Goal: Task Accomplishment & Management: Complete application form

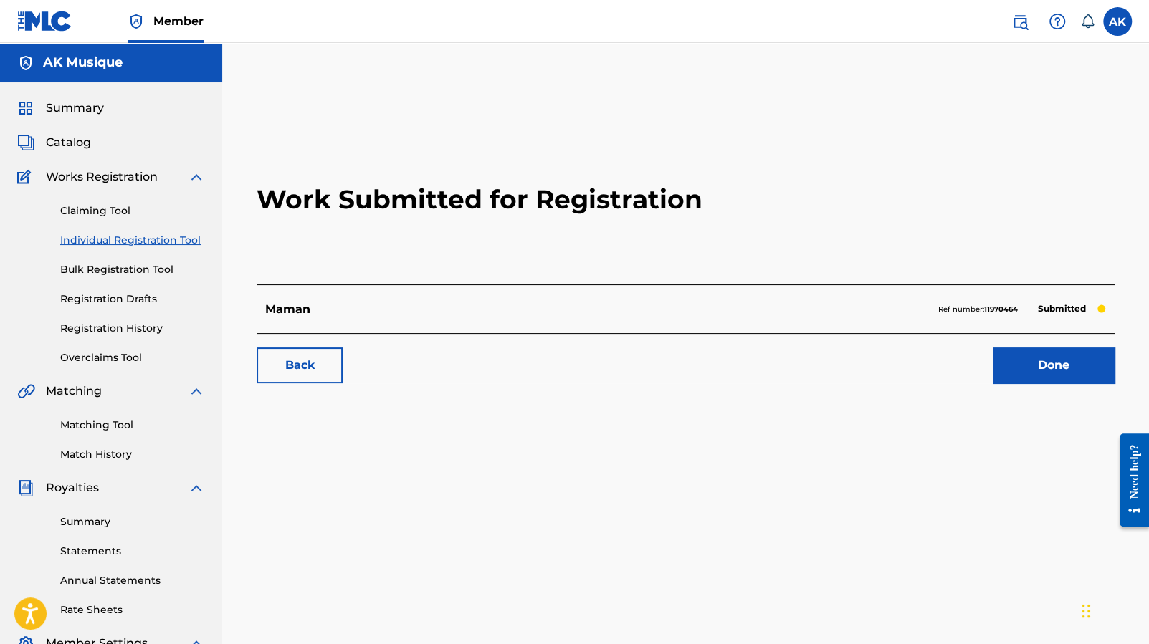
click at [1046, 360] on link "Done" at bounding box center [1054, 366] width 122 height 36
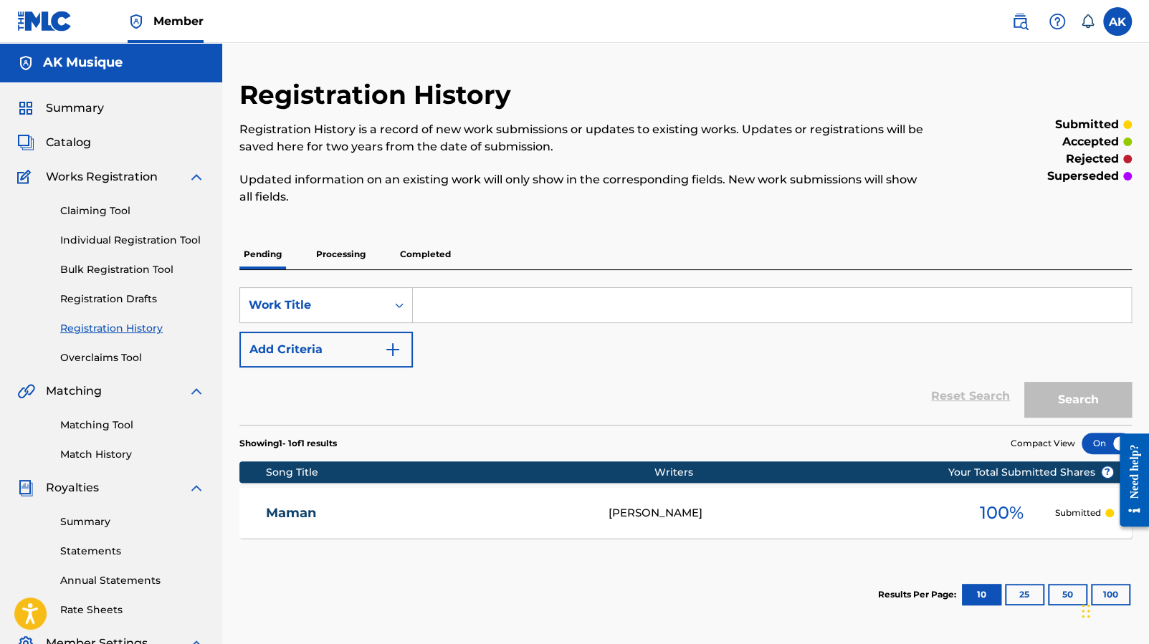
click at [358, 258] on p "Processing" at bounding box center [341, 254] width 58 height 30
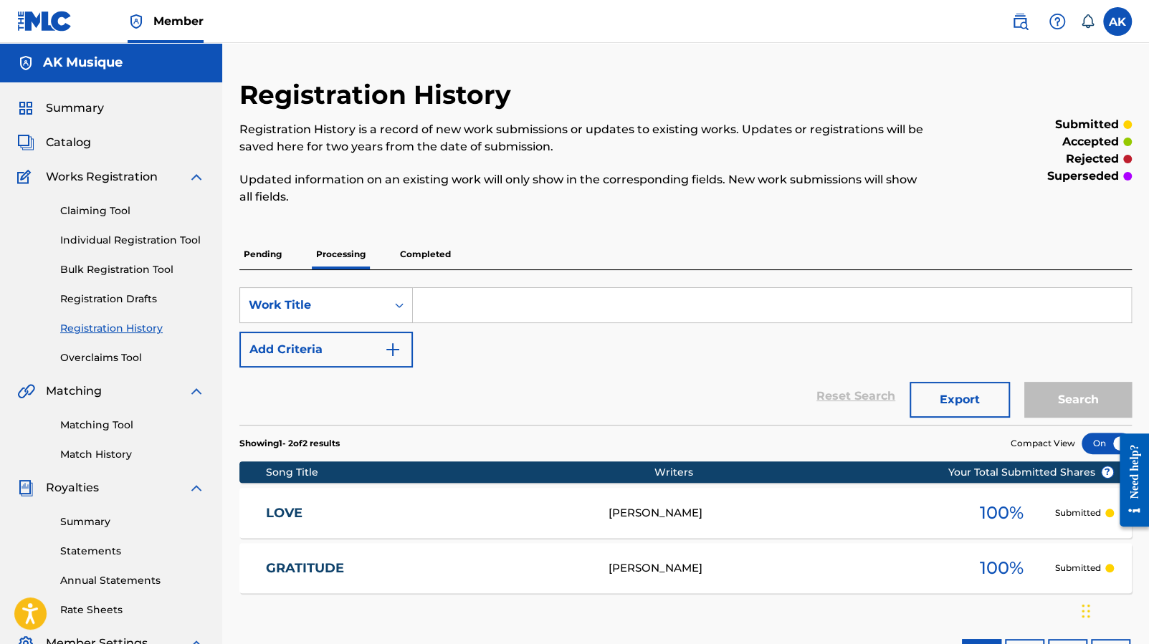
click at [280, 252] on p "Pending" at bounding box center [262, 254] width 47 height 30
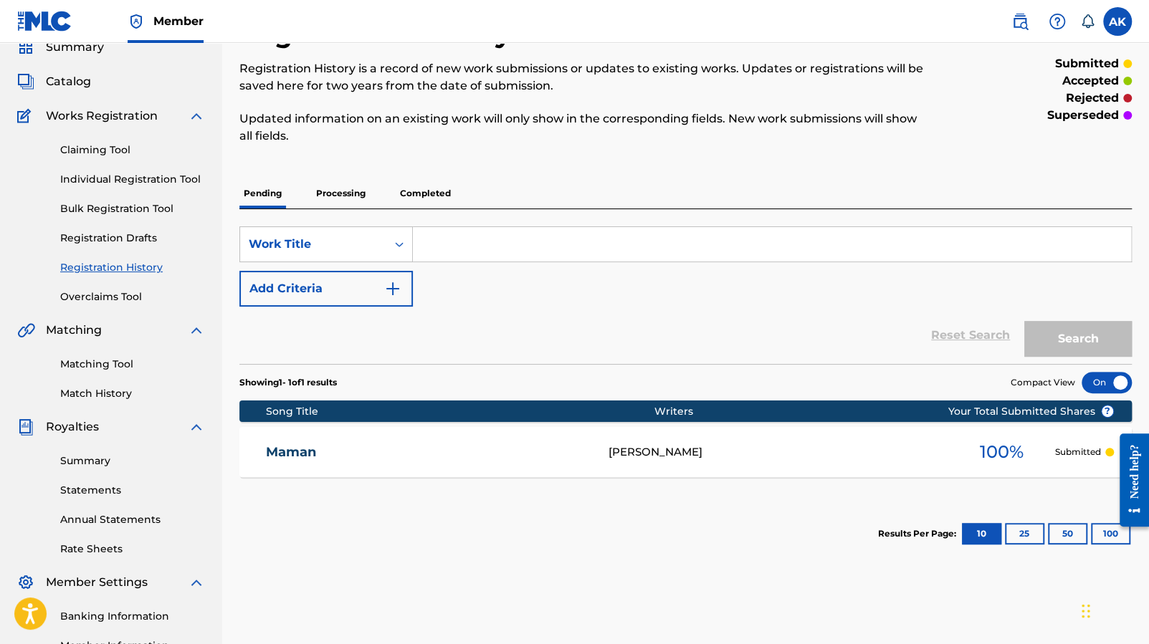
scroll to position [64, 0]
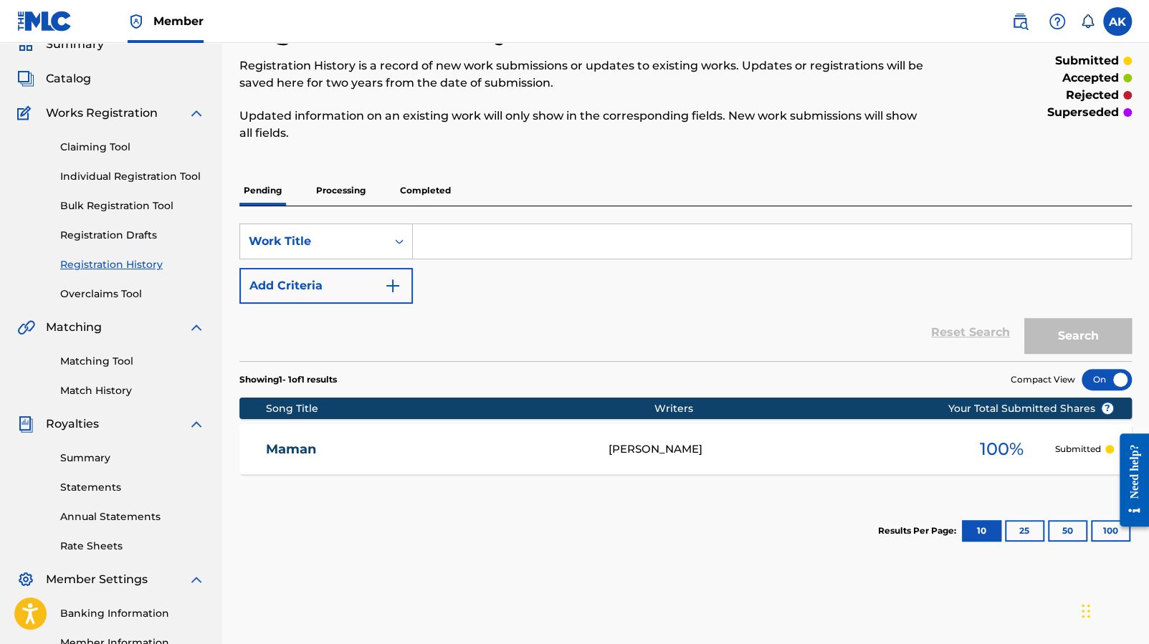
click at [120, 366] on link "Matching Tool" at bounding box center [132, 361] width 145 height 15
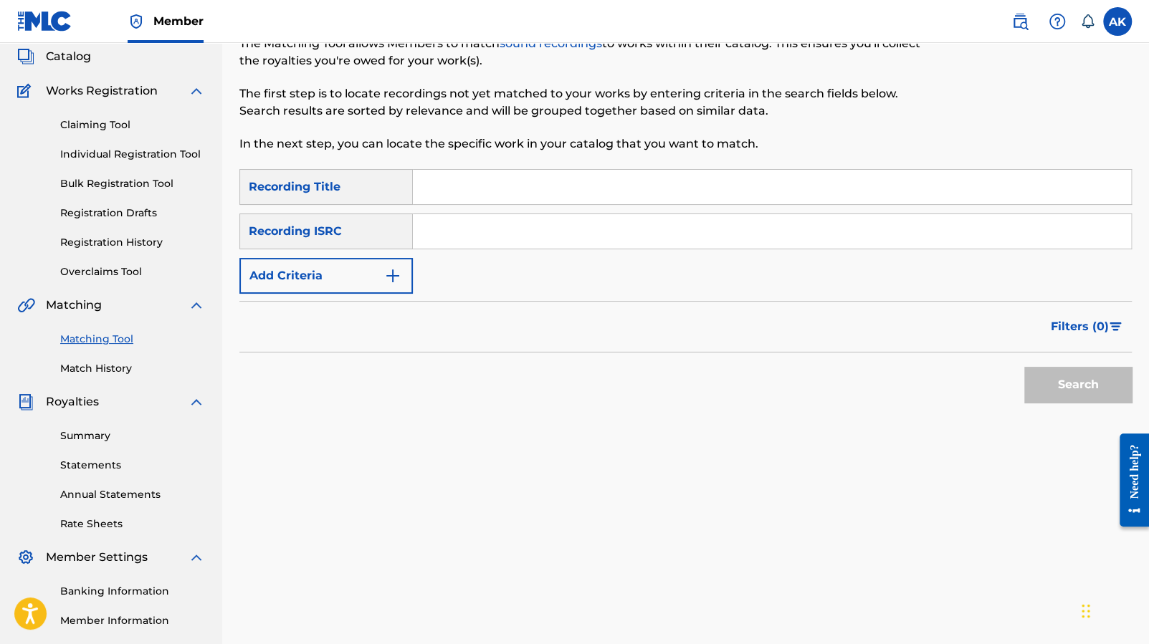
scroll to position [93, 0]
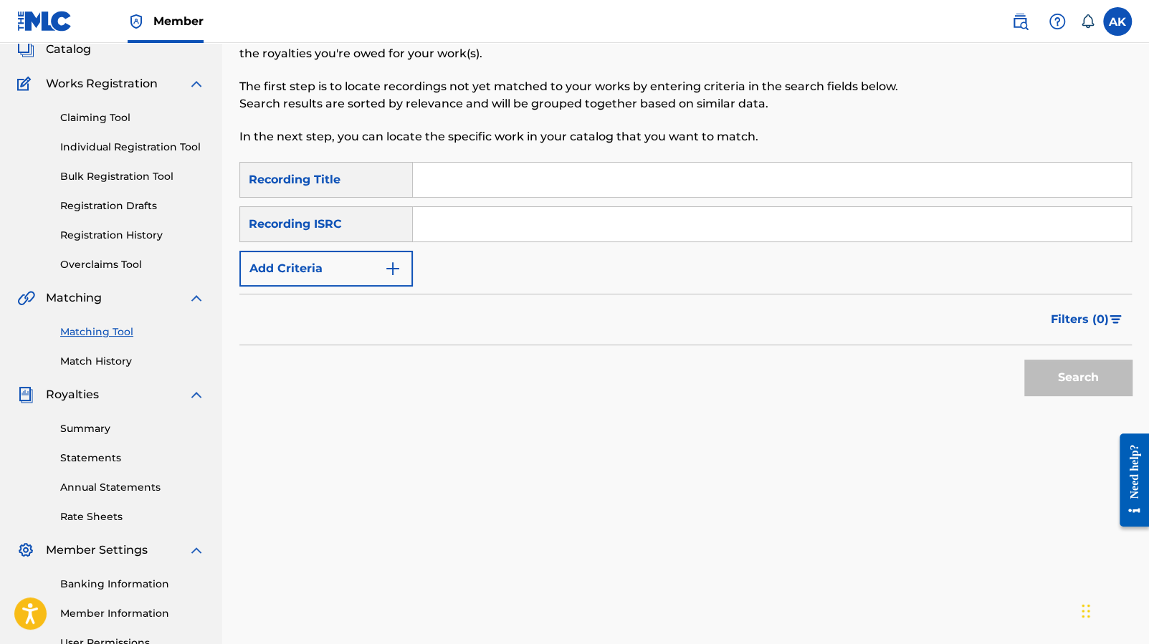
click at [117, 358] on link "Match History" at bounding box center [132, 361] width 145 height 15
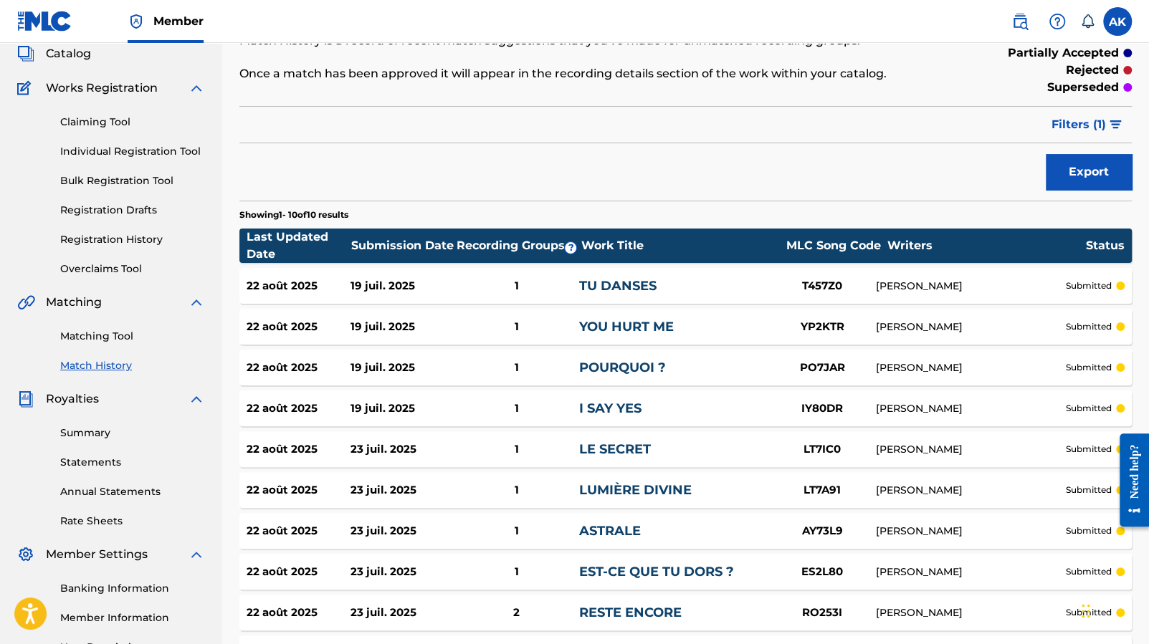
scroll to position [74, 0]
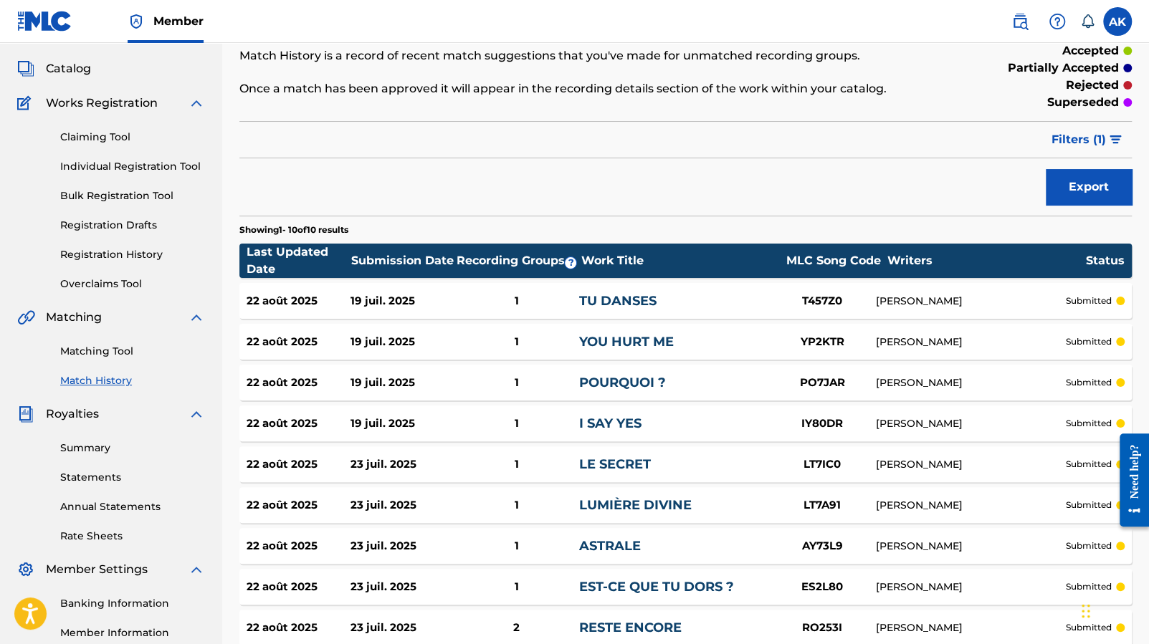
click at [116, 351] on link "Matching Tool" at bounding box center [132, 351] width 145 height 15
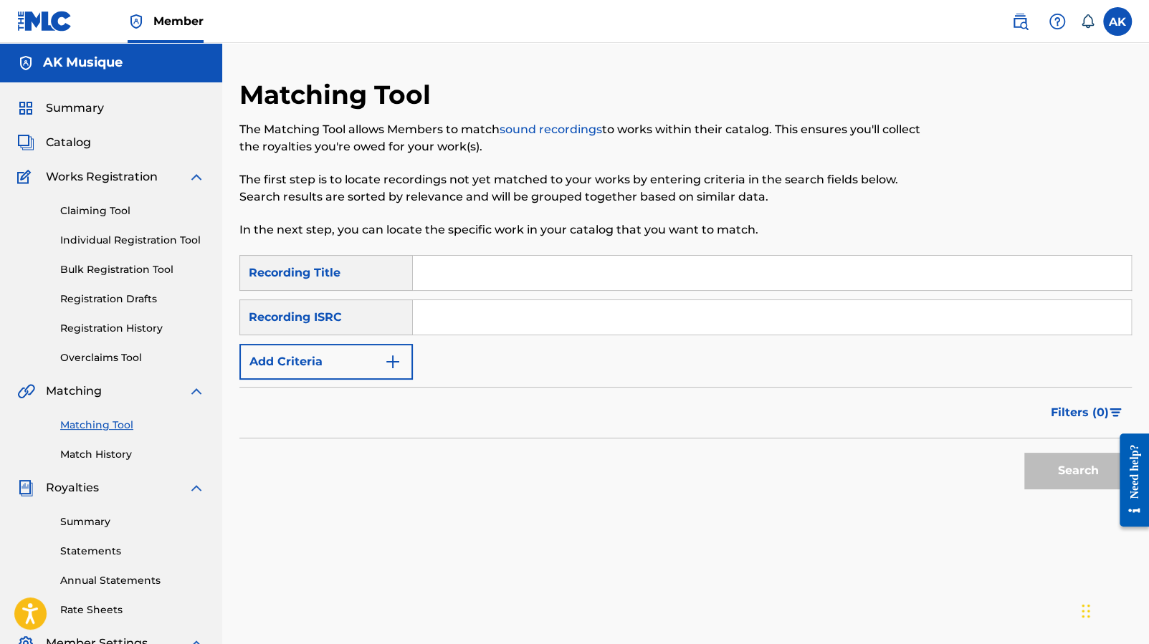
click at [133, 299] on link "Registration Drafts" at bounding box center [132, 299] width 145 height 15
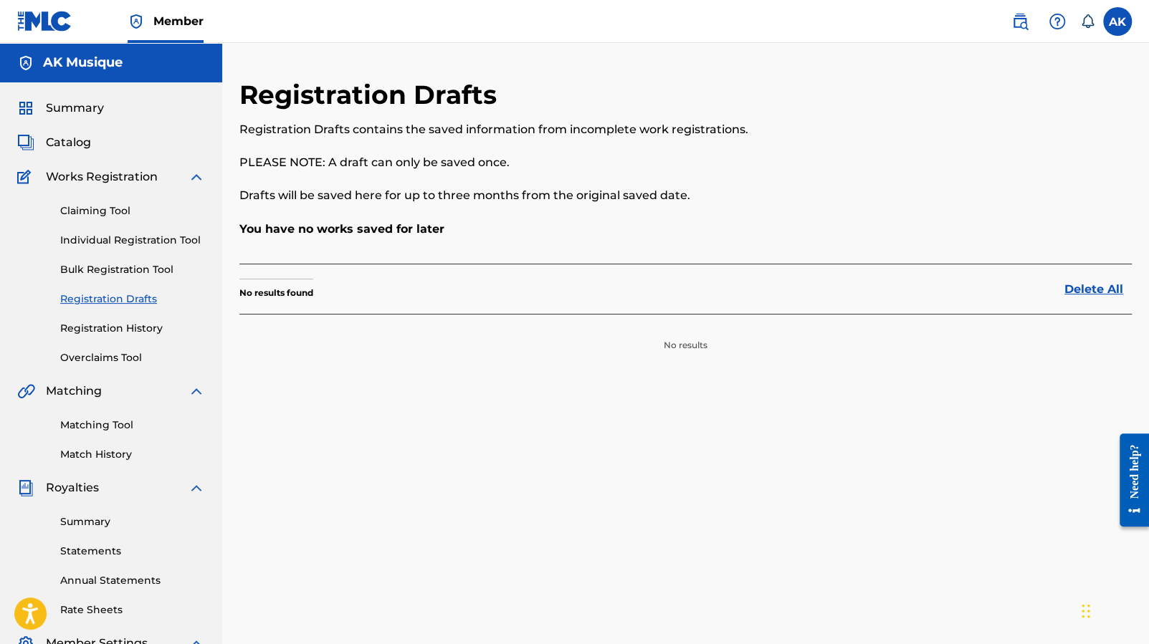
click at [131, 328] on link "Registration History" at bounding box center [132, 328] width 145 height 15
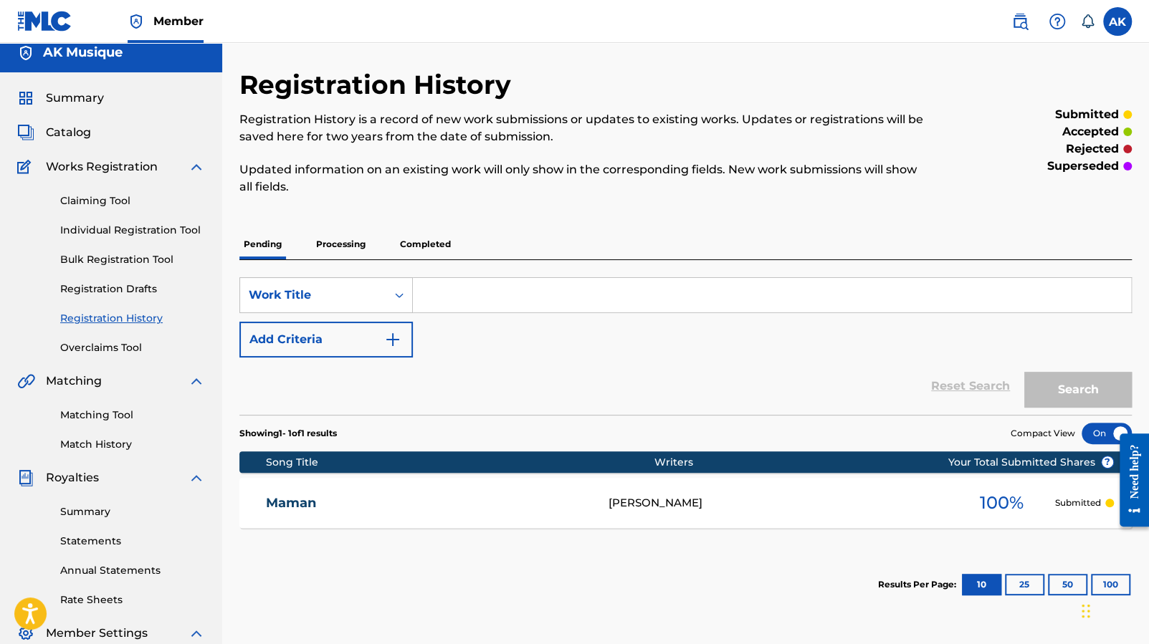
scroll to position [7, 0]
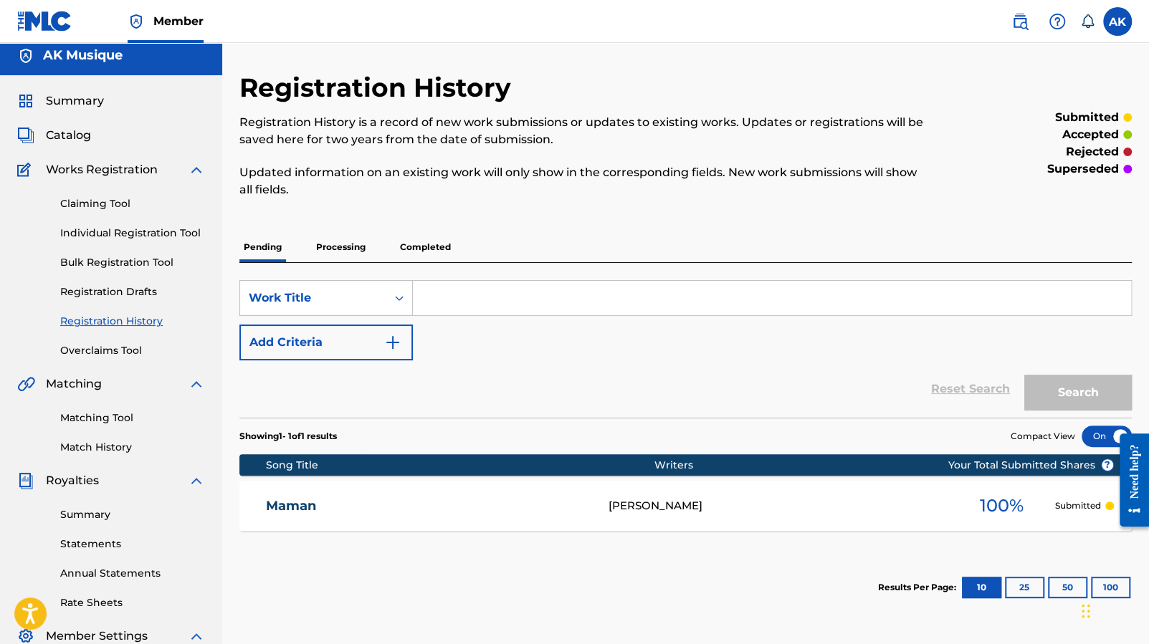
click at [345, 242] on p "Processing" at bounding box center [341, 247] width 58 height 30
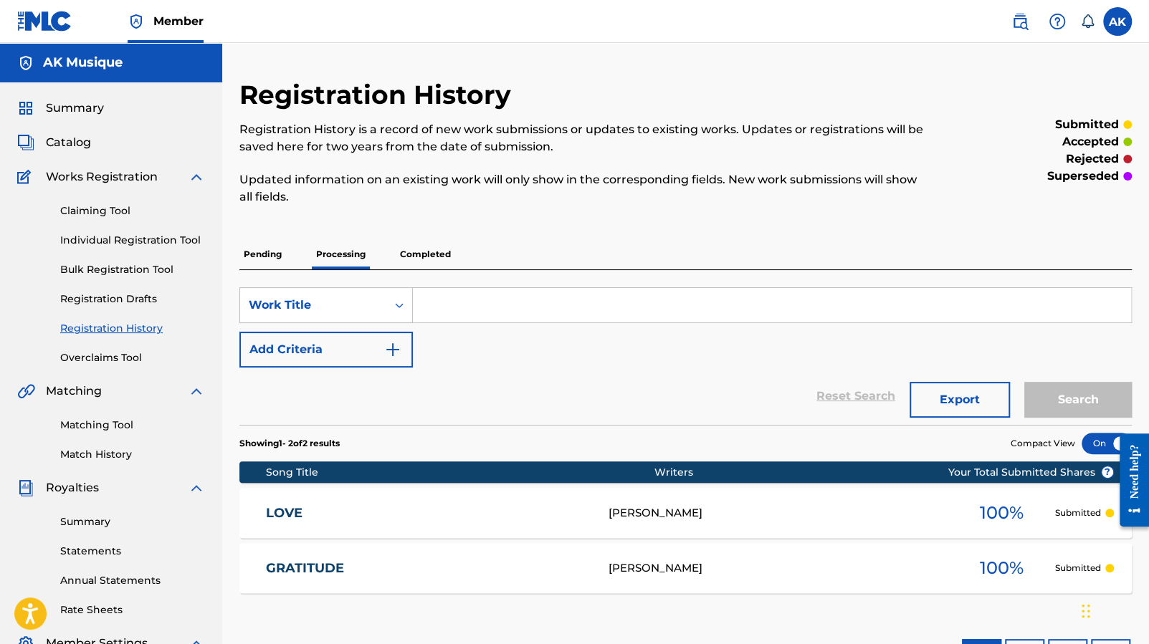
click at [434, 251] on p "Completed" at bounding box center [425, 254] width 59 height 30
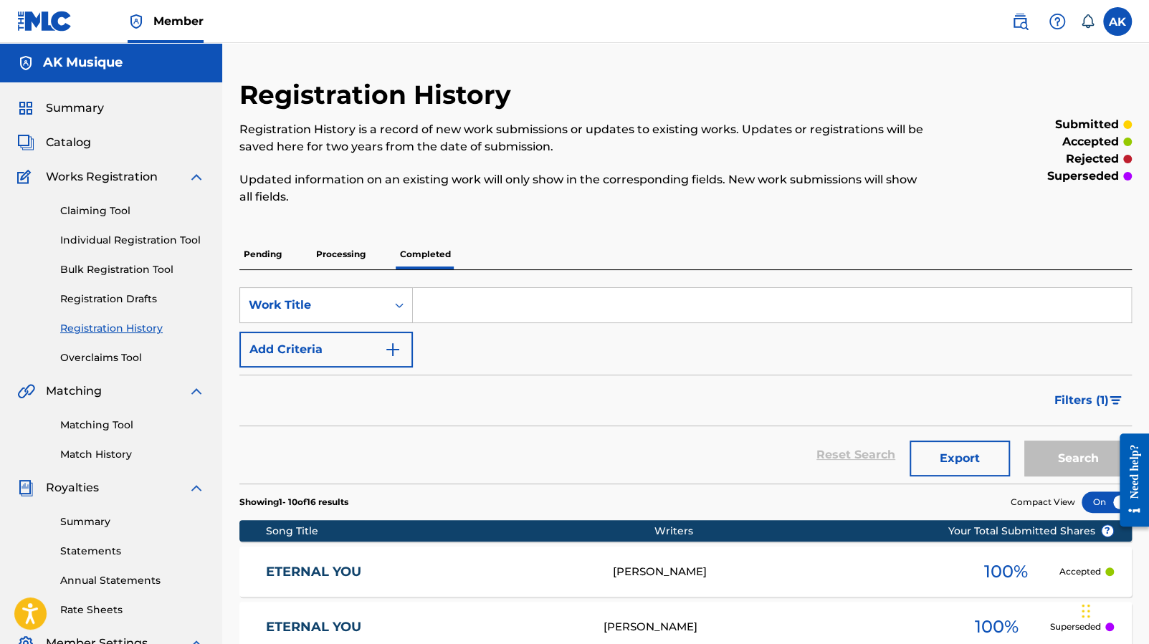
click at [353, 252] on p "Processing" at bounding box center [341, 254] width 58 height 30
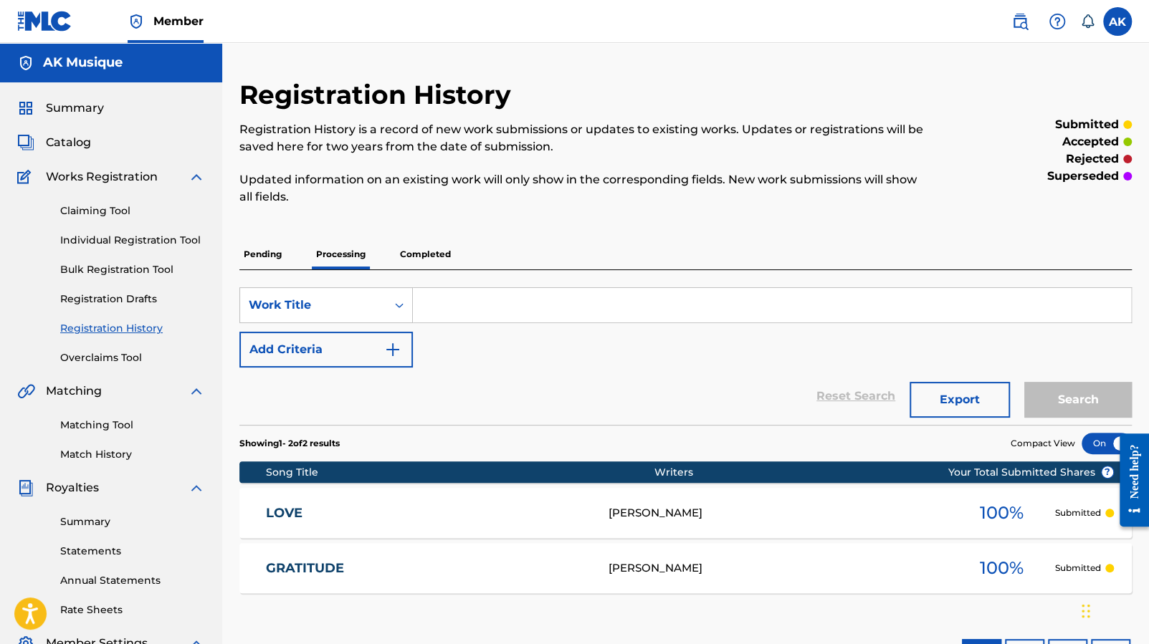
click at [421, 254] on p "Completed" at bounding box center [425, 254] width 59 height 30
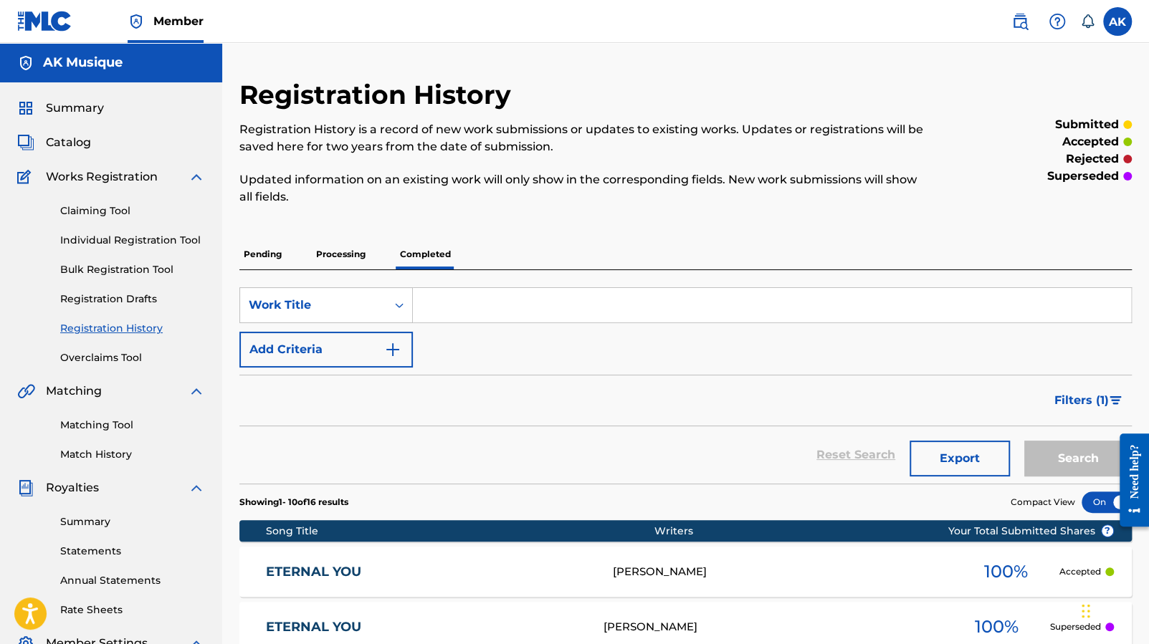
click at [353, 257] on p "Processing" at bounding box center [341, 254] width 58 height 30
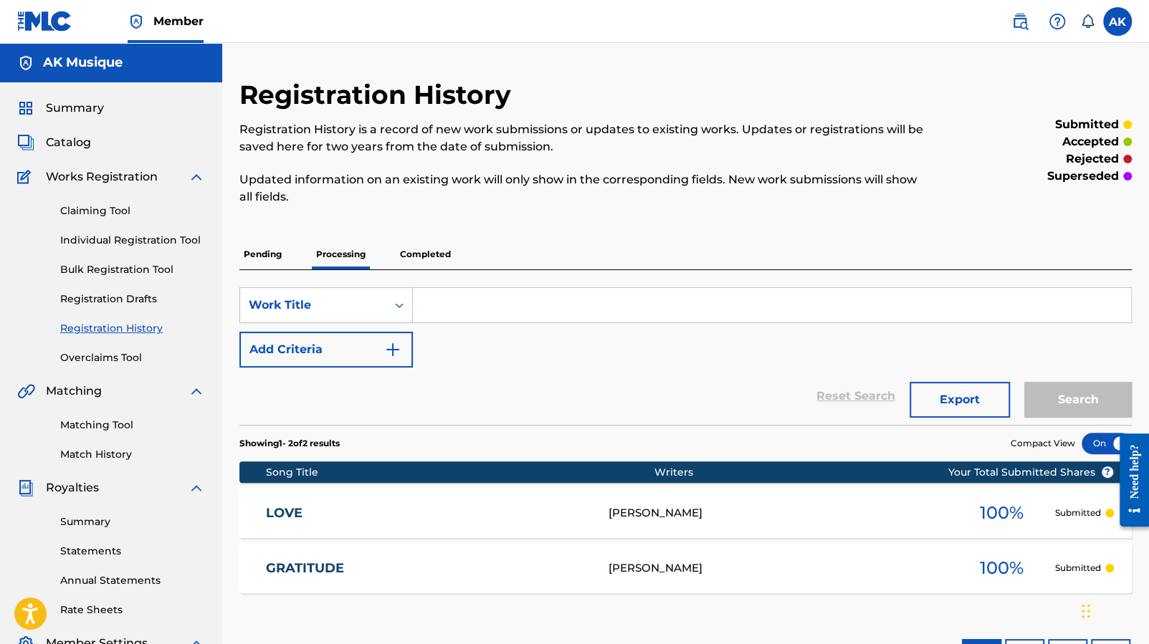
scroll to position [18, 0]
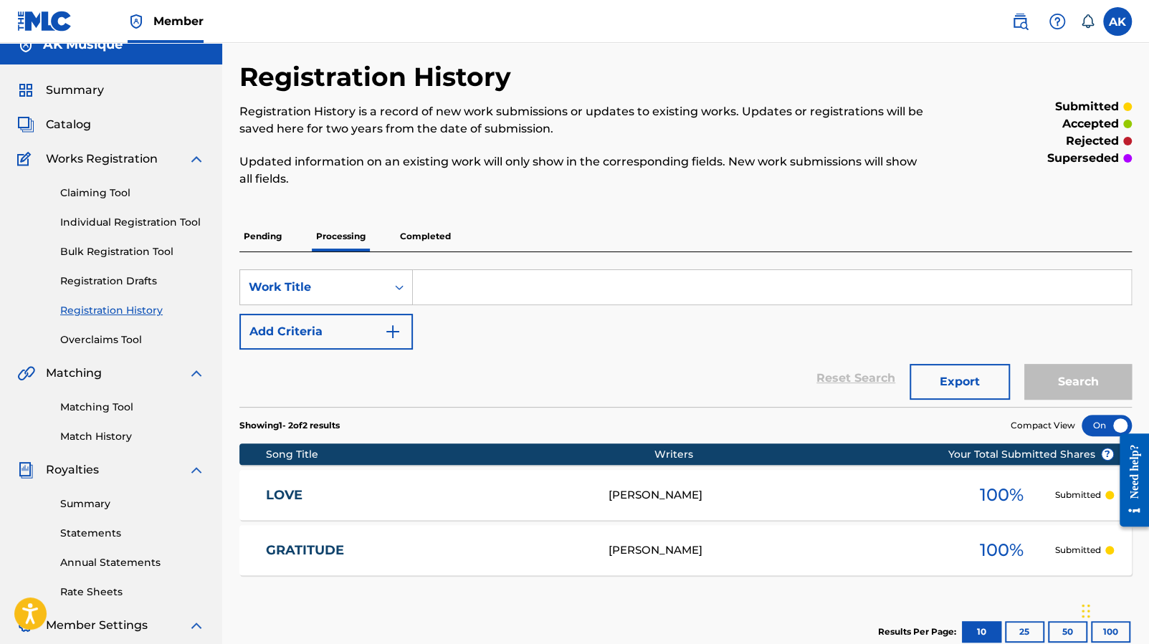
click at [278, 240] on p "Pending" at bounding box center [262, 236] width 47 height 30
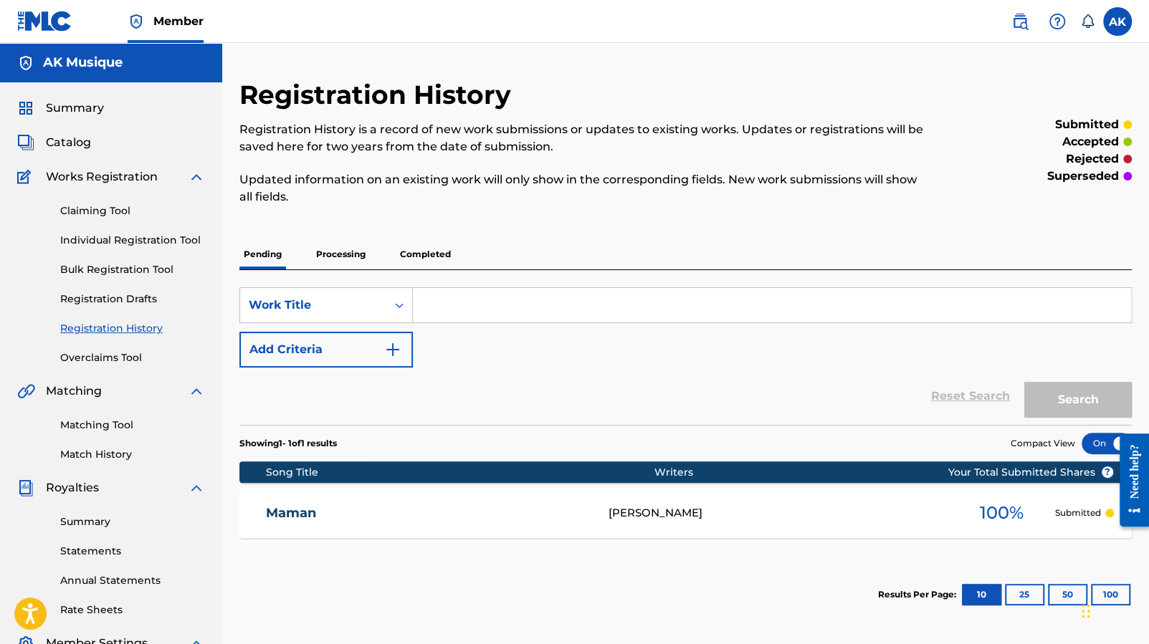
click at [80, 145] on span "Catalog" at bounding box center [68, 142] width 45 height 17
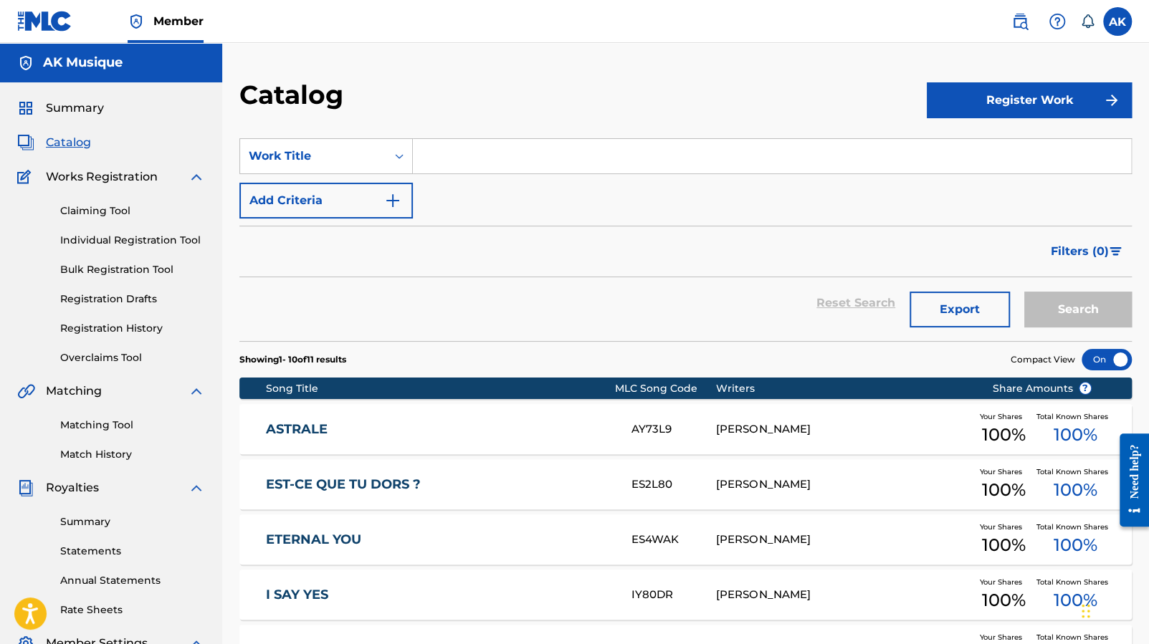
click at [1038, 105] on button "Register Work" at bounding box center [1029, 100] width 205 height 36
click at [1010, 140] on link "Individual" at bounding box center [1029, 147] width 205 height 34
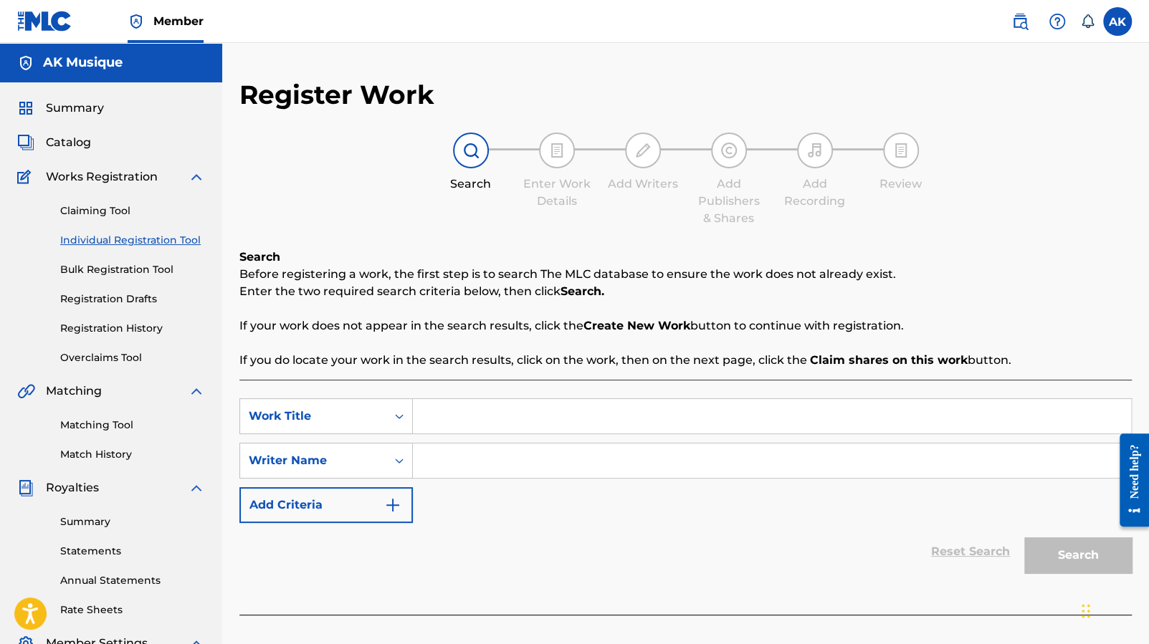
click at [578, 420] on input "Search Form" at bounding box center [772, 416] width 718 height 34
type input "Papa"
click at [553, 467] on input "Search Form" at bounding box center [772, 461] width 718 height 34
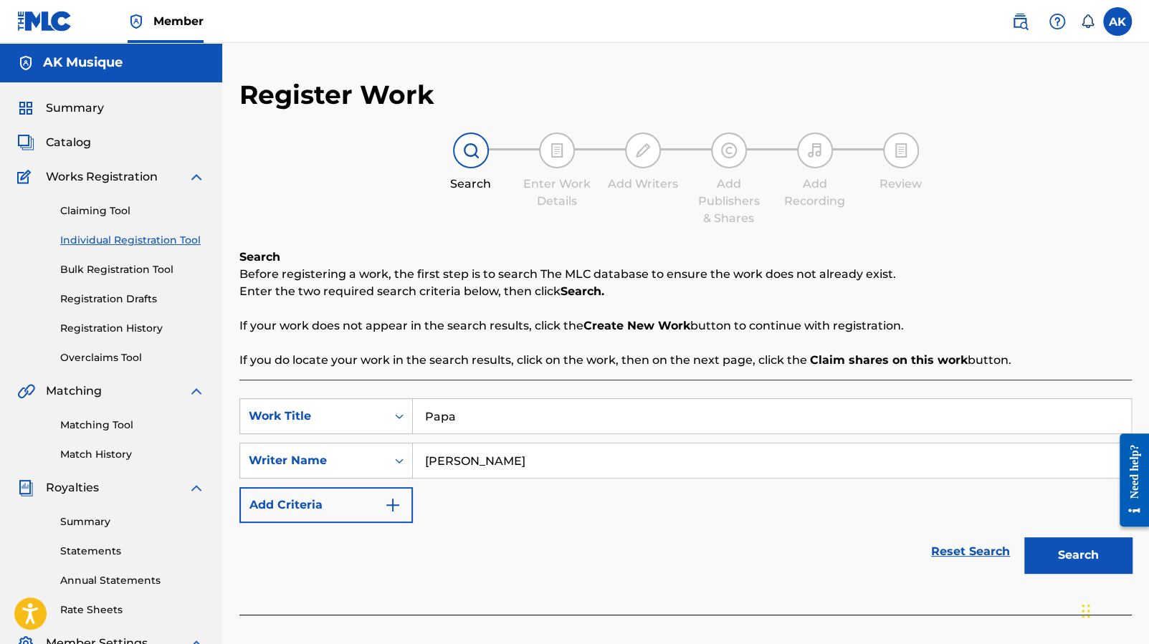
type input "[PERSON_NAME]"
click at [1066, 555] on button "Search" at bounding box center [1078, 556] width 108 height 36
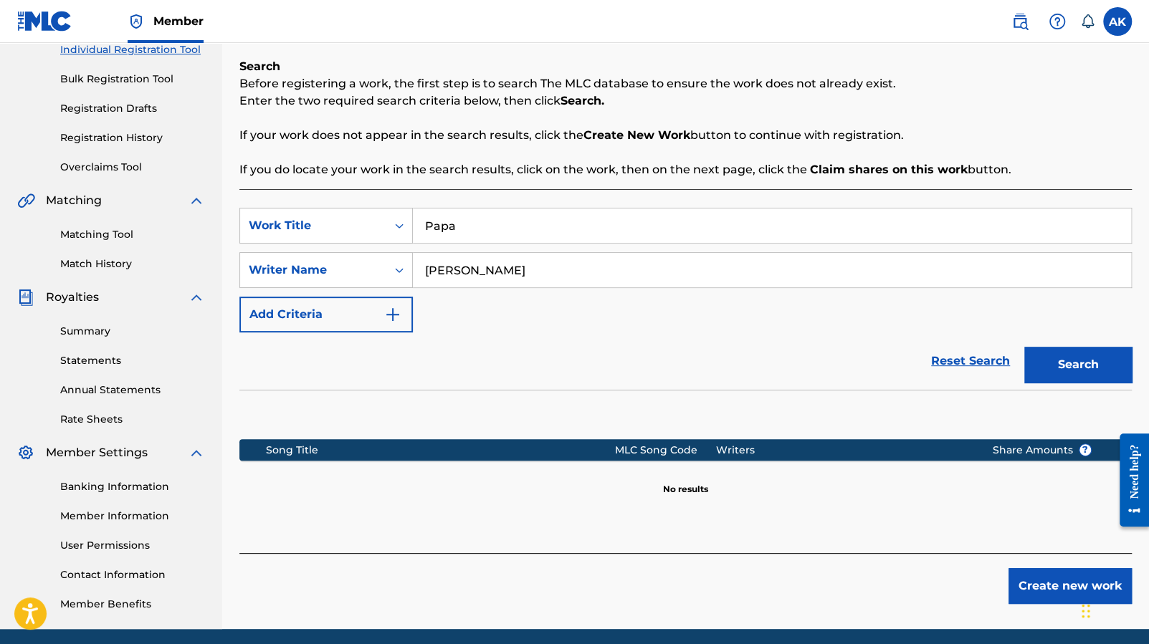
scroll to position [219, 0]
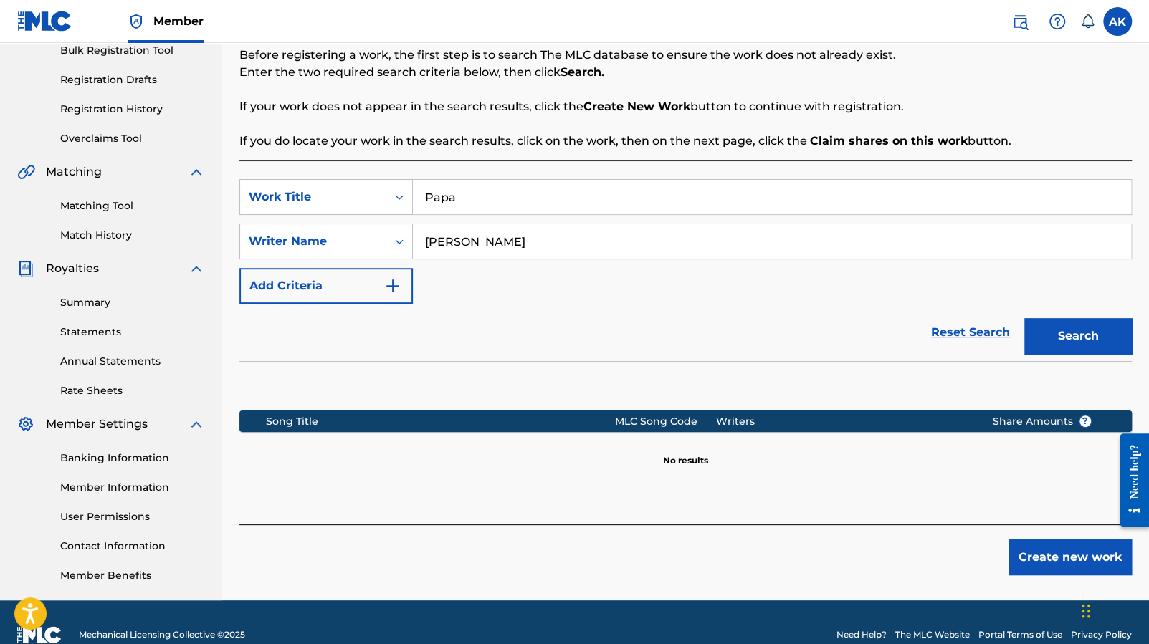
click at [1067, 553] on button "Create new work" at bounding box center [1069, 558] width 123 height 36
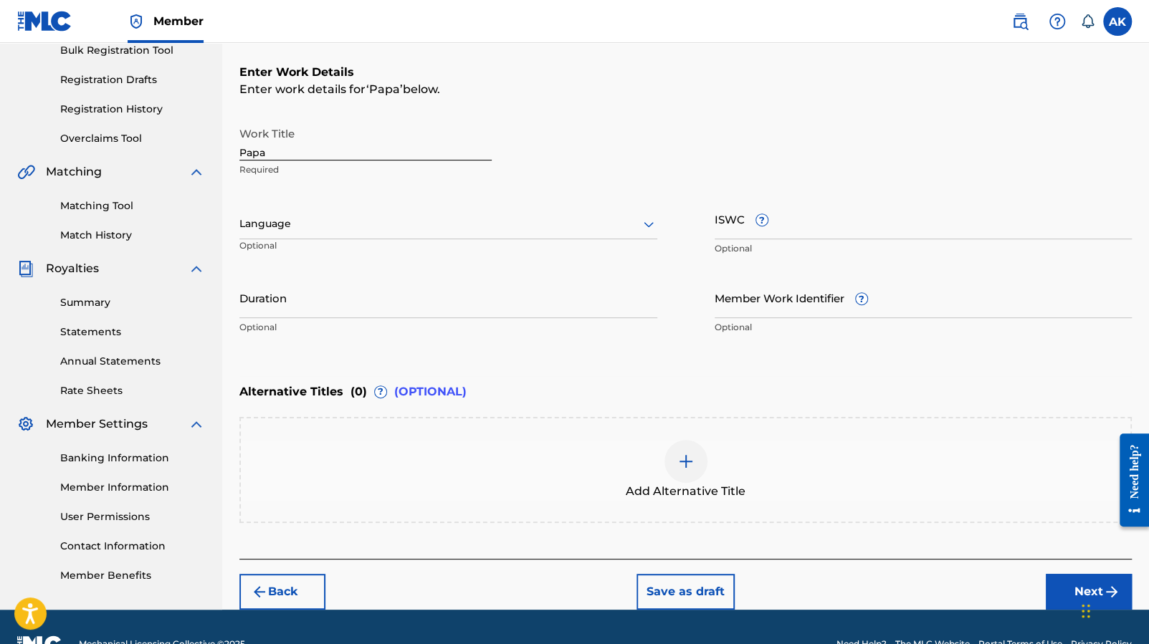
click at [732, 221] on input "ISWC ?" at bounding box center [924, 219] width 418 height 41
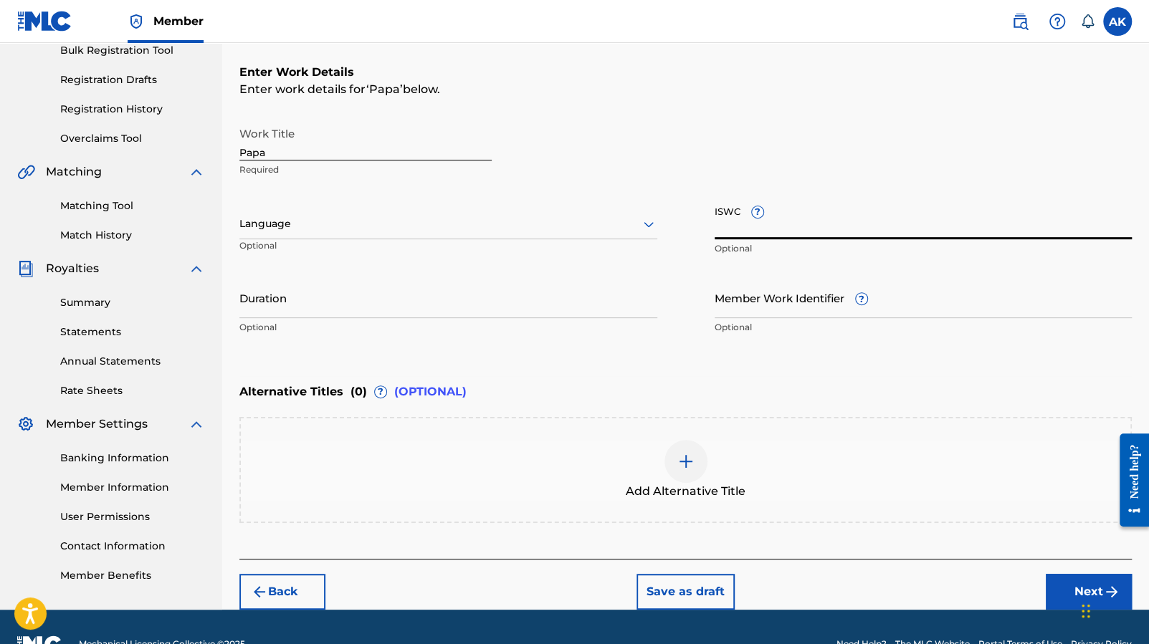
paste input "T-333.709.422-7"
type input "T-333.709.422-7"
click at [774, 298] on input "Member Work Identifier ?" at bounding box center [924, 297] width 418 height 41
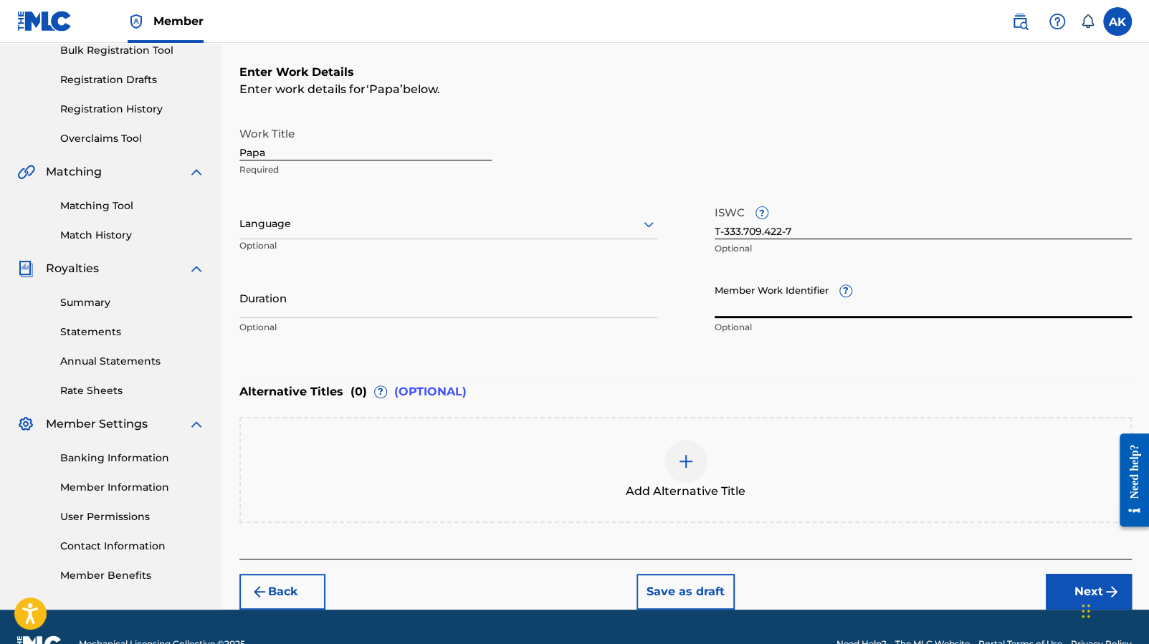
click at [309, 315] on input "Duration" at bounding box center [448, 297] width 418 height 41
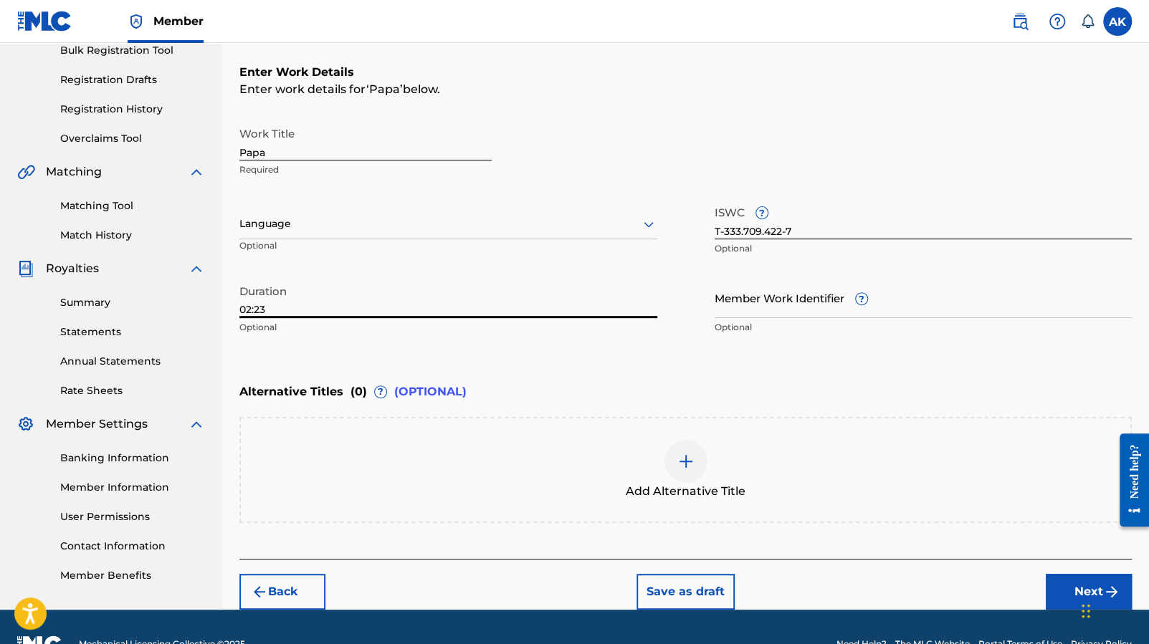
type input "02:23"
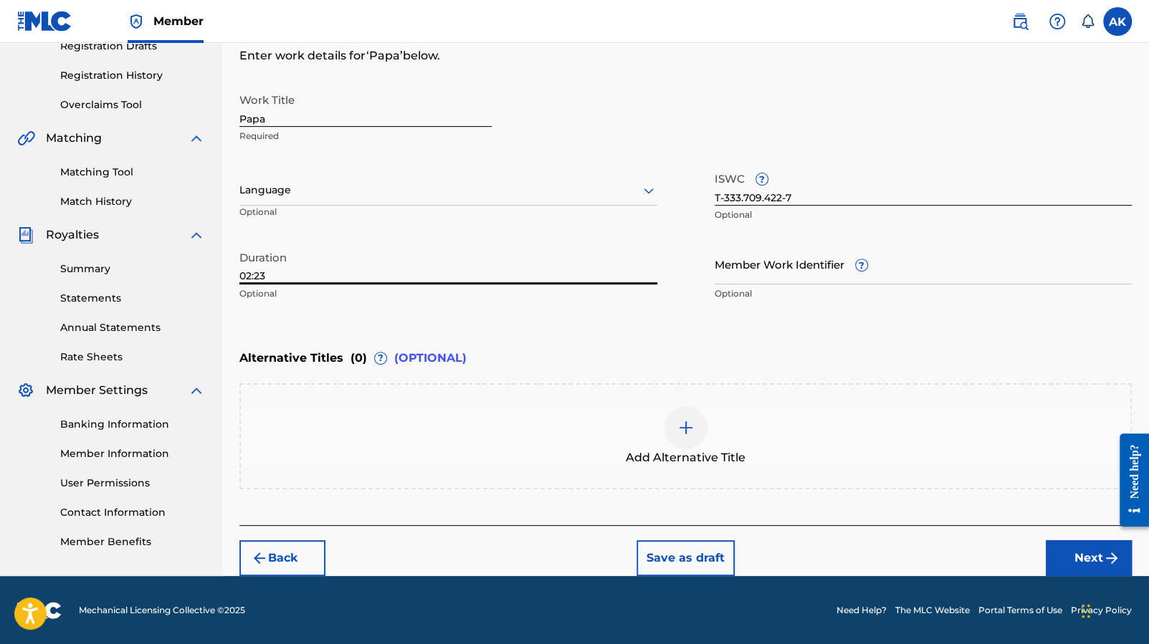
click at [693, 425] on img at bounding box center [685, 427] width 17 height 17
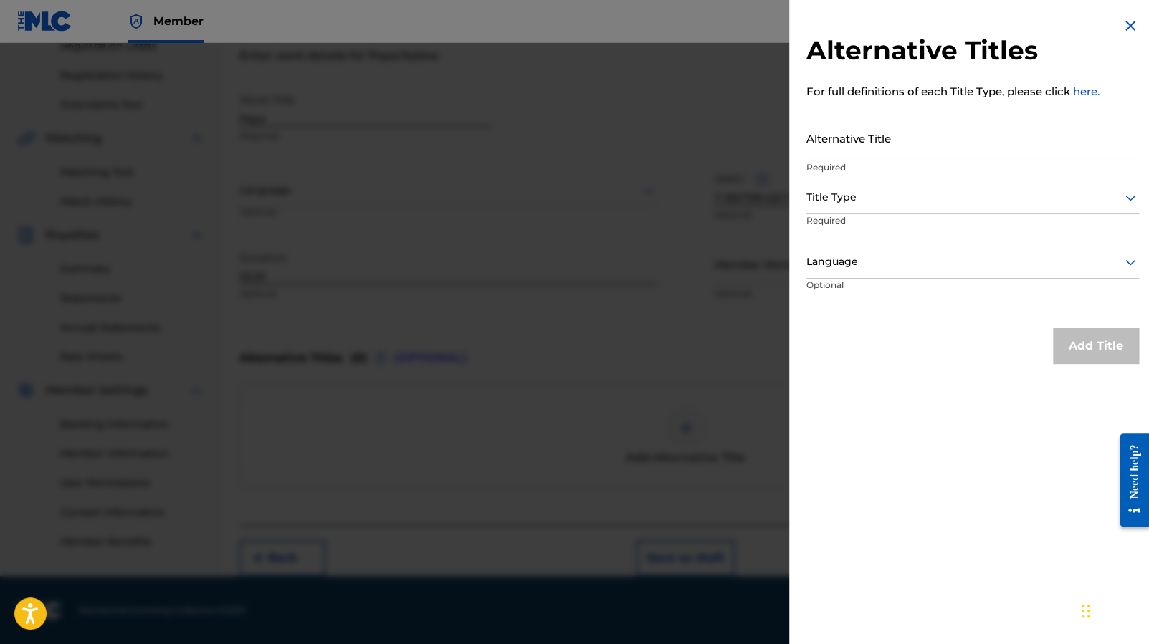
click at [1129, 20] on img at bounding box center [1130, 25] width 17 height 17
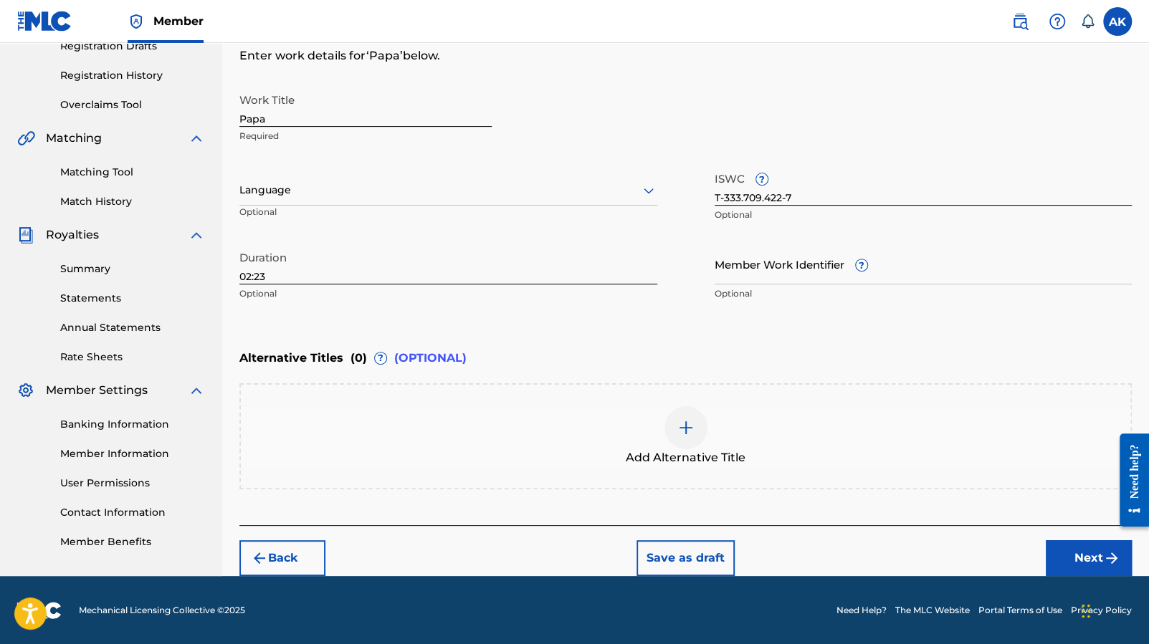
click at [1077, 549] on button "Next" at bounding box center [1089, 558] width 86 height 36
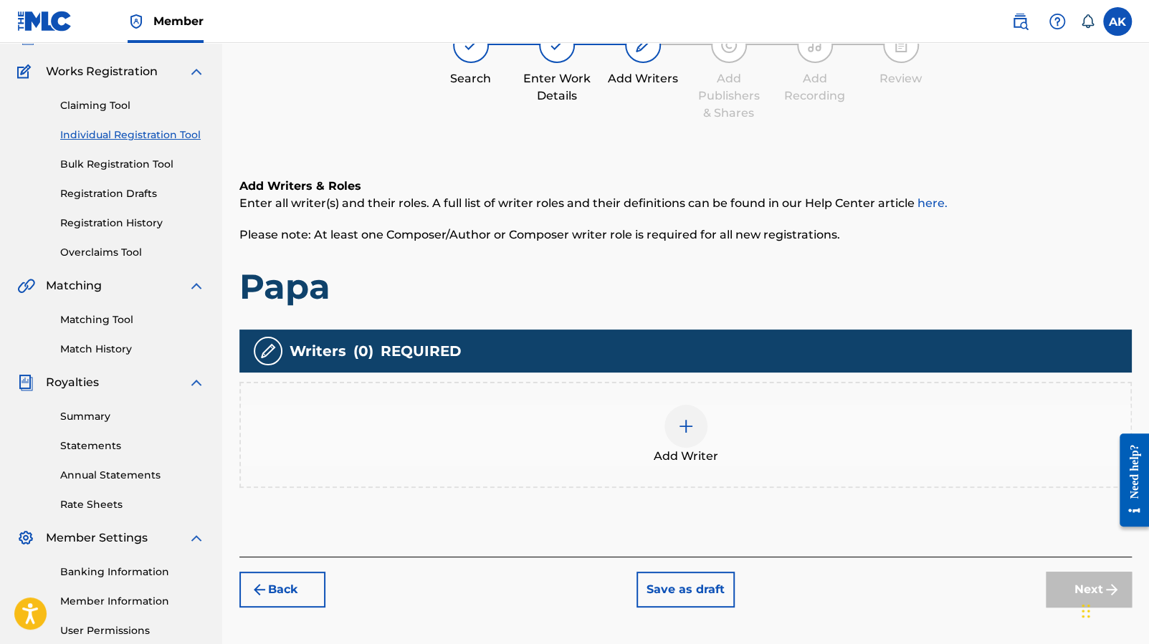
scroll to position [65, 0]
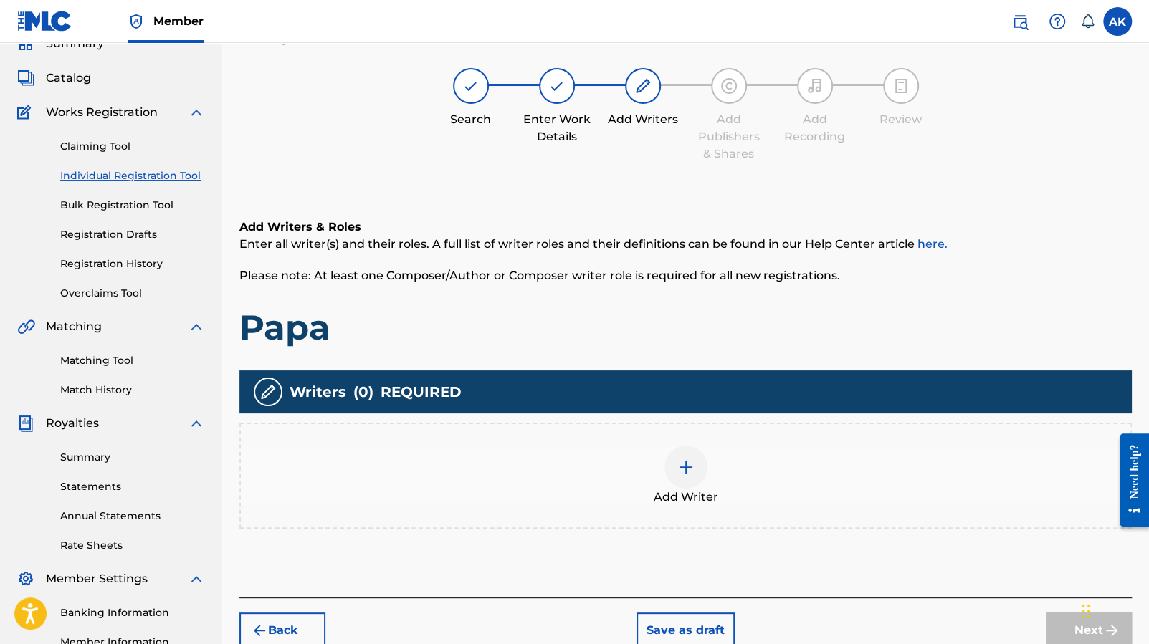
click at [687, 478] on div at bounding box center [685, 467] width 43 height 43
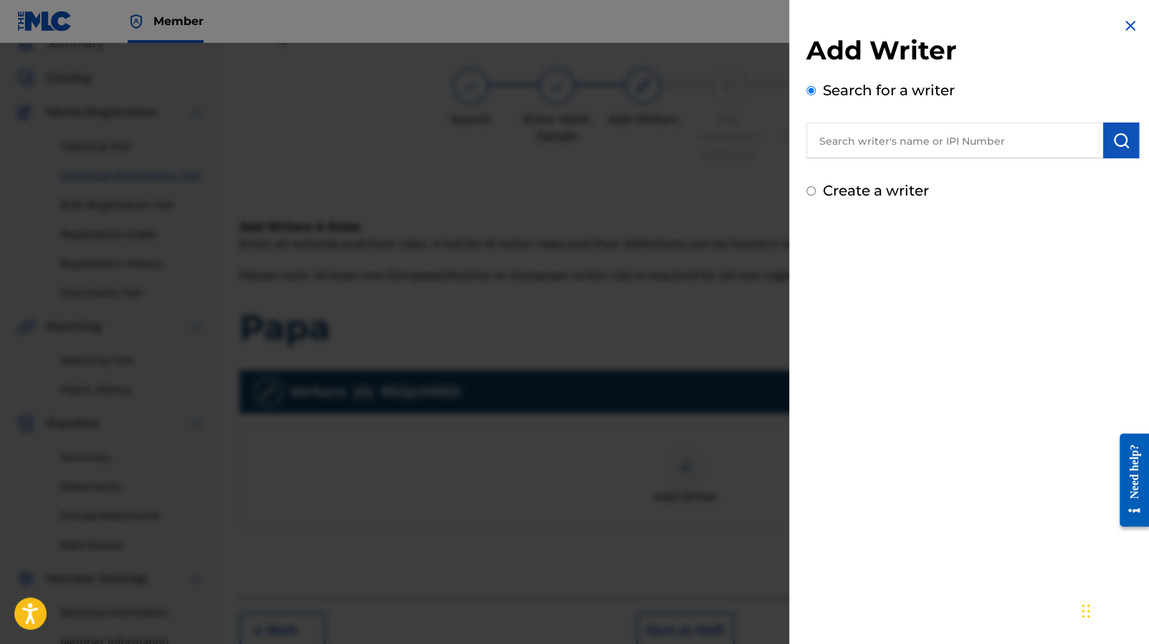
click at [883, 154] on input "text" at bounding box center [954, 141] width 297 height 36
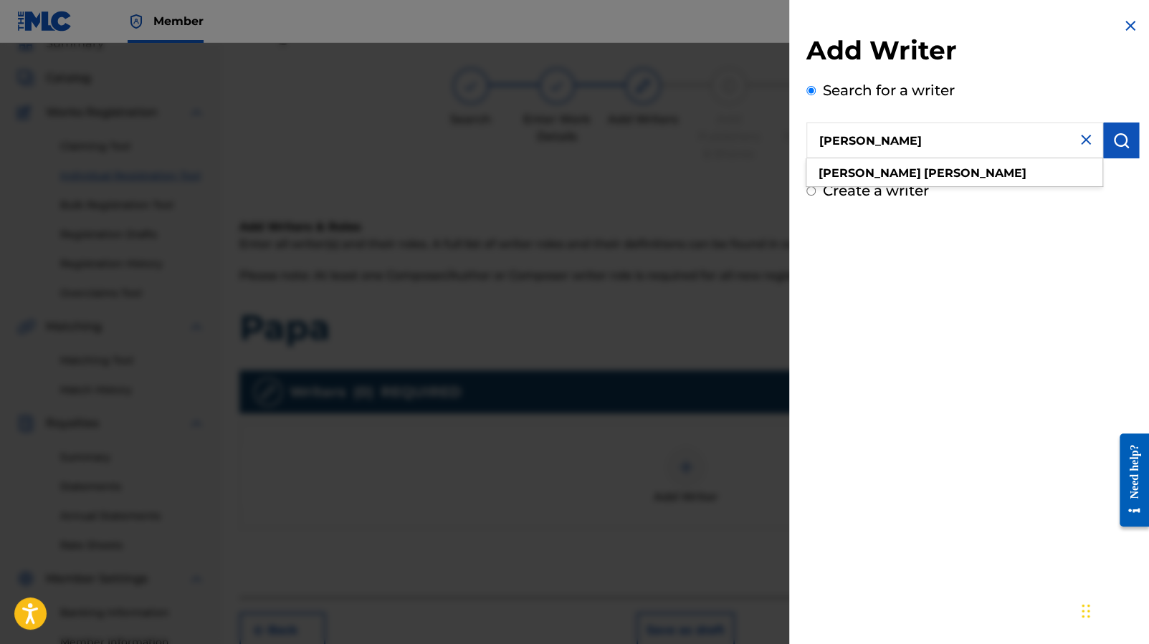
type input "[PERSON_NAME]"
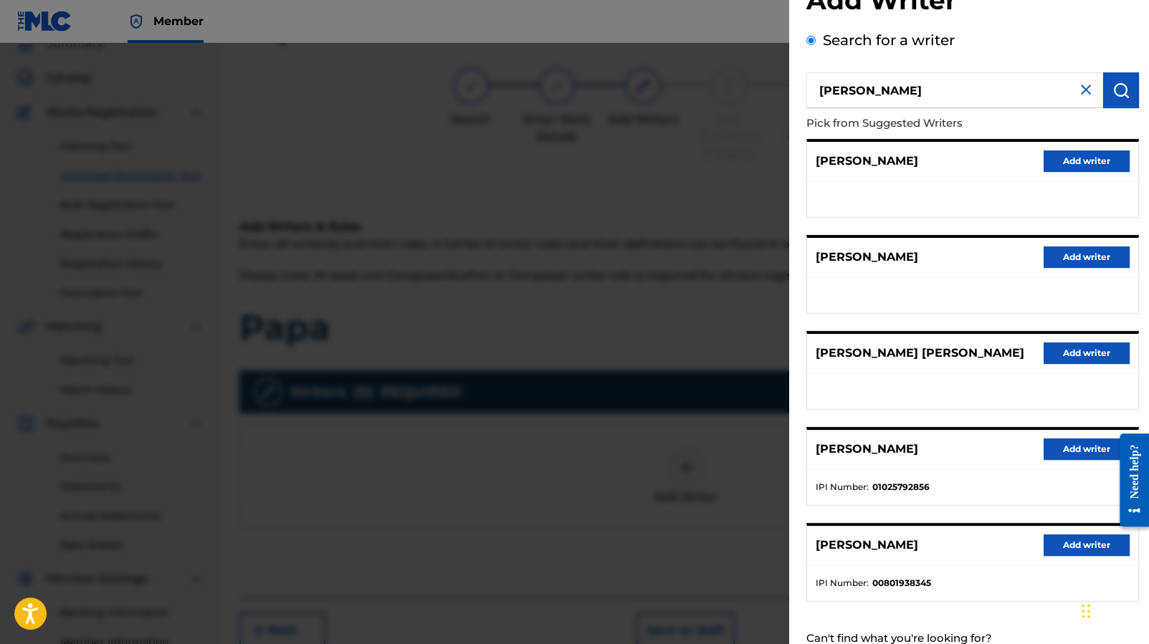
scroll to position [75, 0]
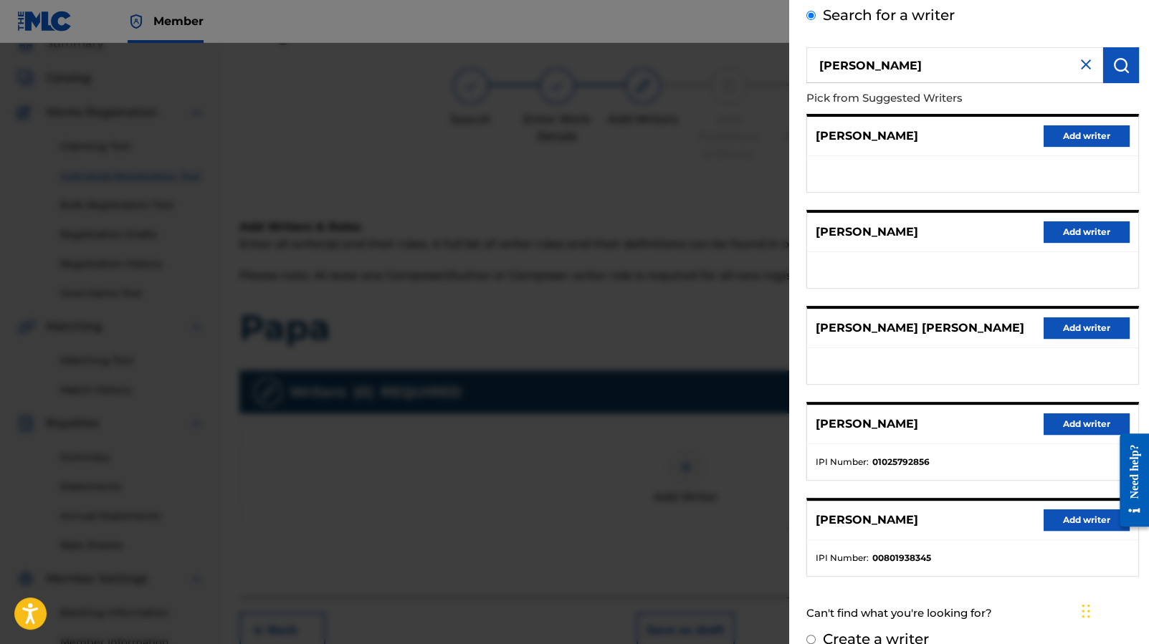
click at [1068, 422] on button "Add writer" at bounding box center [1086, 425] width 86 height 22
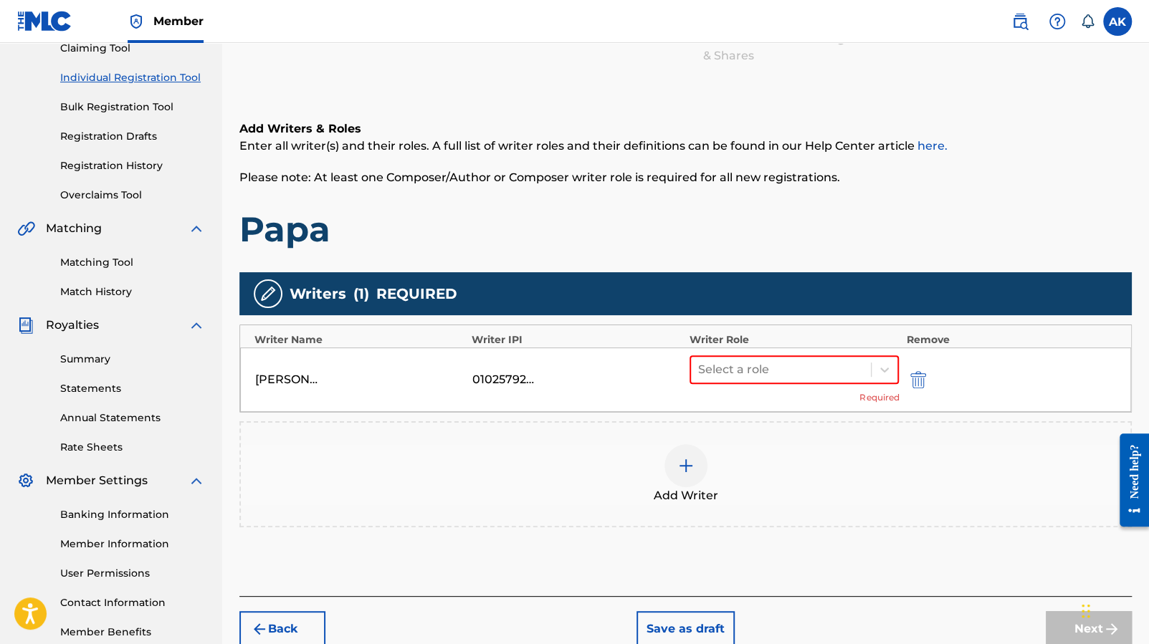
scroll to position [176, 0]
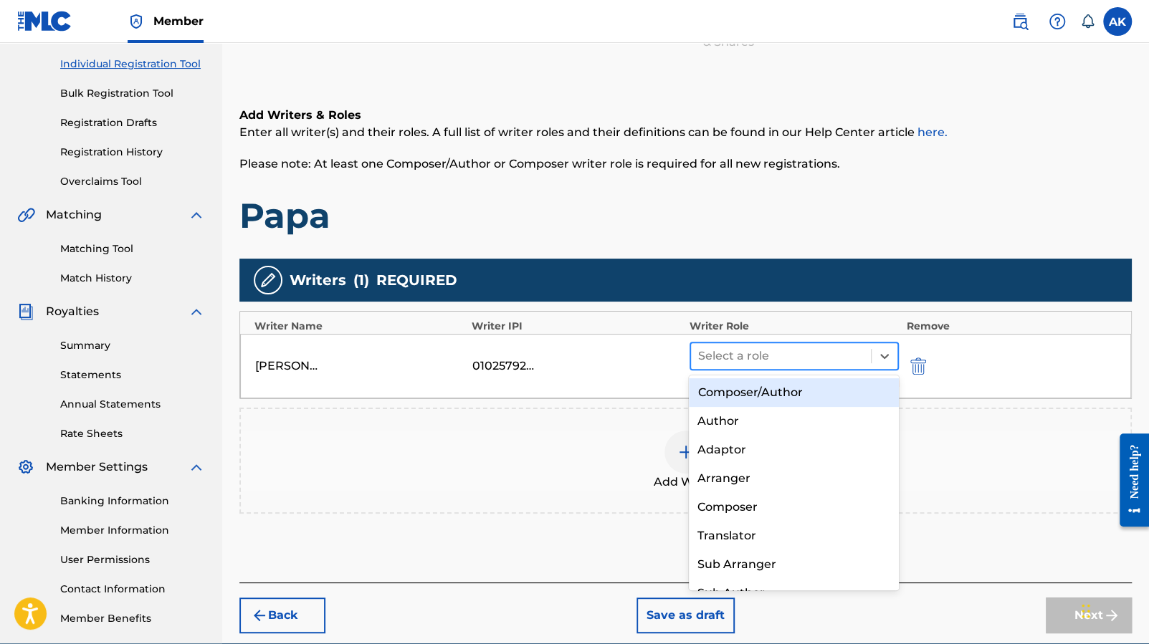
click at [858, 361] on div at bounding box center [781, 356] width 166 height 20
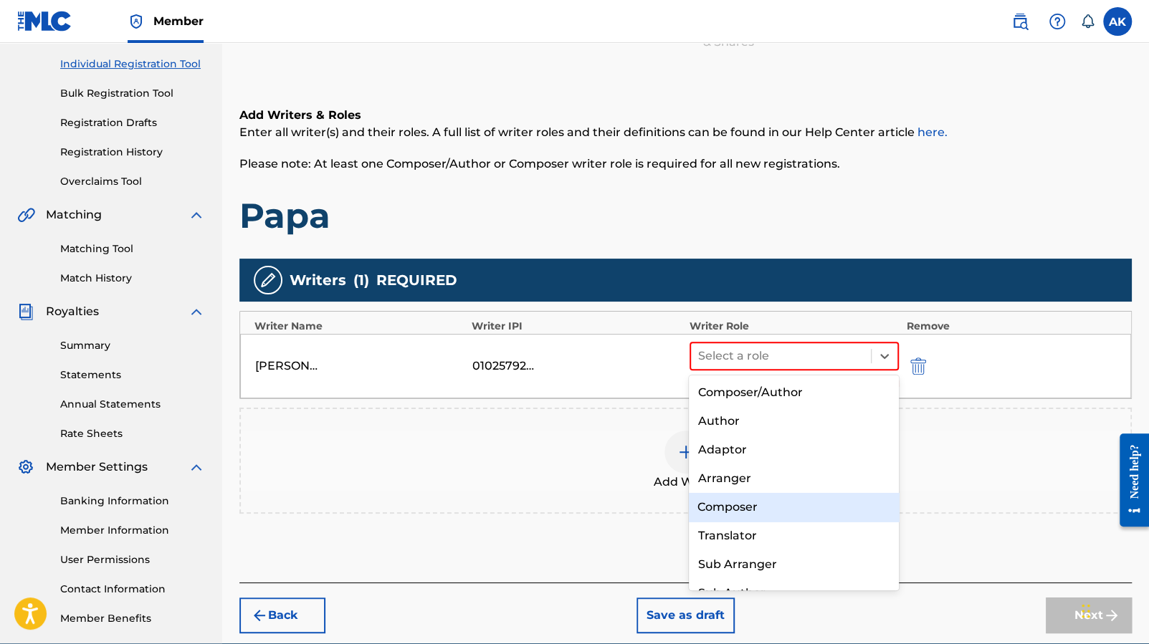
click at [796, 511] on div "Composer" at bounding box center [794, 507] width 210 height 29
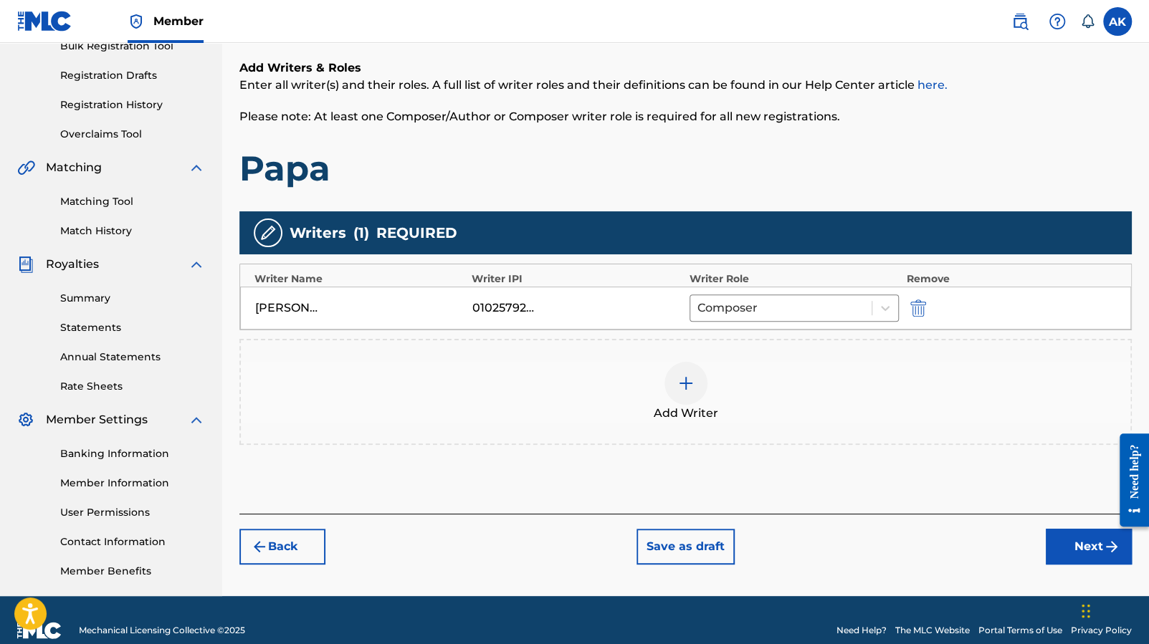
scroll to position [225, 0]
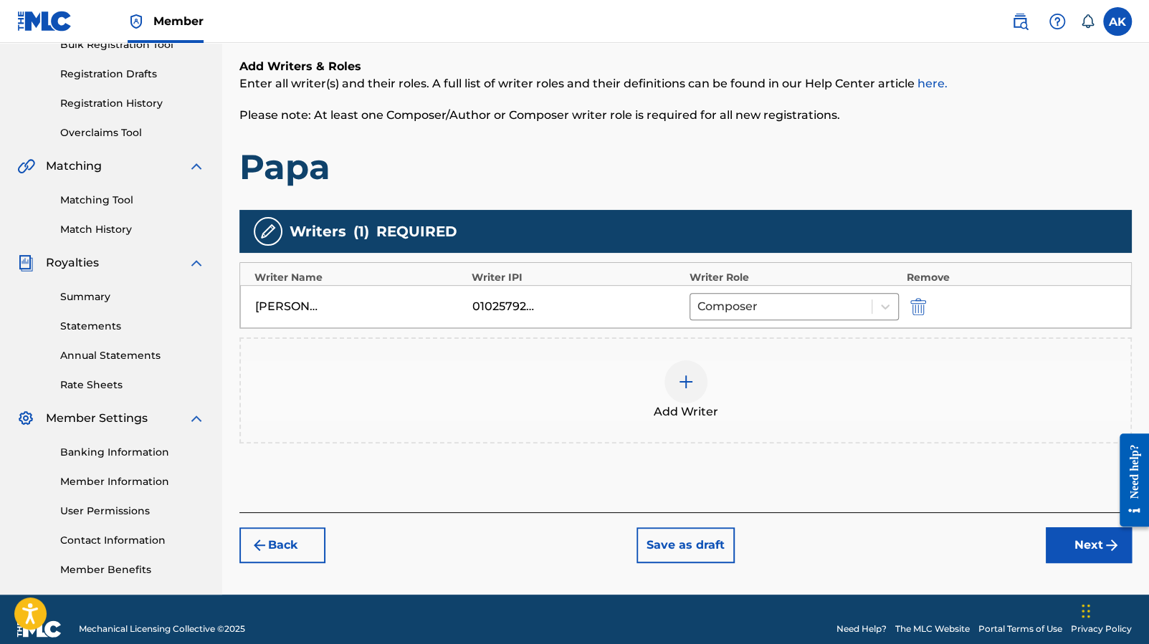
click at [1062, 545] on button "Next" at bounding box center [1089, 545] width 86 height 36
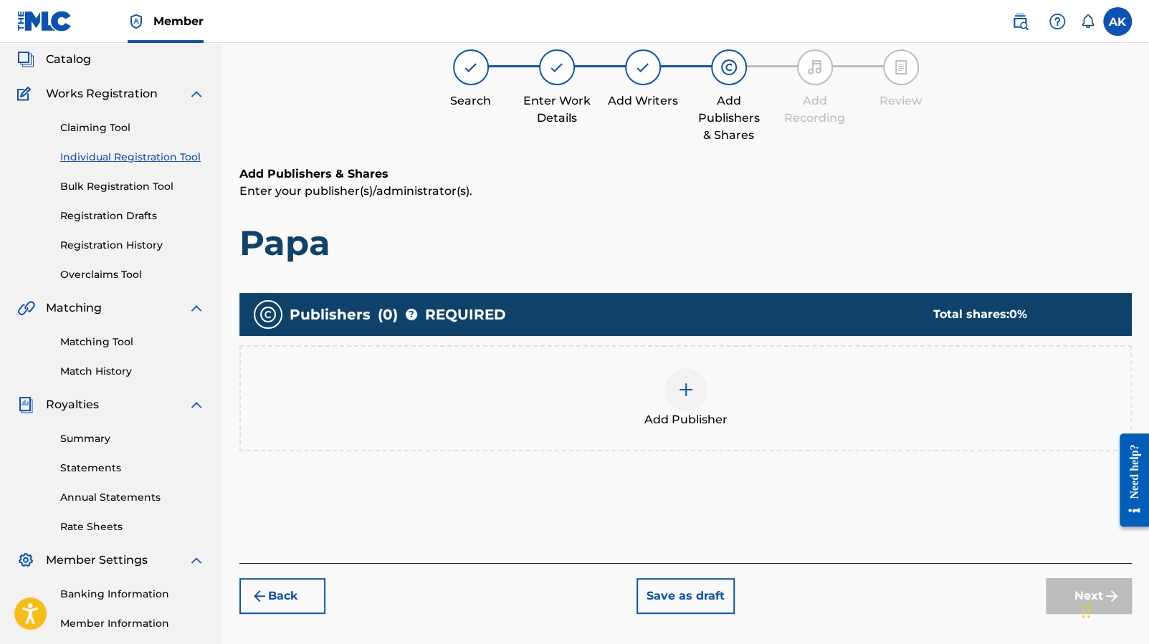
scroll to position [65, 0]
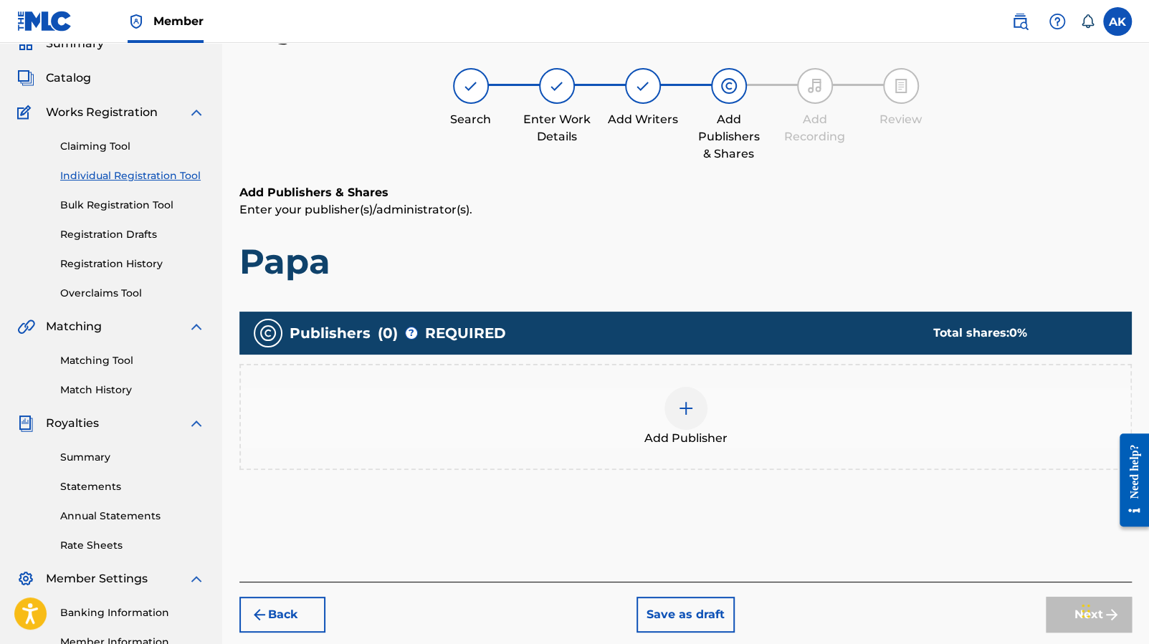
click at [698, 408] on div at bounding box center [685, 408] width 43 height 43
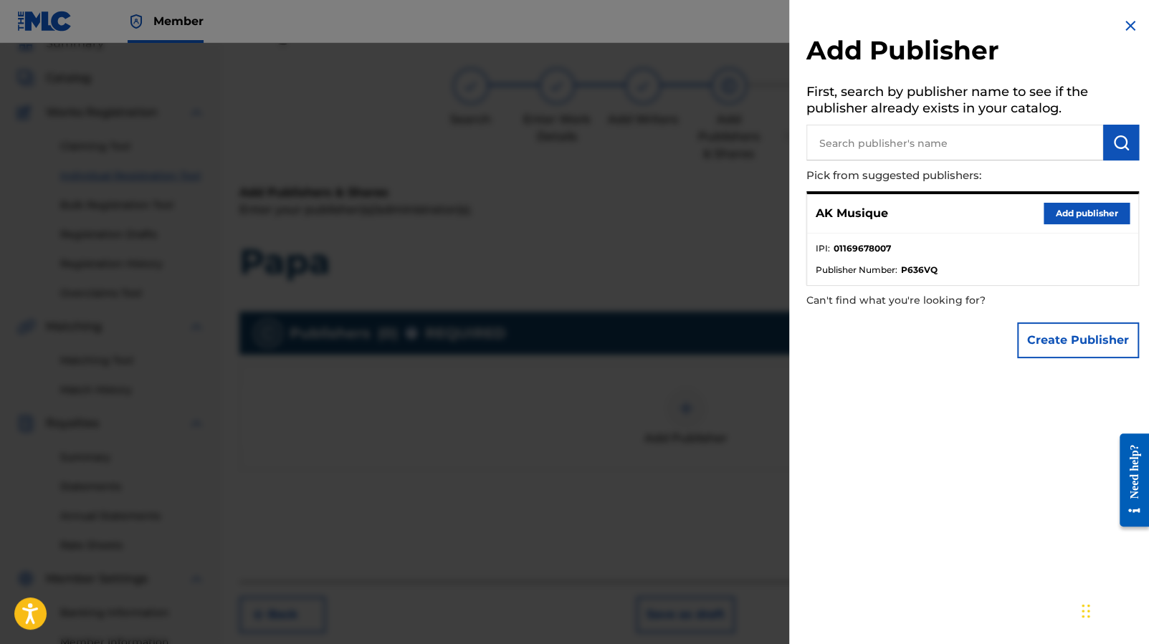
click at [1069, 209] on button "Add publisher" at bounding box center [1086, 214] width 86 height 22
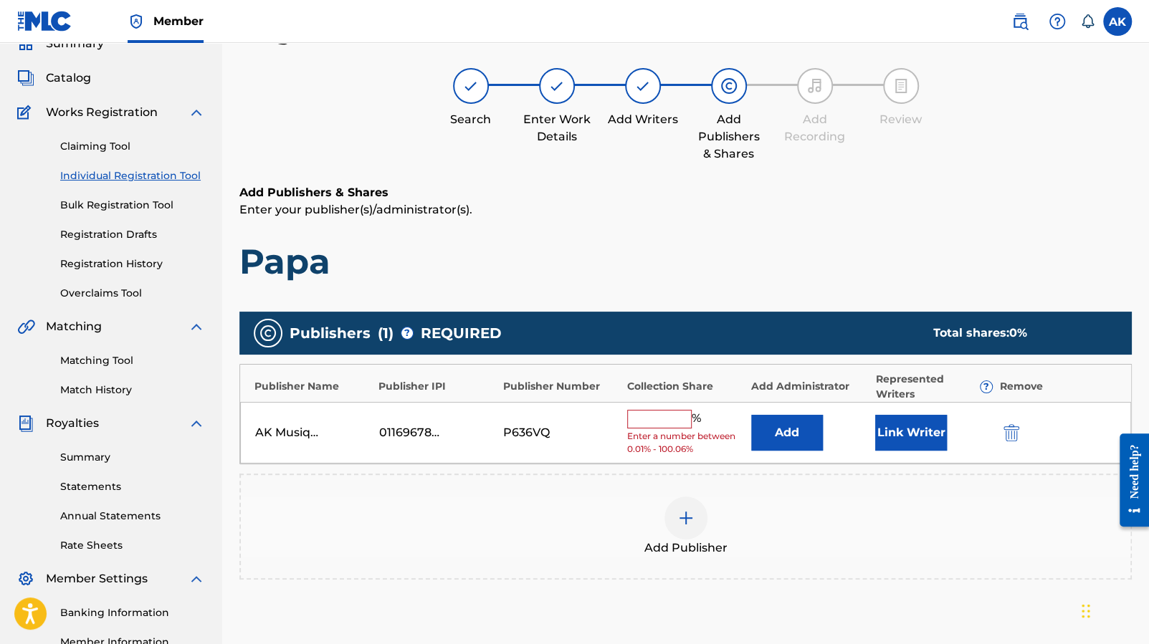
click at [665, 424] on input "text" at bounding box center [659, 419] width 65 height 19
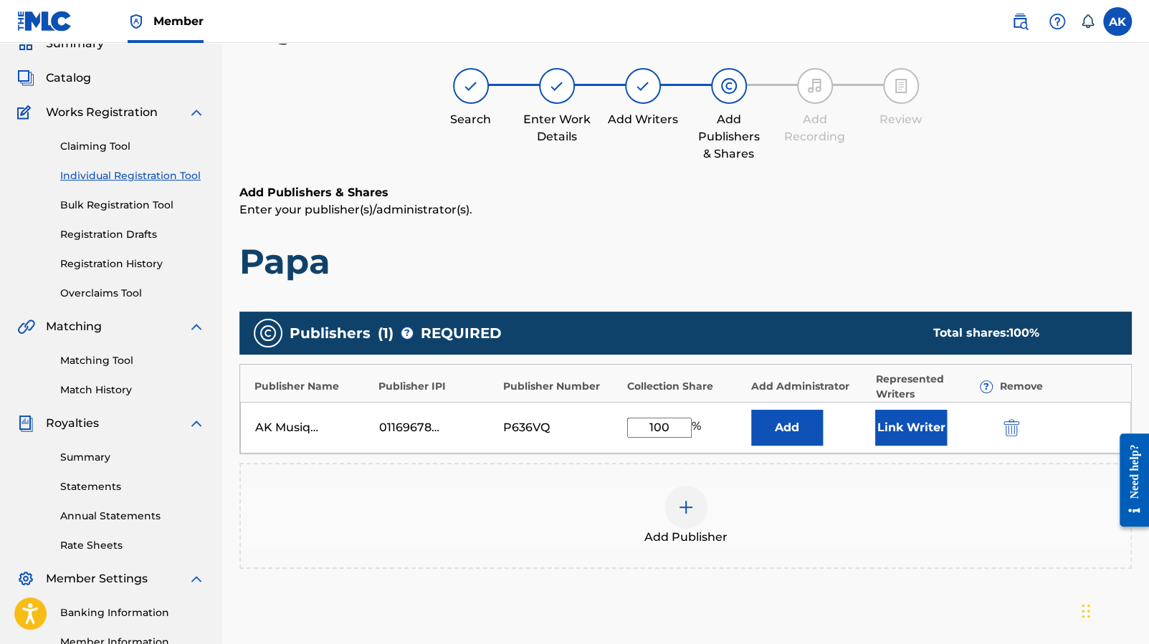
type input "100"
click at [816, 535] on div "Add Publisher" at bounding box center [685, 516] width 889 height 60
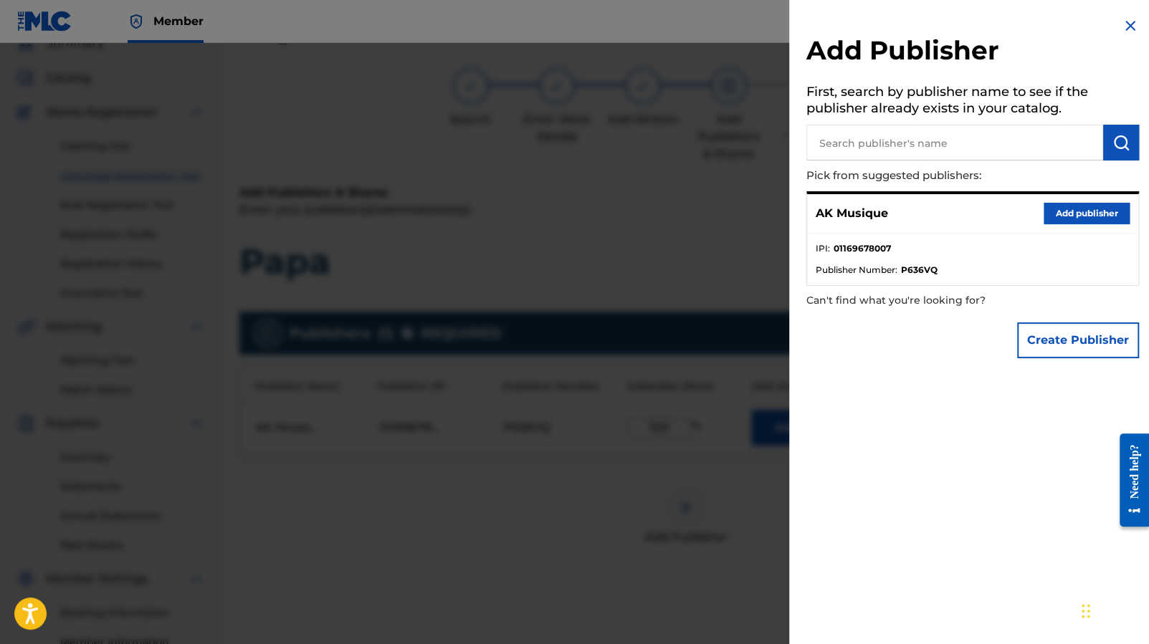
click at [1065, 213] on button "Add publisher" at bounding box center [1086, 214] width 86 height 22
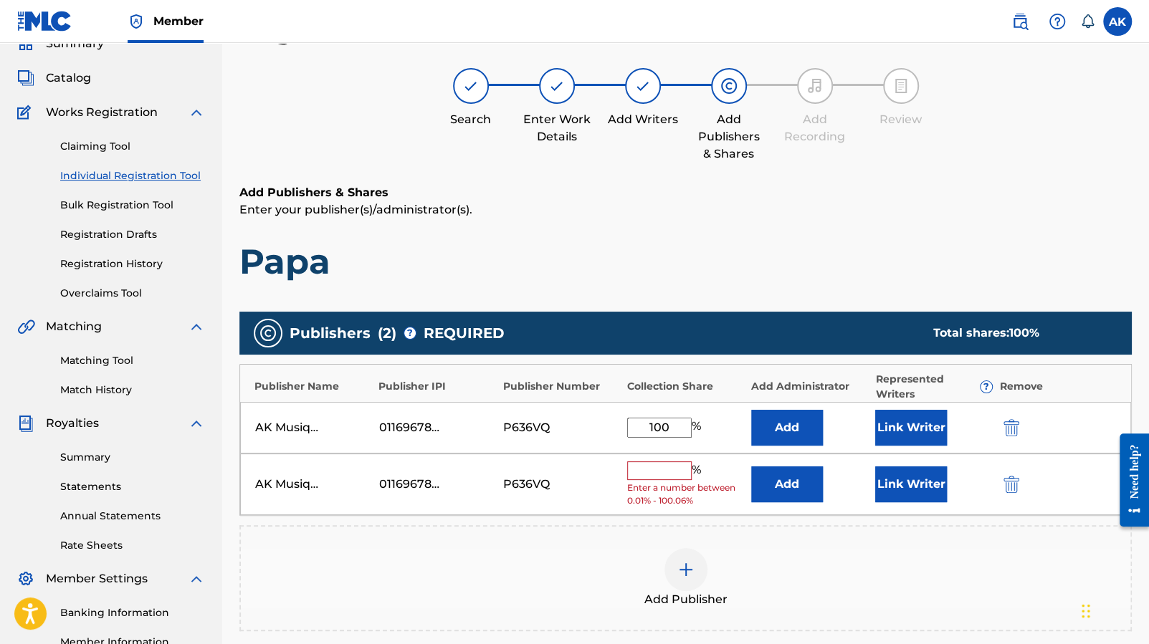
click at [1008, 482] on img "submit" at bounding box center [1011, 484] width 16 height 17
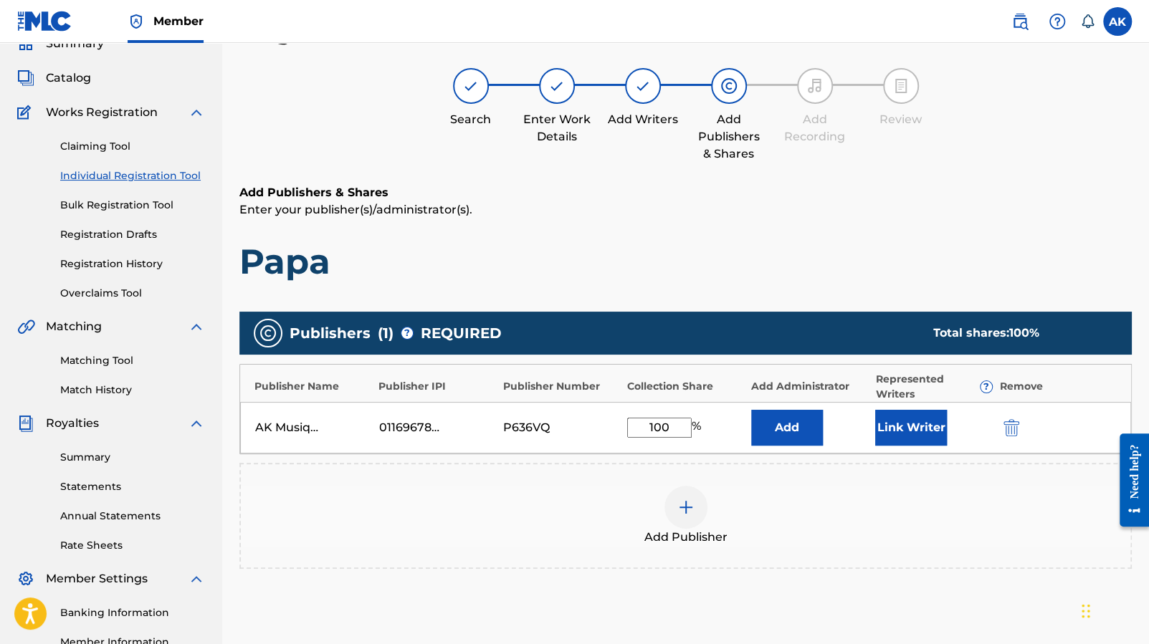
click at [924, 426] on button "Link Writer" at bounding box center [911, 428] width 72 height 36
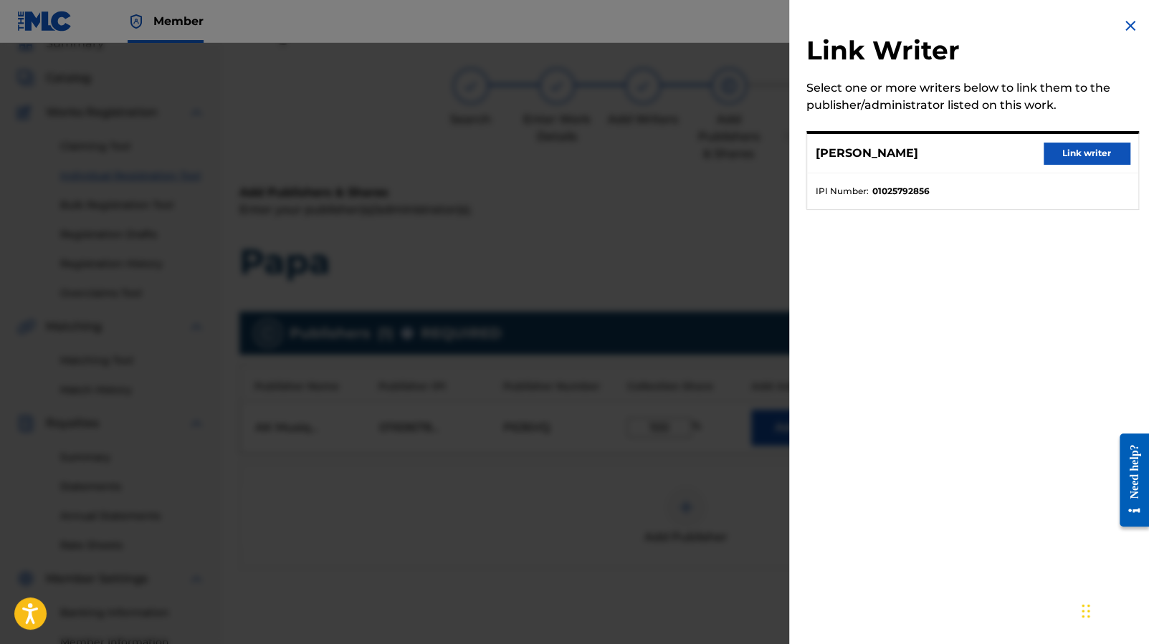
click at [1086, 148] on button "Link writer" at bounding box center [1086, 154] width 86 height 22
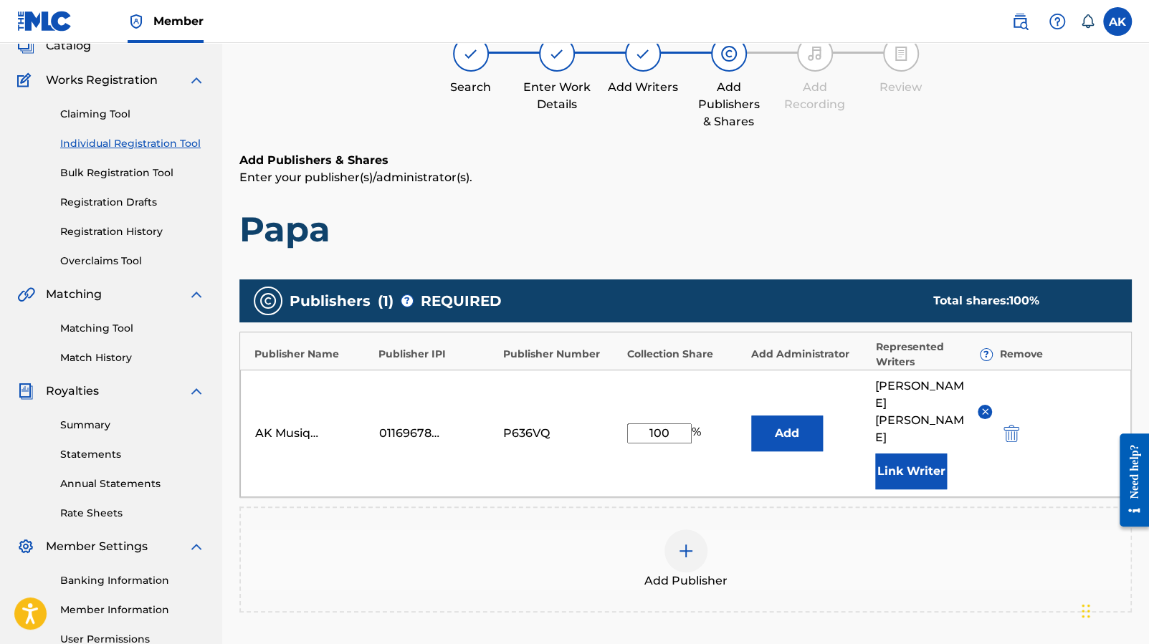
scroll to position [261, 0]
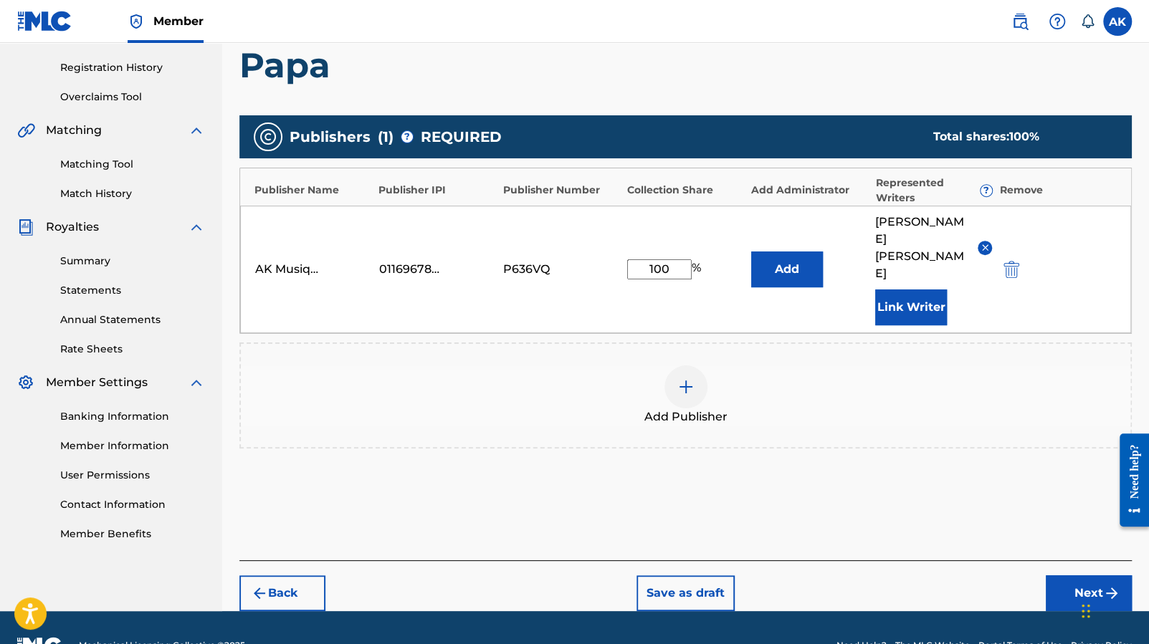
click at [1068, 575] on button "Next" at bounding box center [1089, 593] width 86 height 36
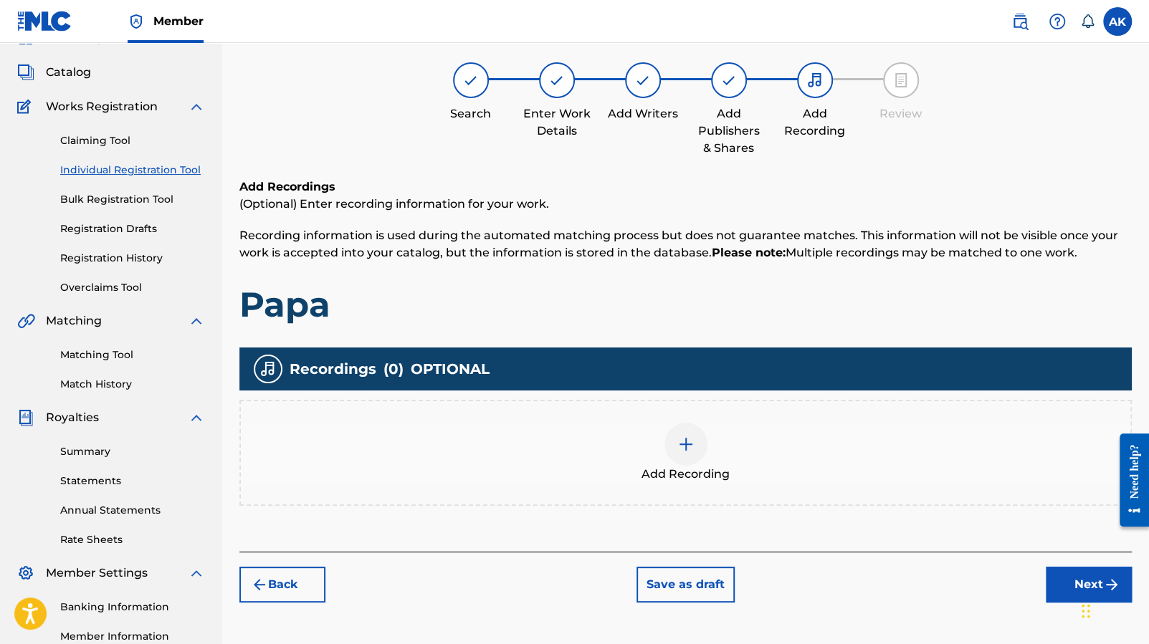
scroll to position [65, 0]
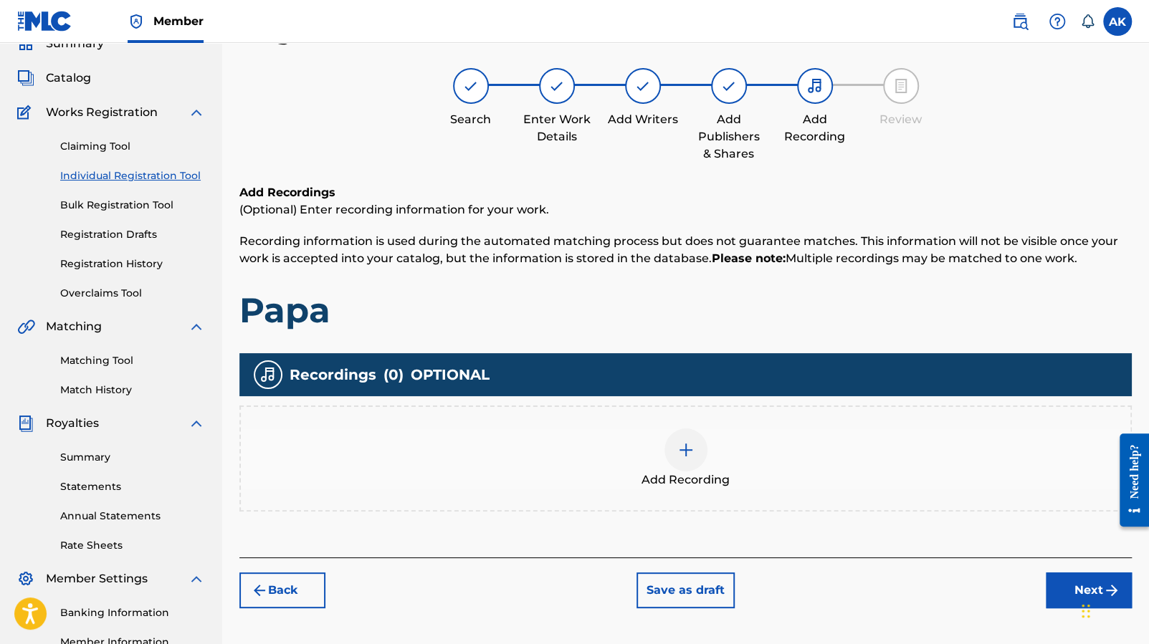
click at [692, 449] on img at bounding box center [685, 449] width 17 height 17
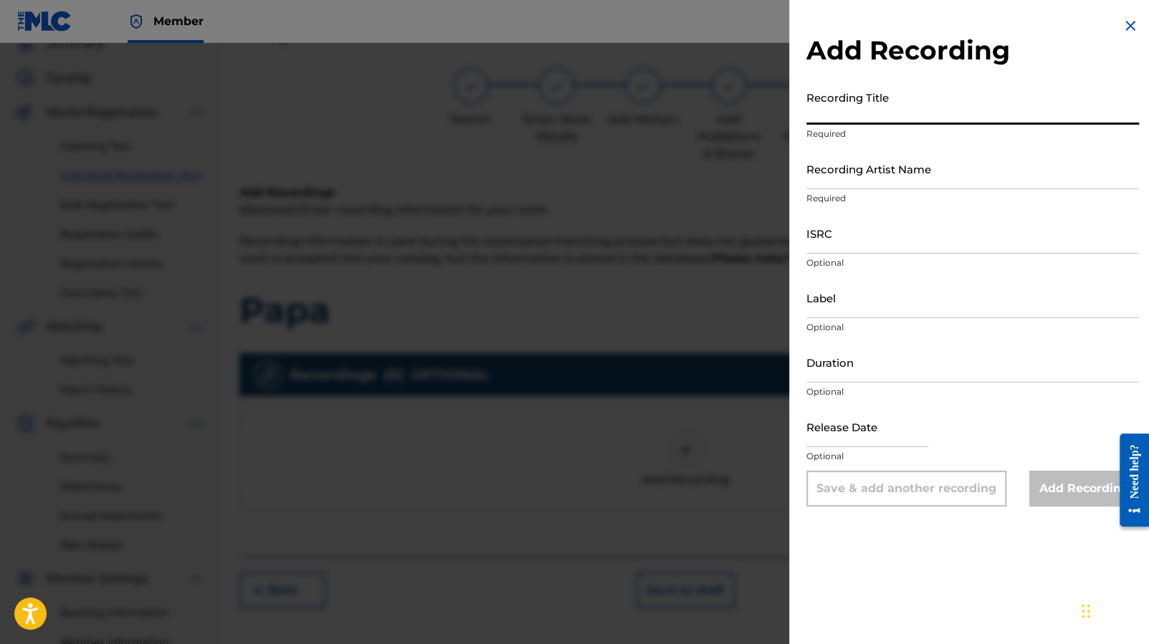
click at [903, 99] on input "Recording Title" at bounding box center [972, 104] width 333 height 41
type input "Papa"
click at [895, 168] on input "Recording Artist Name" at bounding box center [972, 168] width 333 height 41
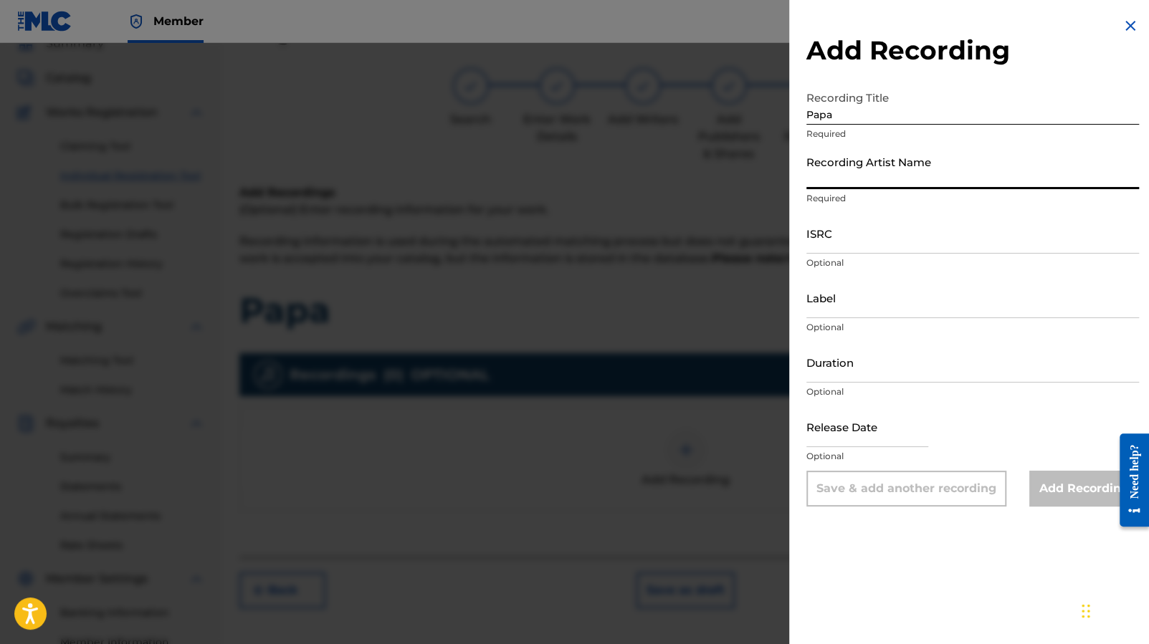
type input "[PERSON_NAME]"
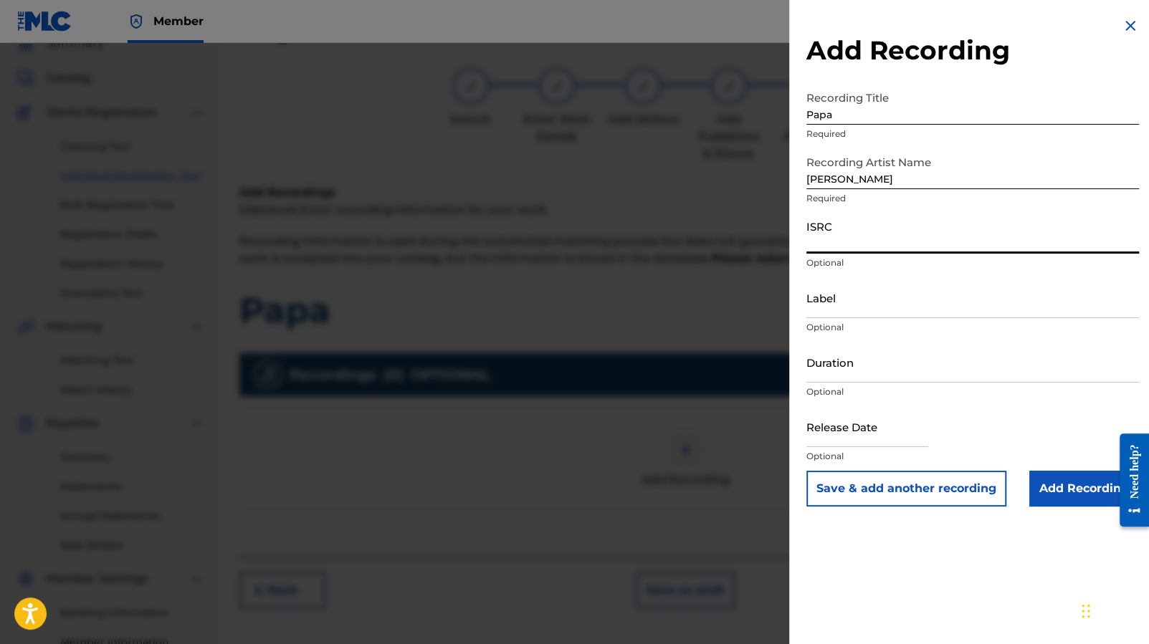
click at [885, 237] on input "ISRC" at bounding box center [972, 233] width 333 height 41
paste input "FR-9W1-25-40842"
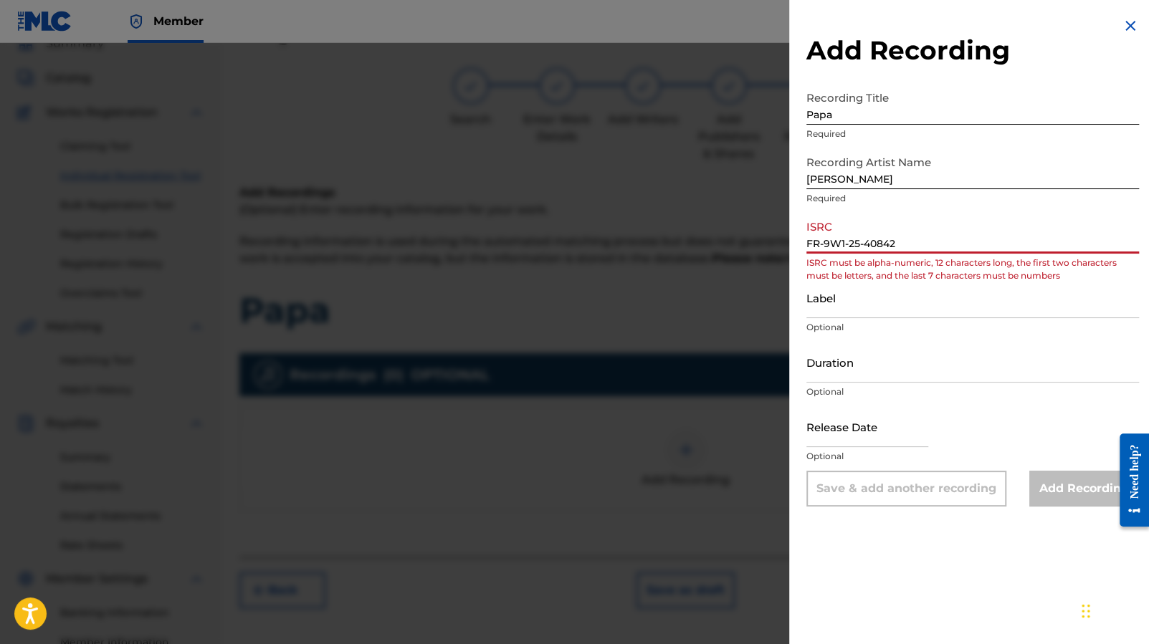
click at [826, 246] on input "FR-9W1-25-40842" at bounding box center [972, 233] width 333 height 41
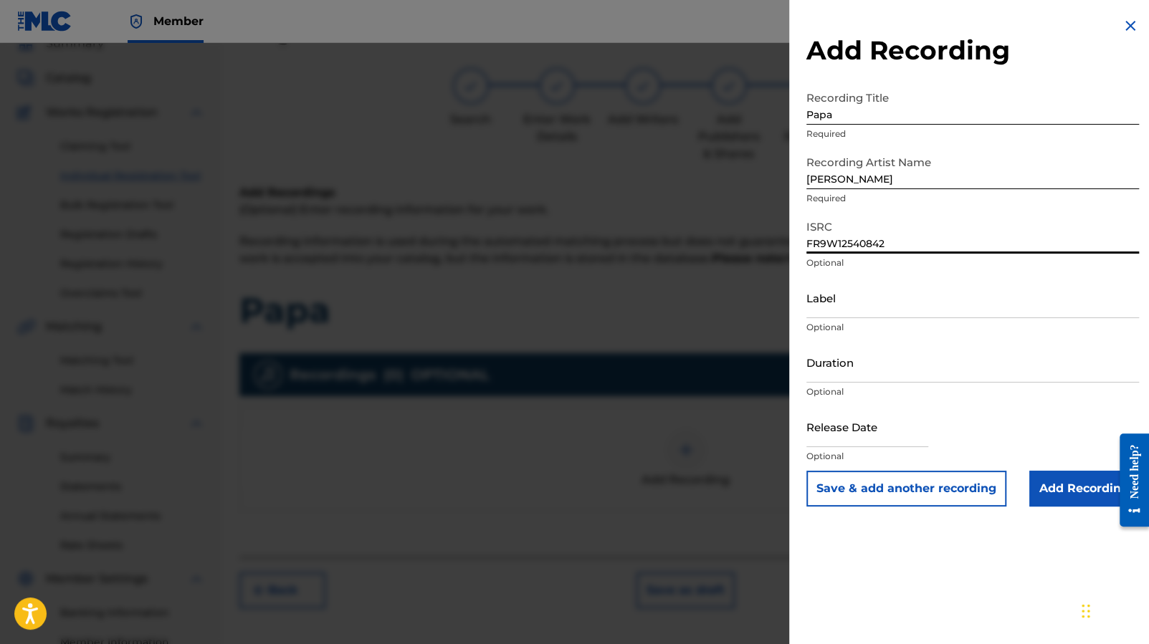
type input "FR9W12540842"
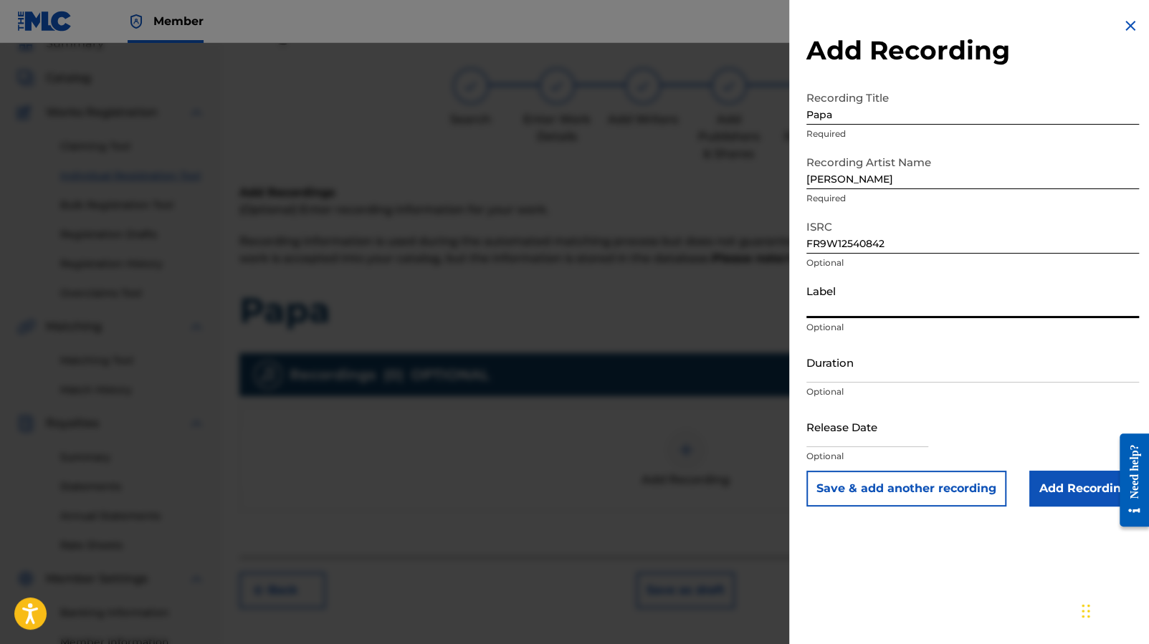
click at [846, 297] on input "Label" at bounding box center [972, 297] width 333 height 41
type input "AK Musique"
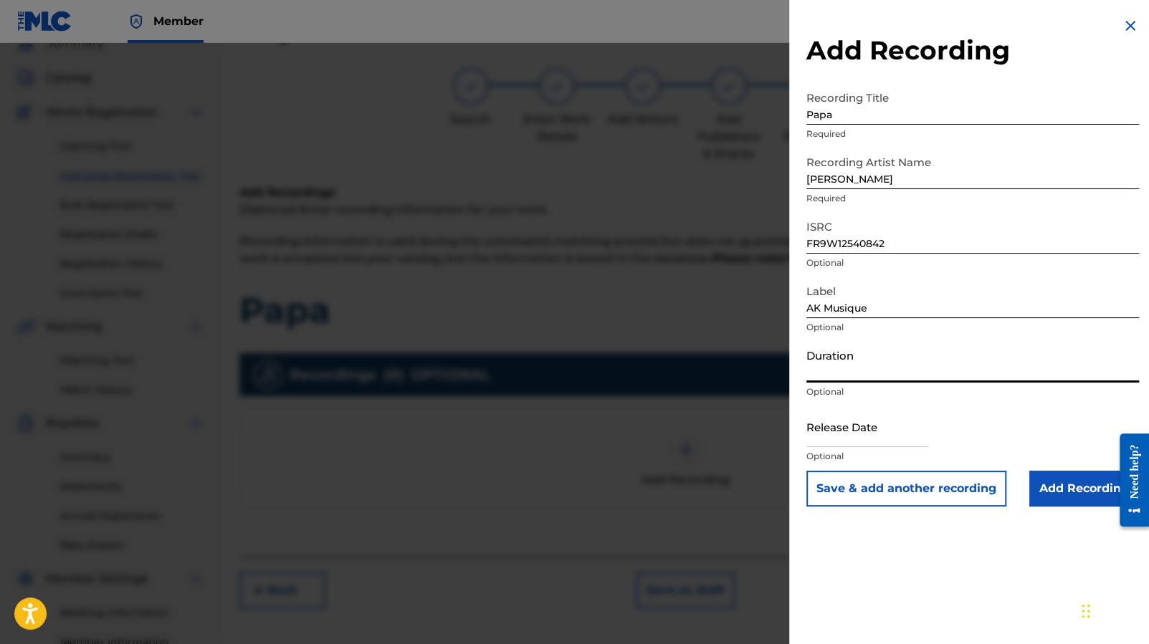
click at [893, 368] on input "Duration" at bounding box center [972, 362] width 333 height 41
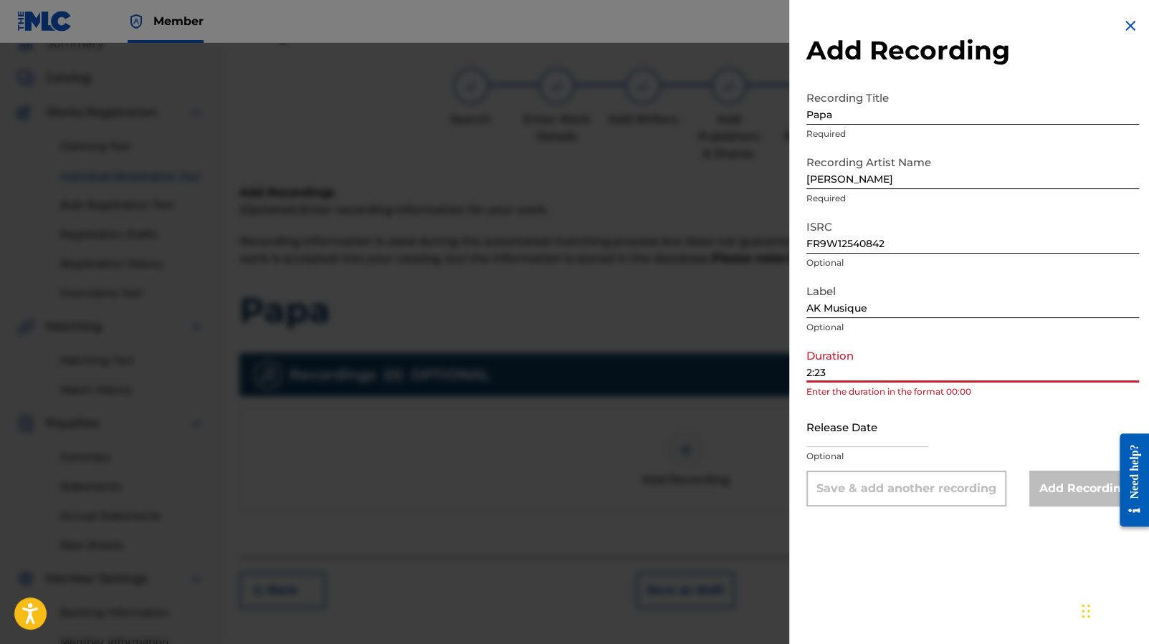
type input "2:23"
click at [881, 433] on input "text" at bounding box center [867, 426] width 122 height 41
select select "7"
select select "2025"
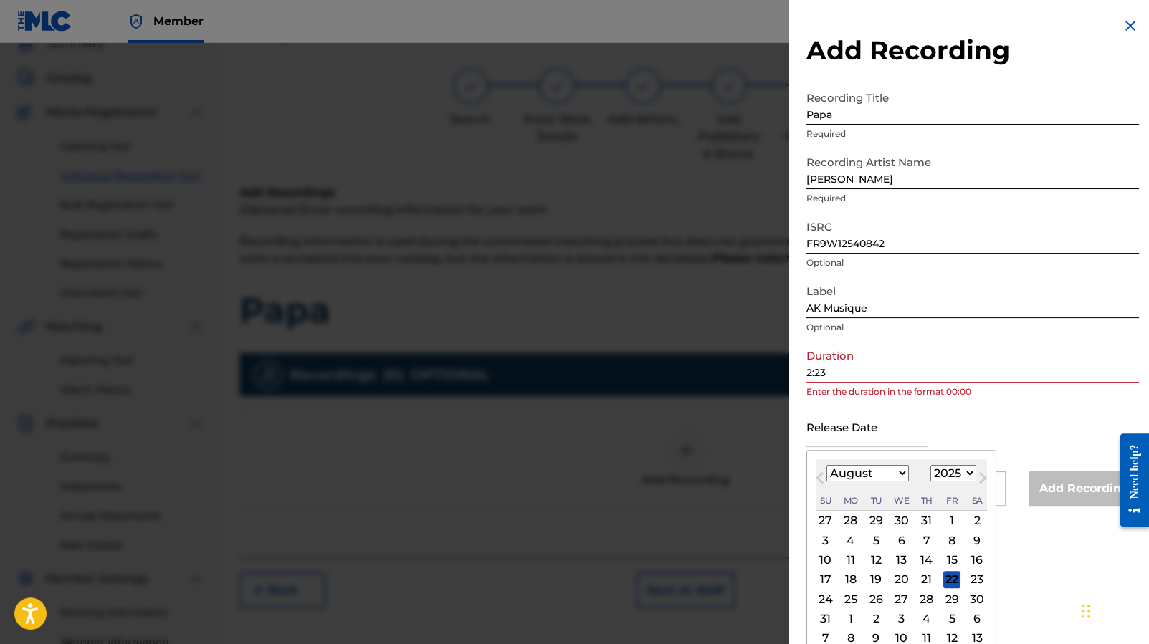
click at [902, 474] on select "January February March April May June July August September October November De…" at bounding box center [867, 473] width 82 height 16
select select "5"
click at [881, 558] on div "17" at bounding box center [875, 560] width 17 height 17
type input "[DATE]"
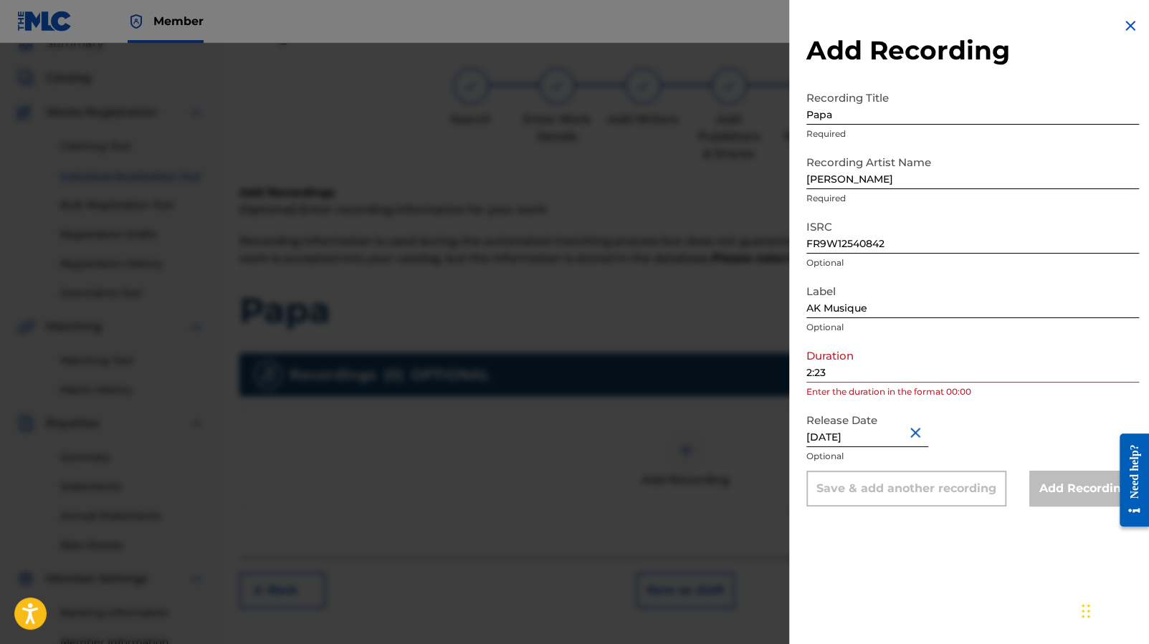
click at [808, 374] on input "2:23" at bounding box center [972, 362] width 333 height 41
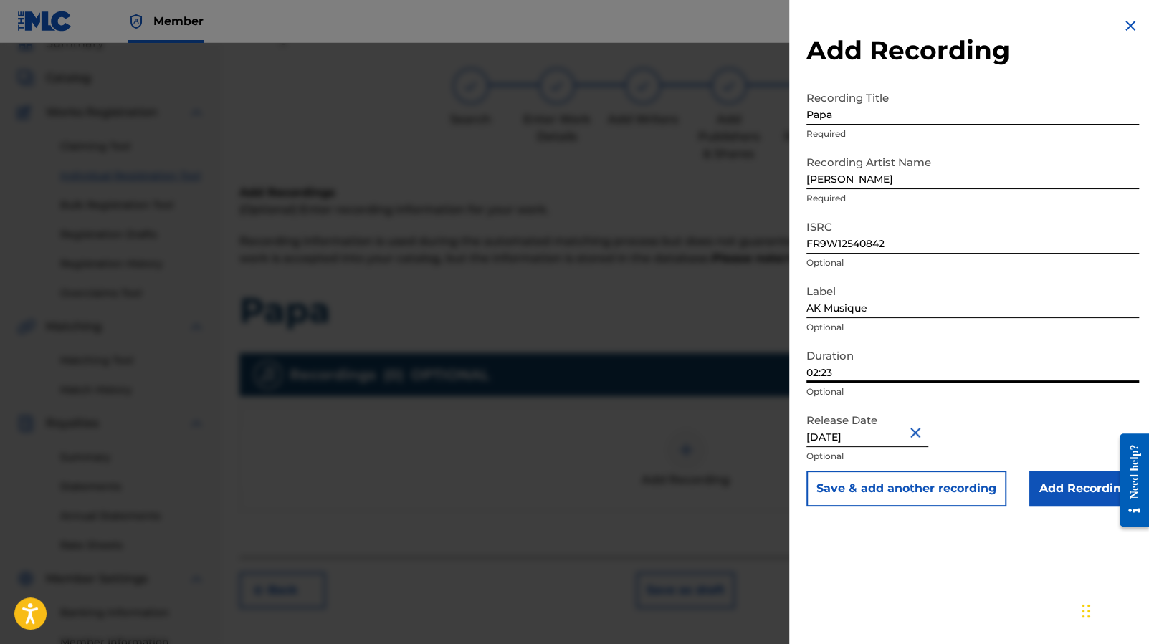
scroll to position [0, 0]
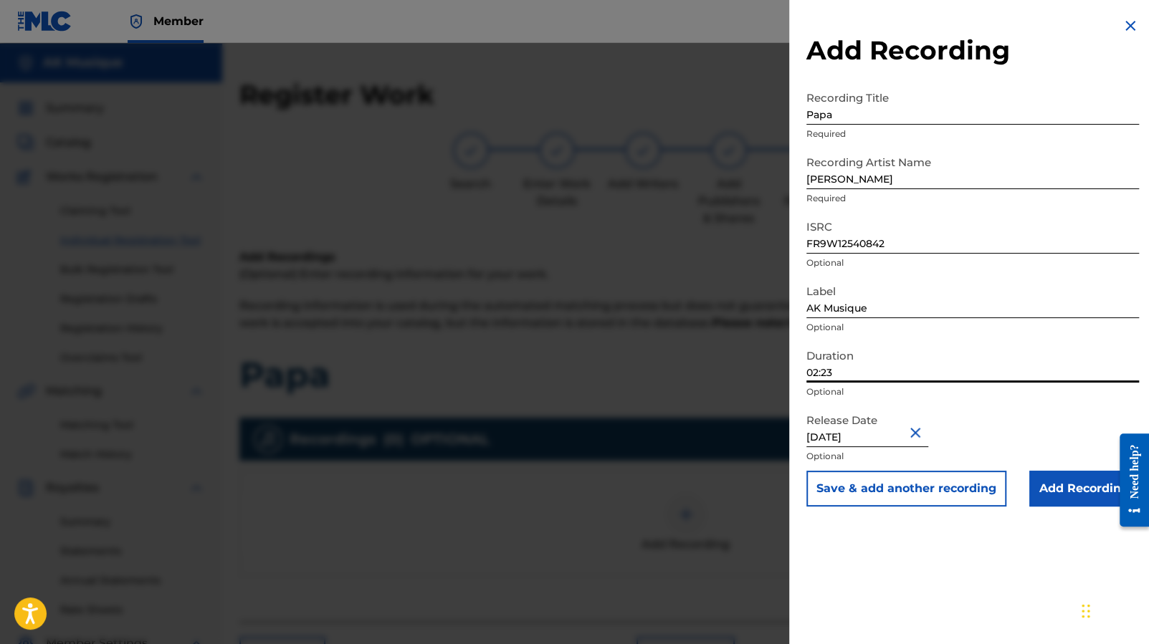
type input "02:23"
click at [1066, 488] on input "Add Recording" at bounding box center [1084, 489] width 110 height 36
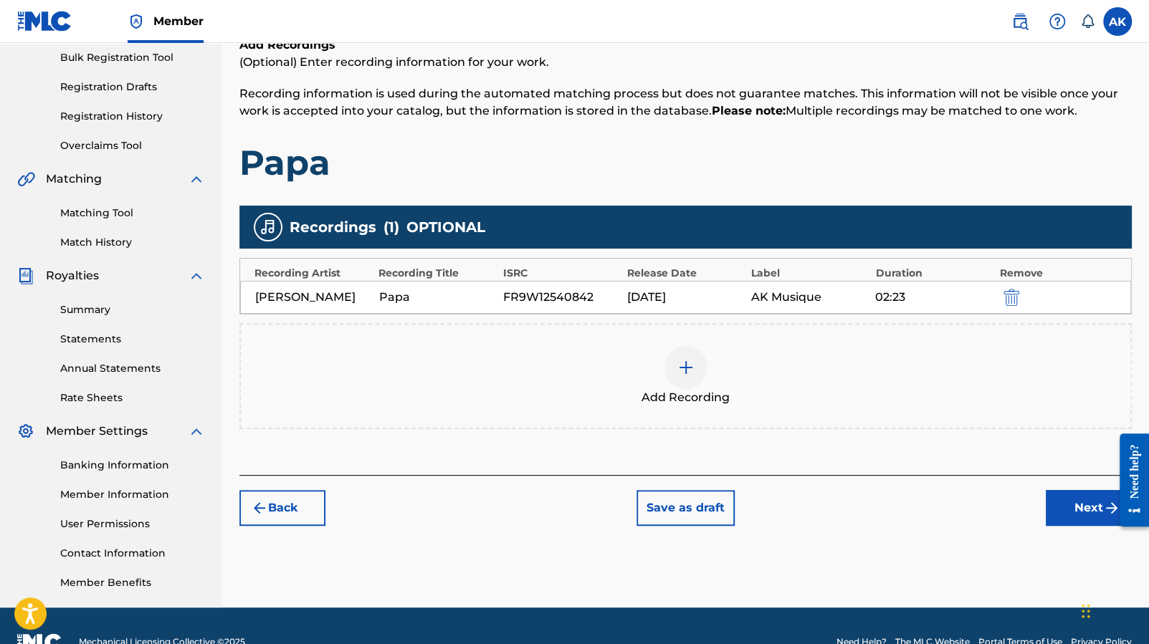
scroll to position [244, 0]
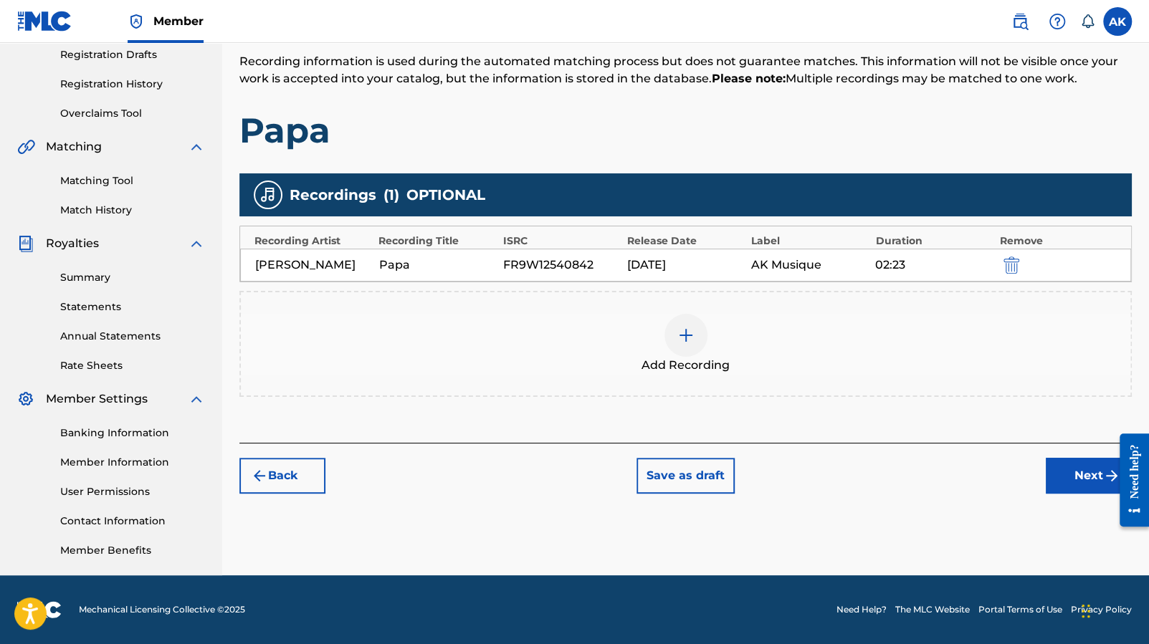
click at [1080, 480] on button "Next" at bounding box center [1089, 476] width 86 height 36
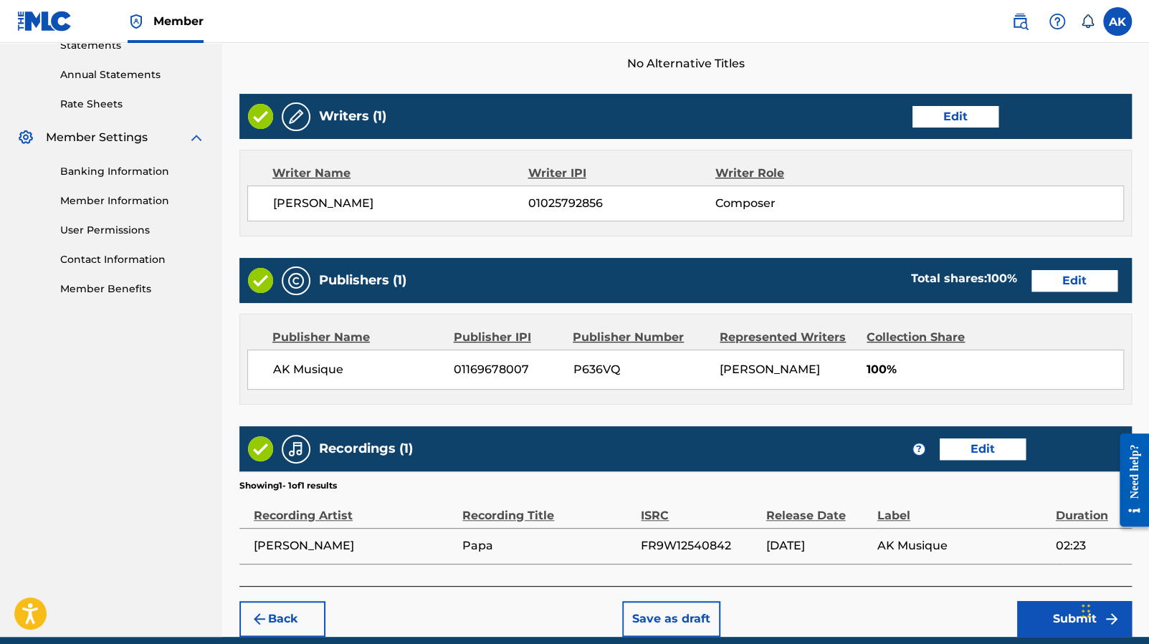
scroll to position [565, 0]
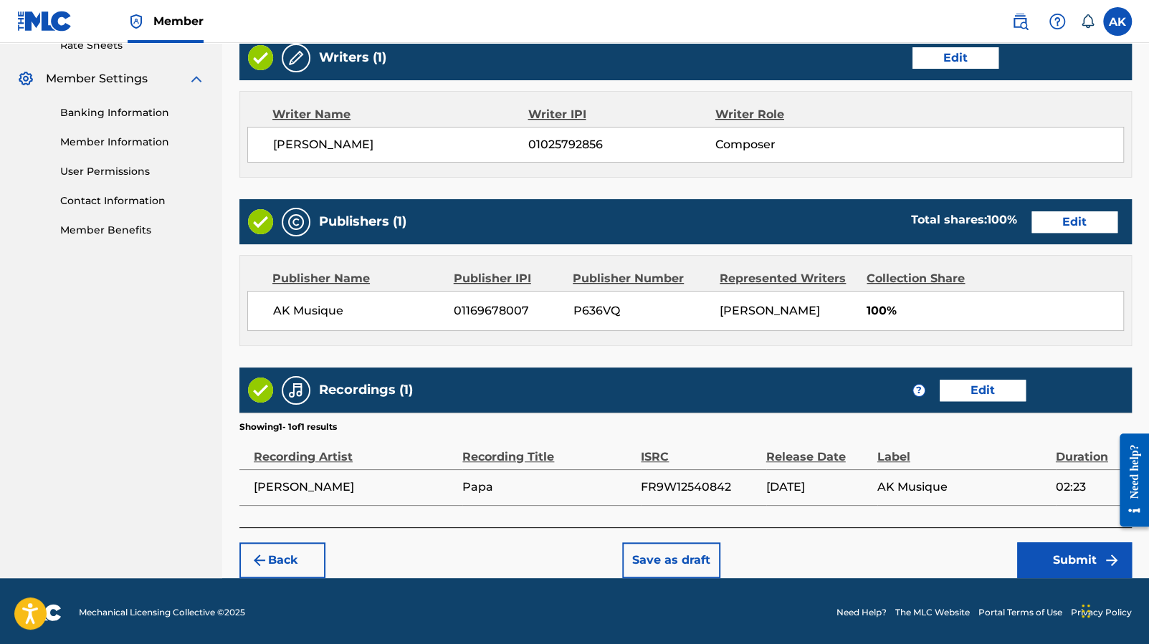
click at [1079, 555] on button "Submit" at bounding box center [1074, 561] width 115 height 36
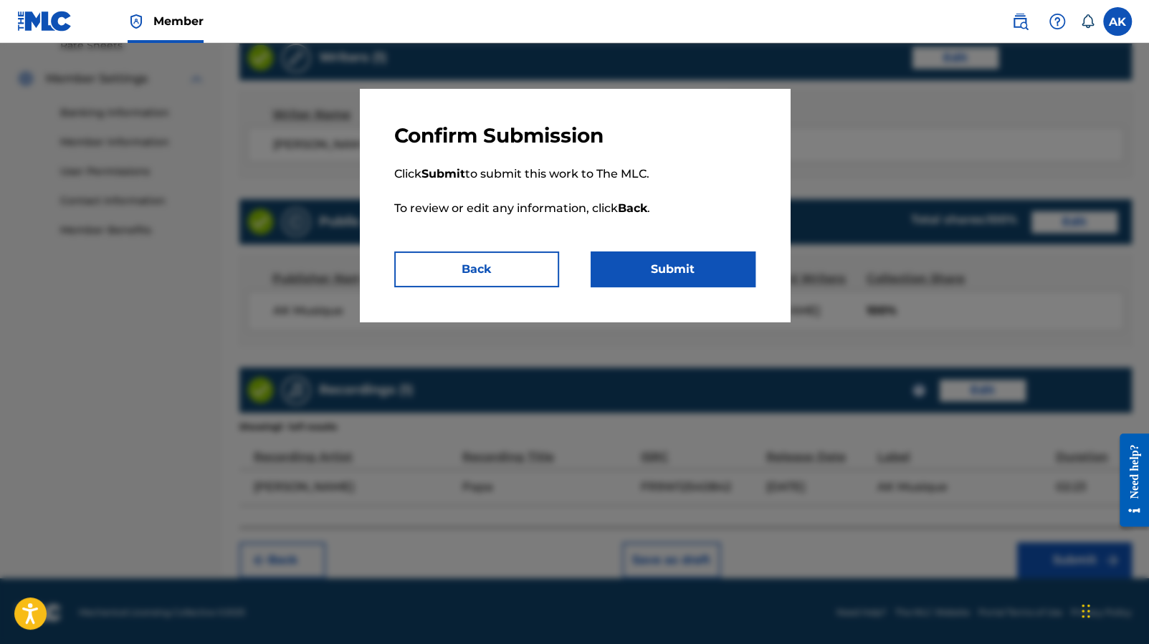
click at [631, 254] on button "Submit" at bounding box center [673, 270] width 165 height 36
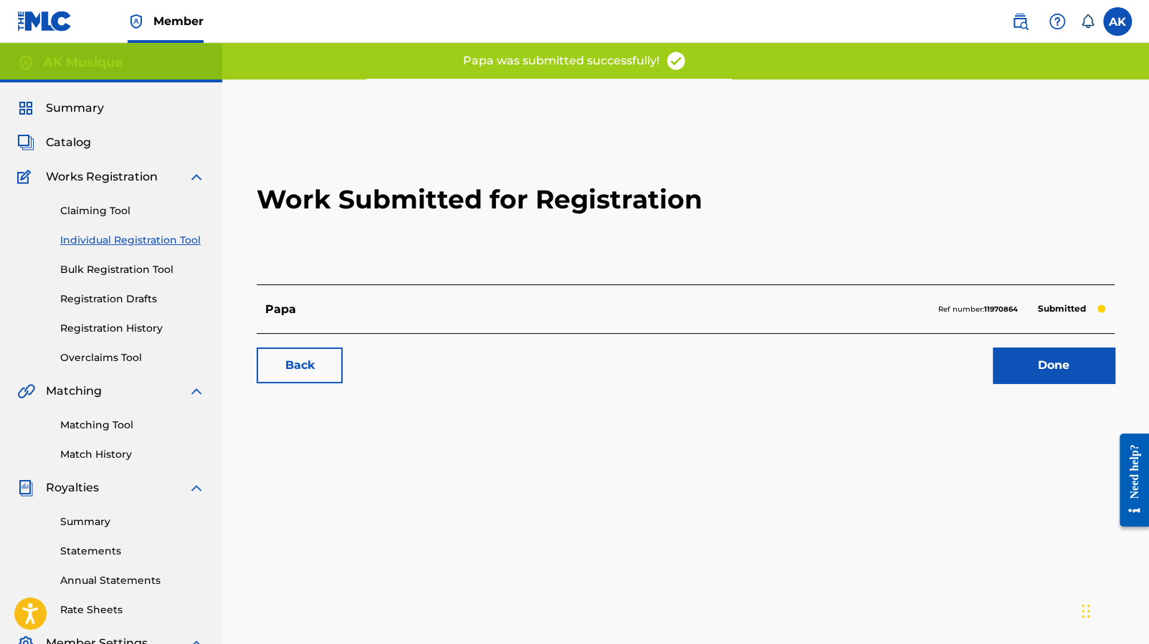
click at [1028, 373] on link "Done" at bounding box center [1054, 366] width 122 height 36
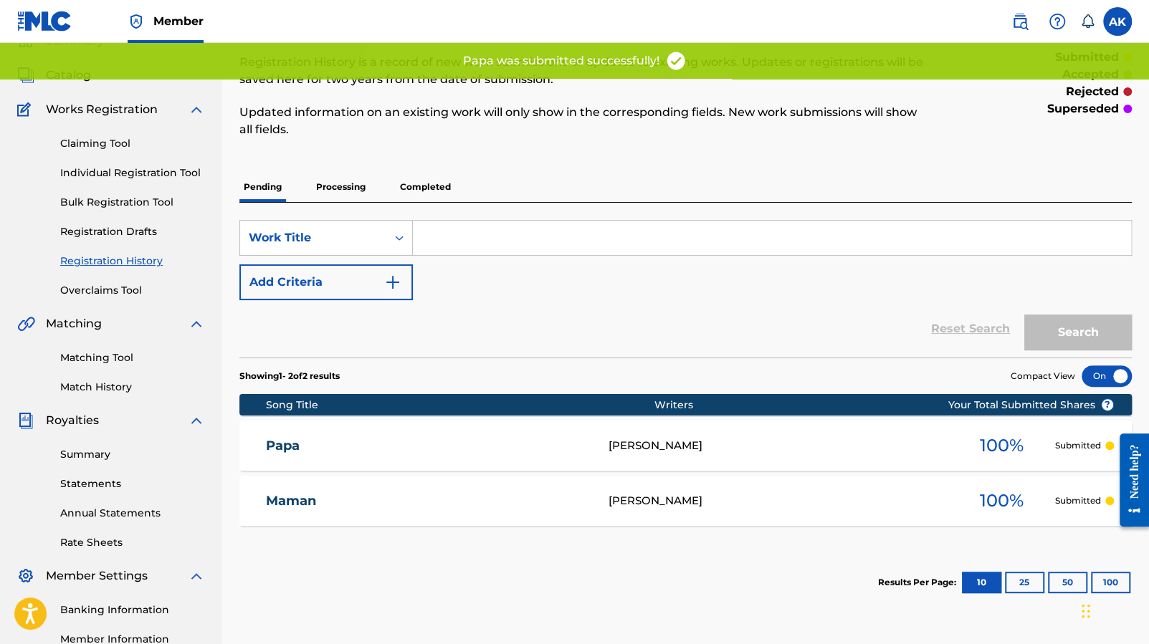
scroll to position [76, 0]
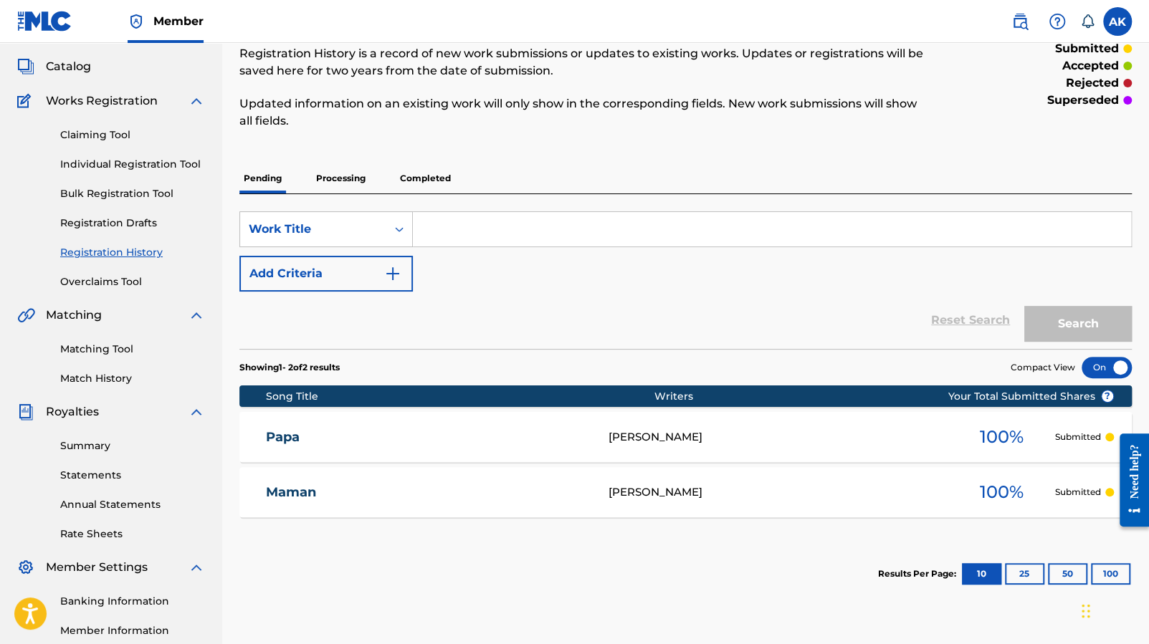
click at [120, 348] on link "Matching Tool" at bounding box center [132, 349] width 145 height 15
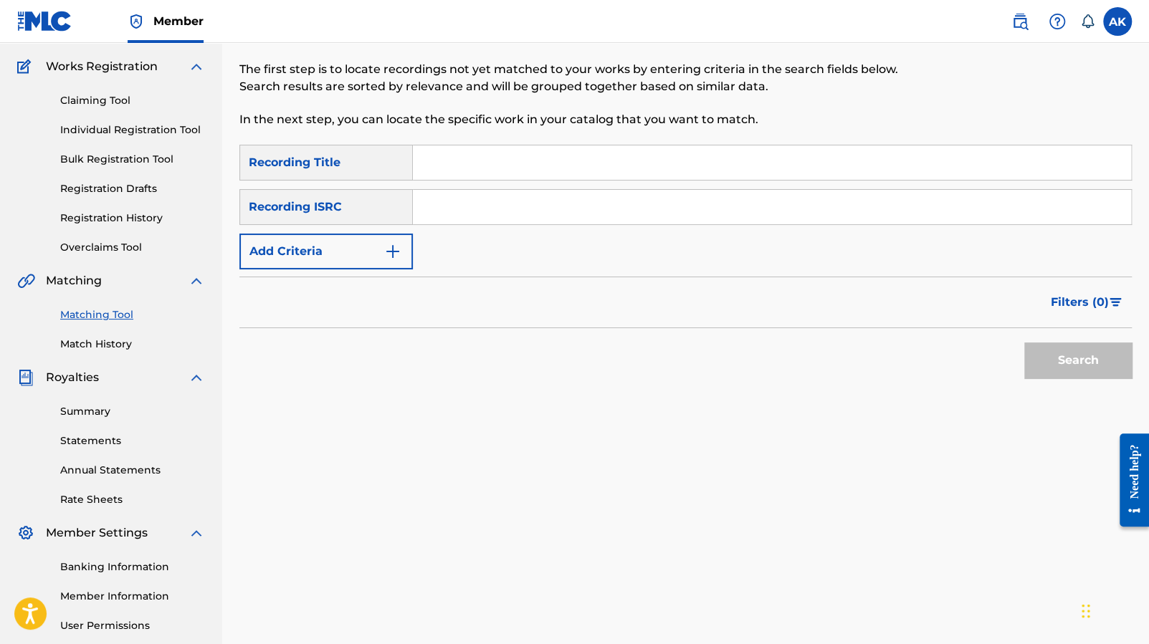
scroll to position [112, 0]
click at [100, 340] on link "Match History" at bounding box center [132, 342] width 145 height 15
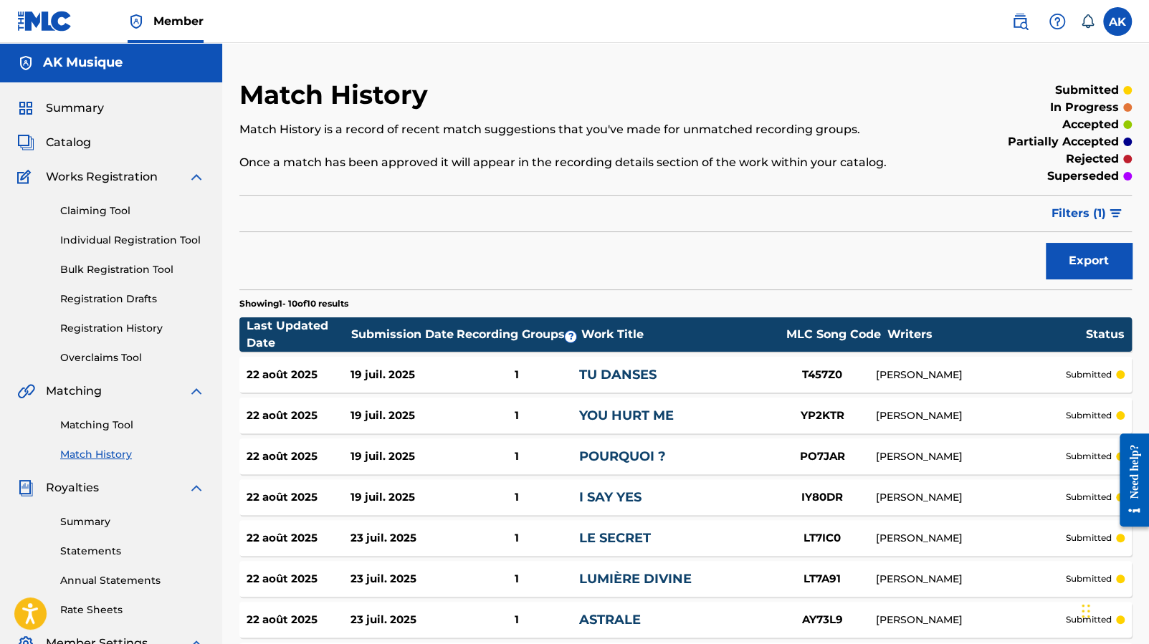
click at [105, 424] on link "Matching Tool" at bounding box center [132, 425] width 145 height 15
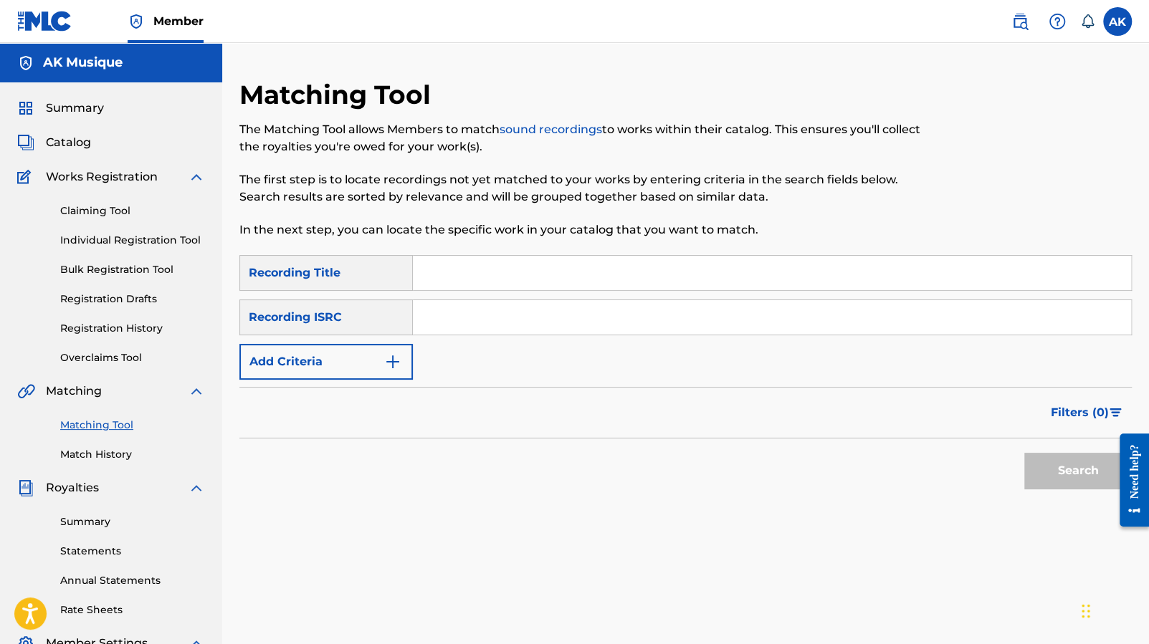
click at [117, 453] on link "Match History" at bounding box center [132, 454] width 145 height 15
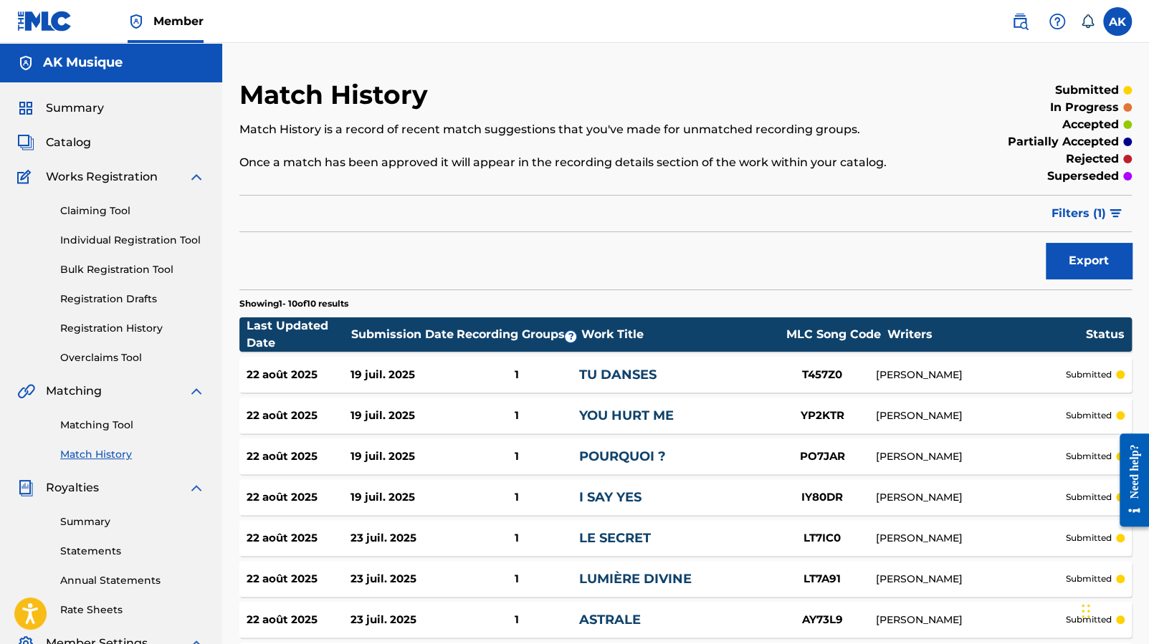
scroll to position [252, 0]
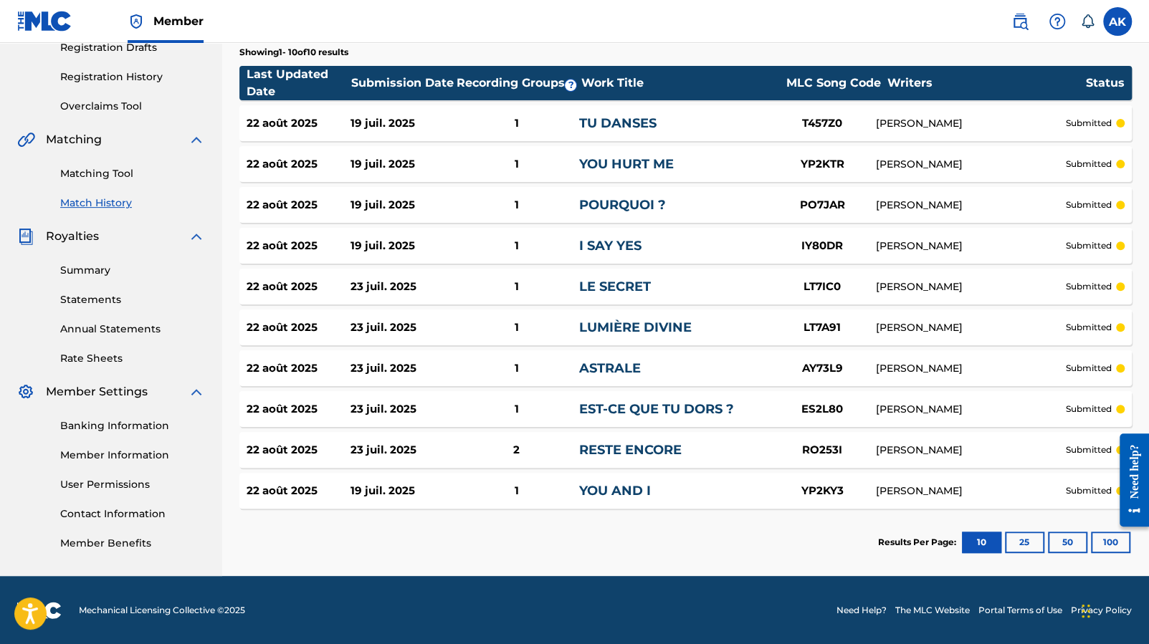
click at [1066, 543] on button "50" at bounding box center [1067, 543] width 39 height 22
click at [1097, 542] on button "100" at bounding box center [1110, 543] width 39 height 22
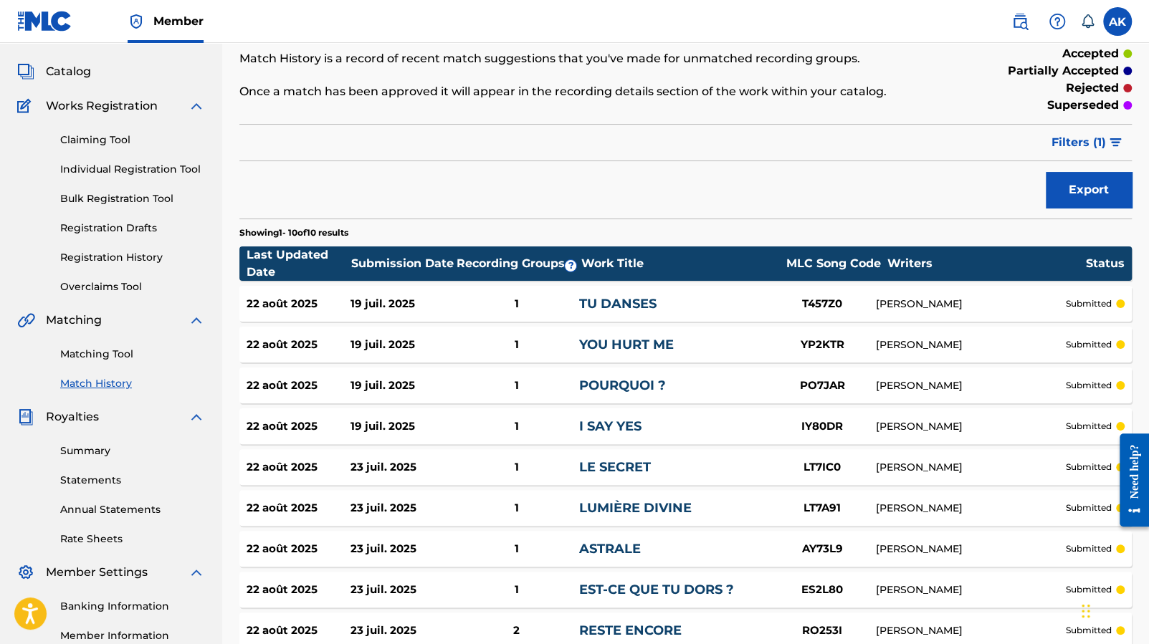
scroll to position [57, 0]
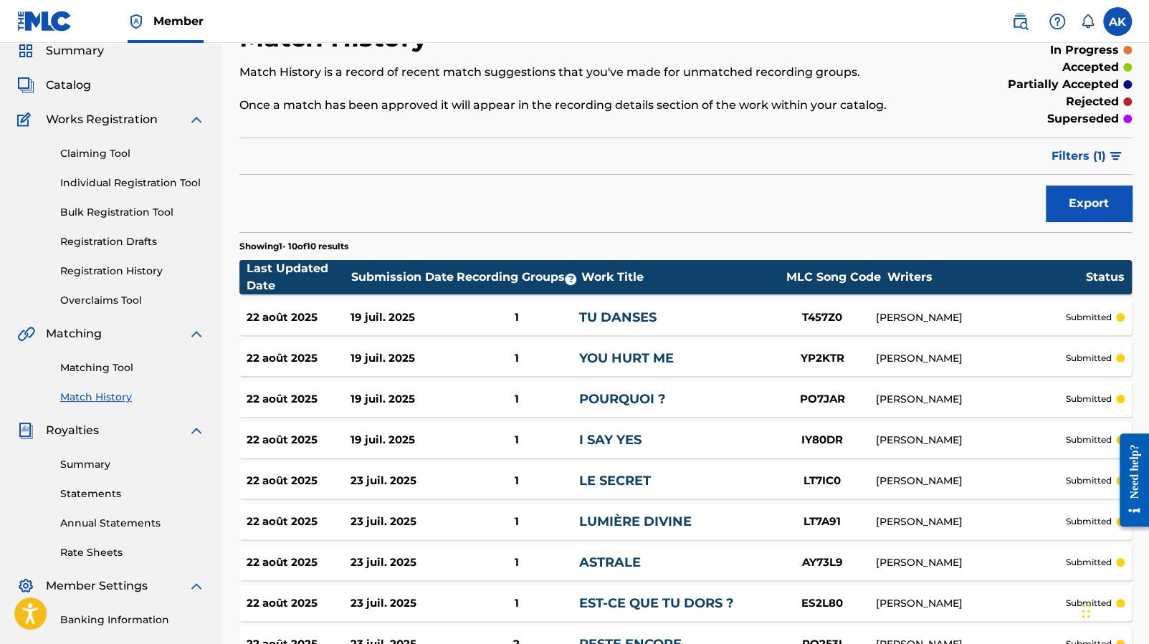
click at [114, 371] on link "Matching Tool" at bounding box center [132, 367] width 145 height 15
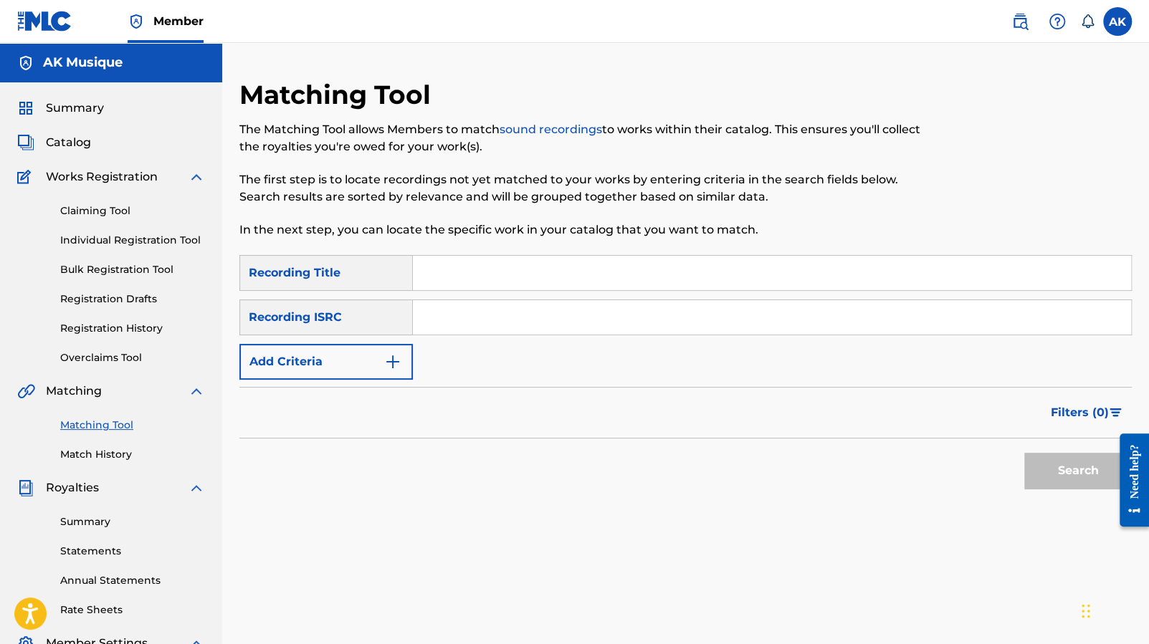
click at [120, 214] on link "Claiming Tool" at bounding box center [132, 211] width 145 height 15
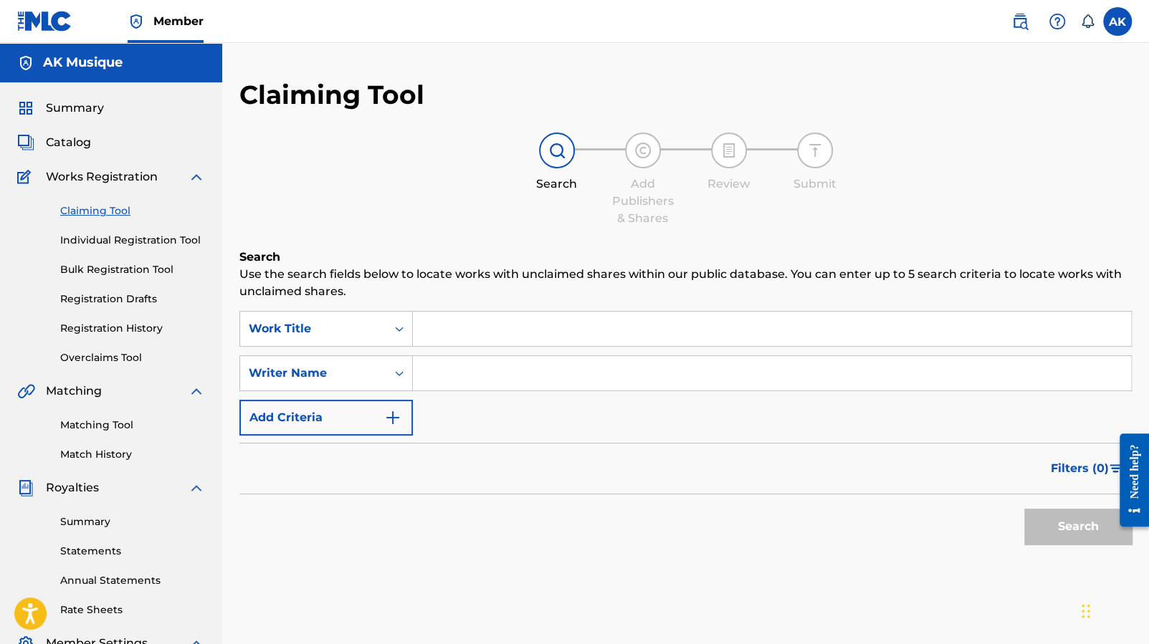
click at [143, 245] on link "Individual Registration Tool" at bounding box center [132, 240] width 145 height 15
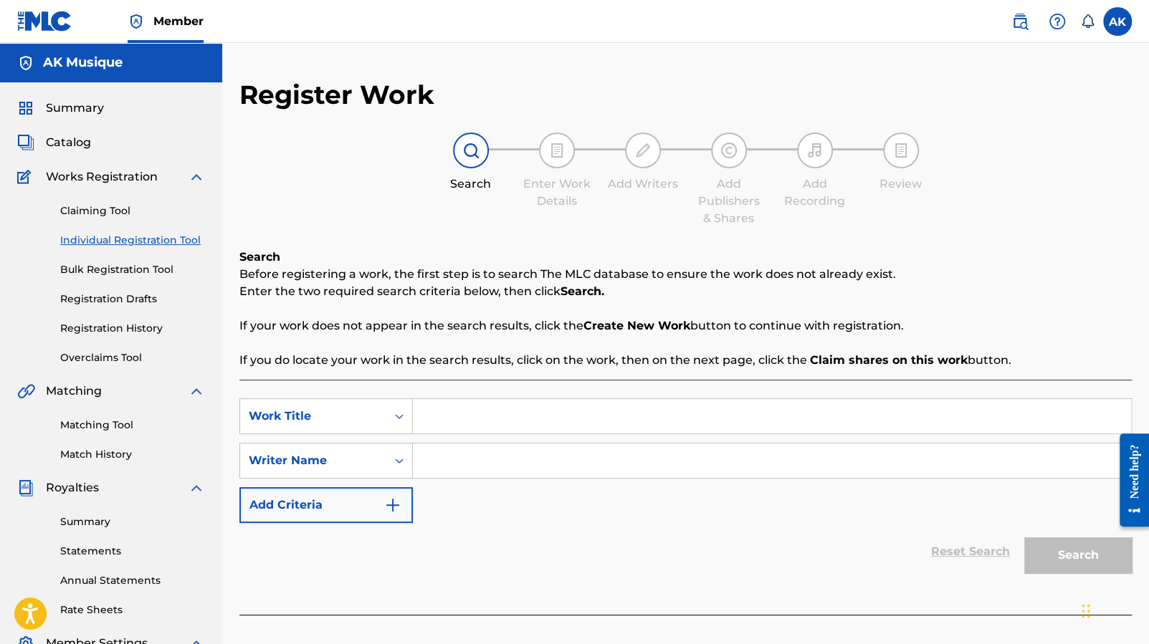
click at [143, 269] on link "Bulk Registration Tool" at bounding box center [132, 269] width 145 height 15
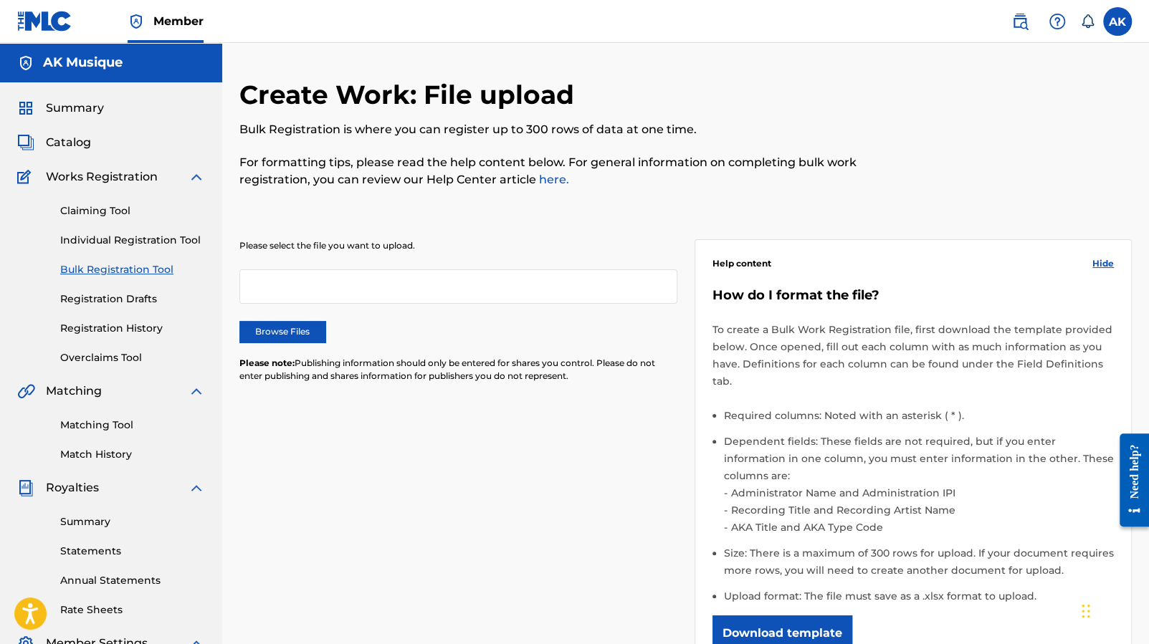
click at [128, 295] on link "Registration Drafts" at bounding box center [132, 299] width 145 height 15
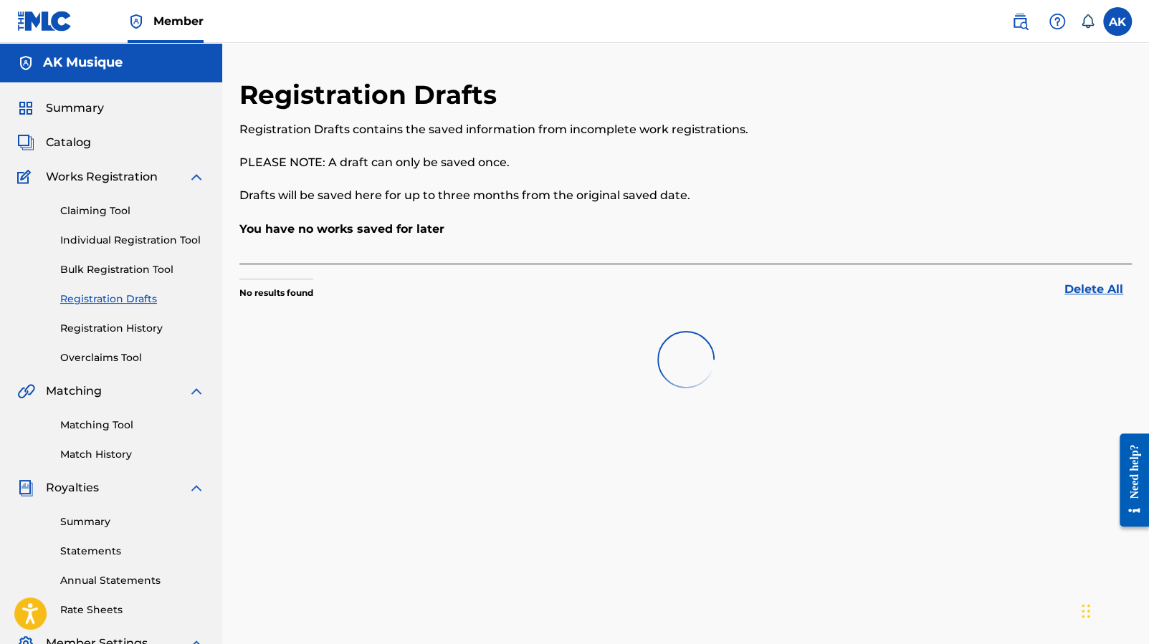
click at [129, 323] on link "Registration History" at bounding box center [132, 328] width 145 height 15
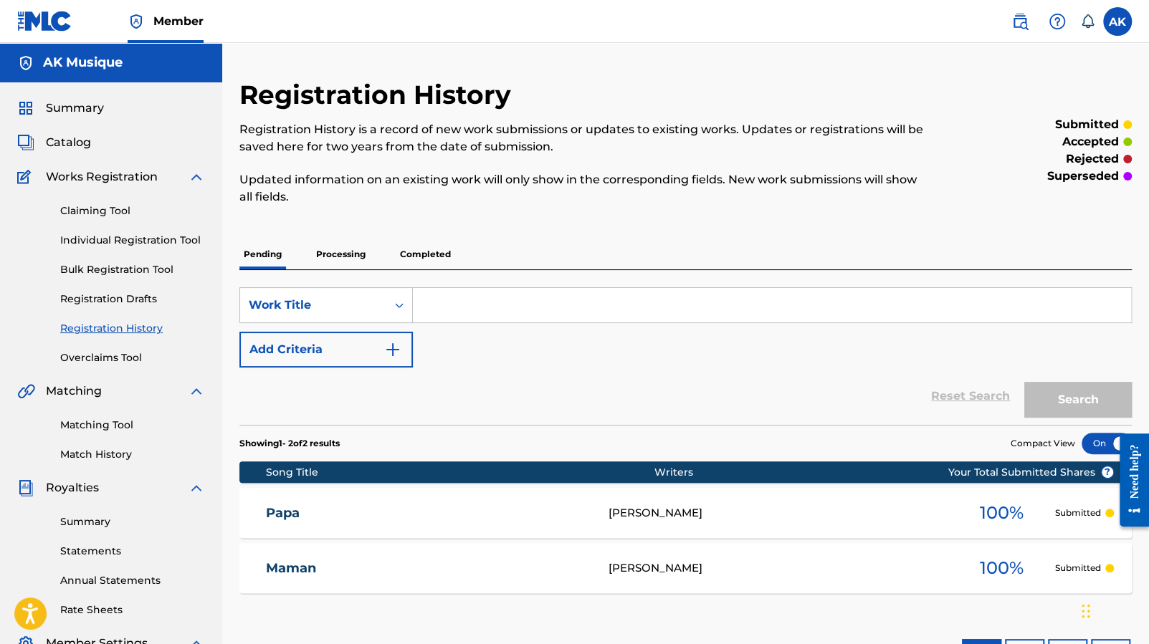
click at [120, 354] on link "Overclaims Tool" at bounding box center [132, 357] width 145 height 15
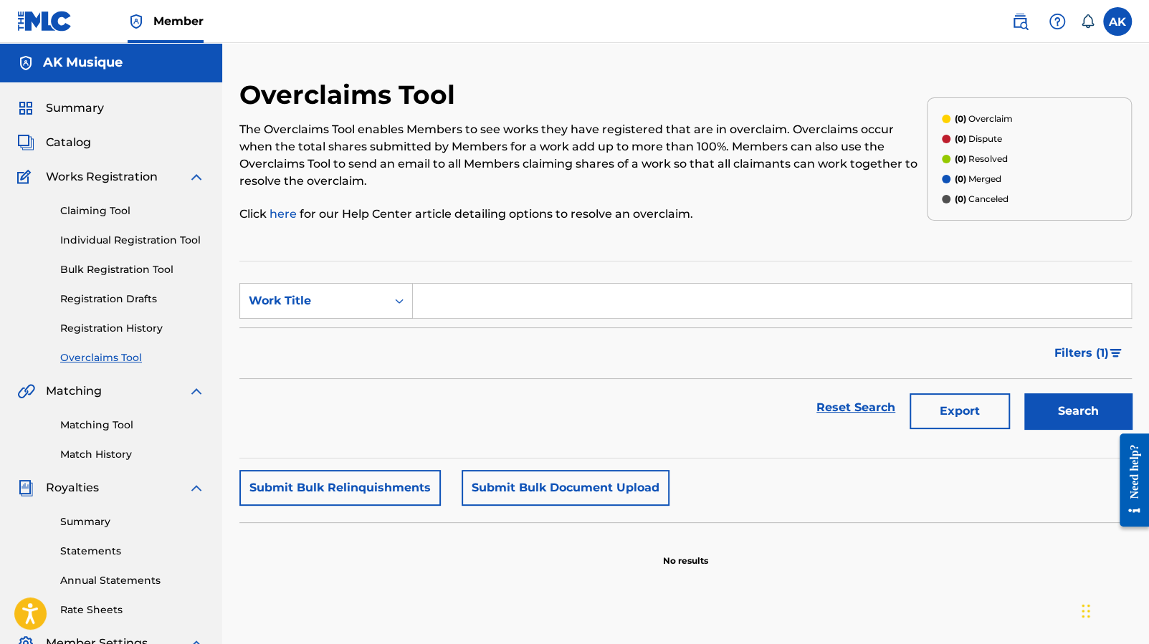
click at [127, 330] on link "Registration History" at bounding box center [132, 328] width 145 height 15
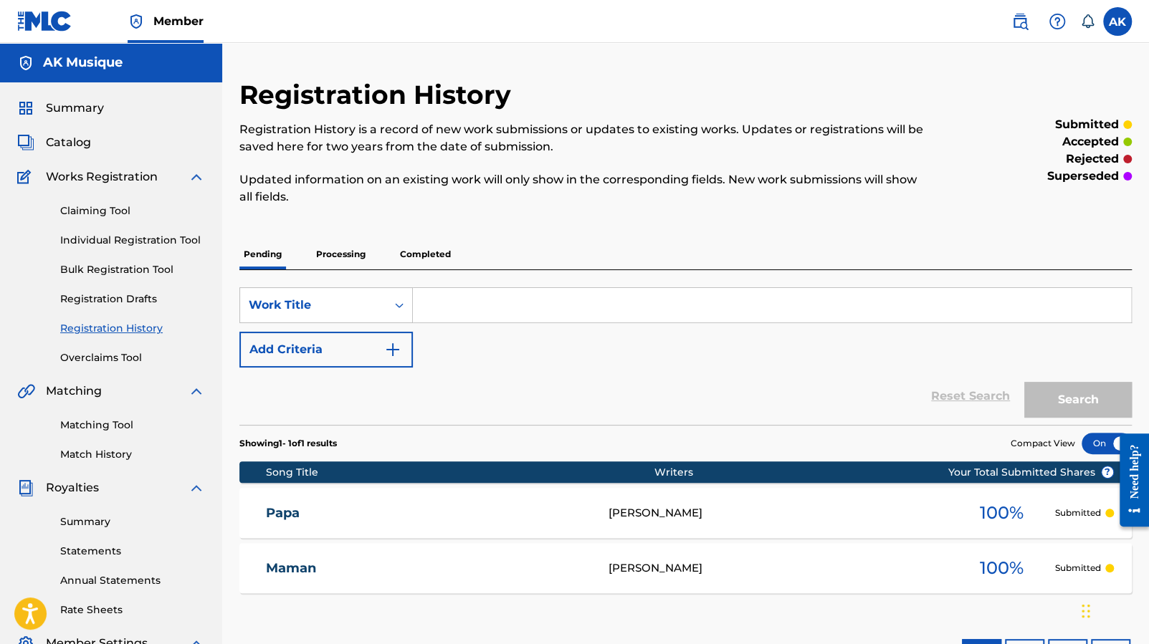
click at [79, 290] on div "Claiming Tool Individual Registration Tool Bulk Registration Tool Registration …" at bounding box center [111, 276] width 188 height 180
click at [92, 299] on link "Registration Drafts" at bounding box center [132, 299] width 145 height 15
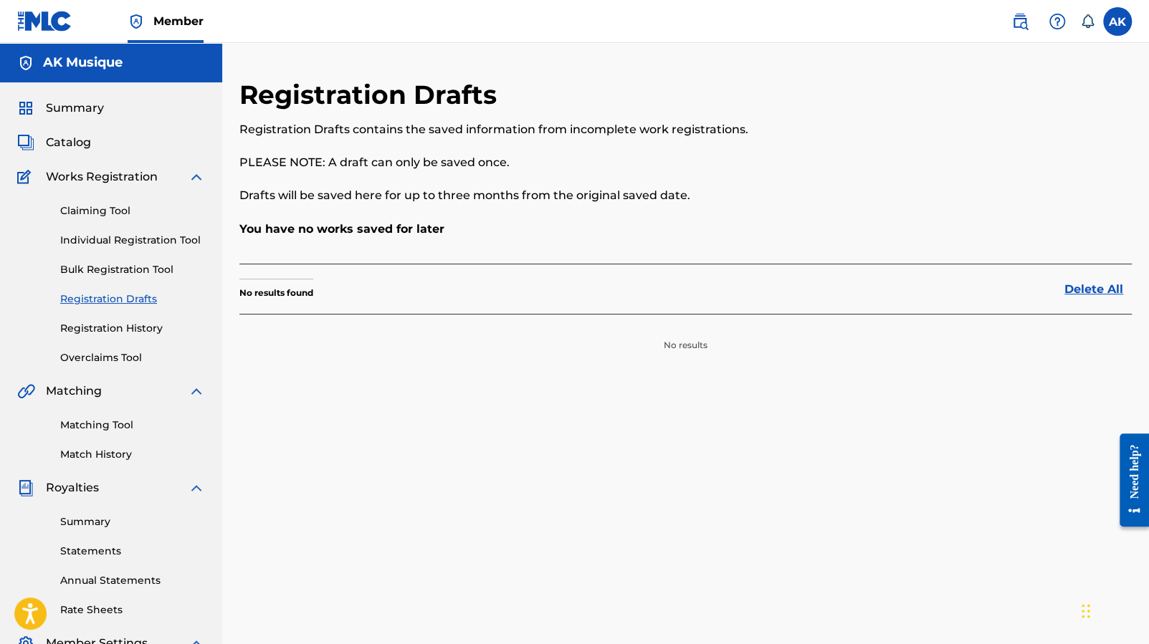
click at [97, 328] on link "Registration History" at bounding box center [132, 328] width 145 height 15
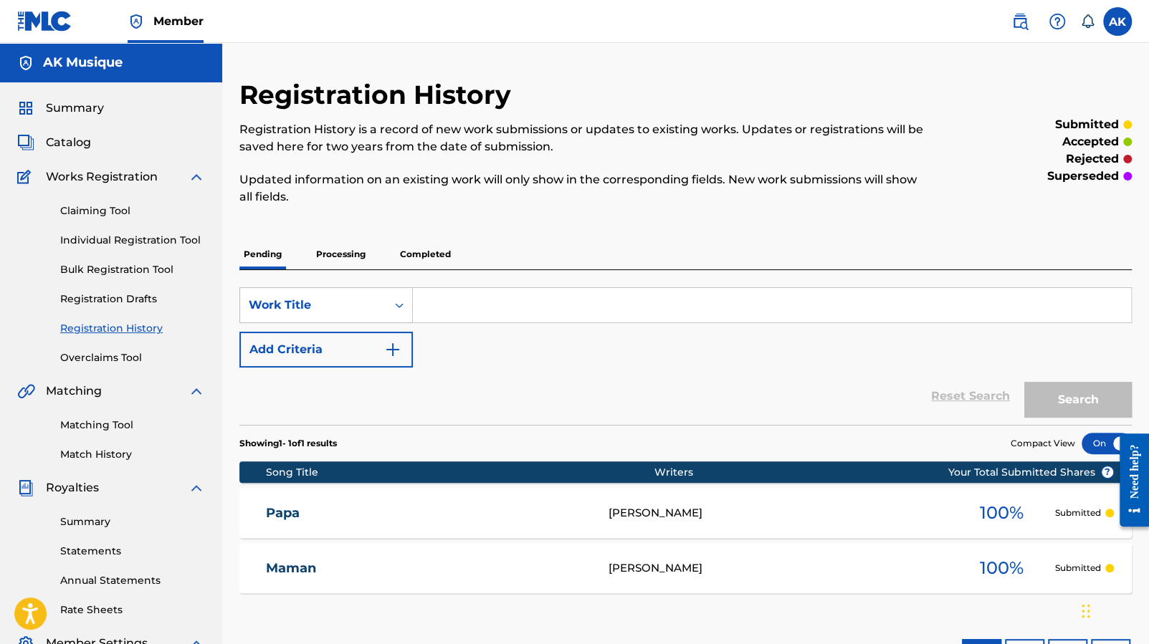
click at [95, 355] on link "Overclaims Tool" at bounding box center [132, 357] width 145 height 15
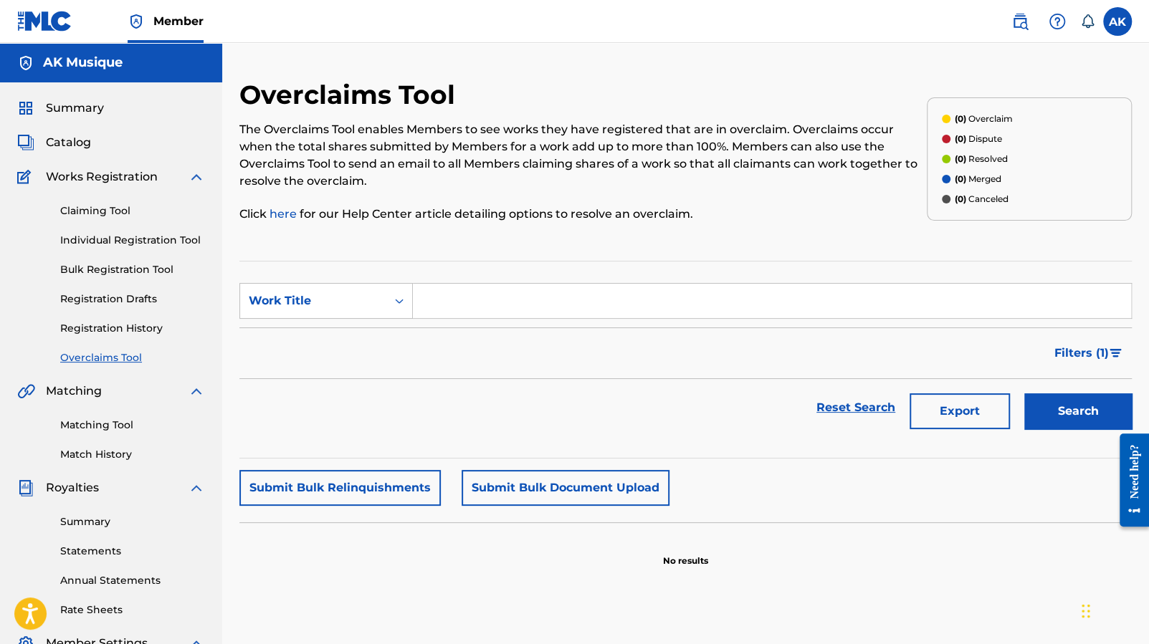
click at [112, 329] on link "Registration History" at bounding box center [132, 328] width 145 height 15
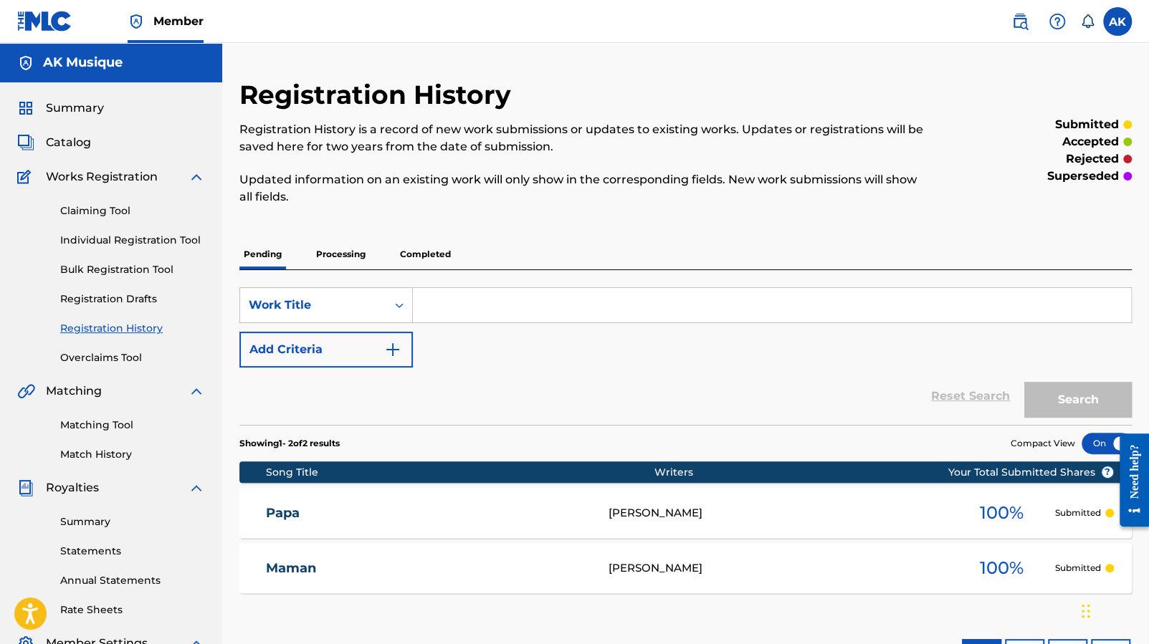
click at [83, 145] on span "Catalog" at bounding box center [68, 142] width 45 height 17
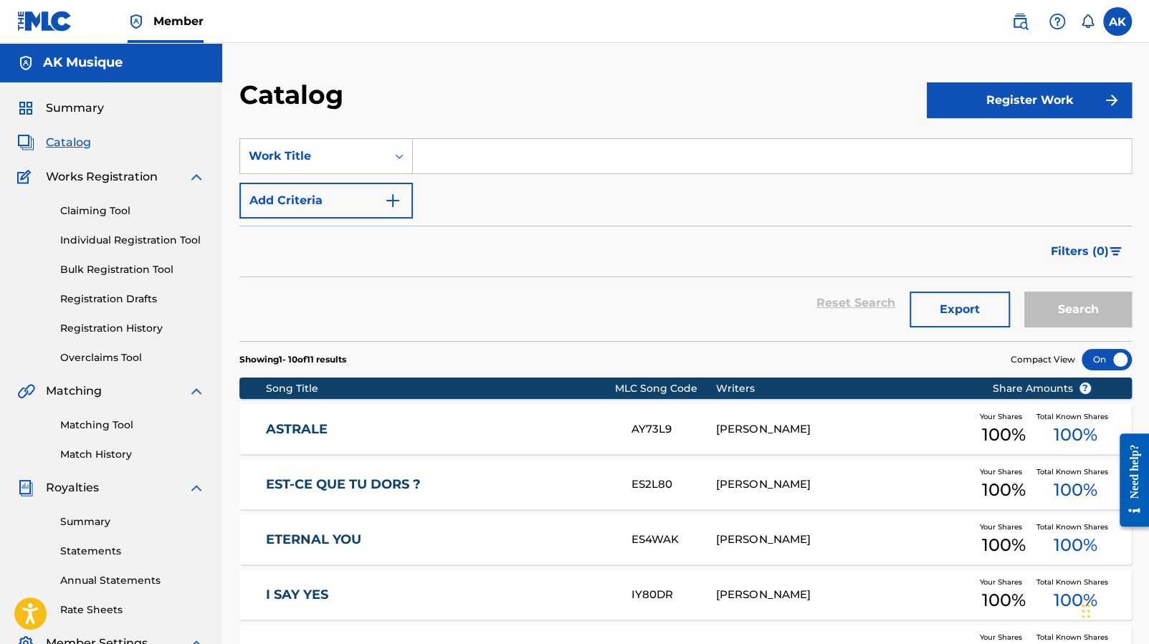
click at [1060, 94] on button "Register Work" at bounding box center [1029, 100] width 205 height 36
click at [997, 147] on link "Individual" at bounding box center [1029, 147] width 205 height 34
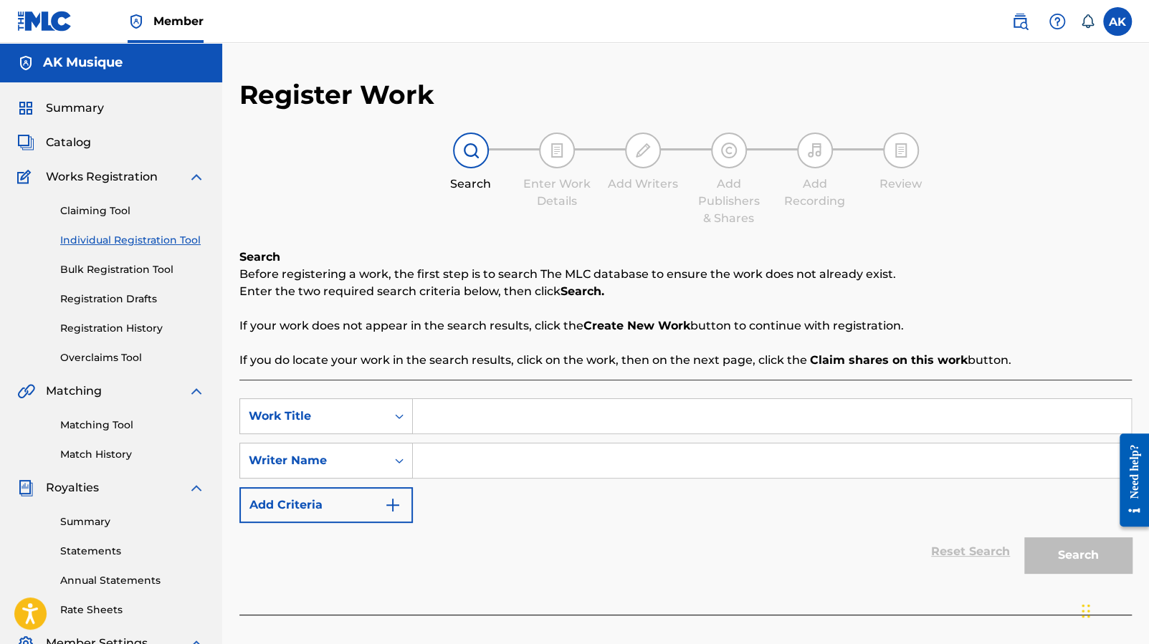
click at [468, 424] on input "Search Form" at bounding box center [772, 416] width 718 height 34
type input "Gregori"
click at [500, 475] on input "Search Form" at bounding box center [772, 461] width 718 height 34
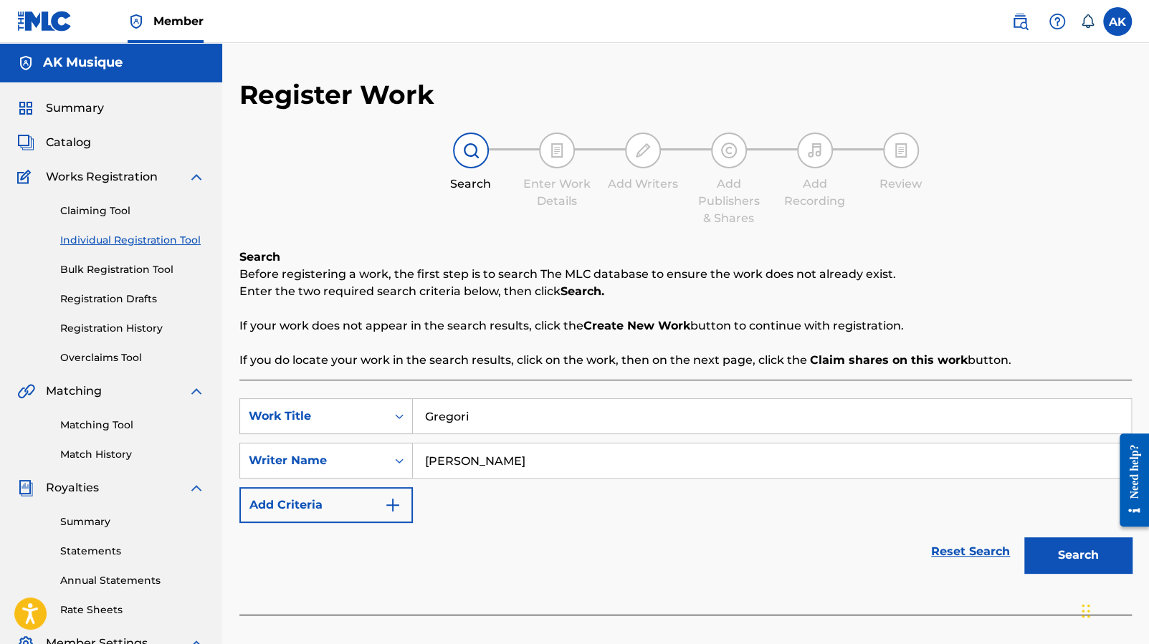
type input "[PERSON_NAME]"
click at [1063, 547] on button "Search" at bounding box center [1078, 556] width 108 height 36
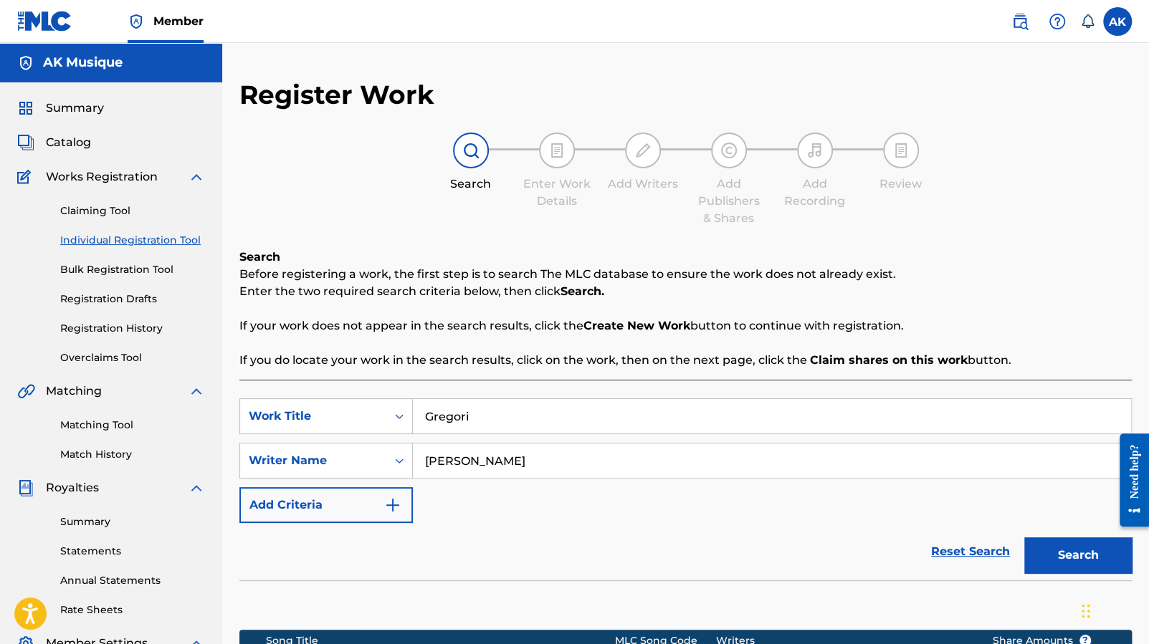
scroll to position [236, 0]
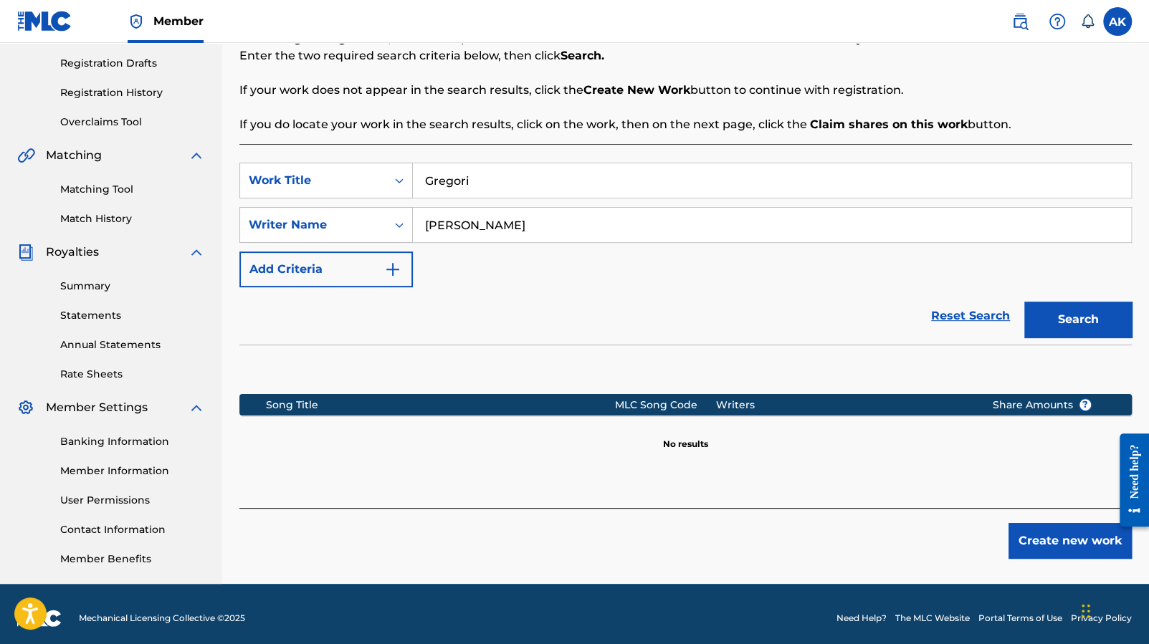
click at [1026, 538] on button "Create new work" at bounding box center [1069, 541] width 123 height 36
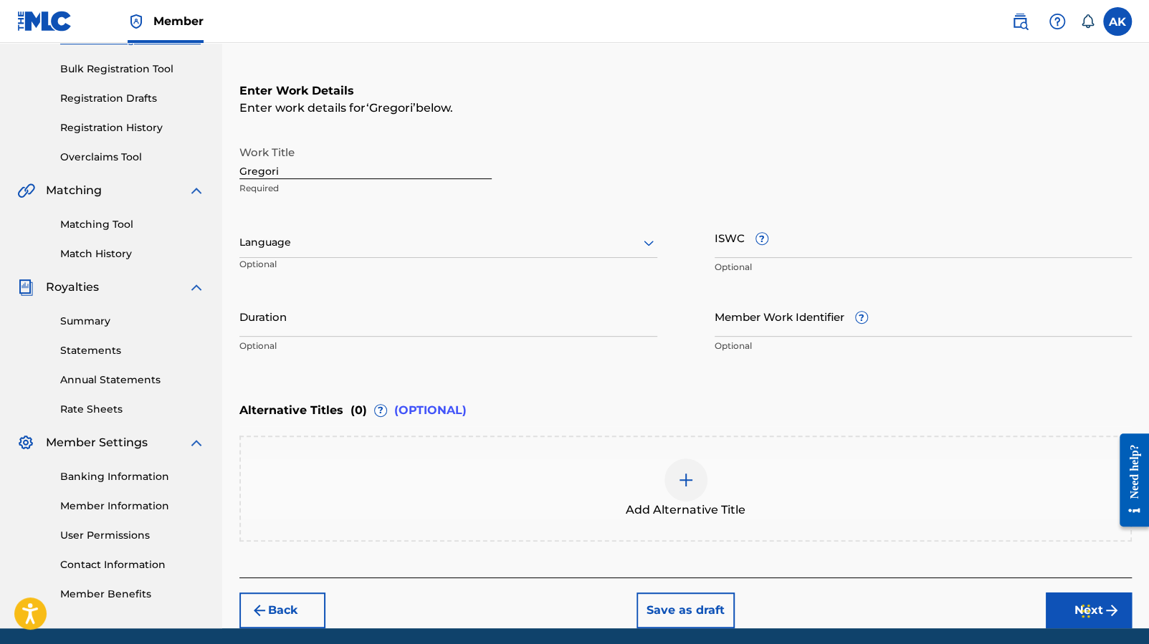
scroll to position [198, 0]
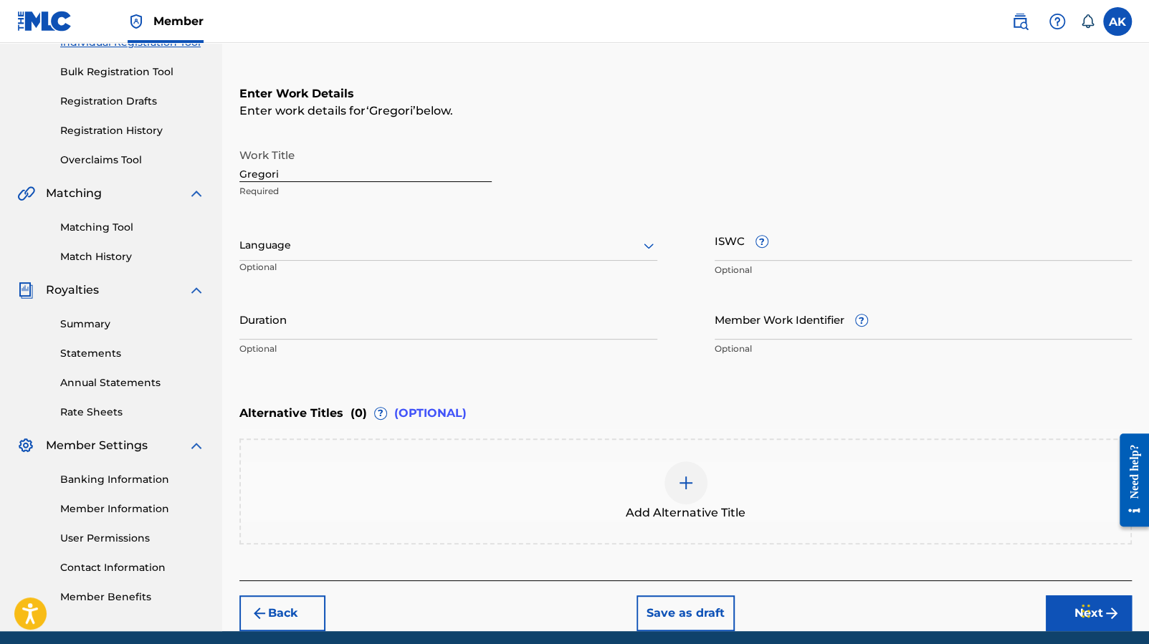
click at [732, 237] on input "ISWC ?" at bounding box center [924, 240] width 418 height 41
paste input "T-333.709.446-5"
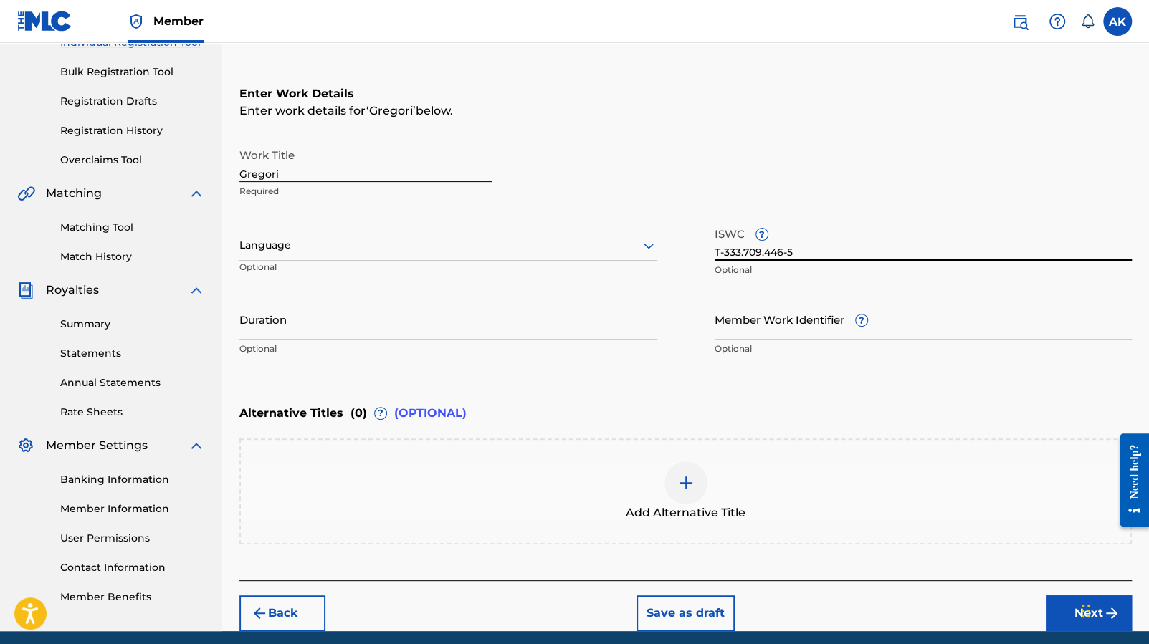
type input "T-333.709.446-5"
click at [467, 319] on input "Duration" at bounding box center [448, 319] width 418 height 41
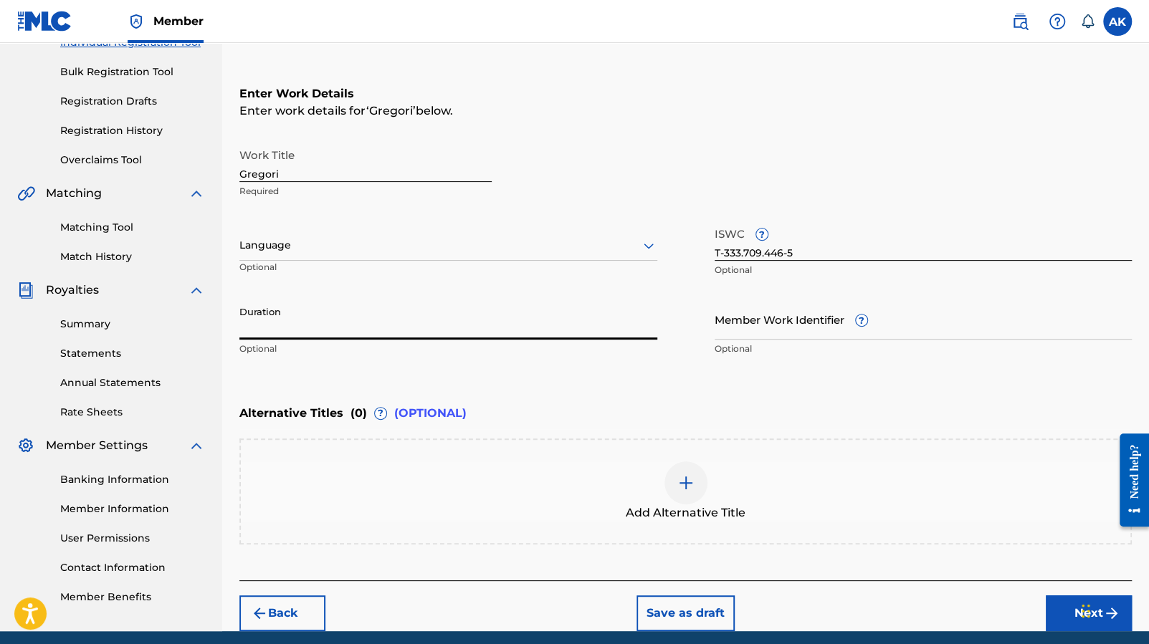
paste input "FR-9W1-25-40844"
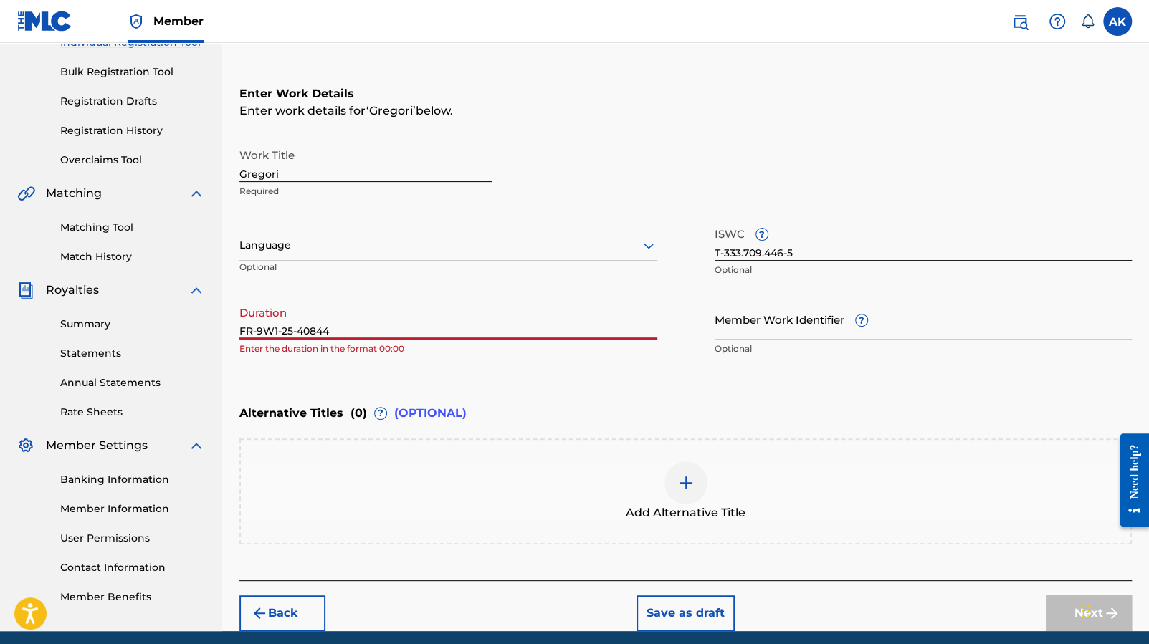
drag, startPoint x: 360, startPoint y: 329, endPoint x: 166, endPoint y: 329, distance: 193.5
click at [166, 329] on main "AK Musique Summary Catalog Works Registration Claiming Tool Individual Registra…" at bounding box center [574, 238] width 1149 height 786
type input "°"
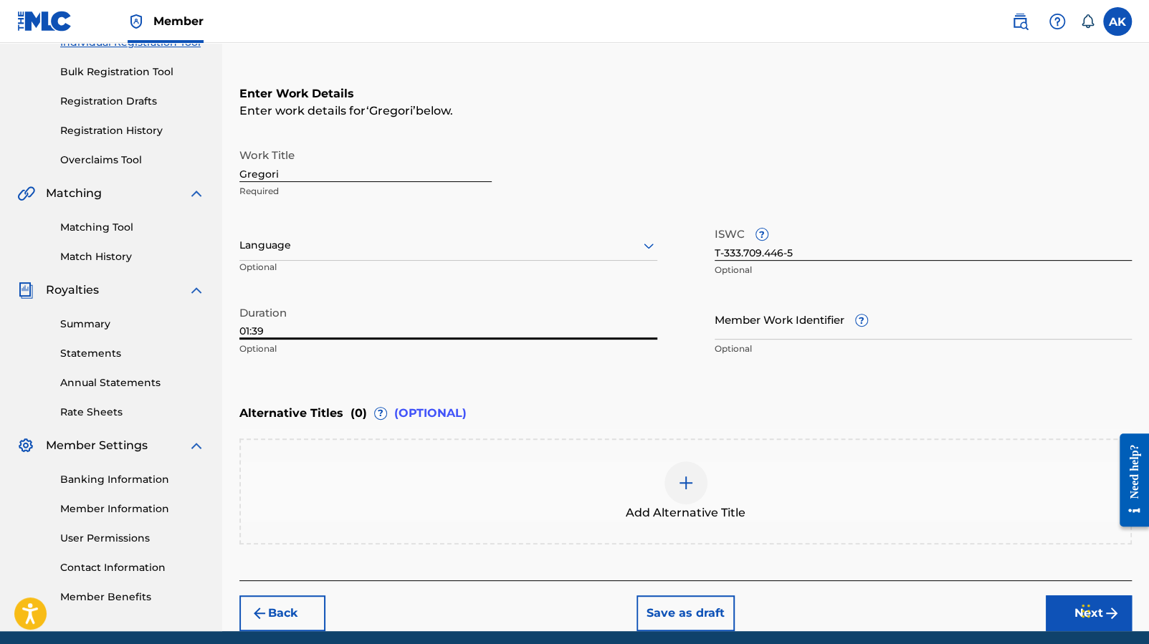
type input "01:39"
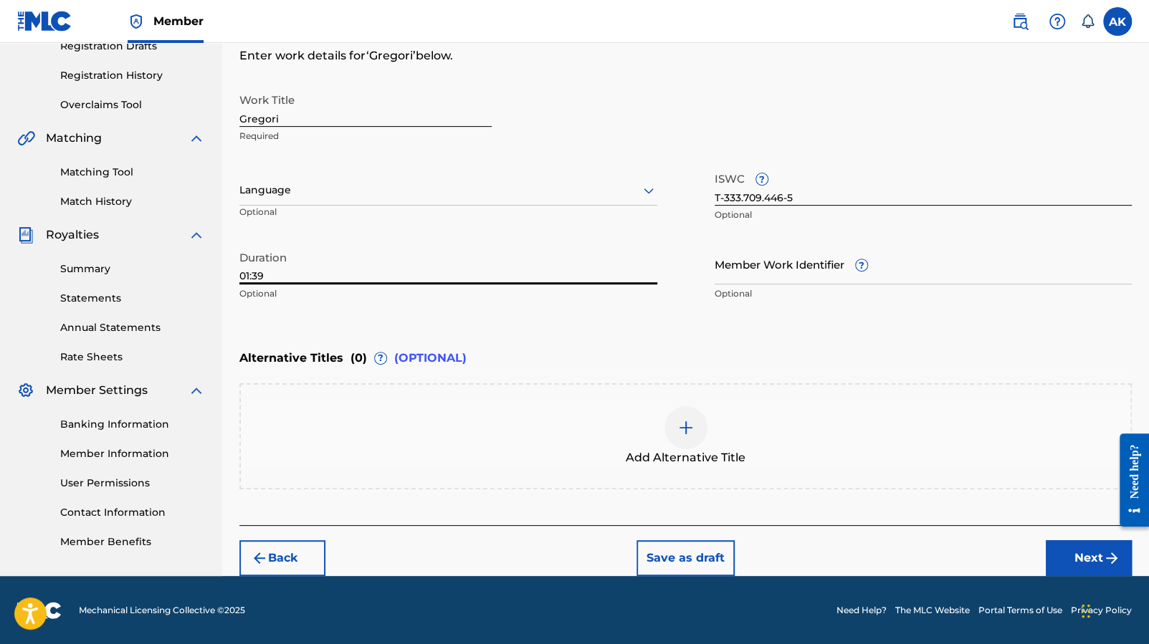
click at [1091, 546] on button "Next" at bounding box center [1089, 558] width 86 height 36
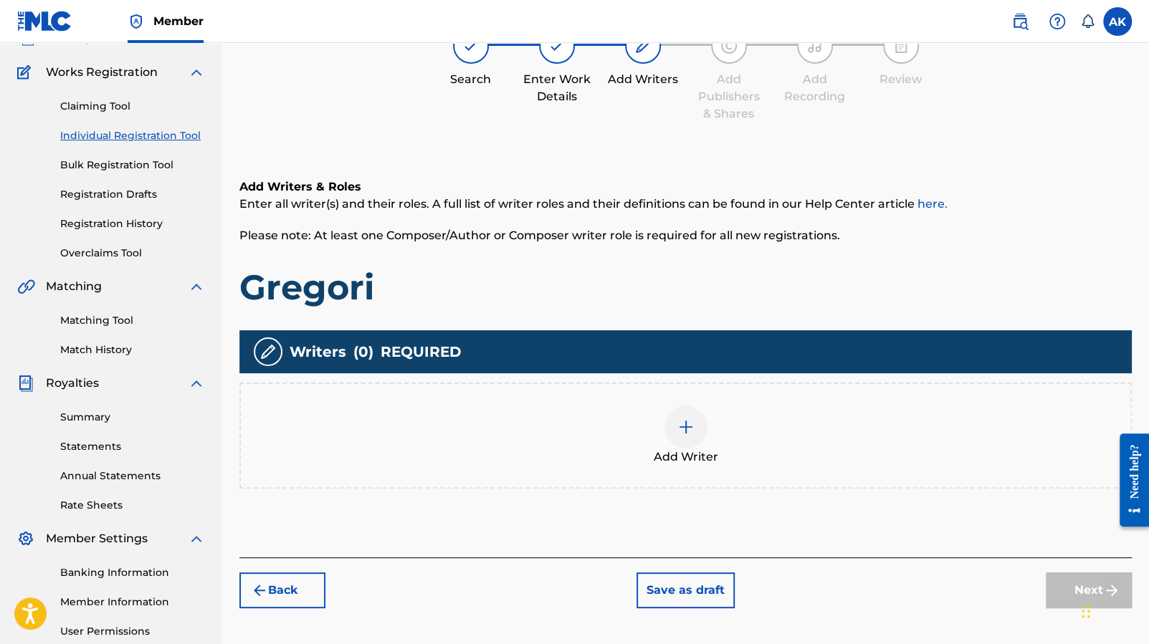
scroll to position [65, 0]
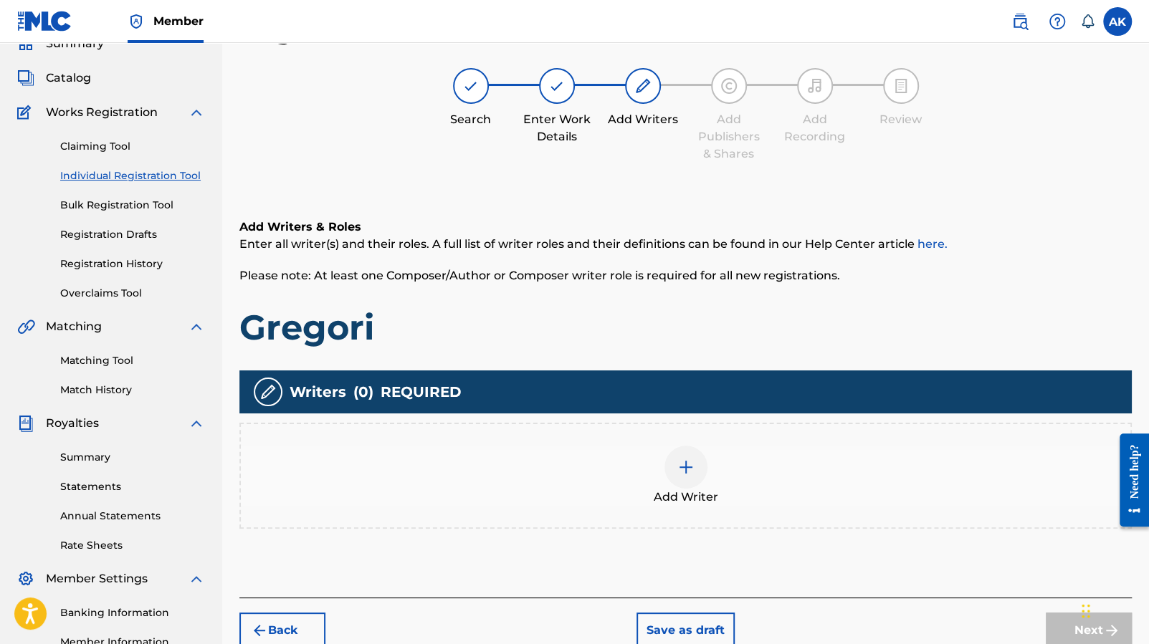
click at [691, 451] on div at bounding box center [685, 467] width 43 height 43
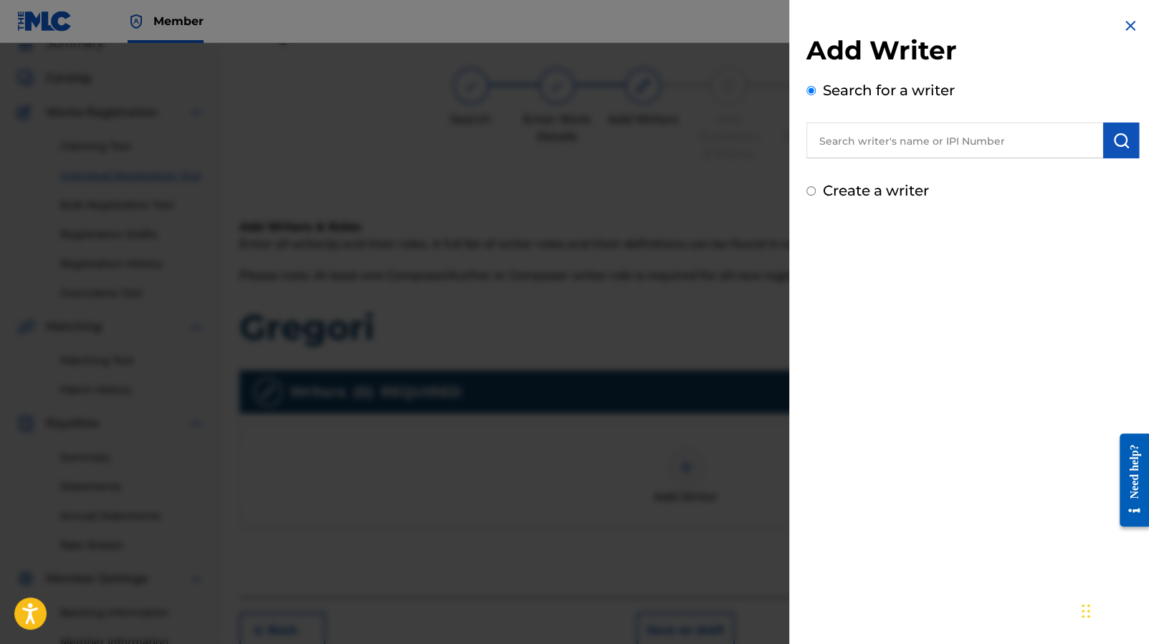
click at [891, 148] on input "text" at bounding box center [954, 141] width 297 height 36
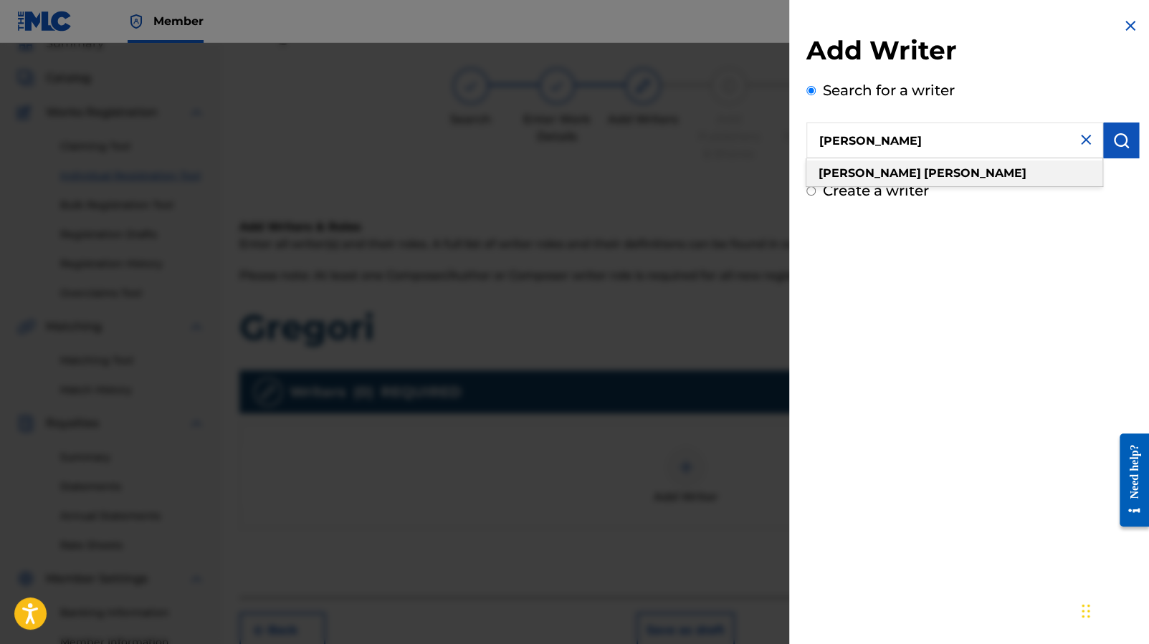
type input "[PERSON_NAME]"
click at [874, 181] on div "[PERSON_NAME]" at bounding box center [954, 174] width 296 height 26
click at [1112, 131] on button "submit" at bounding box center [1121, 141] width 36 height 36
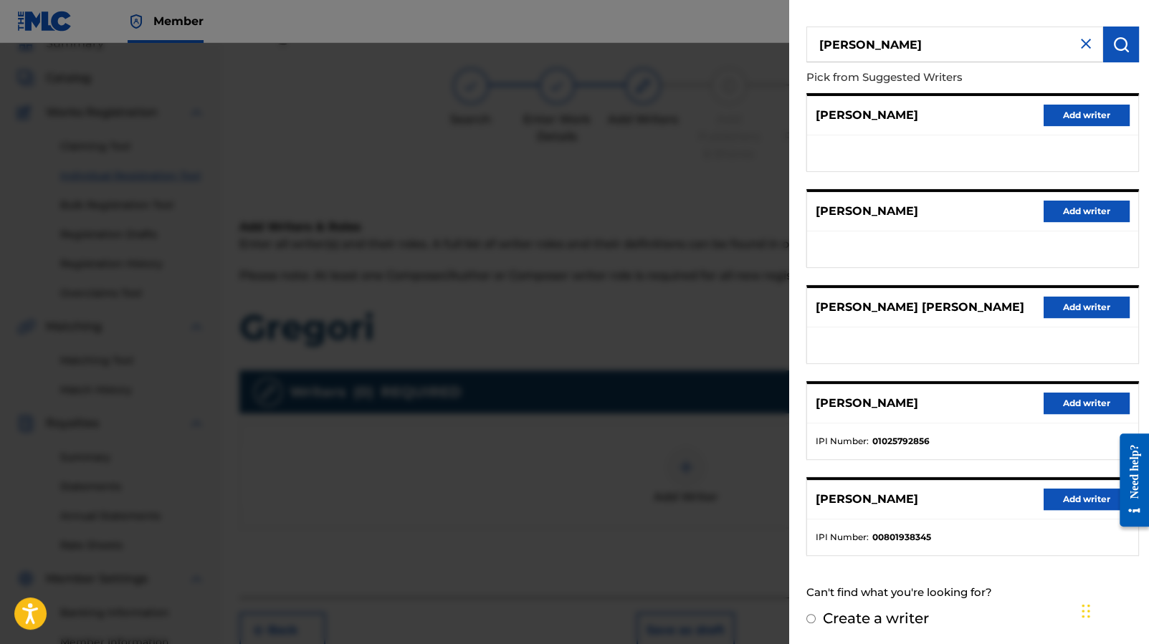
scroll to position [119, 0]
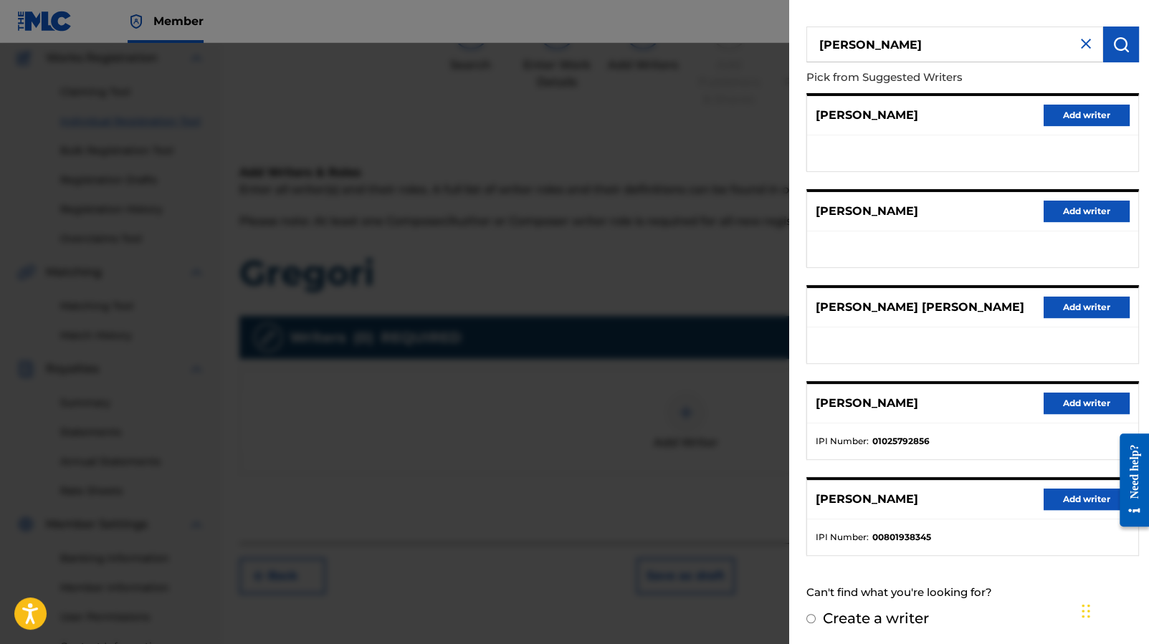
click at [1079, 406] on button "Add writer" at bounding box center [1086, 404] width 86 height 22
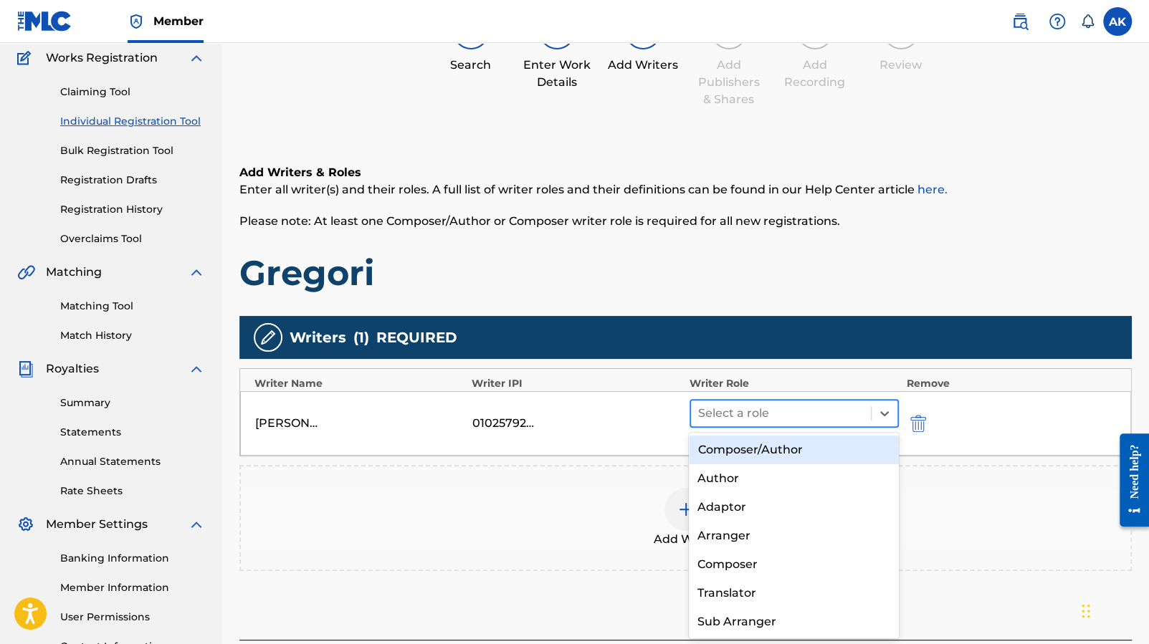
click at [850, 413] on div at bounding box center [781, 413] width 166 height 20
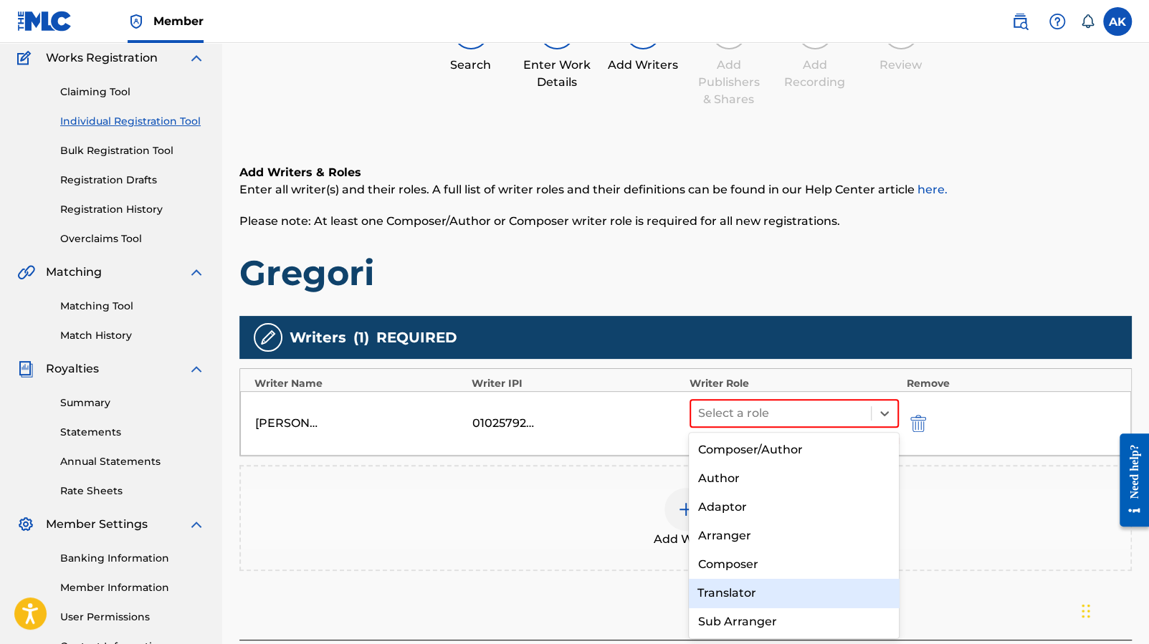
scroll to position [29, 0]
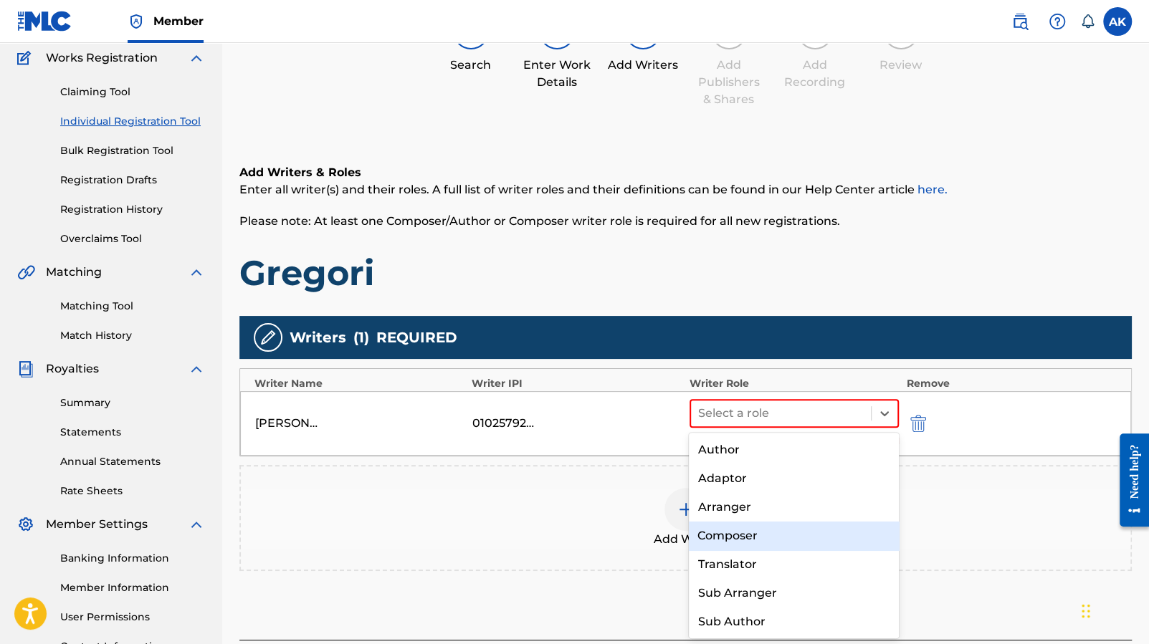
click at [798, 529] on div "Composer" at bounding box center [794, 536] width 210 height 29
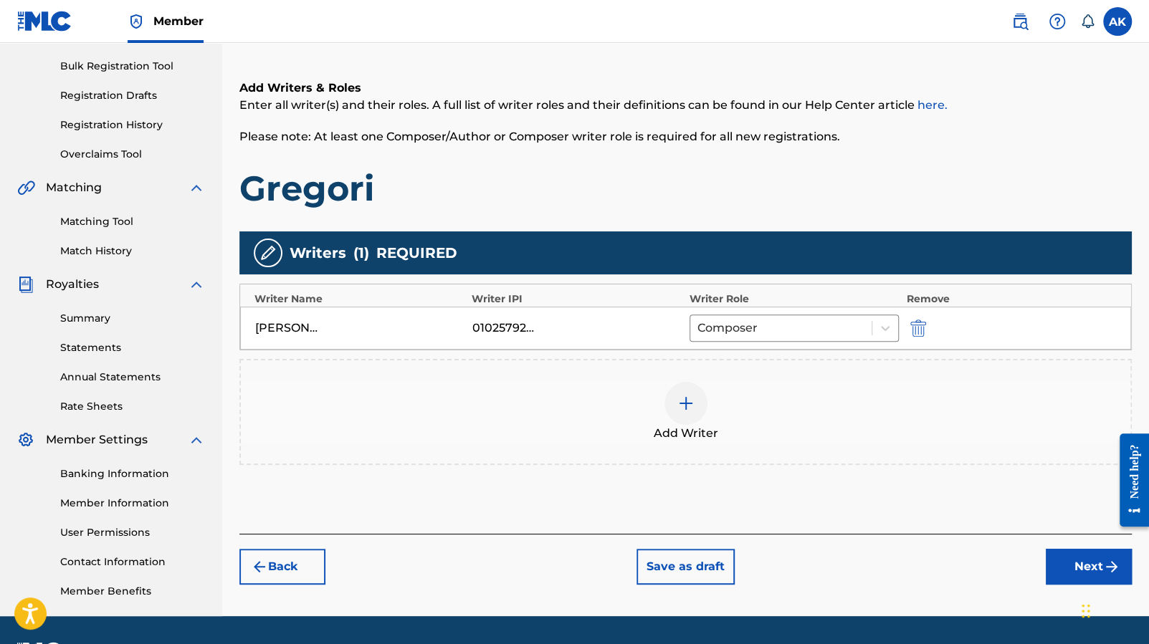
scroll to position [223, 0]
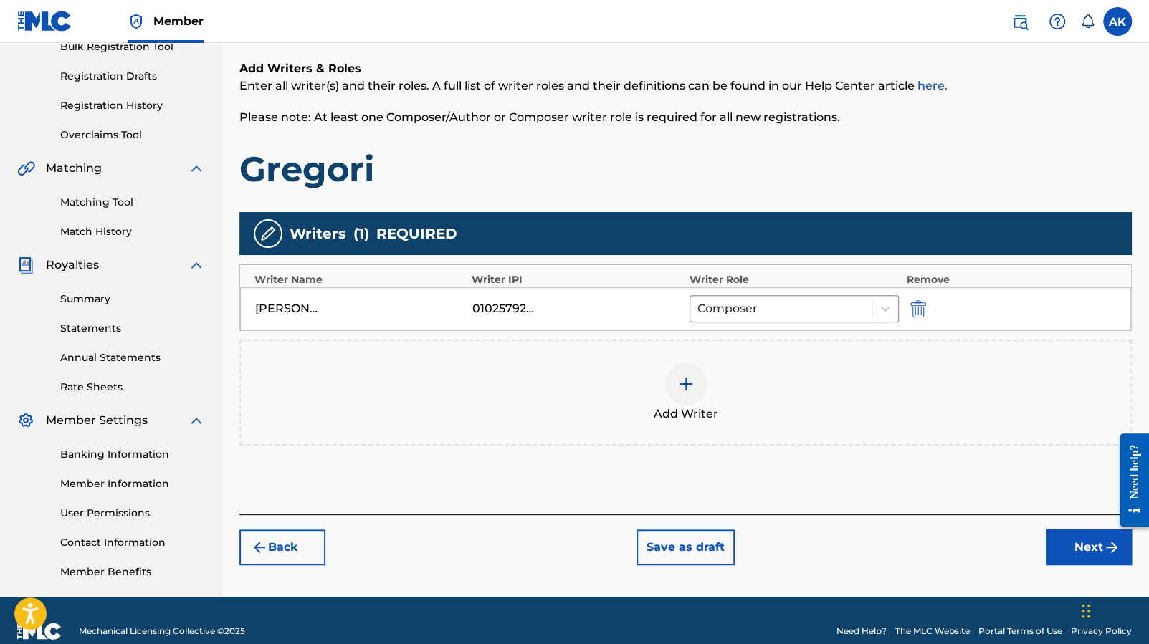
click at [1088, 555] on button "Next" at bounding box center [1089, 548] width 86 height 36
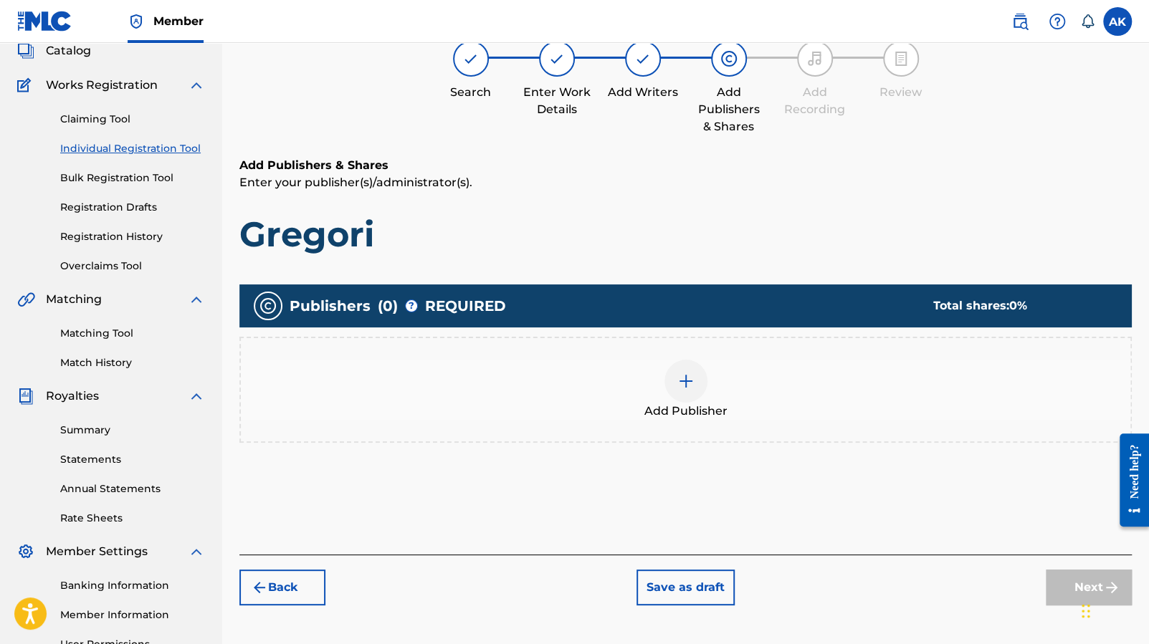
scroll to position [65, 0]
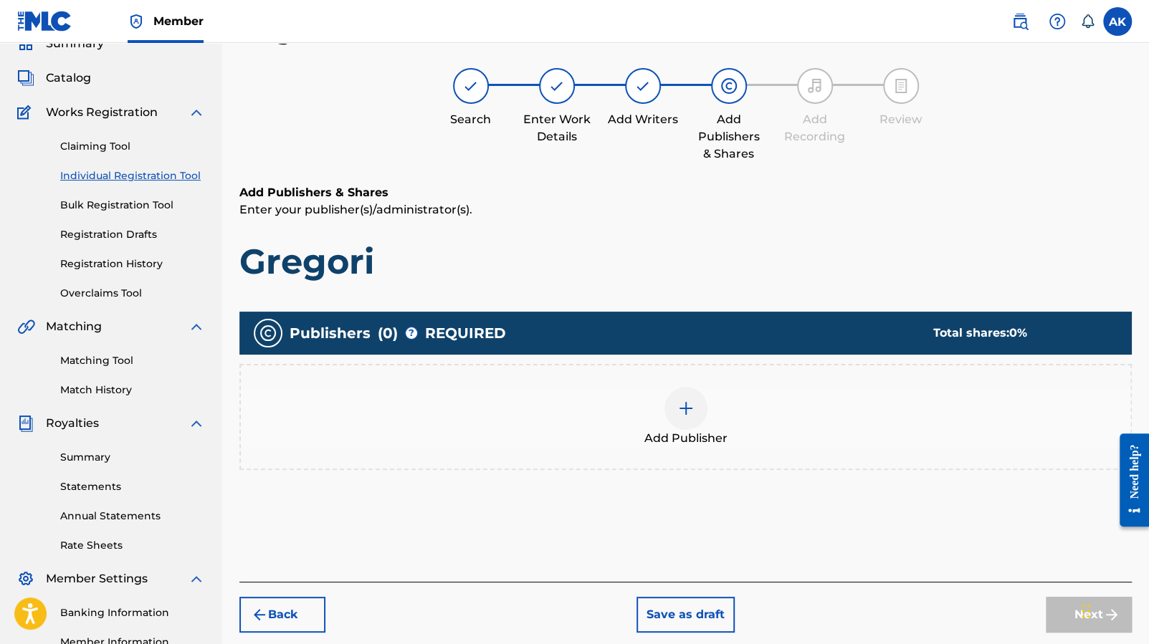
click at [702, 411] on div at bounding box center [685, 408] width 43 height 43
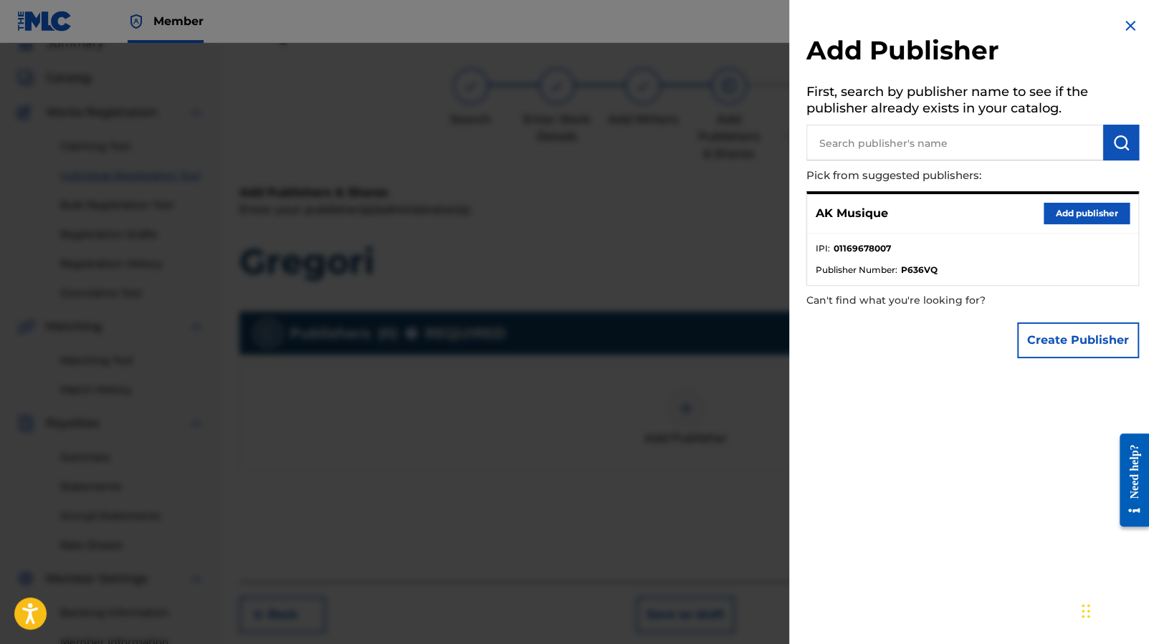
click at [1069, 210] on button "Add publisher" at bounding box center [1086, 214] width 86 height 22
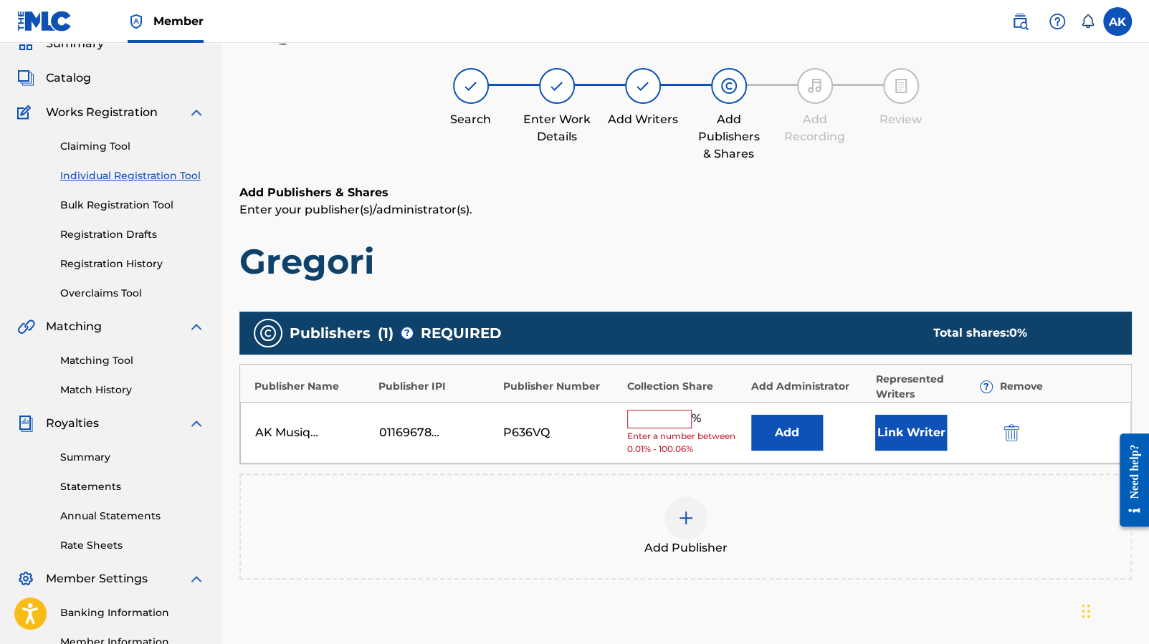
click at [660, 424] on input "text" at bounding box center [659, 419] width 65 height 19
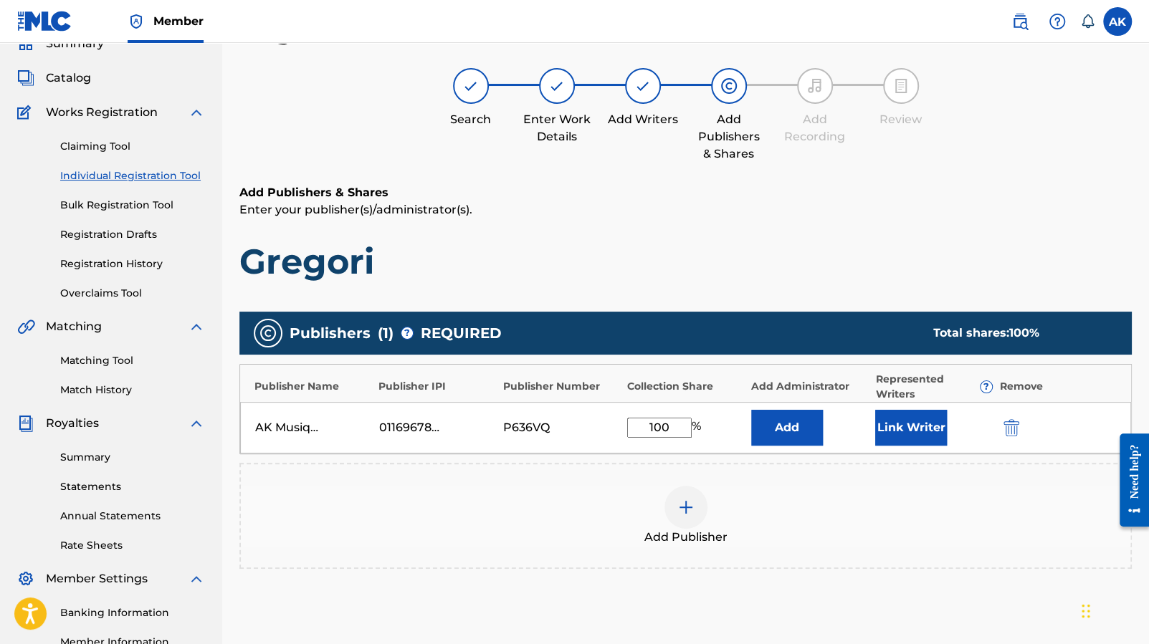
type input "100"
click at [901, 425] on button "Link Writer" at bounding box center [911, 428] width 72 height 36
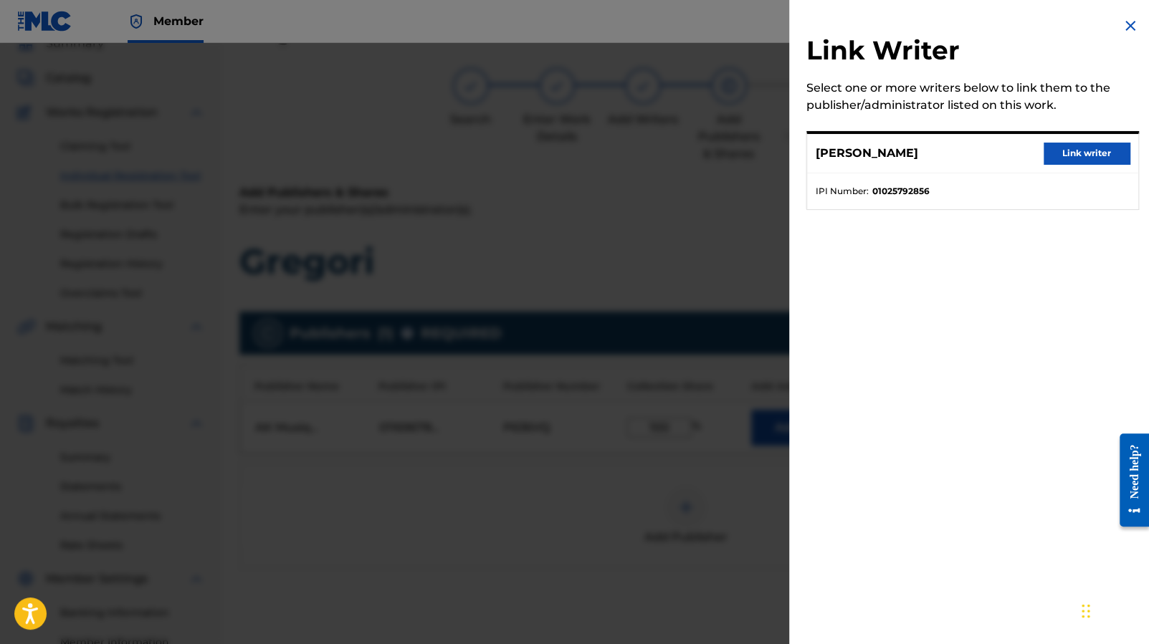
click at [1059, 152] on button "Link writer" at bounding box center [1086, 154] width 86 height 22
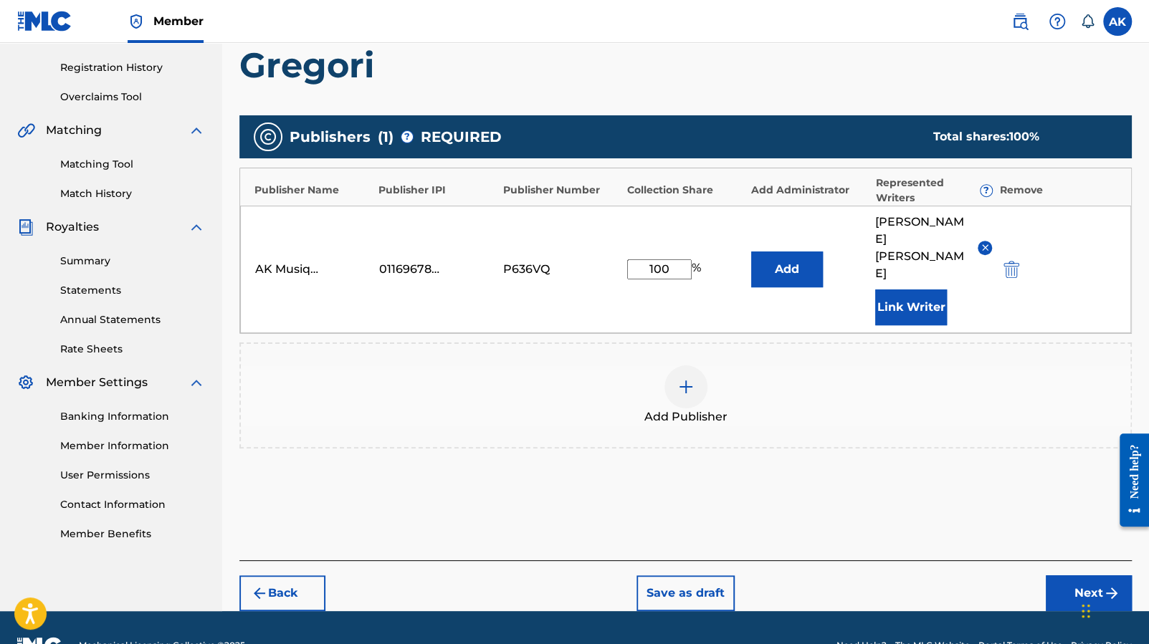
click at [1089, 575] on button "Next" at bounding box center [1089, 593] width 86 height 36
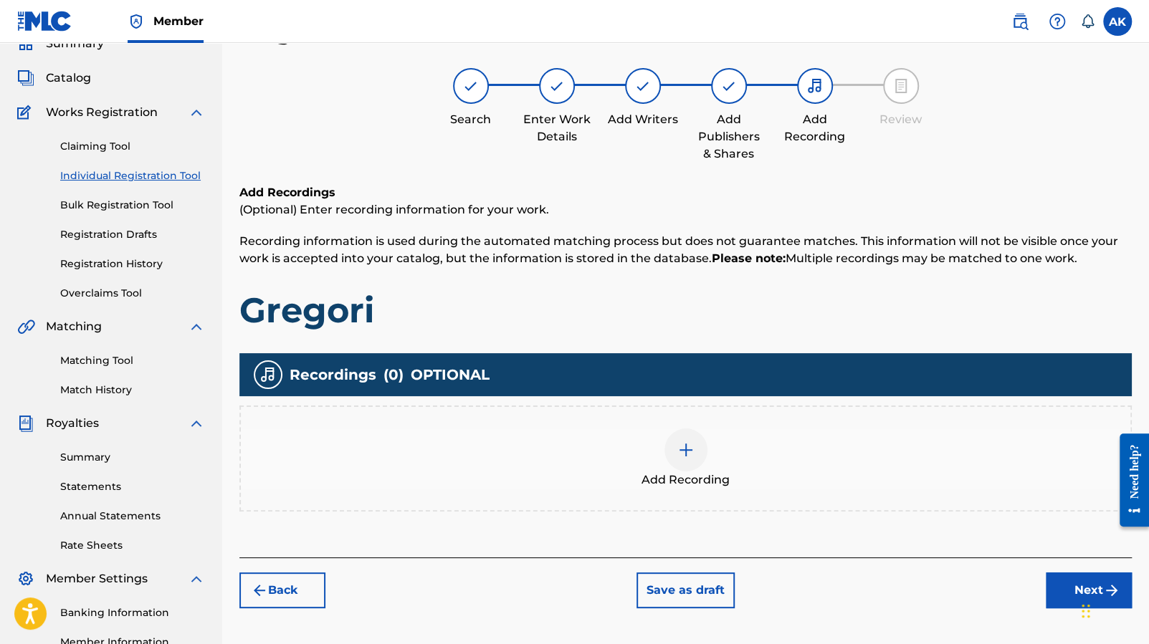
click at [686, 449] on img at bounding box center [685, 449] width 17 height 17
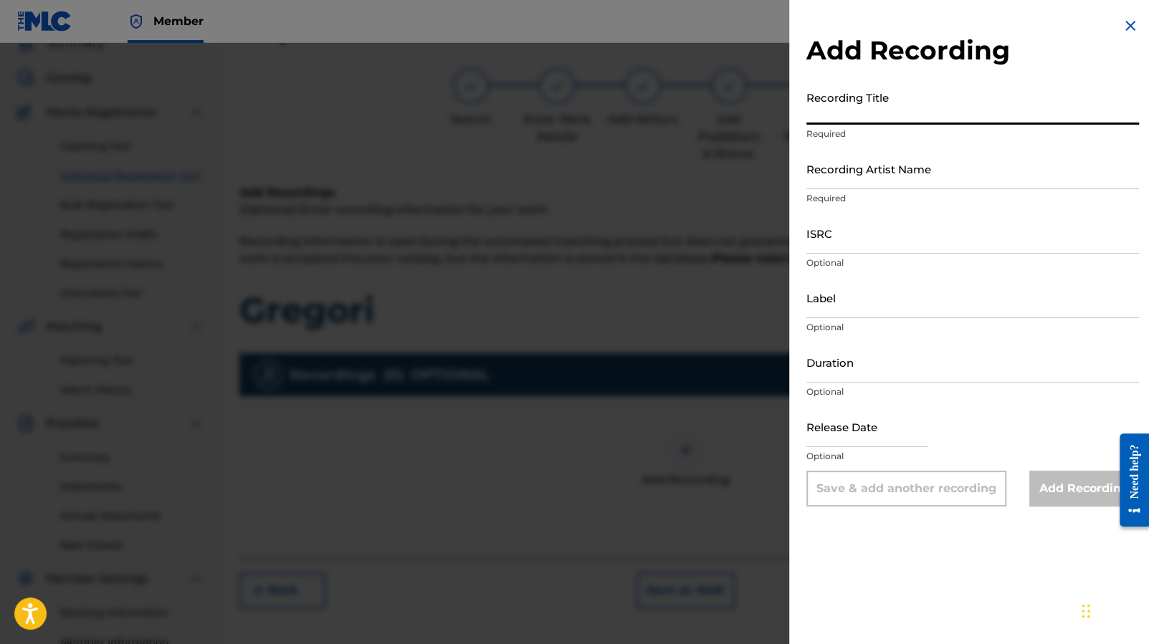
click at [889, 115] on input "Recording Title" at bounding box center [972, 104] width 333 height 41
type input "Grégori"
click at [897, 164] on input "Recording Artist Name" at bounding box center [972, 168] width 333 height 41
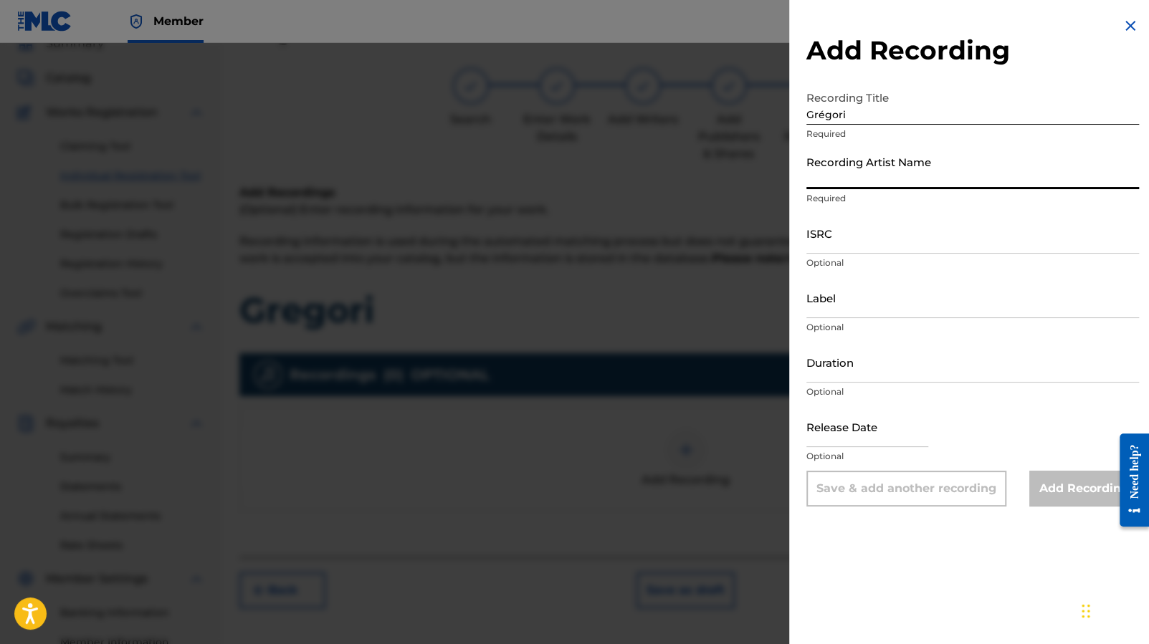
type input "[PERSON_NAME]"
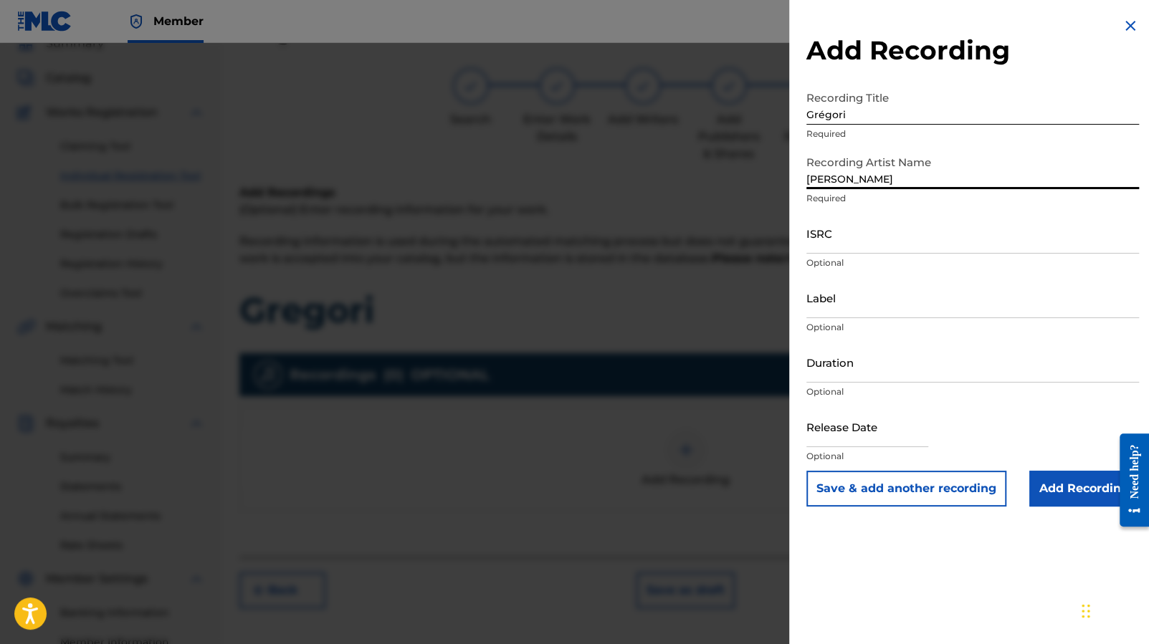
click at [884, 234] on input "ISRC" at bounding box center [972, 233] width 333 height 41
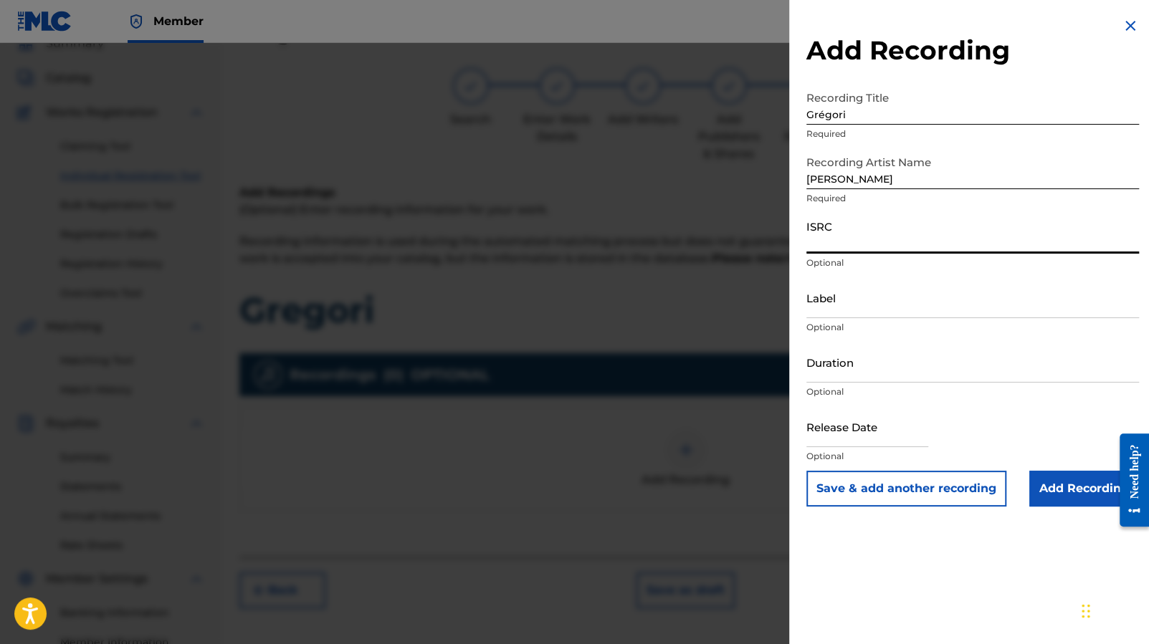
paste input "FR-9W1-25-40844"
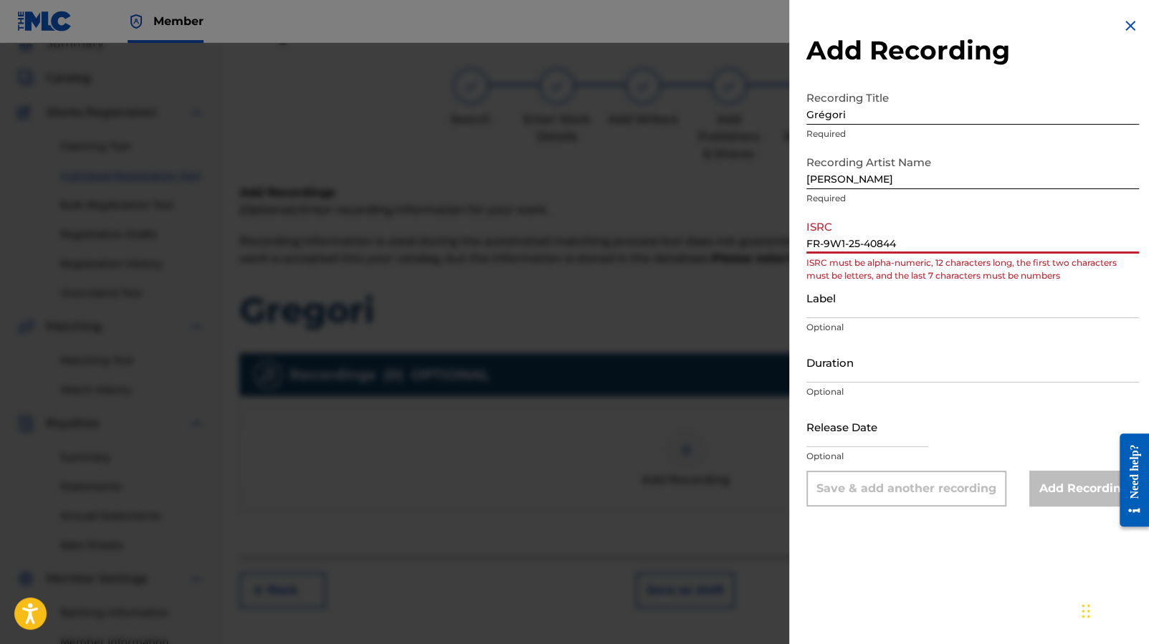
click at [827, 246] on input "FR-9W1-25-40844" at bounding box center [972, 233] width 333 height 41
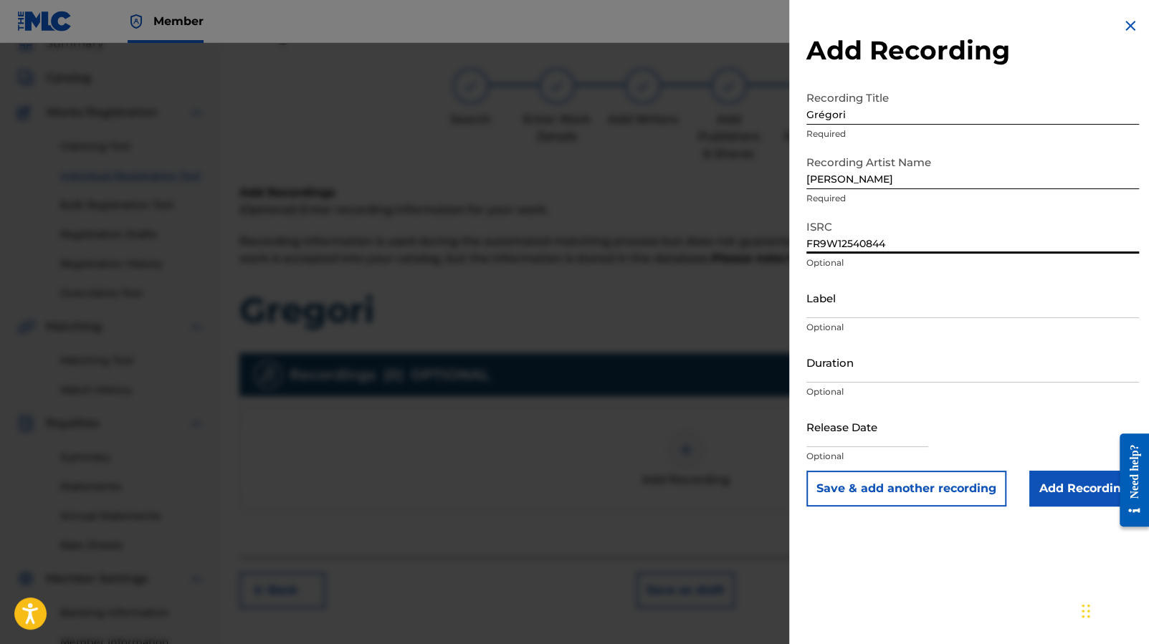
type input "FR9W12540844"
click at [910, 312] on input "Label" at bounding box center [972, 297] width 333 height 41
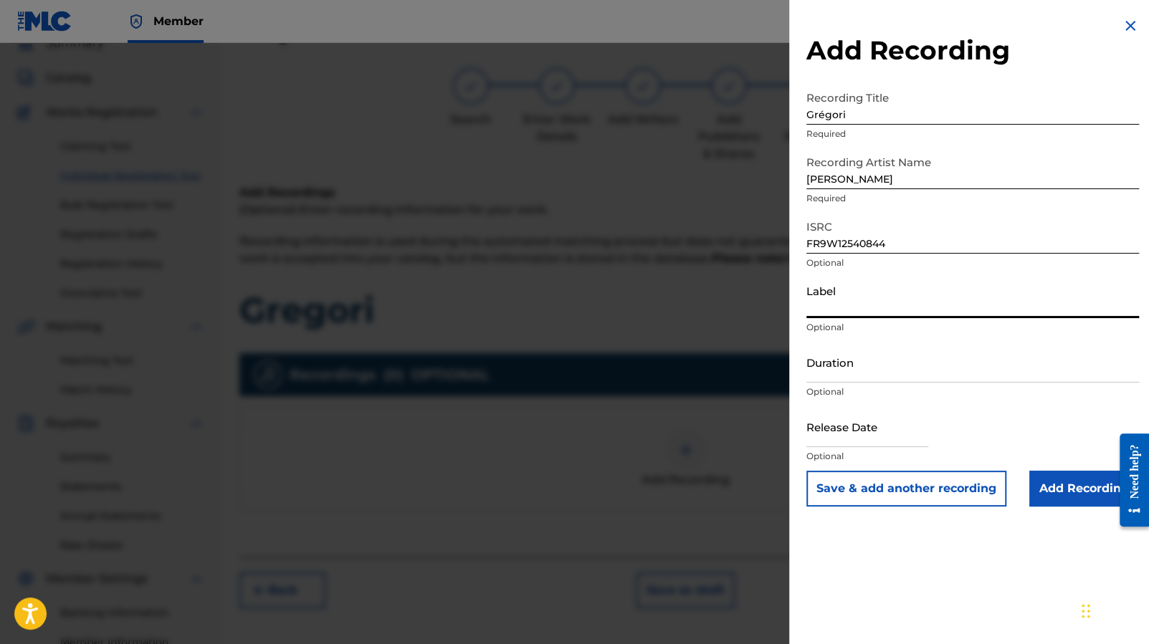
type input "AK Musique"
click at [876, 358] on input "Duration" at bounding box center [972, 362] width 333 height 41
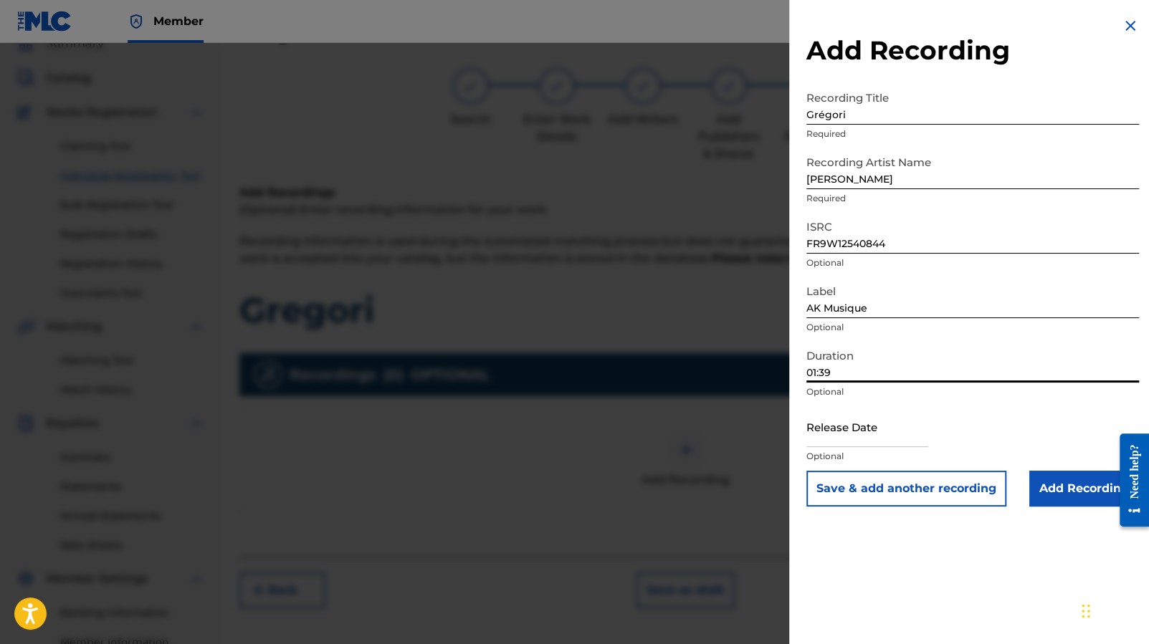
type input "01:39"
click at [869, 427] on input "text" at bounding box center [867, 426] width 122 height 41
select select "7"
select select "2025"
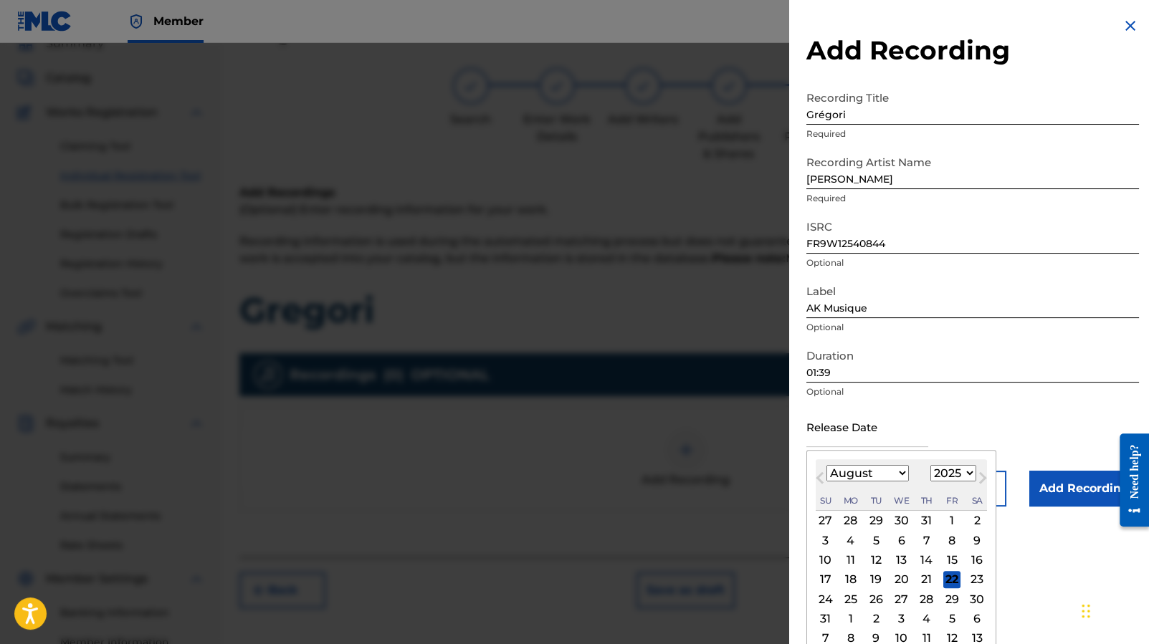
click at [899, 476] on select "January February March April May June July August September October November De…" at bounding box center [867, 473] width 82 height 16
select select "5"
click at [879, 560] on div "17" at bounding box center [875, 560] width 17 height 17
type input "[DATE]"
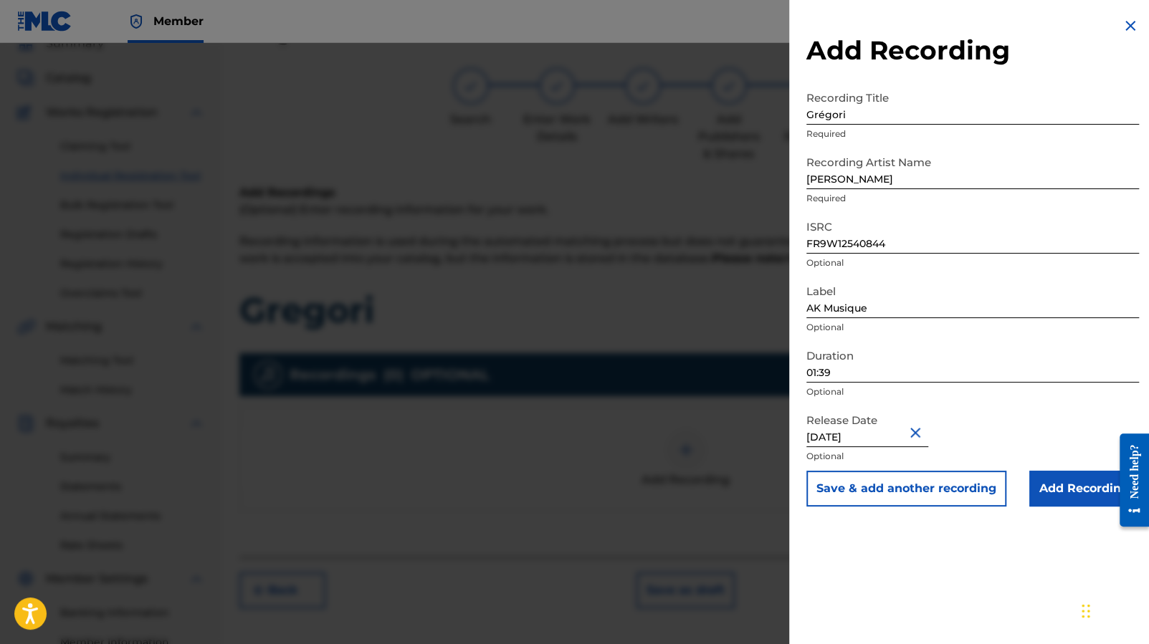
click at [1072, 486] on input "Add Recording" at bounding box center [1084, 489] width 110 height 36
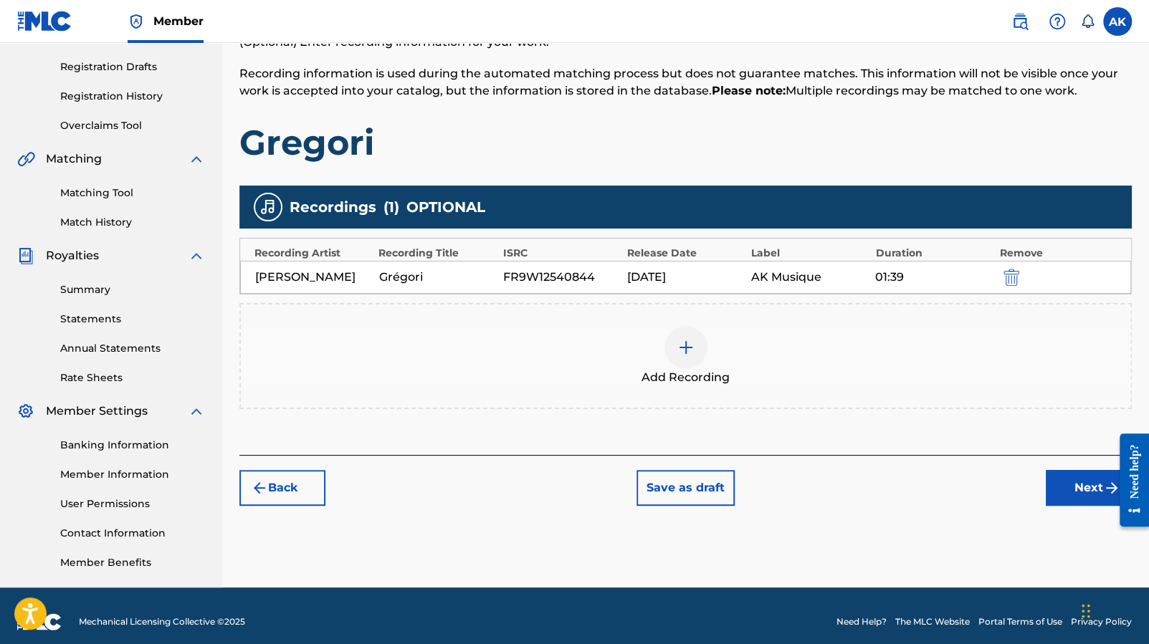
click at [1074, 480] on button "Next" at bounding box center [1089, 488] width 86 height 36
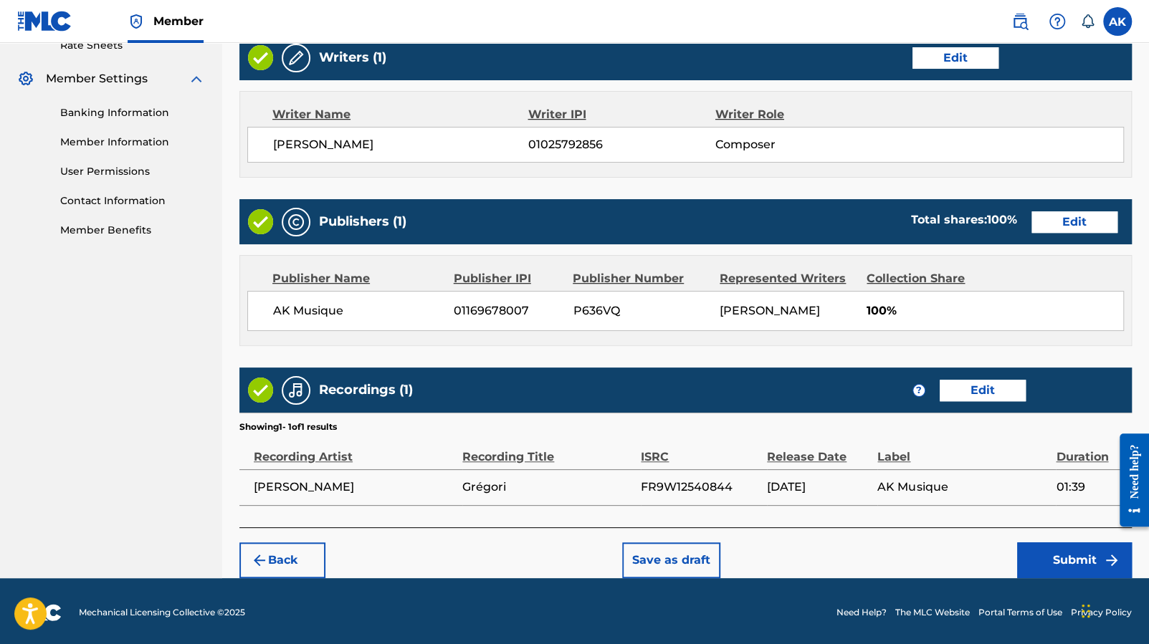
scroll to position [553, 0]
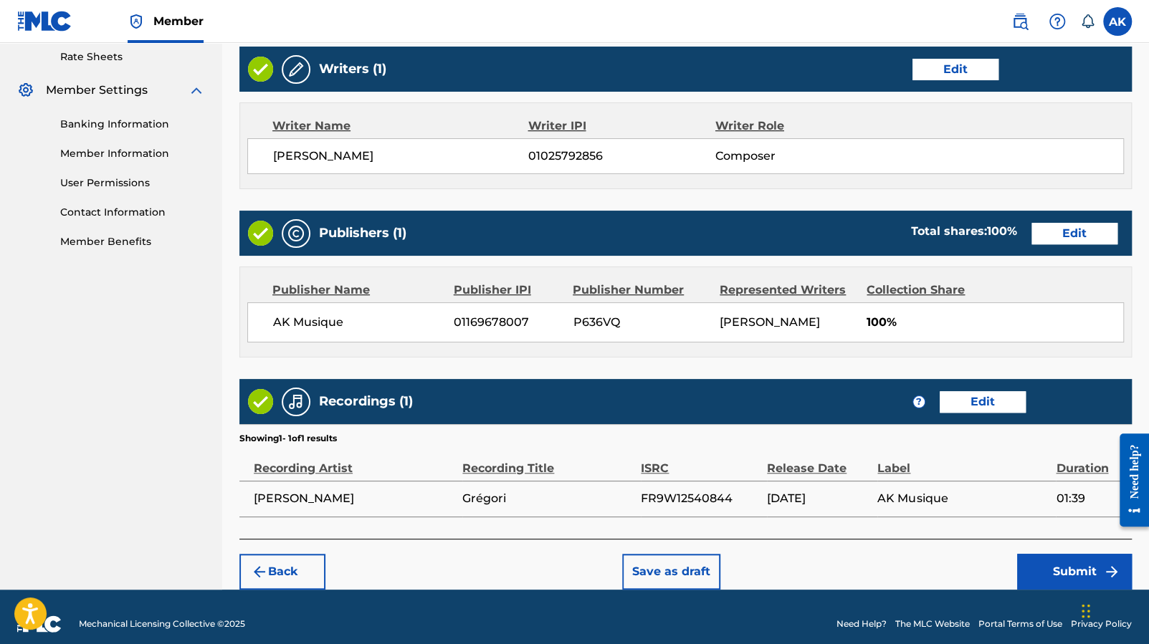
click at [1073, 565] on button "Submit" at bounding box center [1074, 572] width 115 height 36
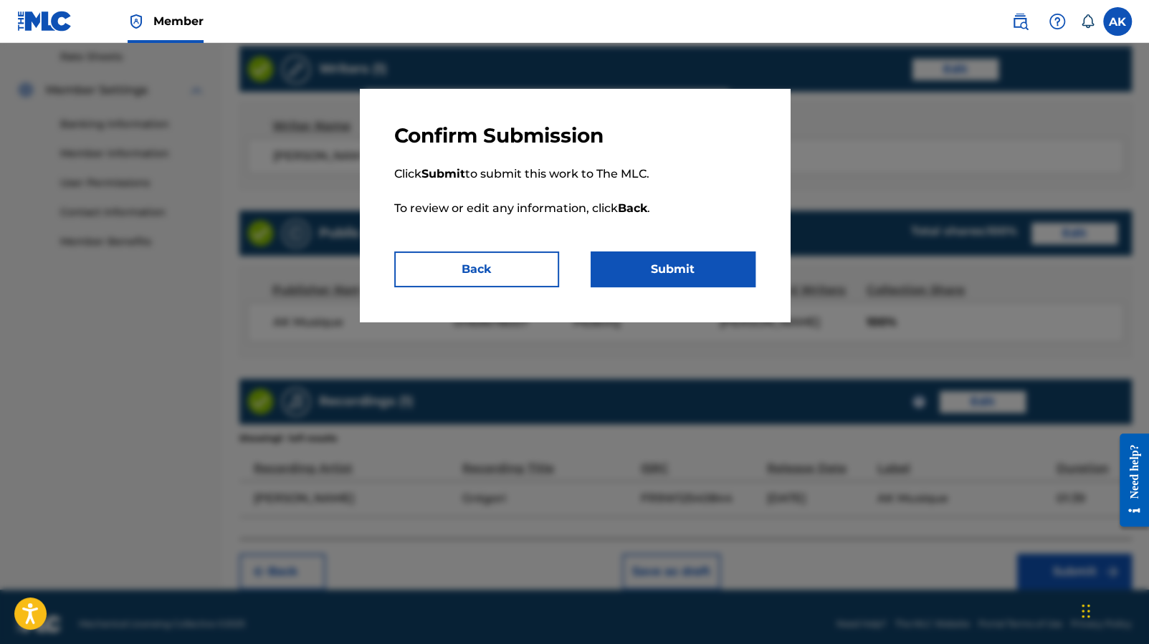
click at [678, 278] on button "Submit" at bounding box center [673, 270] width 165 height 36
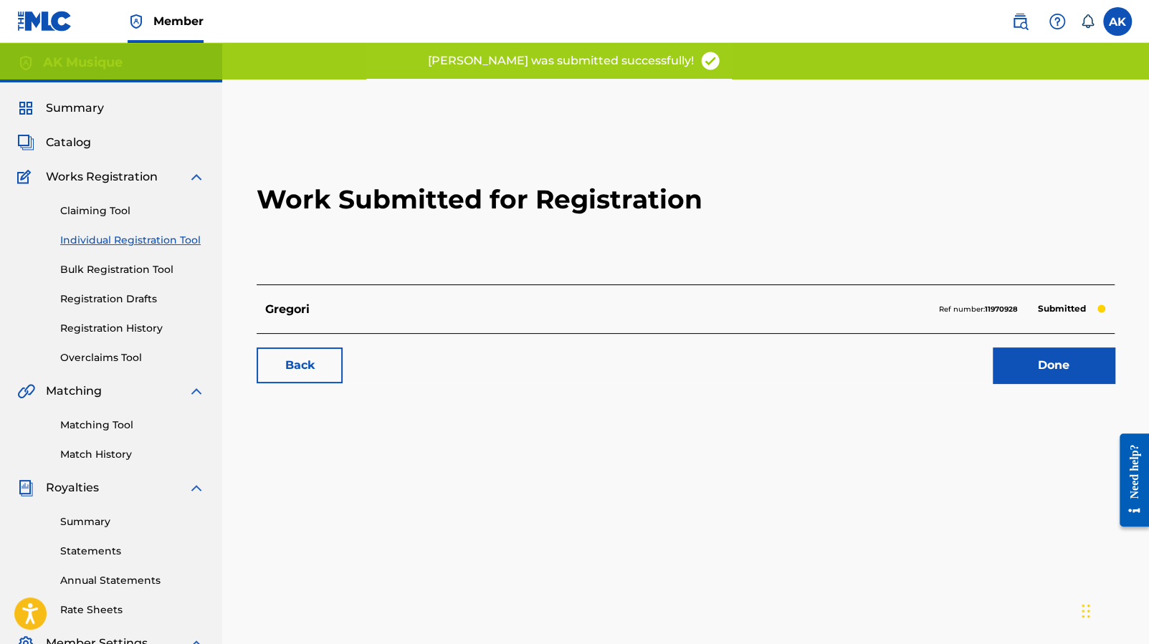
click at [1065, 360] on link "Done" at bounding box center [1054, 366] width 122 height 36
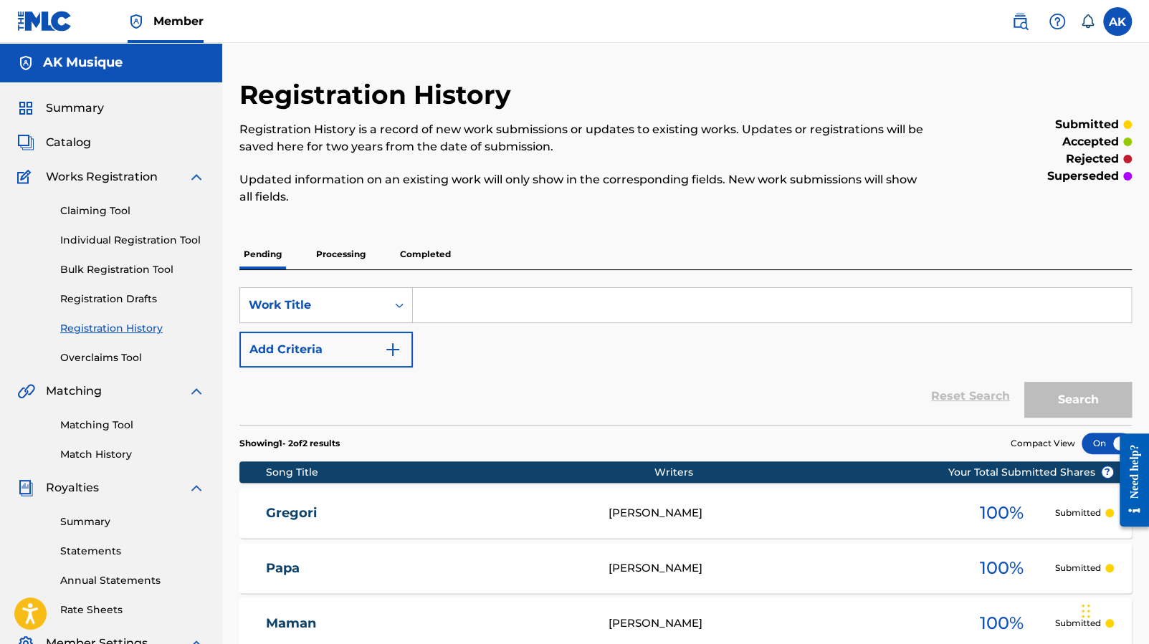
click at [67, 138] on span "Catalog" at bounding box center [68, 142] width 45 height 17
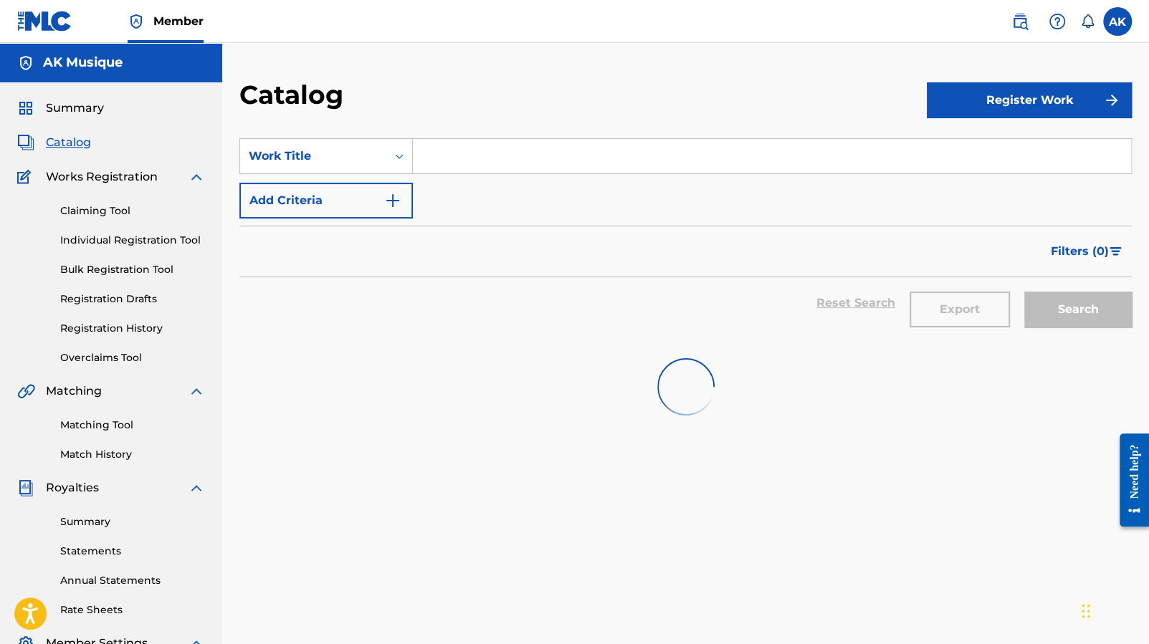
click at [1034, 113] on button "Register Work" at bounding box center [1029, 100] width 205 height 36
click at [1015, 149] on link "Individual" at bounding box center [1029, 147] width 205 height 34
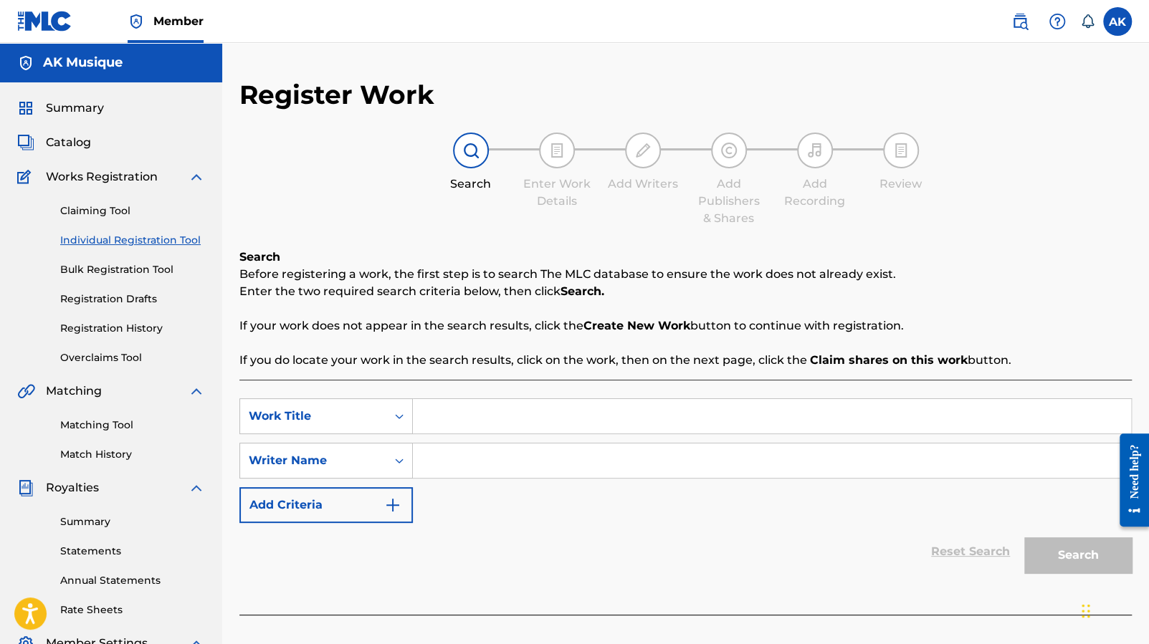
click at [510, 428] on input "Search Form" at bounding box center [772, 416] width 718 height 34
type input "[PERSON_NAME]"
click at [518, 472] on input "Search Form" at bounding box center [772, 461] width 718 height 34
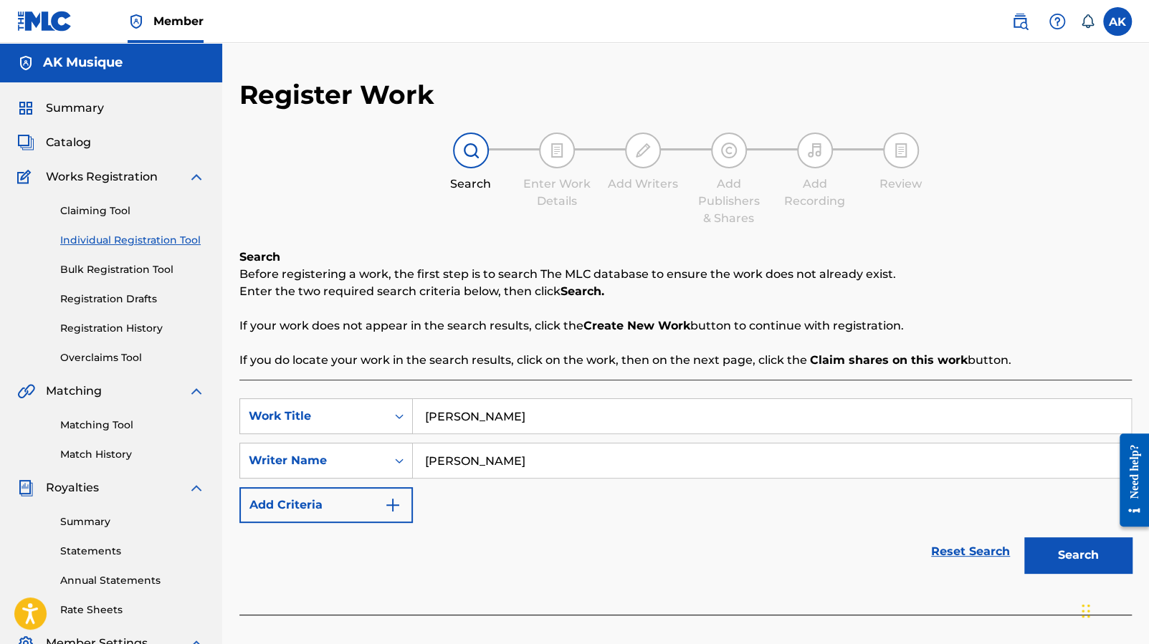
type input "[PERSON_NAME]"
click at [1054, 547] on button "Search" at bounding box center [1078, 556] width 108 height 36
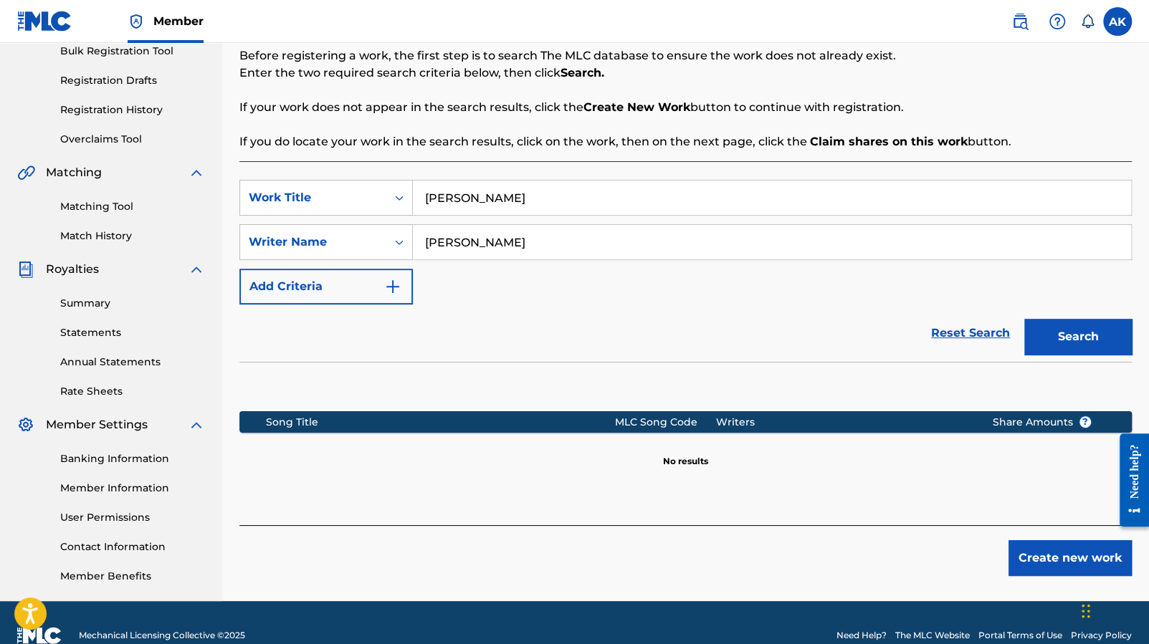
scroll to position [244, 0]
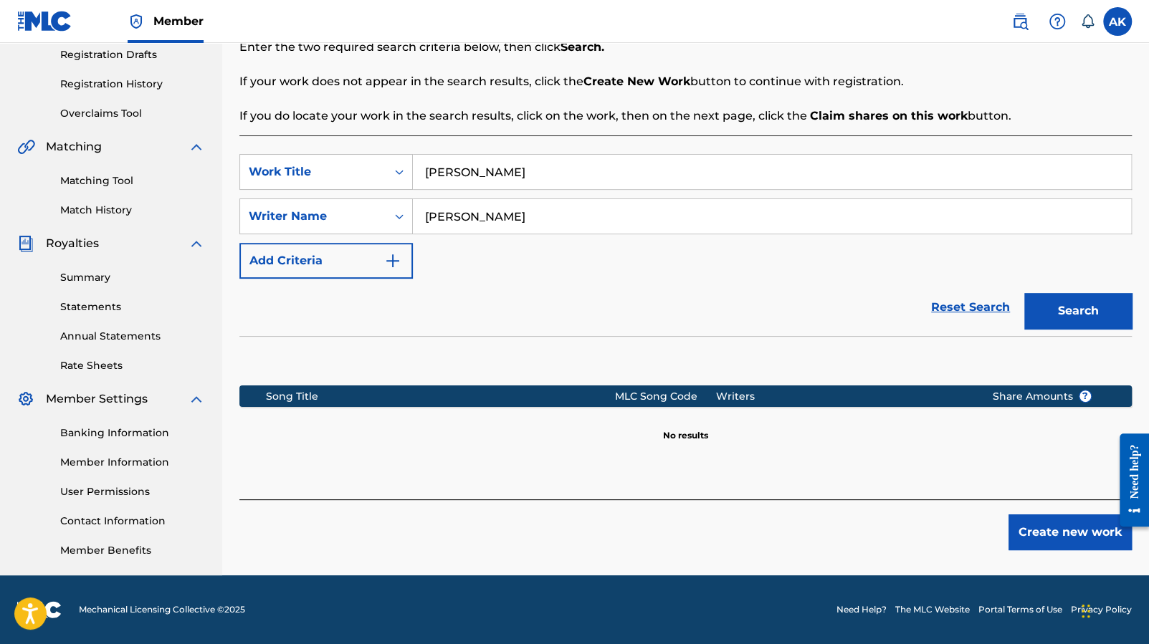
click at [1041, 518] on button "Create new work" at bounding box center [1069, 533] width 123 height 36
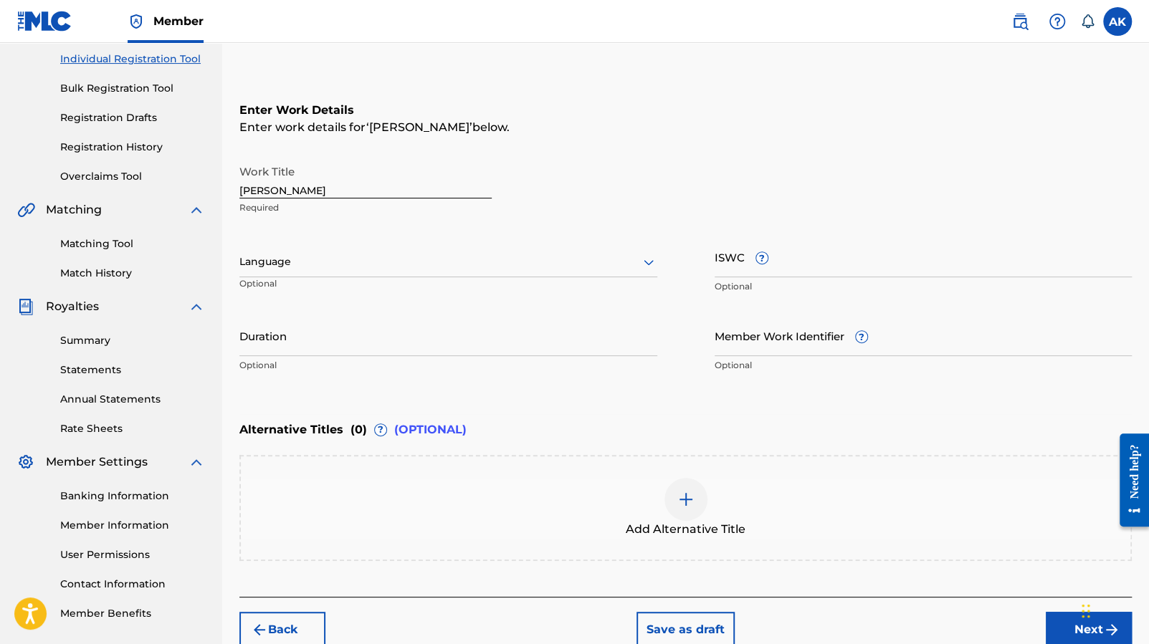
scroll to position [175, 0]
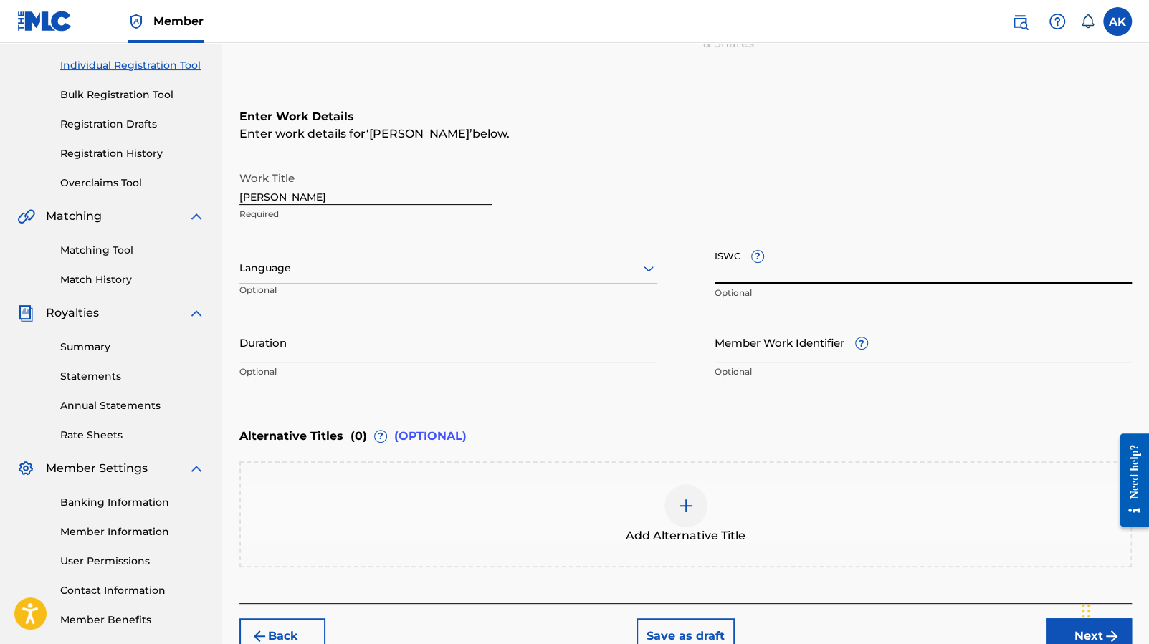
click at [725, 261] on input "ISWC ?" at bounding box center [924, 263] width 418 height 41
paste input "T-333.709.432-9"
type input "T-333.709.432-9"
click at [445, 351] on input "Duration" at bounding box center [448, 342] width 418 height 41
paste input "01:35"
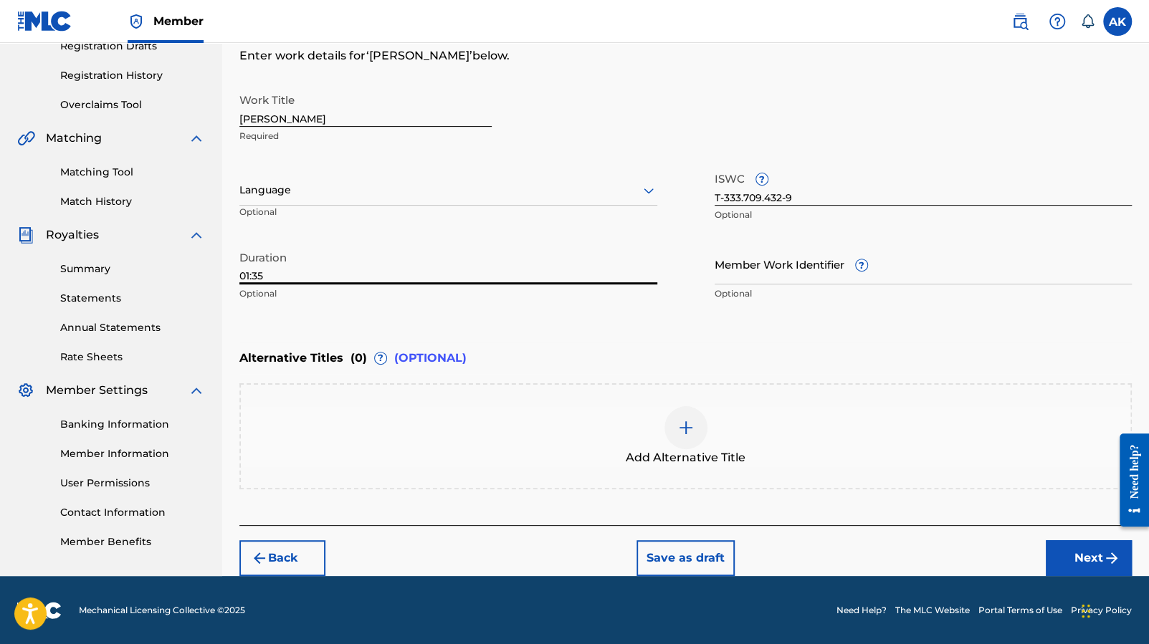
type input "01:35"
click at [1071, 555] on button "Next" at bounding box center [1089, 558] width 86 height 36
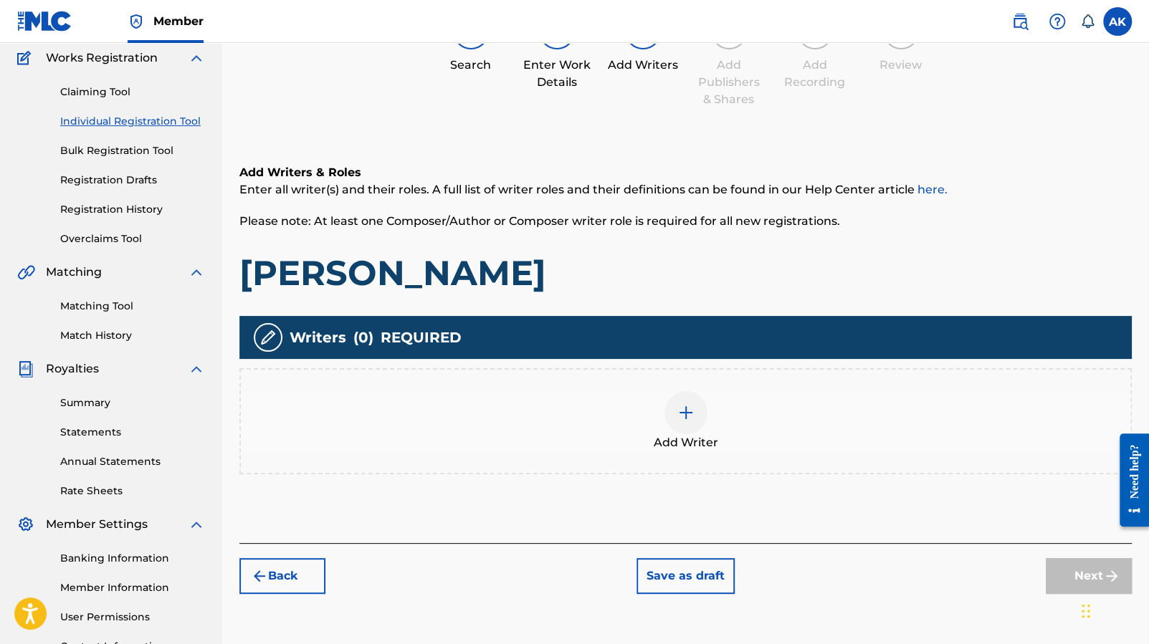
scroll to position [65, 0]
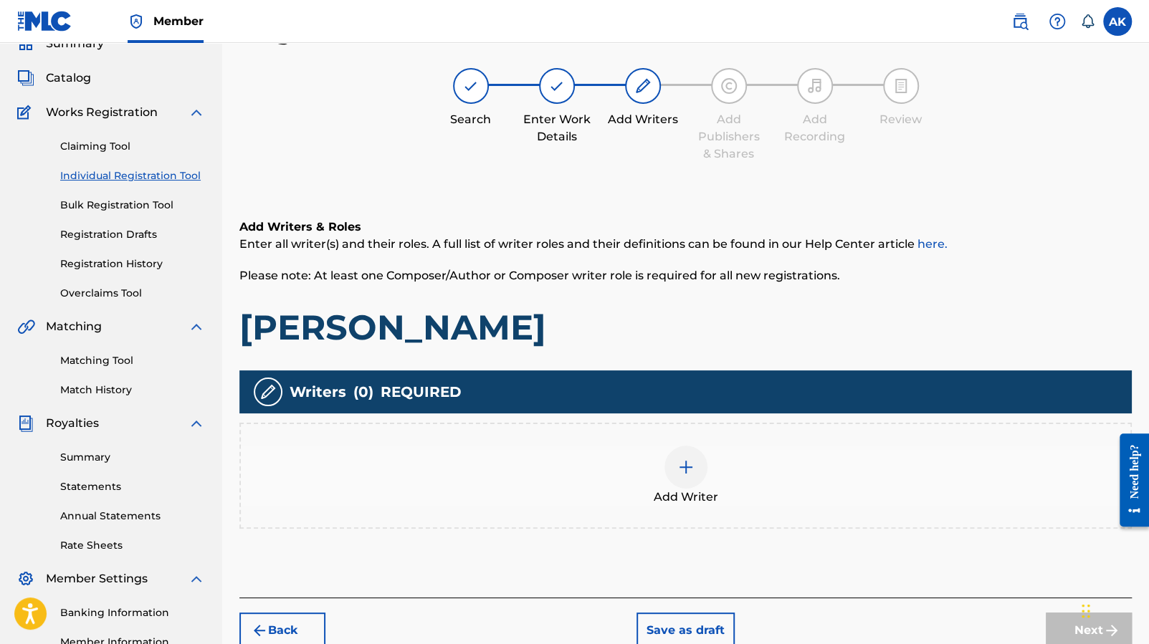
click at [689, 477] on div at bounding box center [685, 467] width 43 height 43
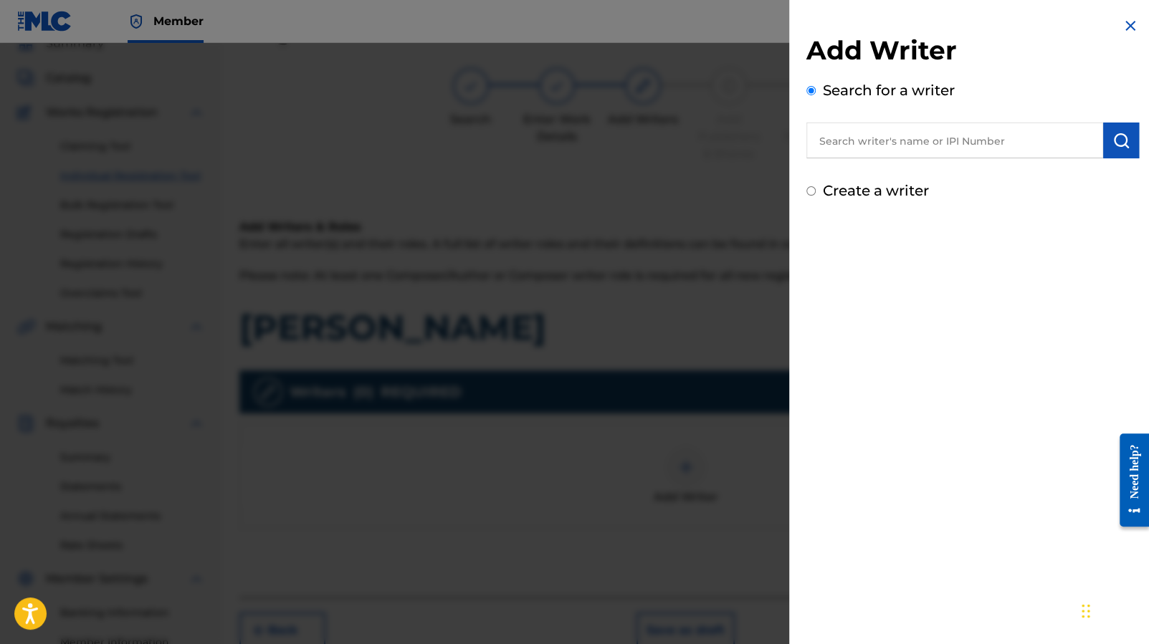
click at [896, 145] on input "text" at bounding box center [954, 141] width 297 height 36
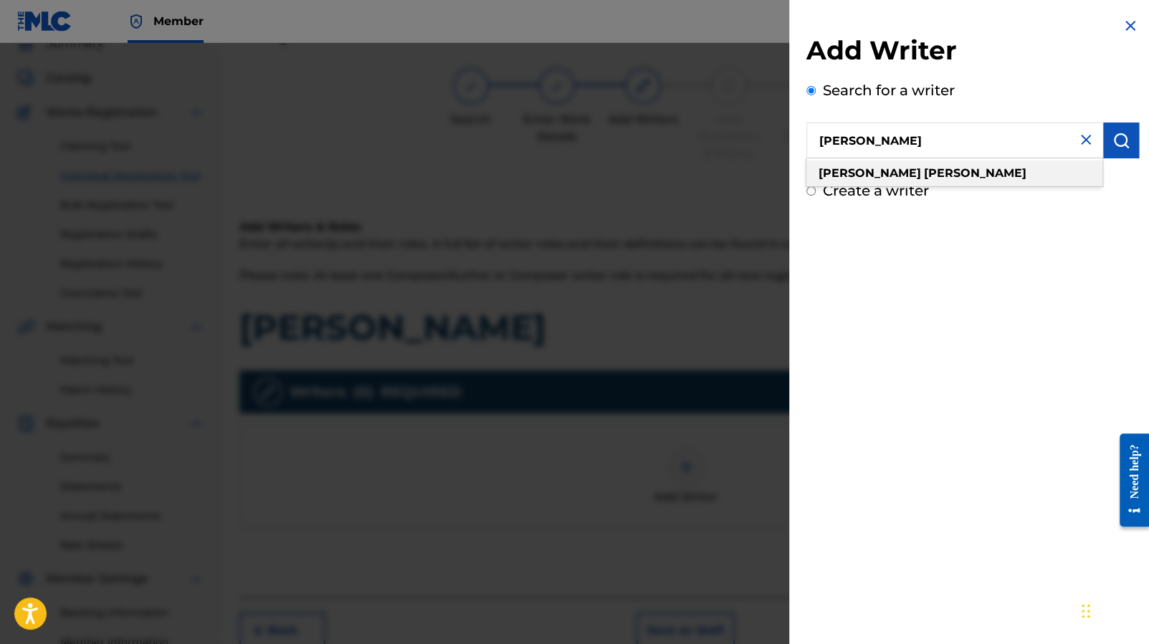
type input "[PERSON_NAME]"
click at [882, 165] on div "[PERSON_NAME]" at bounding box center [954, 174] width 296 height 26
click at [1128, 151] on button "submit" at bounding box center [1121, 141] width 36 height 36
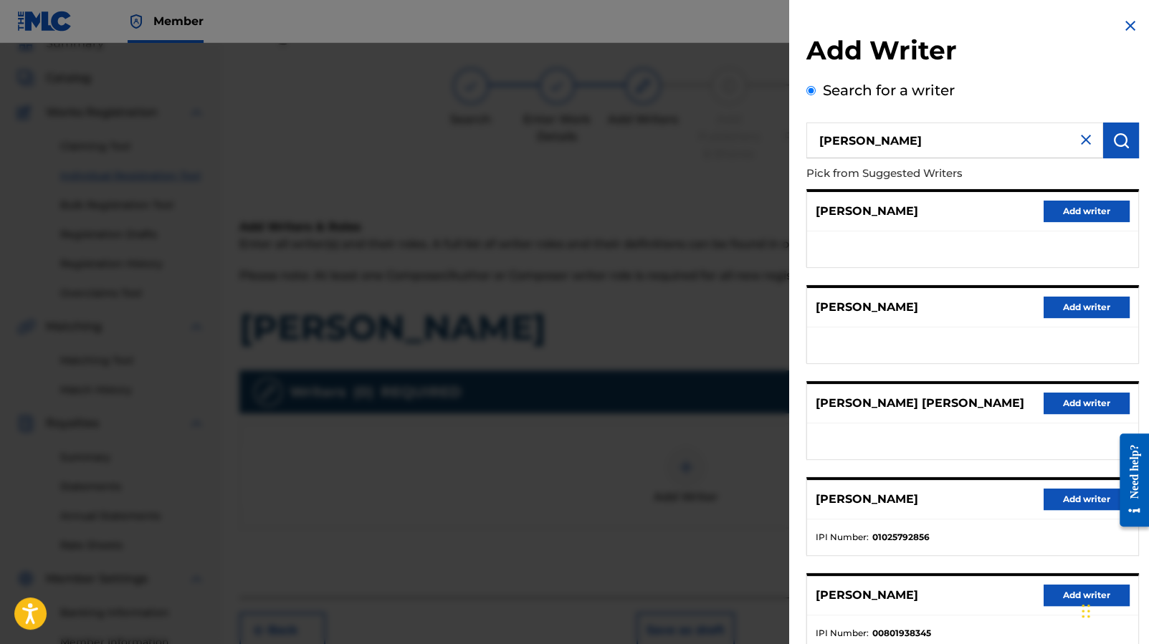
scroll to position [96, 0]
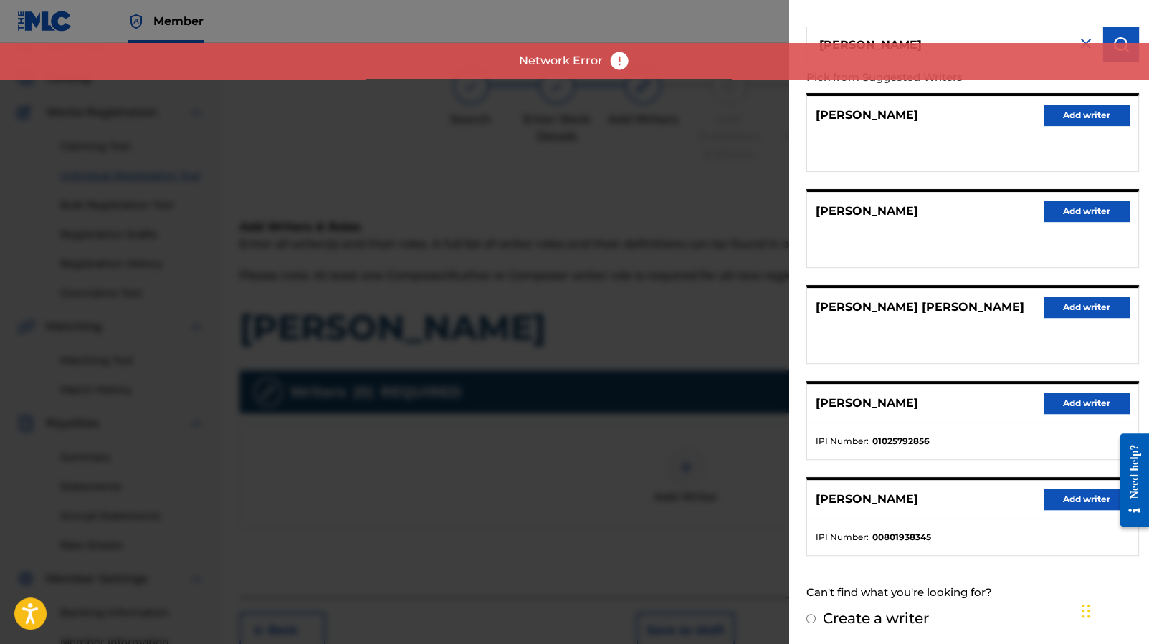
click at [1089, 395] on button "Add writer" at bounding box center [1086, 404] width 86 height 22
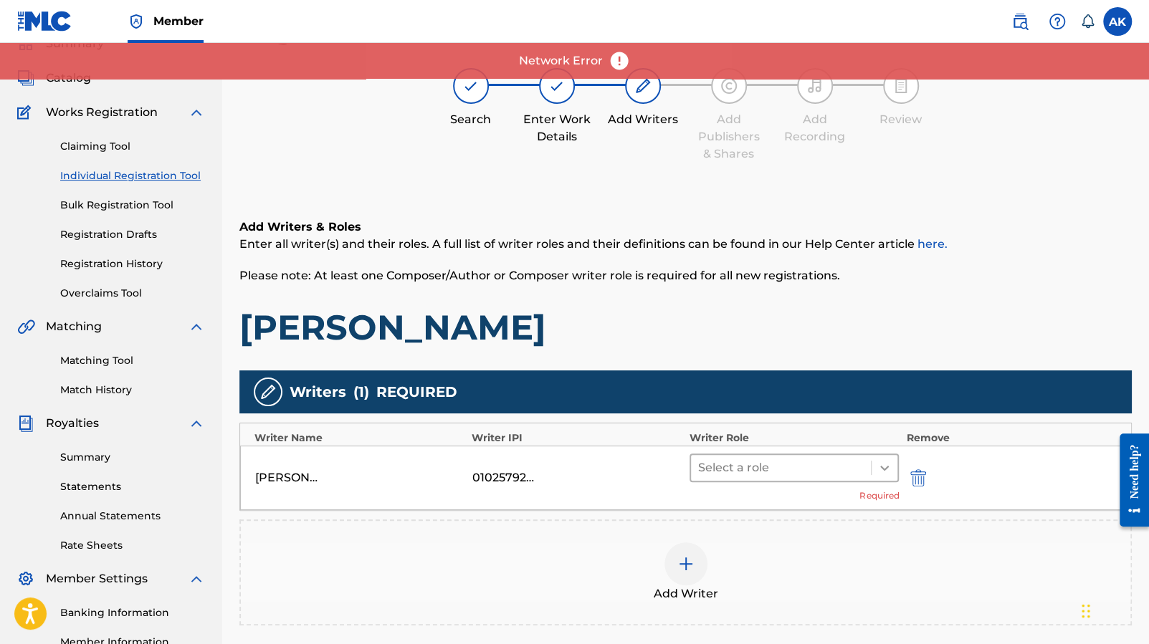
click at [875, 463] on div at bounding box center [884, 468] width 26 height 26
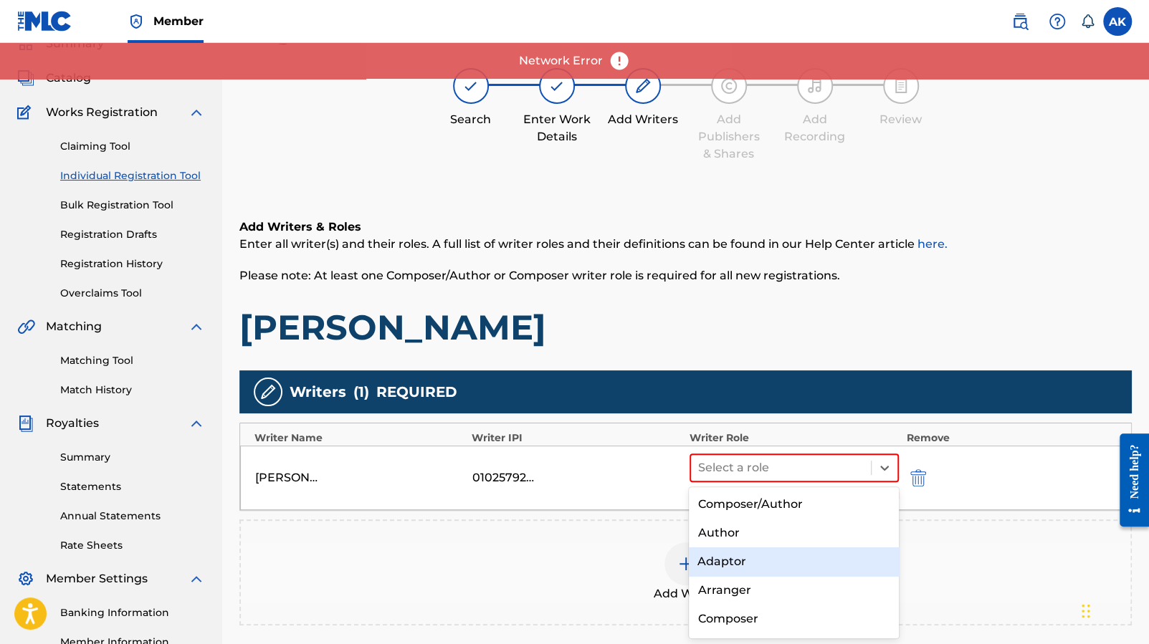
scroll to position [34, 0]
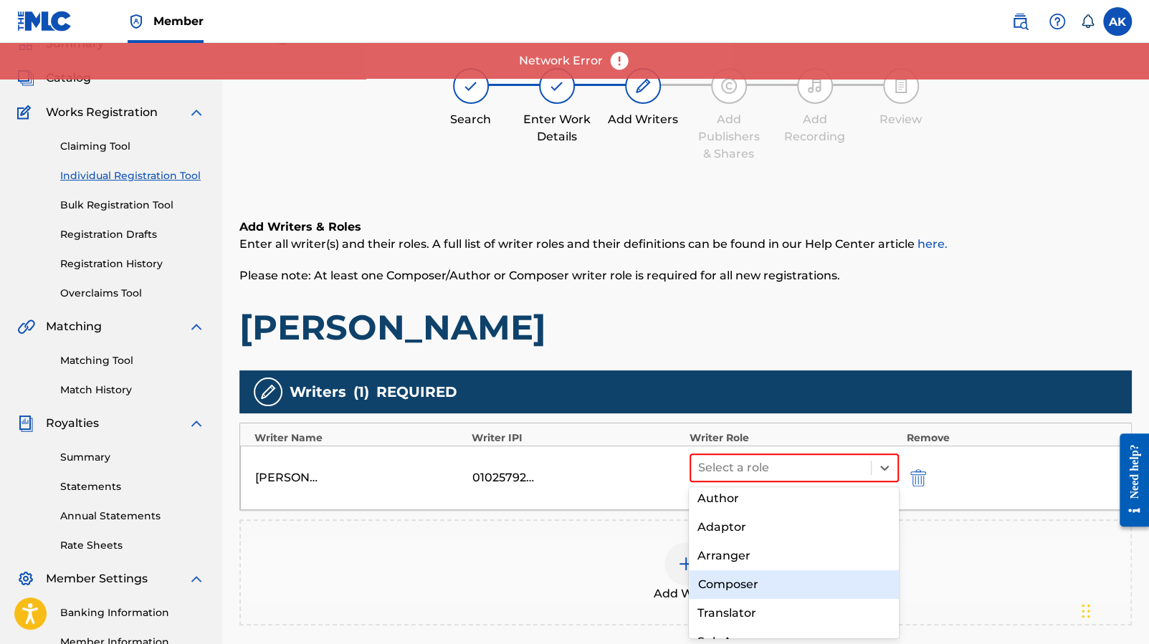
click at [778, 583] on div "Composer" at bounding box center [794, 584] width 210 height 29
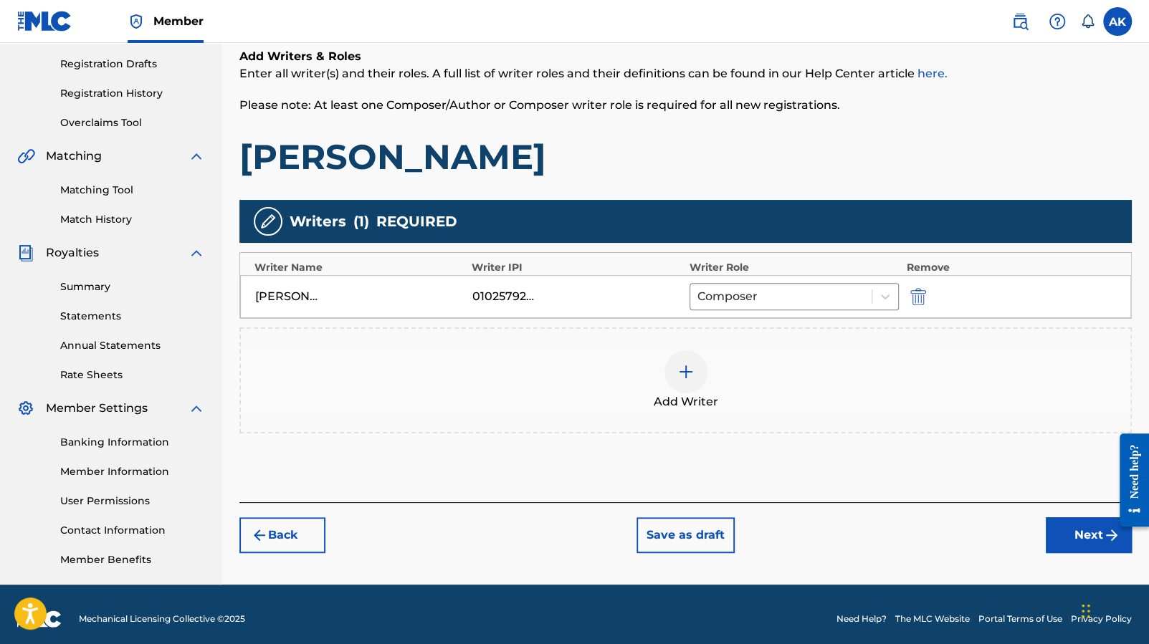
click at [1054, 533] on button "Next" at bounding box center [1089, 535] width 86 height 36
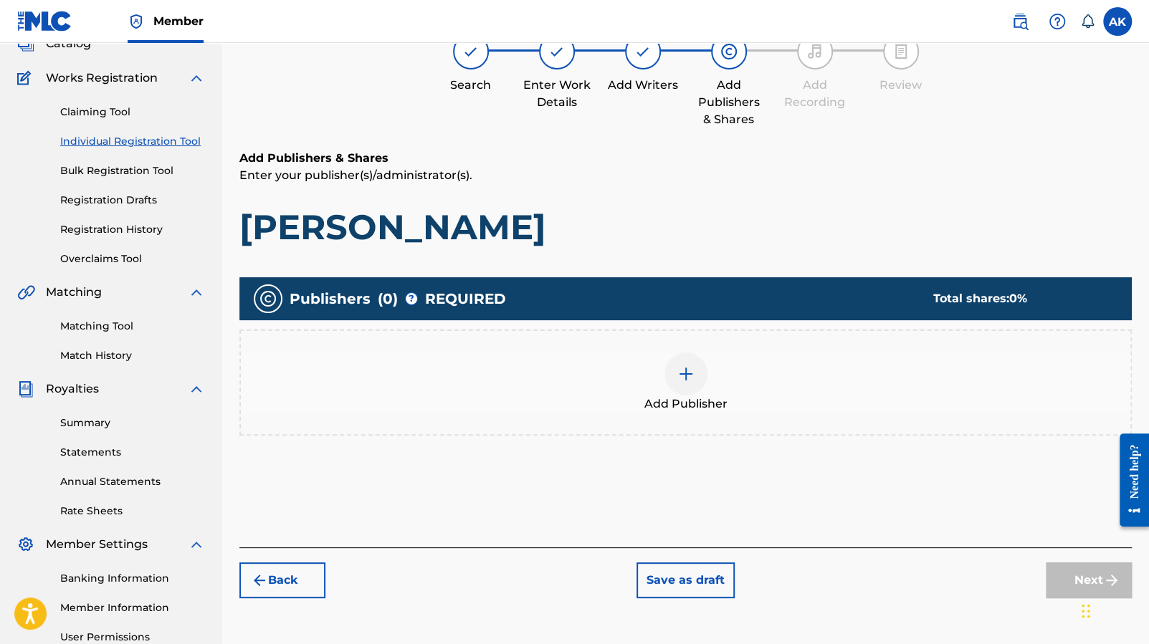
scroll to position [65, 0]
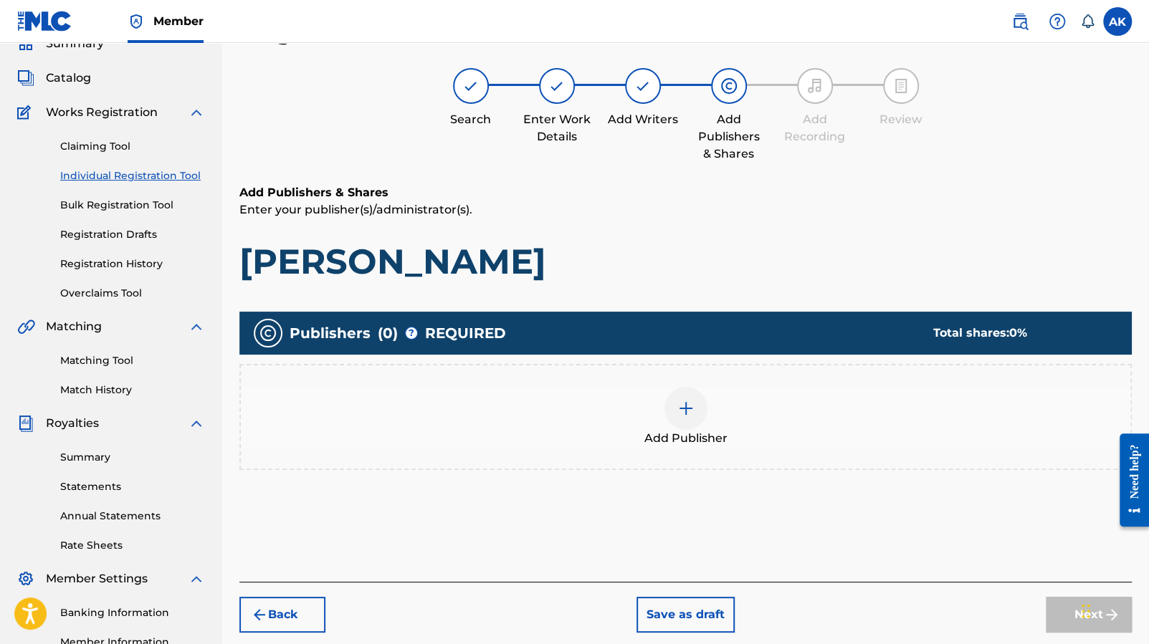
click at [687, 413] on img at bounding box center [685, 408] width 17 height 17
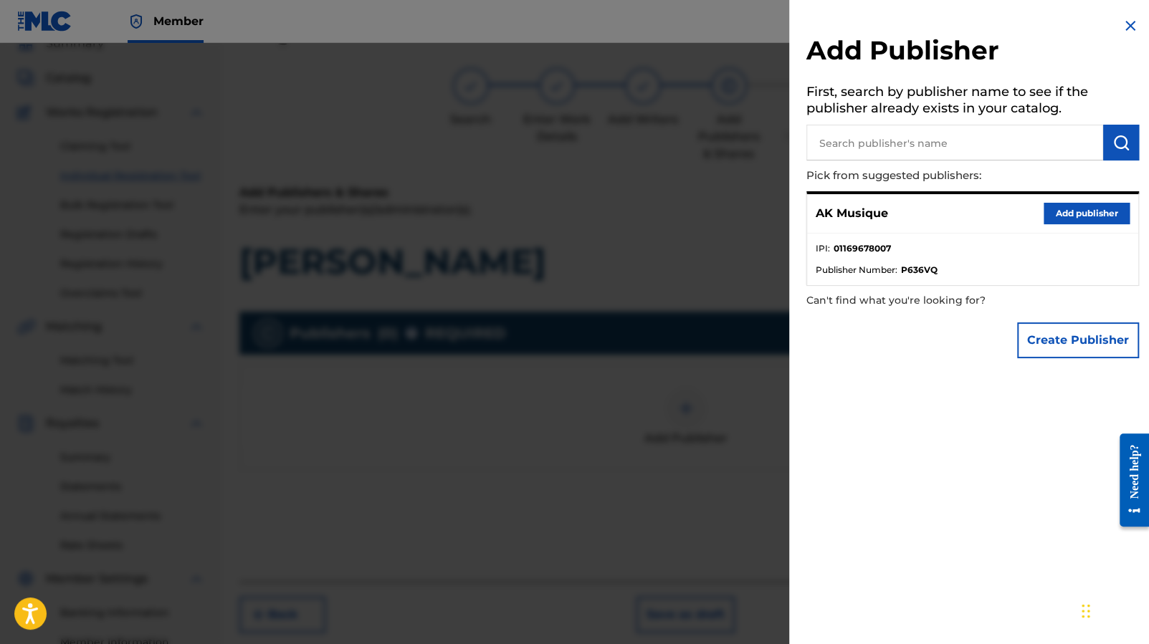
click at [1074, 210] on button "Add publisher" at bounding box center [1086, 214] width 86 height 22
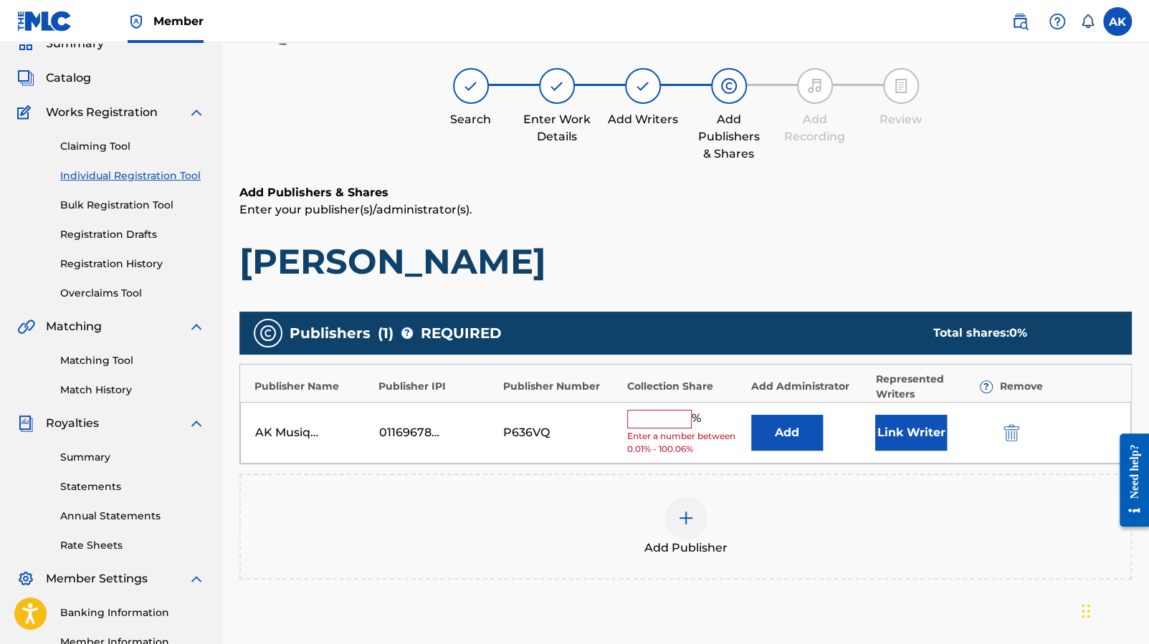
click at [672, 410] on input "text" at bounding box center [659, 419] width 65 height 19
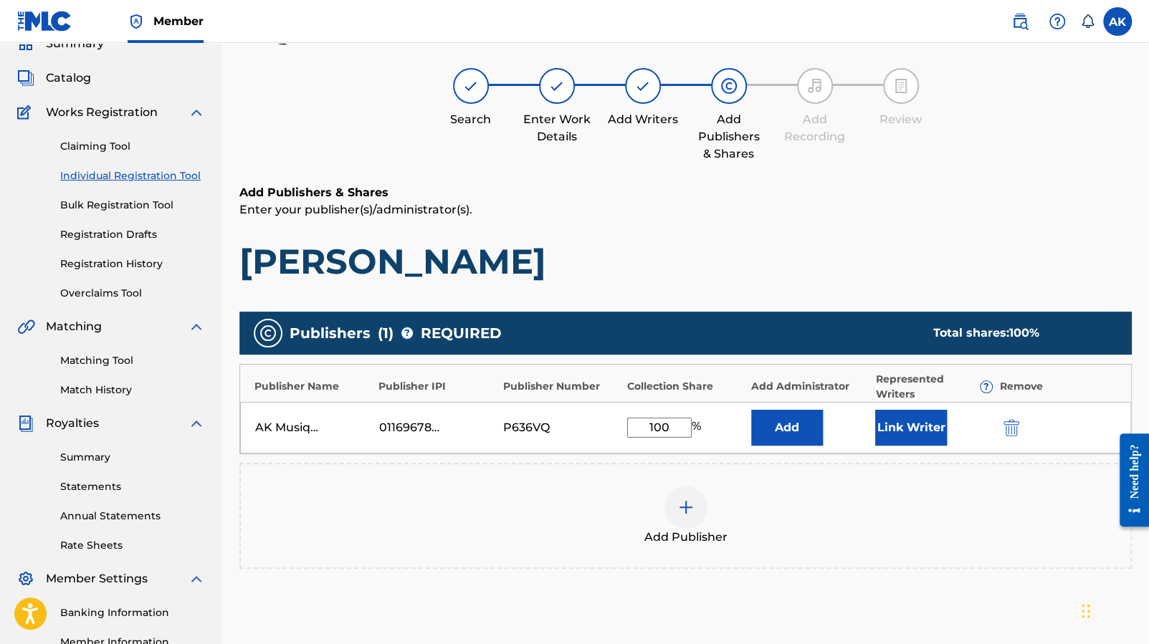
type input "100"
click at [753, 486] on div "Add Publisher" at bounding box center [685, 516] width 889 height 60
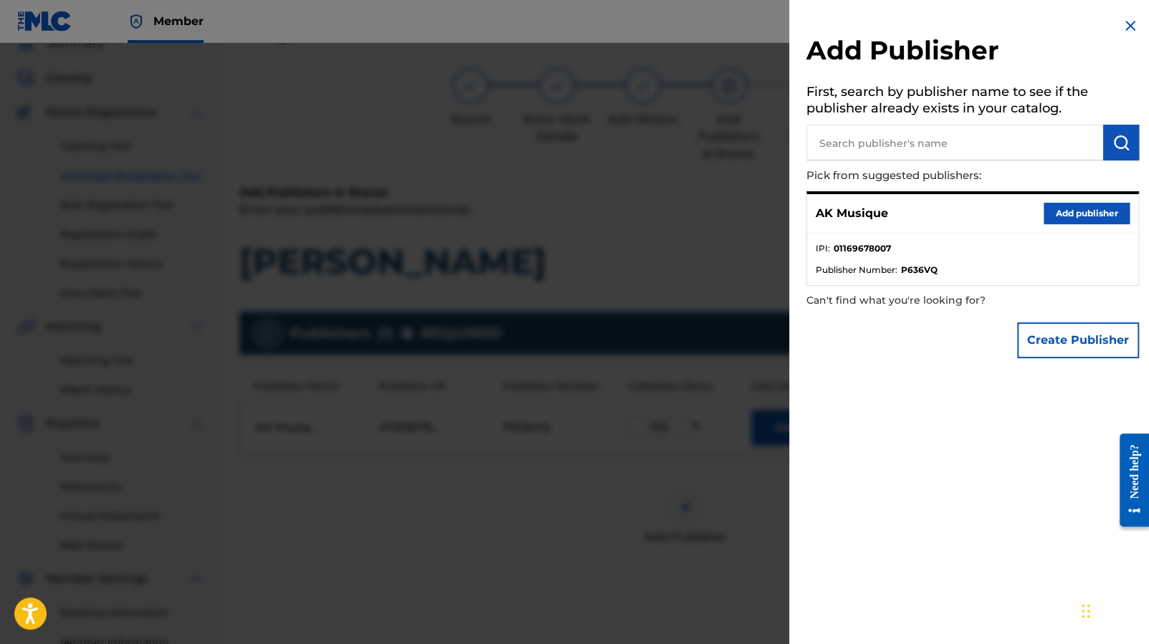
click at [1059, 208] on button "Add publisher" at bounding box center [1086, 214] width 86 height 22
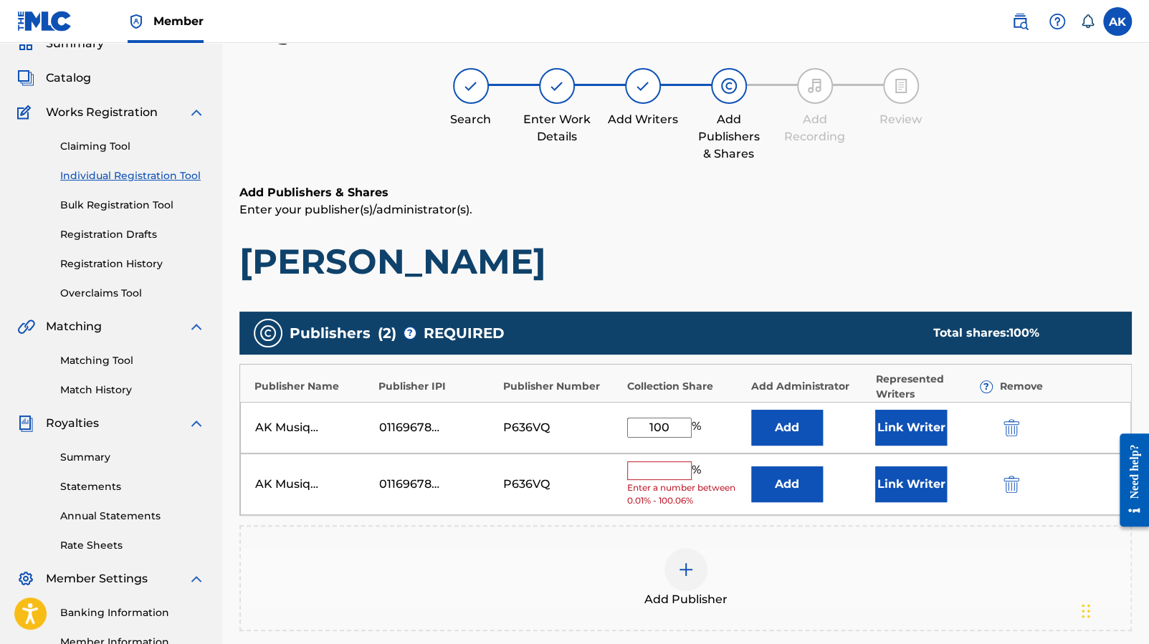
click at [1008, 482] on img "submit" at bounding box center [1011, 484] width 16 height 17
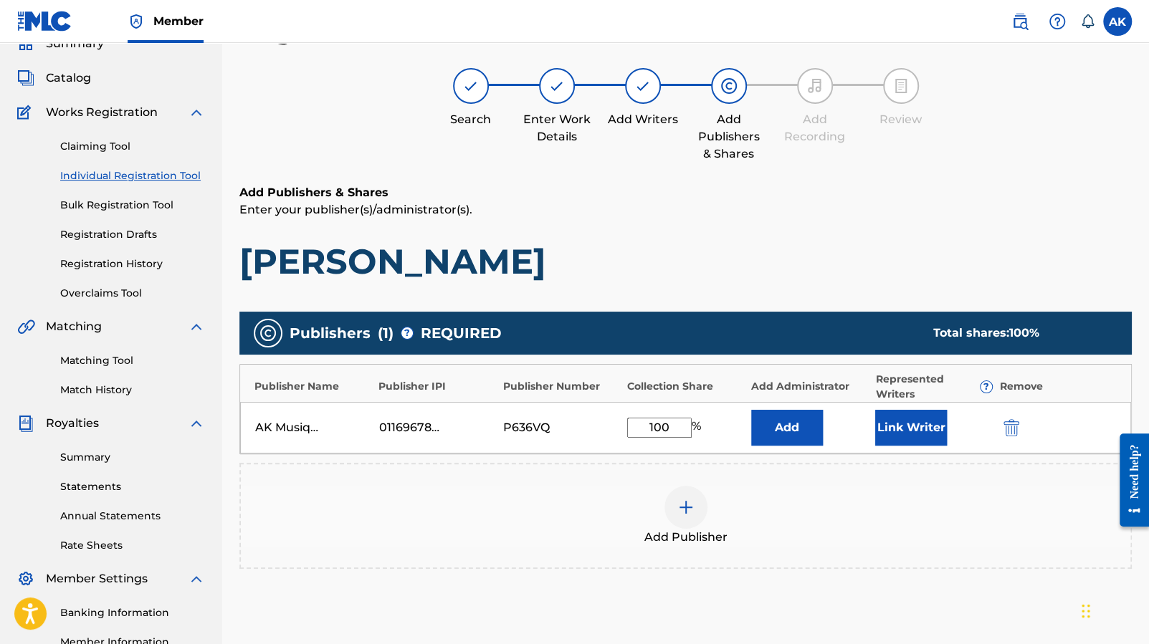
click at [917, 427] on button "Link Writer" at bounding box center [911, 428] width 72 height 36
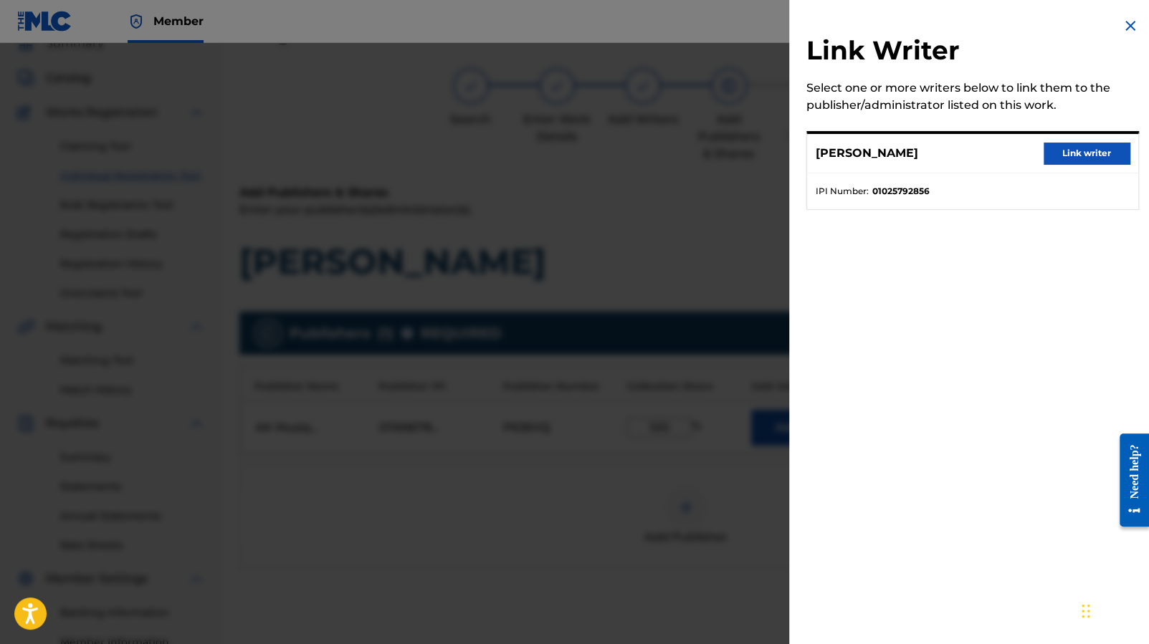
click at [1065, 148] on button "Link writer" at bounding box center [1086, 154] width 86 height 22
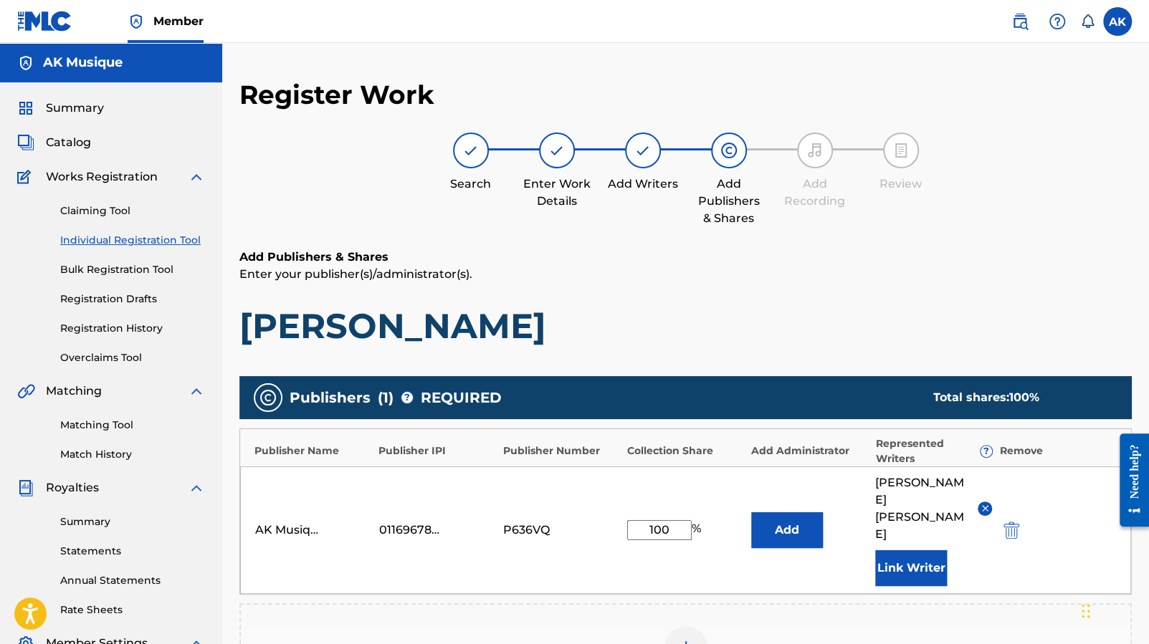
scroll to position [261, 0]
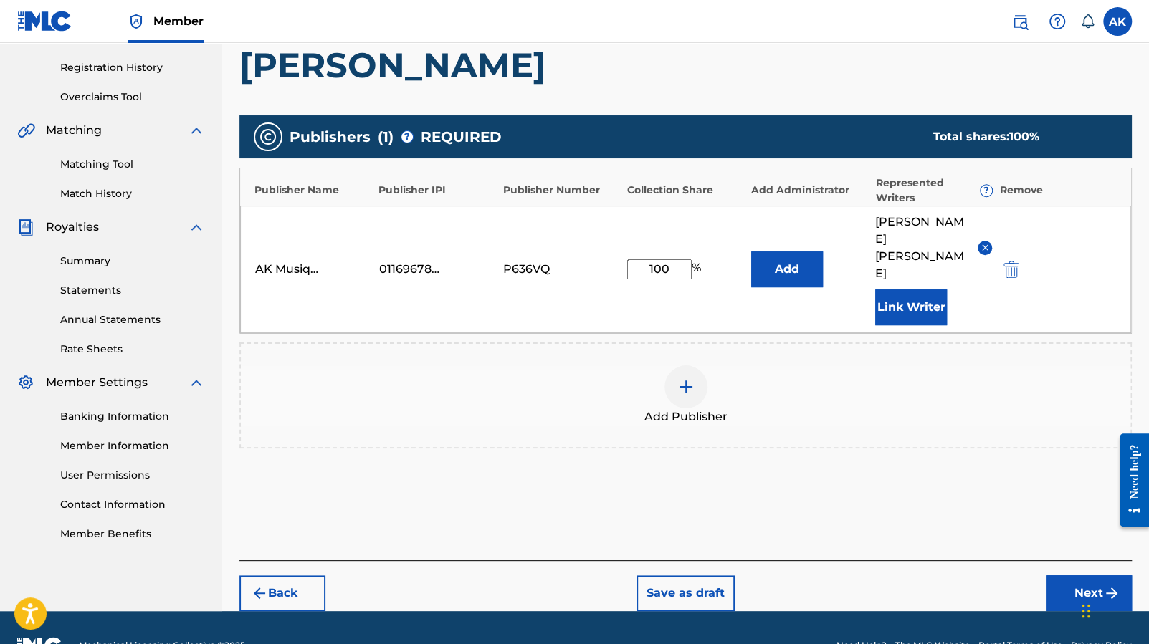
click at [1084, 575] on button "Next" at bounding box center [1089, 593] width 86 height 36
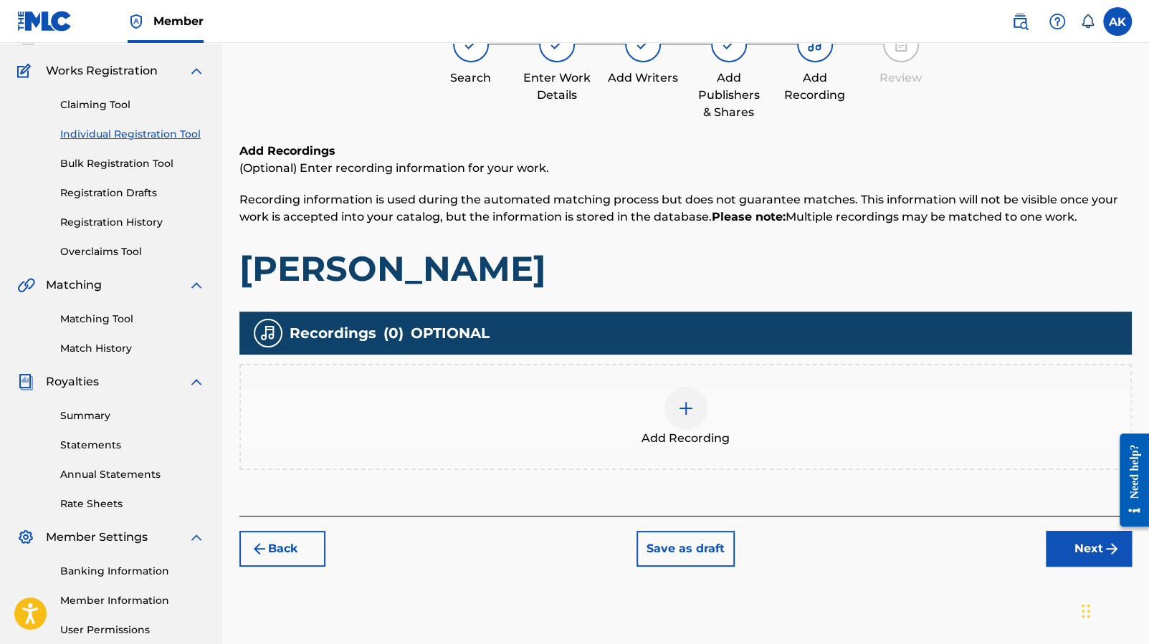
scroll to position [65, 0]
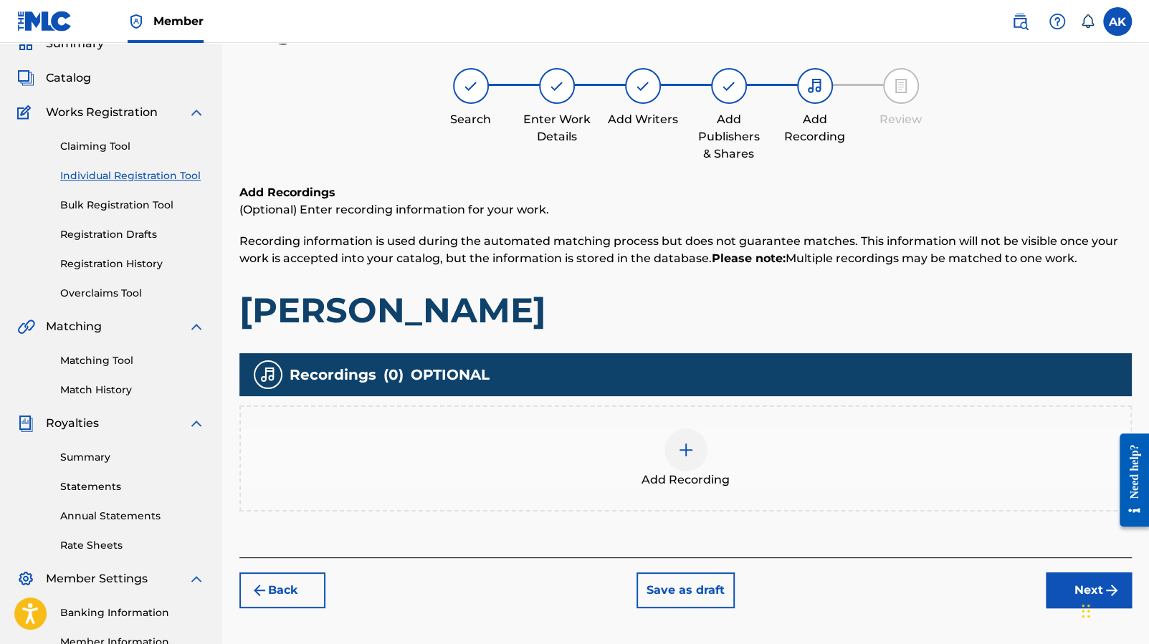
click at [690, 441] on img at bounding box center [685, 449] width 17 height 17
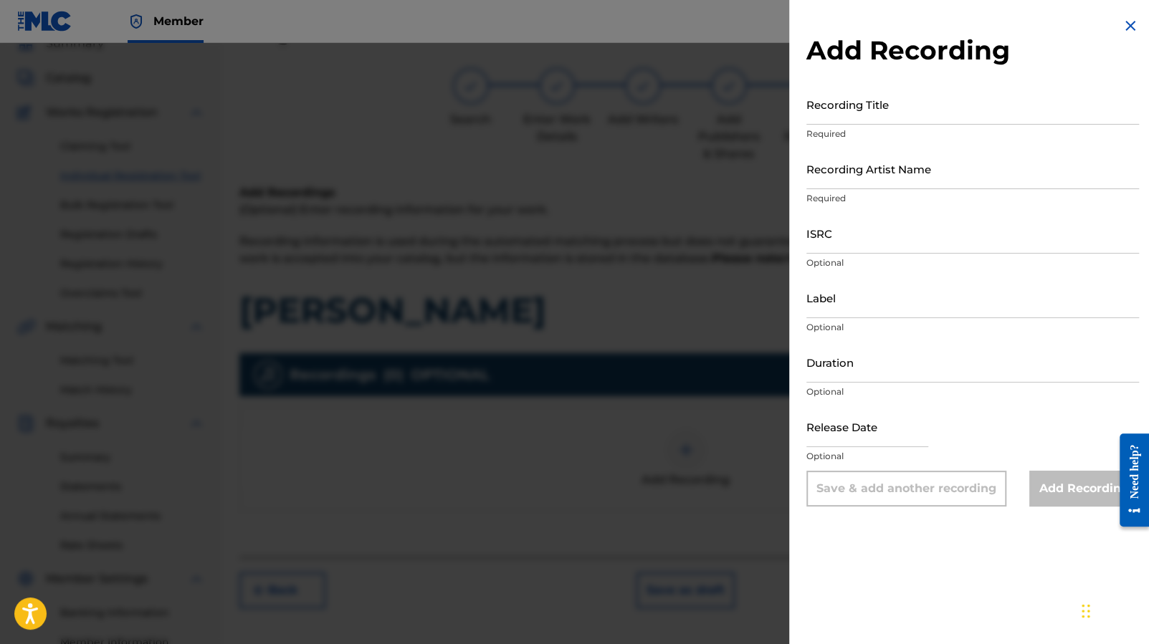
click at [905, 102] on input "Recording Title" at bounding box center [972, 104] width 333 height 41
type input "[PERSON_NAME]"
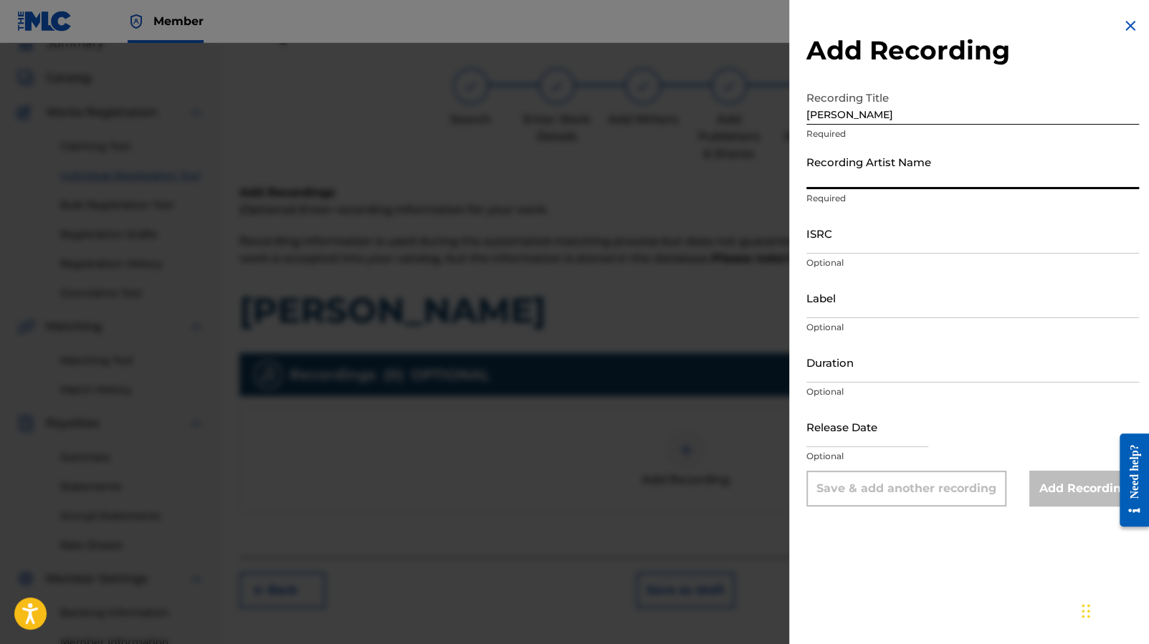
click at [875, 176] on input "Recording Artist Name" at bounding box center [972, 168] width 333 height 41
type input "[PERSON_NAME]"
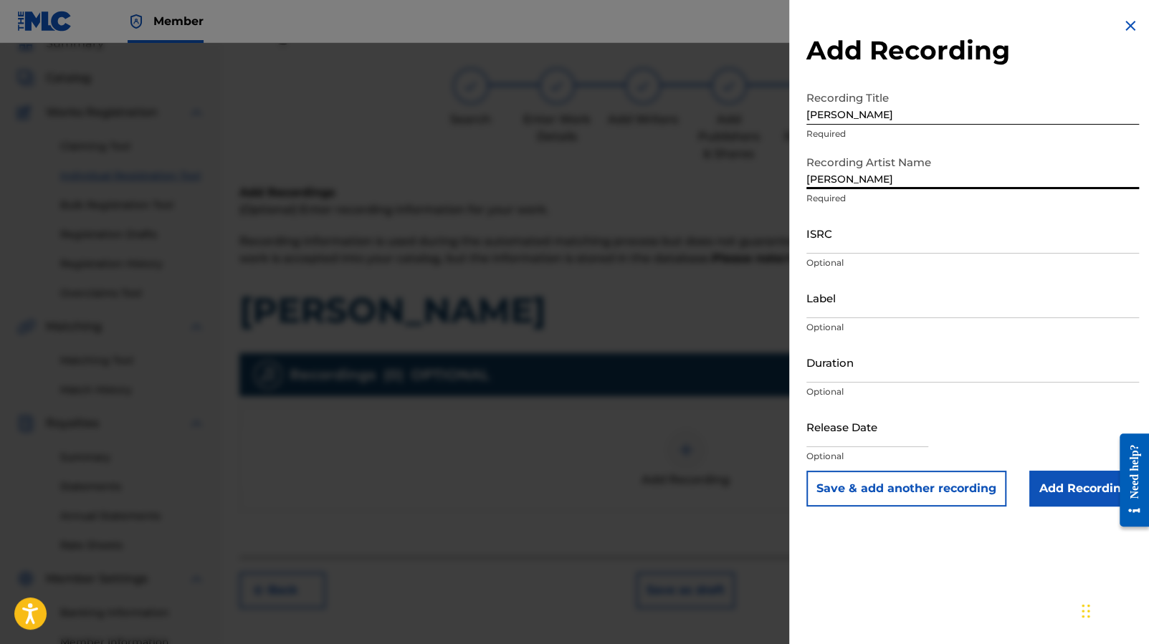
click at [864, 242] on input "ISRC" at bounding box center [972, 233] width 333 height 41
paste input "FR-9W1-25-40845"
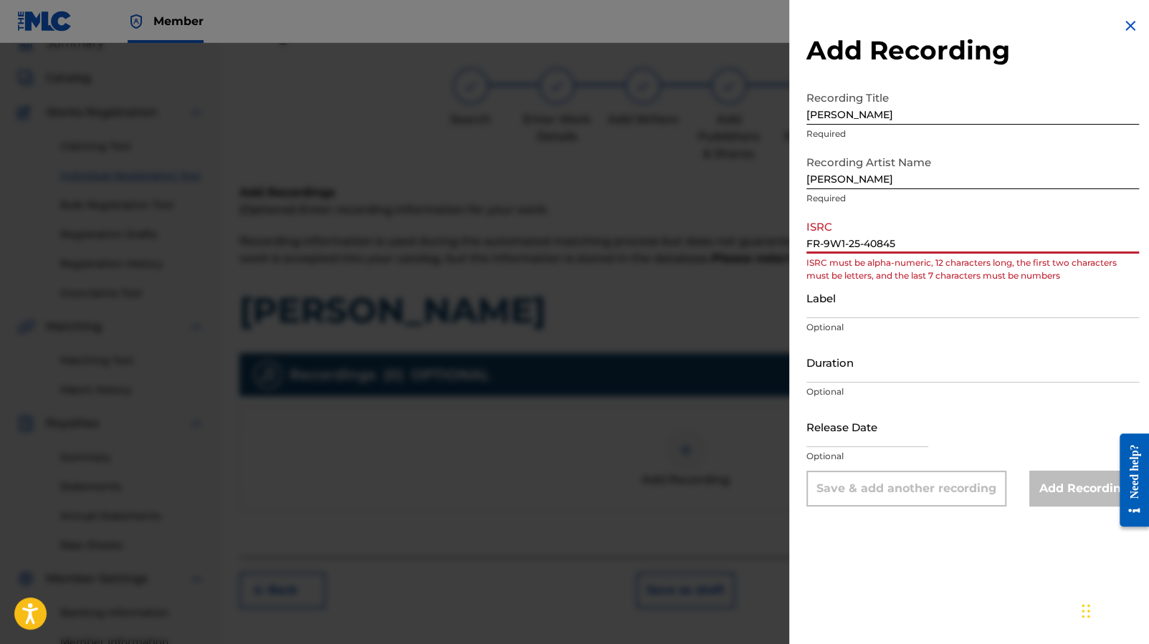
click at [822, 244] on input "FR-9W1-25-40845" at bounding box center [972, 233] width 333 height 41
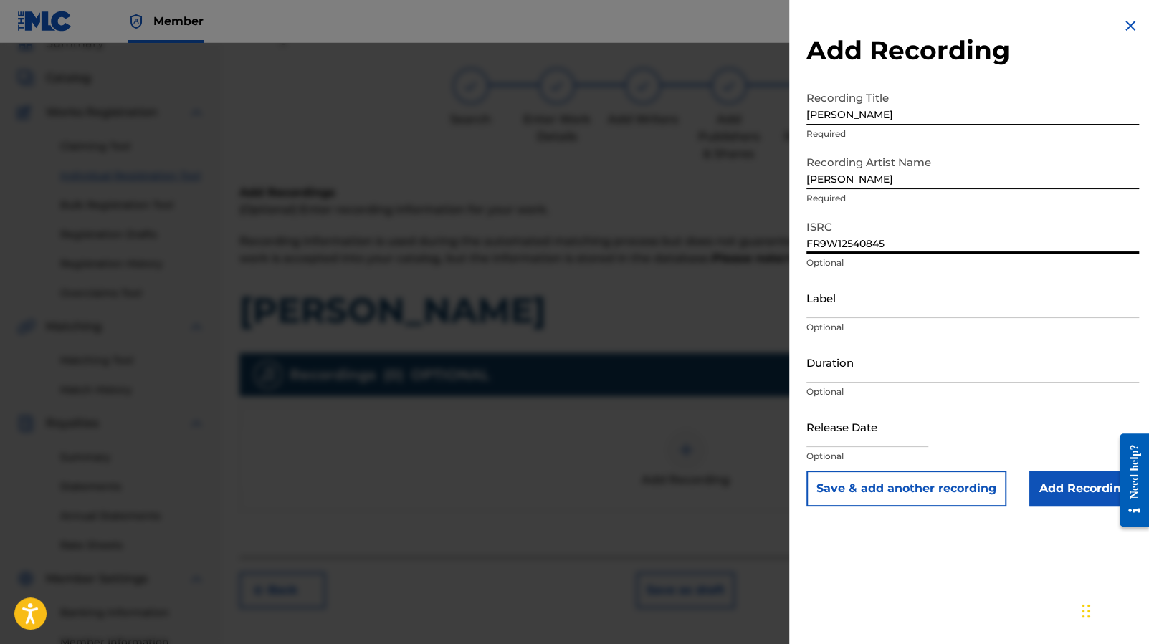
type input "FR9W12540845"
click at [891, 308] on input "Label" at bounding box center [972, 297] width 333 height 41
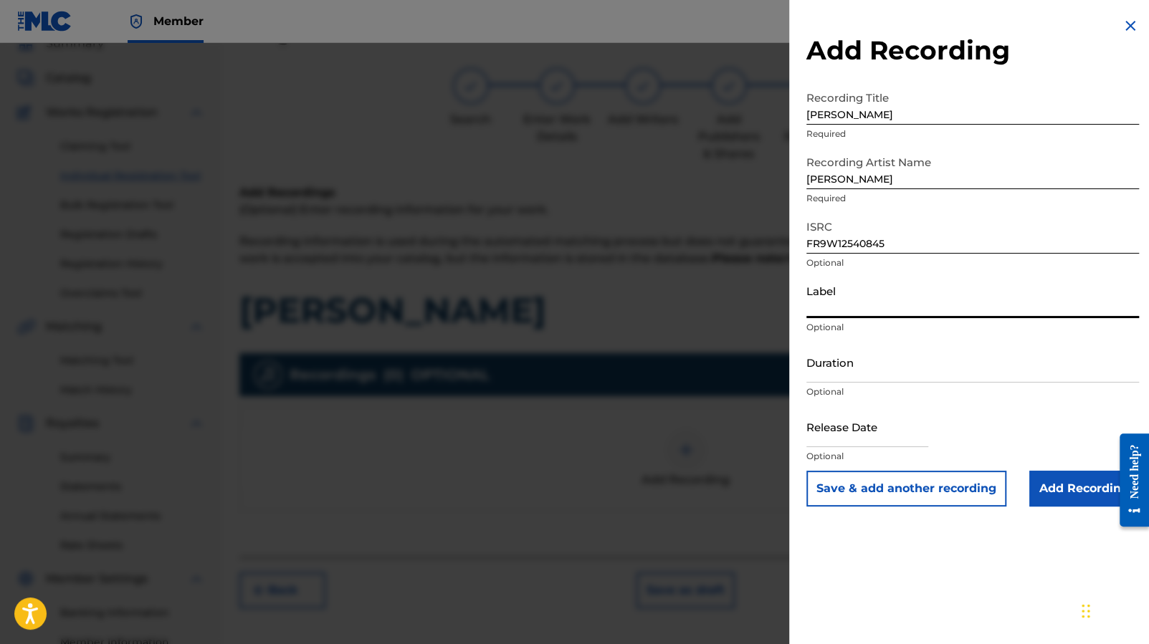
type input "AK Musique"
click at [855, 355] on input "Duration" at bounding box center [972, 362] width 333 height 41
paste input "01:35"
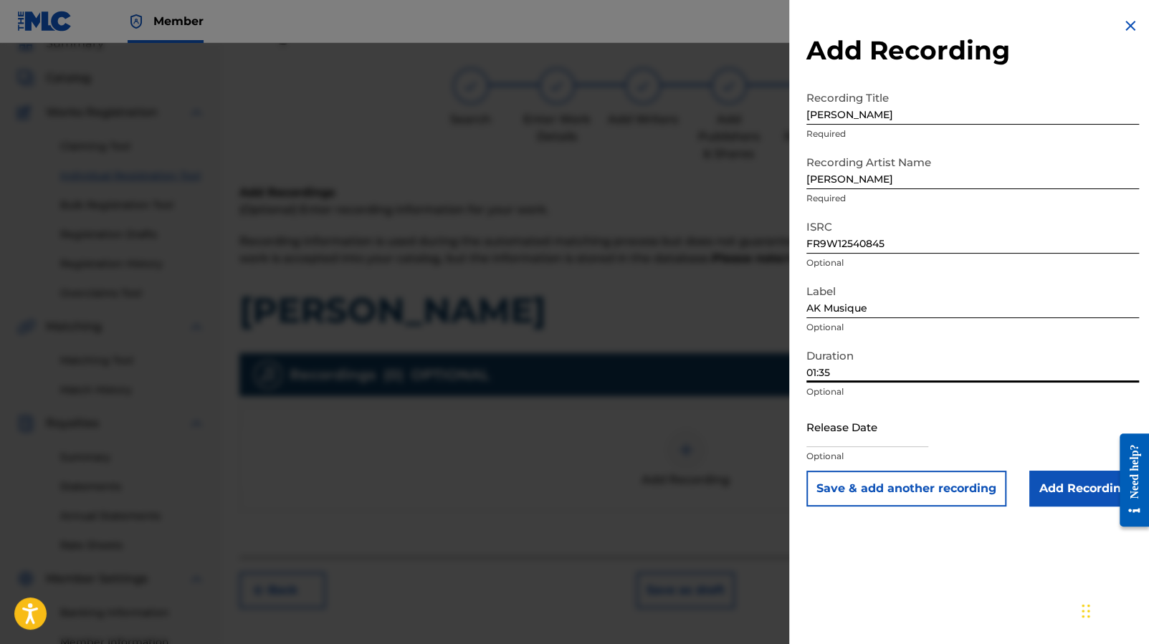
type input "01:35"
click at [866, 416] on input "text" at bounding box center [867, 426] width 122 height 41
select select "7"
select select "2025"
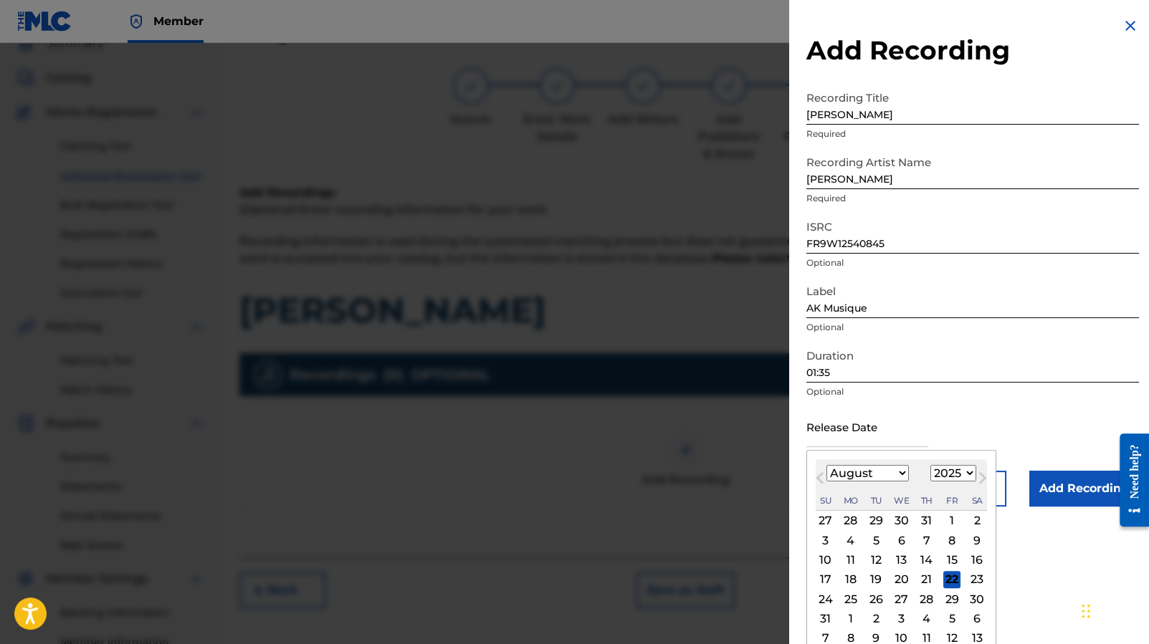
click at [894, 476] on select "January February March April May June July August September October November De…" at bounding box center [867, 473] width 82 height 16
select select "5"
click at [884, 555] on div "17" at bounding box center [875, 560] width 17 height 17
type input "[DATE]"
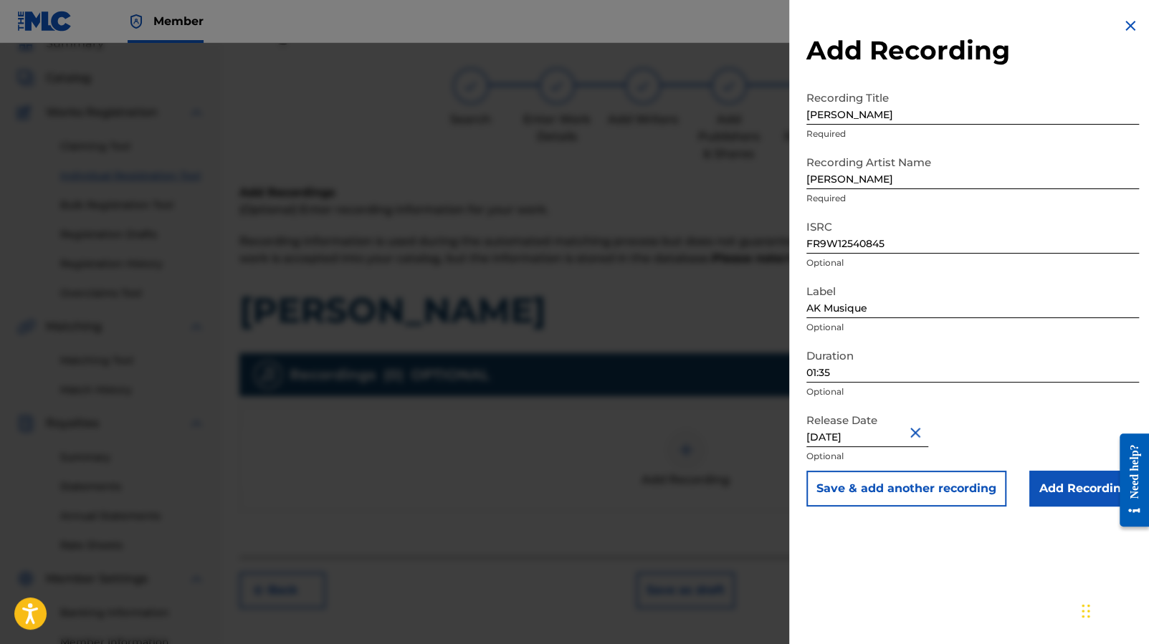
click at [930, 574] on div "Add Recording Recording Title [PERSON_NAME] Required Recording Artist Name [PER…" at bounding box center [972, 322] width 367 height 644
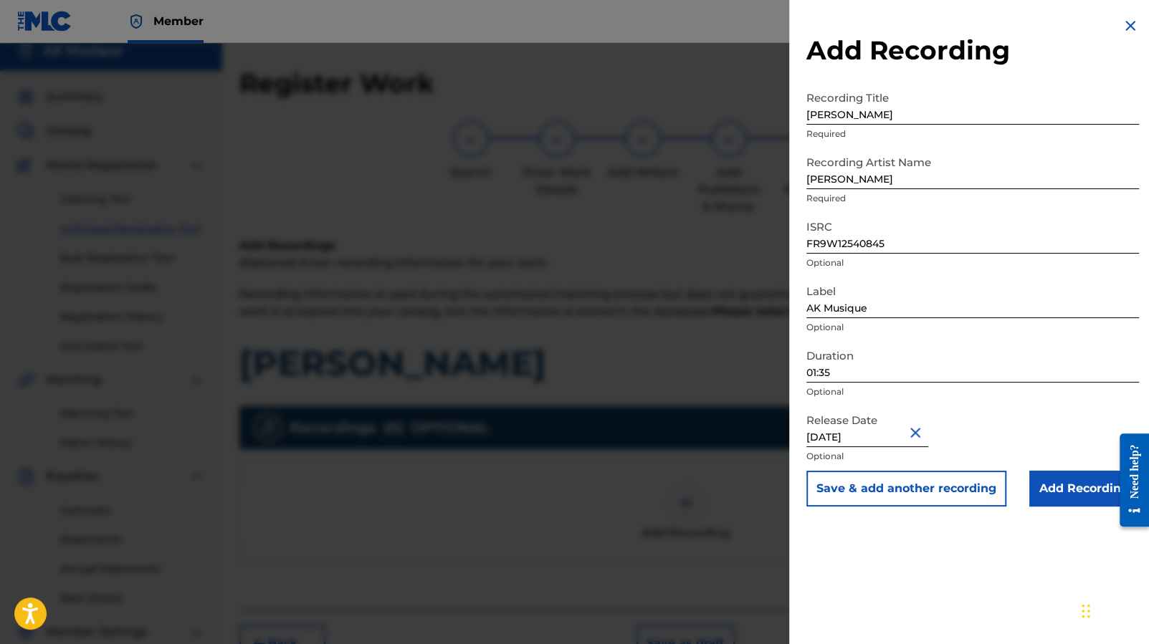
scroll to position [9, 0]
click at [1084, 491] on input "Add Recording" at bounding box center [1084, 489] width 110 height 36
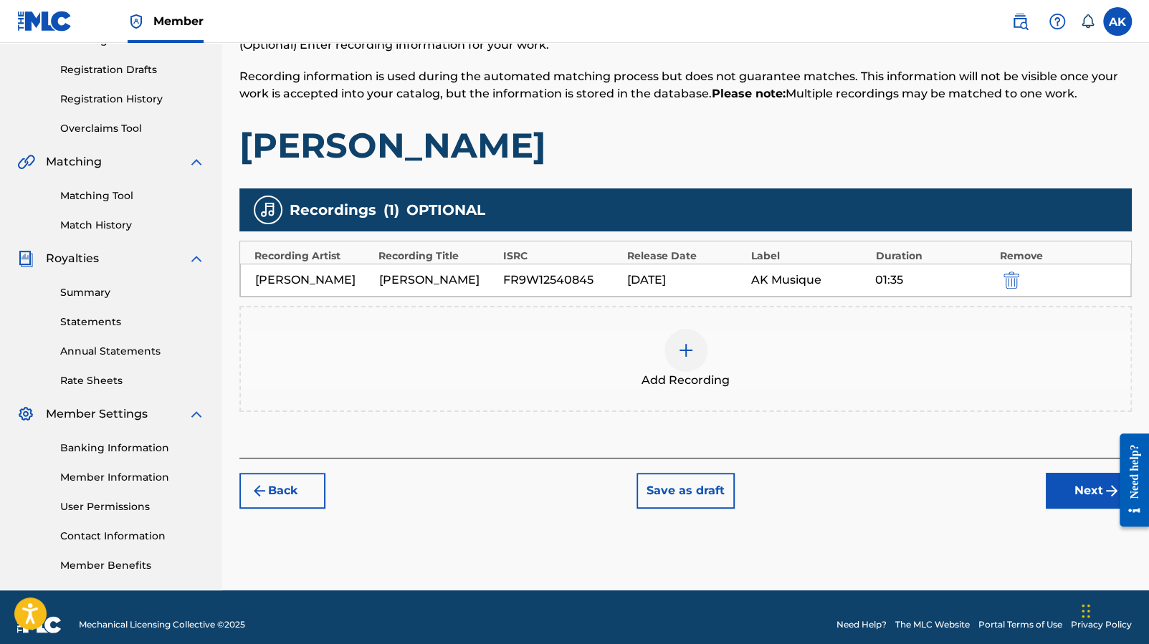
click at [1064, 500] on button "Next" at bounding box center [1089, 491] width 86 height 36
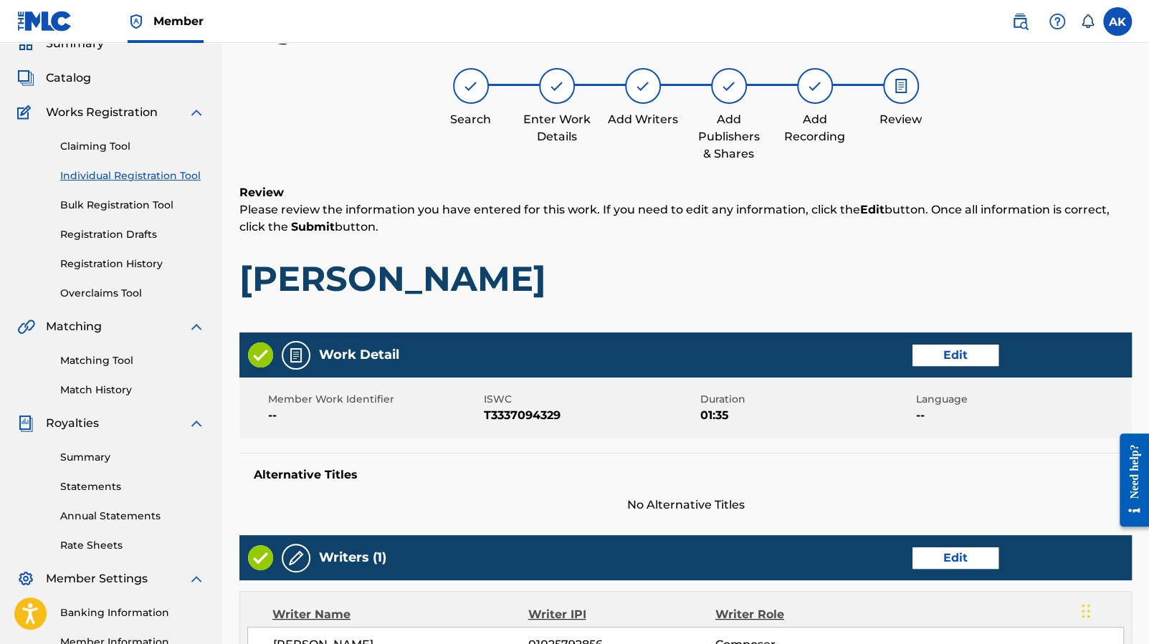
scroll to position [565, 0]
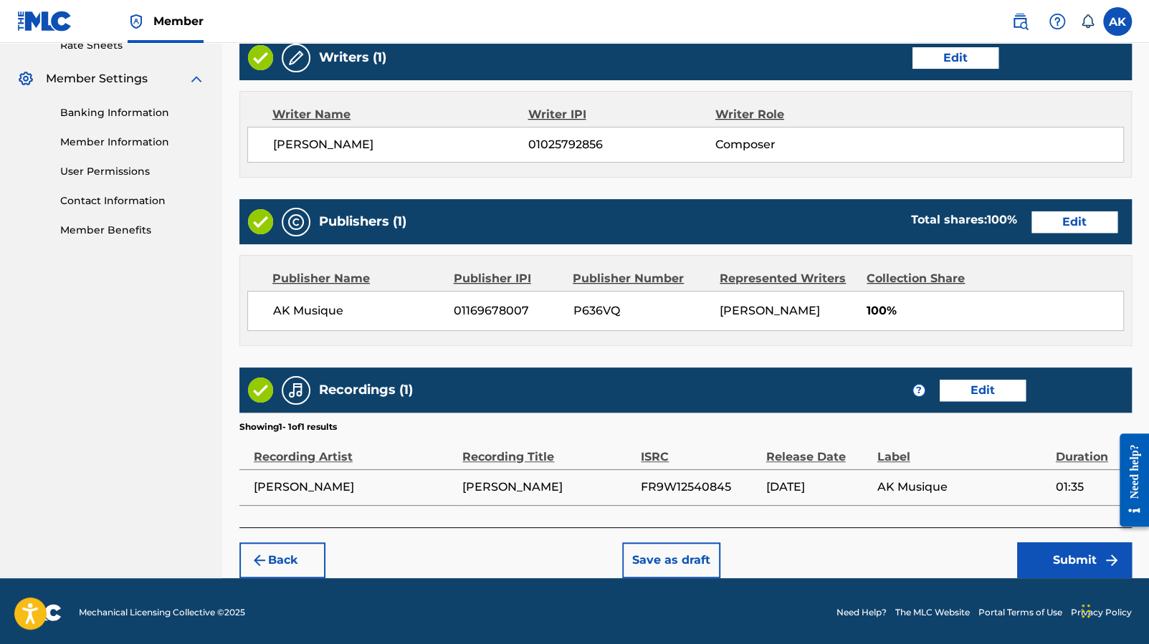
click at [1048, 564] on button "Submit" at bounding box center [1074, 561] width 115 height 36
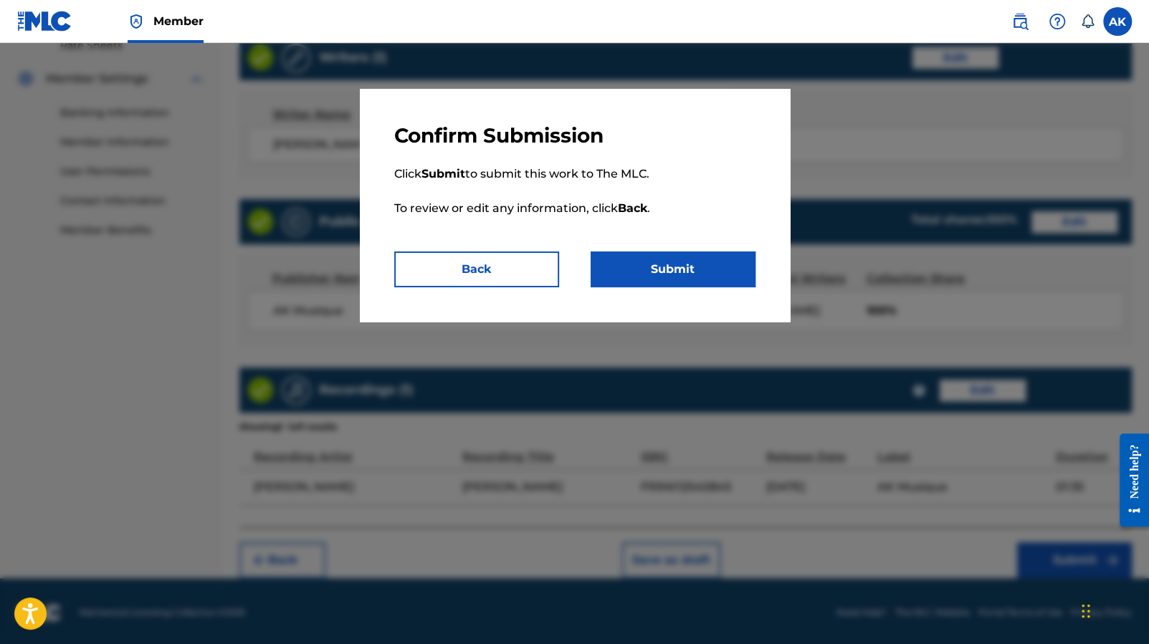
click at [706, 262] on button "Submit" at bounding box center [673, 270] width 165 height 36
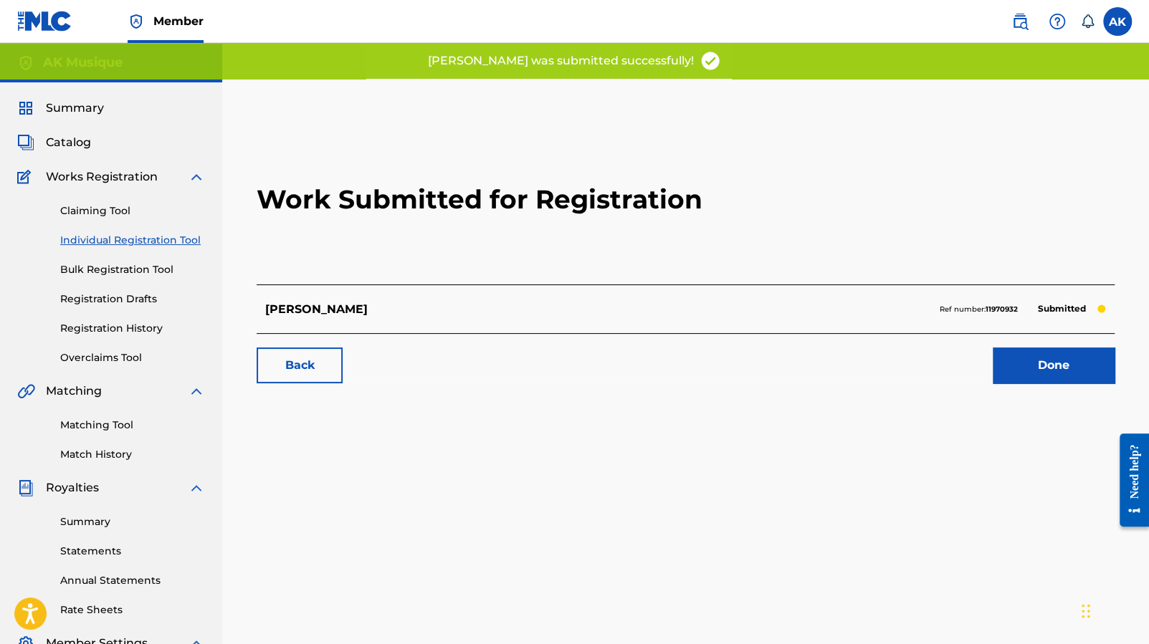
click at [1064, 367] on link "Done" at bounding box center [1054, 366] width 122 height 36
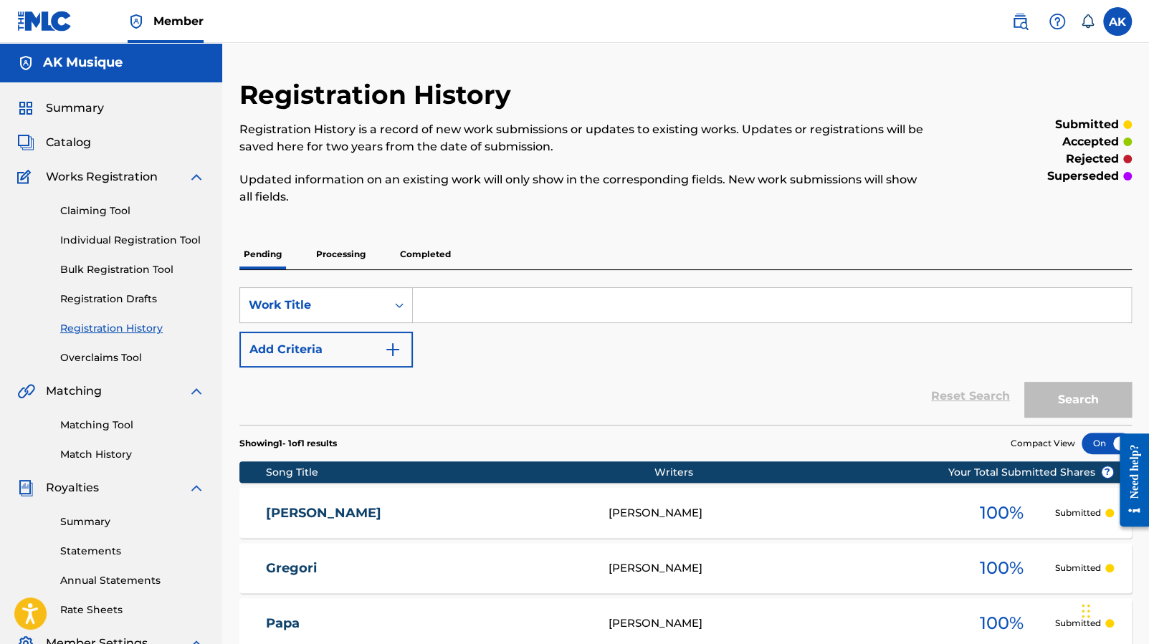
click at [95, 133] on div "Summary Catalog Works Registration Claiming Tool Individual Registration Tool B…" at bounding box center [111, 450] width 222 height 737
click at [76, 145] on span "Catalog" at bounding box center [68, 142] width 45 height 17
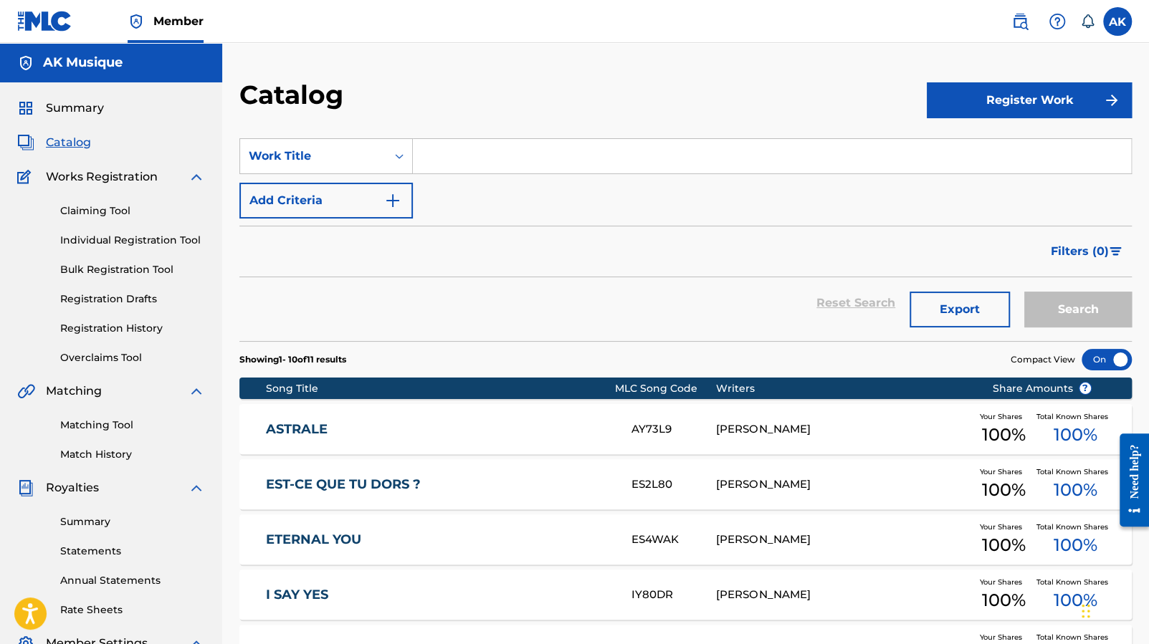
click at [962, 125] on section "SearchWithCriteriac1cbfb27-65c2-4ed1-a917-27741f3b2522 Work Title Add Criteria …" at bounding box center [685, 231] width 892 height 220
click at [978, 105] on button "Register Work" at bounding box center [1029, 100] width 205 height 36
click at [981, 138] on link "Individual" at bounding box center [1029, 147] width 205 height 34
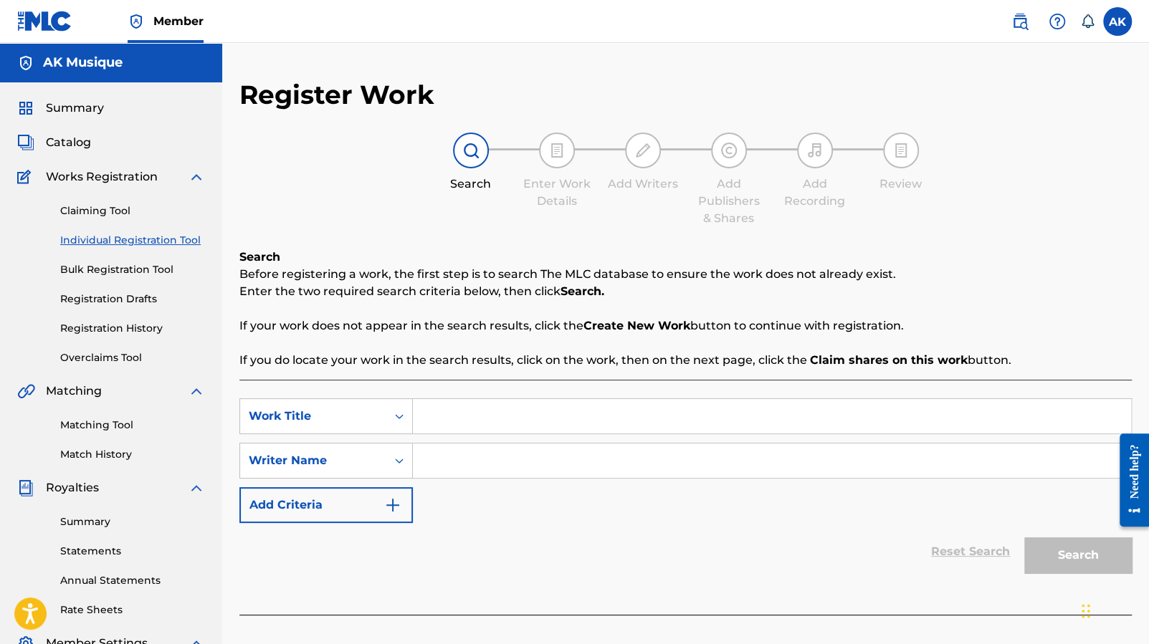
click at [558, 430] on input "Search Form" at bounding box center [772, 416] width 718 height 34
type input "[PERSON_NAME]"
click at [540, 477] on input "Search Form" at bounding box center [772, 461] width 718 height 34
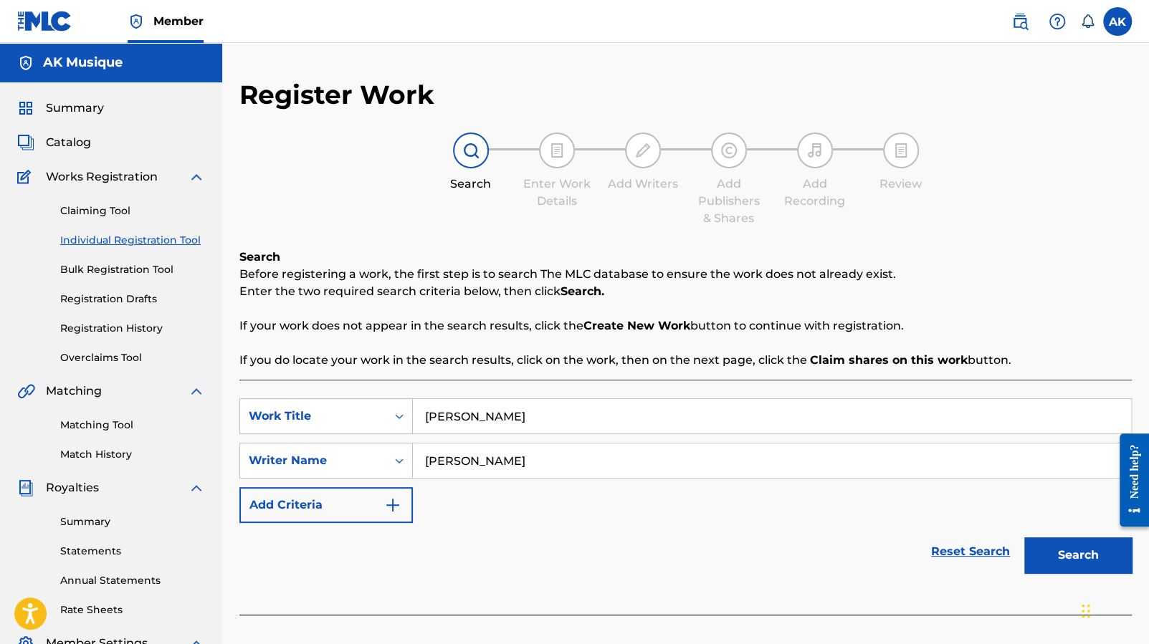
type input "[PERSON_NAME]"
click at [1069, 558] on button "Search" at bounding box center [1078, 556] width 108 height 36
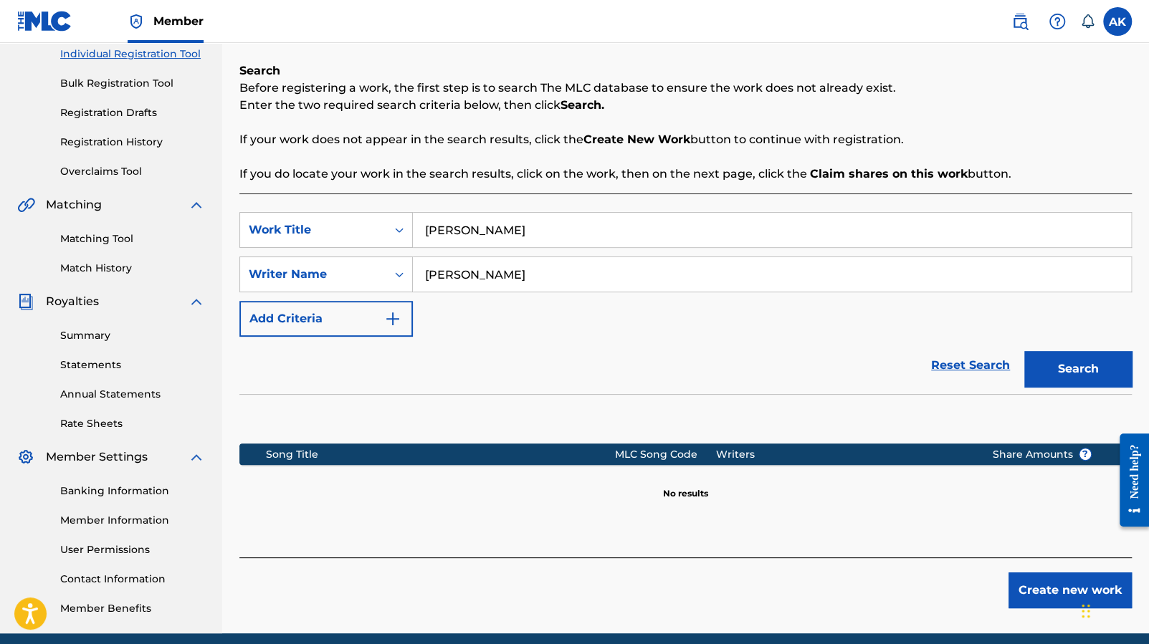
scroll to position [244, 0]
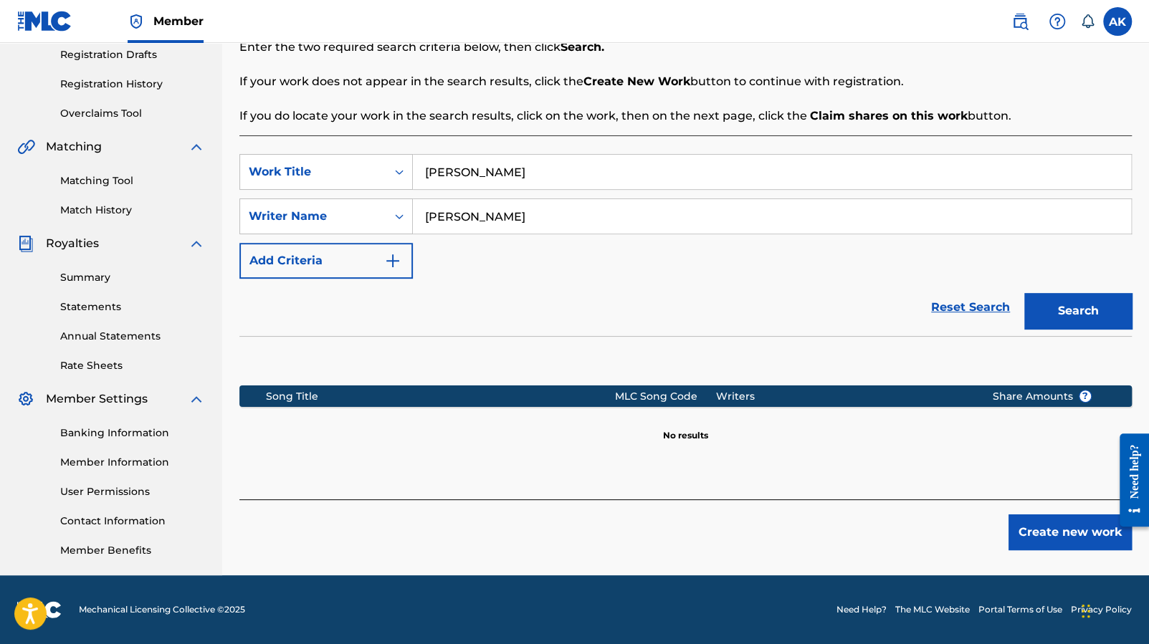
click at [1043, 528] on button "Create new work" at bounding box center [1069, 533] width 123 height 36
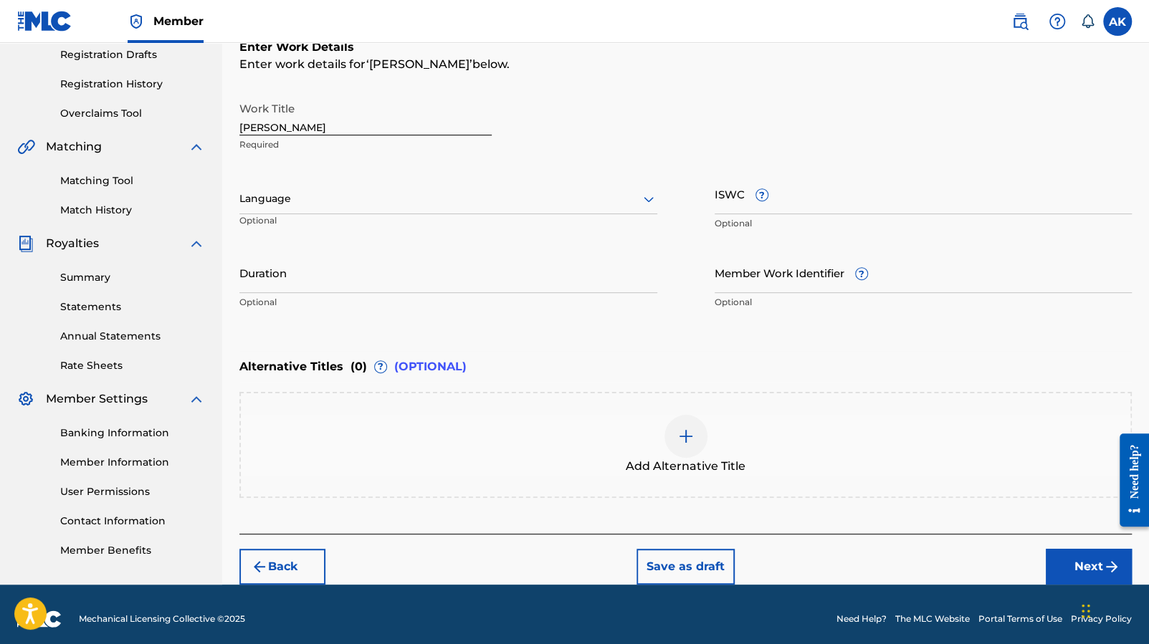
click at [550, 204] on div at bounding box center [448, 199] width 418 height 18
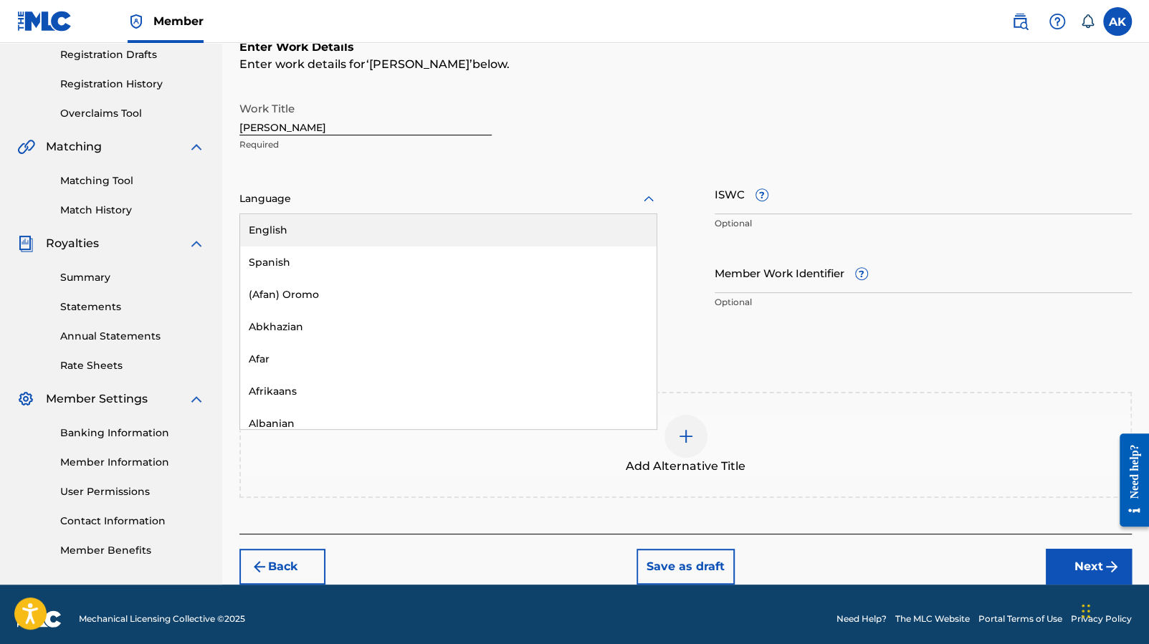
click at [565, 173] on div "English, 1 of 153. 153 results available. Use Up and Down to choose options, pr…" at bounding box center [448, 205] width 418 height 65
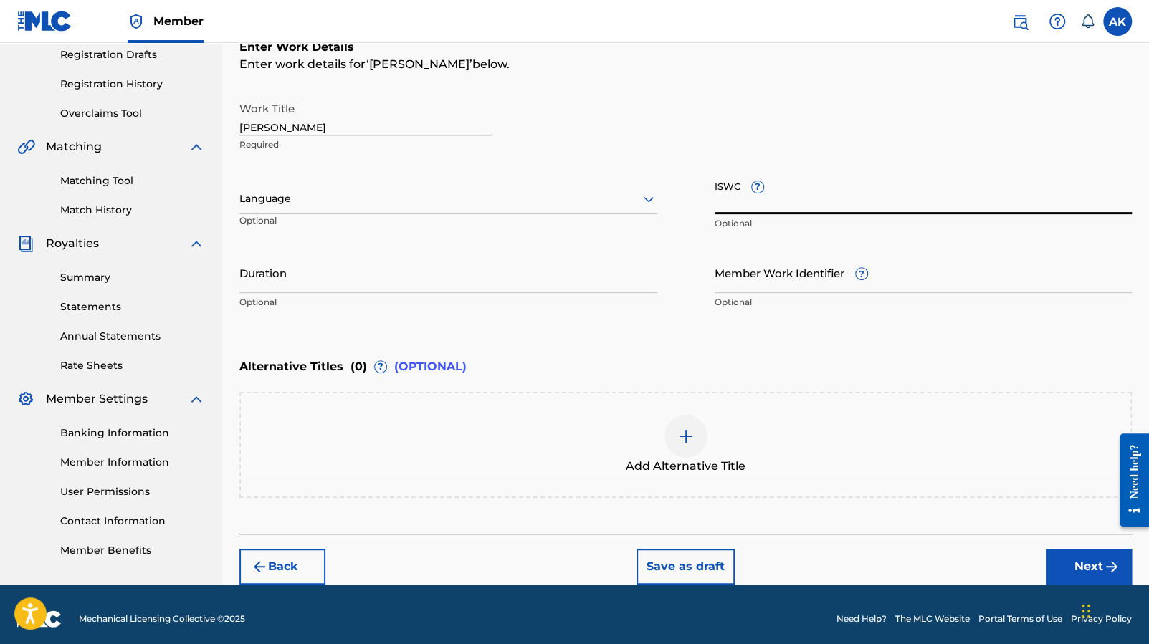
click at [727, 196] on input "ISWC ?" at bounding box center [924, 193] width 418 height 41
paste input "T-333.709.411-4"
type input "T-333.709.411-4"
click at [530, 269] on input "Duration" at bounding box center [448, 272] width 418 height 41
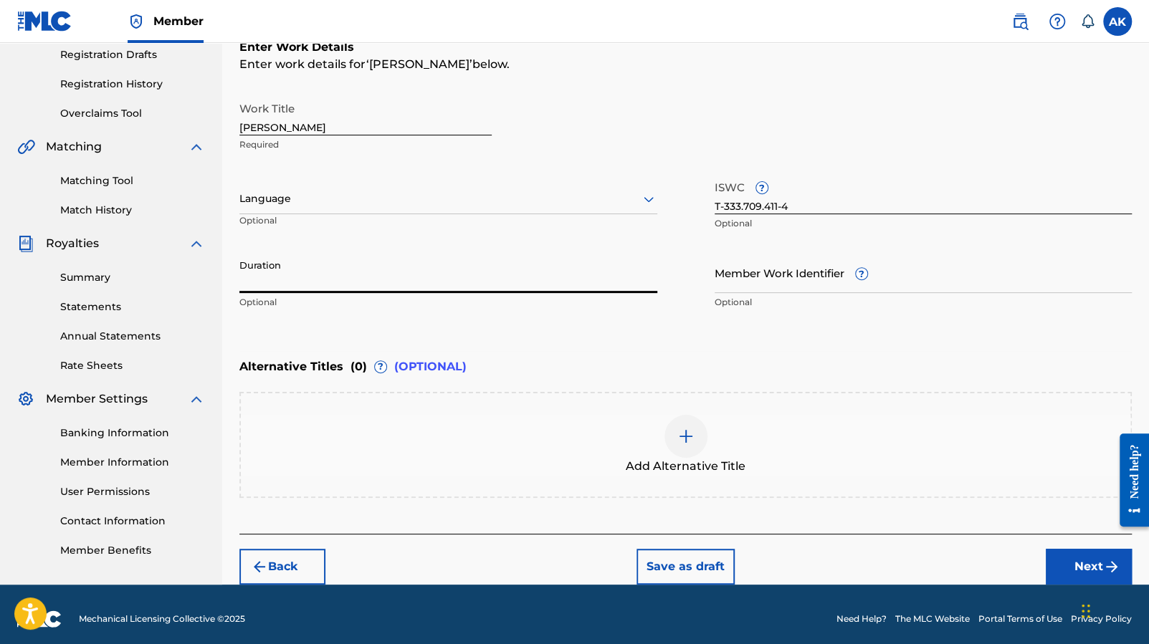
paste input "01:37"
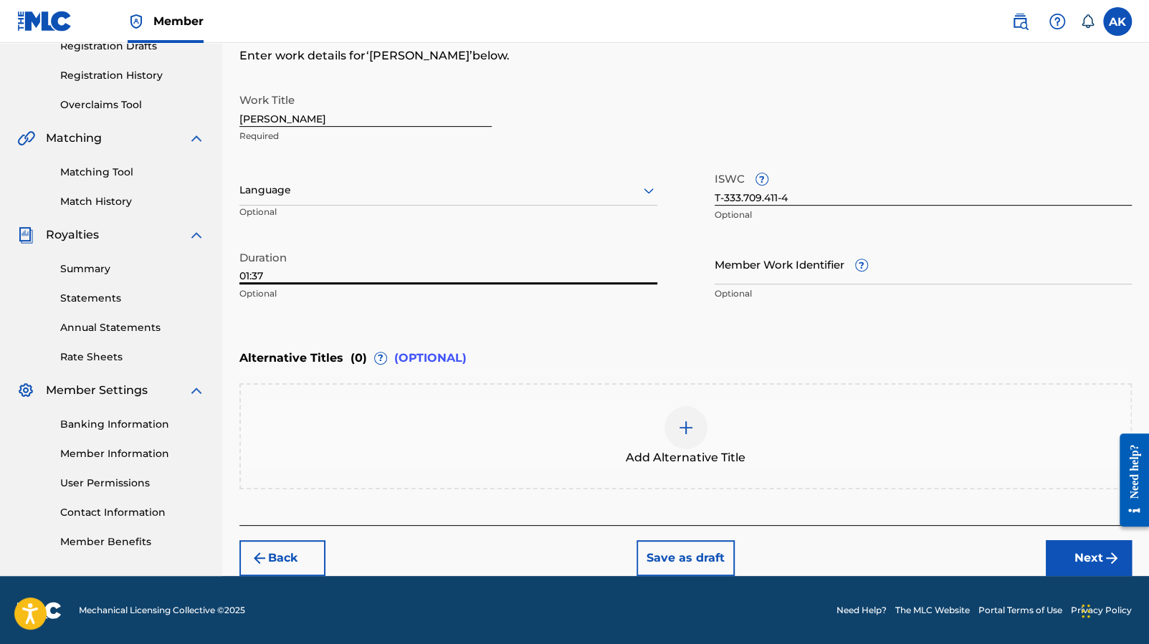
type input "01:37"
click at [1070, 562] on button "Next" at bounding box center [1089, 558] width 86 height 36
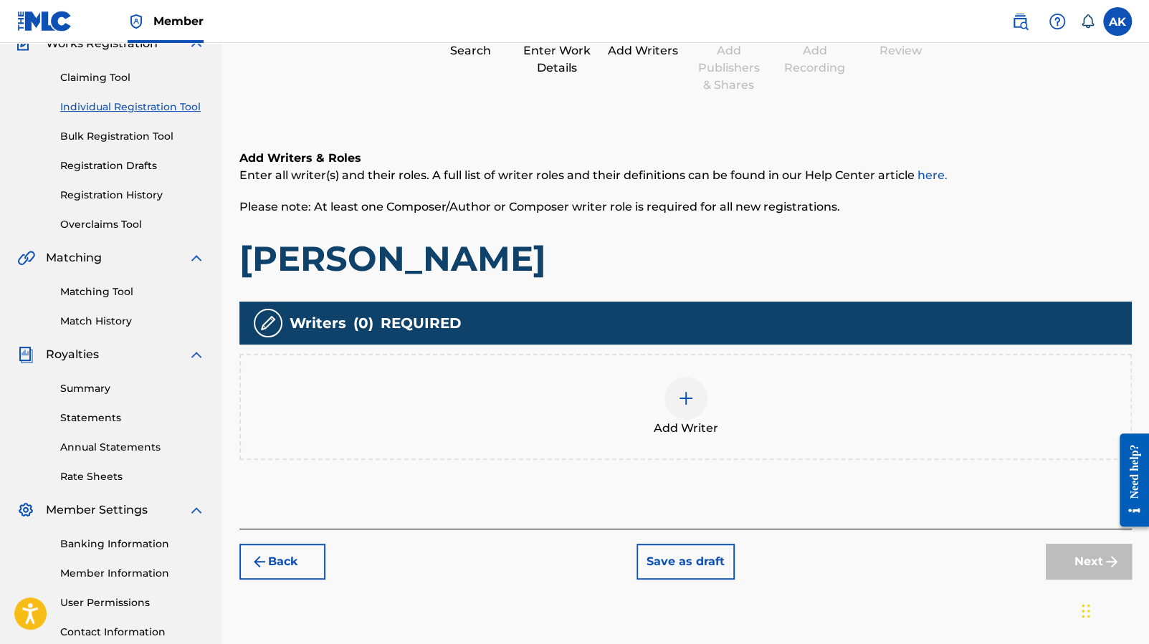
scroll to position [148, 0]
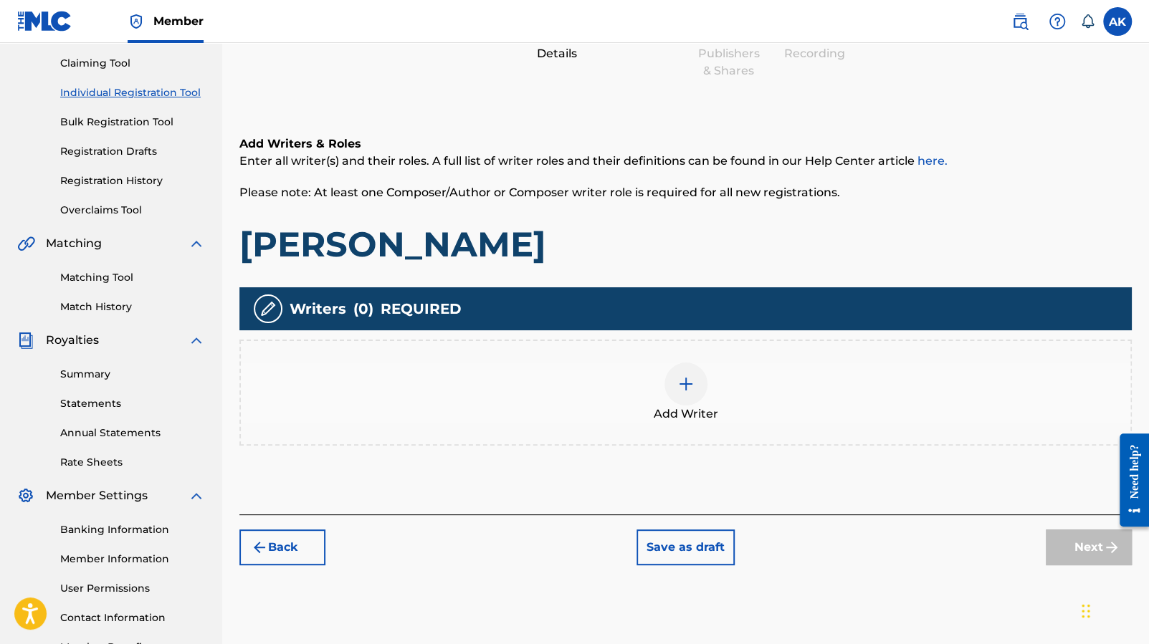
click at [677, 386] on img at bounding box center [685, 384] width 17 height 17
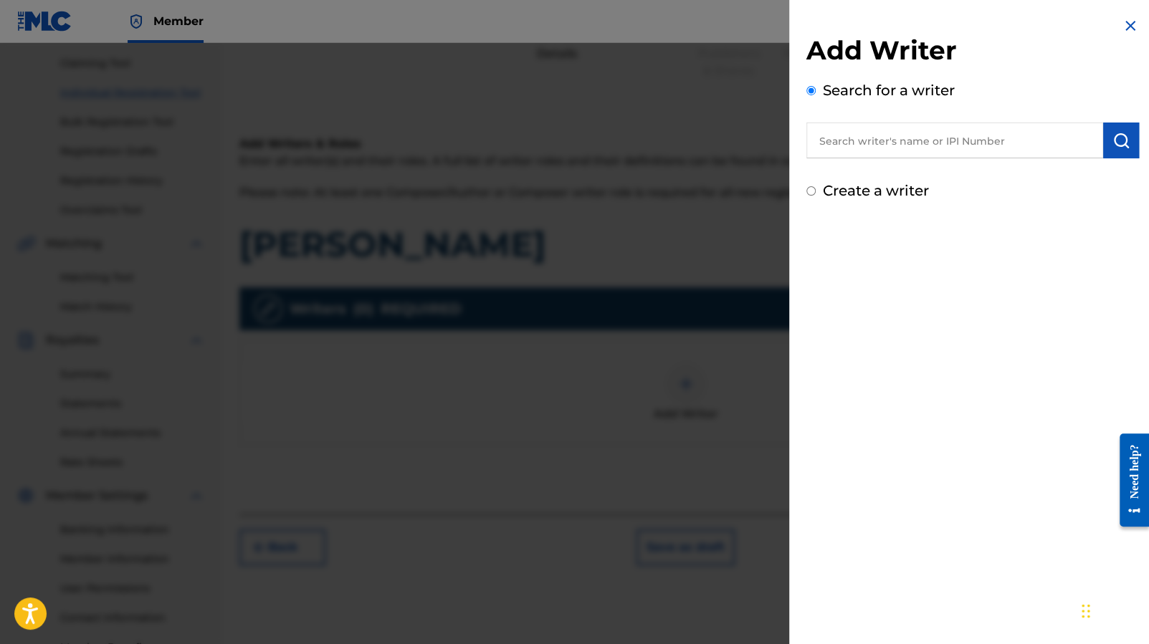
click at [902, 145] on input "text" at bounding box center [954, 141] width 297 height 36
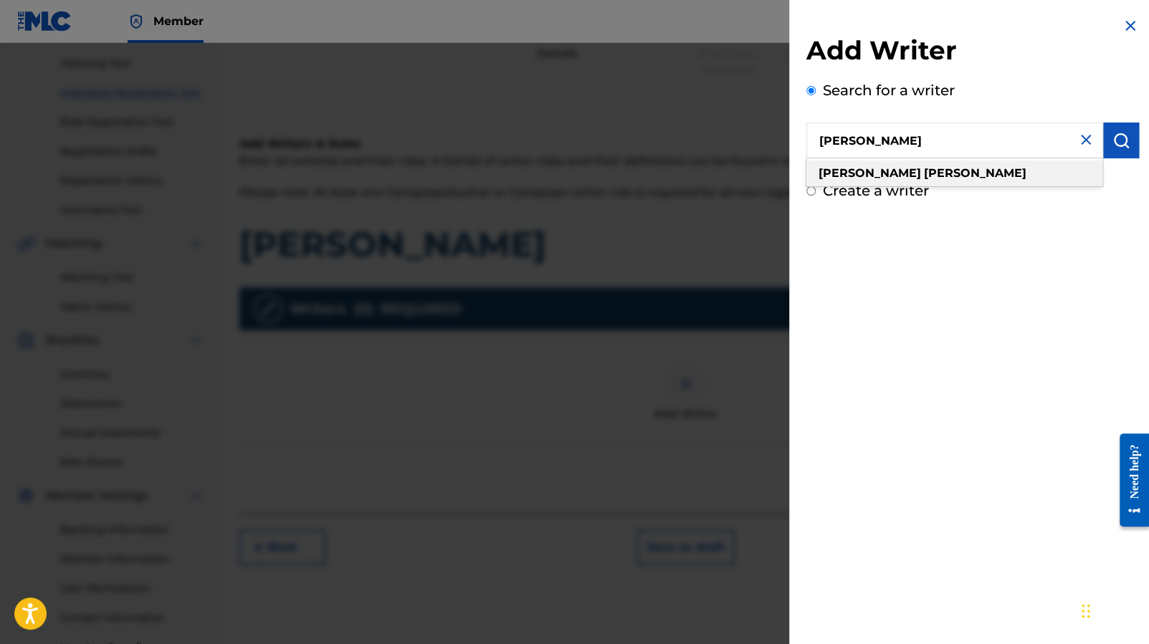
type input "[PERSON_NAME]"
click at [924, 169] on strong "[PERSON_NAME]" at bounding box center [975, 173] width 102 height 14
click at [1112, 145] on img "submit" at bounding box center [1120, 140] width 17 height 17
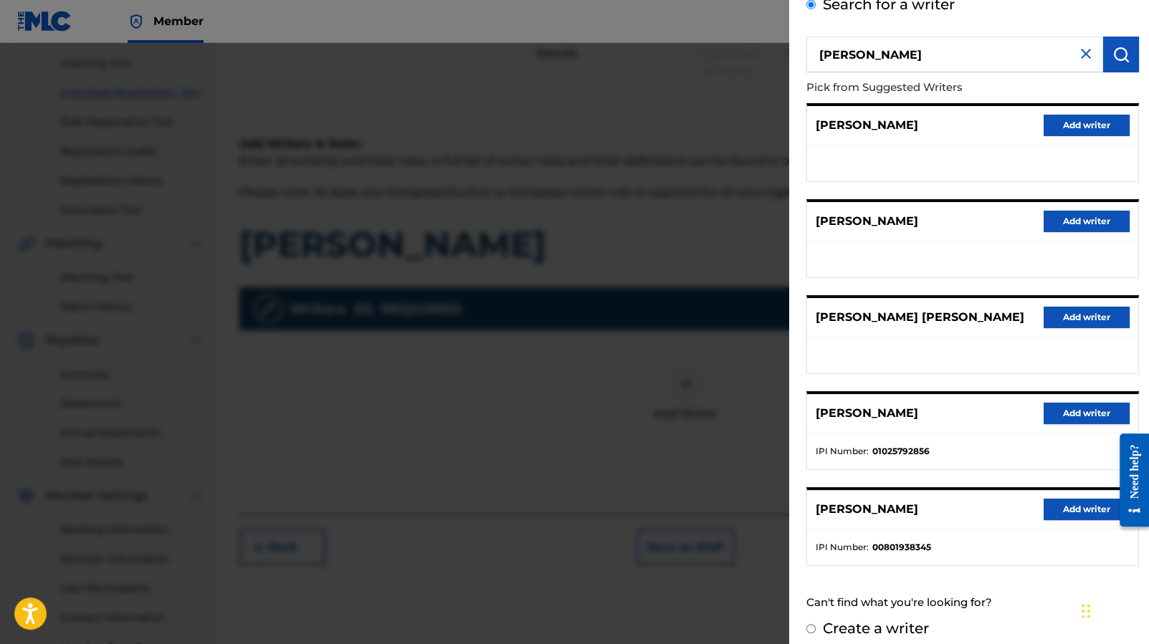
scroll to position [96, 0]
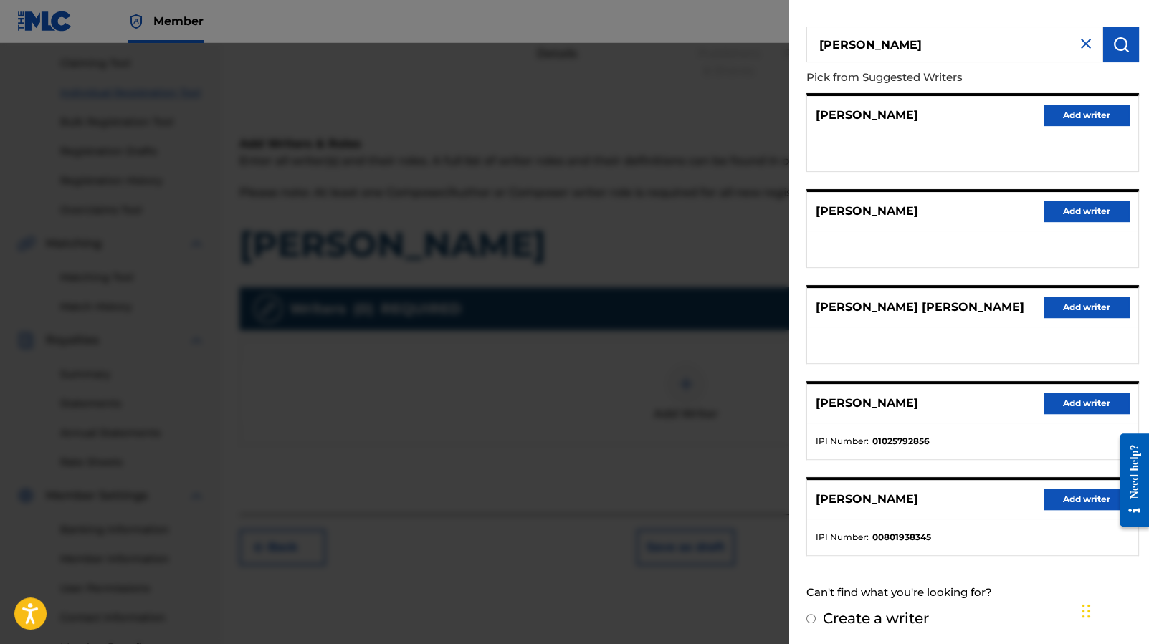
click at [1077, 394] on button "Add writer" at bounding box center [1086, 404] width 86 height 22
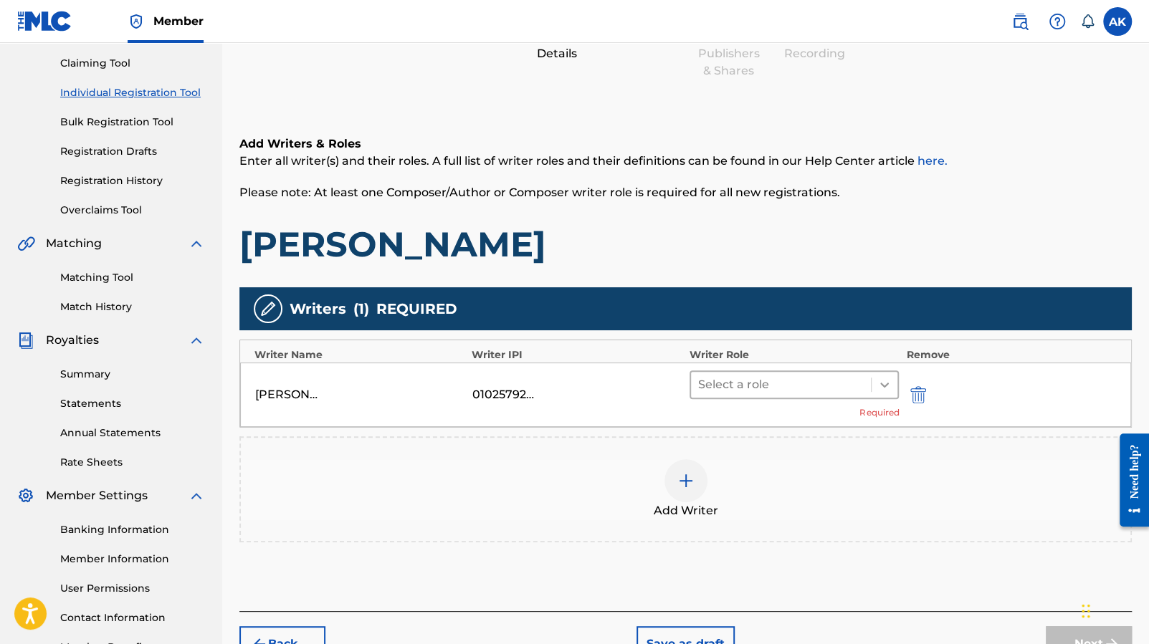
click at [878, 378] on icon at bounding box center [884, 385] width 14 height 14
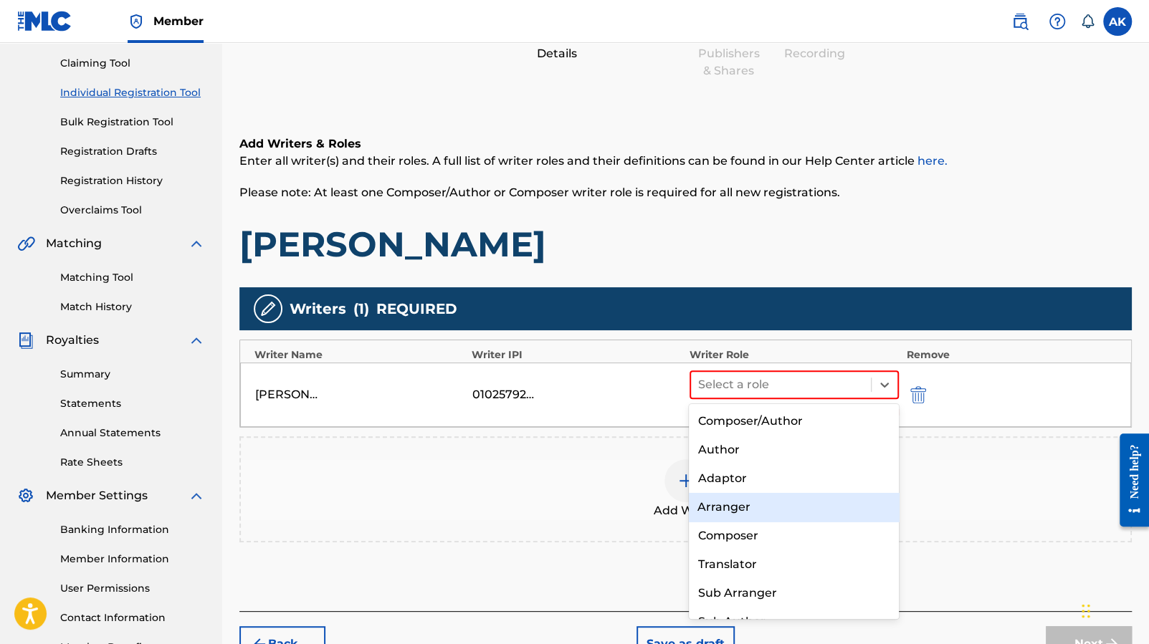
scroll to position [13, 0]
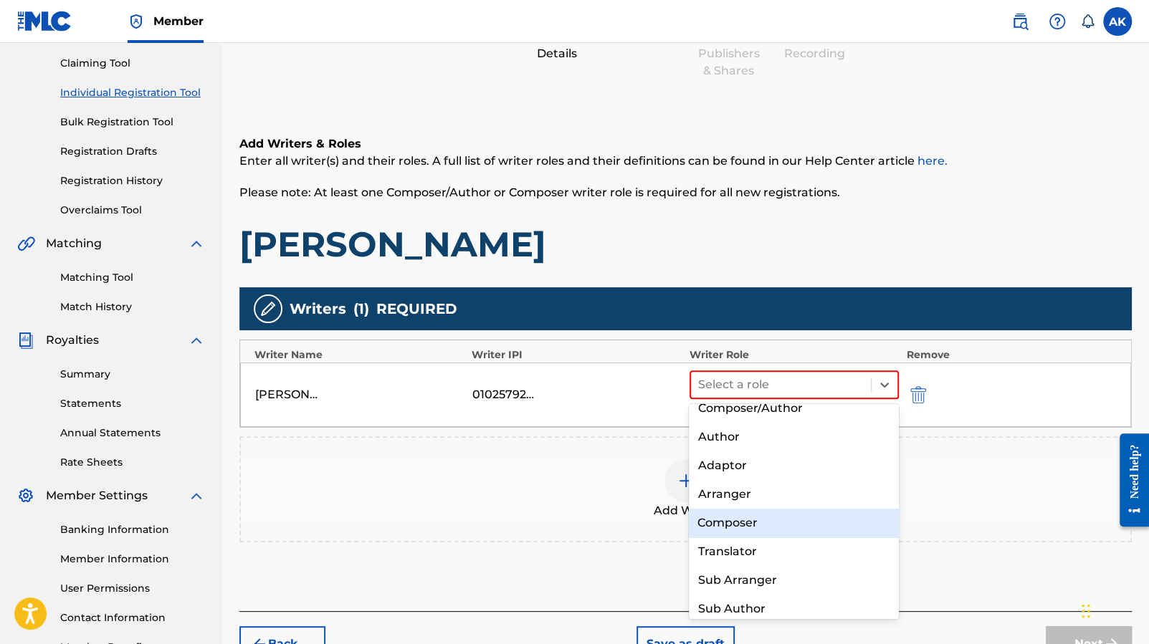
click at [800, 519] on div "Composer" at bounding box center [794, 523] width 210 height 29
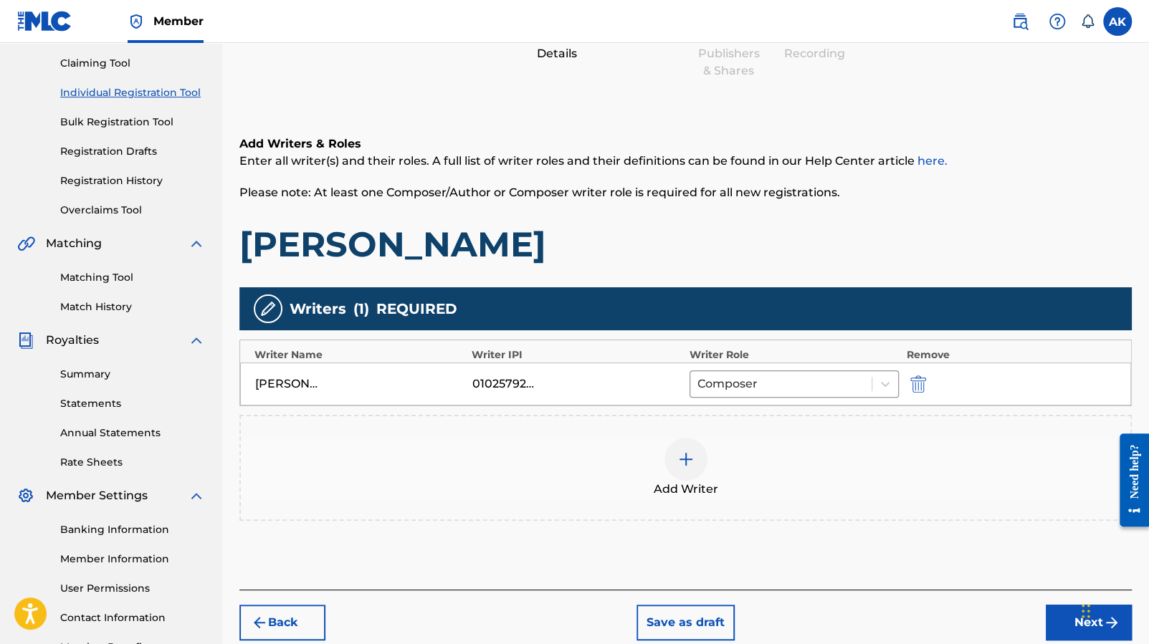
scroll to position [196, 0]
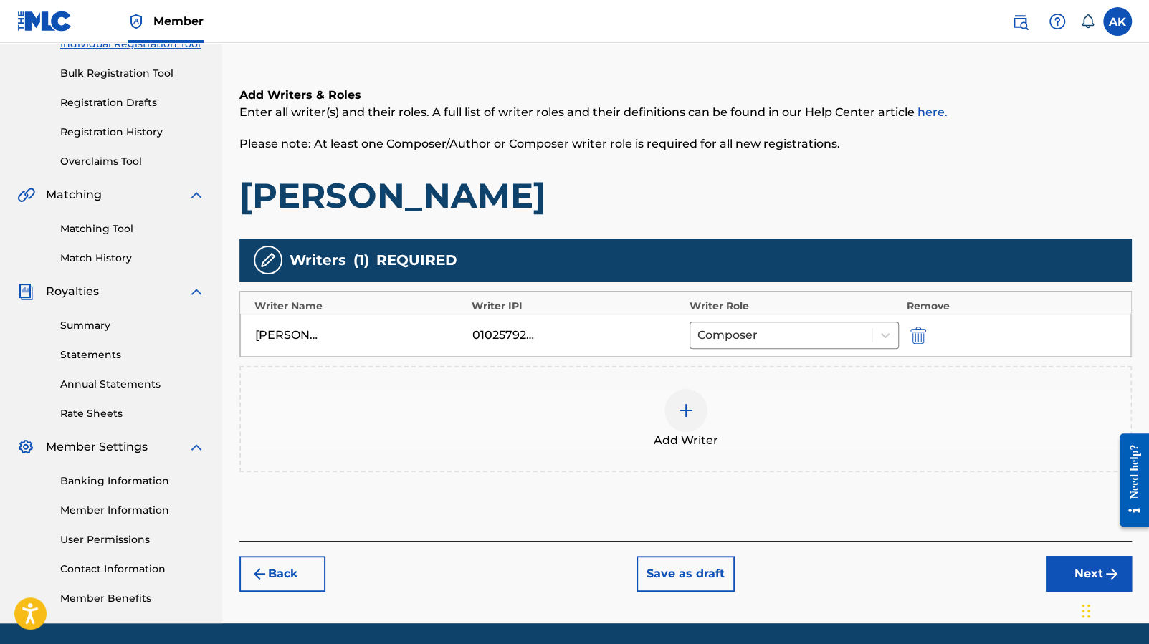
click at [1071, 573] on button "Next" at bounding box center [1089, 574] width 86 height 36
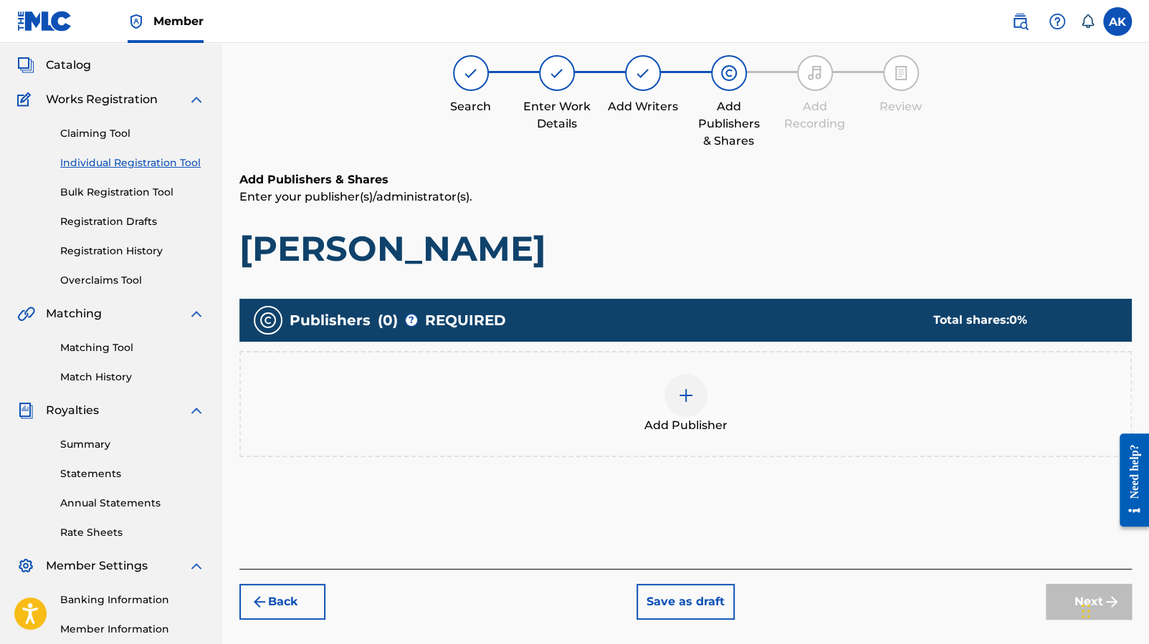
scroll to position [65, 0]
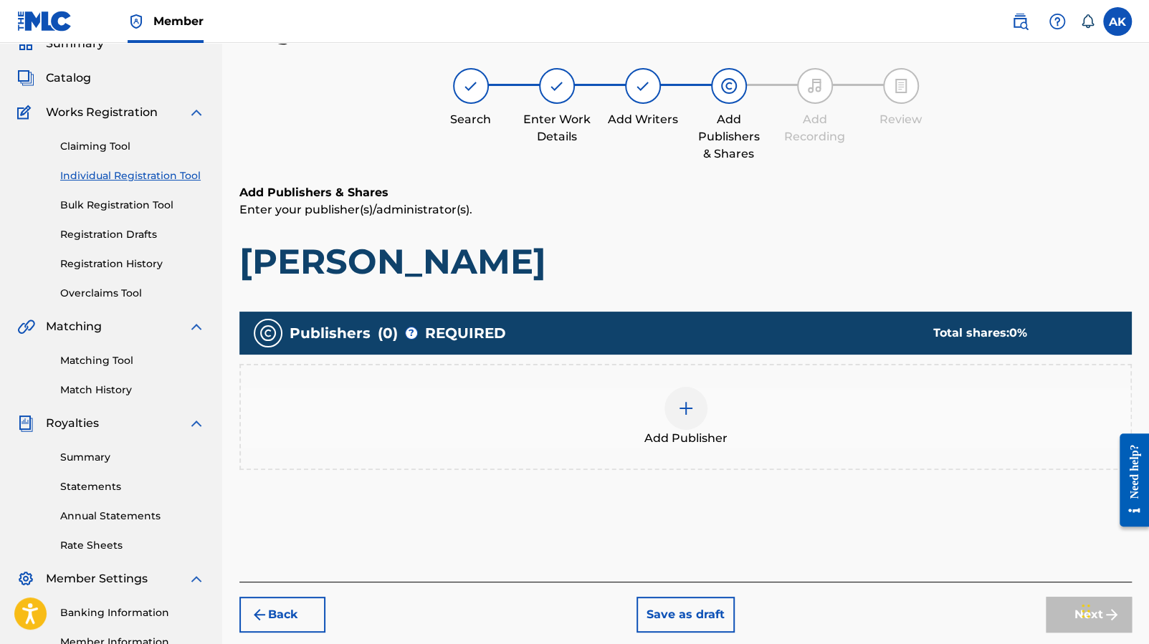
click at [684, 402] on img at bounding box center [685, 408] width 17 height 17
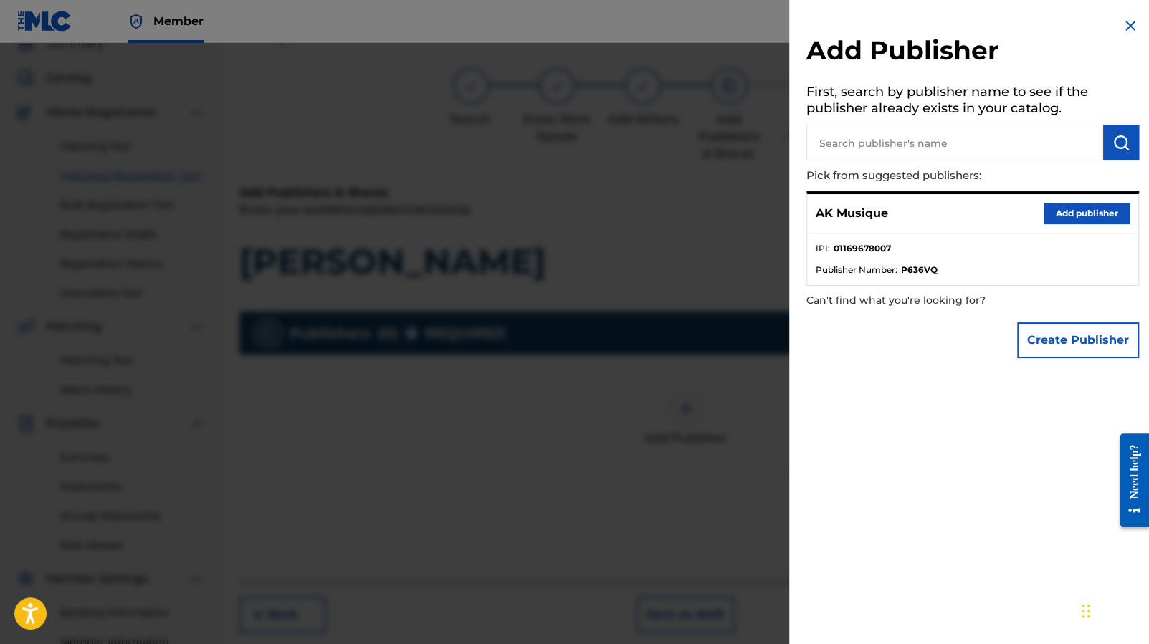
click at [1064, 216] on button "Add publisher" at bounding box center [1086, 214] width 86 height 22
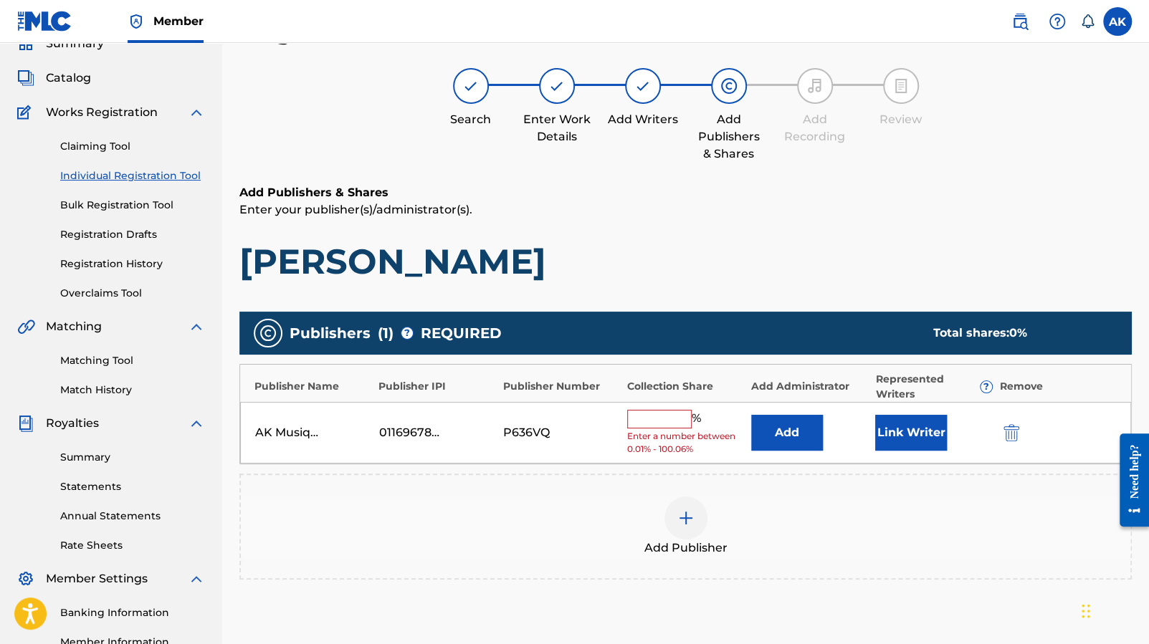
click at [658, 416] on input "text" at bounding box center [659, 419] width 65 height 19
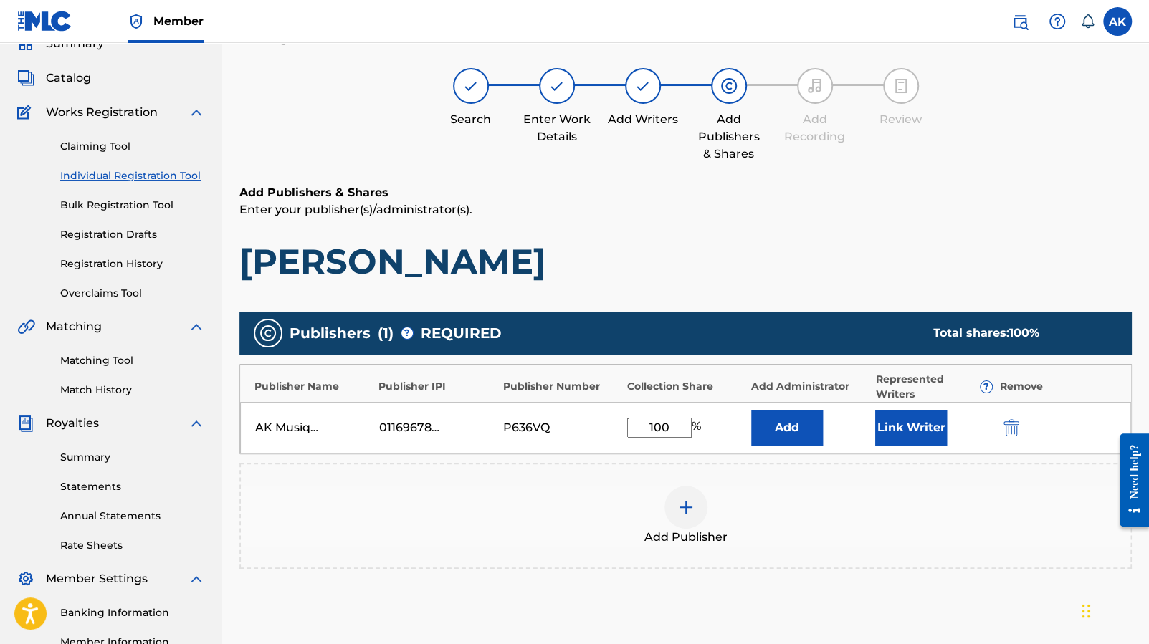
type input "100"
click at [904, 422] on button "Link Writer" at bounding box center [911, 428] width 72 height 36
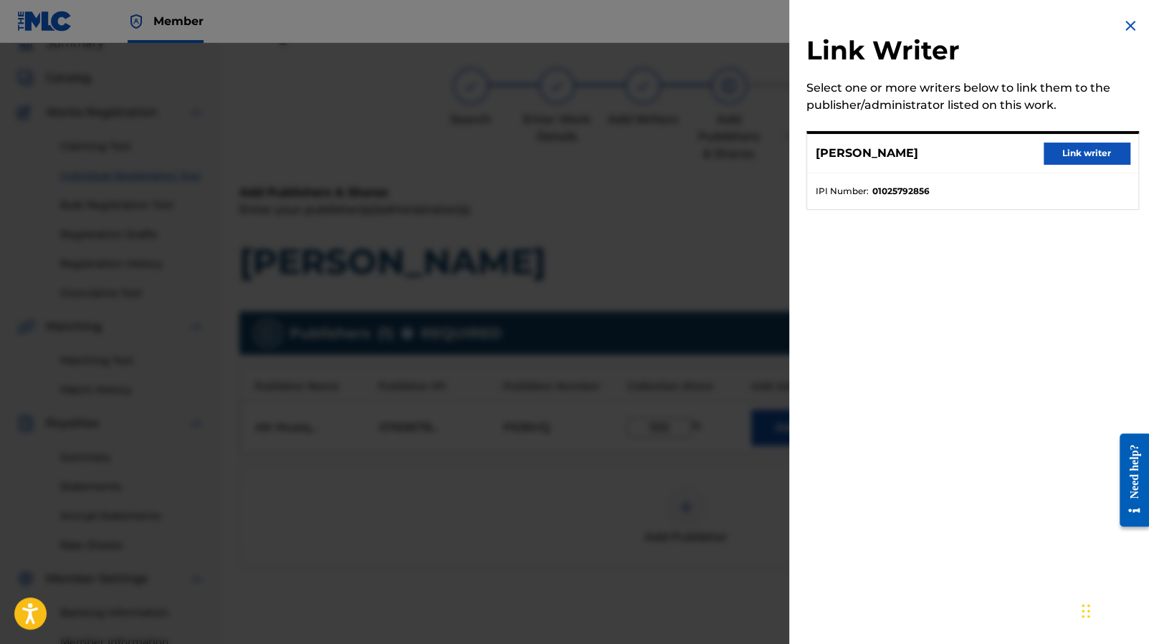
click at [1079, 154] on button "Link writer" at bounding box center [1086, 154] width 86 height 22
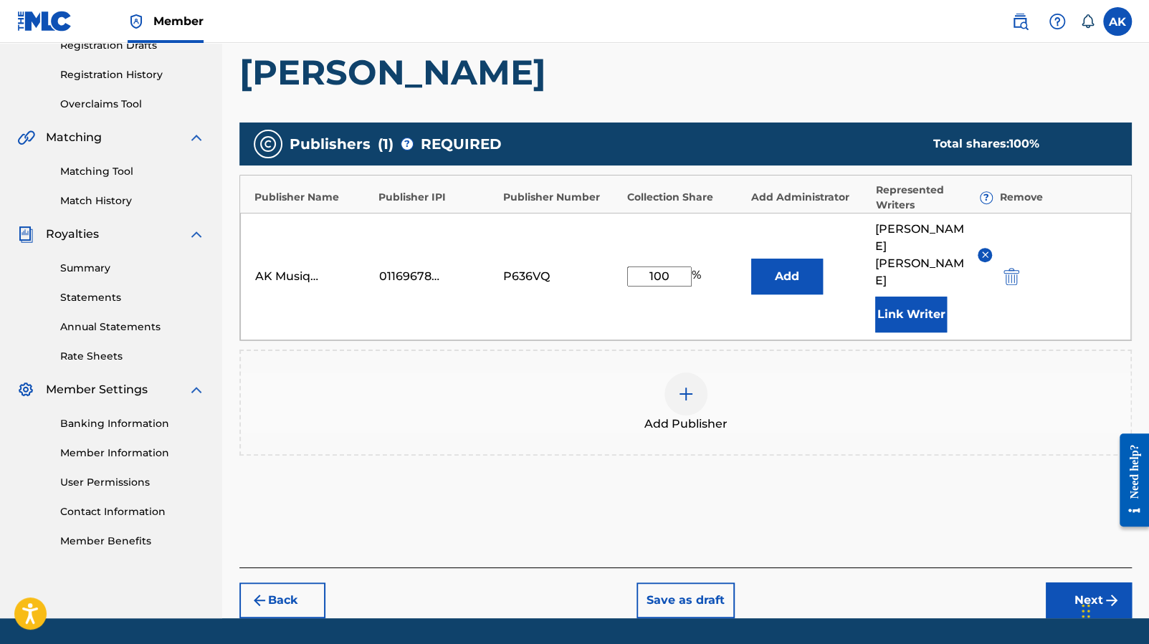
click at [1079, 583] on button "Next" at bounding box center [1089, 601] width 86 height 36
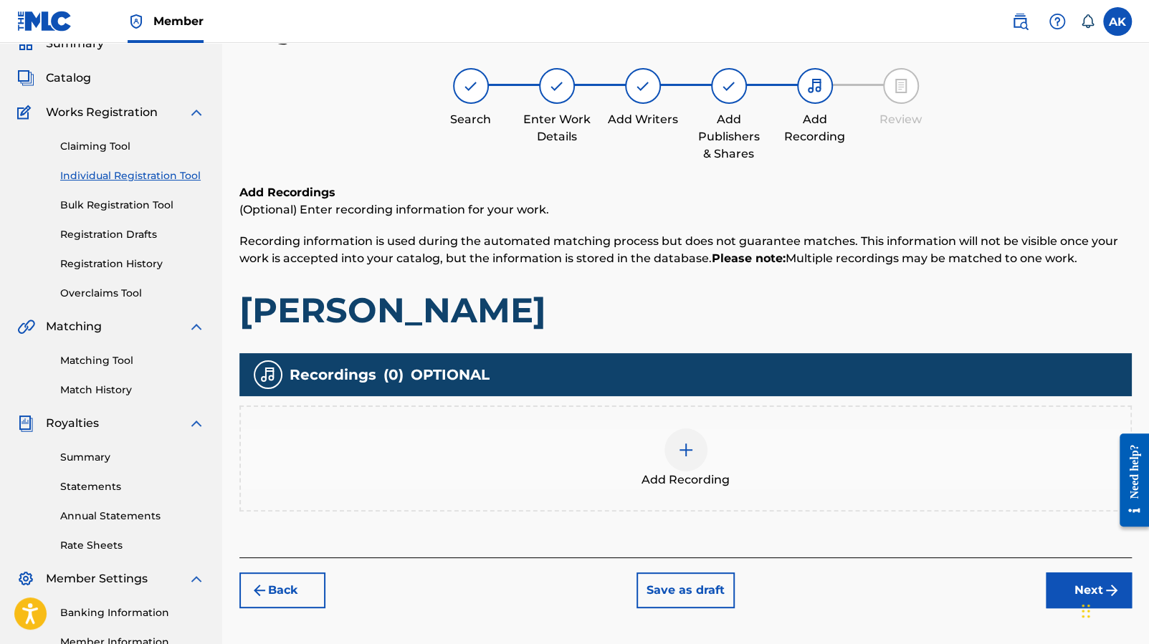
click at [697, 454] on div at bounding box center [685, 450] width 43 height 43
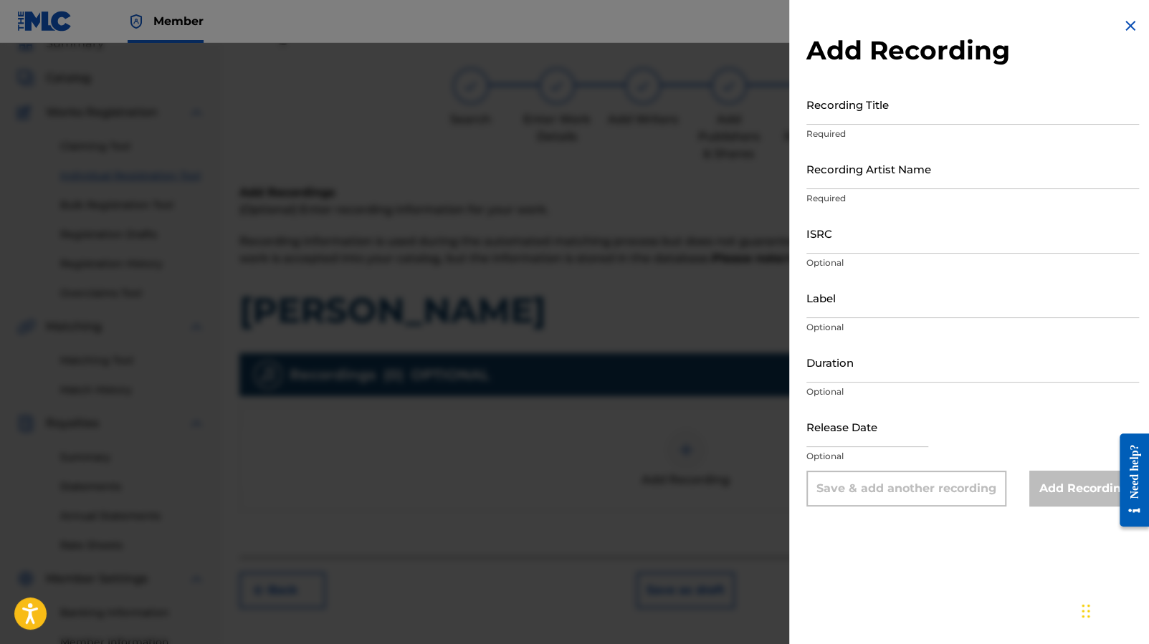
click at [940, 116] on input "Recording Title" at bounding box center [972, 104] width 333 height 41
type input "[PERSON_NAME]"
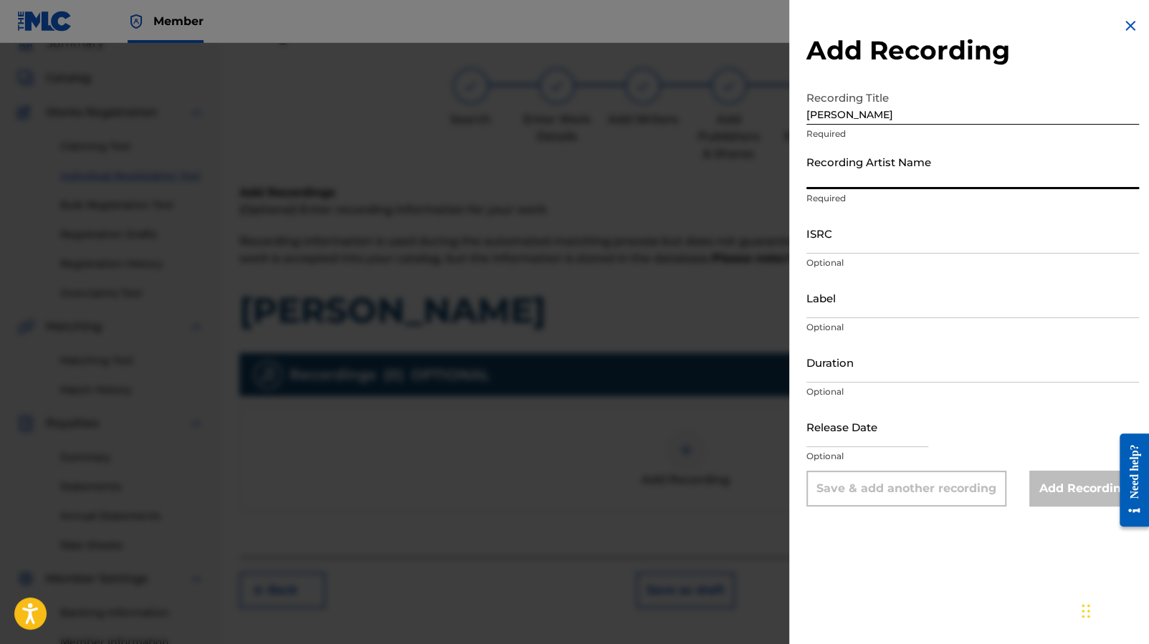
click at [915, 150] on input "Recording Artist Name" at bounding box center [972, 168] width 333 height 41
type input "[PERSON_NAME]"
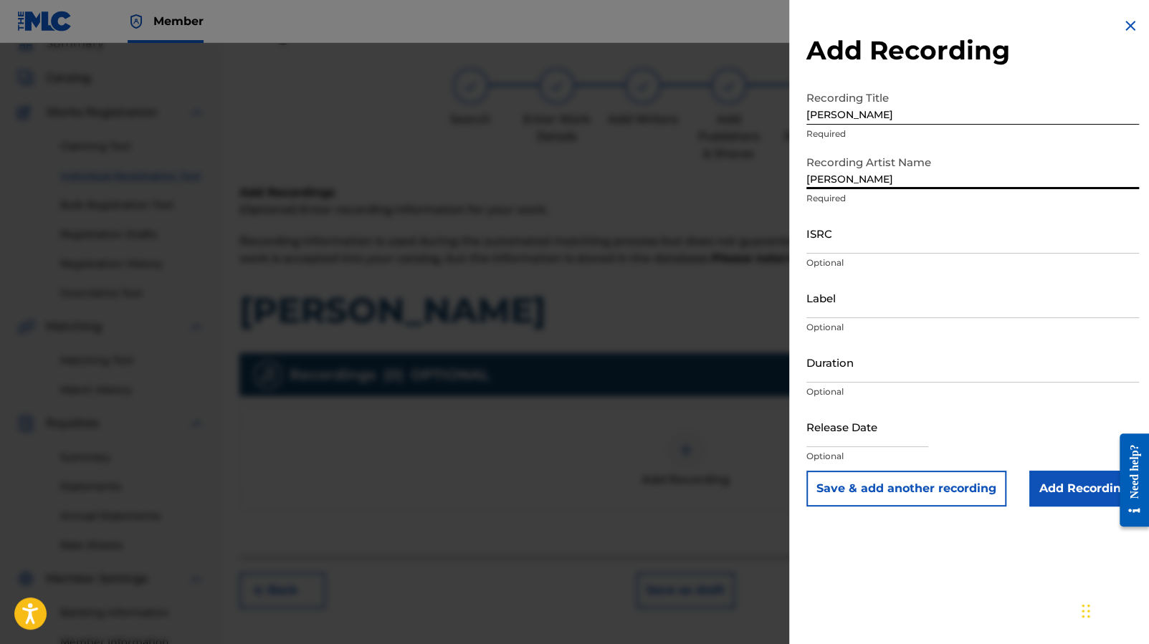
click at [855, 232] on input "ISRC" at bounding box center [972, 233] width 333 height 41
paste input "FR-9W1-25-40843"
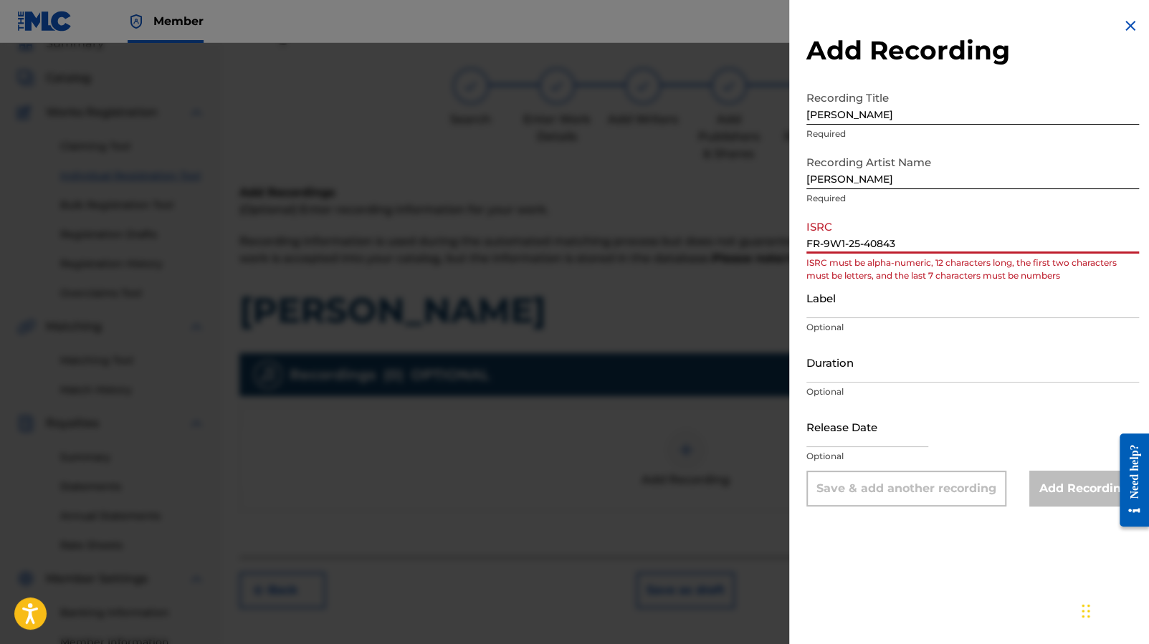
click at [865, 242] on input "FR-9W1-25-40843" at bounding box center [972, 233] width 333 height 41
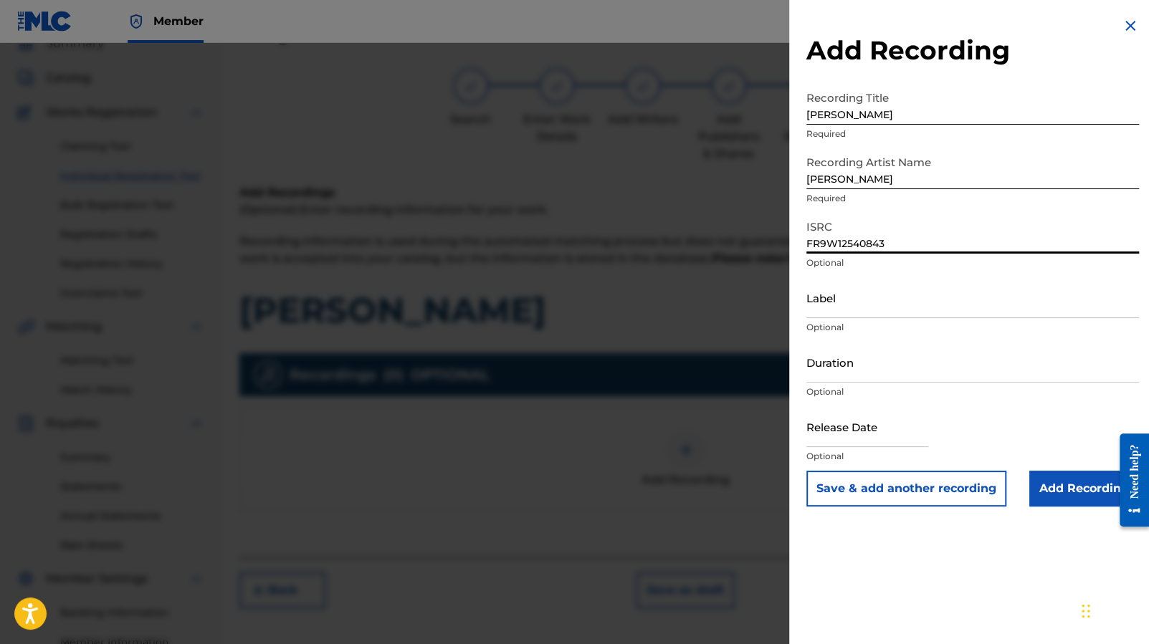
type input "FR9W12540843"
click at [852, 307] on input "Label" at bounding box center [972, 297] width 333 height 41
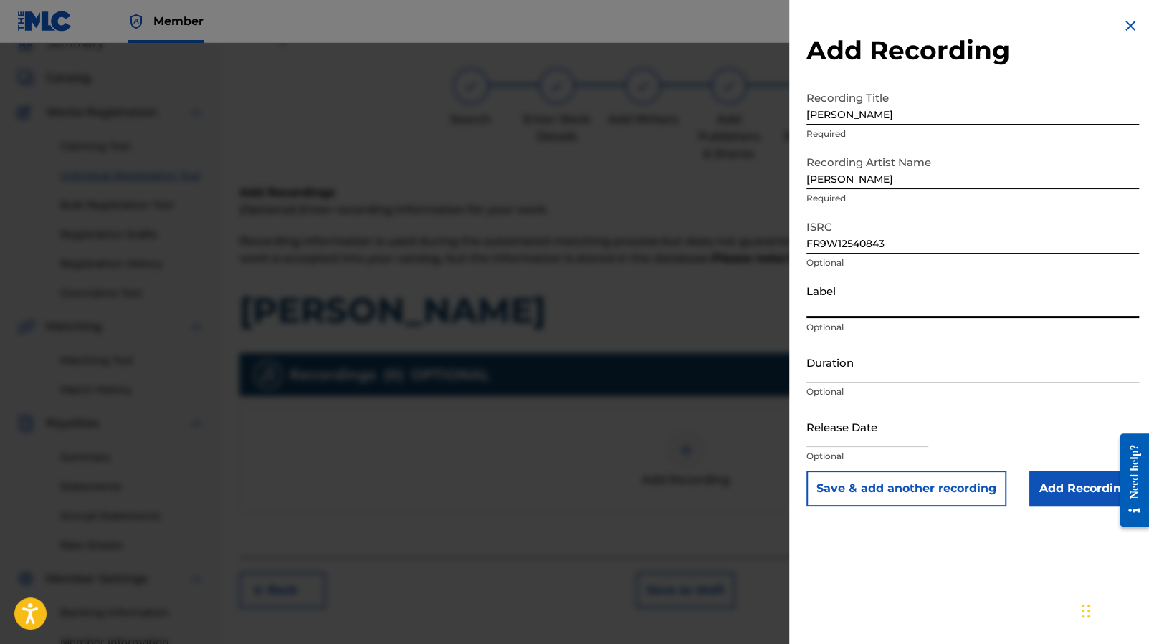
type input "AK Musique"
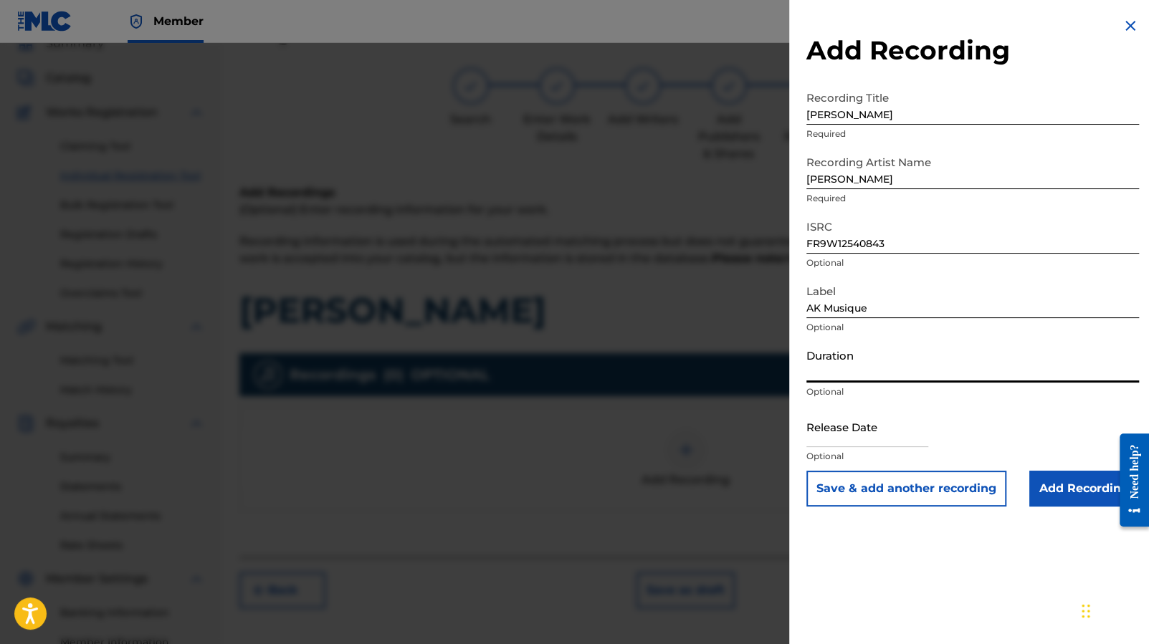
click at [897, 358] on input "Duration" at bounding box center [972, 362] width 333 height 41
paste input "01:37"
type input "01:37"
click at [880, 427] on input "text" at bounding box center [867, 426] width 122 height 41
select select "7"
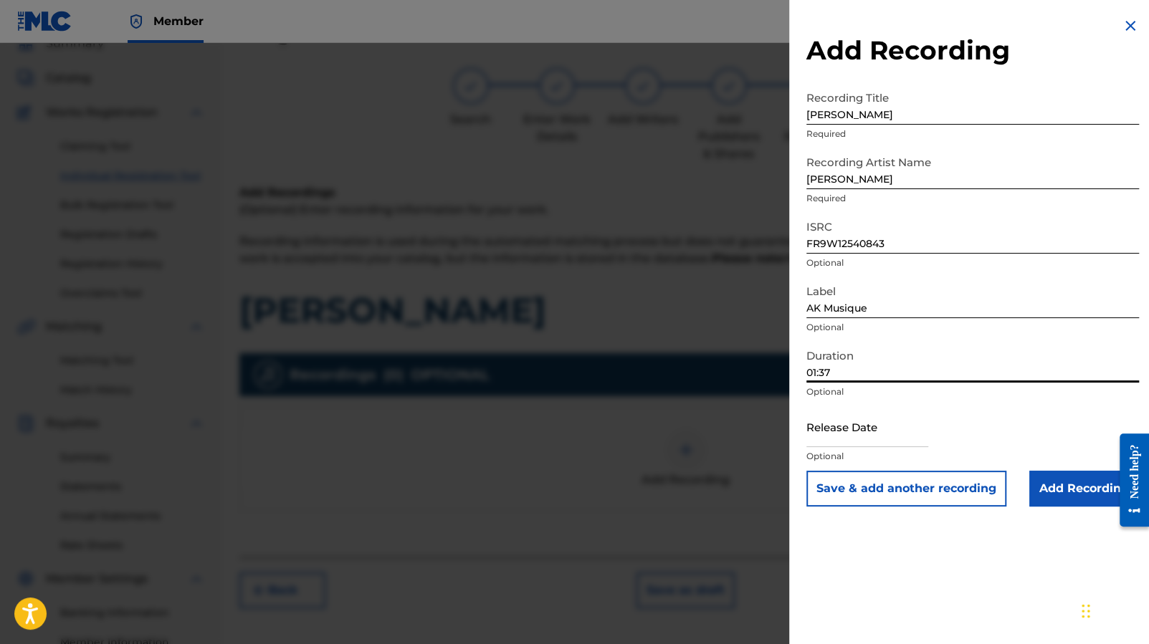
select select "2025"
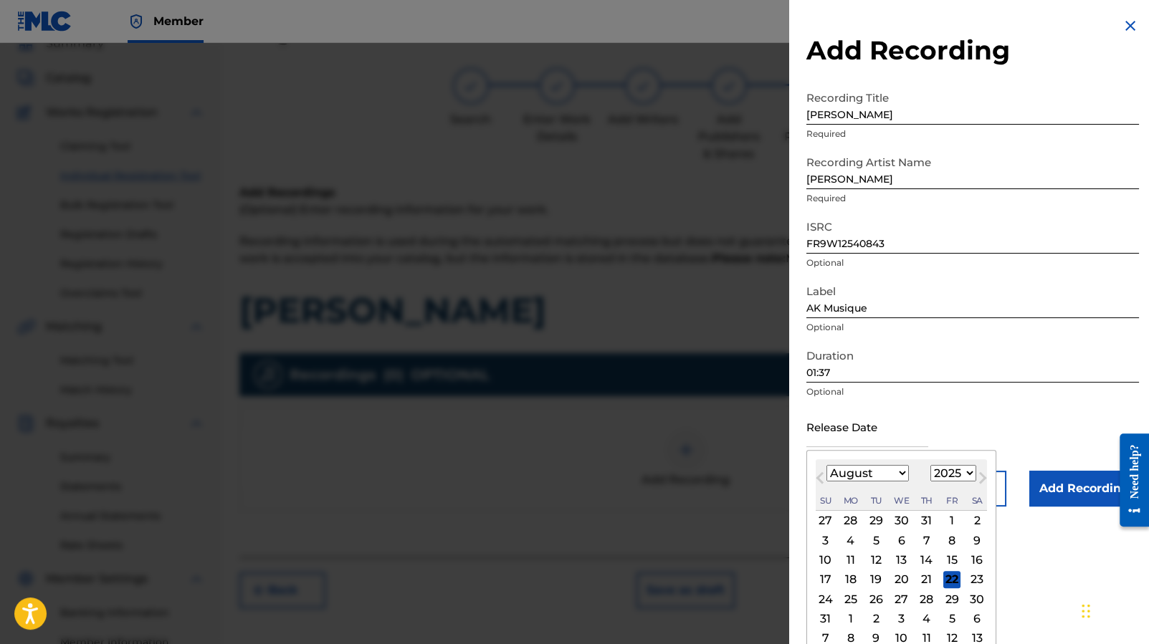
click at [899, 474] on select "January February March April May June July August September October November De…" at bounding box center [867, 473] width 82 height 16
select select "5"
click at [879, 555] on div "17" at bounding box center [875, 560] width 17 height 17
type input "[DATE]"
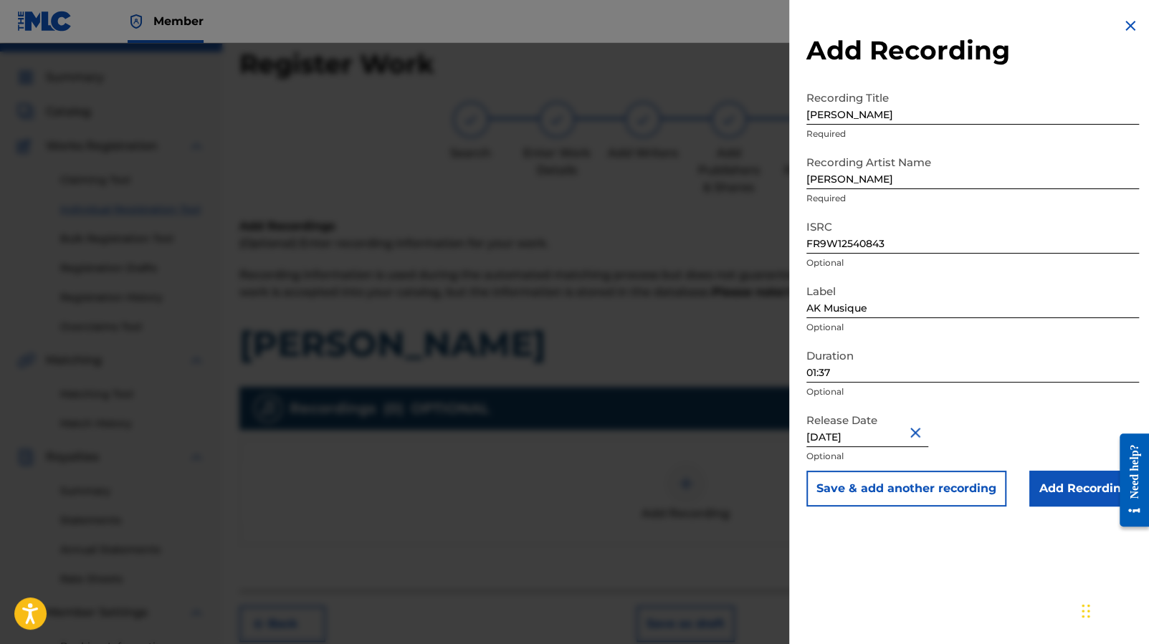
scroll to position [0, 0]
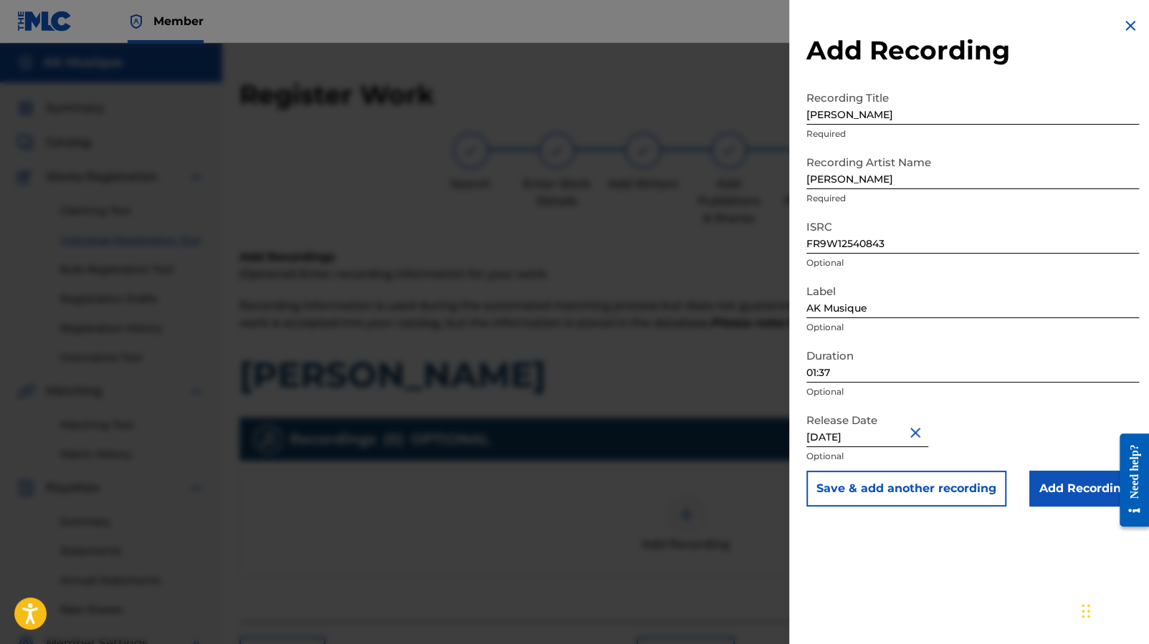
click at [1074, 489] on input "Add Recording" at bounding box center [1084, 489] width 110 height 36
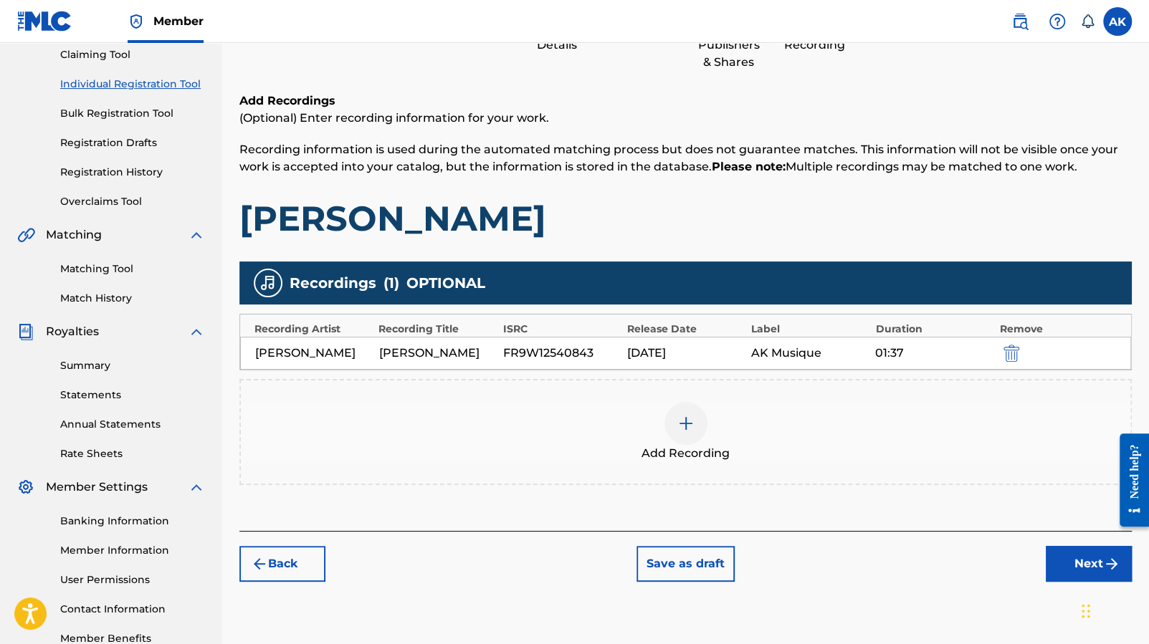
scroll to position [158, 0]
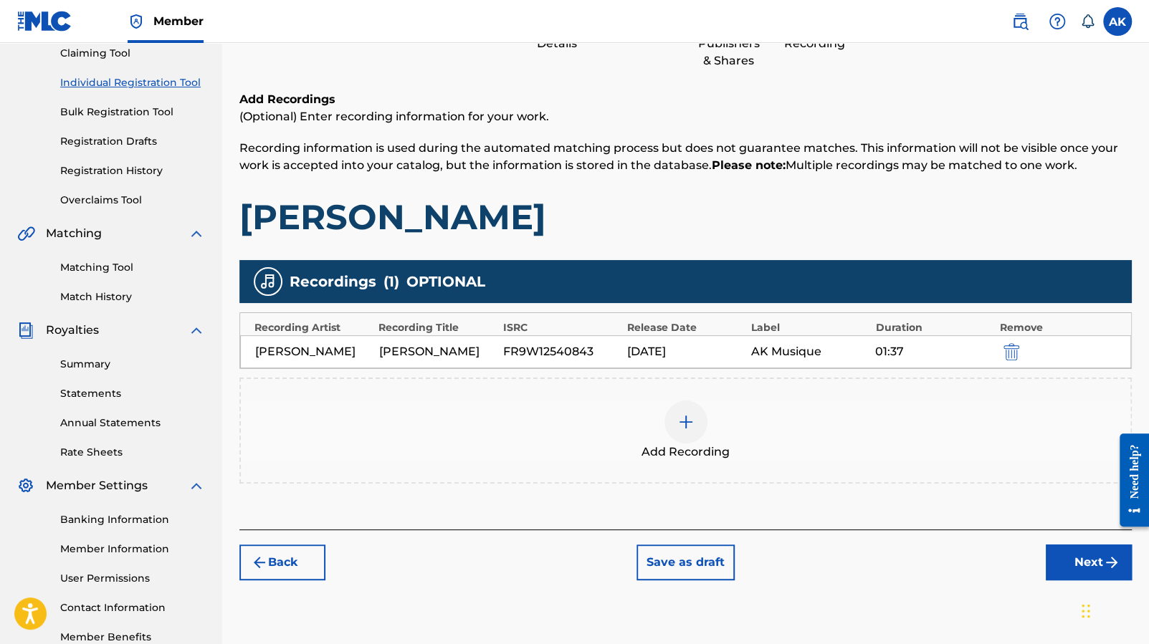
click at [1070, 563] on button "Next" at bounding box center [1089, 563] width 86 height 36
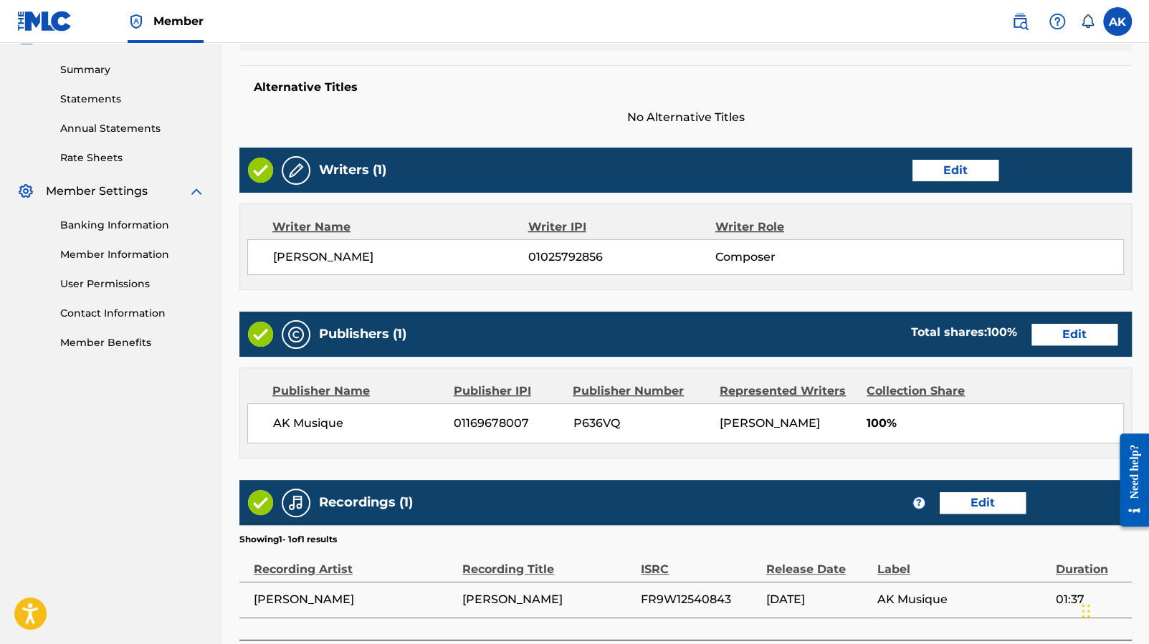
scroll to position [565, 0]
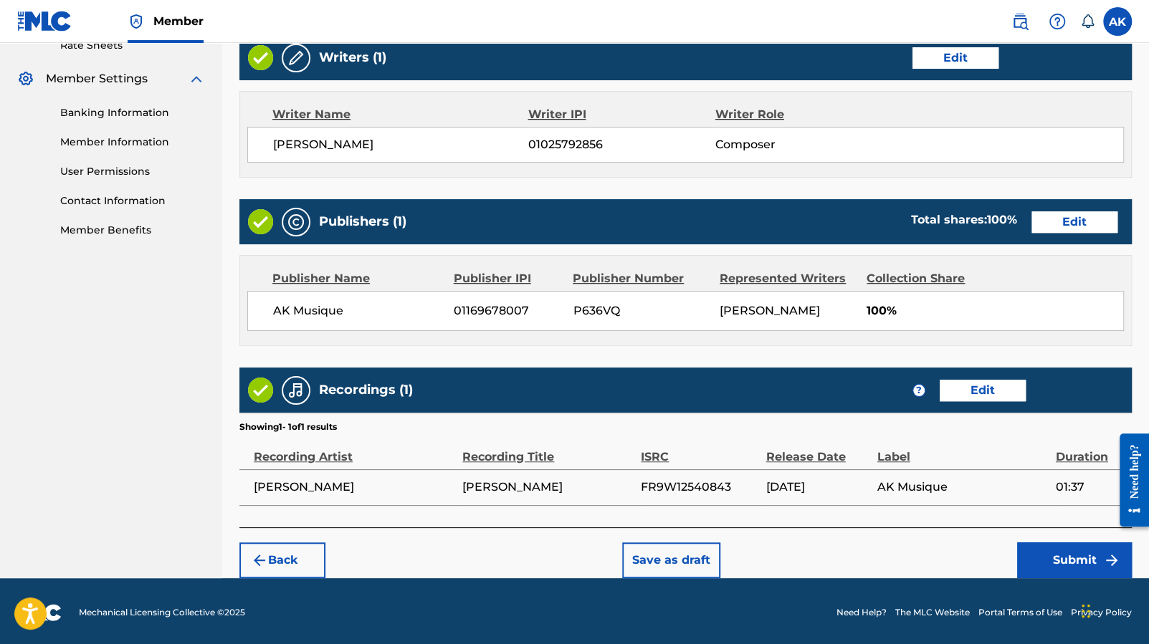
click at [1083, 562] on button "Submit" at bounding box center [1074, 561] width 115 height 36
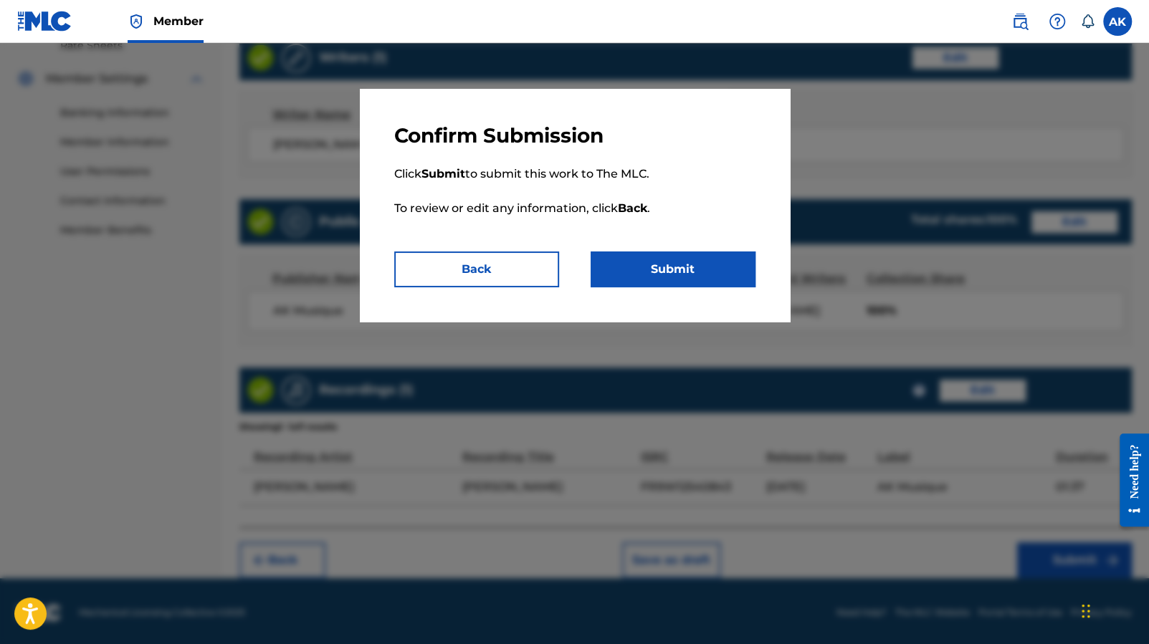
click at [738, 272] on button "Submit" at bounding box center [673, 270] width 165 height 36
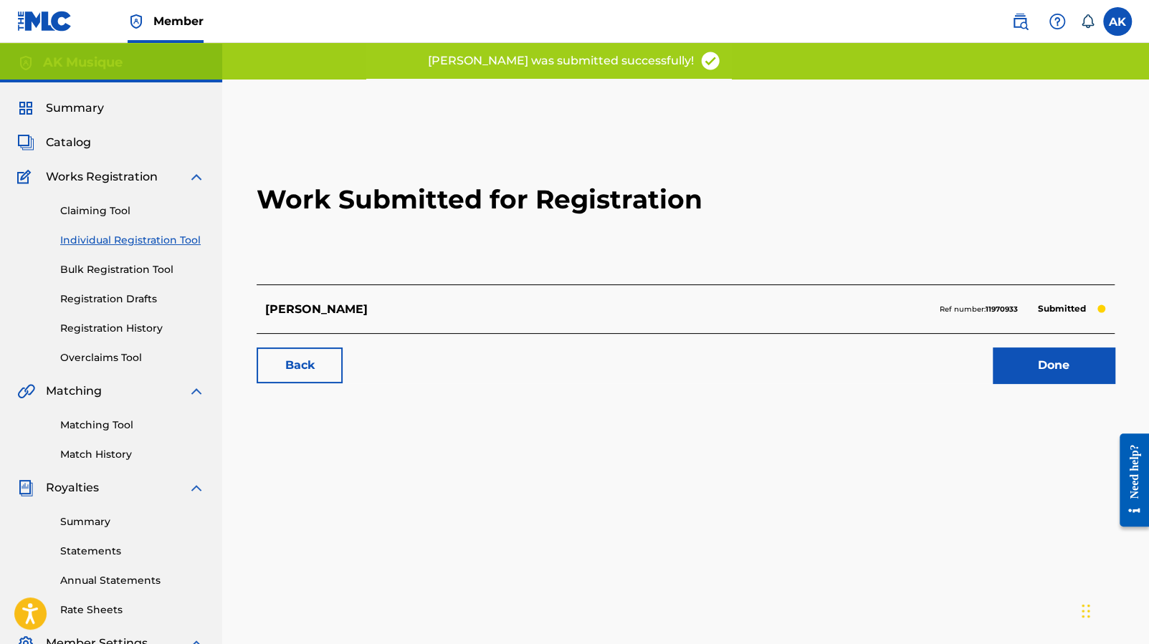
click at [1093, 373] on link "Done" at bounding box center [1054, 366] width 122 height 36
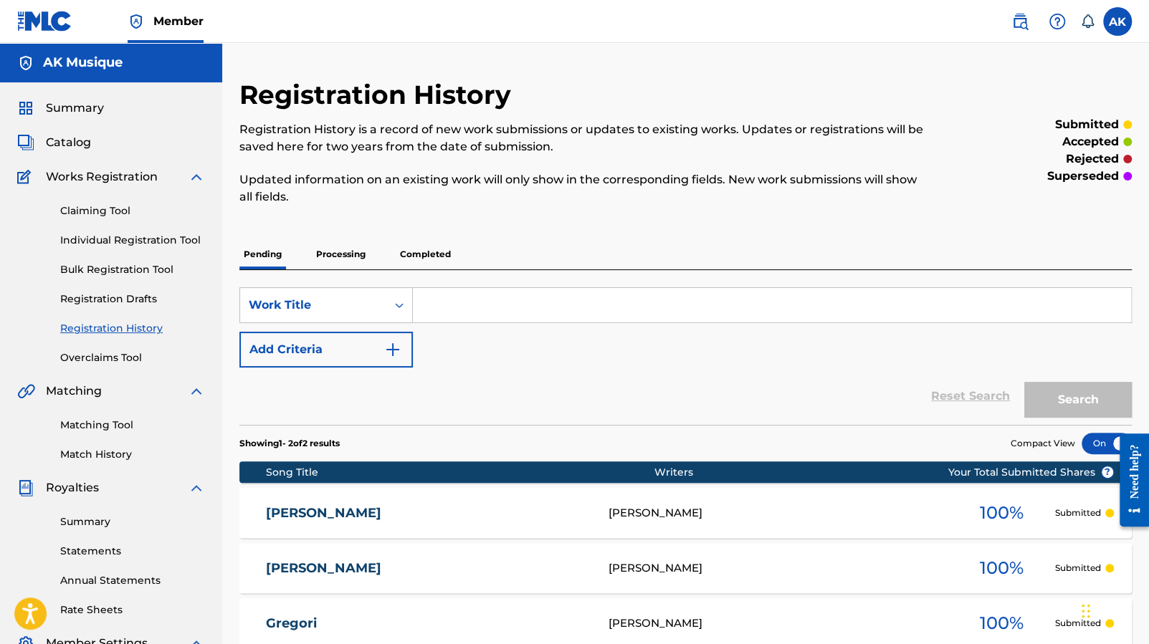
click at [88, 139] on span "Catalog" at bounding box center [68, 142] width 45 height 17
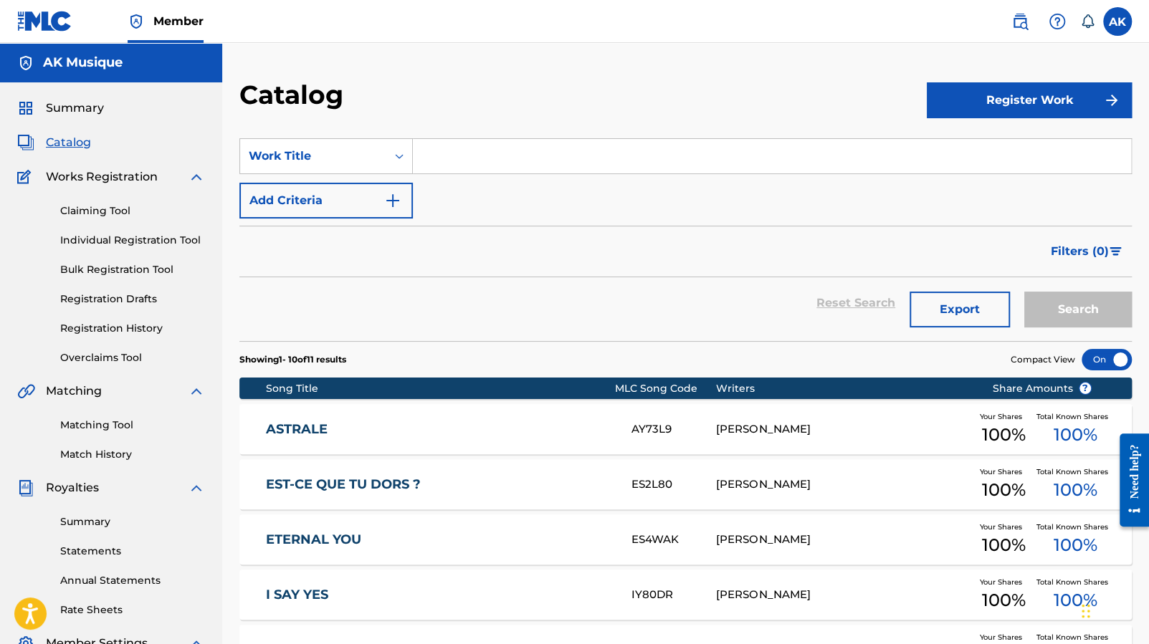
click at [1012, 104] on button "Register Work" at bounding box center [1029, 100] width 205 height 36
click at [1008, 137] on link "Individual" at bounding box center [1029, 147] width 205 height 34
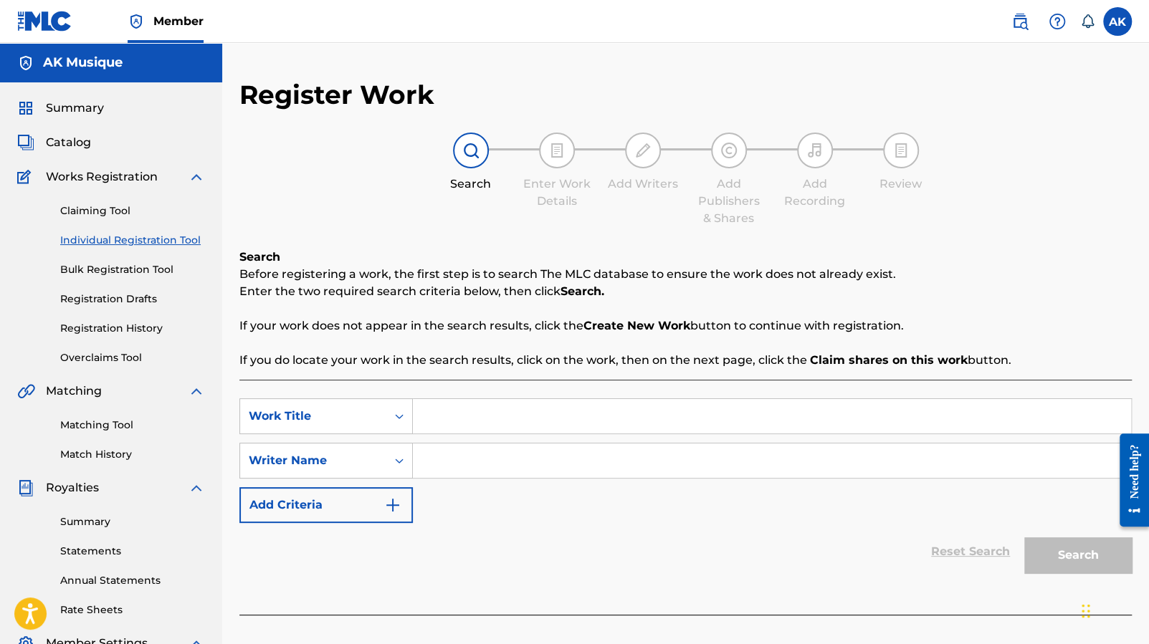
click at [538, 416] on input "Search Form" at bounding box center [772, 416] width 718 height 34
type input "Sandrine"
click at [503, 449] on input "Search Form" at bounding box center [772, 461] width 718 height 34
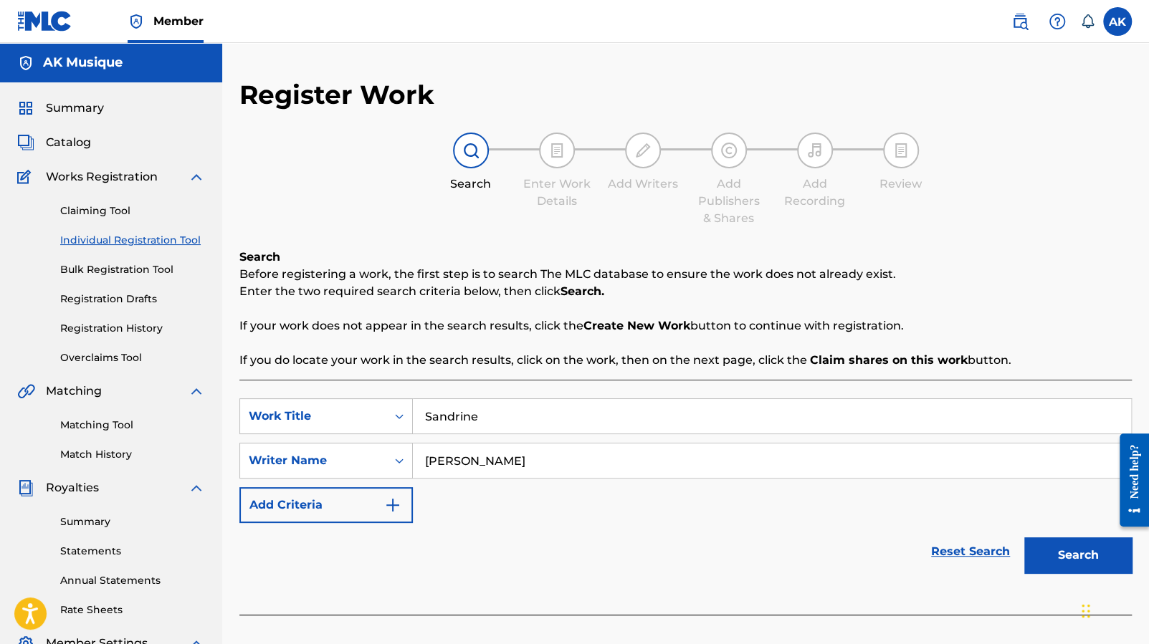
type input "[PERSON_NAME]"
click at [1079, 541] on button "Search" at bounding box center [1078, 556] width 108 height 36
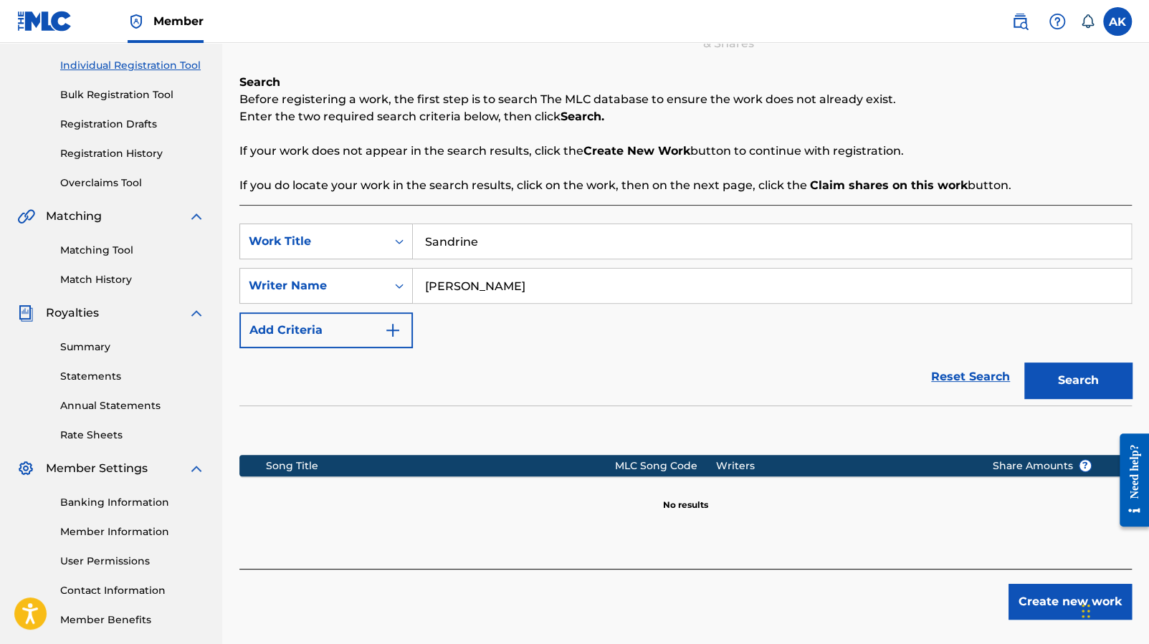
scroll to position [234, 0]
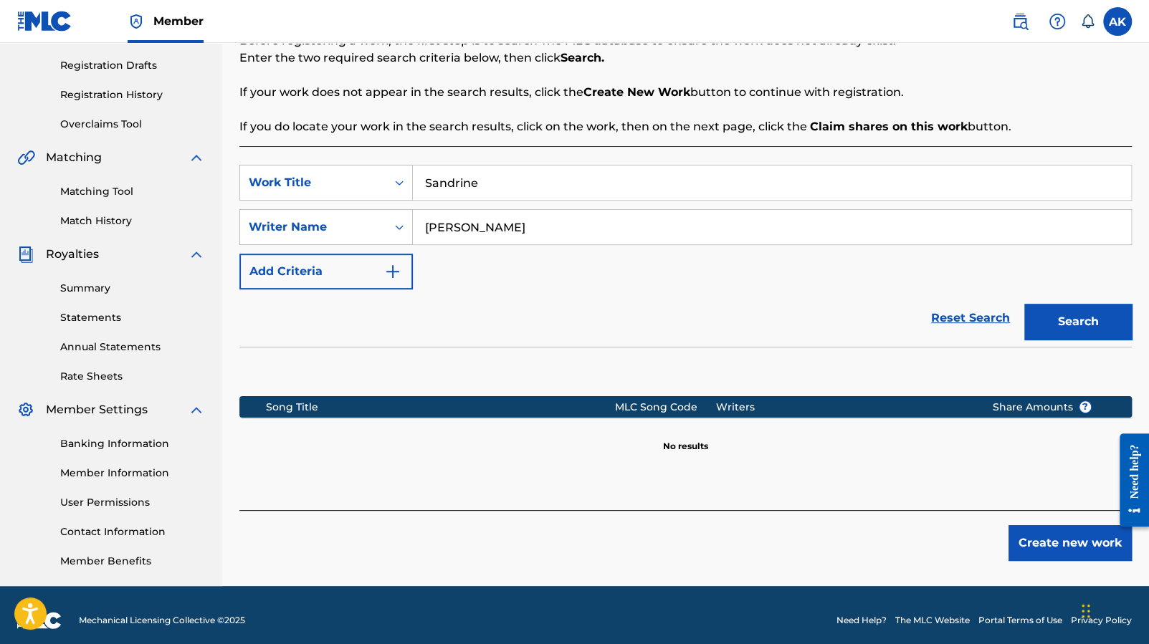
click at [1044, 535] on button "Create new work" at bounding box center [1069, 543] width 123 height 36
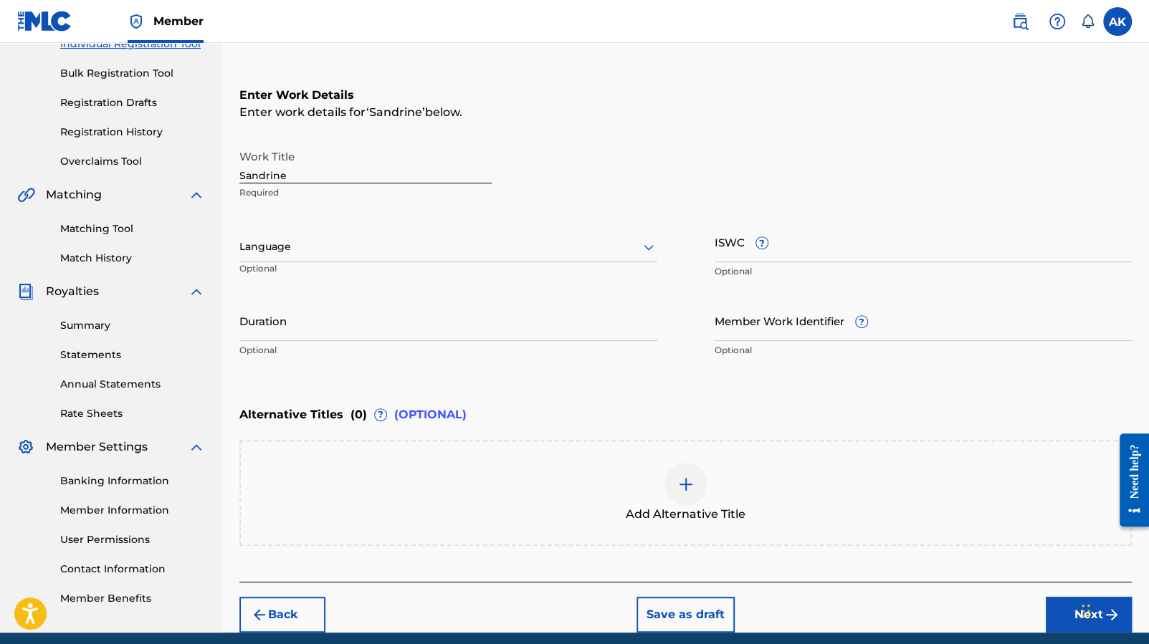
scroll to position [194, 0]
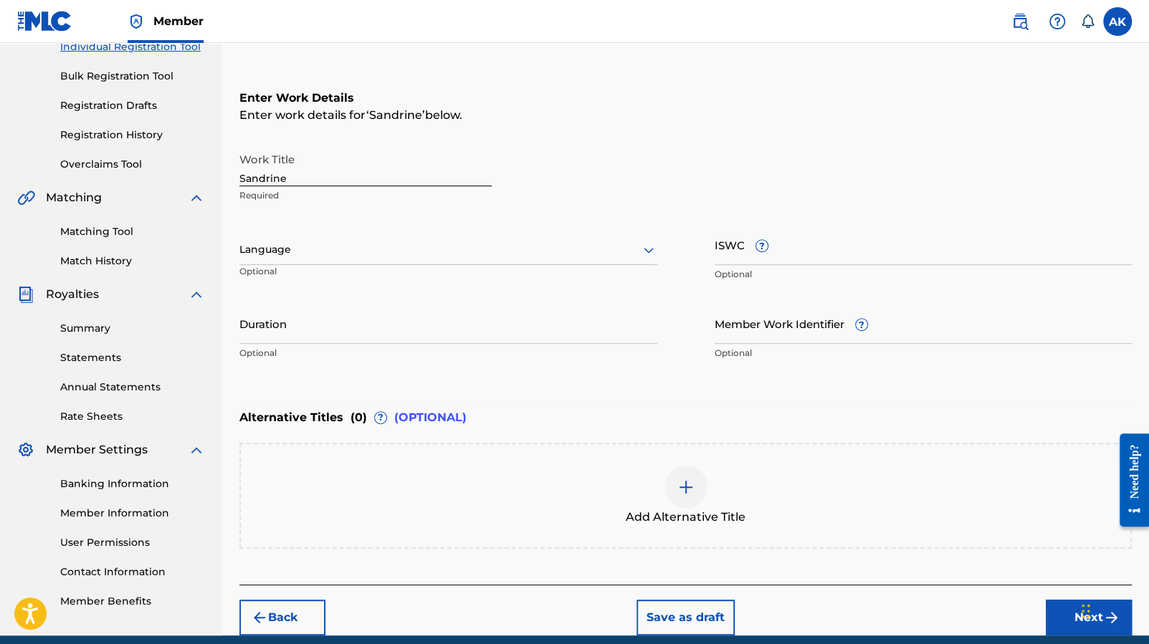
click at [720, 247] on input "ISWC ?" at bounding box center [924, 244] width 418 height 41
paste input "T-333.709.437-4"
type input "T-333.709.437-4"
click at [482, 316] on input "Duration" at bounding box center [448, 323] width 418 height 41
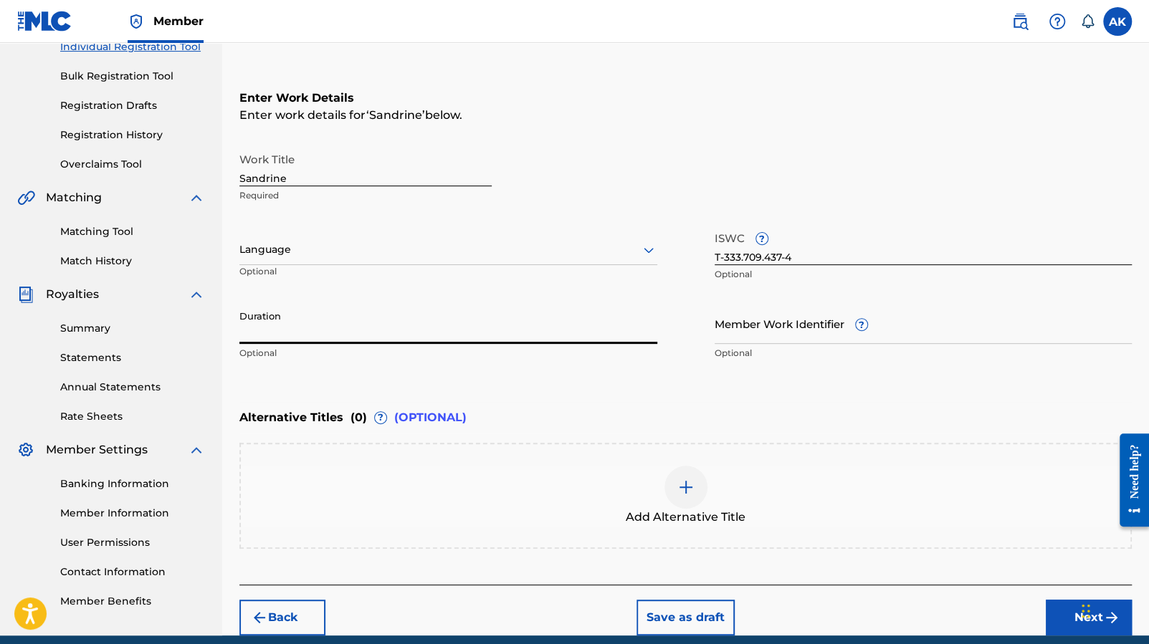
paste input "01:58"
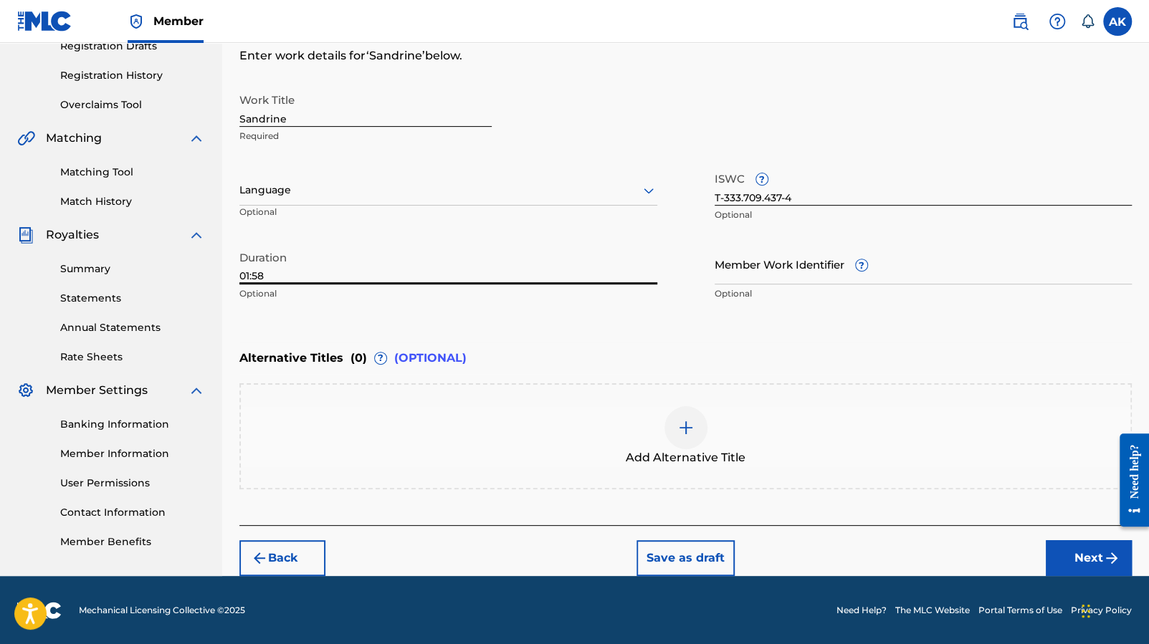
type input "01:58"
click at [696, 432] on div at bounding box center [685, 427] width 43 height 43
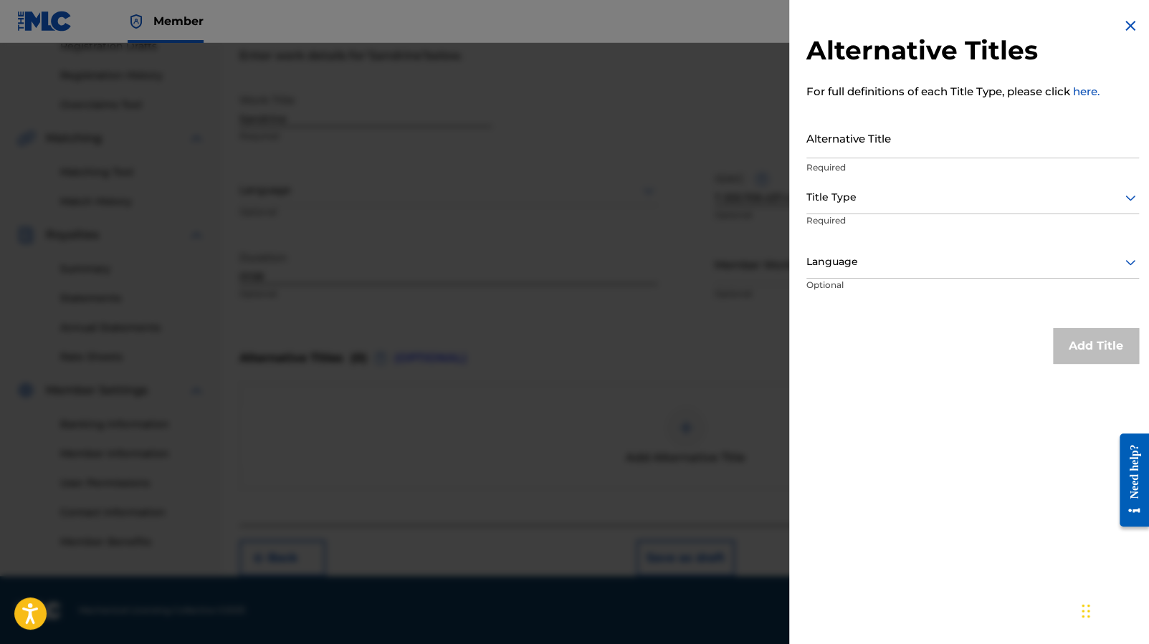
click at [934, 145] on input "Alternative Title" at bounding box center [972, 138] width 333 height 41
click at [1129, 31] on img at bounding box center [1130, 25] width 17 height 17
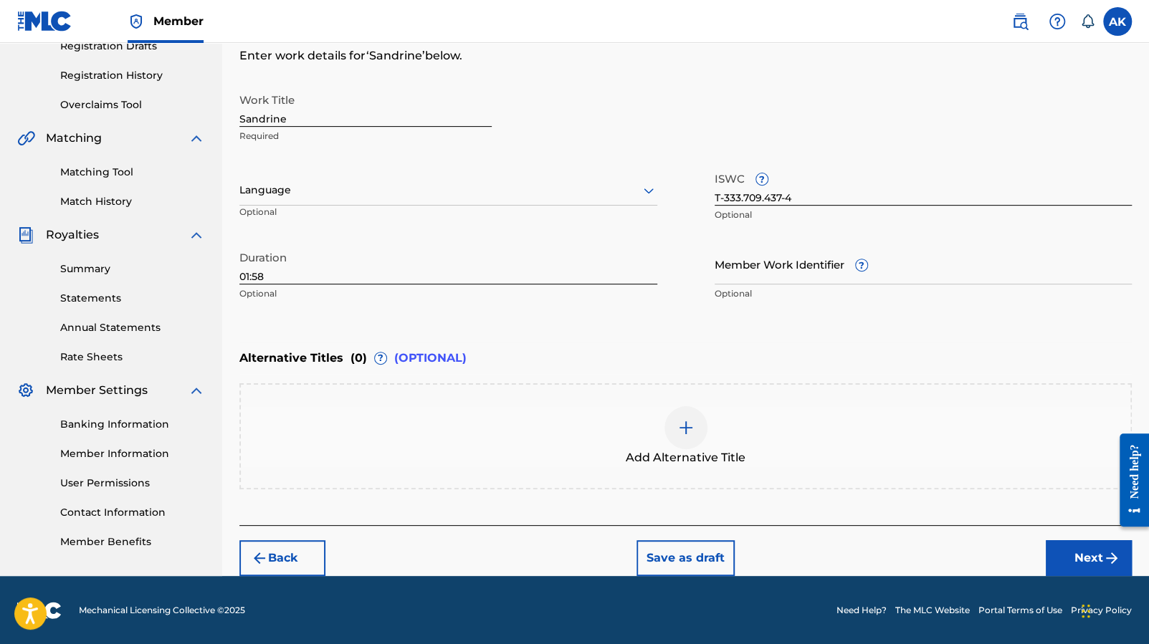
click at [1081, 554] on button "Next" at bounding box center [1089, 558] width 86 height 36
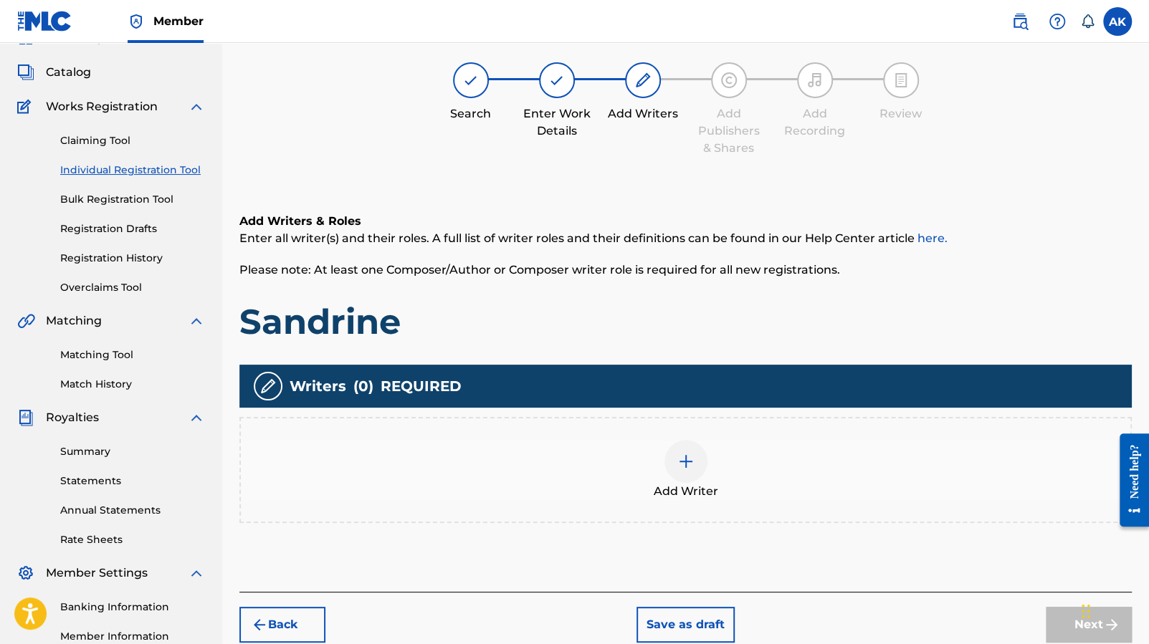
scroll to position [65, 0]
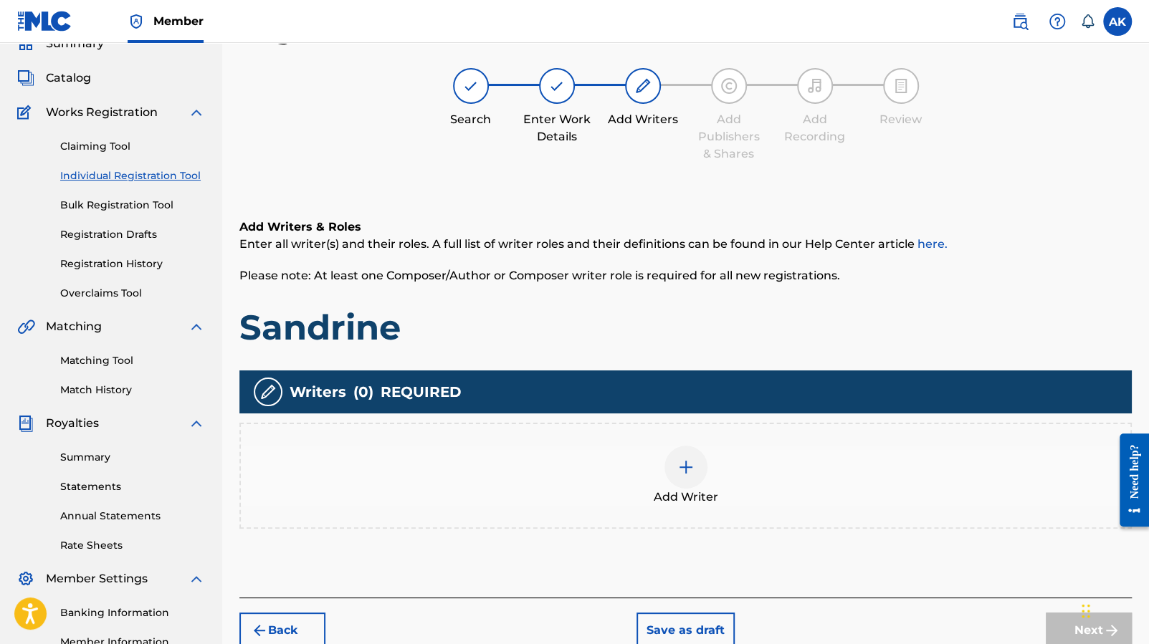
click at [691, 475] on div at bounding box center [685, 467] width 43 height 43
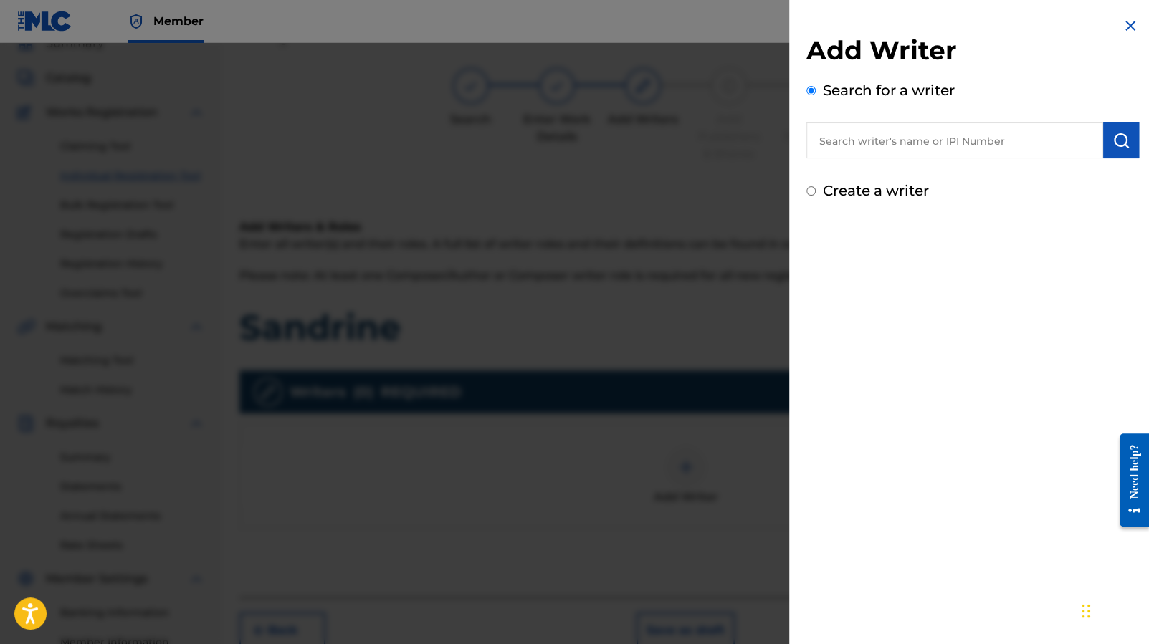
click at [906, 132] on input "text" at bounding box center [954, 141] width 297 height 36
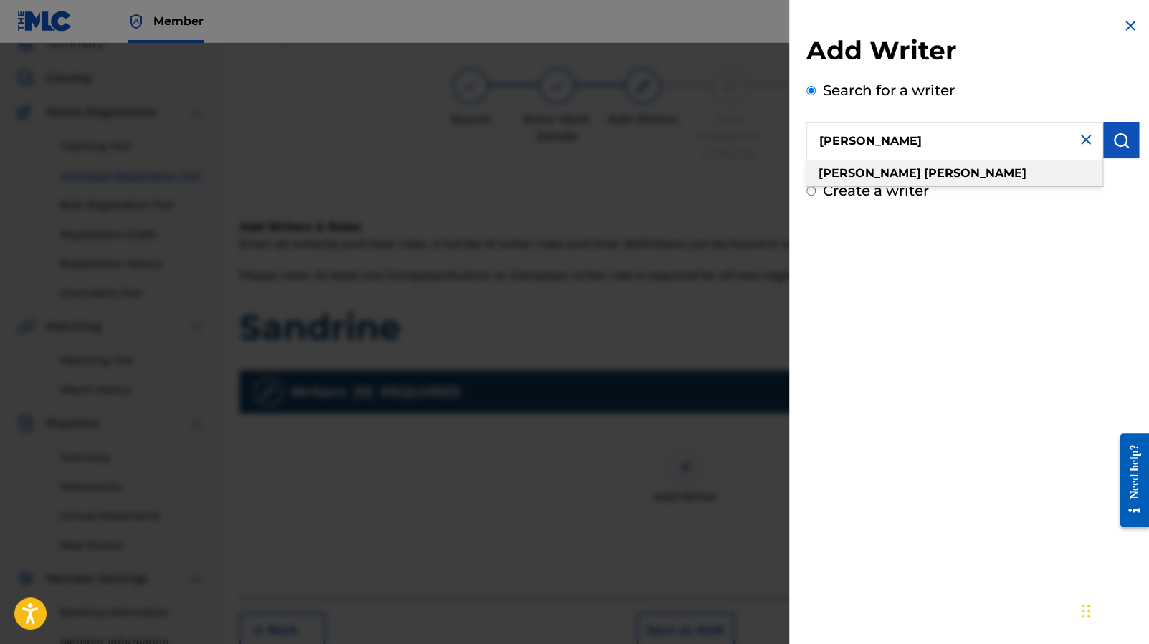
type input "[PERSON_NAME]"
click at [924, 171] on strong "[PERSON_NAME]" at bounding box center [975, 173] width 102 height 14
click at [1112, 144] on img "submit" at bounding box center [1120, 140] width 17 height 17
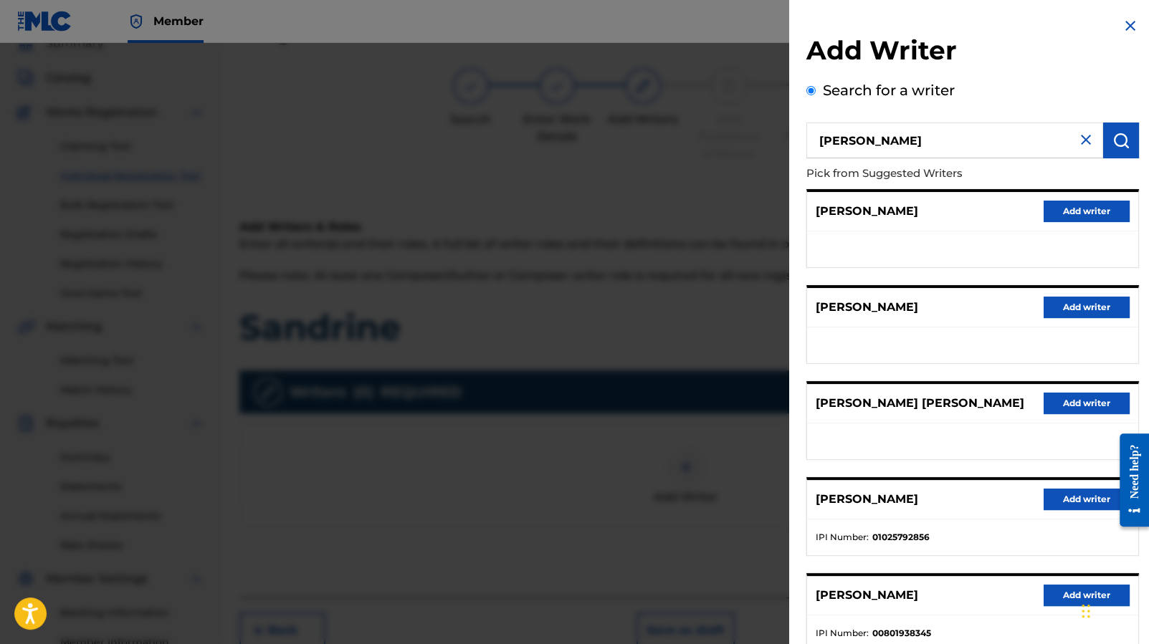
scroll to position [96, 0]
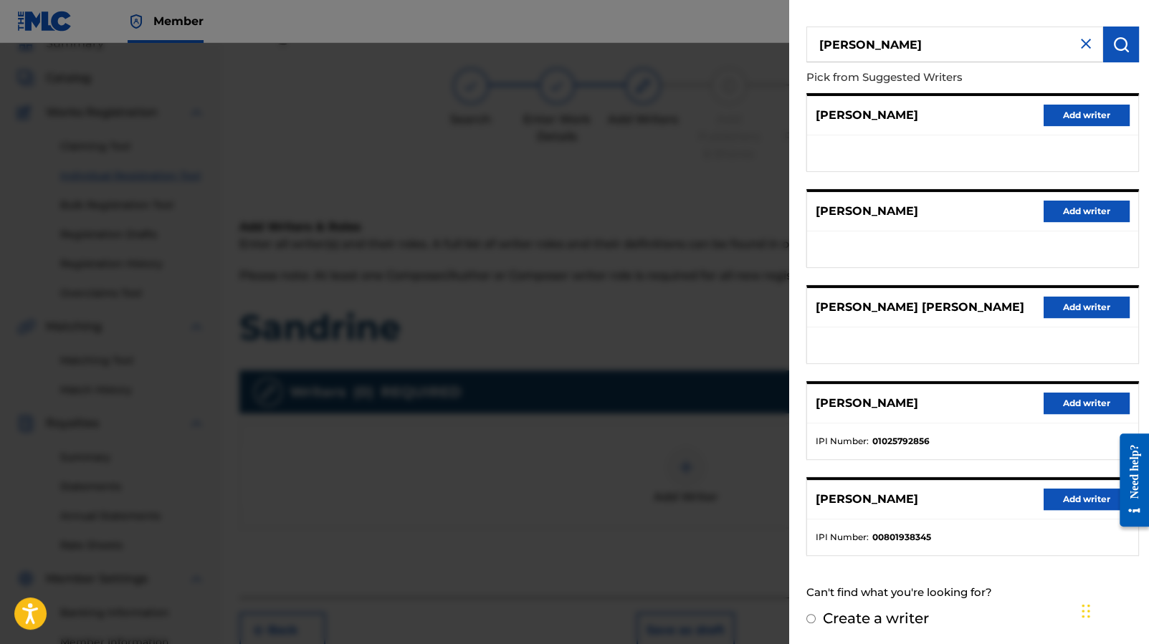
click at [1086, 401] on button "Add writer" at bounding box center [1086, 404] width 86 height 22
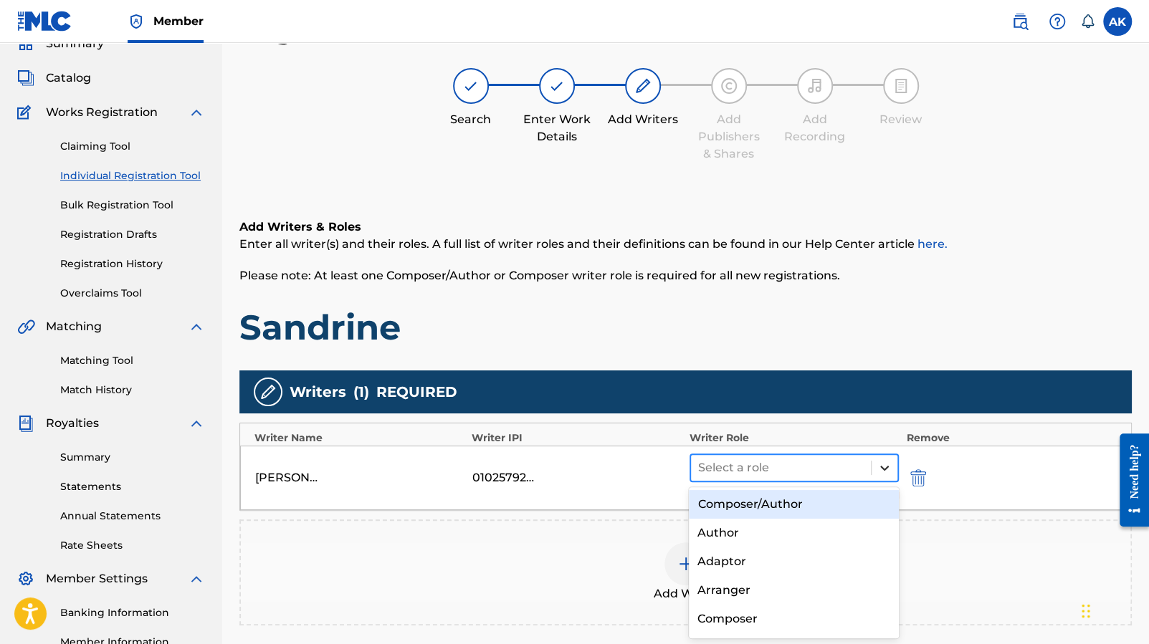
click at [872, 467] on div at bounding box center [884, 468] width 26 height 26
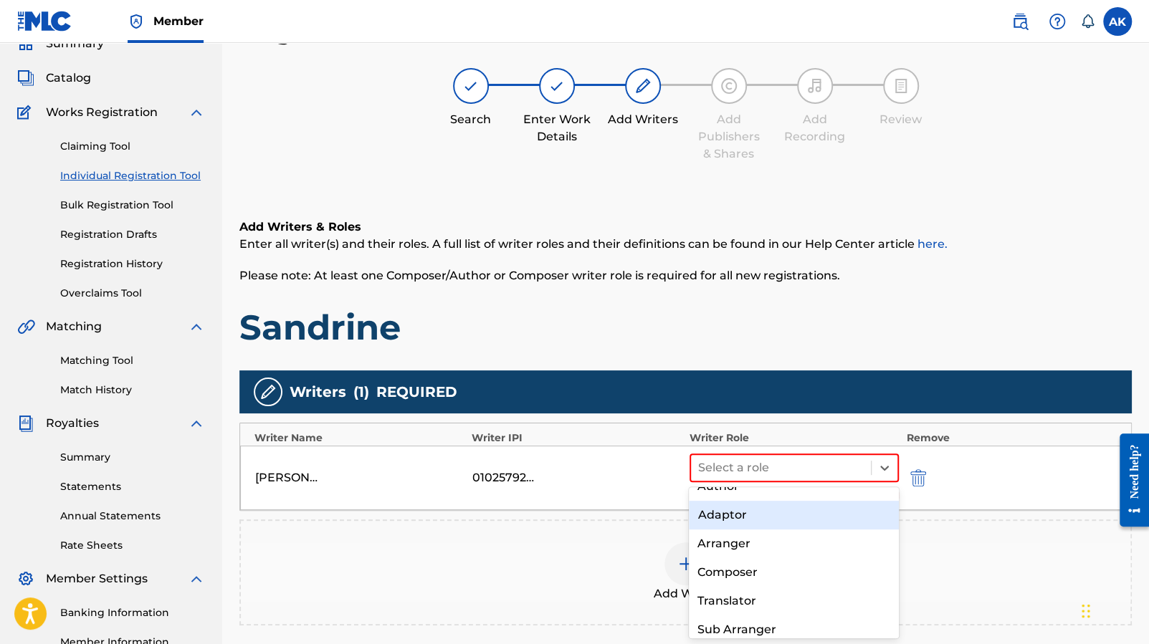
scroll to position [52, 0]
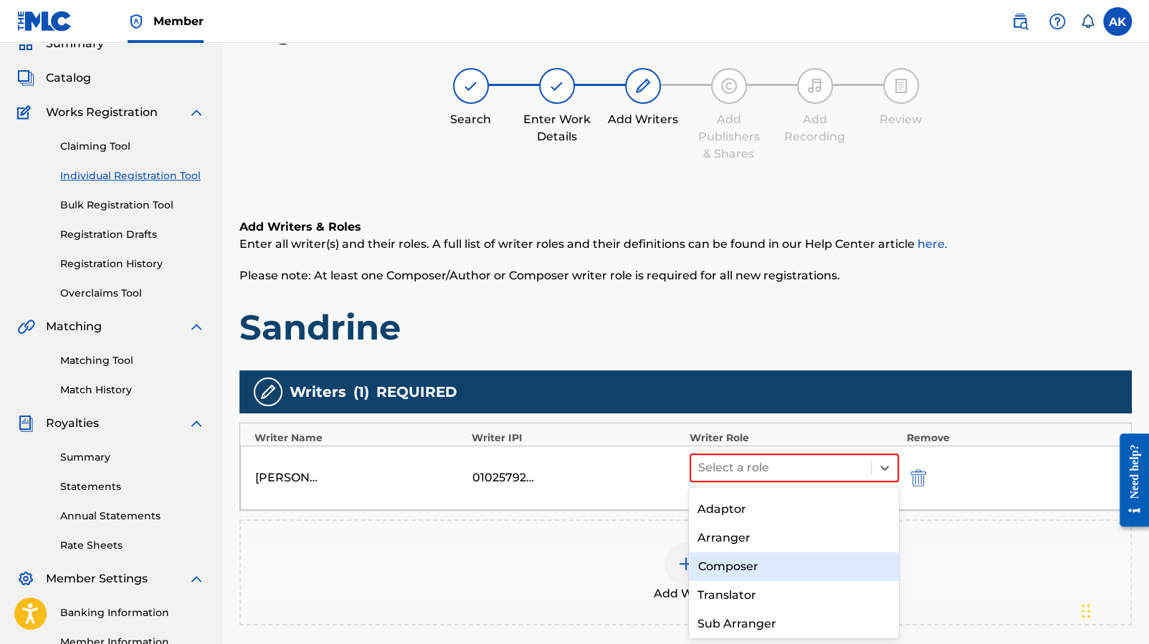
click at [810, 560] on div "Composer" at bounding box center [794, 567] width 210 height 29
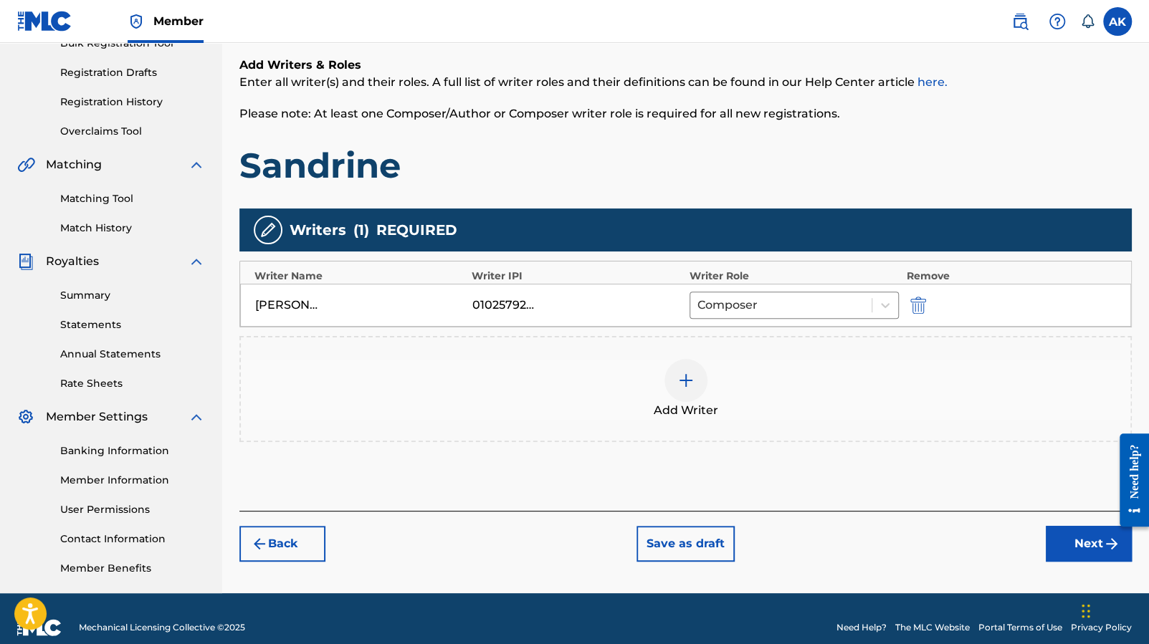
click at [1073, 540] on button "Next" at bounding box center [1089, 544] width 86 height 36
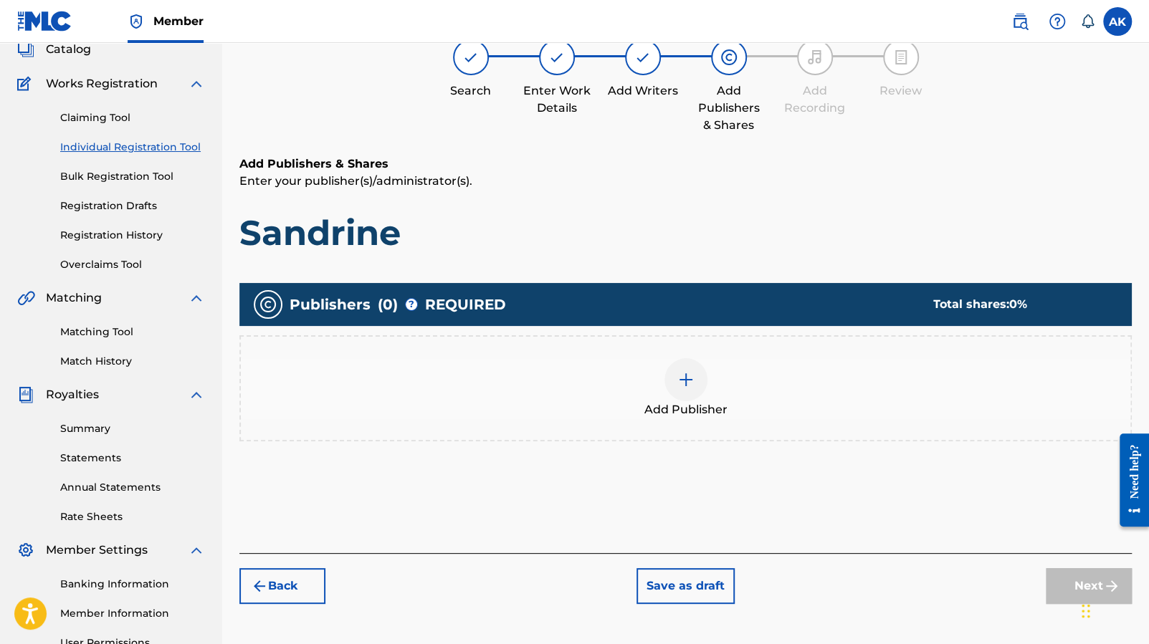
scroll to position [65, 0]
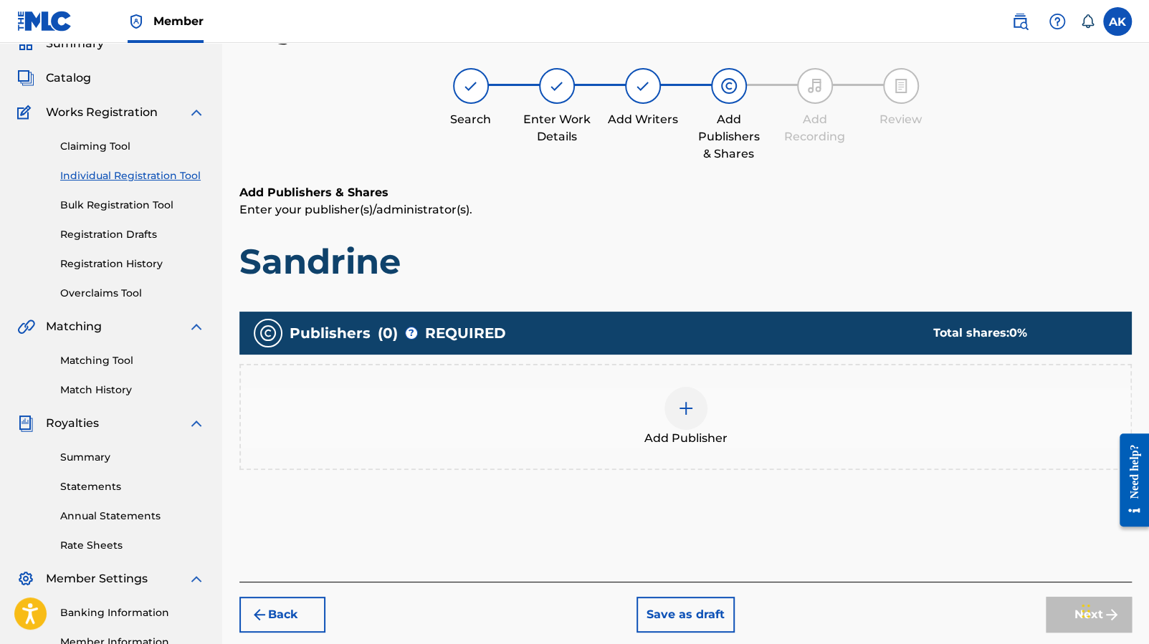
click at [702, 409] on div at bounding box center [685, 408] width 43 height 43
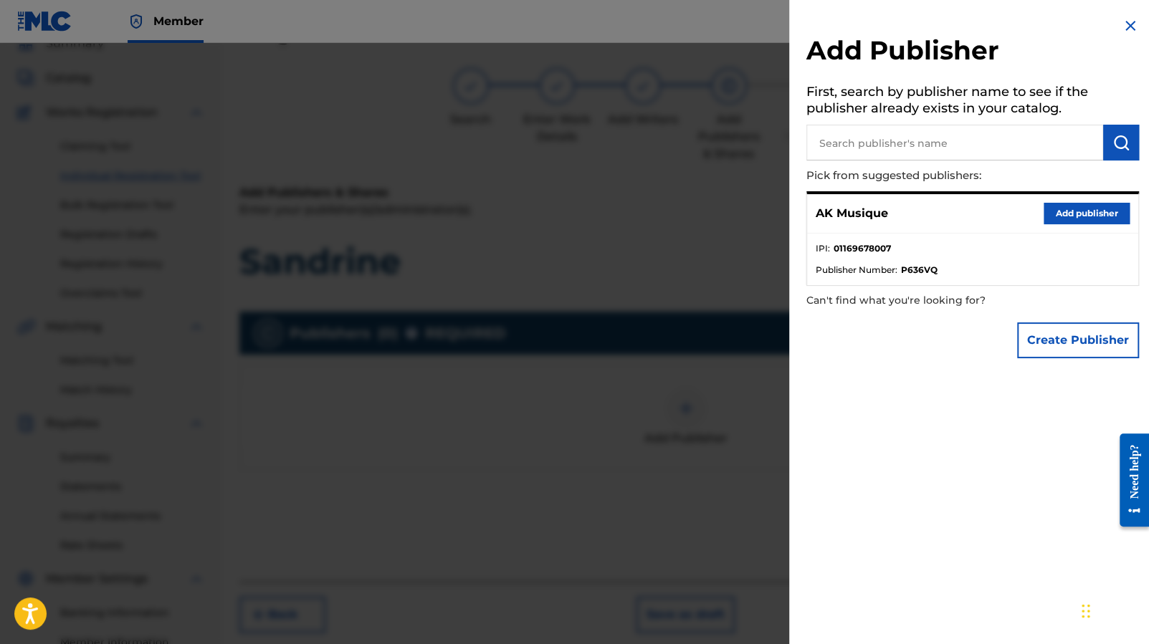
click at [1069, 211] on button "Add publisher" at bounding box center [1086, 214] width 86 height 22
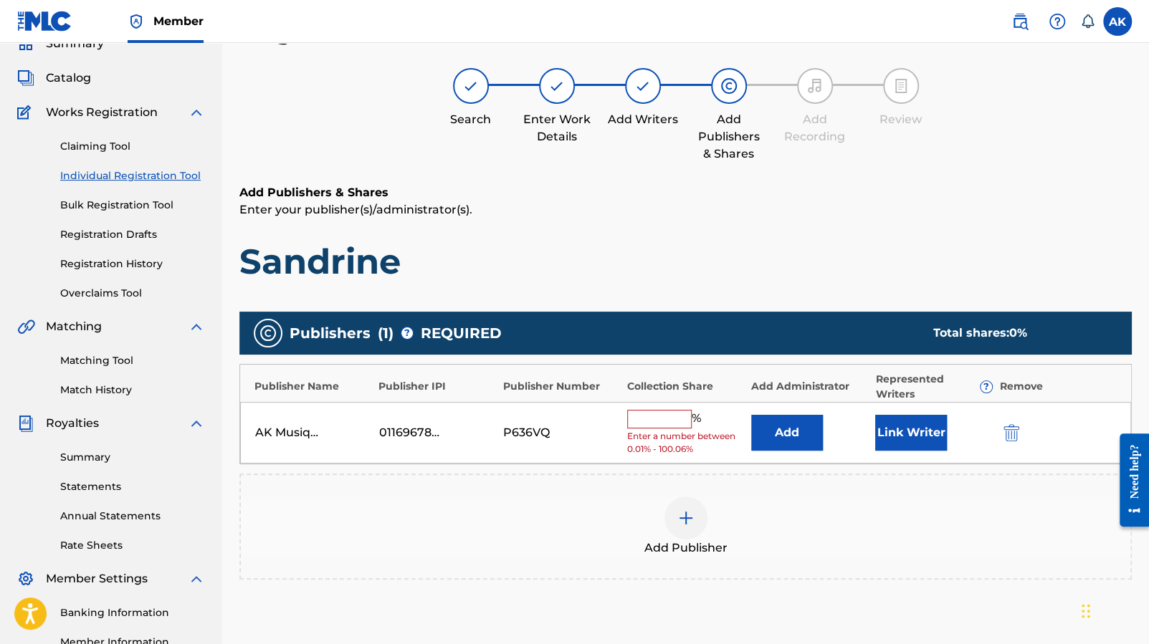
click at [662, 421] on input "text" at bounding box center [659, 419] width 65 height 19
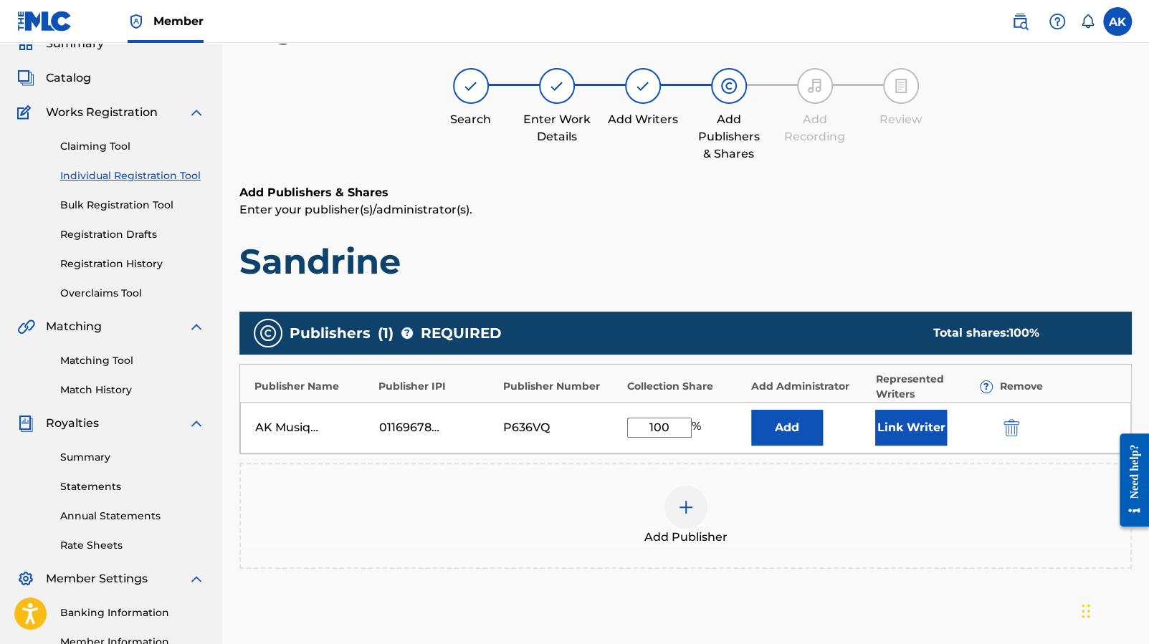
type input "100"
click at [910, 427] on button "Link Writer" at bounding box center [911, 428] width 72 height 36
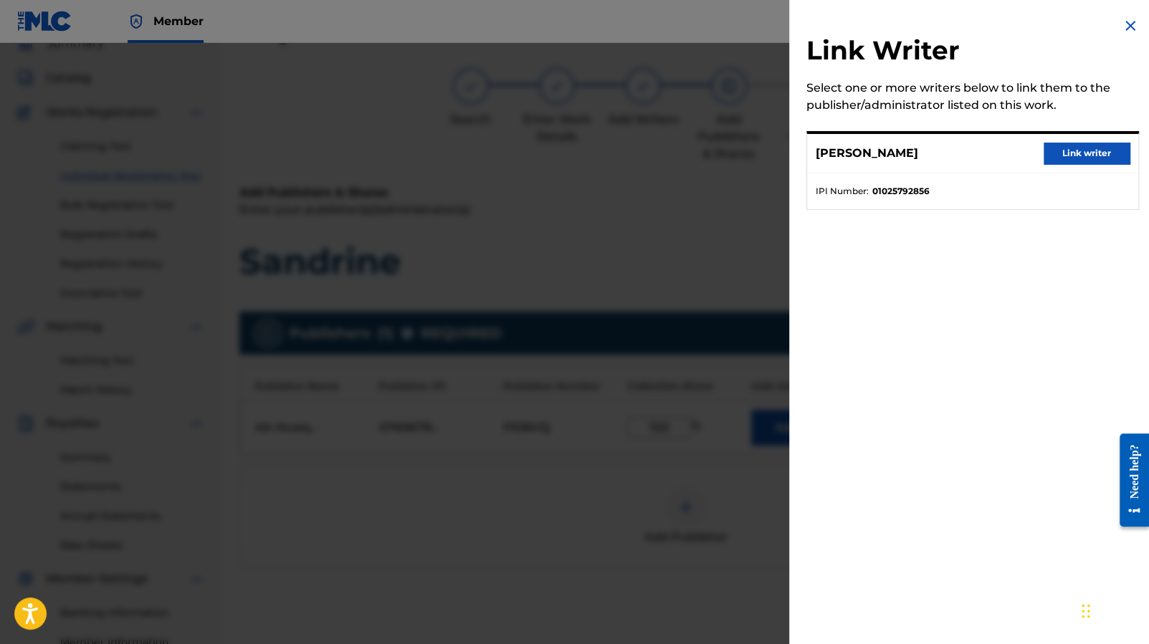
click at [1070, 153] on button "Link writer" at bounding box center [1086, 154] width 86 height 22
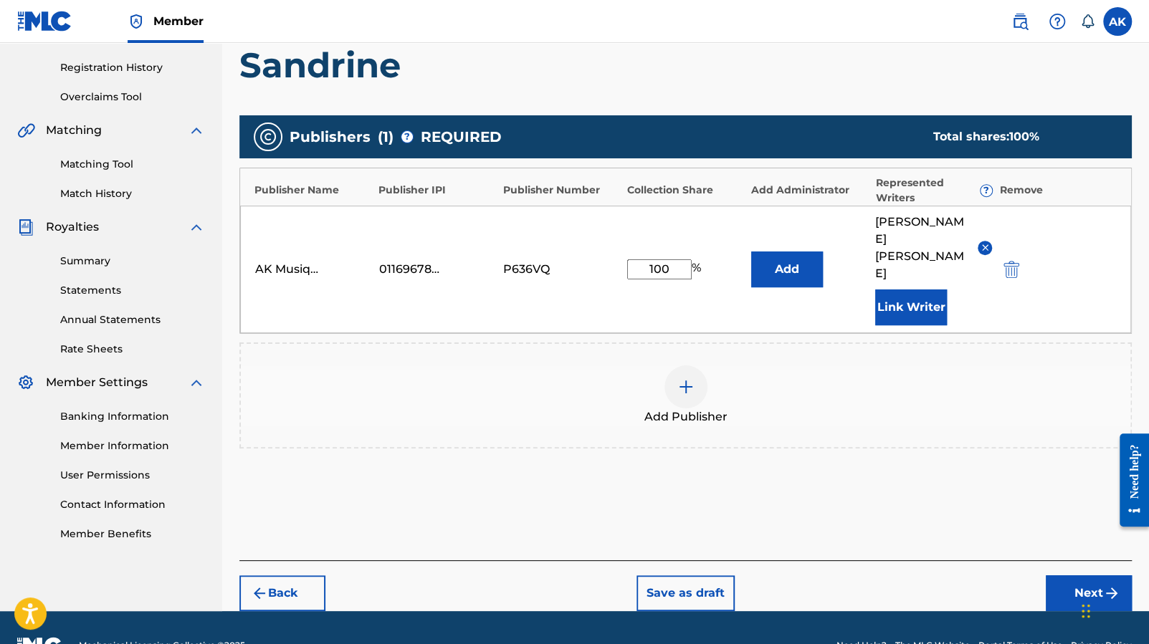
click at [1095, 575] on button "Next" at bounding box center [1089, 593] width 86 height 36
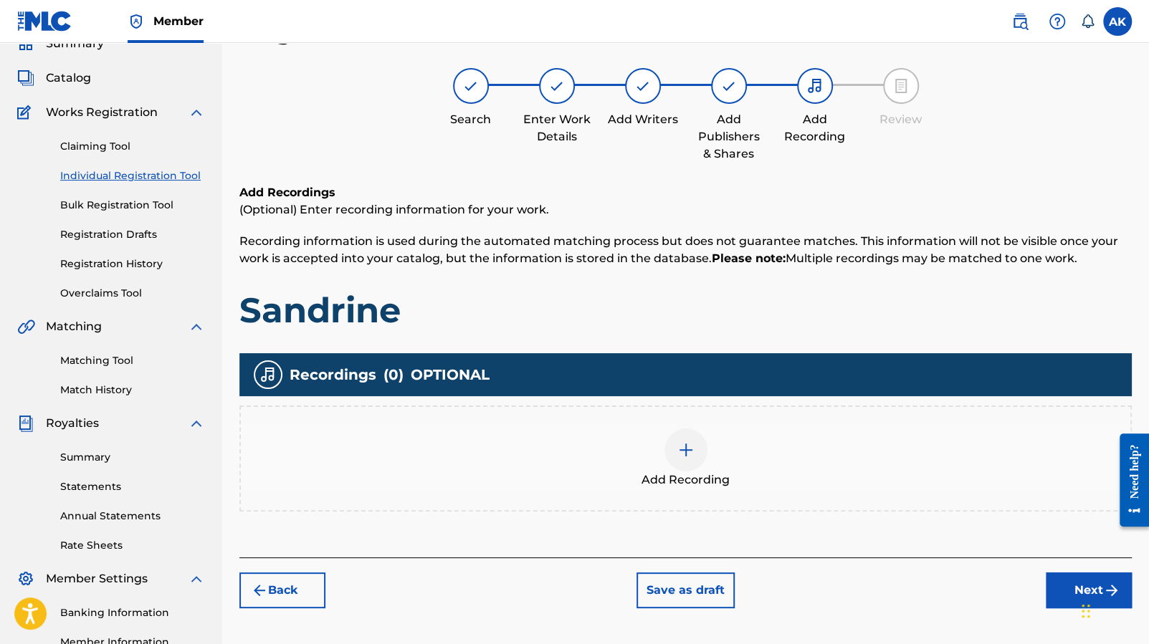
click at [700, 452] on div at bounding box center [685, 450] width 43 height 43
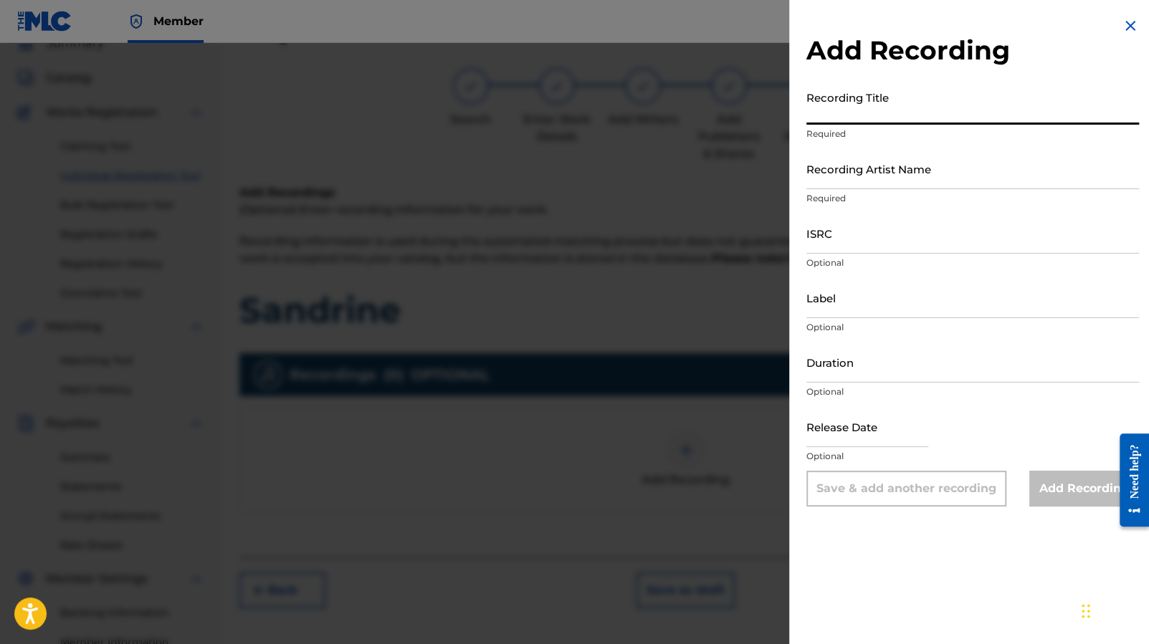
click at [923, 116] on input "Recording Title" at bounding box center [972, 104] width 333 height 41
type input "Sandrine"
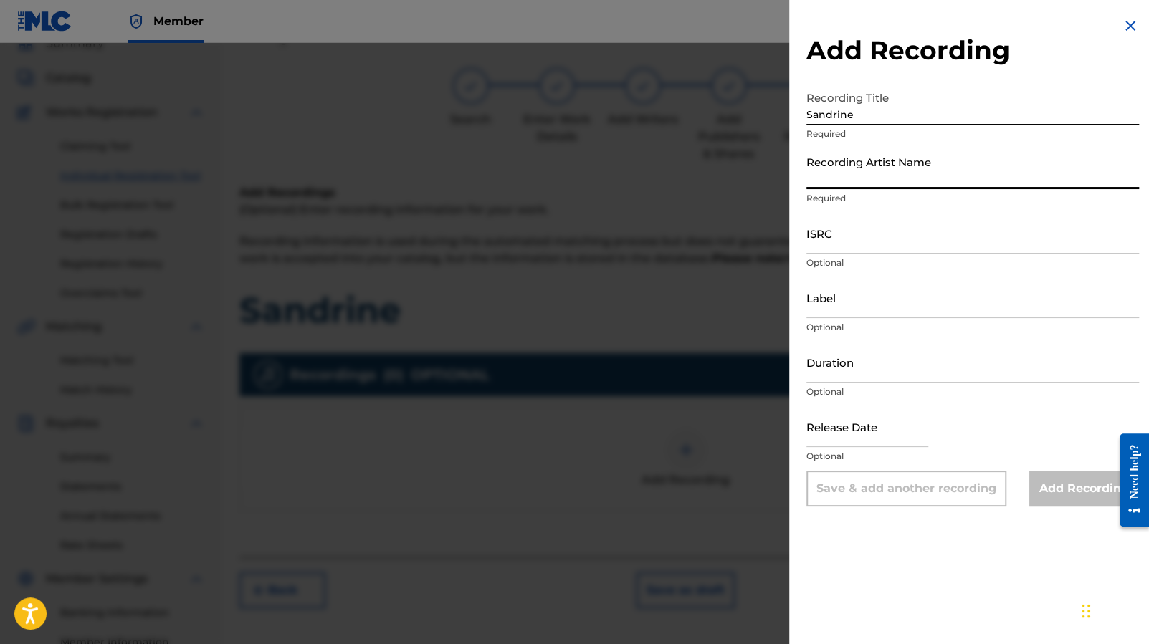
click at [902, 164] on input "Recording Artist Name" at bounding box center [972, 168] width 333 height 41
type input "[PERSON_NAME]"
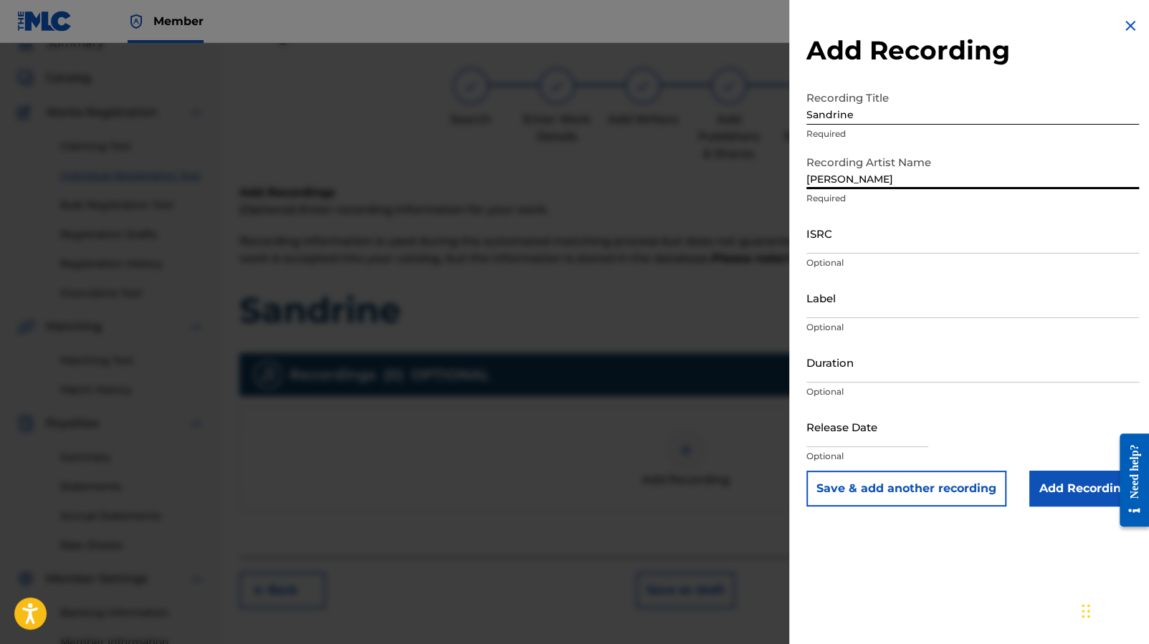
click at [853, 244] on input "ISRC" at bounding box center [972, 233] width 333 height 41
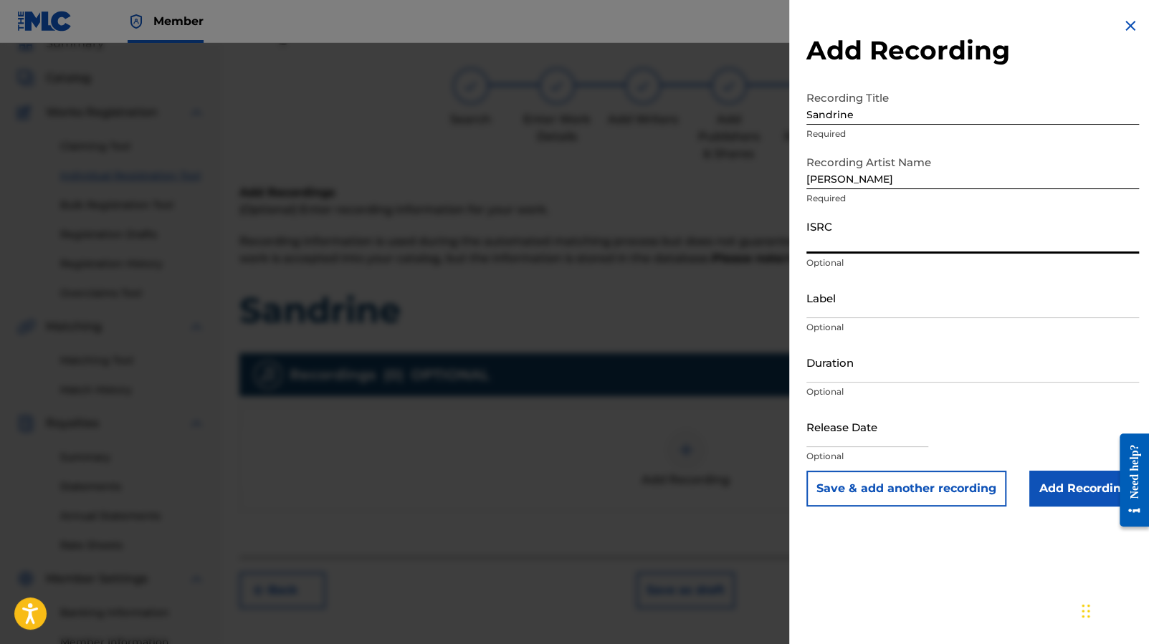
paste input "FR-9W1-25-40846"
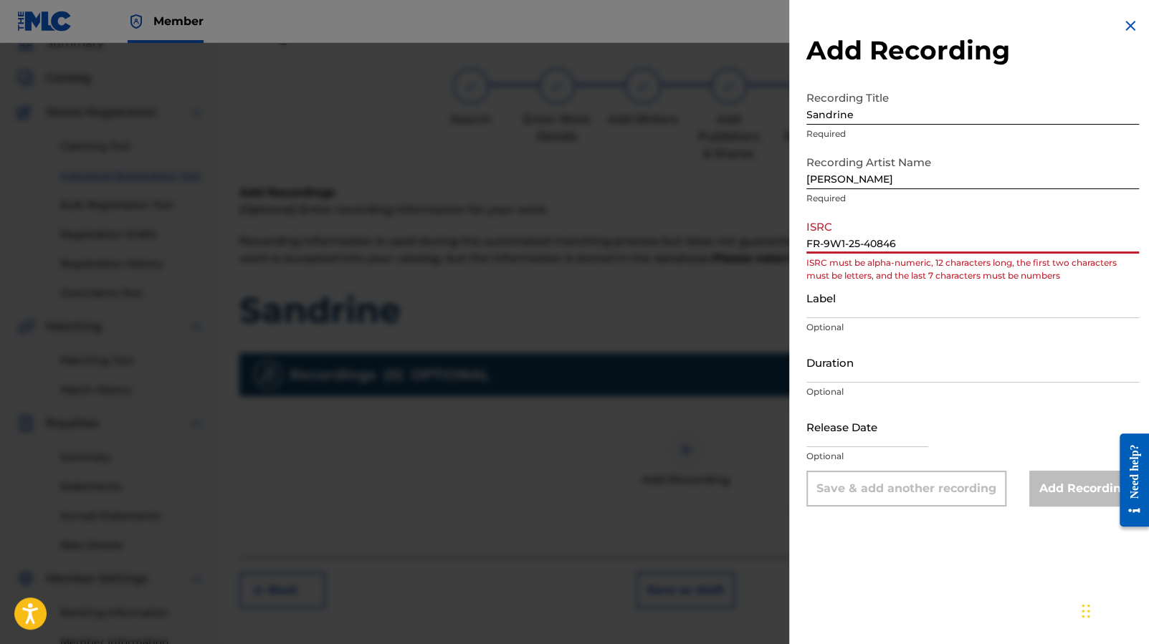
click at [866, 240] on input "FR-9W1-25-40846" at bounding box center [972, 233] width 333 height 41
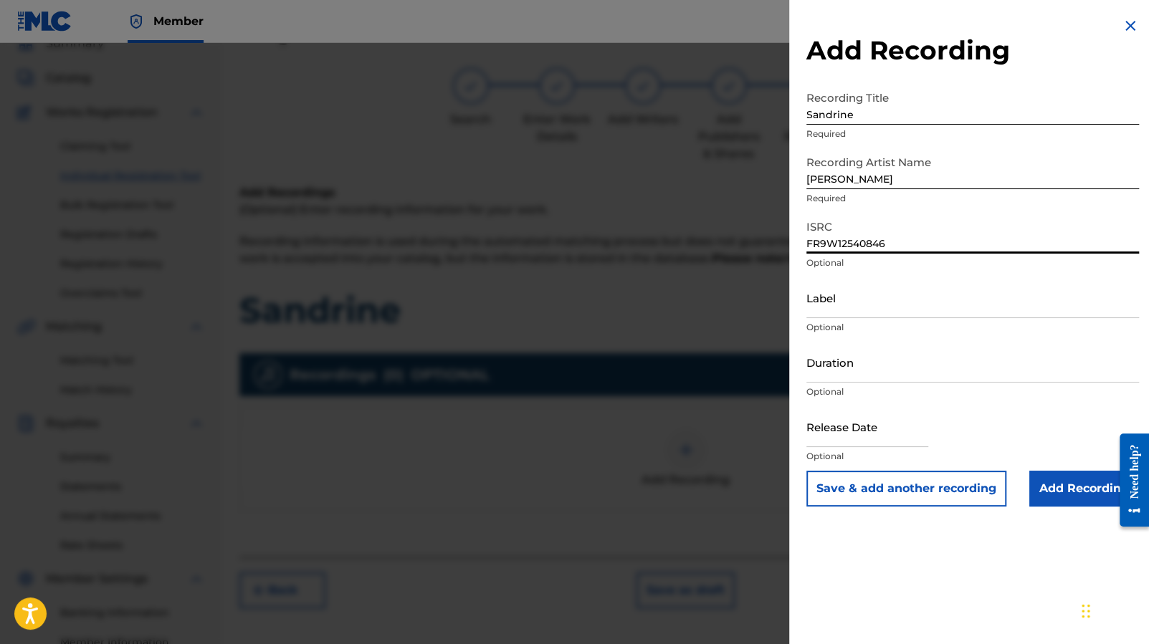
type input "FR9W12540846"
click at [902, 306] on input "Label" at bounding box center [972, 297] width 333 height 41
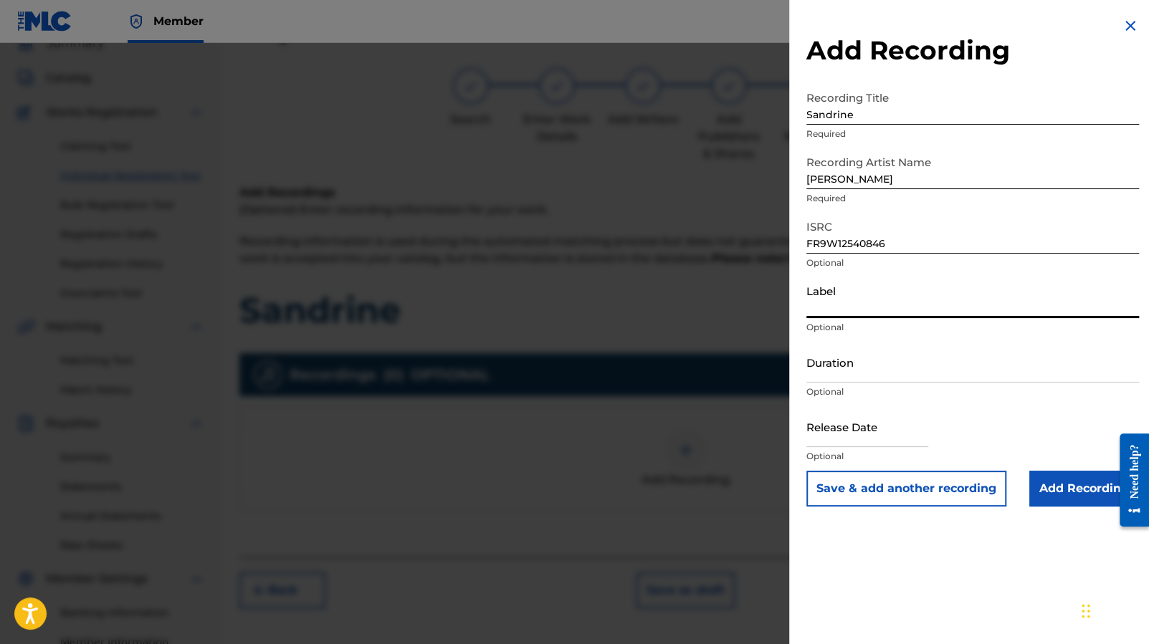
type input "AK Musique"
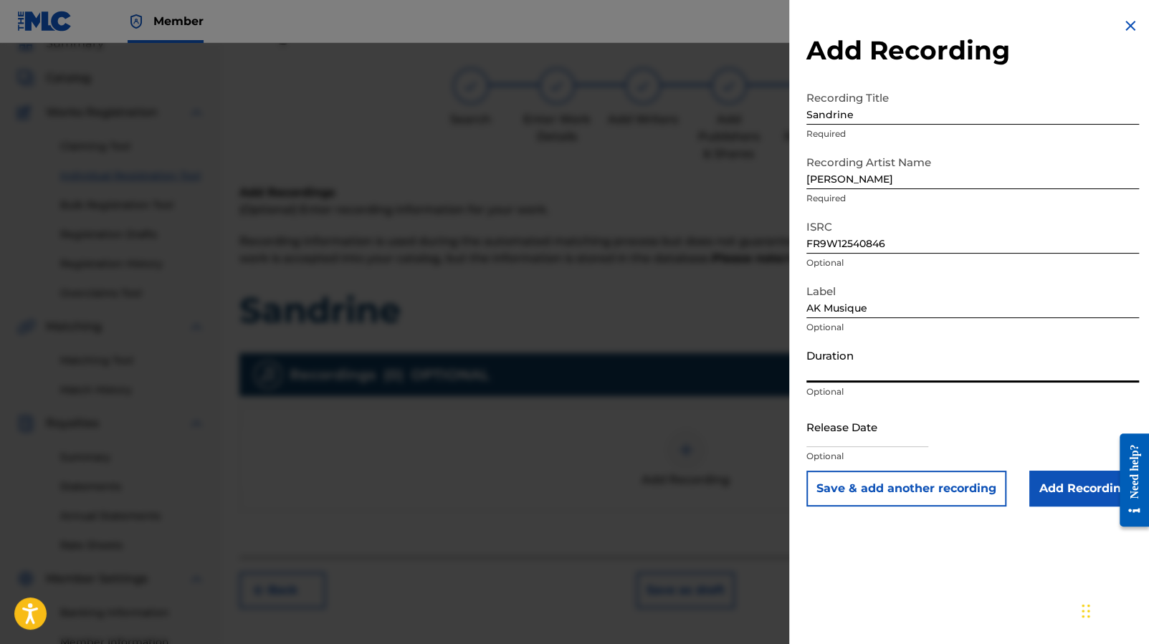
click at [871, 363] on input "Duration" at bounding box center [972, 362] width 333 height 41
paste input "01:58"
type input "01:58"
click at [879, 427] on input "text" at bounding box center [867, 426] width 122 height 41
select select "7"
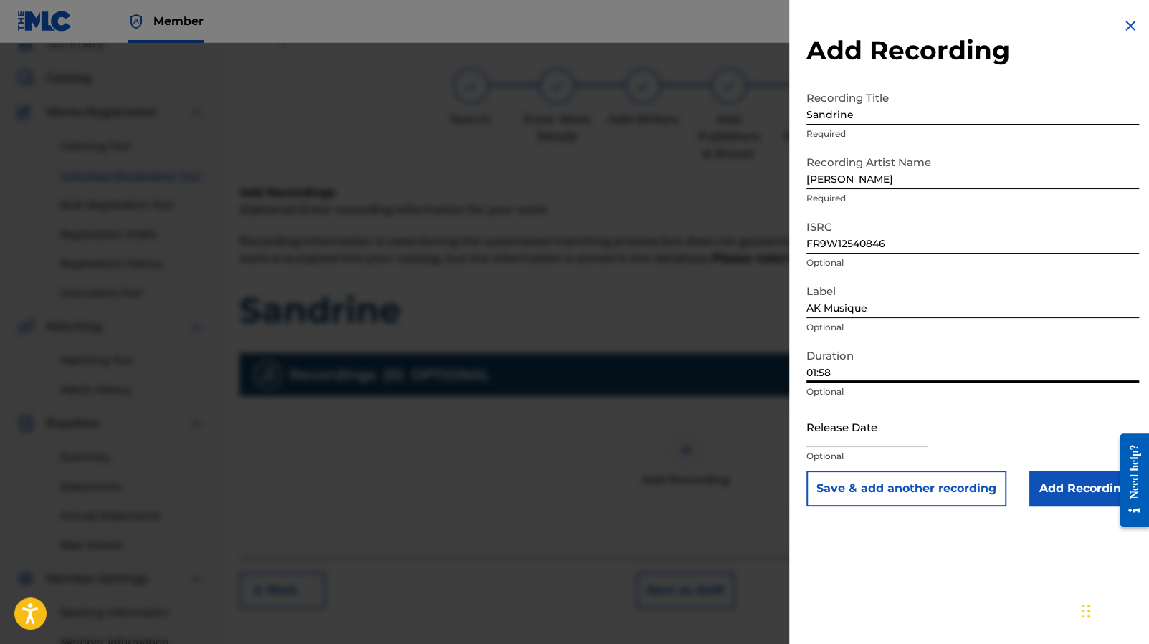
select select "2025"
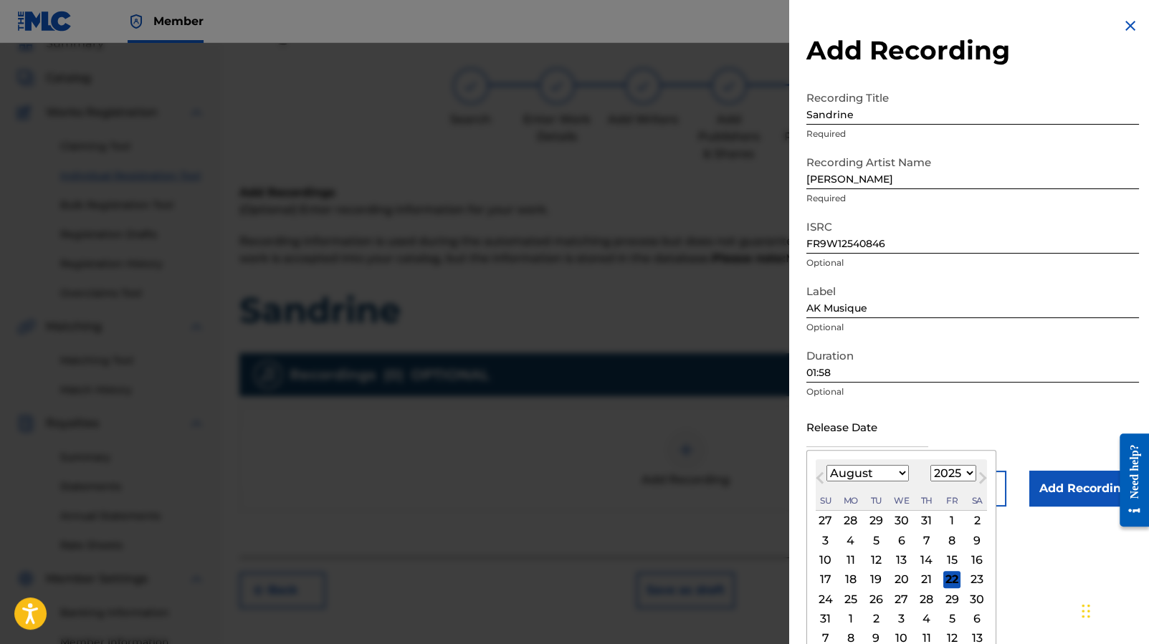
click at [901, 476] on select "January February March April May June July August September October November De…" at bounding box center [867, 473] width 82 height 16
select select "5"
click at [883, 559] on div "17" at bounding box center [875, 560] width 17 height 17
type input "[DATE]"
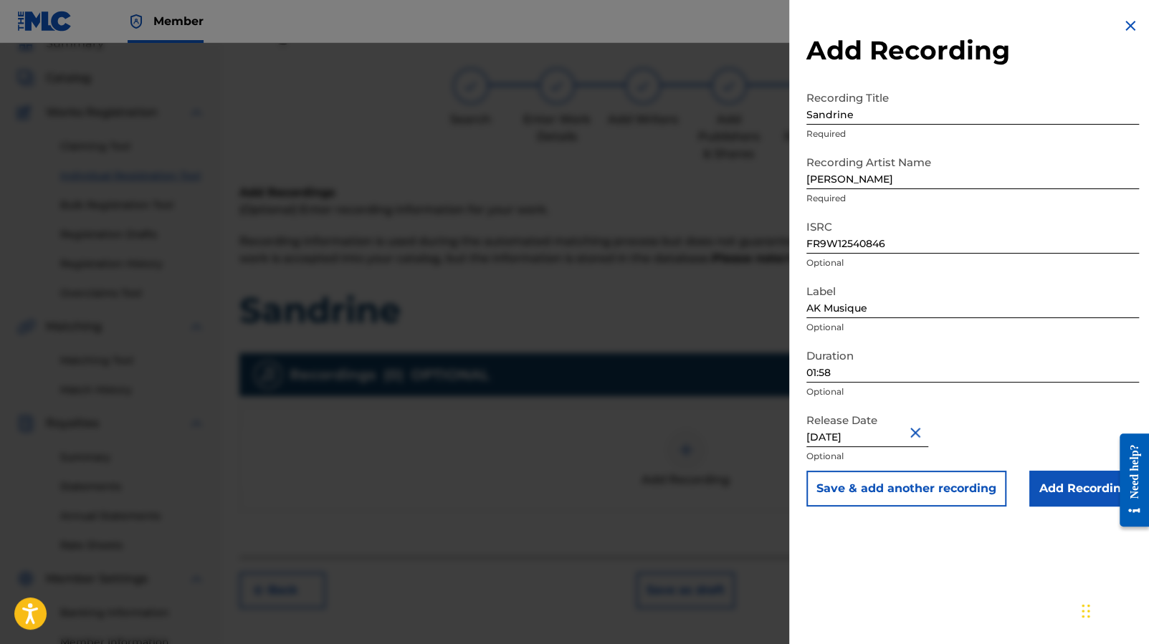
scroll to position [83, 0]
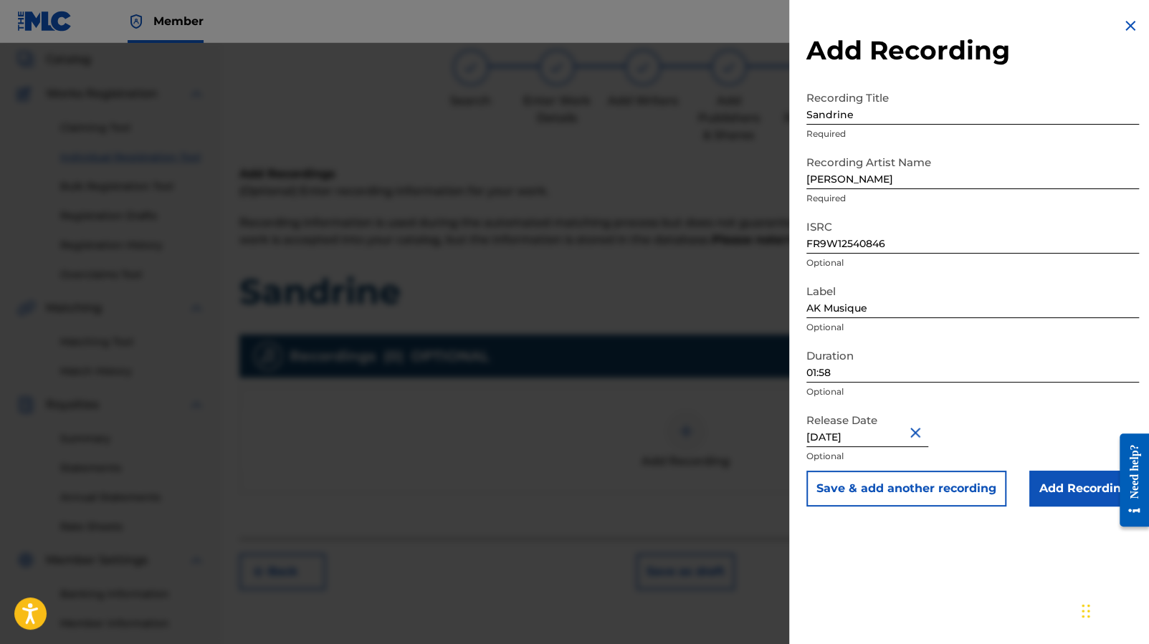
click at [1054, 500] on input "Add Recording" at bounding box center [1084, 489] width 110 height 36
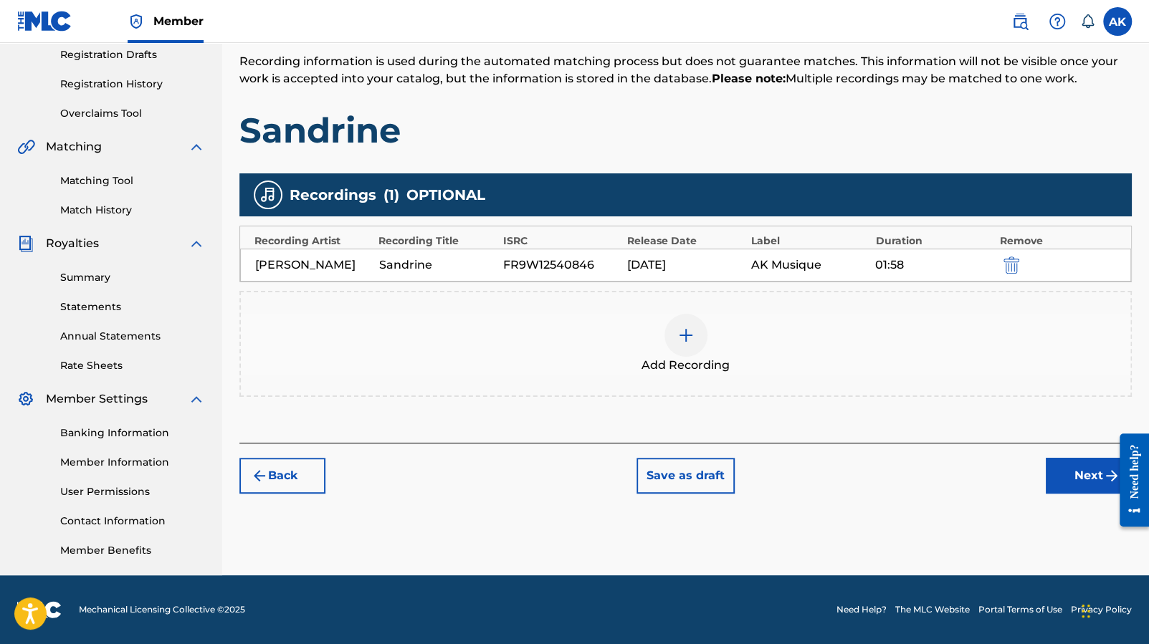
scroll to position [210, 0]
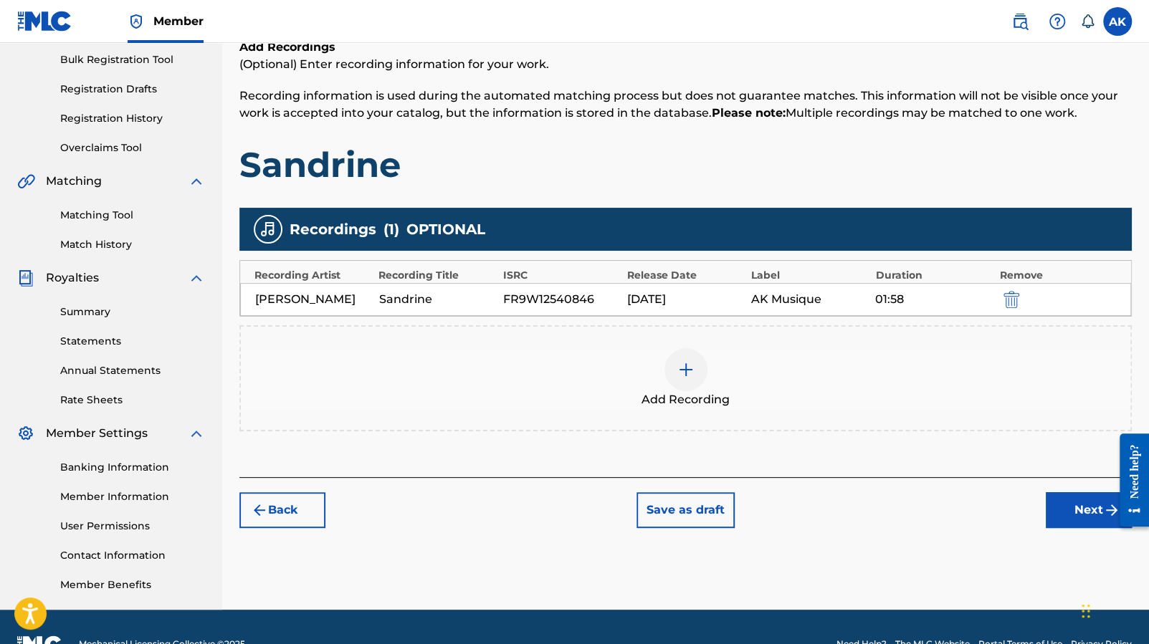
click at [1059, 505] on button "Next" at bounding box center [1089, 510] width 86 height 36
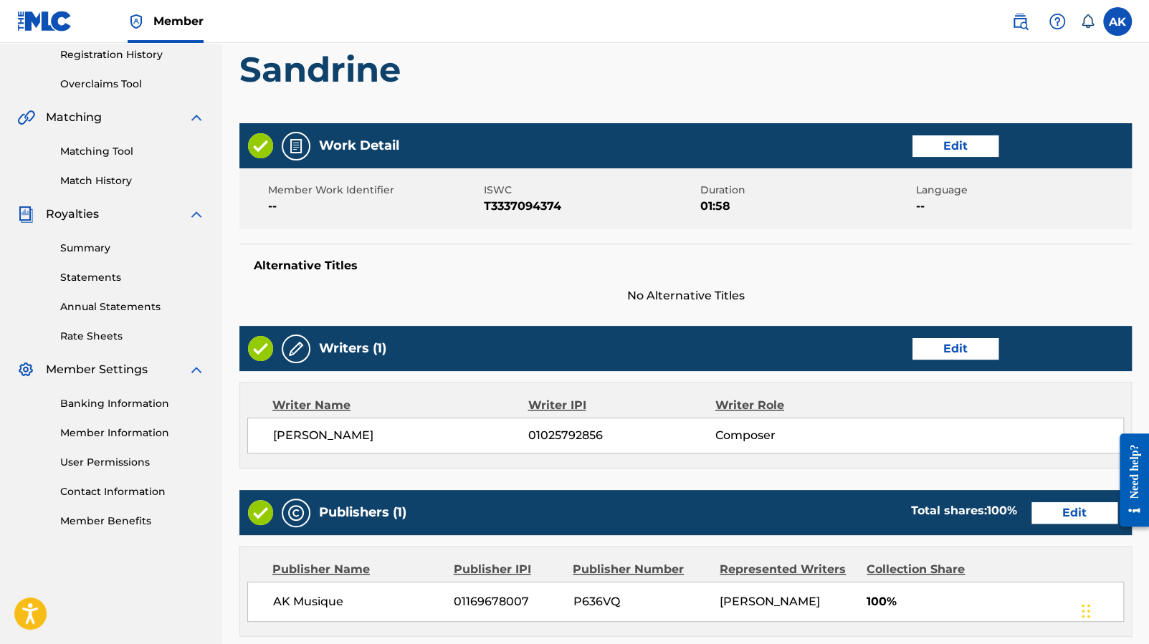
scroll to position [565, 0]
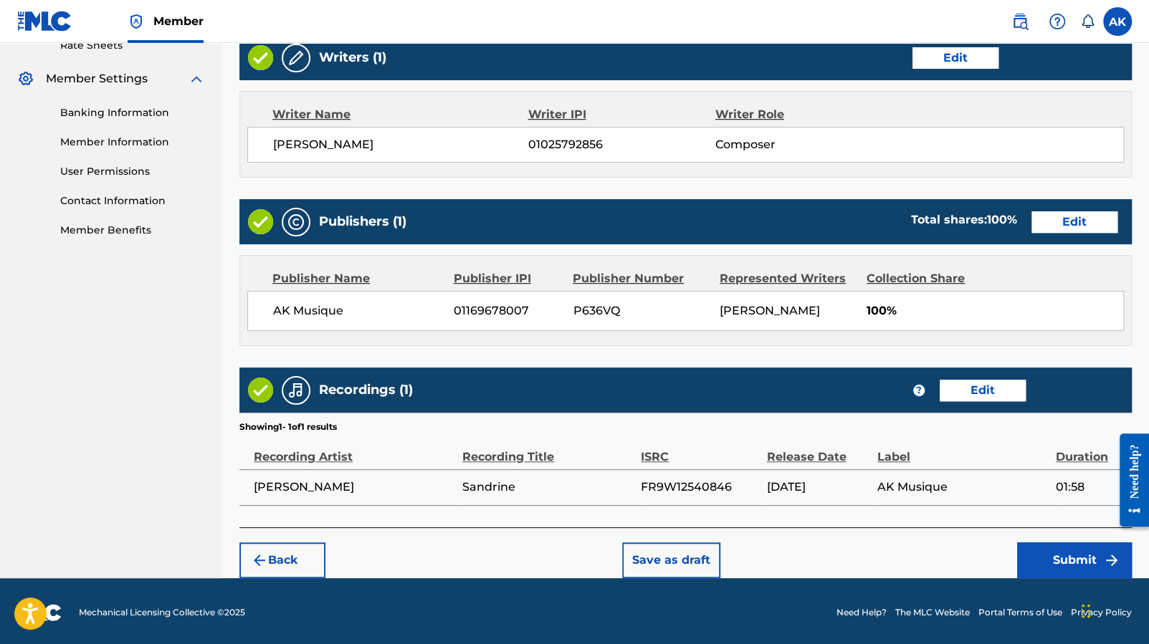
click at [1065, 555] on button "Submit" at bounding box center [1074, 561] width 115 height 36
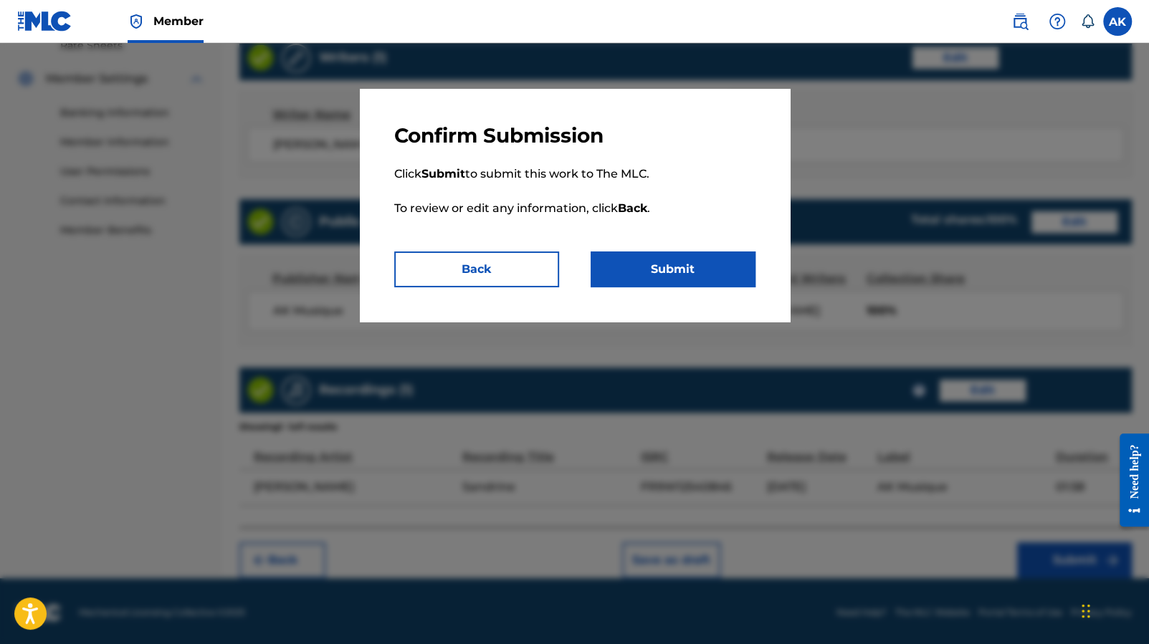
click at [732, 274] on button "Submit" at bounding box center [673, 270] width 165 height 36
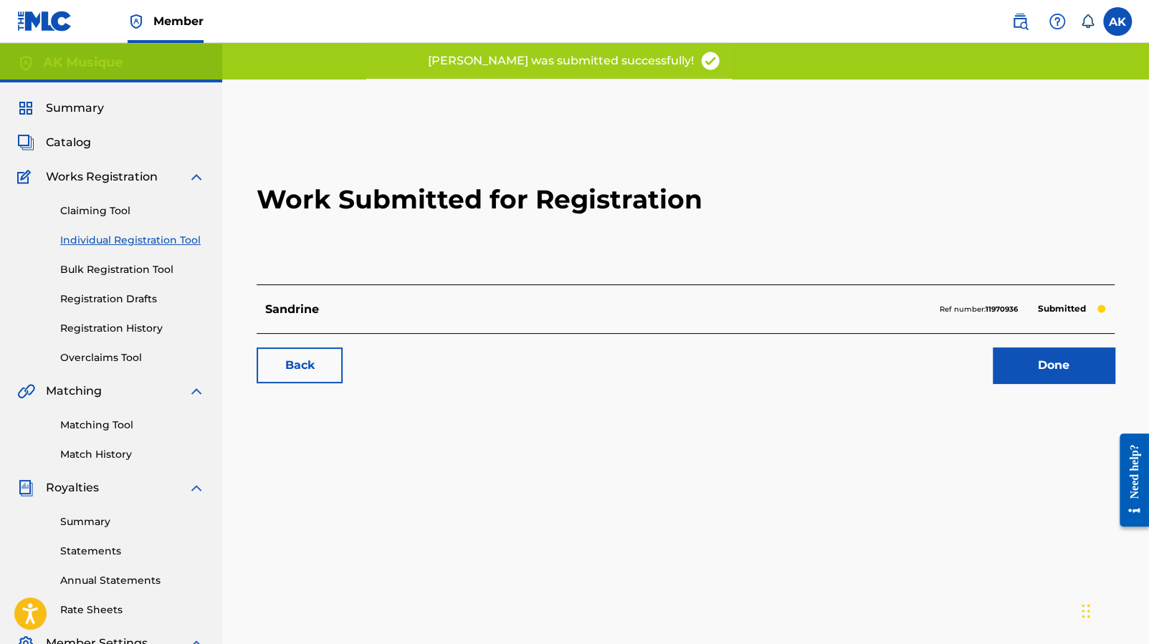
click at [1042, 366] on link "Done" at bounding box center [1054, 366] width 122 height 36
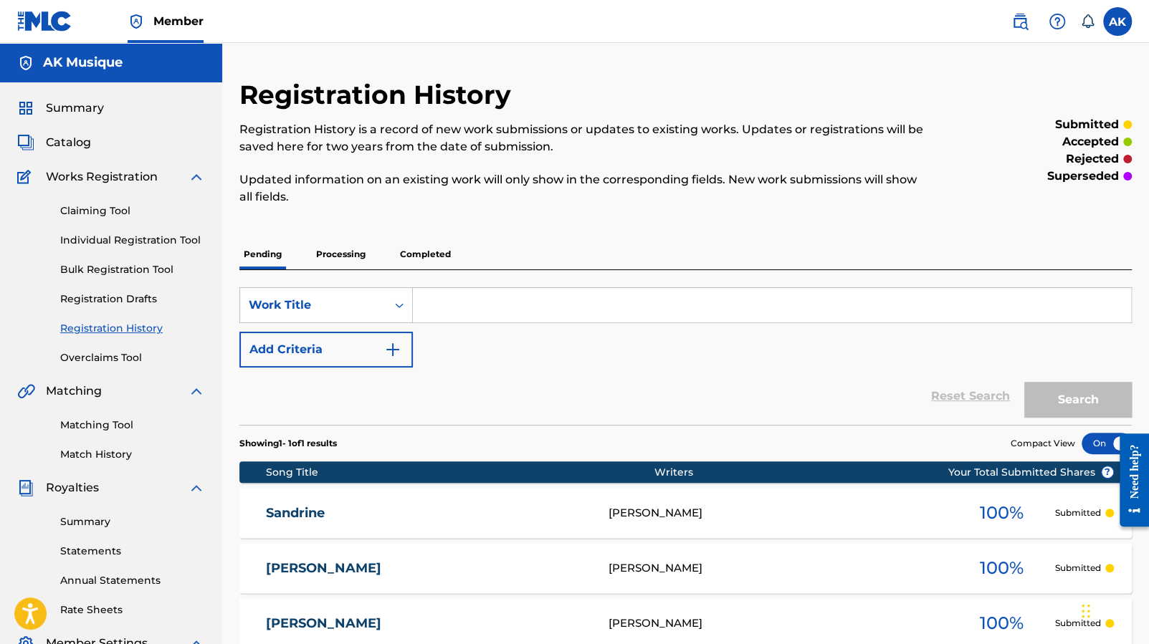
click at [85, 142] on span "Catalog" at bounding box center [68, 142] width 45 height 17
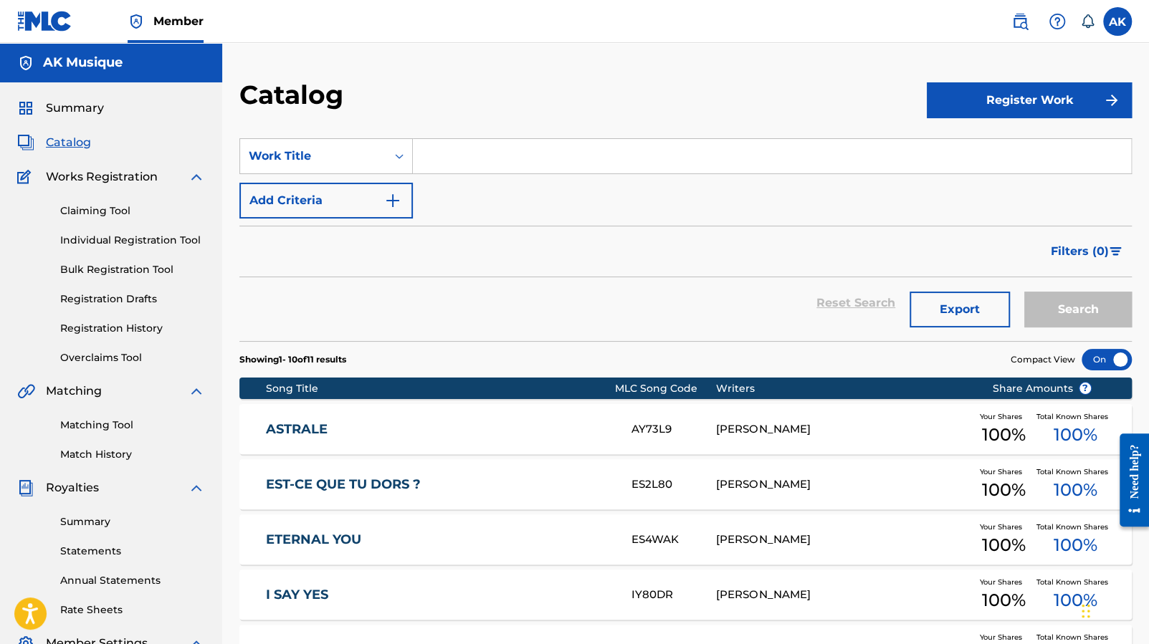
click at [137, 324] on link "Registration History" at bounding box center [132, 328] width 145 height 15
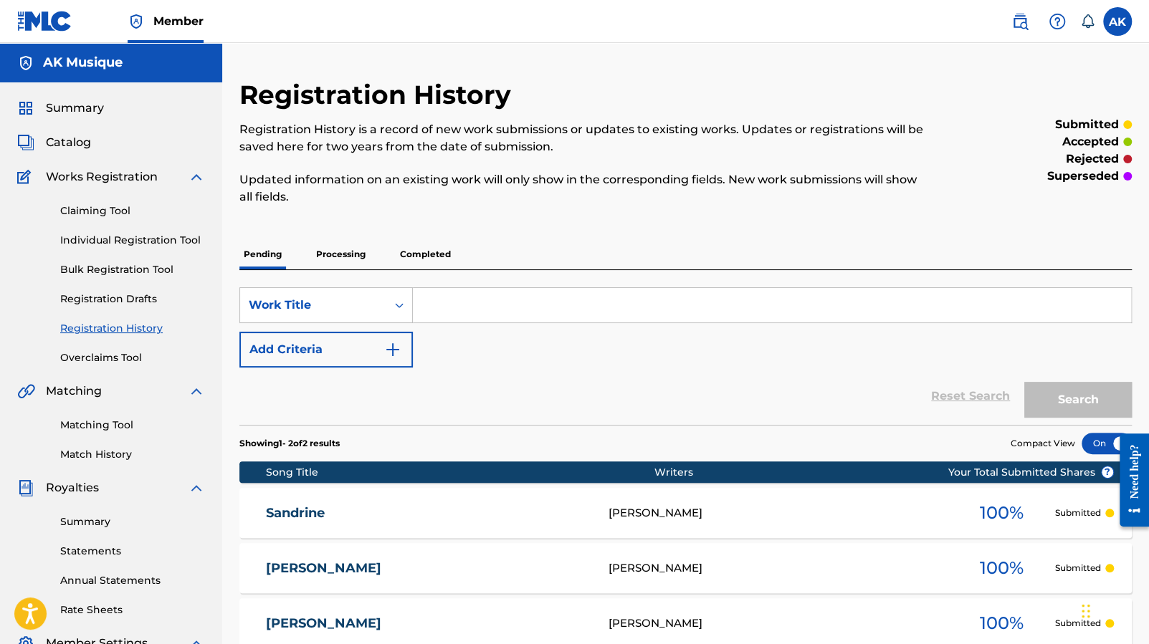
click at [332, 252] on p "Processing" at bounding box center [341, 254] width 58 height 30
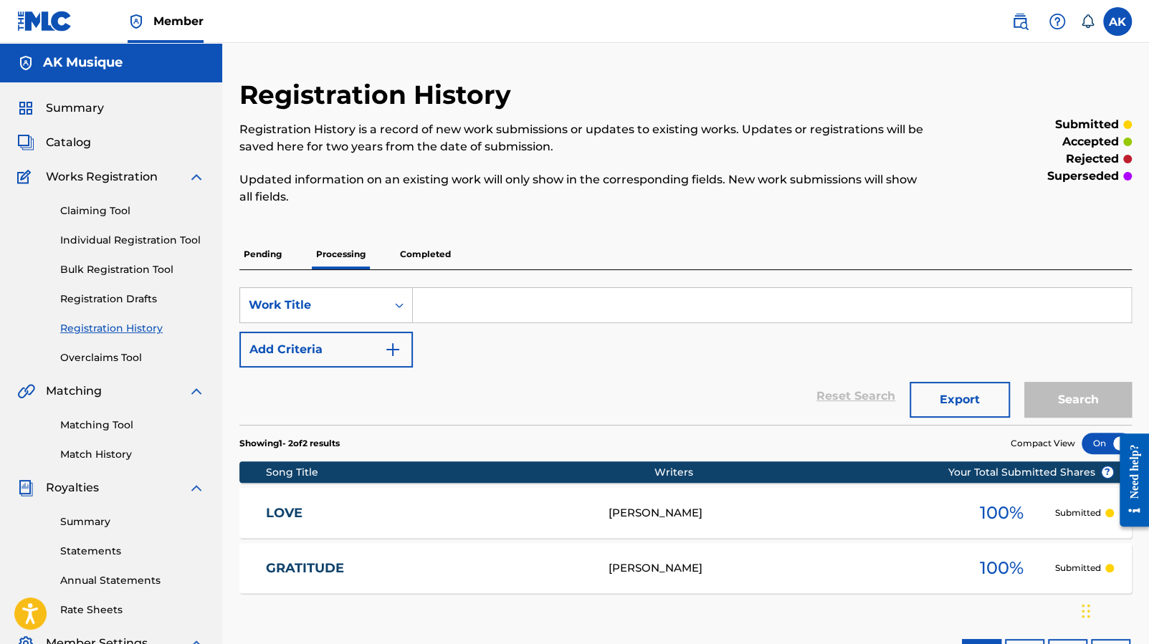
click at [266, 250] on p "Pending" at bounding box center [262, 254] width 47 height 30
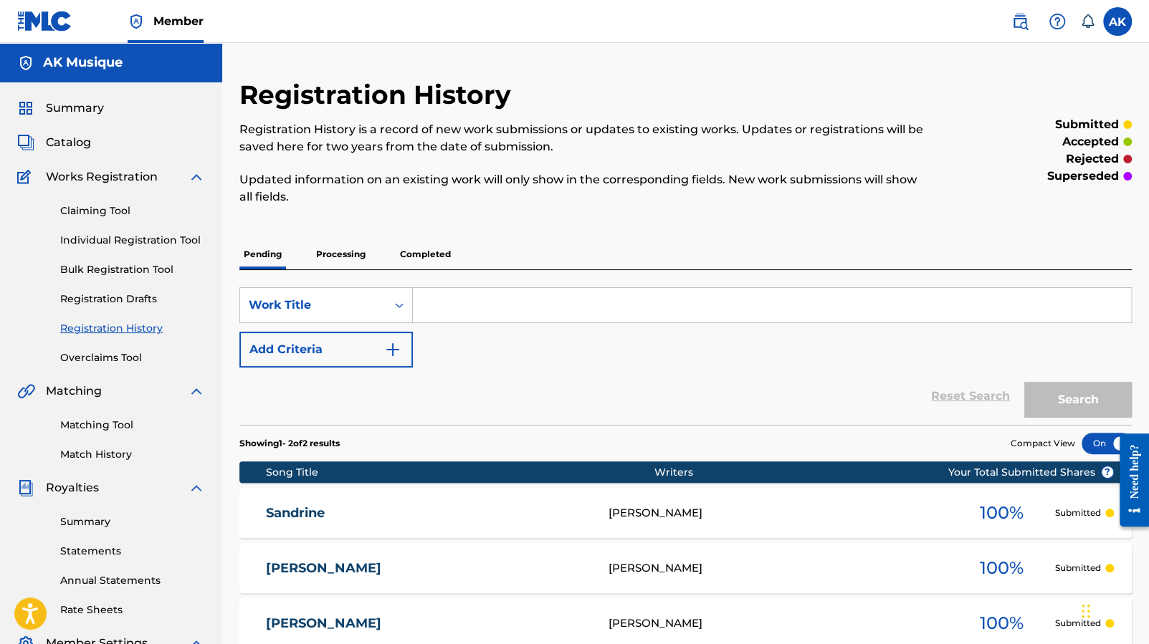
click at [82, 141] on span "Catalog" at bounding box center [68, 142] width 45 height 17
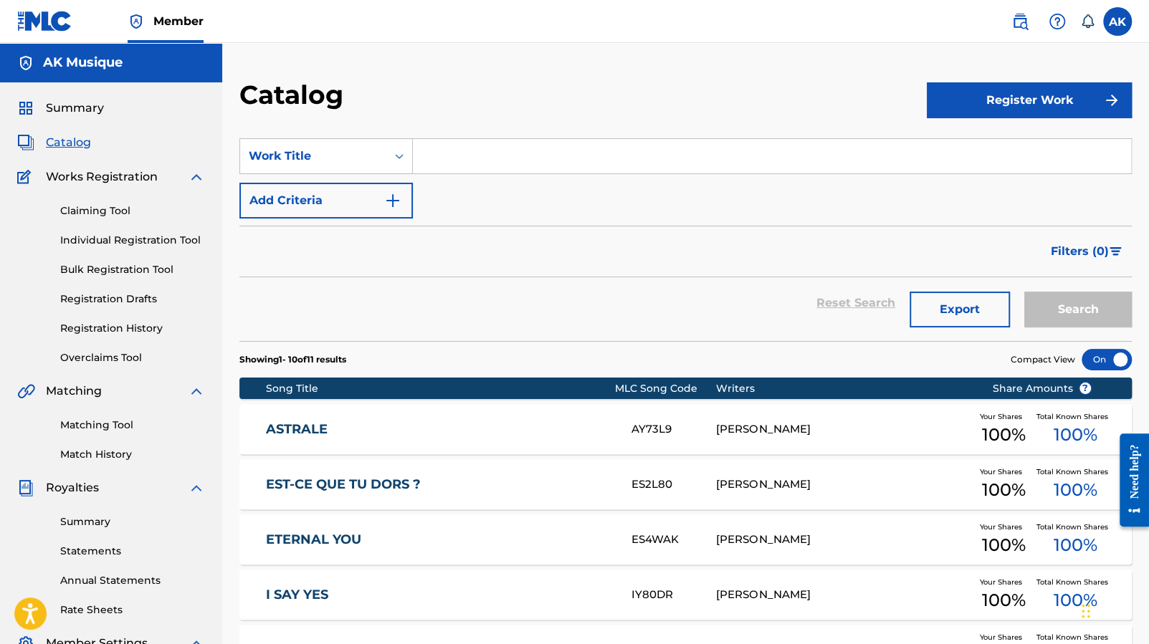
click at [1013, 103] on button "Register Work" at bounding box center [1029, 100] width 205 height 36
click at [1000, 137] on link "Individual" at bounding box center [1029, 147] width 205 height 34
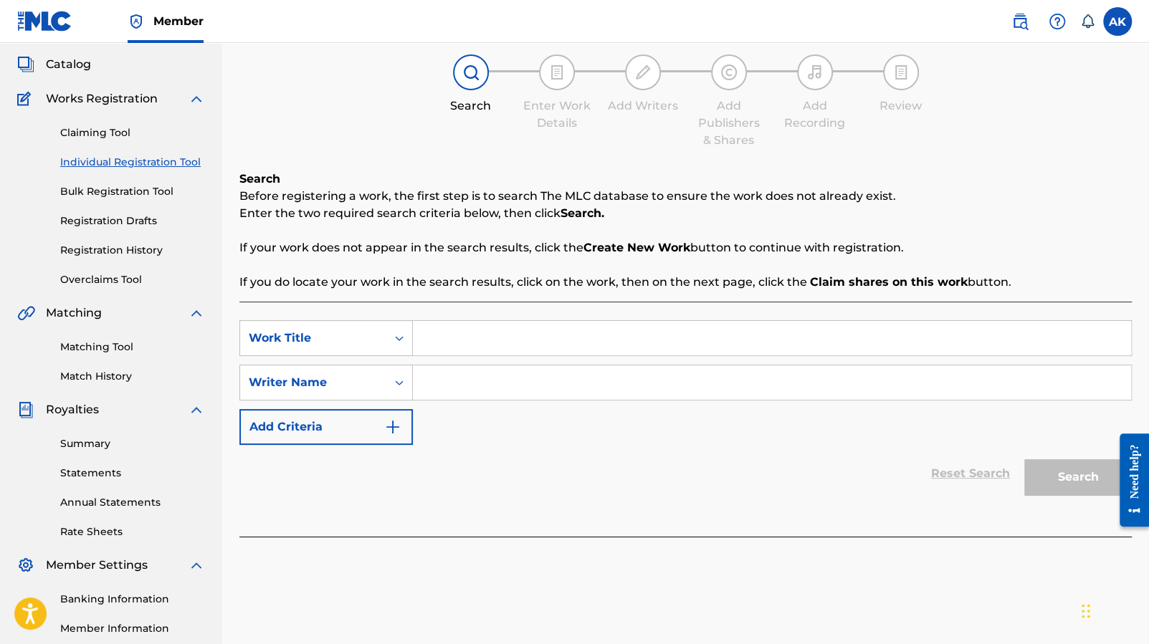
scroll to position [83, 0]
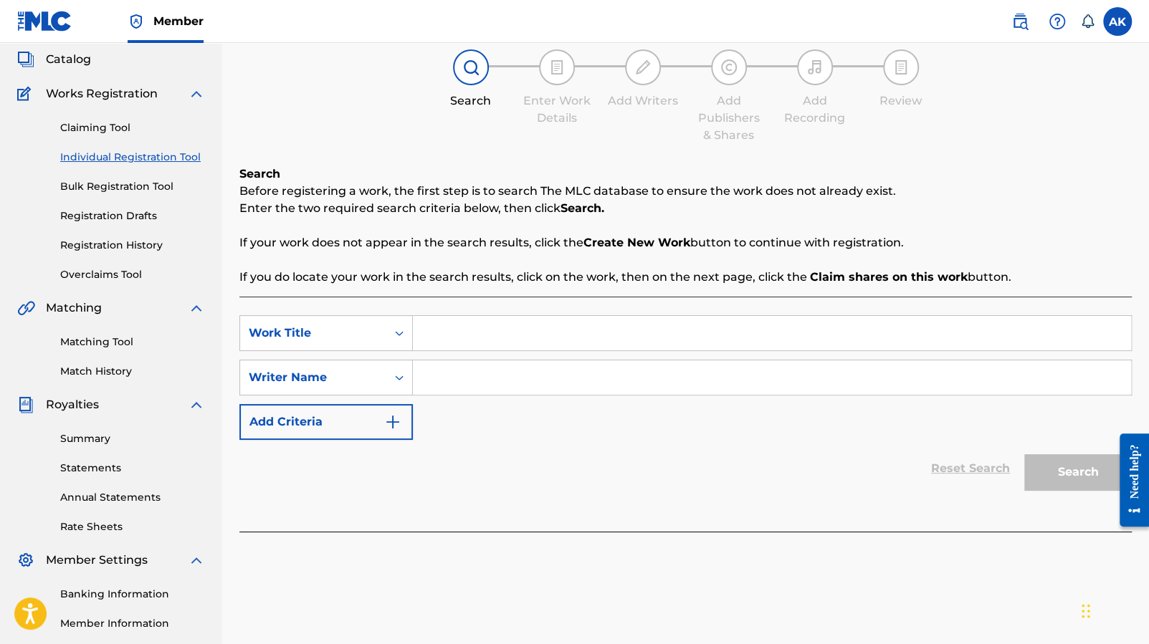
click at [570, 338] on input "Search Form" at bounding box center [772, 333] width 718 height 34
type input "[PERSON_NAME]"
click at [568, 378] on input "Search Form" at bounding box center [772, 377] width 718 height 34
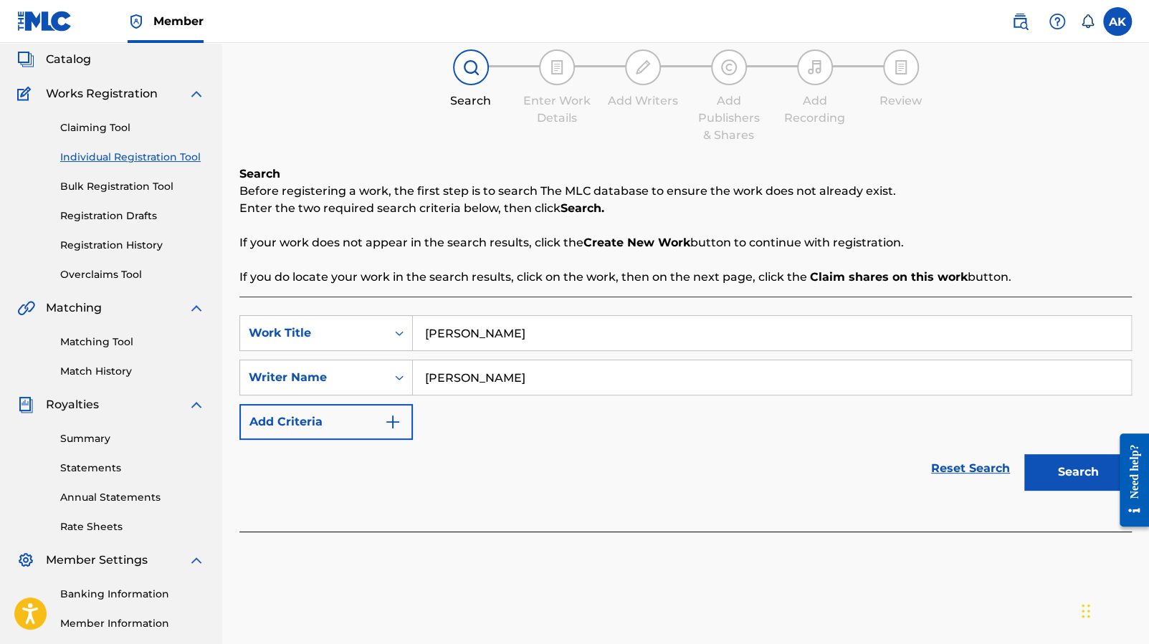
type input "[PERSON_NAME]"
click at [1054, 468] on button "Search" at bounding box center [1078, 472] width 108 height 36
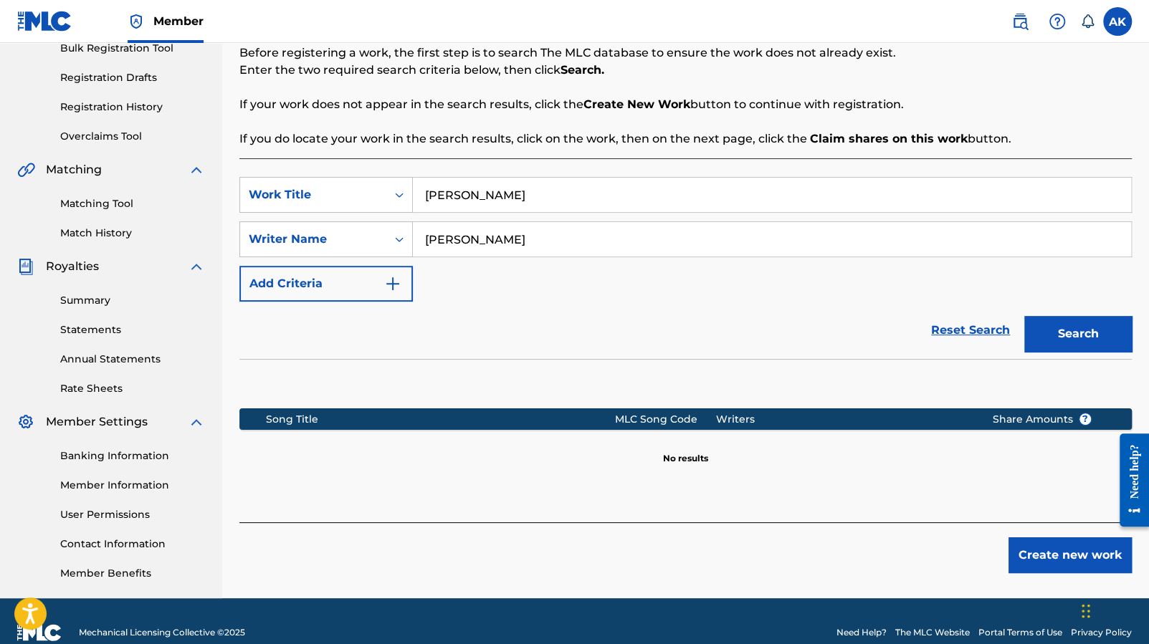
scroll to position [244, 0]
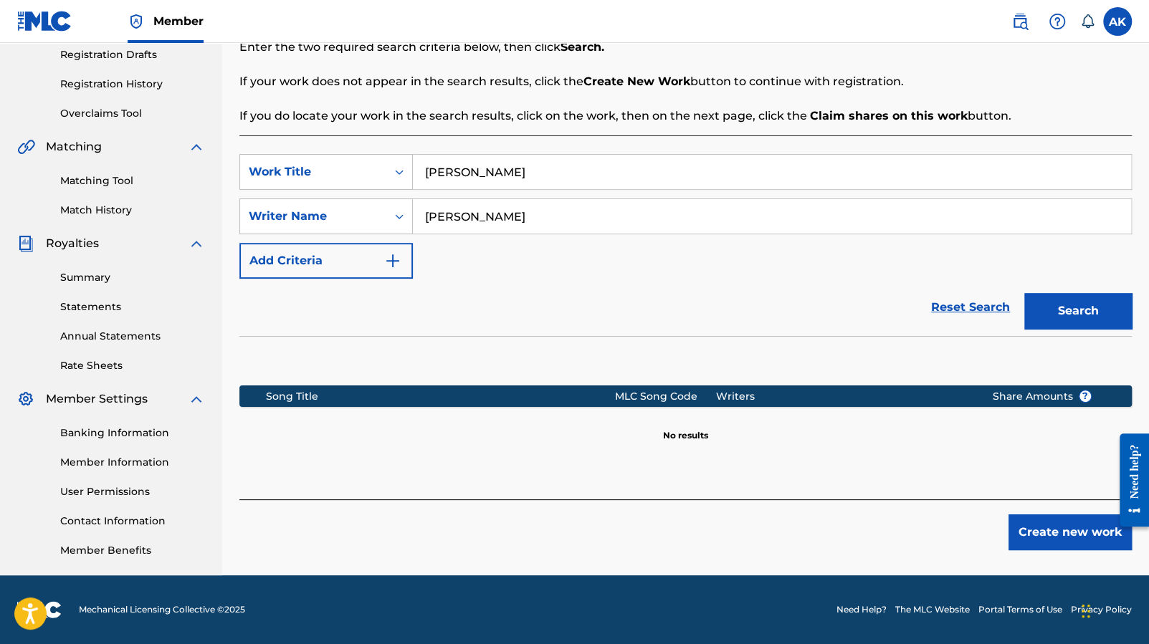
click at [1074, 546] on button "Create new work" at bounding box center [1069, 533] width 123 height 36
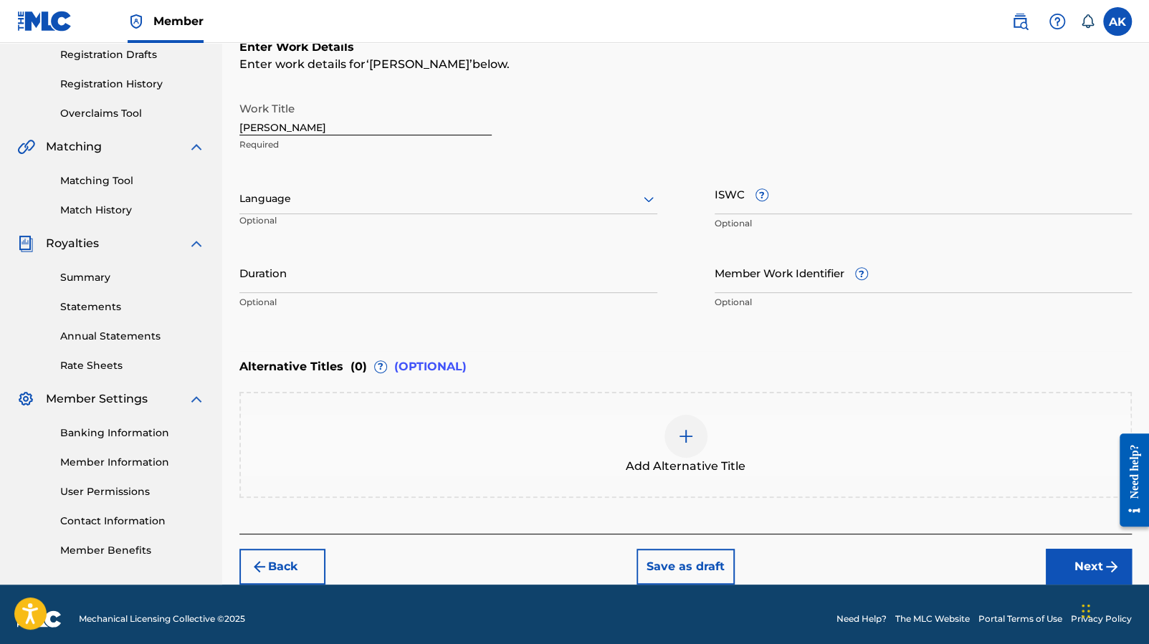
scroll to position [138, 0]
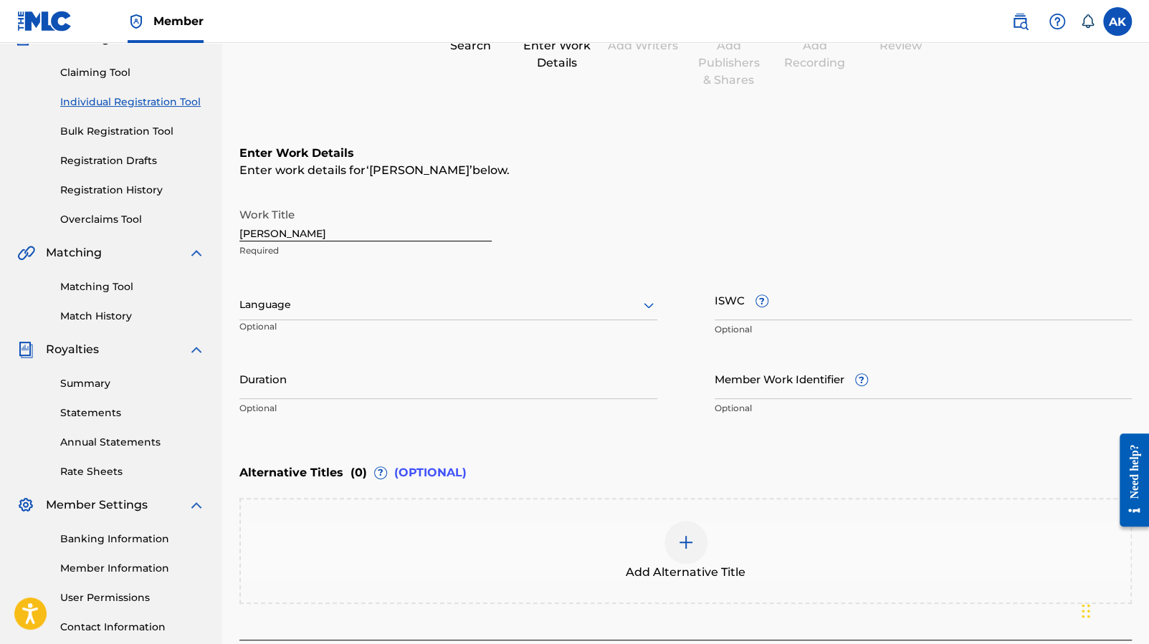
click at [728, 298] on input "ISWC ?" at bounding box center [924, 300] width 418 height 41
paste input "T-334.352.286-7"
type input "T-334.352.286-7"
click at [525, 381] on input "Duration" at bounding box center [448, 378] width 418 height 41
paste input "01:58"
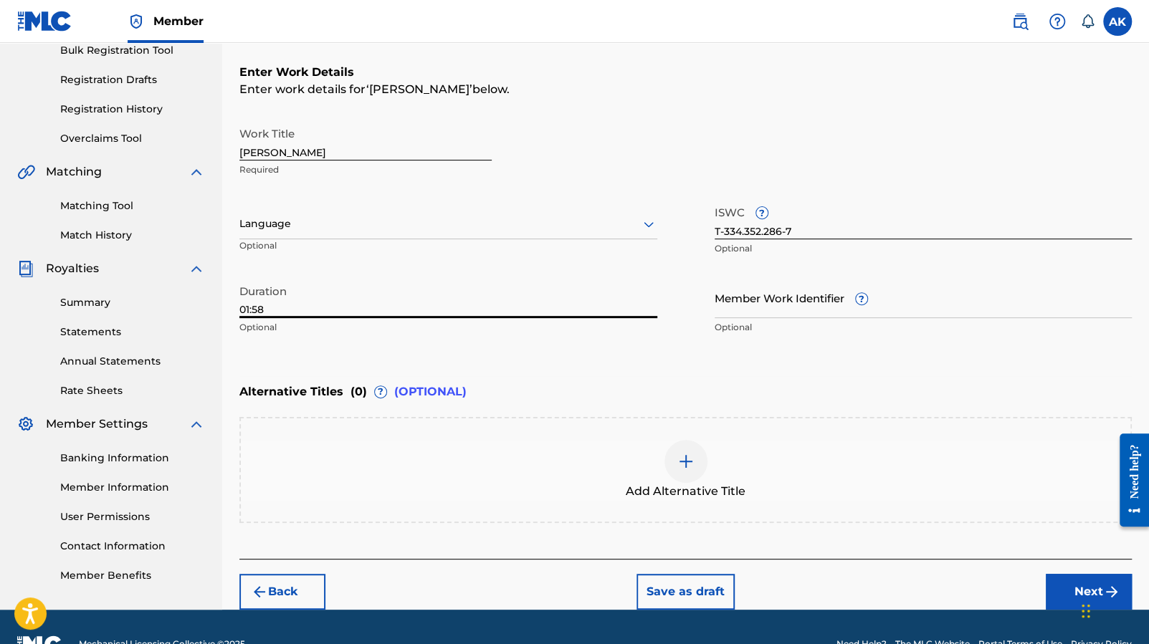
scroll to position [253, 0]
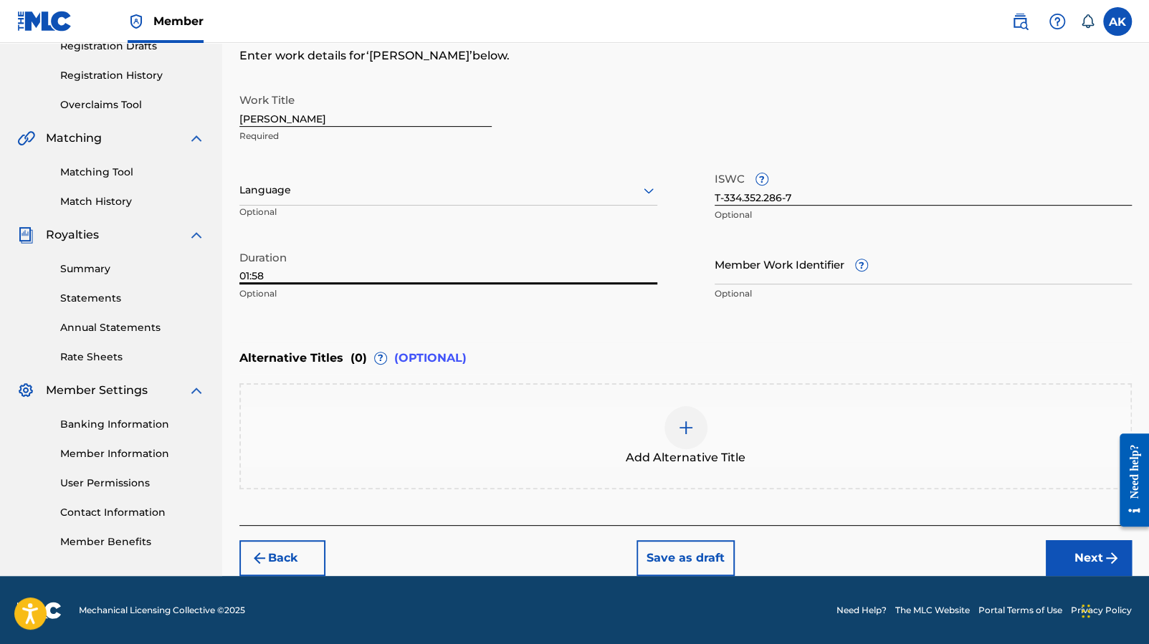
type input "01:58"
click at [1064, 547] on button "Next" at bounding box center [1089, 558] width 86 height 36
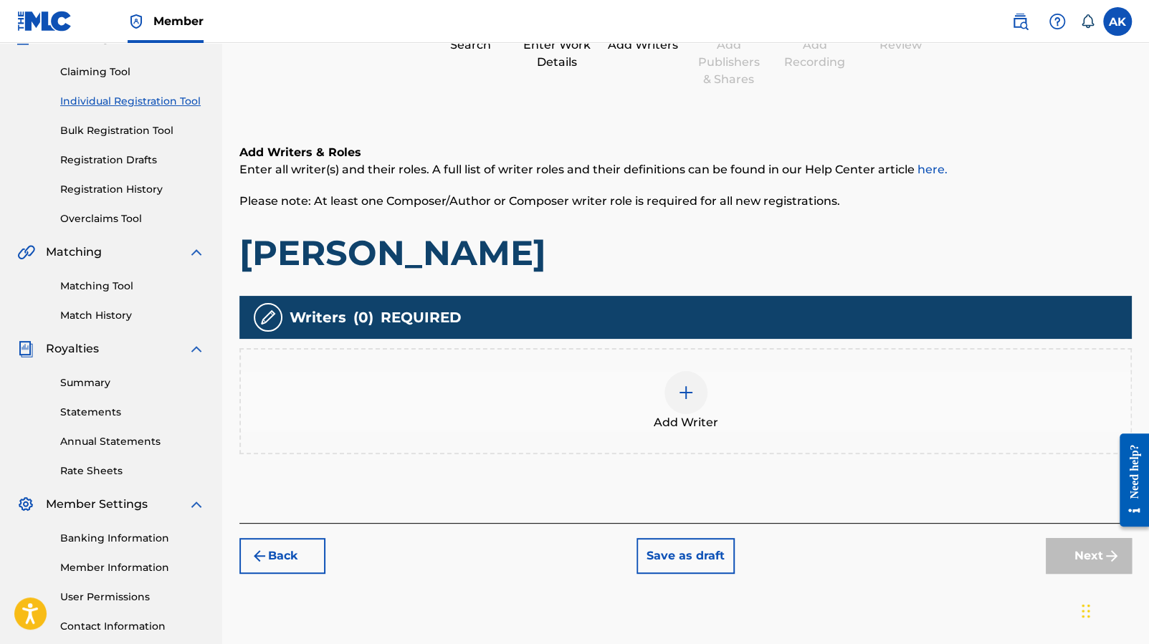
scroll to position [171, 0]
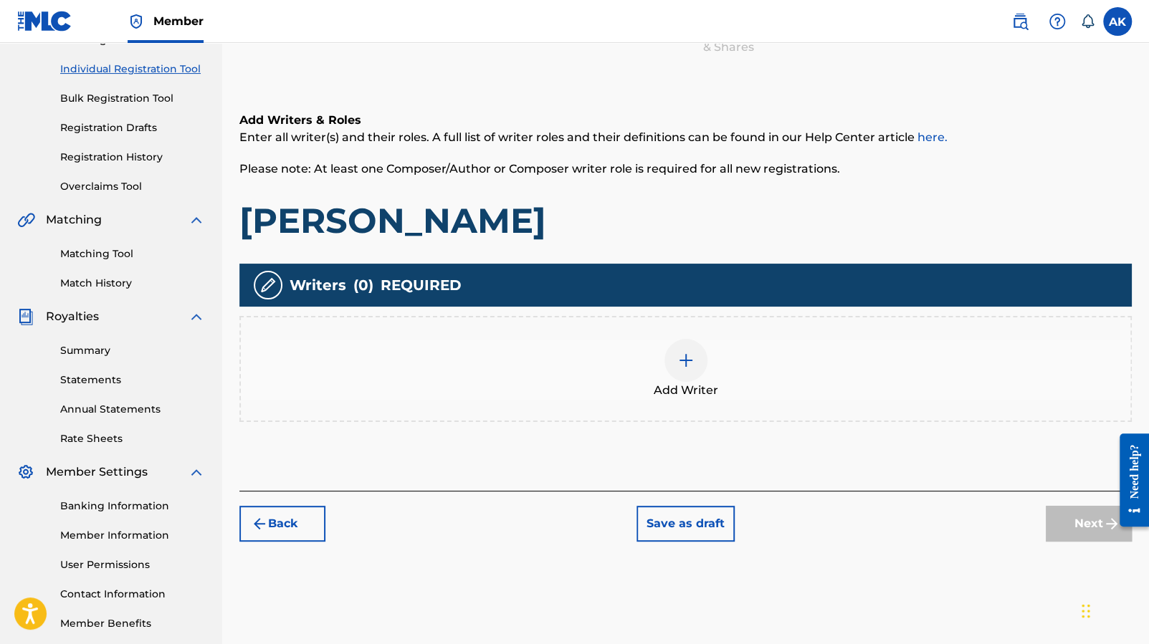
click at [699, 365] on div at bounding box center [685, 360] width 43 height 43
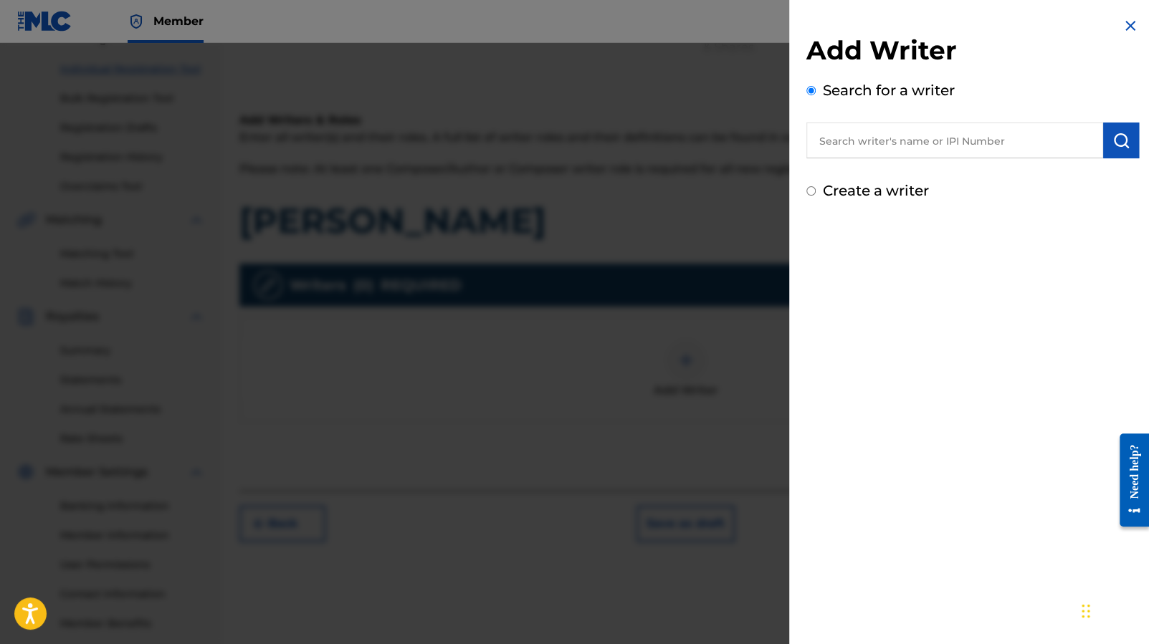
click at [907, 140] on input "text" at bounding box center [954, 141] width 297 height 36
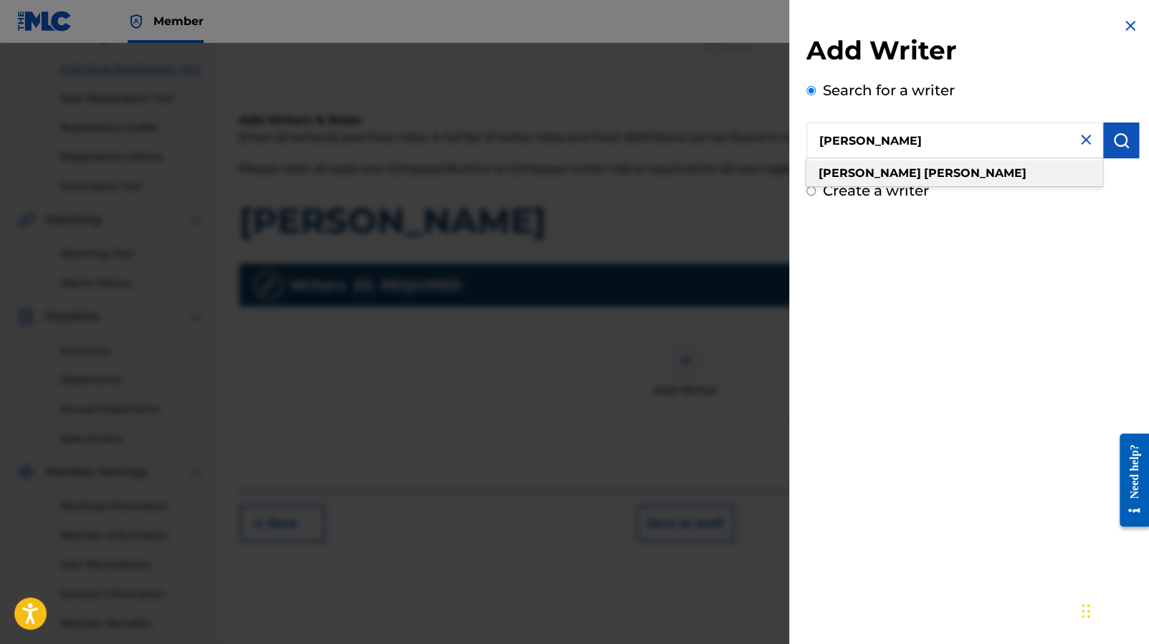
type input "[PERSON_NAME]"
click at [924, 168] on strong "[PERSON_NAME]" at bounding box center [975, 173] width 102 height 14
click at [1118, 133] on img "submit" at bounding box center [1120, 140] width 17 height 17
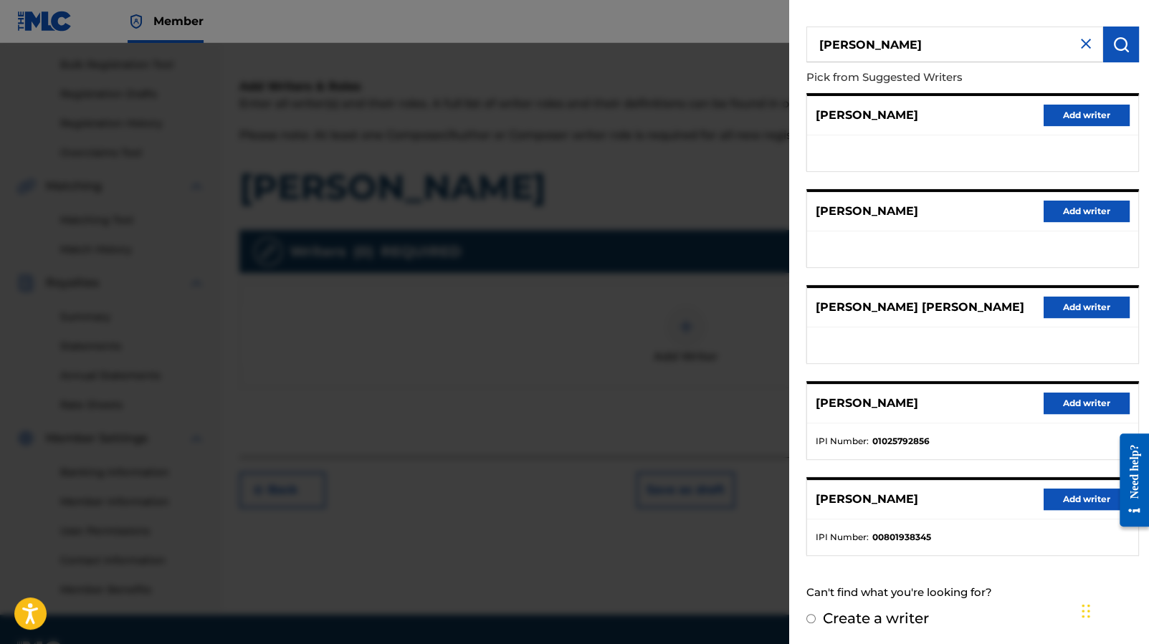
scroll to position [239, 0]
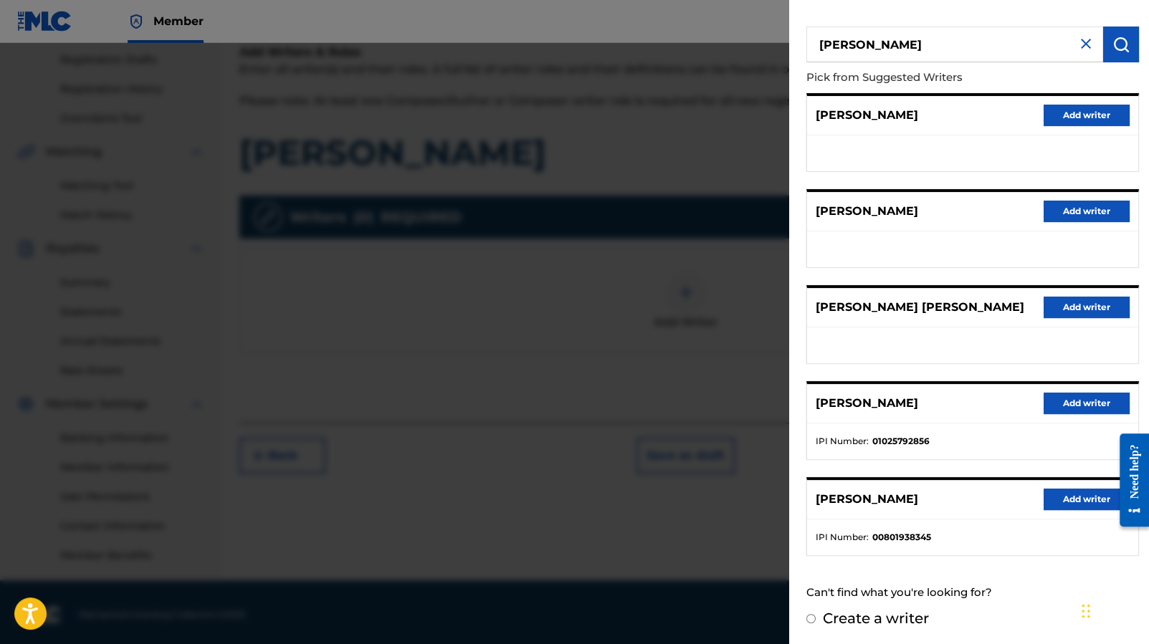
click at [1080, 403] on button "Add writer" at bounding box center [1086, 404] width 86 height 22
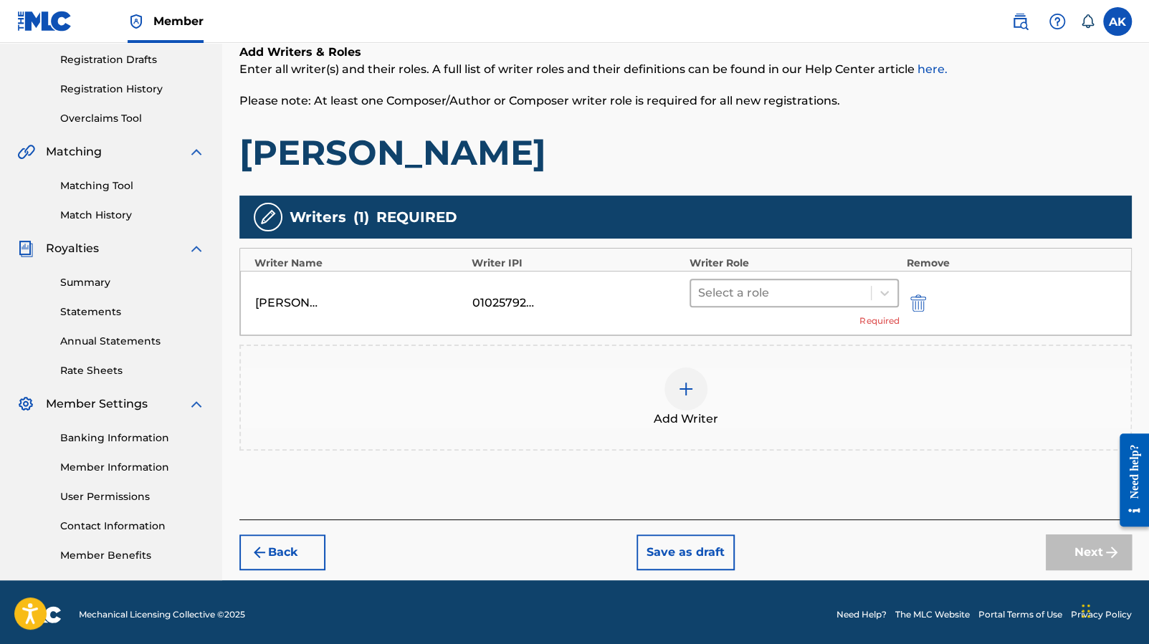
click at [828, 288] on div at bounding box center [781, 293] width 166 height 20
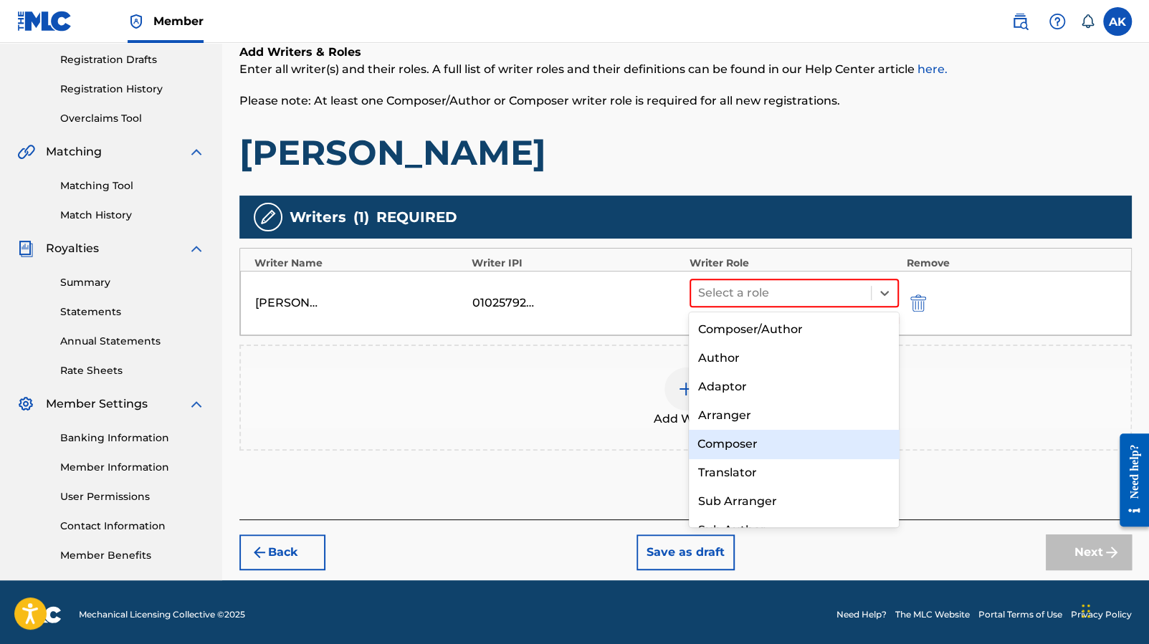
click at [773, 436] on div "Composer" at bounding box center [794, 444] width 210 height 29
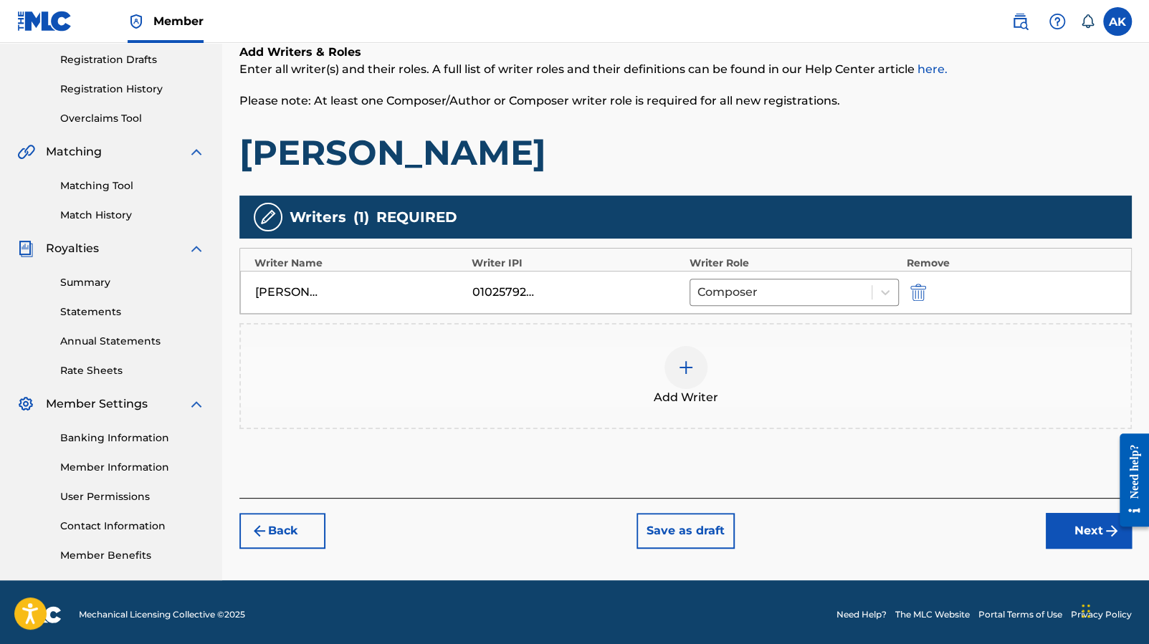
click at [1068, 520] on button "Next" at bounding box center [1089, 531] width 86 height 36
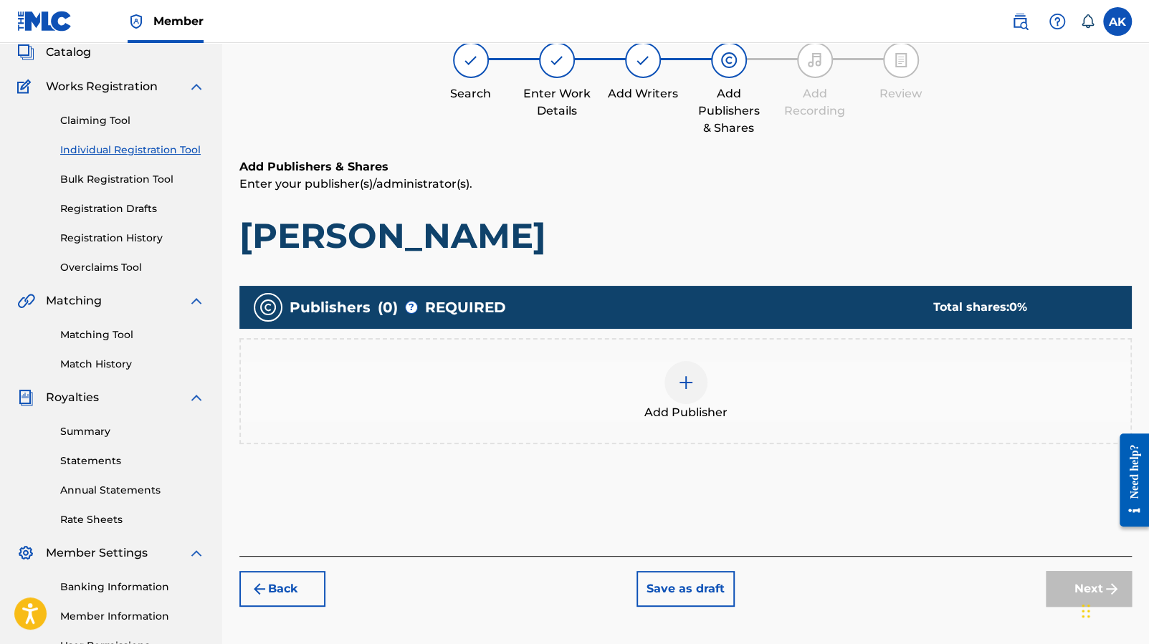
scroll to position [65, 0]
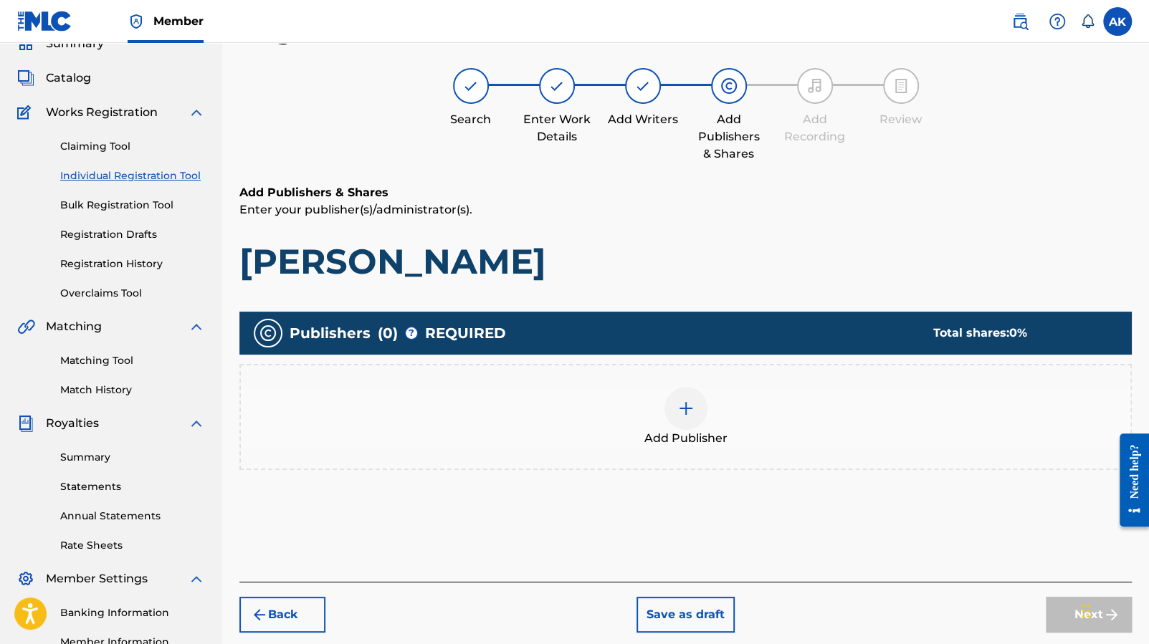
click at [694, 409] on img at bounding box center [685, 408] width 17 height 17
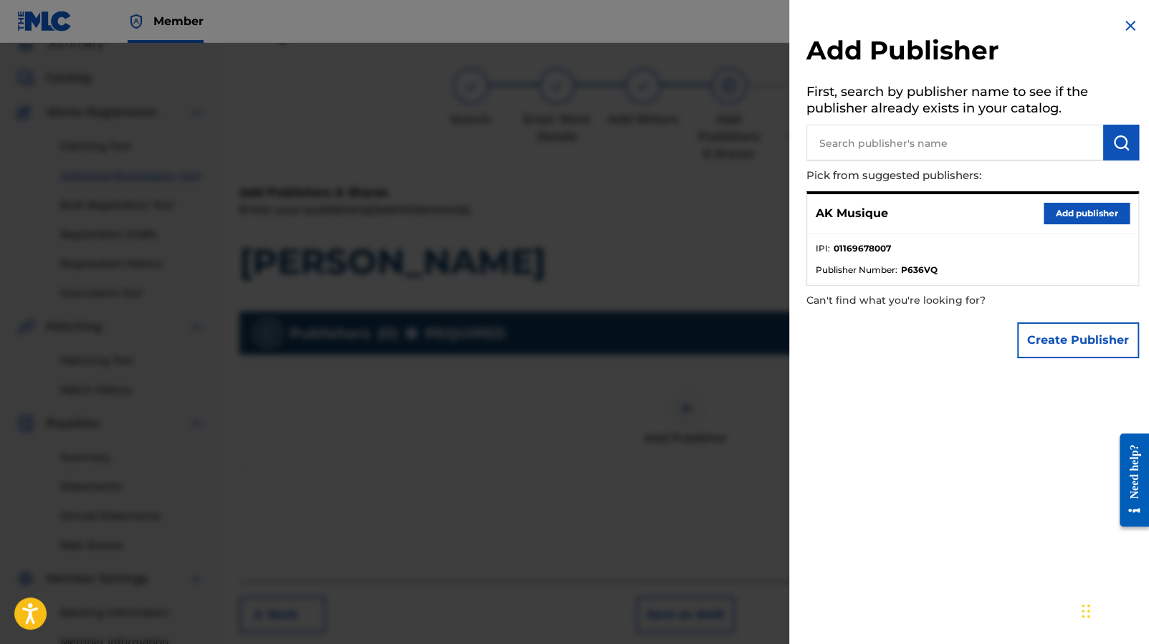
click at [1072, 209] on button "Add publisher" at bounding box center [1086, 214] width 86 height 22
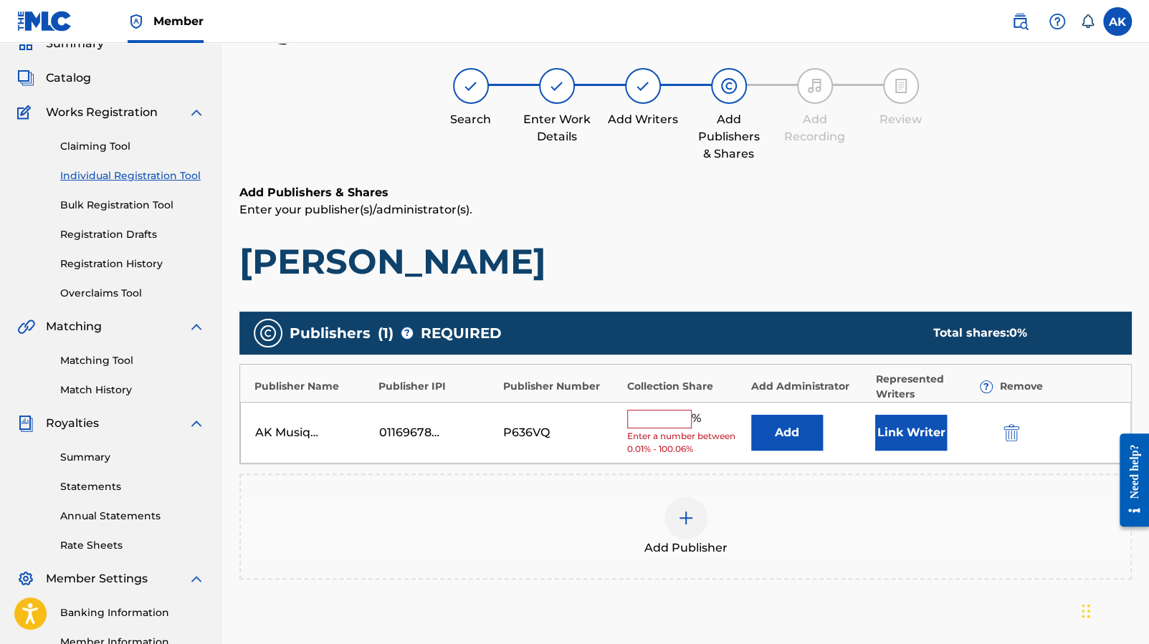
click at [646, 403] on div "AK Musique 01169678007 P636VQ % Enter a number between 0.01% - 100.06% Add Link…" at bounding box center [685, 433] width 891 height 62
click at [645, 421] on input "text" at bounding box center [659, 419] width 65 height 19
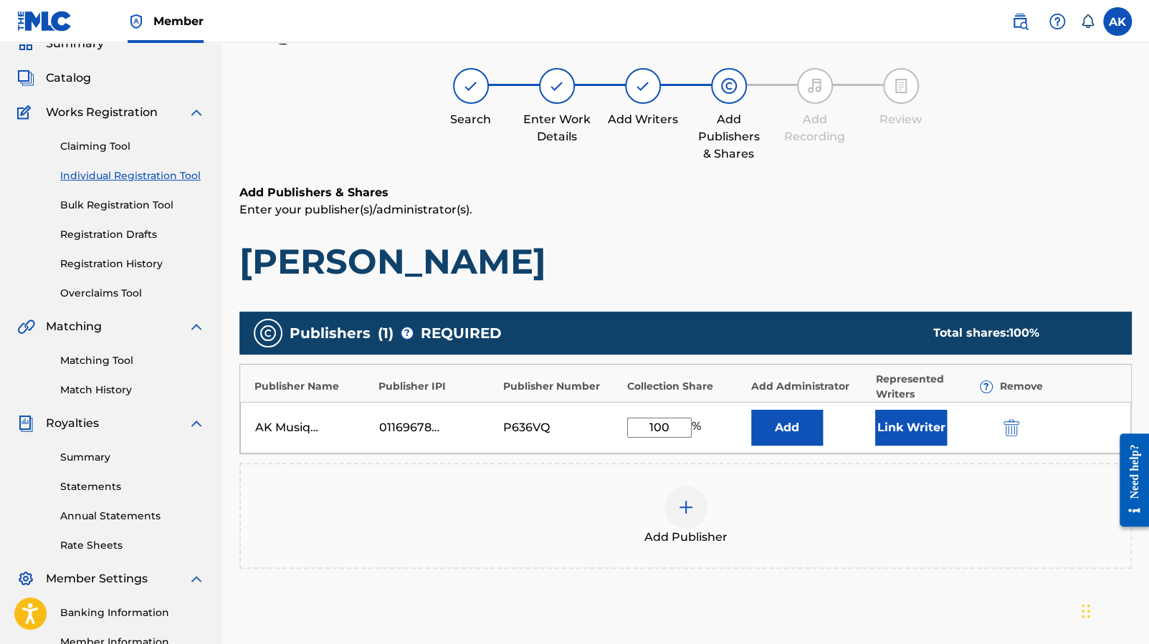
type input "100"
click at [906, 415] on button "Link Writer" at bounding box center [911, 428] width 72 height 36
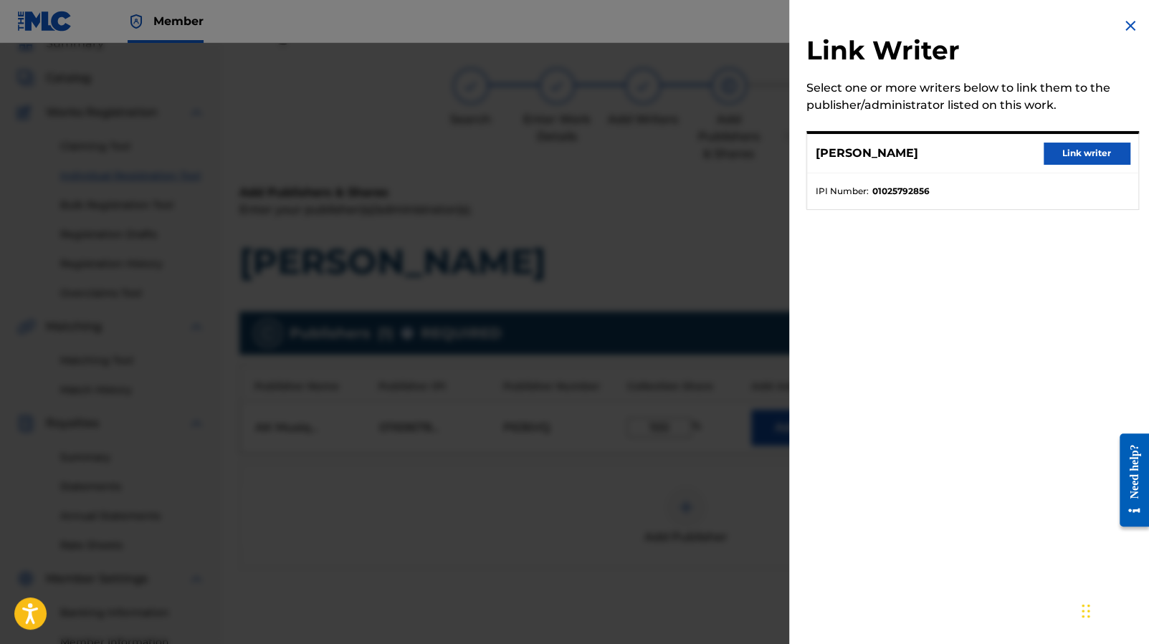
click at [1064, 156] on button "Link writer" at bounding box center [1086, 154] width 86 height 22
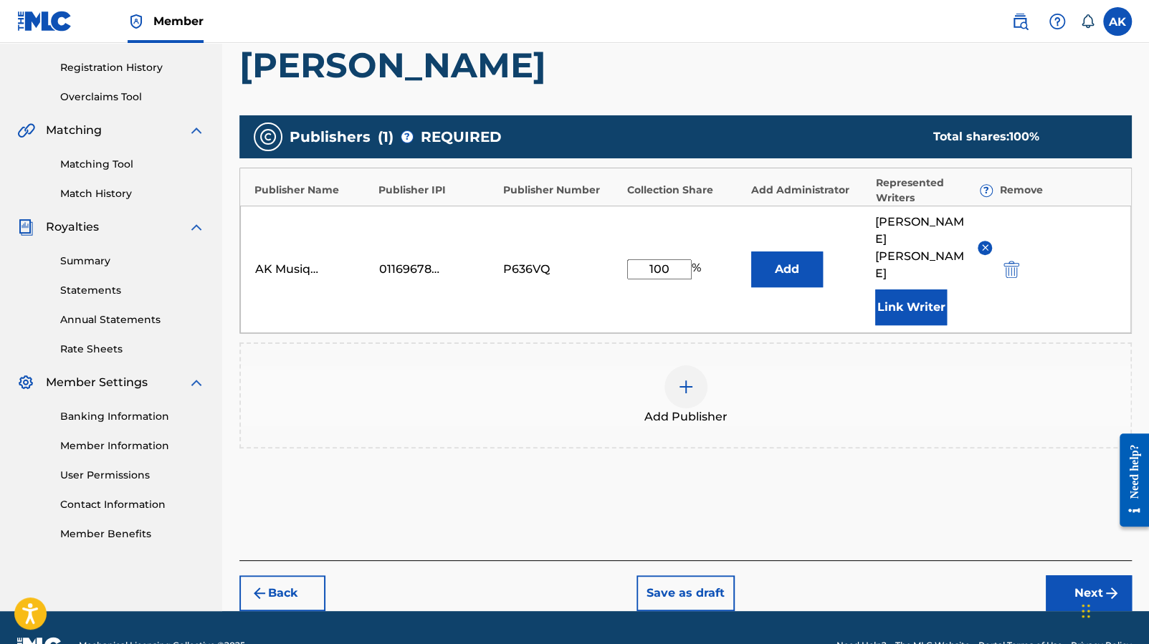
click at [1087, 575] on button "Next" at bounding box center [1089, 593] width 86 height 36
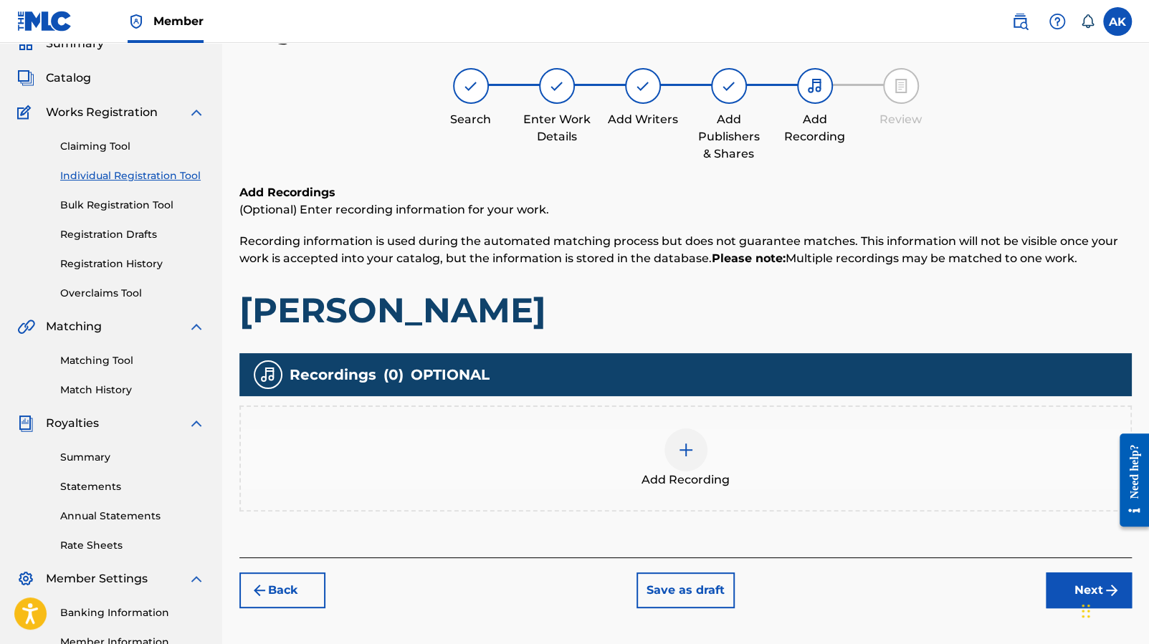
click at [685, 446] on img at bounding box center [685, 449] width 17 height 17
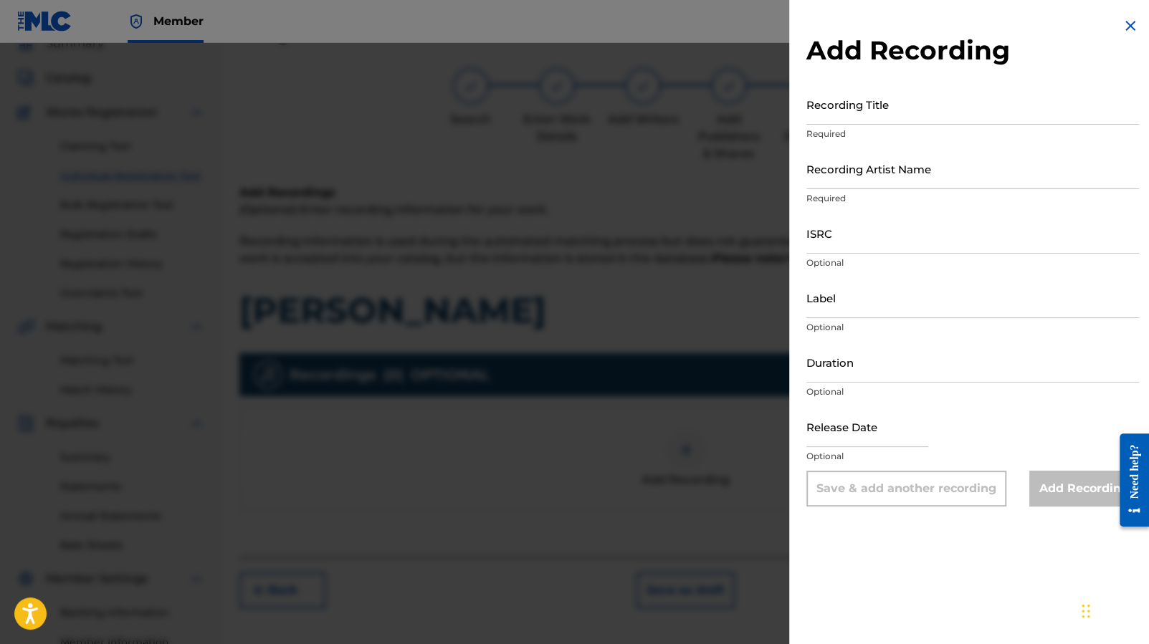
click at [868, 107] on input "Recording Title" at bounding box center [972, 104] width 333 height 41
type input "[PERSON_NAME]"
click at [917, 166] on input "Recording Artist Name" at bounding box center [972, 168] width 333 height 41
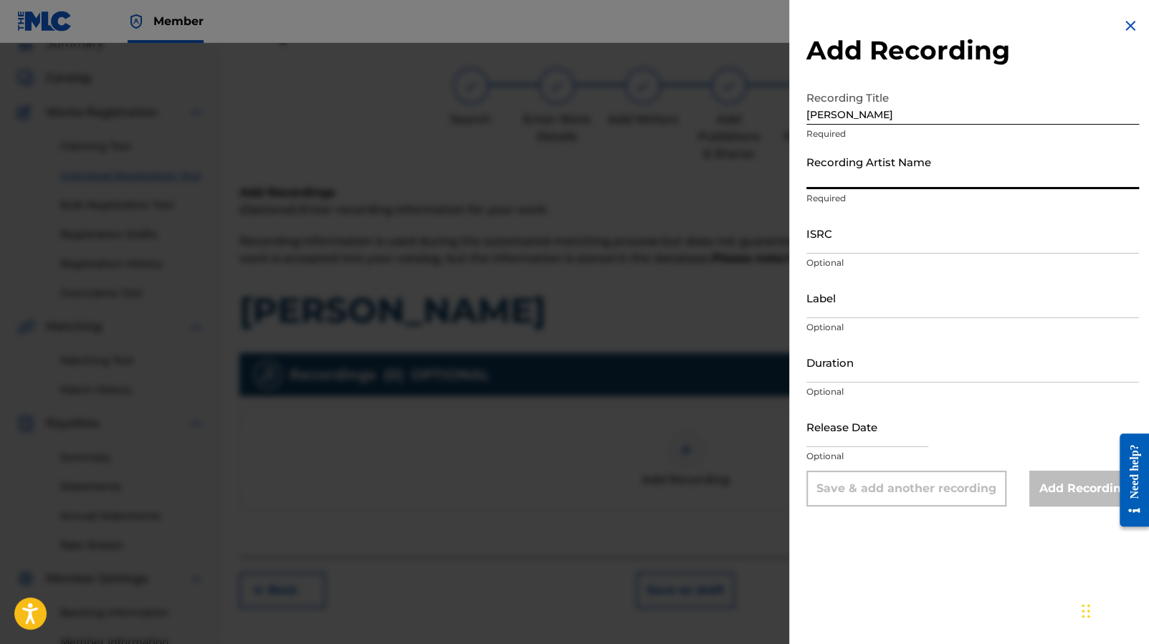
type input "[PERSON_NAME]"
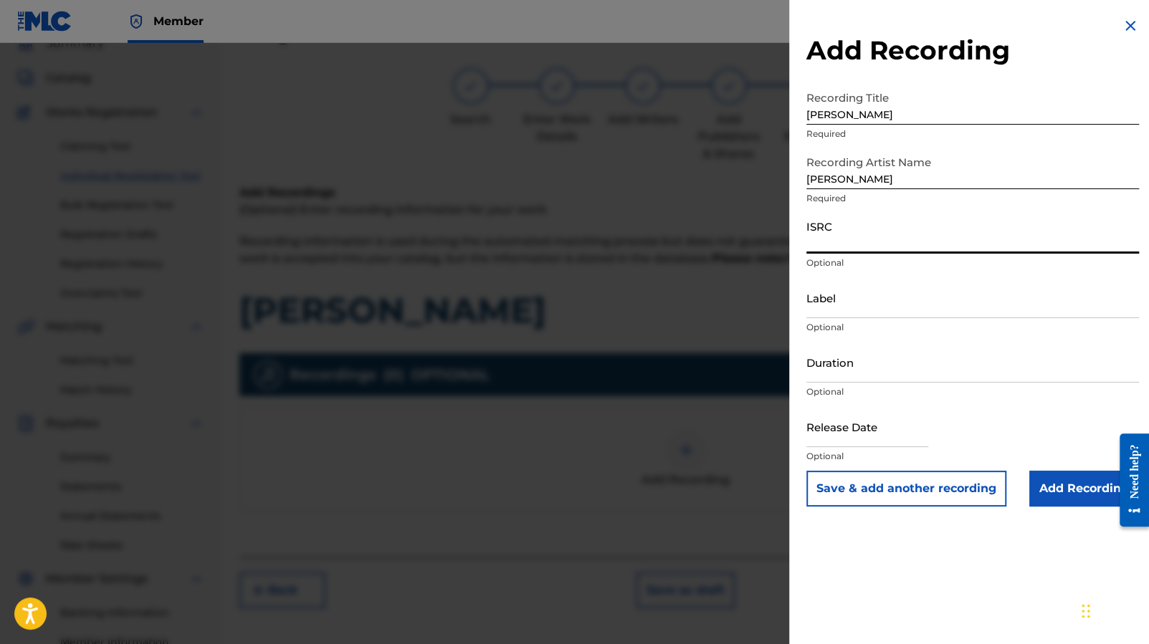
click at [899, 229] on input "ISRC" at bounding box center [972, 233] width 333 height 41
paste input "FR-9W1-25-44753"
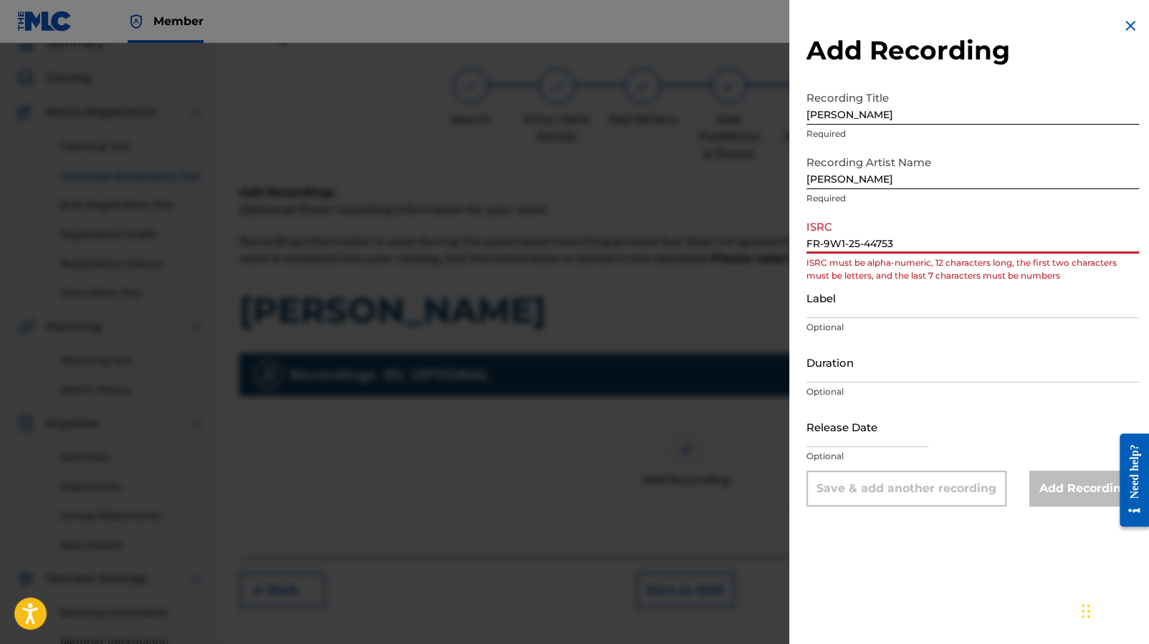
click at [864, 249] on input "FR-9W1-25-44753" at bounding box center [972, 233] width 333 height 41
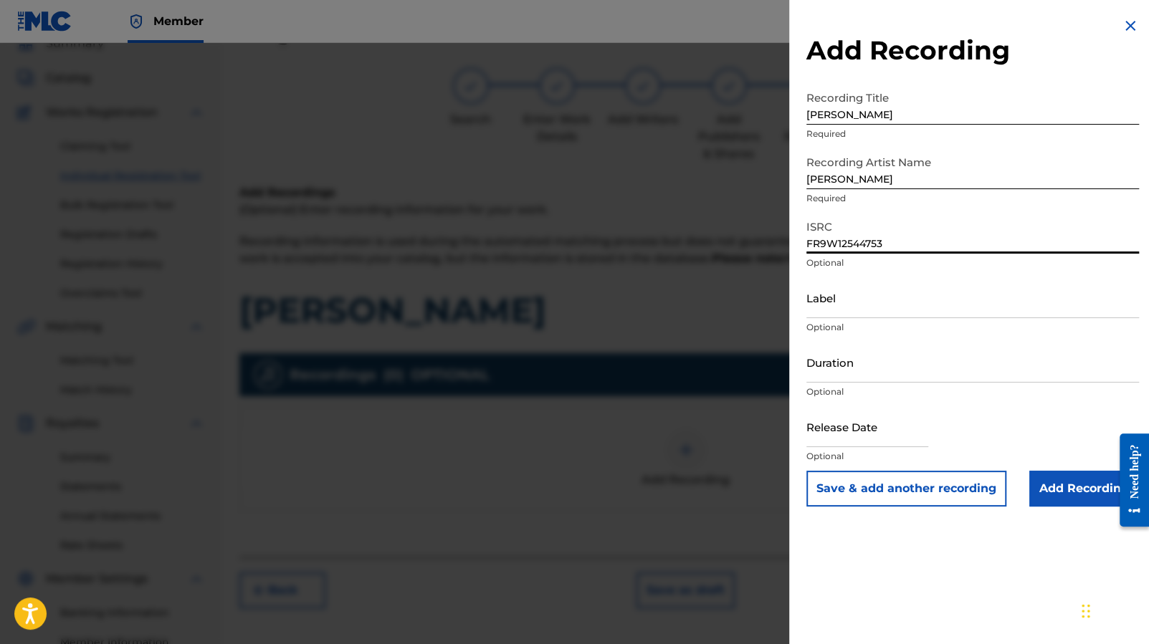
type input "FR9W12544753"
click at [884, 310] on input "Label" at bounding box center [972, 297] width 333 height 41
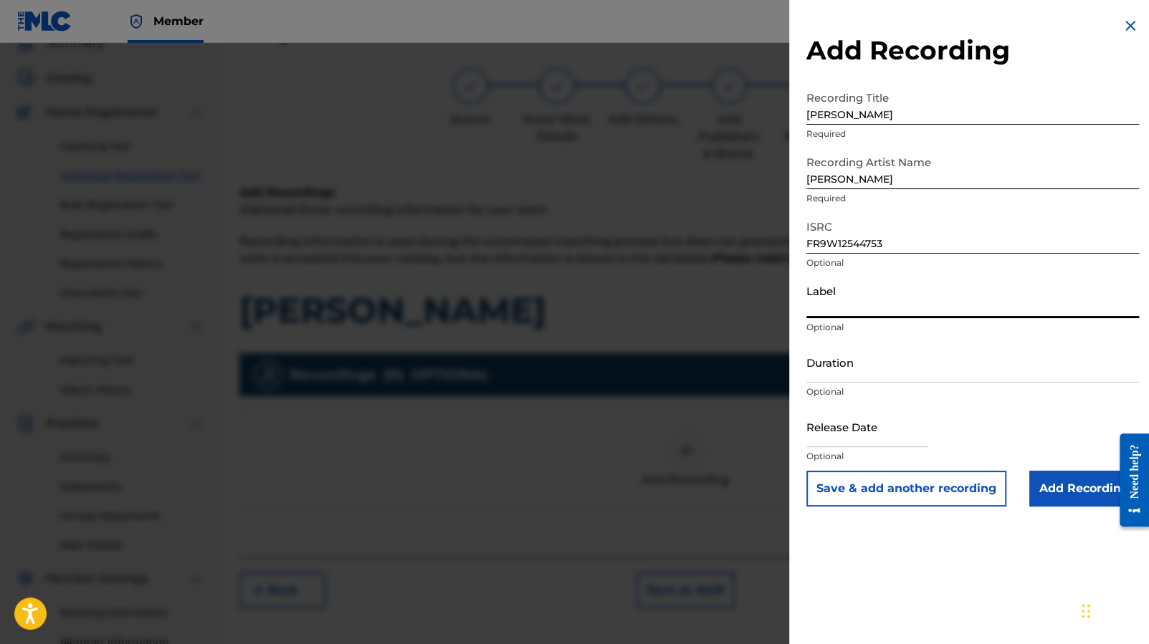
type input "AK Musique"
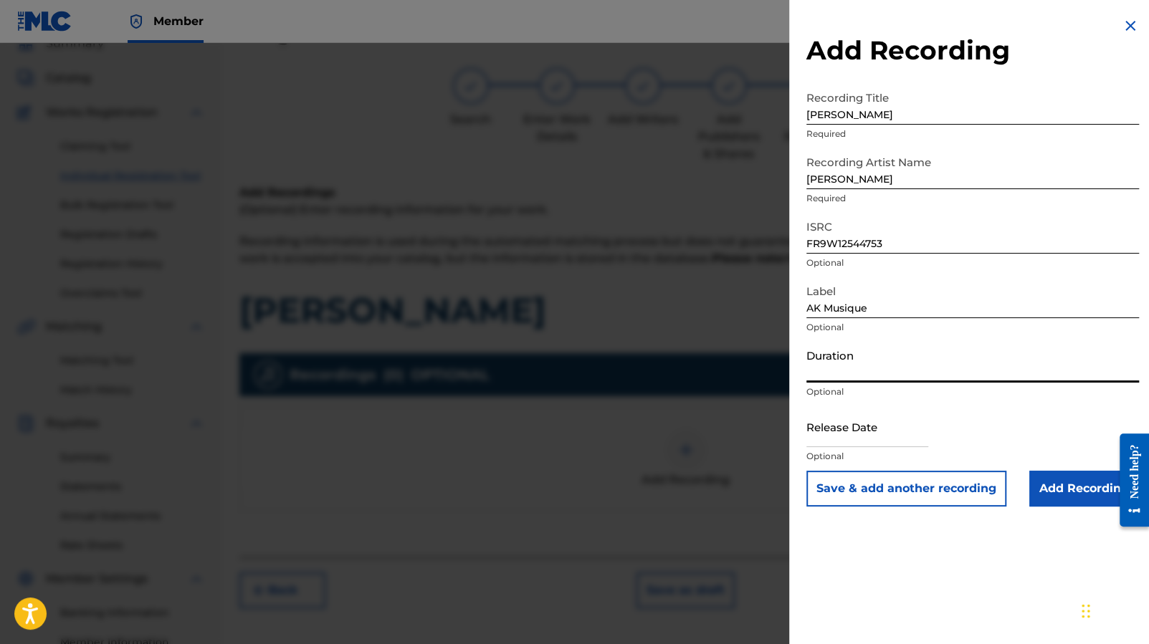
click at [902, 359] on input "Duration" at bounding box center [972, 362] width 333 height 41
paste input "01:58"
type input "01:58"
click at [875, 444] on input "text" at bounding box center [867, 426] width 122 height 41
select select "7"
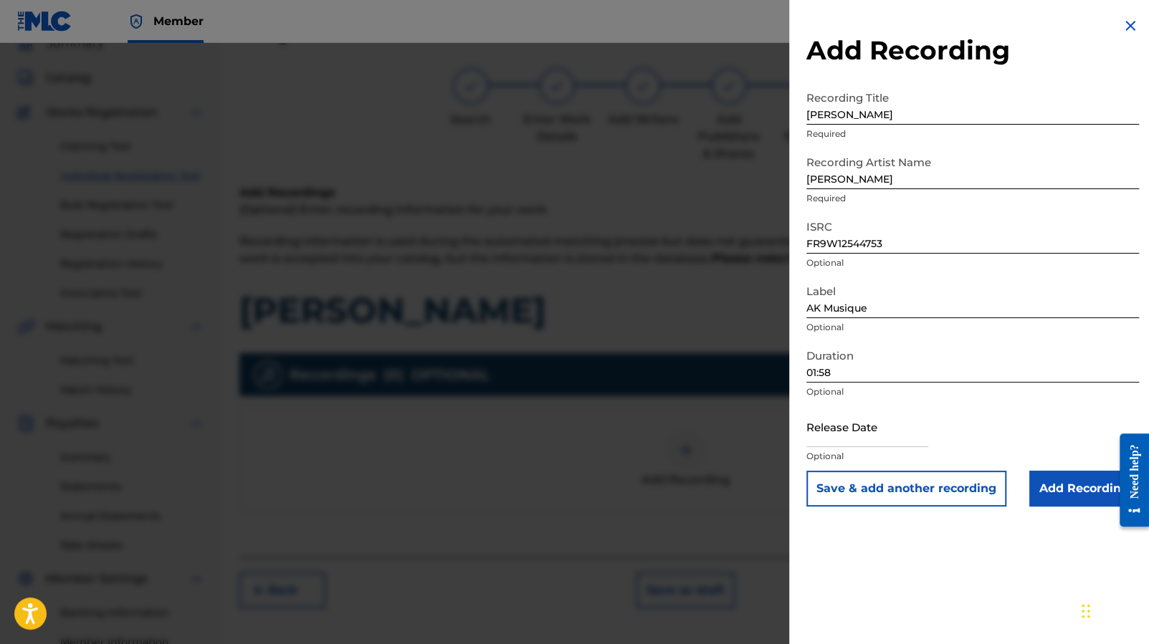
select select "2025"
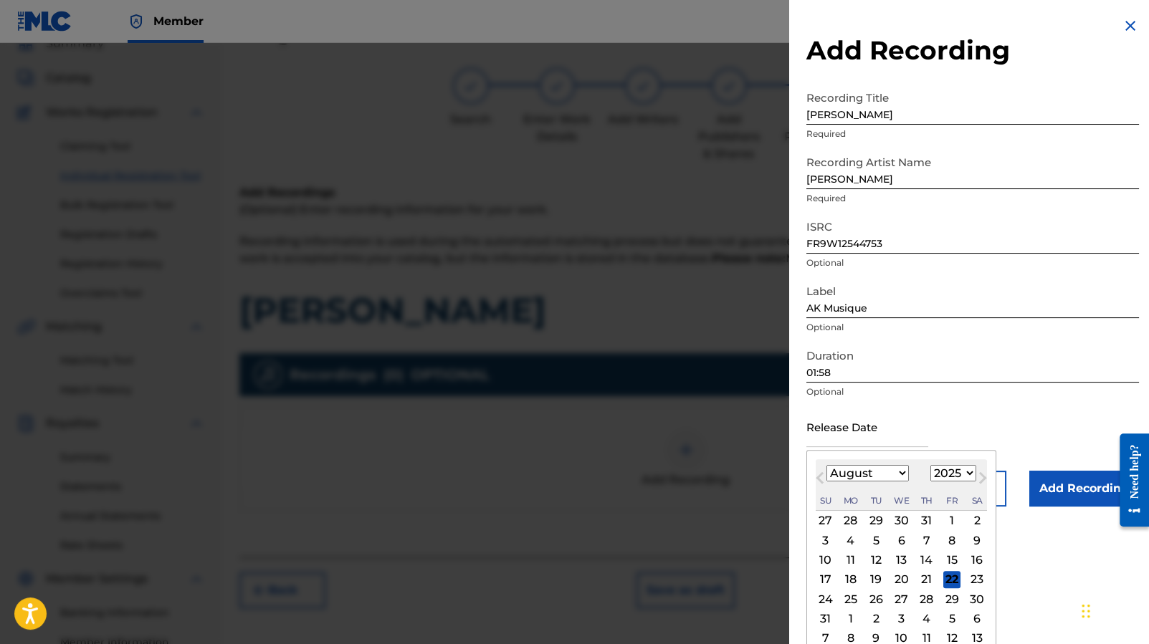
click at [897, 471] on select "January February March April May June July August September October November De…" at bounding box center [867, 473] width 82 height 16
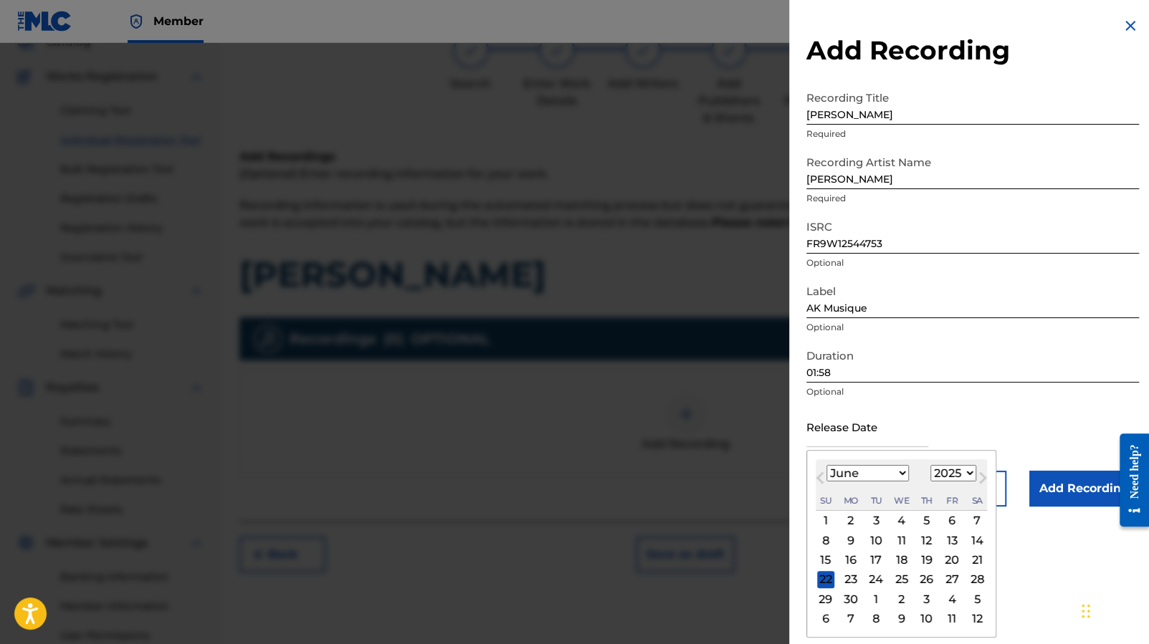
click at [896, 475] on select "January February March April May June July August September October November De…" at bounding box center [867, 473] width 82 height 16
select select "7"
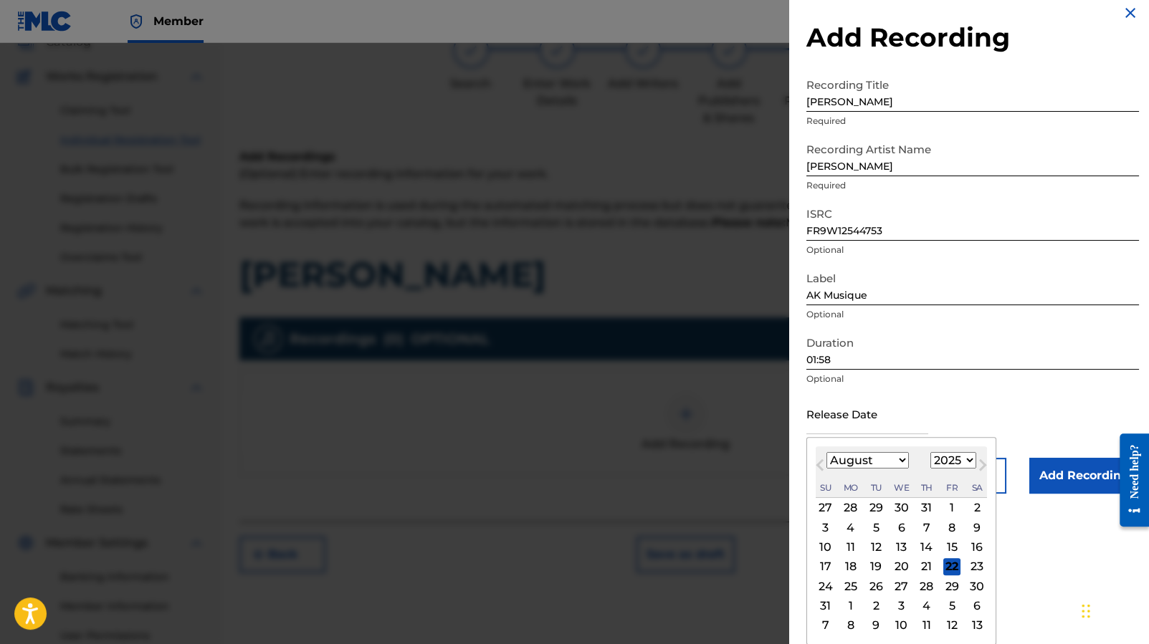
click at [830, 601] on div "31" at bounding box center [825, 606] width 17 height 17
type input "[DATE]"
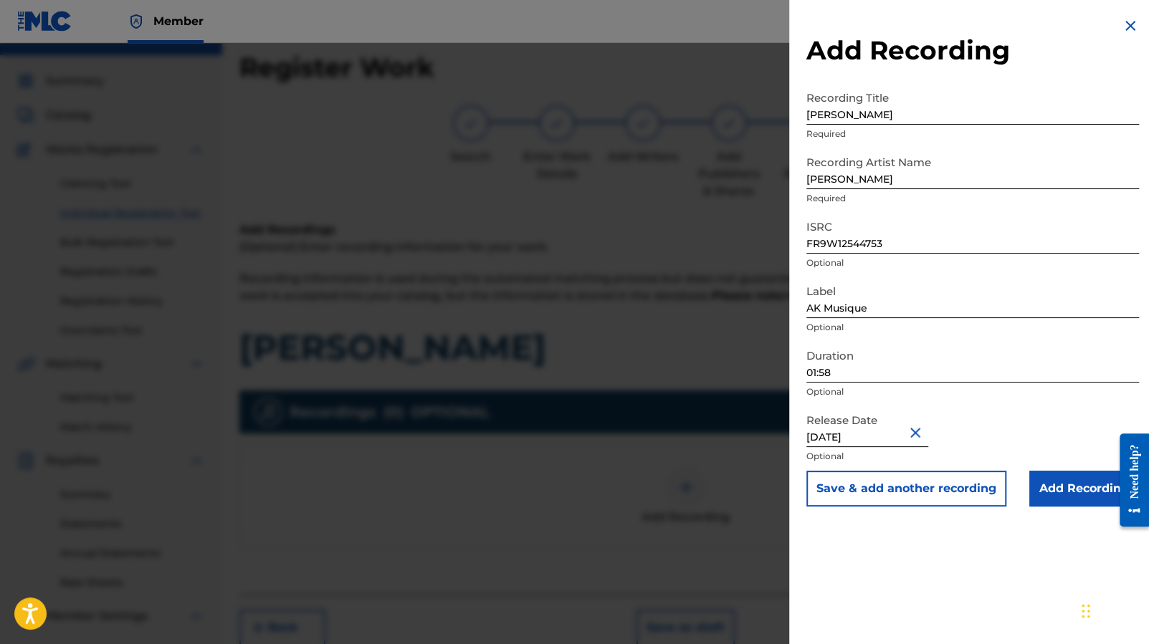
scroll to position [50, 0]
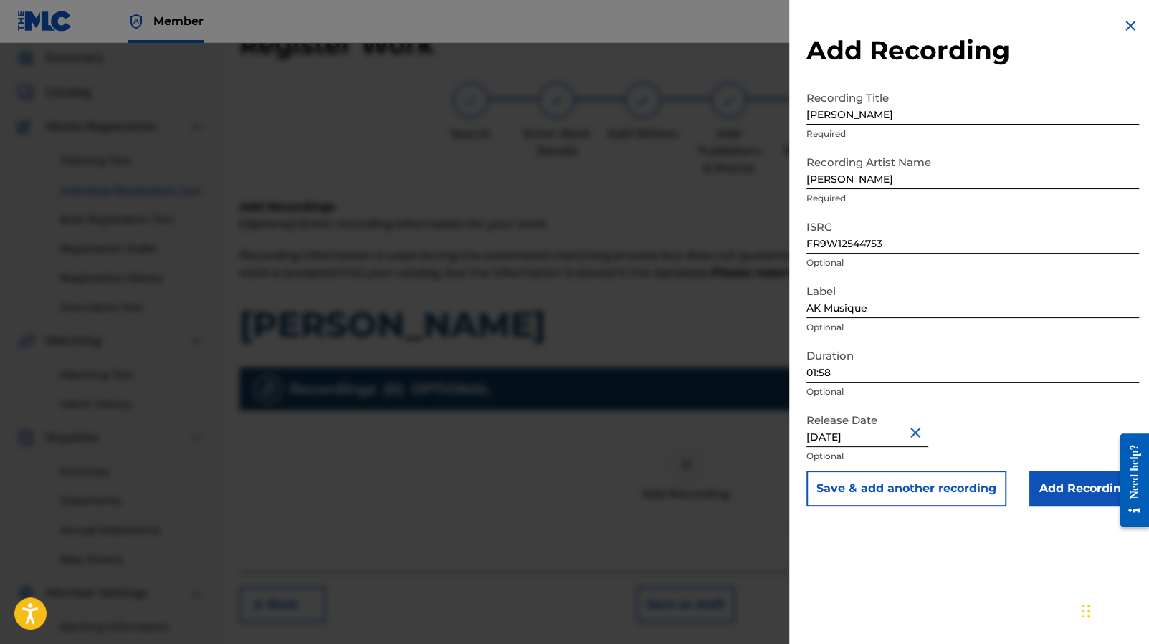
click at [1069, 479] on input "Add Recording" at bounding box center [1084, 489] width 110 height 36
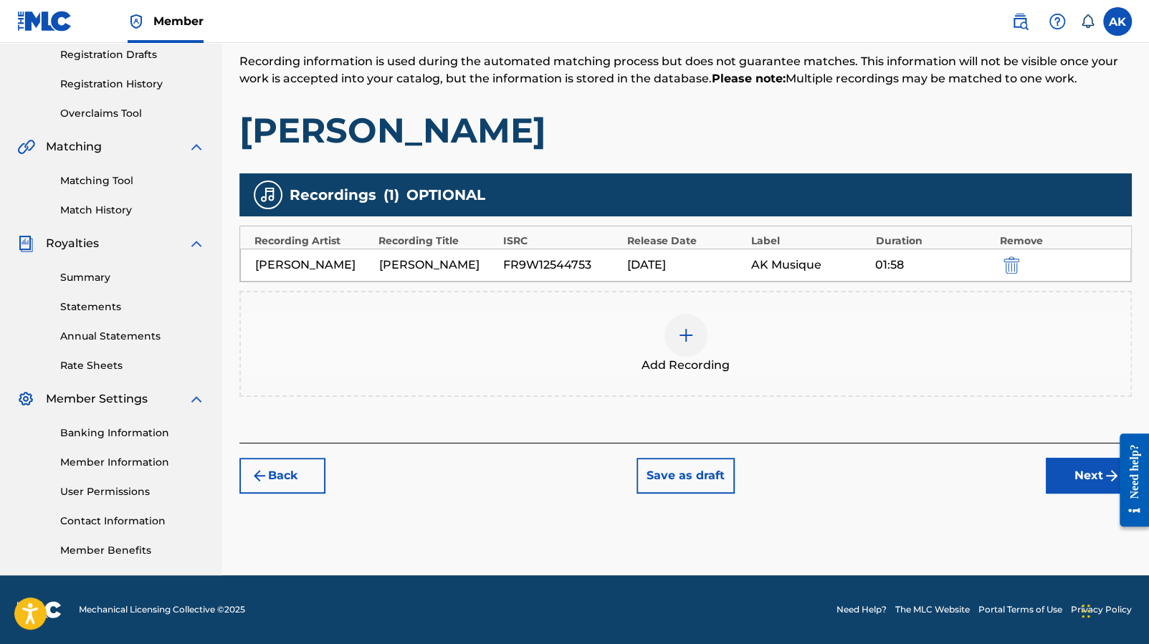
click at [1069, 477] on button "Next" at bounding box center [1089, 476] width 86 height 36
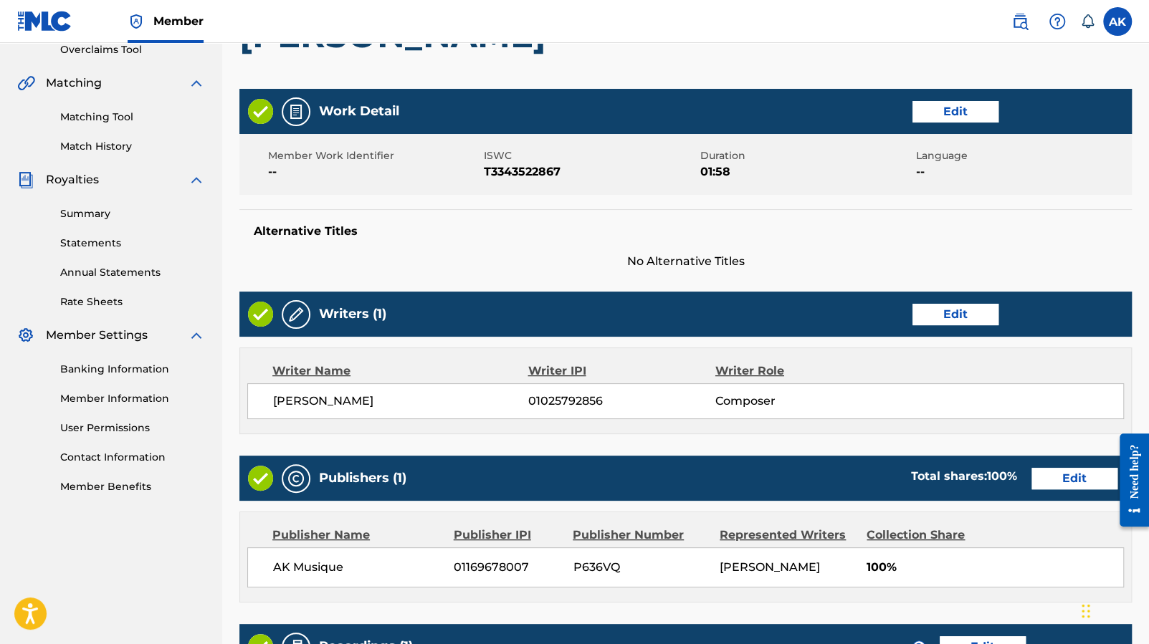
scroll to position [565, 0]
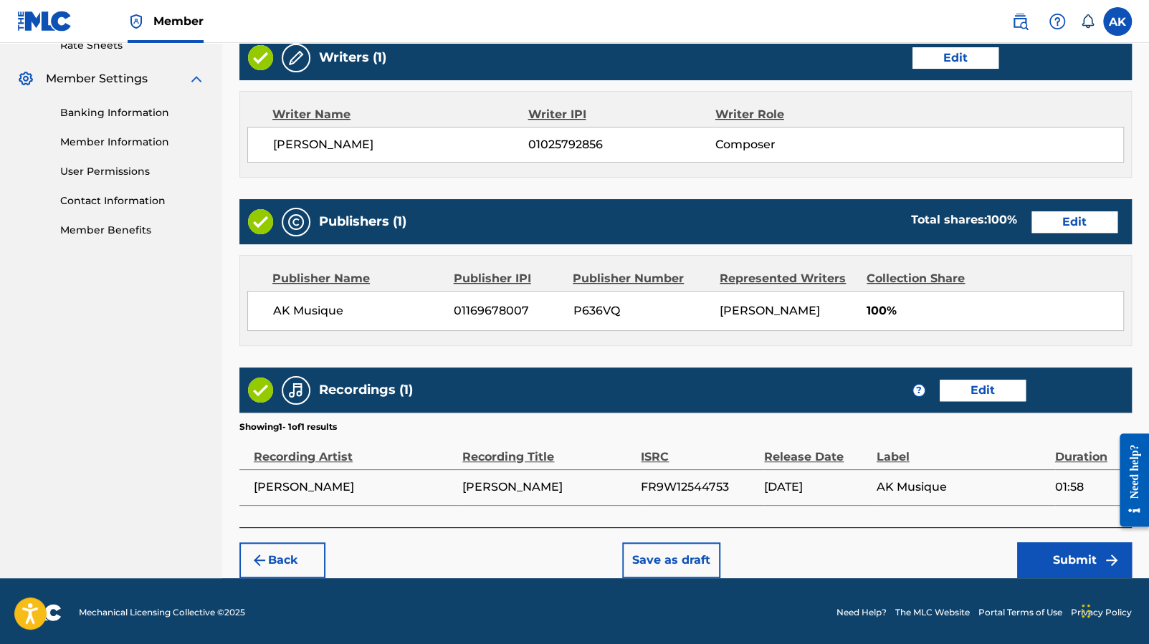
click at [1083, 546] on button "Submit" at bounding box center [1074, 561] width 115 height 36
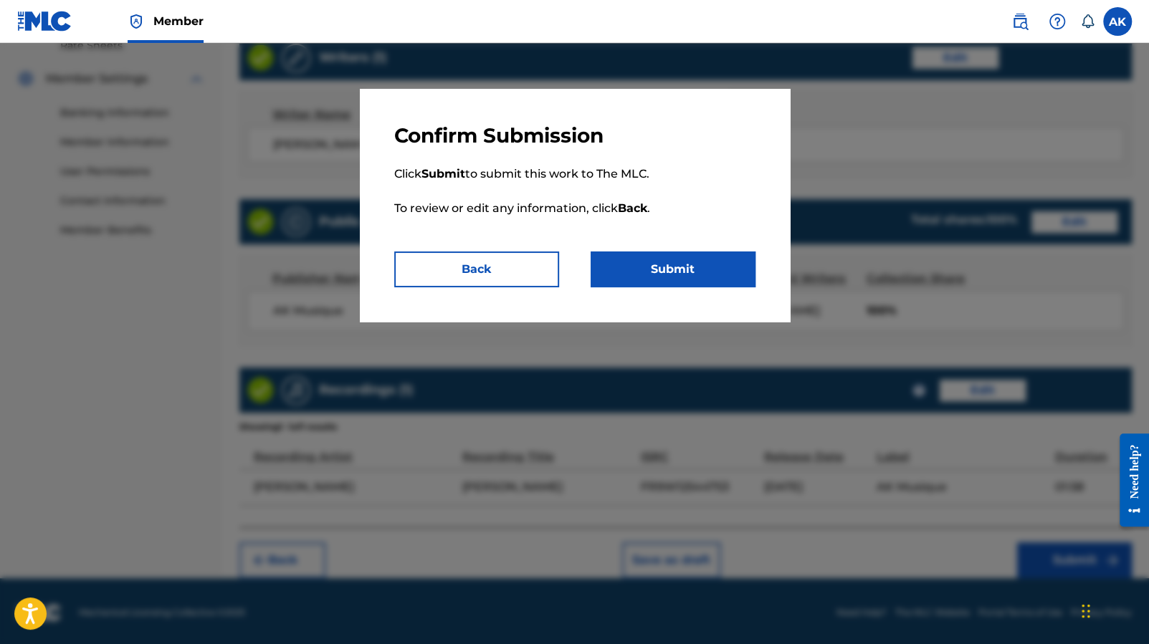
click at [715, 261] on button "Submit" at bounding box center [673, 270] width 165 height 36
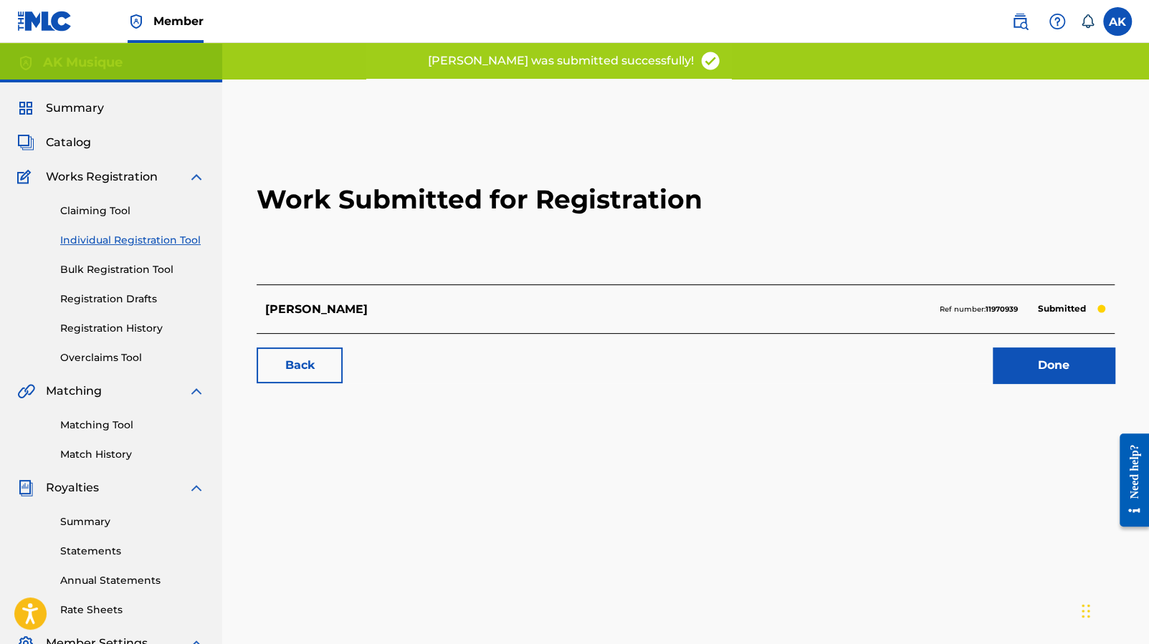
click at [1027, 378] on link "Done" at bounding box center [1054, 366] width 122 height 36
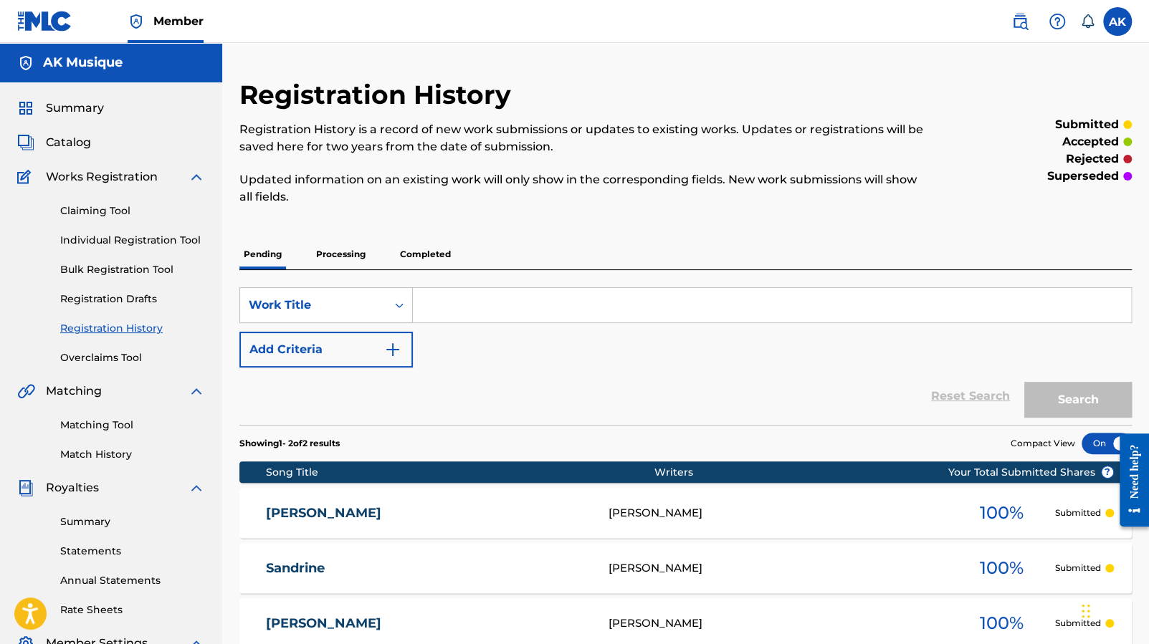
click at [70, 148] on span "Catalog" at bounding box center [68, 142] width 45 height 17
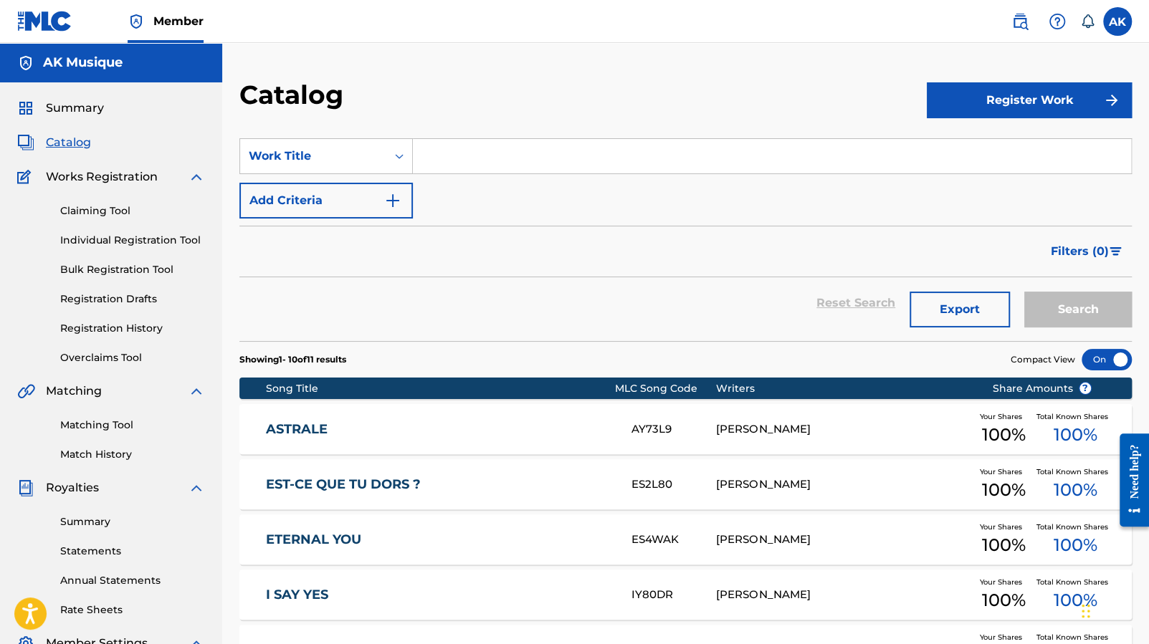
click at [1056, 92] on button "Register Work" at bounding box center [1029, 100] width 205 height 36
click at [974, 148] on link "Individual" at bounding box center [1029, 147] width 205 height 34
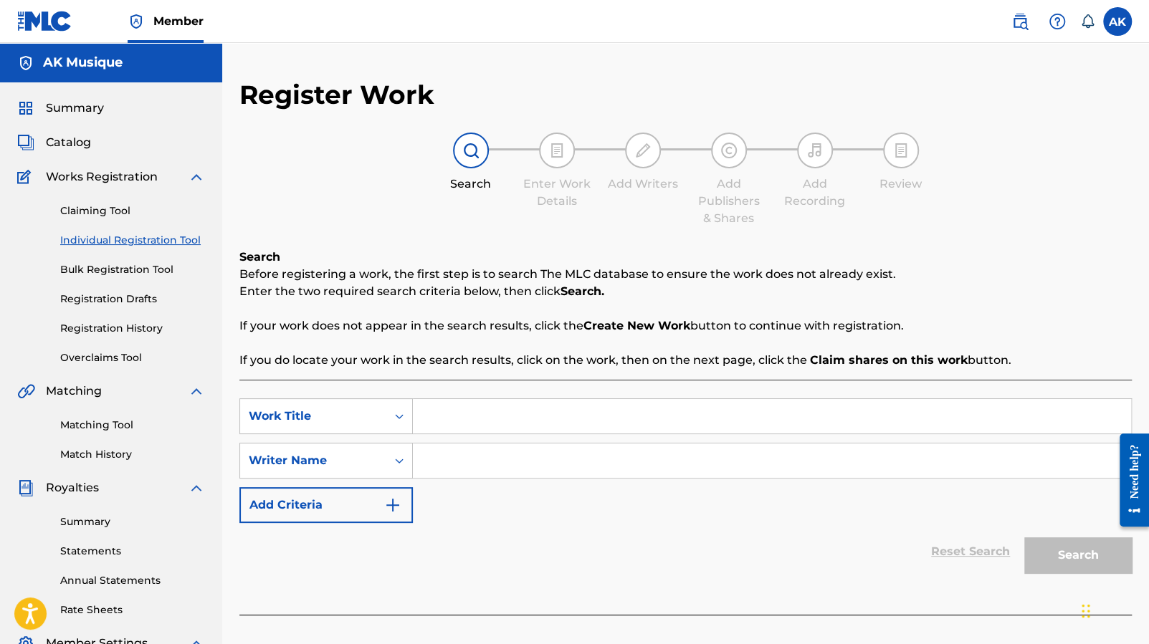
click at [548, 439] on div "SearchWithCriteria42b4eeda-bf50-4876-bc7d-40e393f6ef52 Work Title SearchWithCri…" at bounding box center [685, 460] width 892 height 125
click at [550, 419] on input "Search Form" at bounding box center [772, 416] width 718 height 34
type input "[PERSON_NAME]"
click at [601, 452] on input "Search Form" at bounding box center [772, 461] width 718 height 34
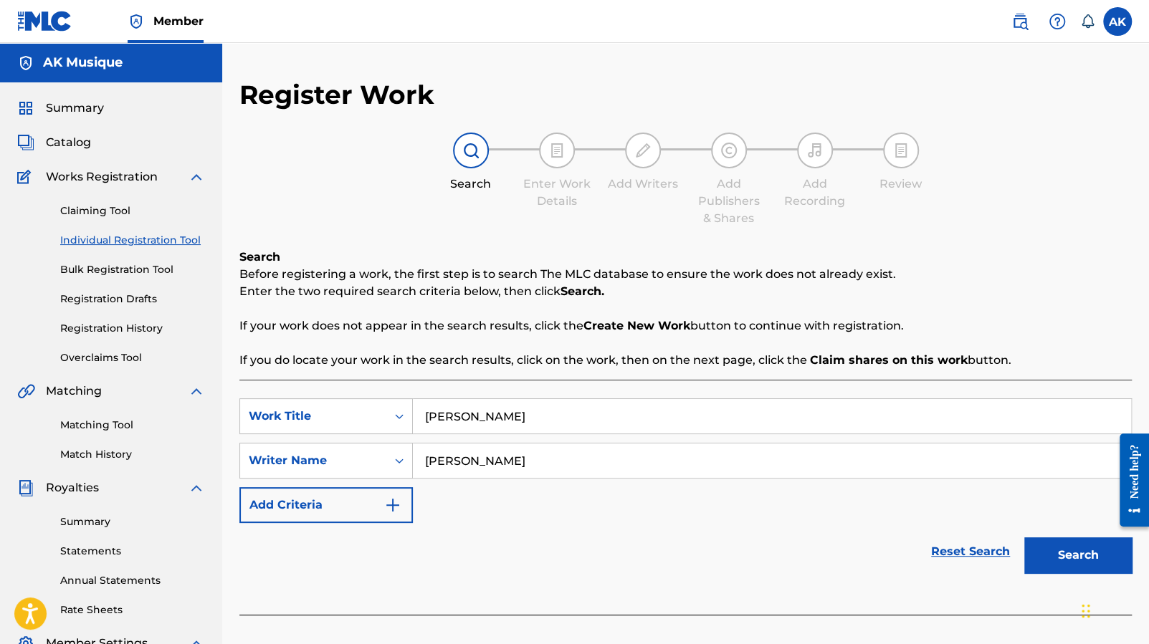
type input "[PERSON_NAME]"
click at [1087, 560] on button "Search" at bounding box center [1078, 556] width 108 height 36
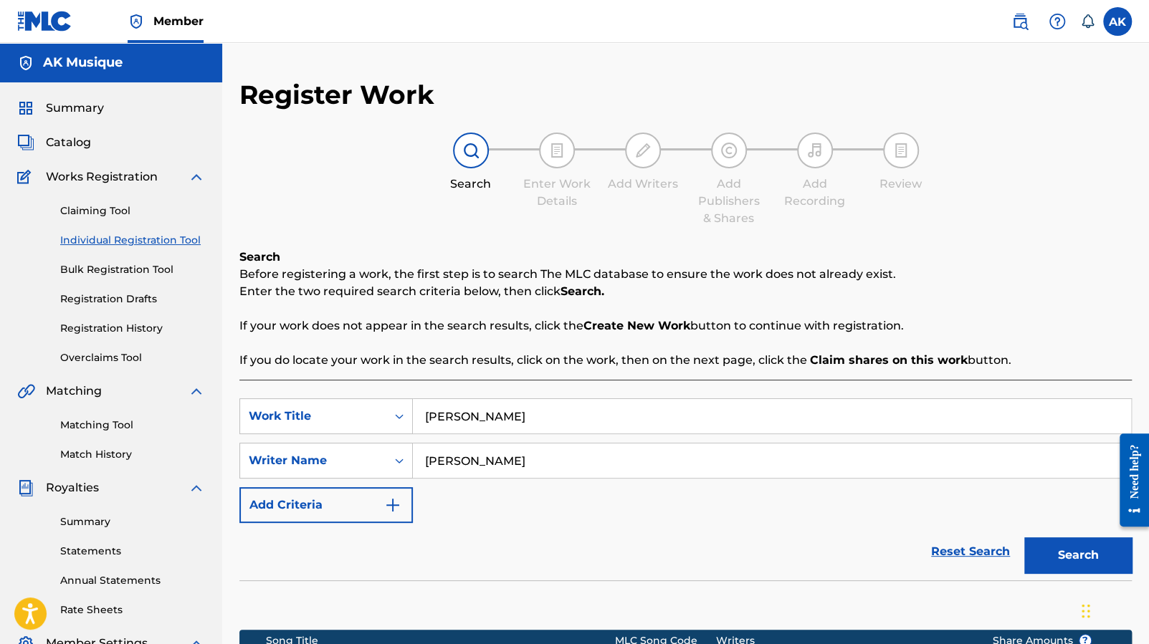
scroll to position [239, 0]
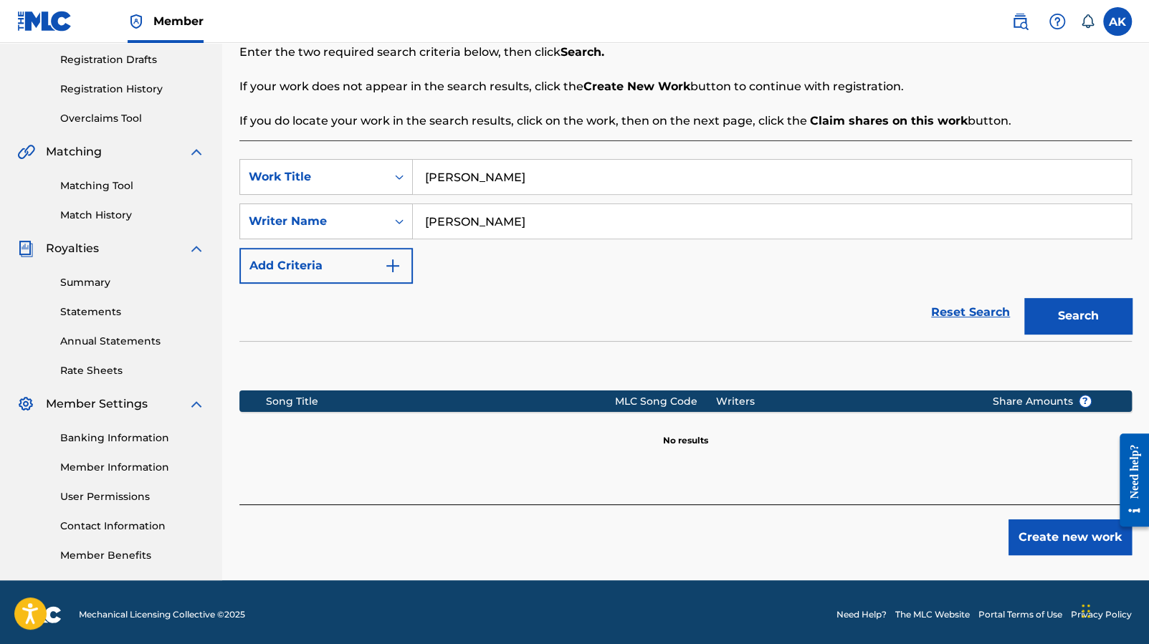
click at [1074, 535] on button "Create new work" at bounding box center [1069, 538] width 123 height 36
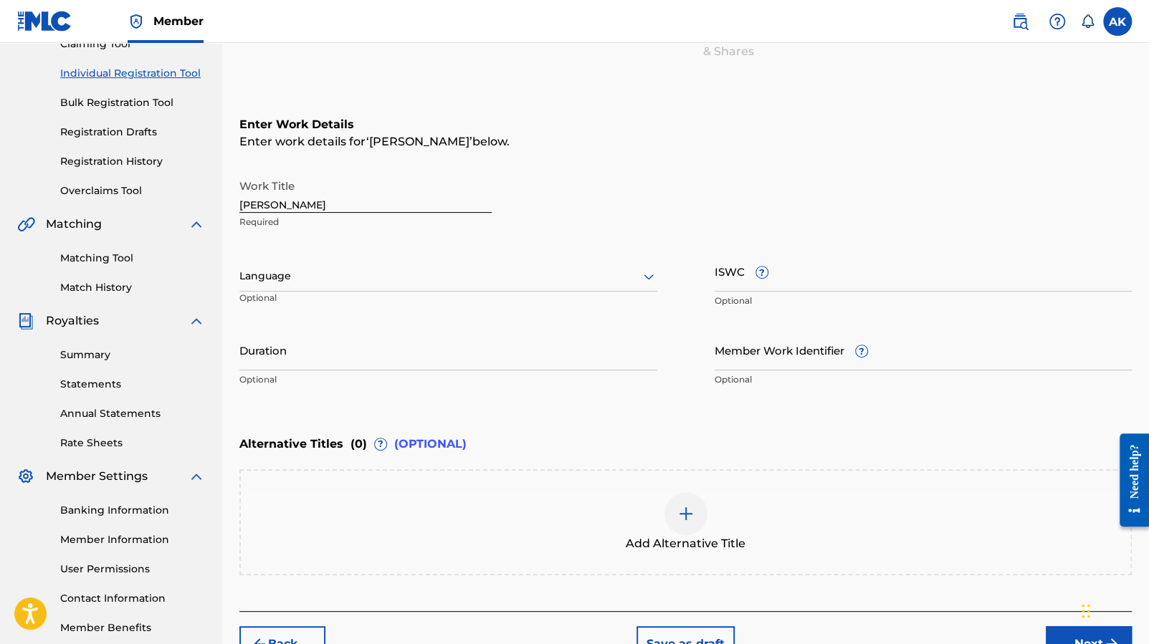
scroll to position [135, 0]
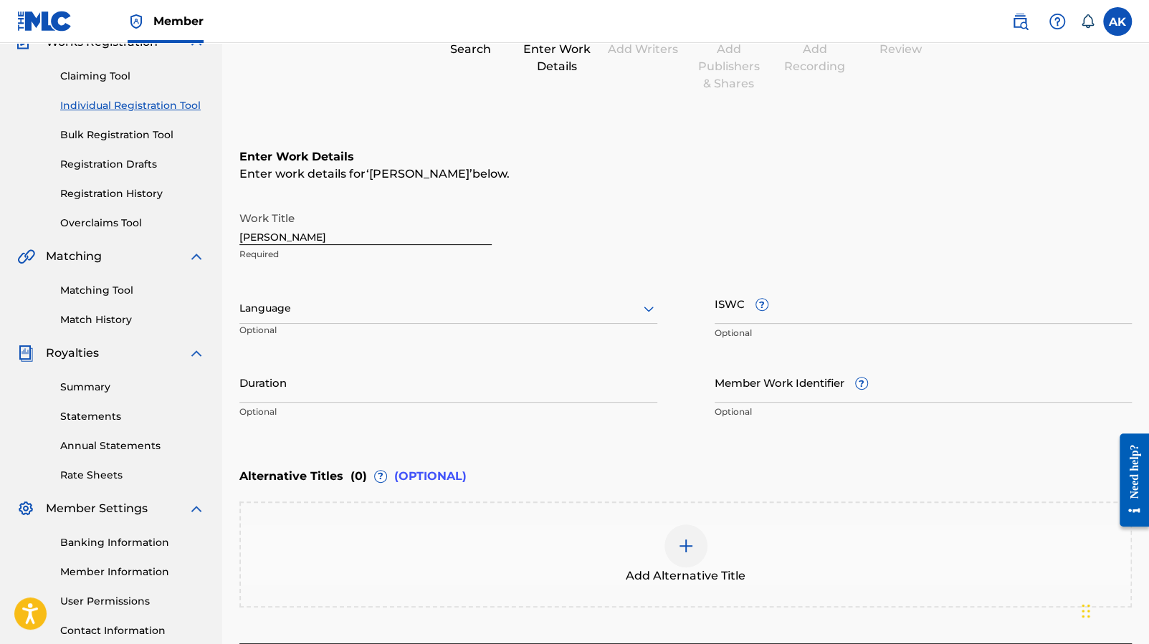
click at [730, 297] on input "ISWC ?" at bounding box center [924, 303] width 418 height 41
paste input "T-334.352.291-4"
type input "T-334.352.291-4"
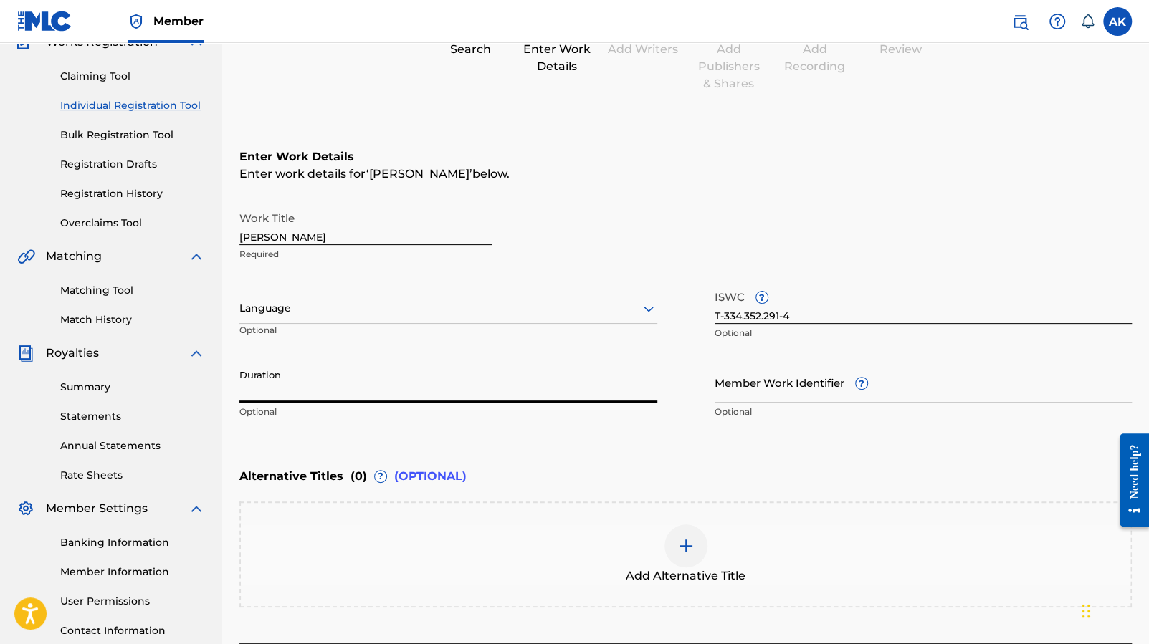
click at [552, 388] on input "Duration" at bounding box center [448, 382] width 418 height 41
paste input "02:09"
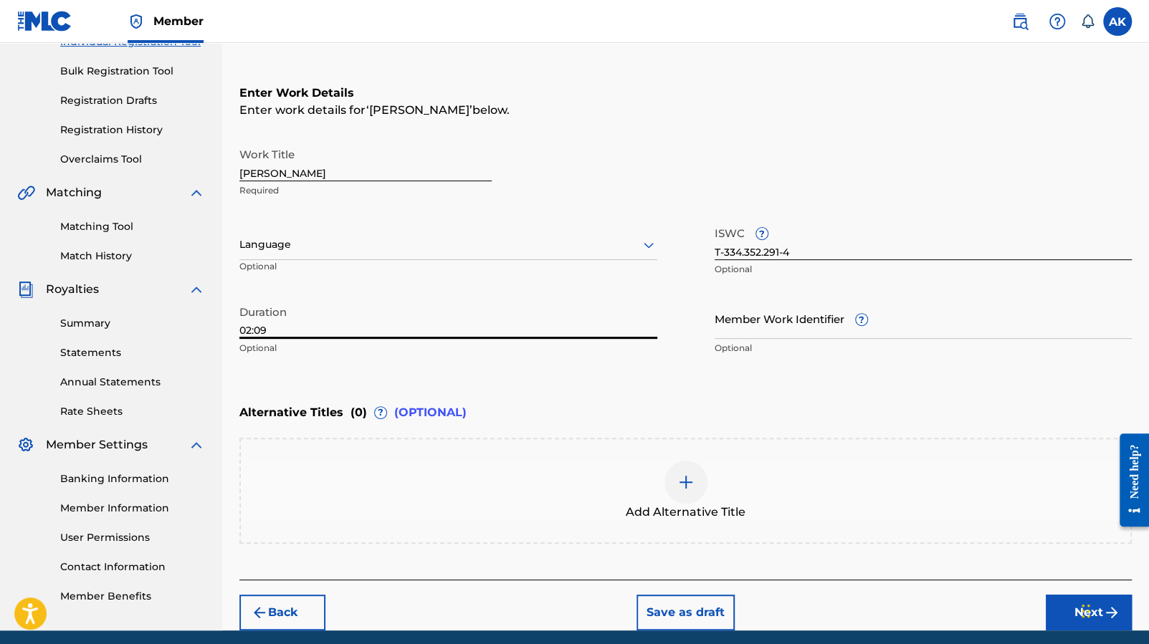
type input "02:09"
click at [1056, 613] on button "Next" at bounding box center [1089, 613] width 86 height 36
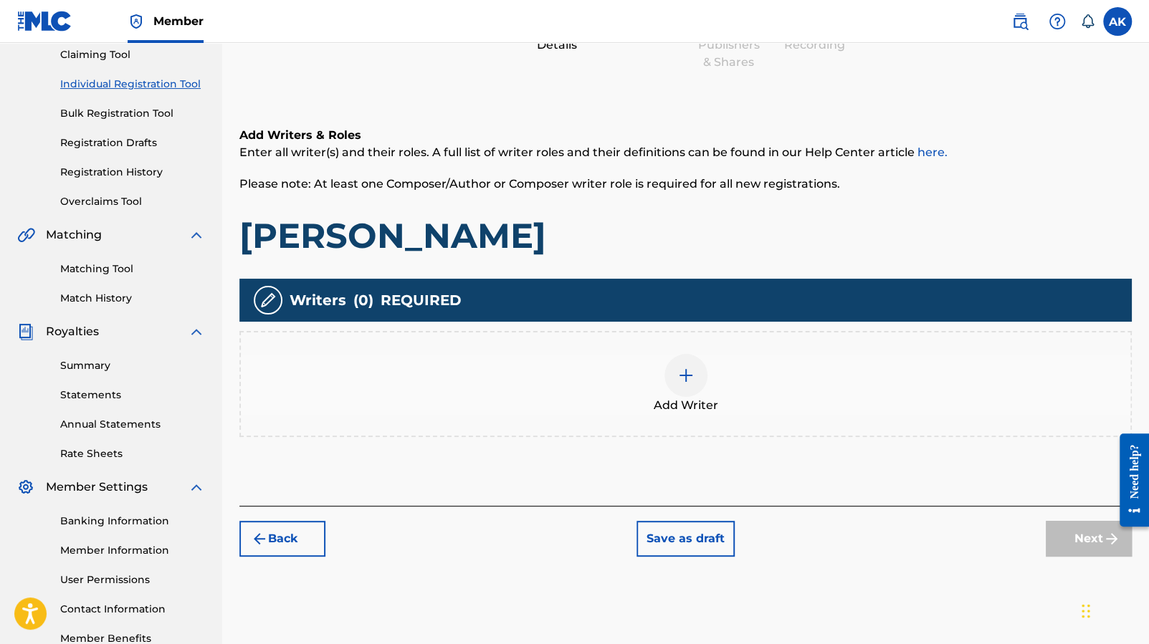
scroll to position [176, 0]
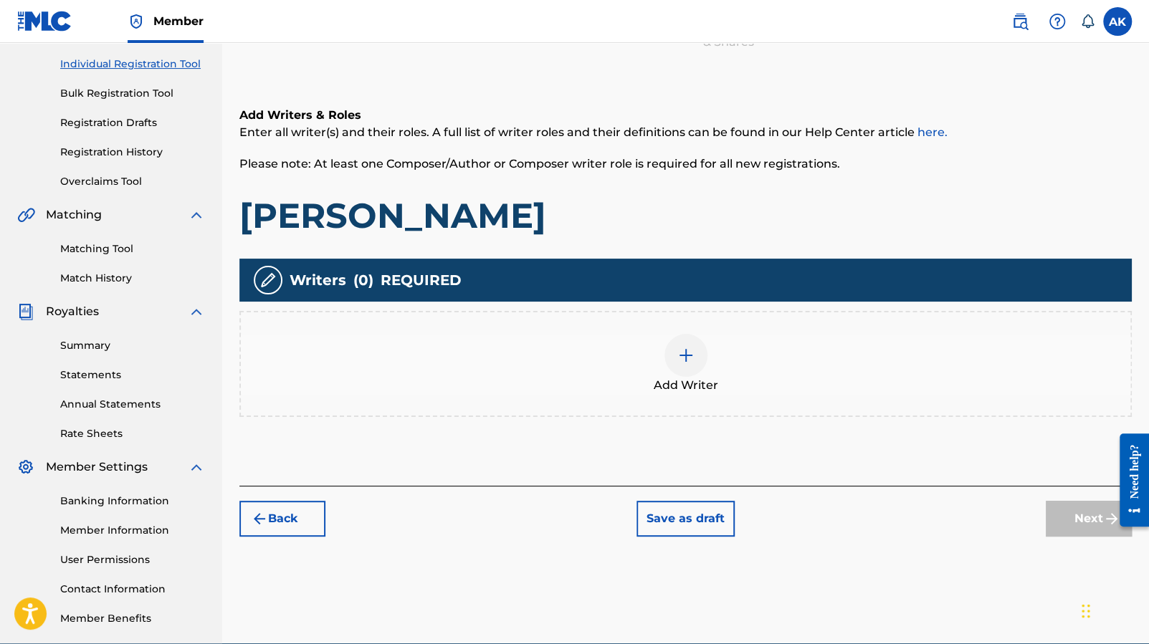
click at [683, 368] on div at bounding box center [685, 355] width 43 height 43
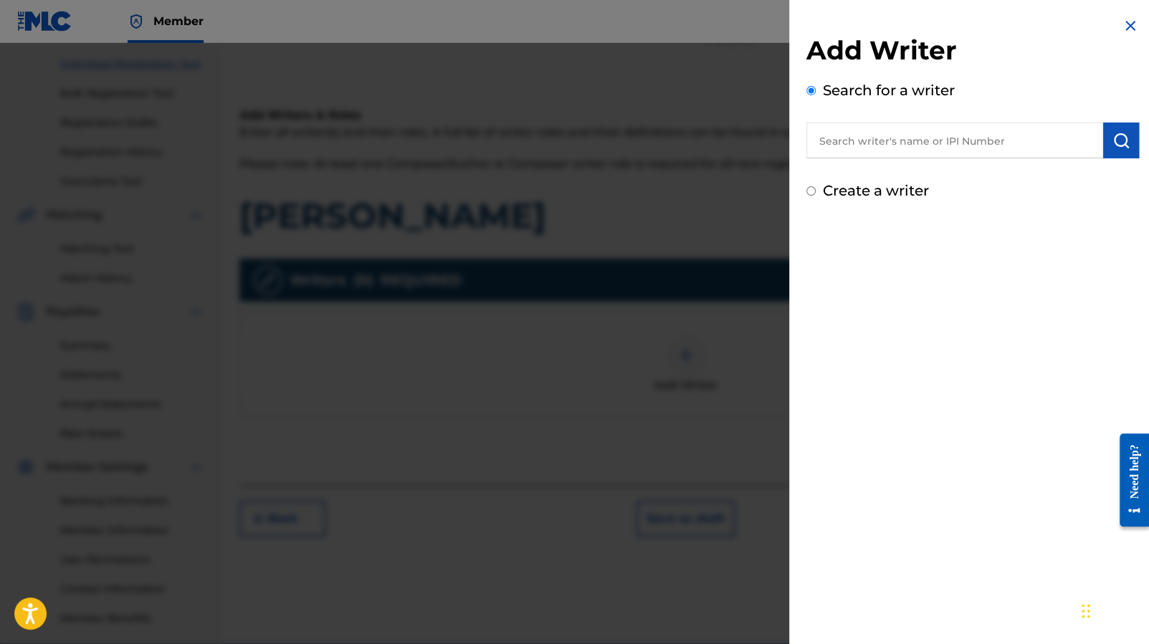
click at [913, 133] on input "text" at bounding box center [954, 141] width 297 height 36
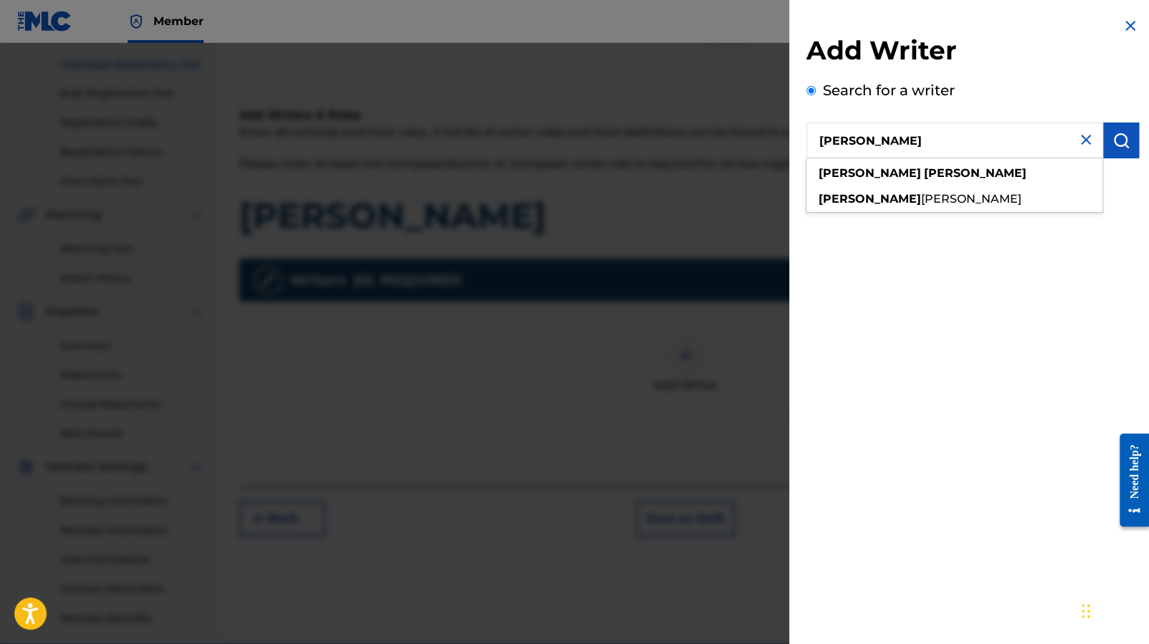
type input "[PERSON_NAME]"
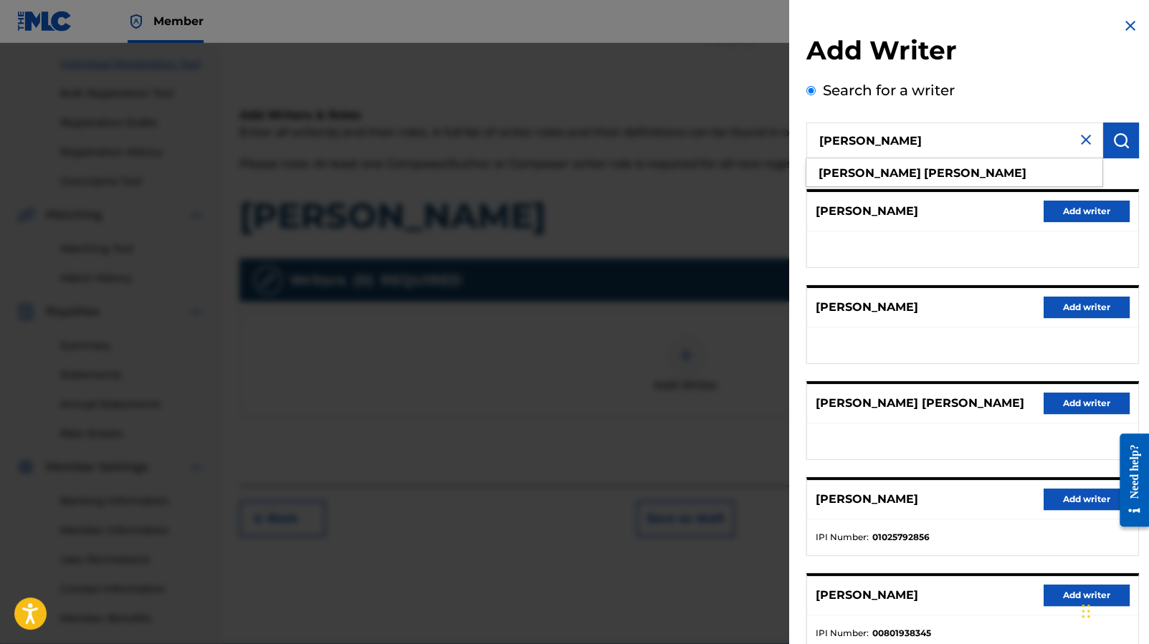
scroll to position [96, 0]
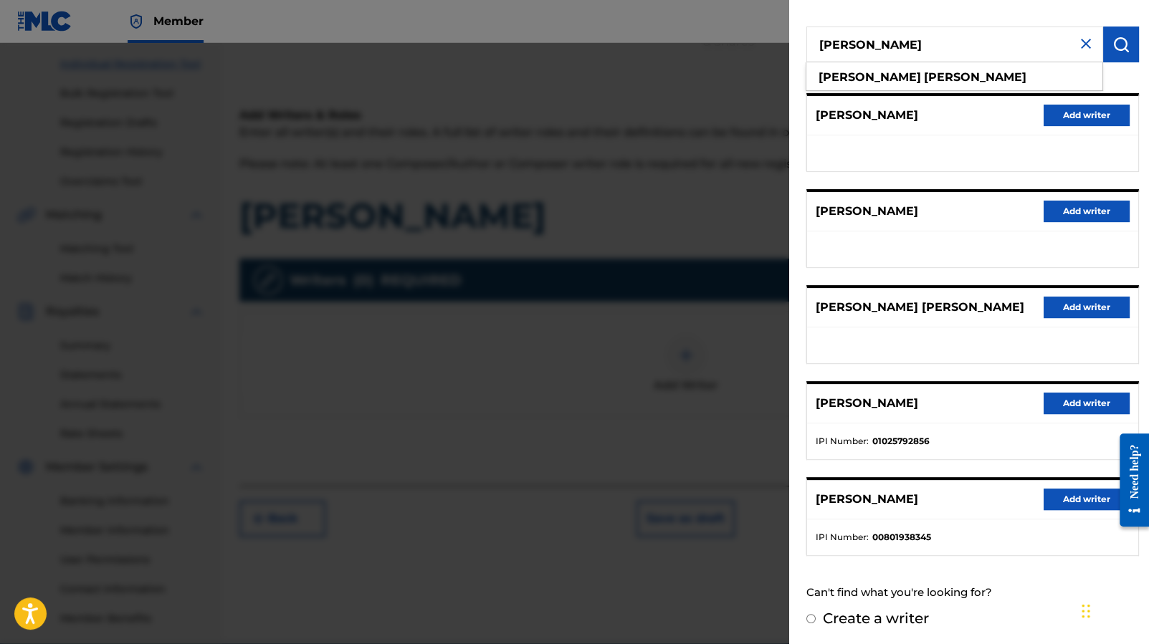
click at [1070, 406] on button "Add writer" at bounding box center [1086, 404] width 86 height 22
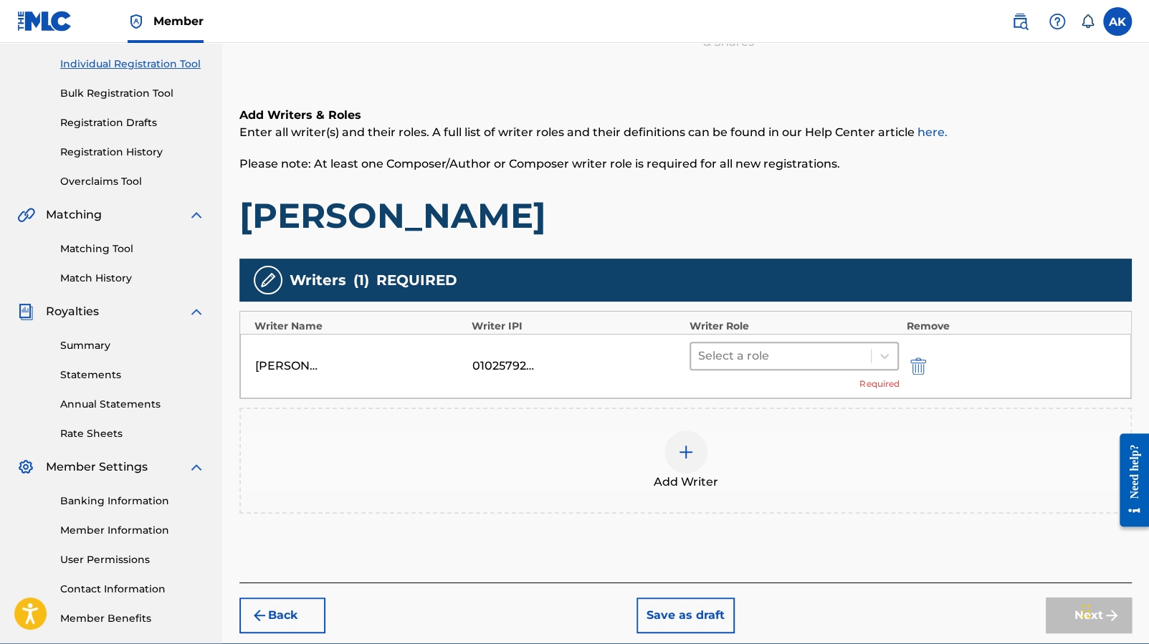
click at [852, 357] on div at bounding box center [781, 356] width 166 height 20
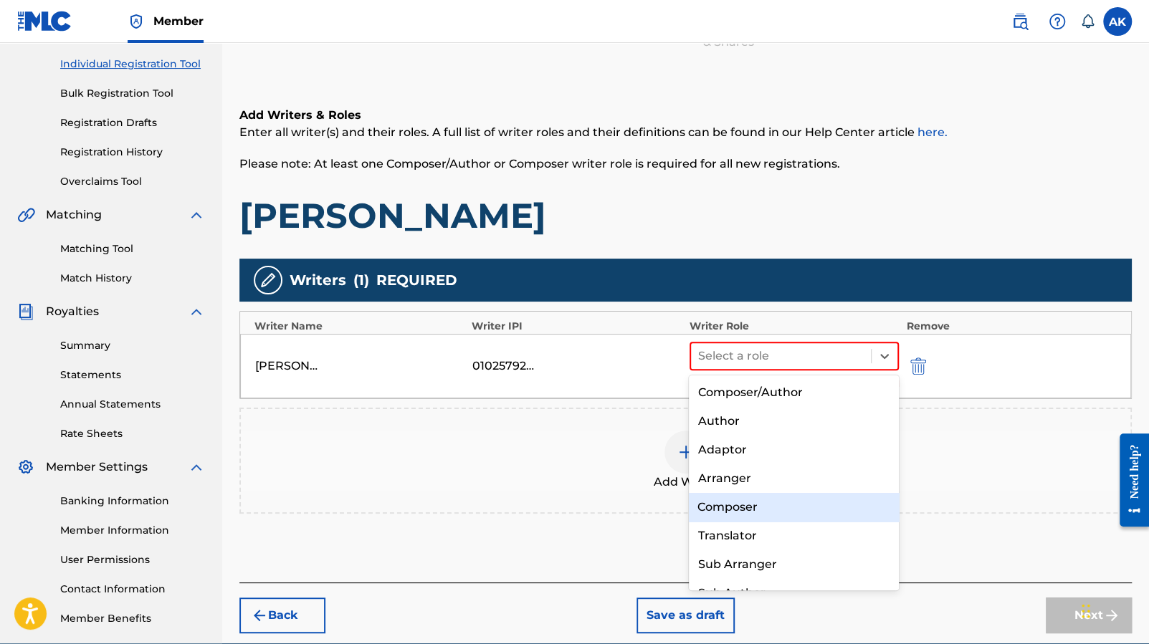
click at [805, 512] on div "Composer" at bounding box center [794, 507] width 210 height 29
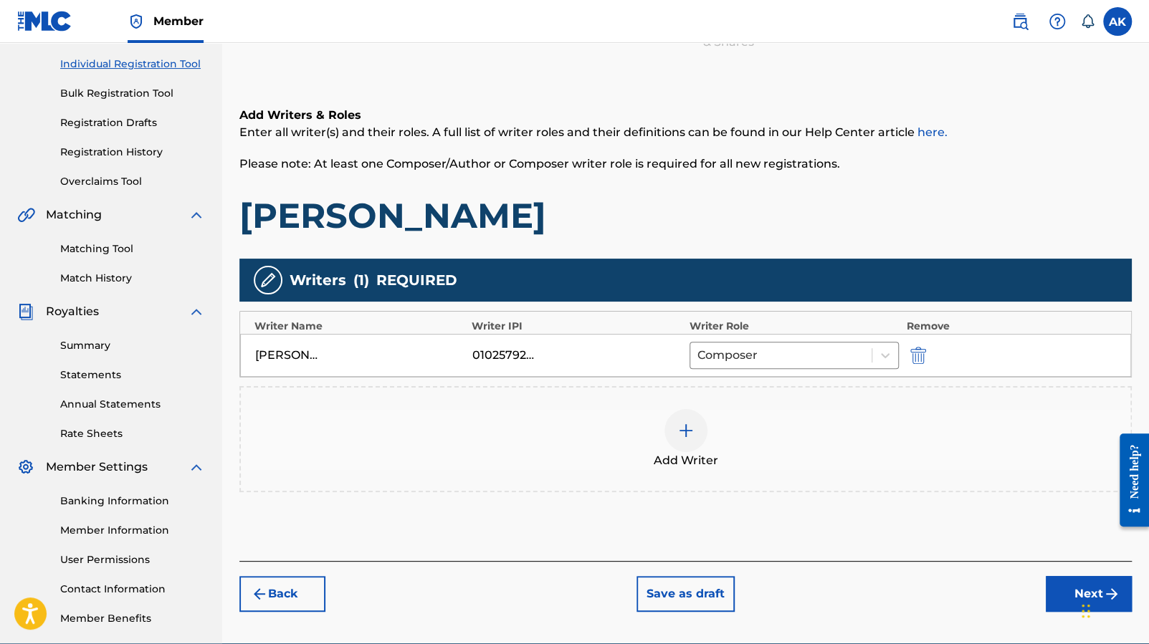
click at [1070, 589] on button "Next" at bounding box center [1089, 594] width 86 height 36
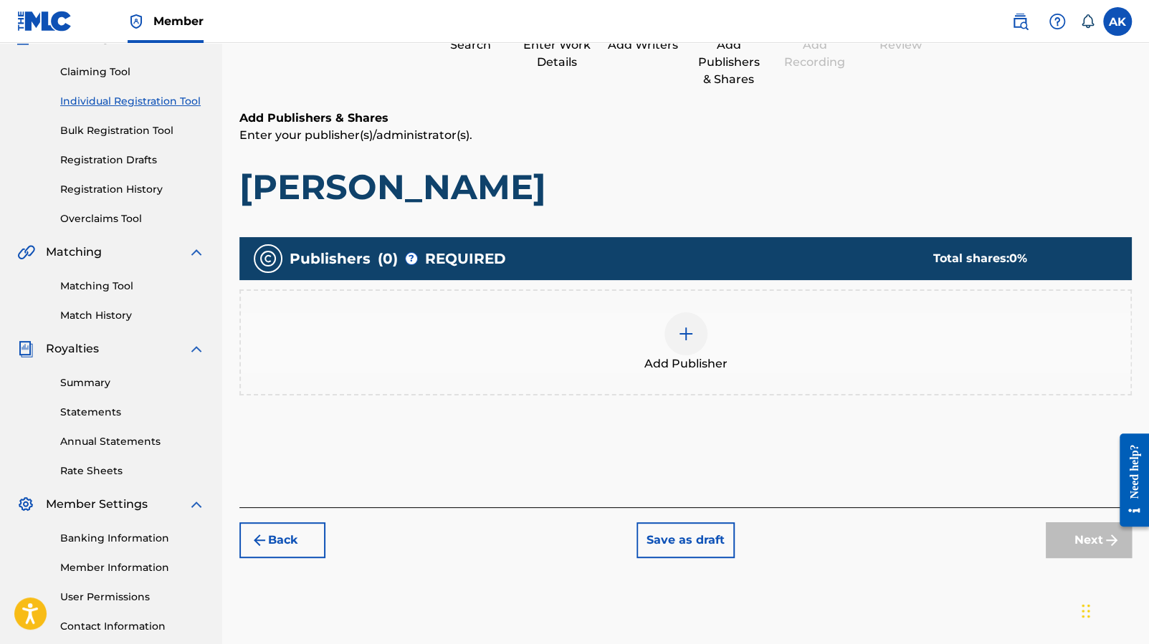
scroll to position [158, 0]
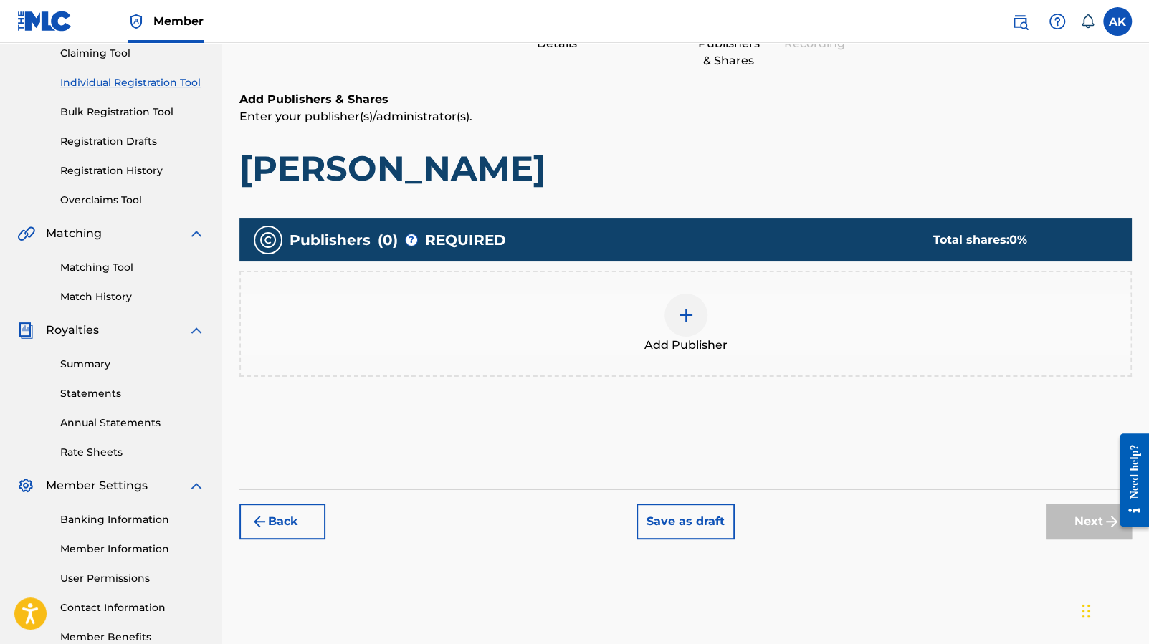
click at [691, 316] on img at bounding box center [685, 315] width 17 height 17
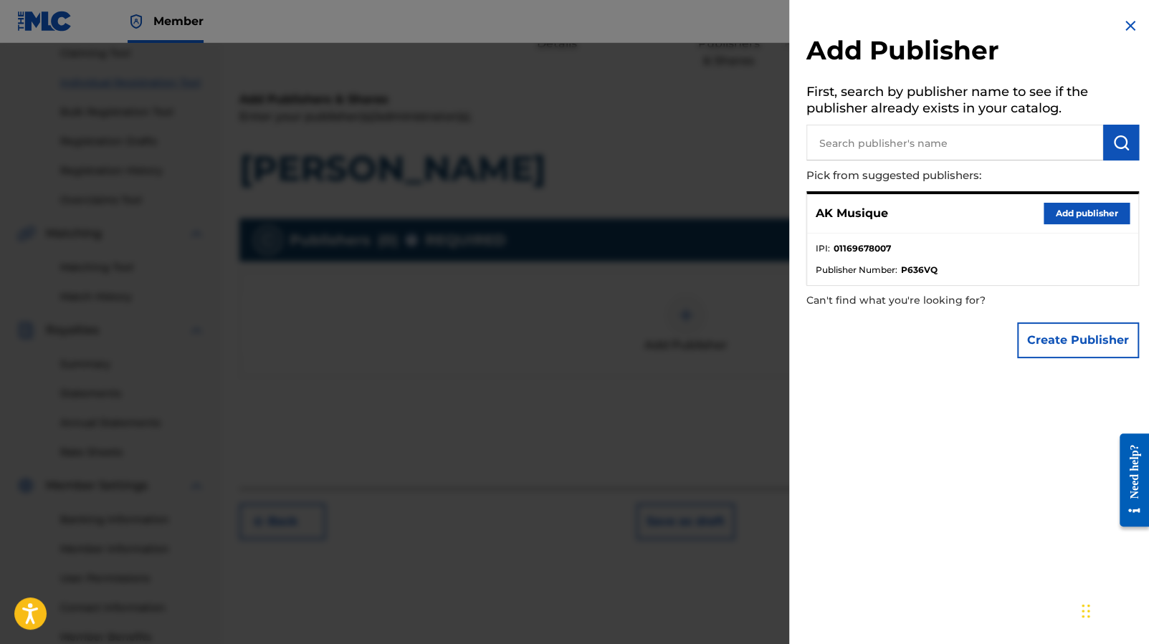
click at [1093, 214] on button "Add publisher" at bounding box center [1086, 214] width 86 height 22
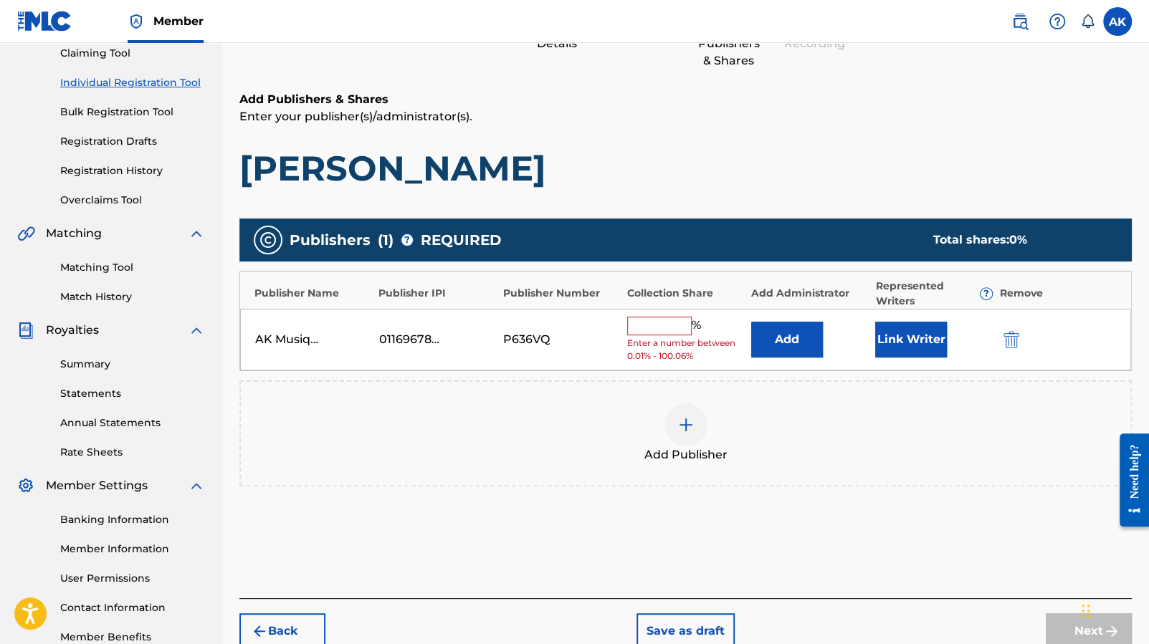
click at [657, 322] on input "text" at bounding box center [659, 326] width 65 height 19
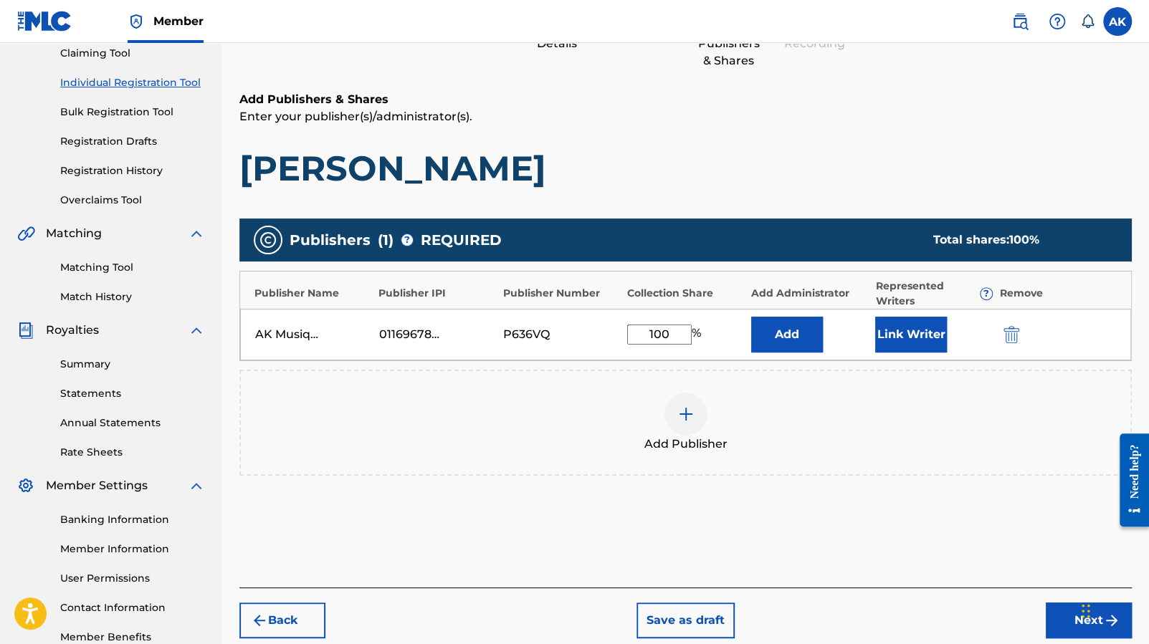
type input "100"
click at [925, 332] on button "Link Writer" at bounding box center [911, 335] width 72 height 36
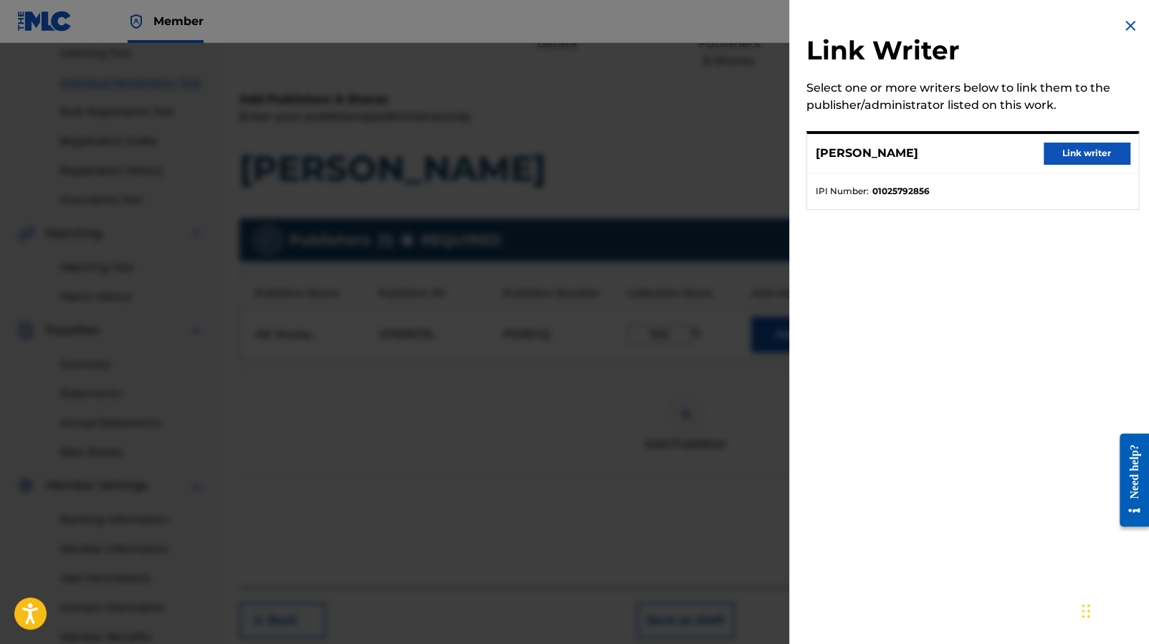
click at [1065, 151] on button "Link writer" at bounding box center [1086, 154] width 86 height 22
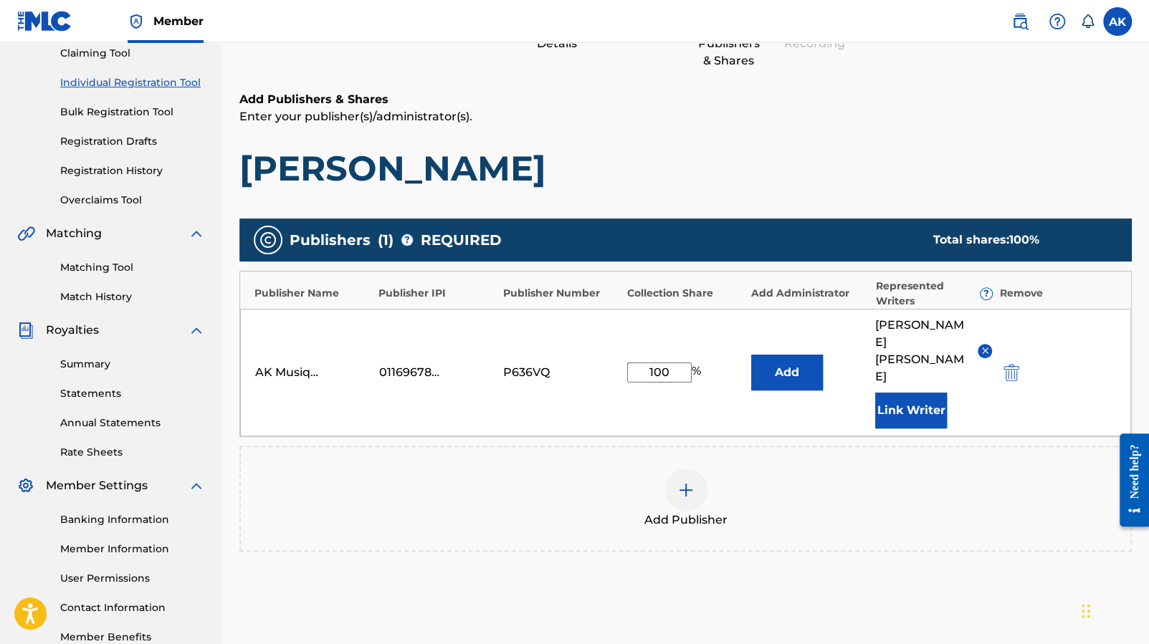
scroll to position [261, 0]
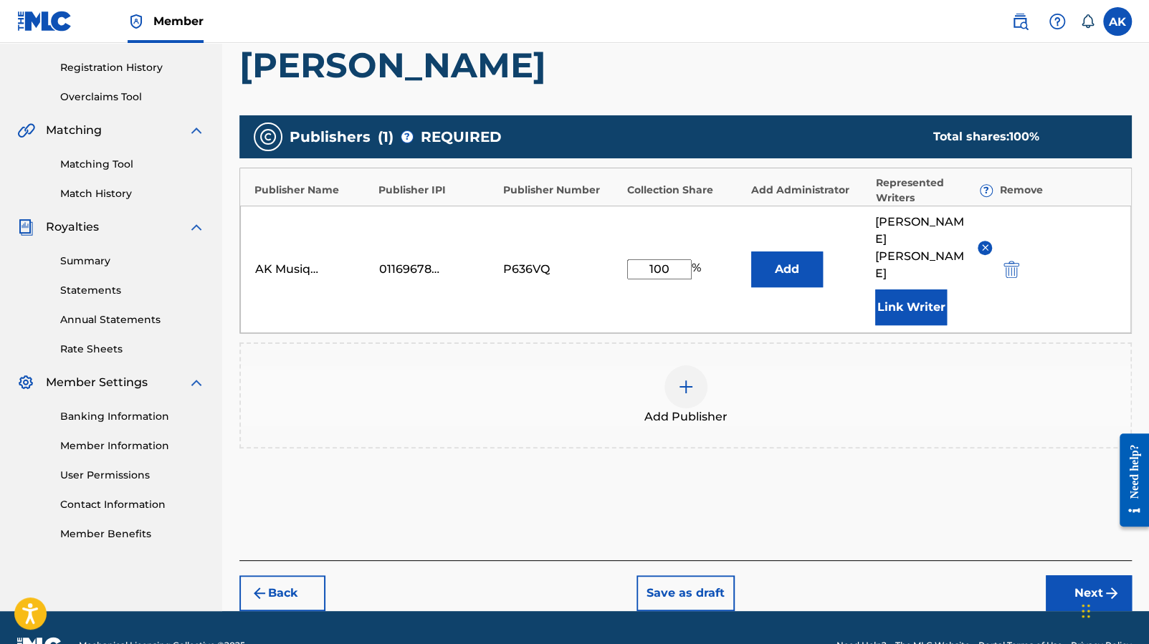
click at [1080, 575] on button "Next" at bounding box center [1089, 593] width 86 height 36
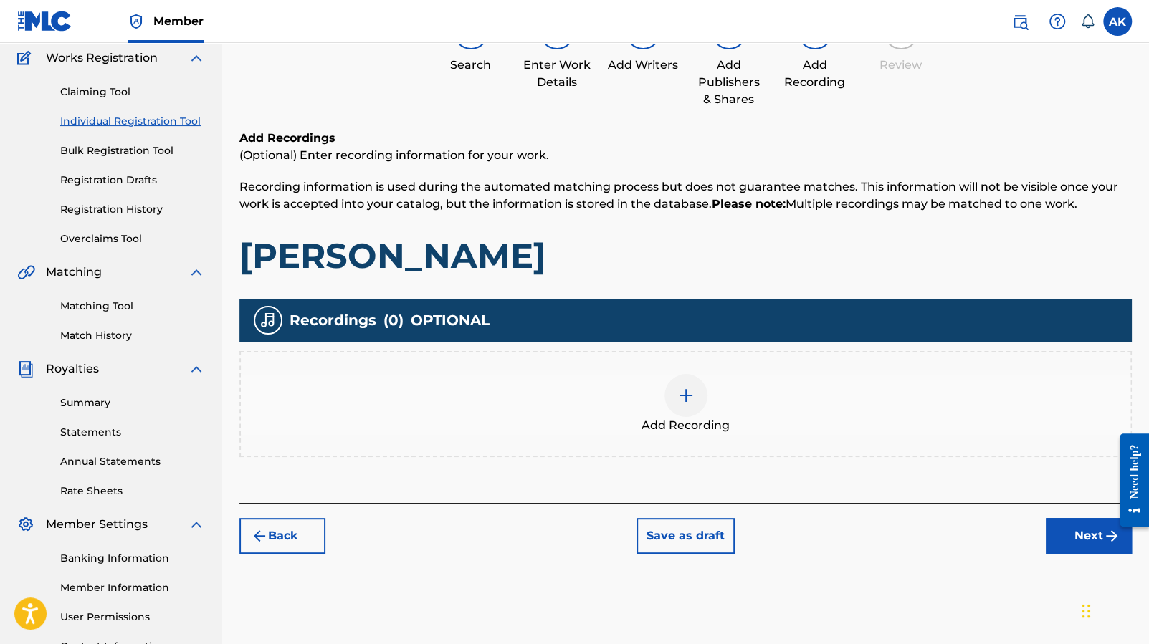
scroll to position [65, 0]
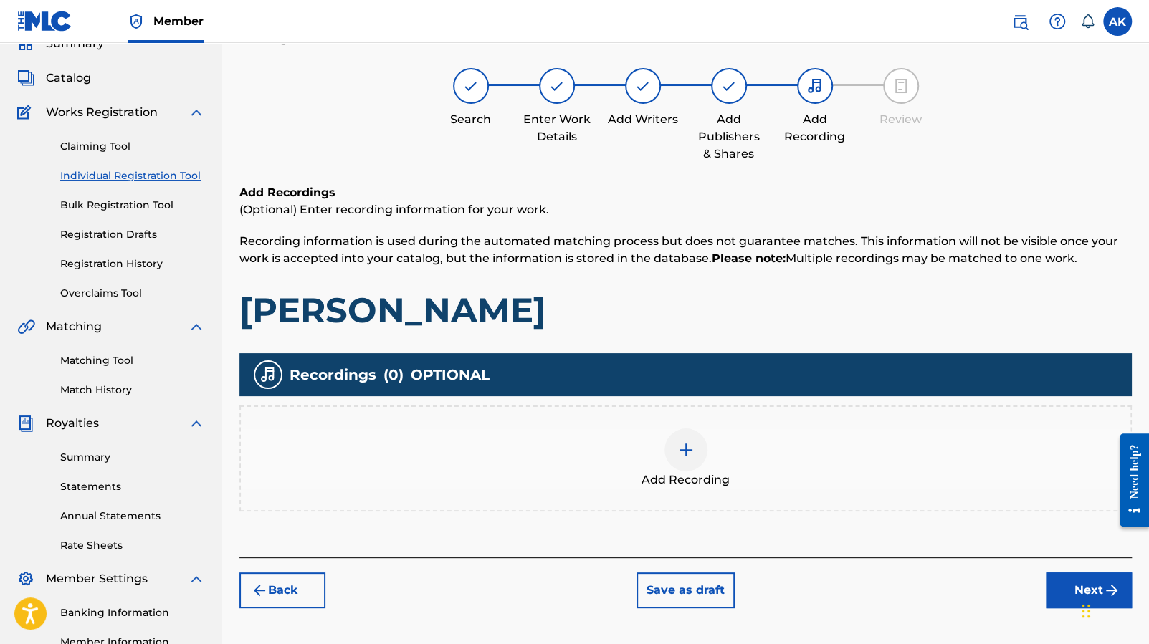
click at [684, 456] on img at bounding box center [685, 449] width 17 height 17
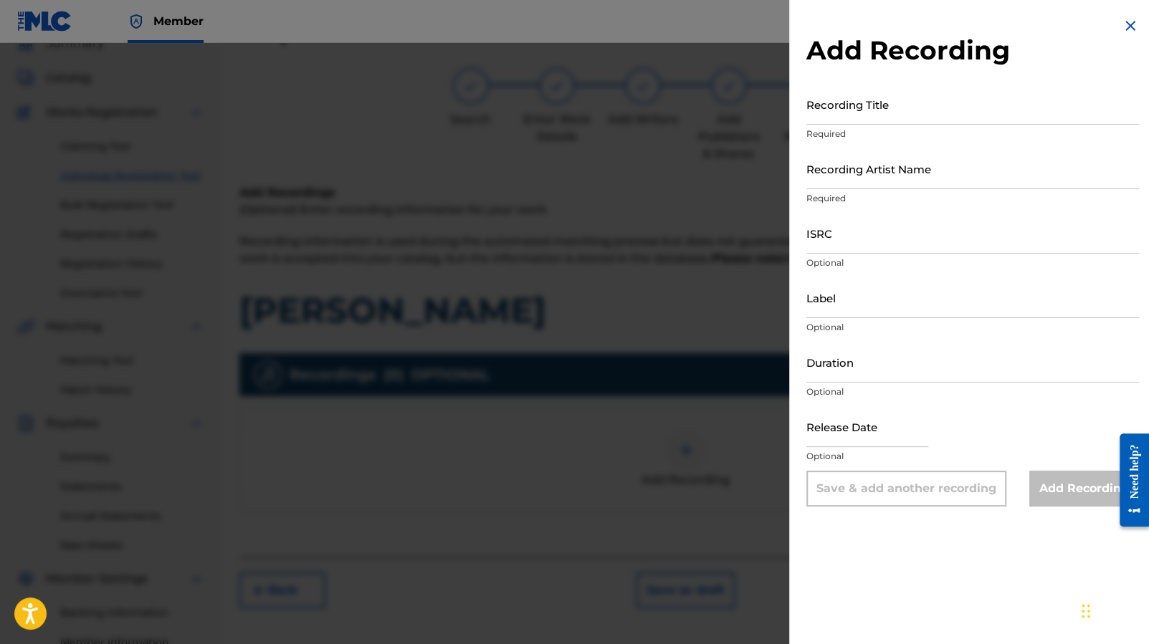
click at [875, 97] on input "Recording Title" at bounding box center [972, 104] width 333 height 41
type input "[PERSON_NAME]"
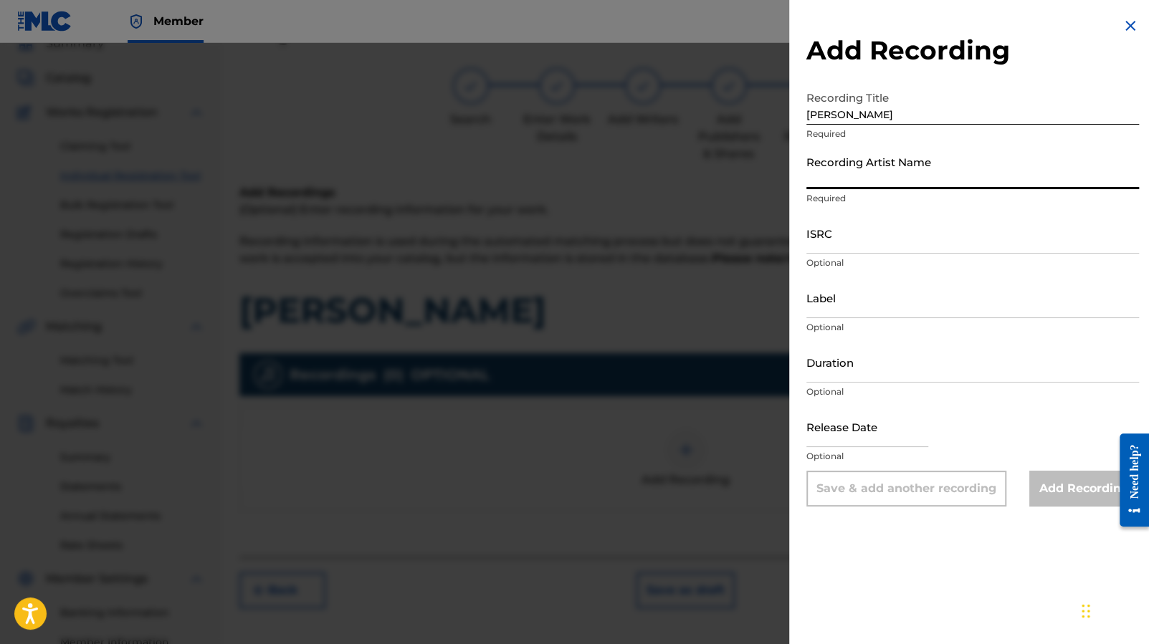
click at [880, 177] on input "Recording Artist Name" at bounding box center [972, 168] width 333 height 41
type input "[PERSON_NAME]"
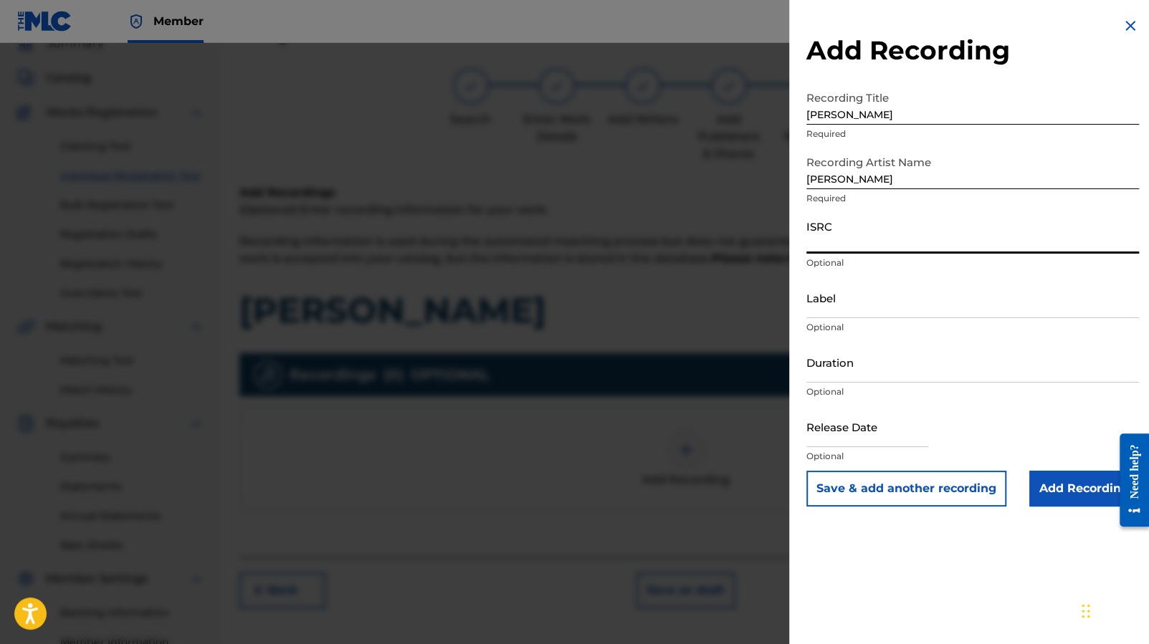
click at [903, 239] on input "ISRC" at bounding box center [972, 233] width 333 height 41
paste input "FR-9W1-25-44752"
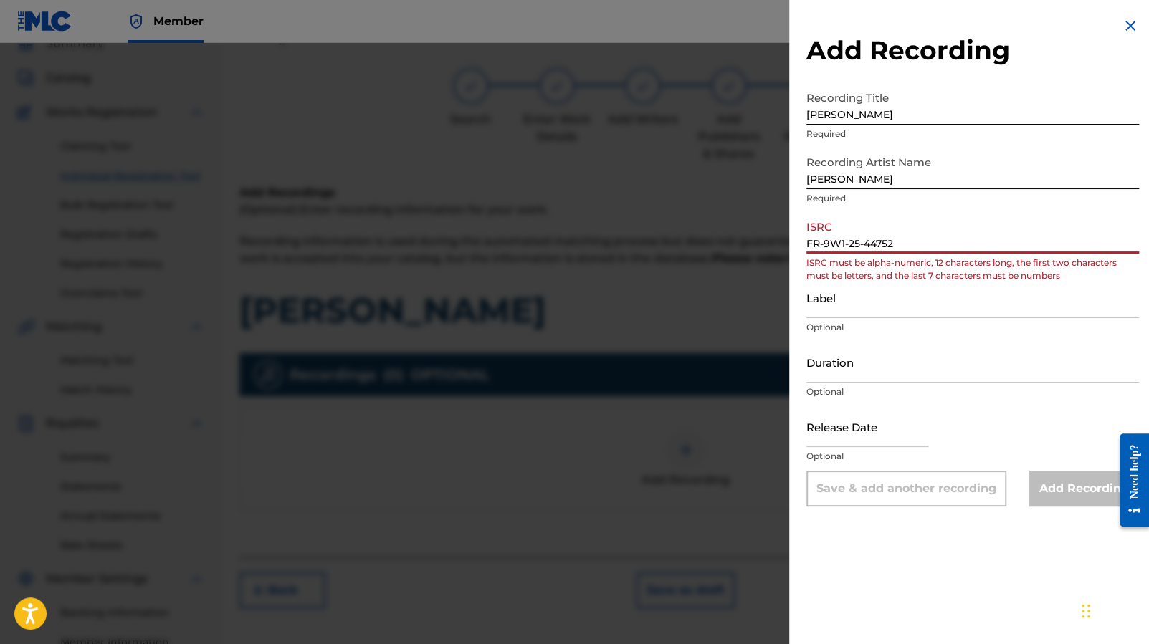
click at [866, 247] on input "FR-9W1-25-44752" at bounding box center [972, 233] width 333 height 41
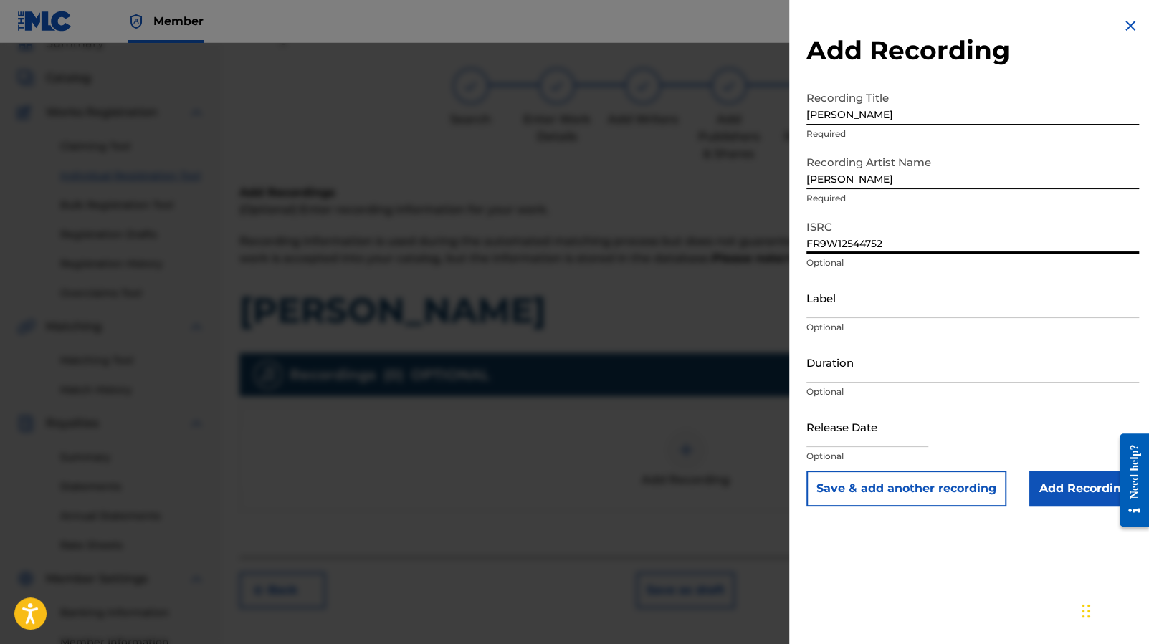
type input "FR9W12544752"
click at [904, 300] on input "Label" at bounding box center [972, 297] width 333 height 41
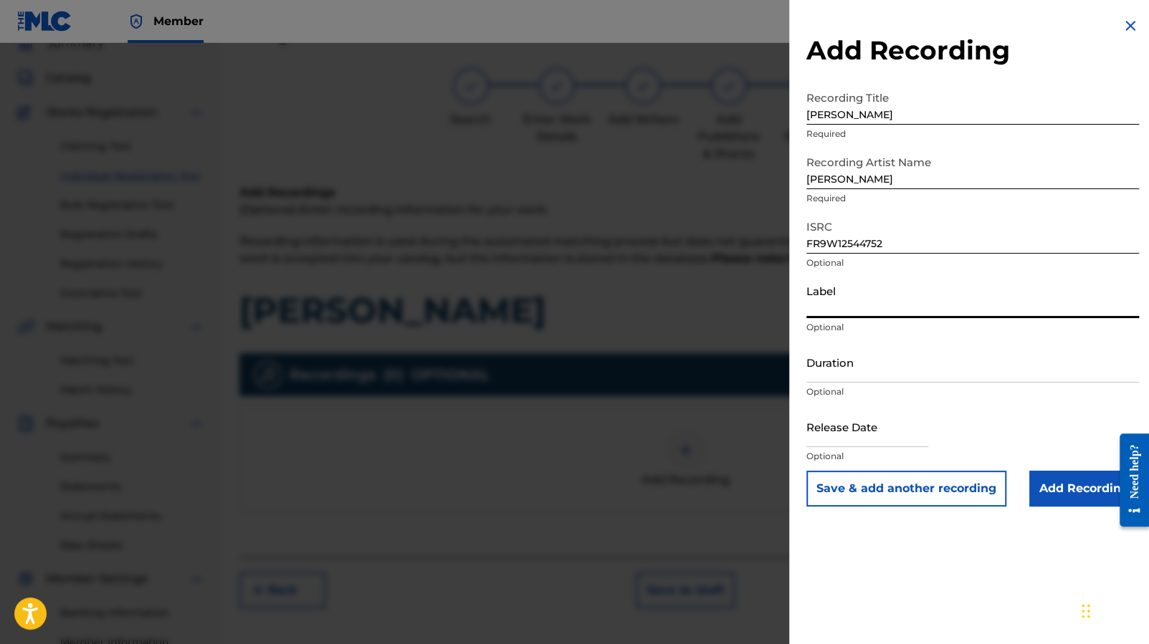
type input "AK Musique"
click at [895, 369] on input "Duration" at bounding box center [972, 362] width 333 height 41
paste input "02:09"
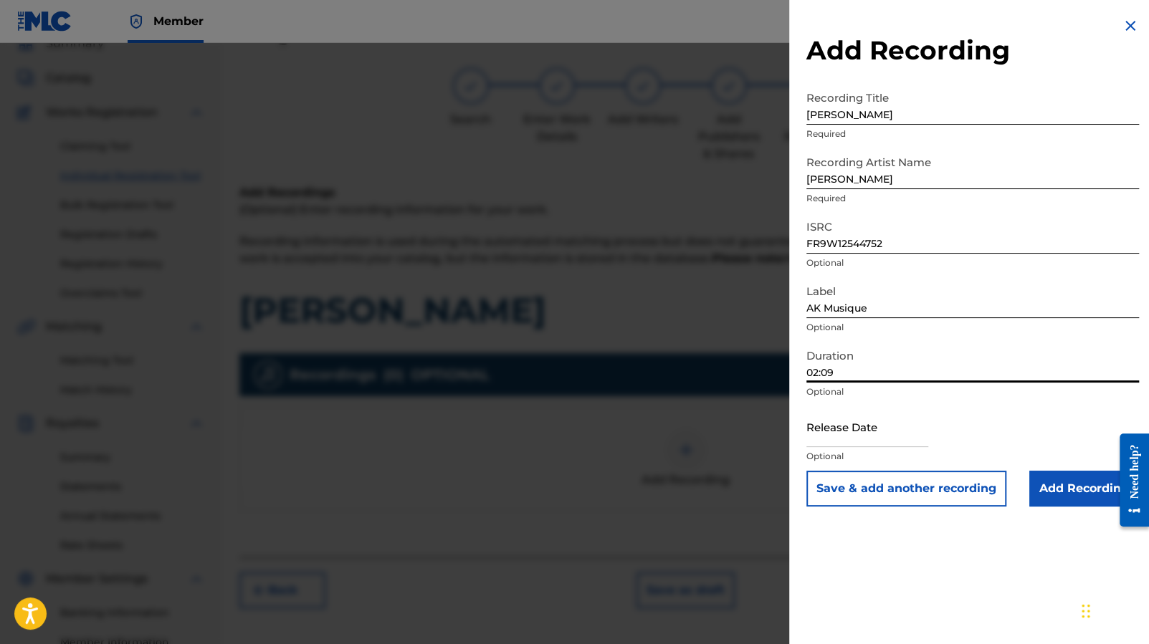
type input "02:09"
click at [886, 434] on input "text" at bounding box center [867, 426] width 122 height 41
select select "7"
select select "2025"
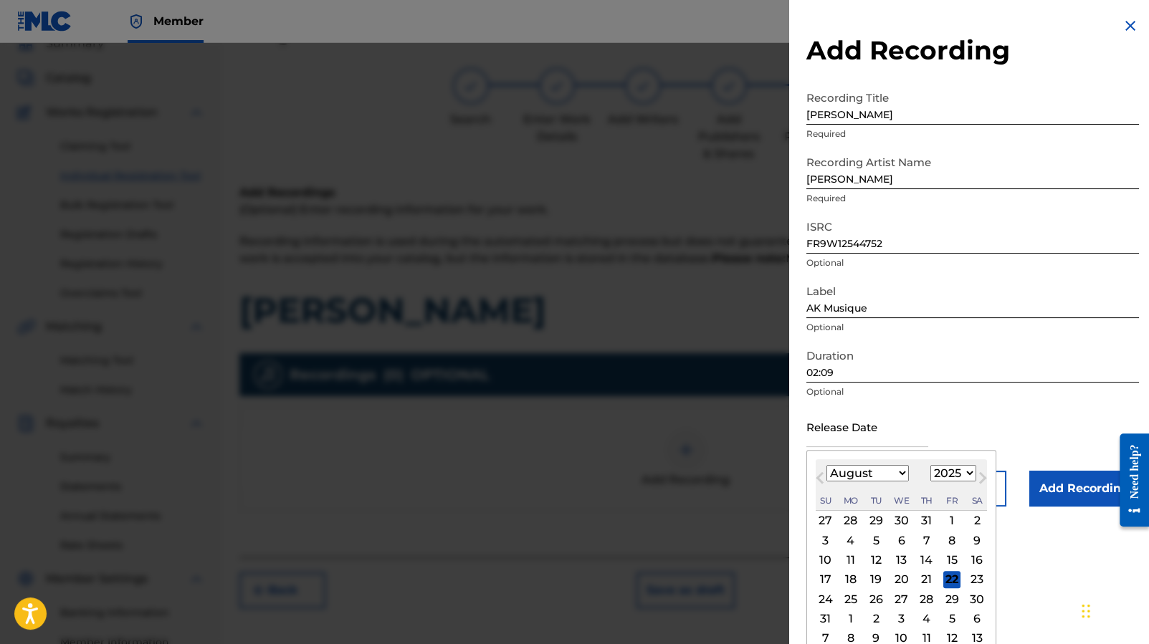
scroll to position [13, 0]
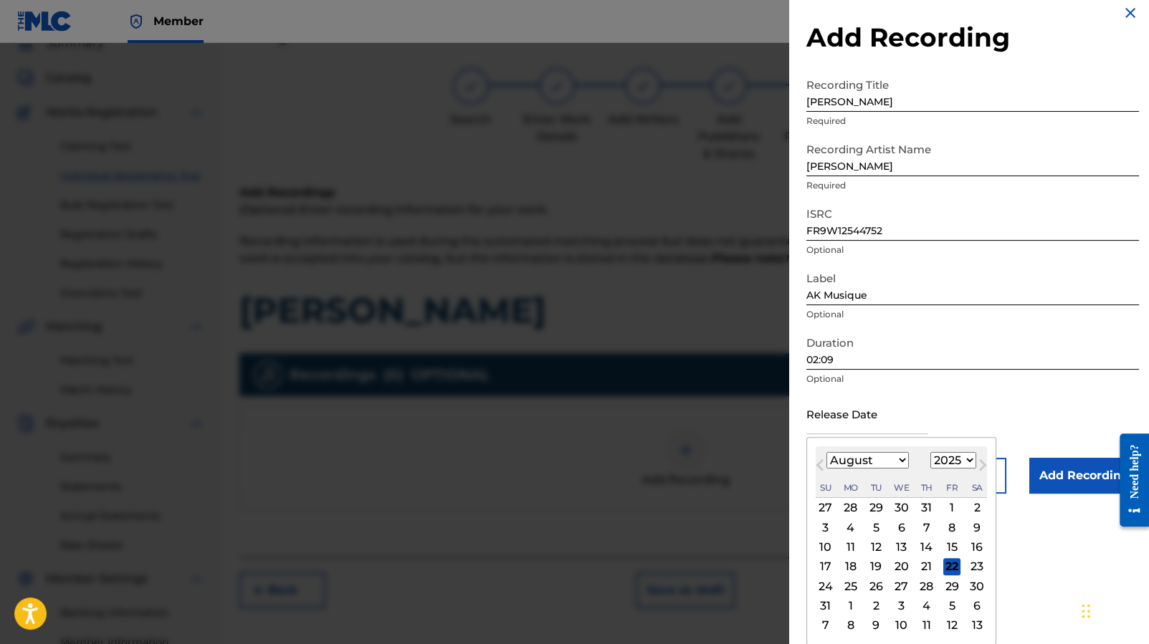
click at [821, 598] on div "31" at bounding box center [825, 606] width 17 height 17
type input "[DATE]"
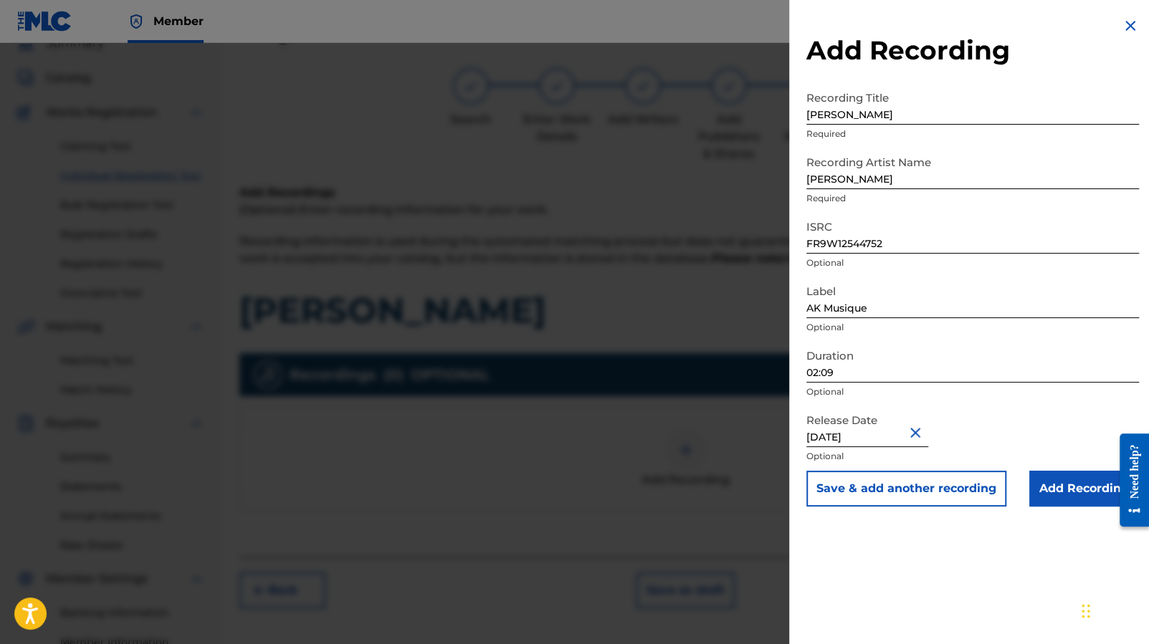
scroll to position [0, 0]
click at [975, 571] on div "Add Recording Recording Title [PERSON_NAME] Required Recording Artist Name [PER…" at bounding box center [972, 322] width 367 height 644
click at [1075, 488] on input "Add Recording" at bounding box center [1084, 489] width 110 height 36
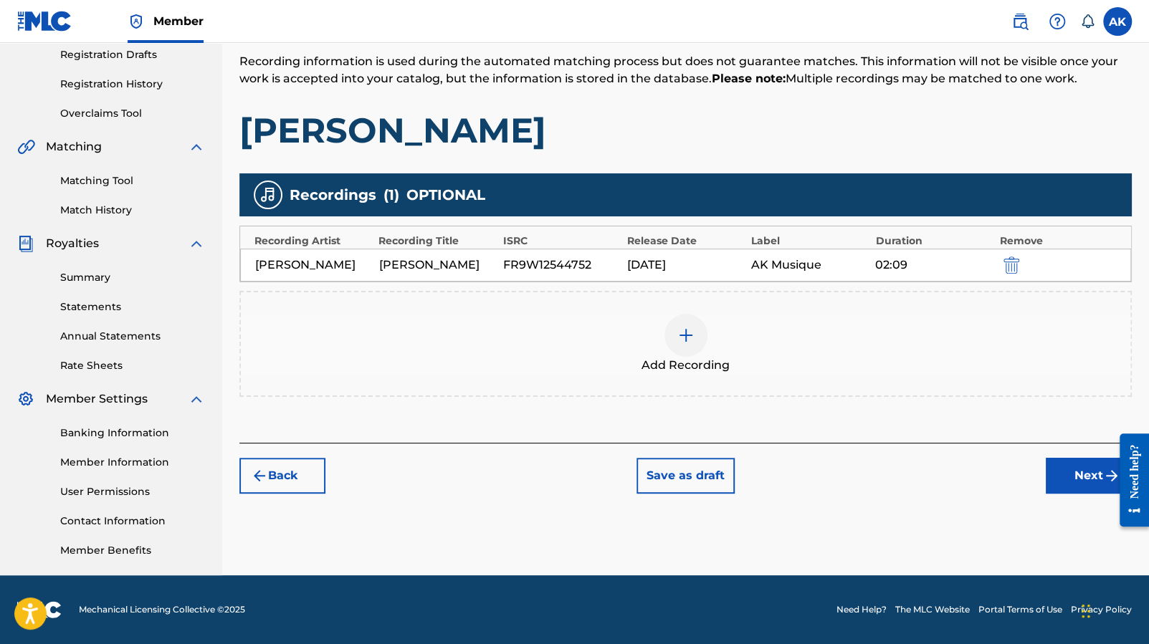
click at [1059, 468] on button "Next" at bounding box center [1089, 476] width 86 height 36
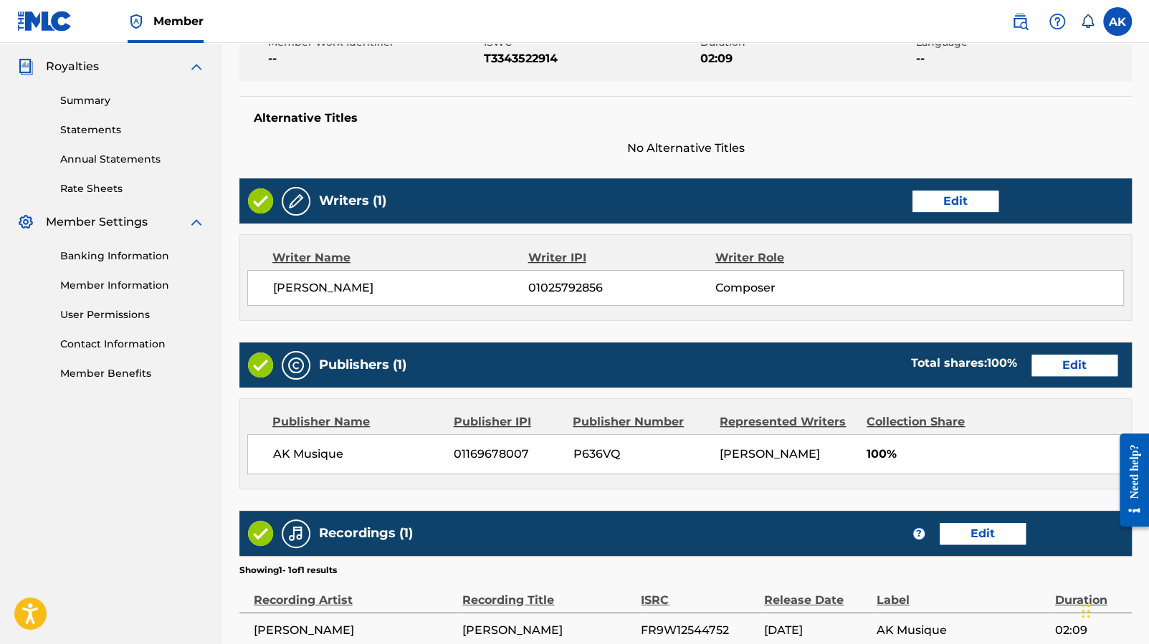
scroll to position [565, 0]
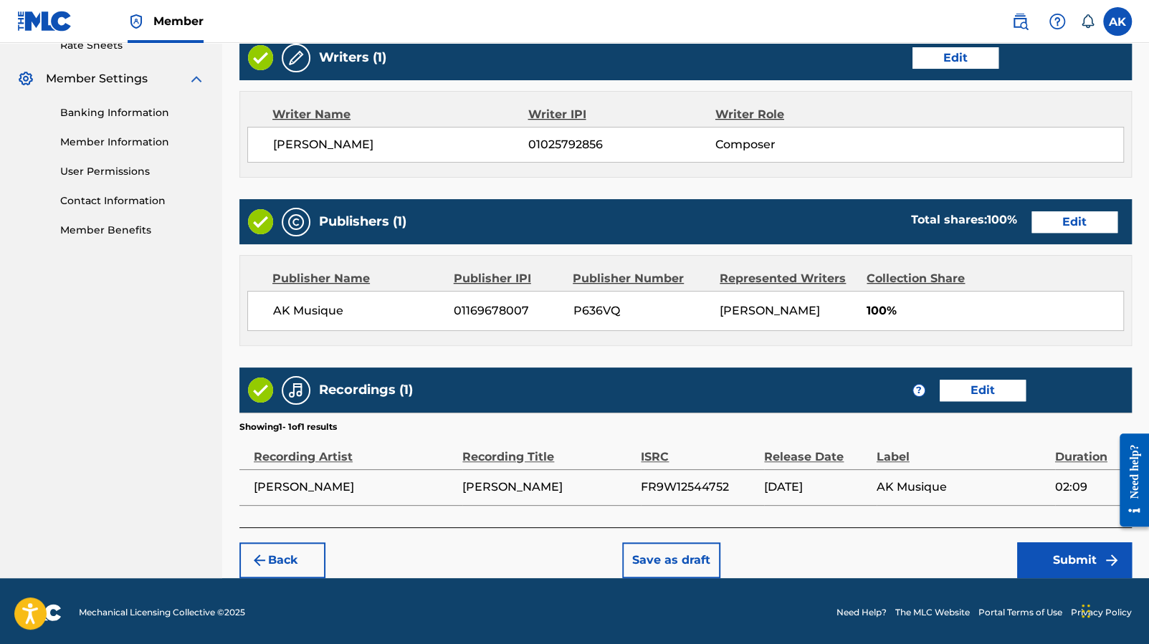
click at [1077, 552] on button "Submit" at bounding box center [1074, 561] width 115 height 36
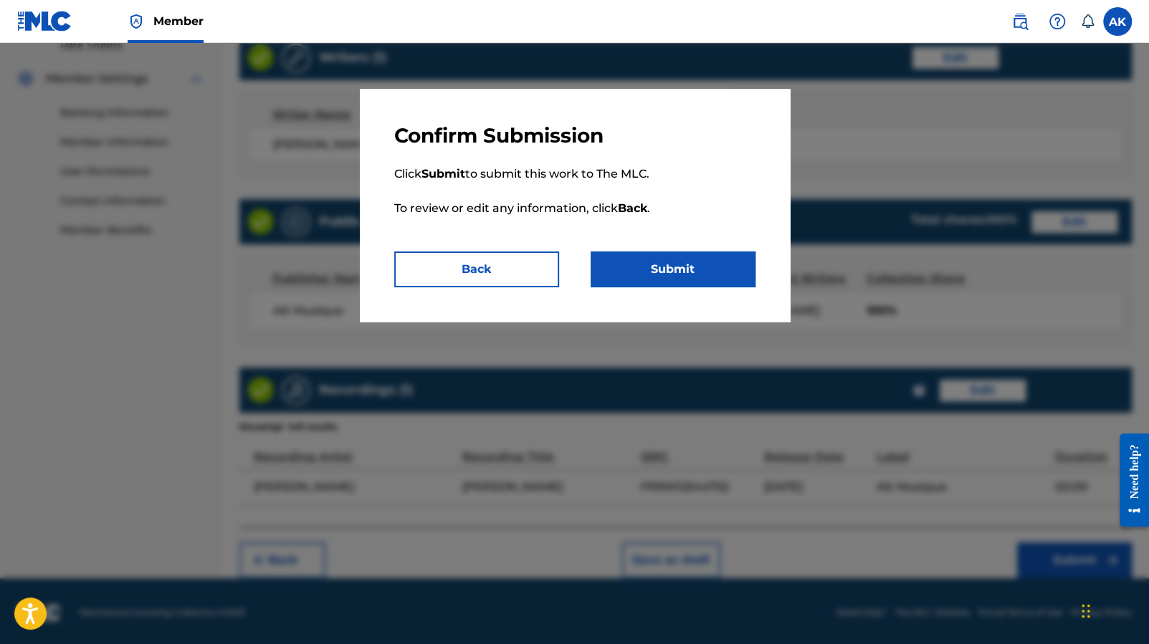
click at [697, 265] on button "Submit" at bounding box center [673, 270] width 165 height 36
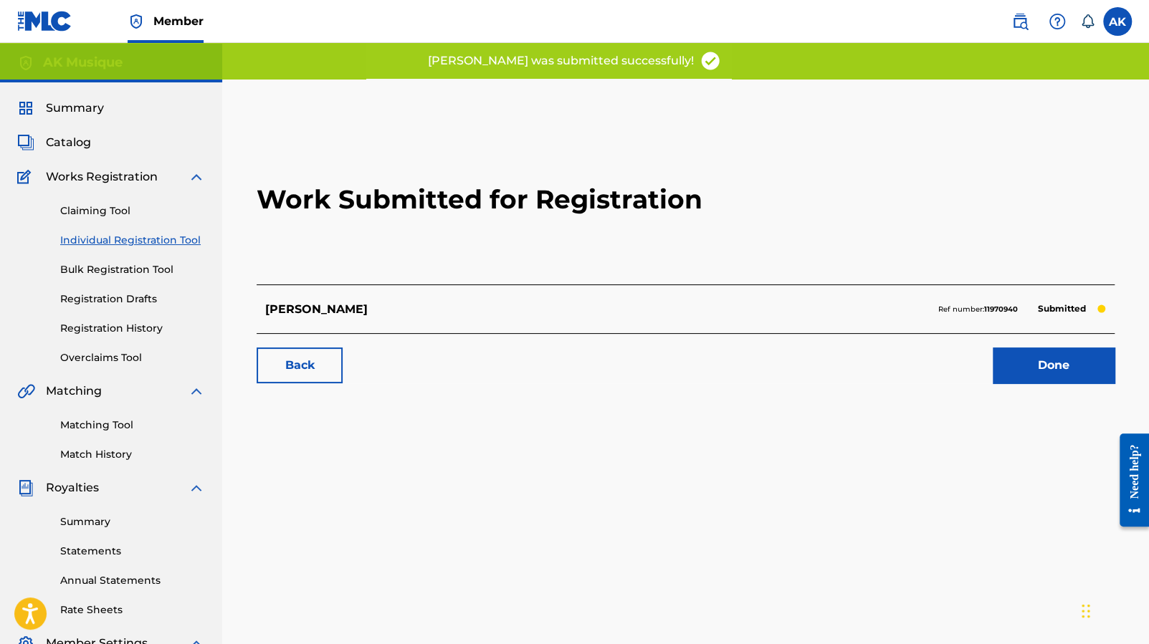
click at [1064, 368] on link "Done" at bounding box center [1054, 366] width 122 height 36
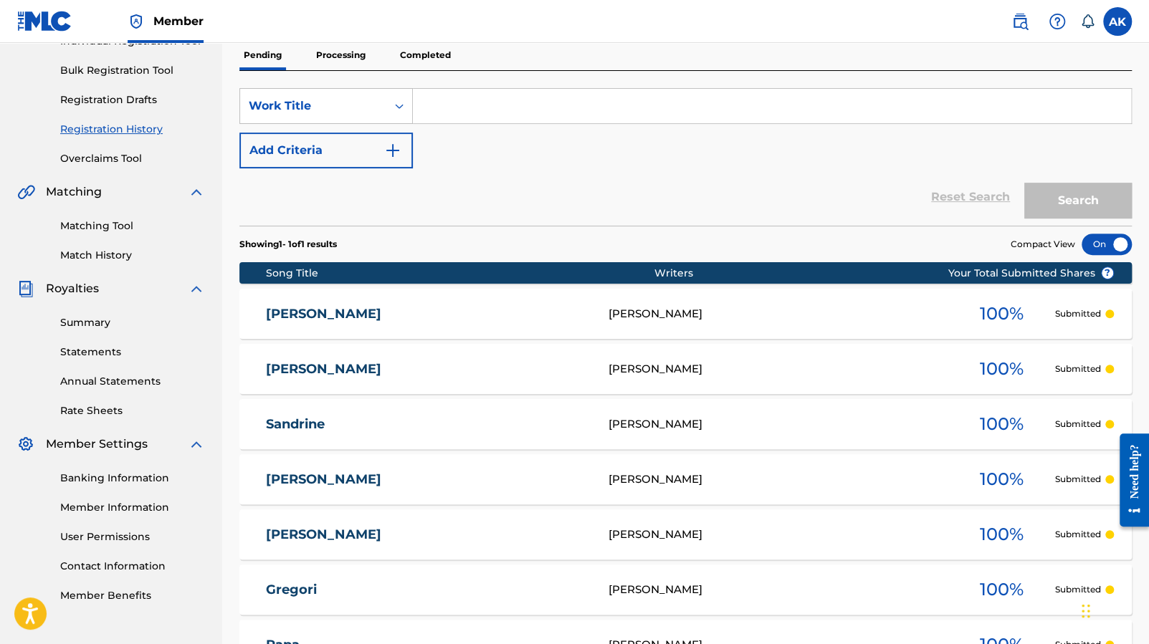
scroll to position [151, 0]
